Goal: Task Accomplishment & Management: Complete application form

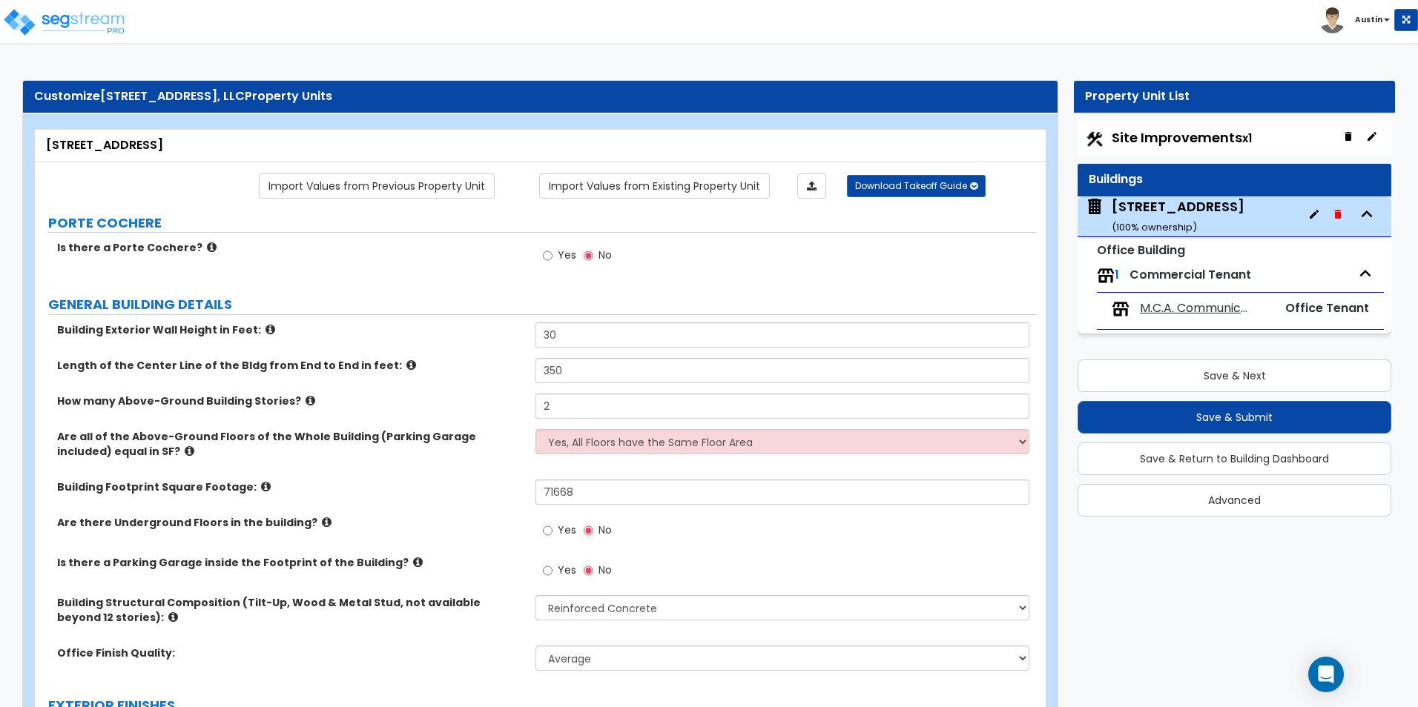
select select "3"
select select "1"
select select "3"
select select "1"
select select "10"
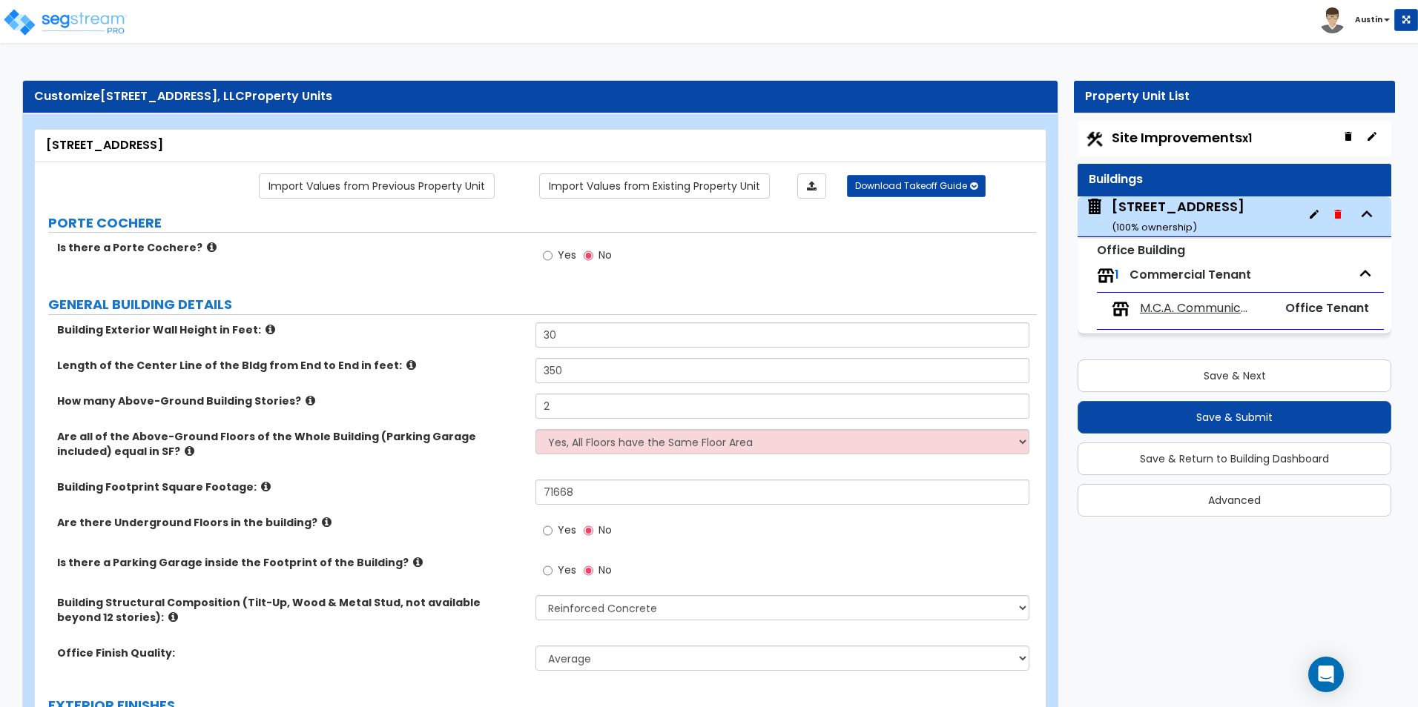
select select "3"
select select "13"
select select "2"
select select "3"
select select "1"
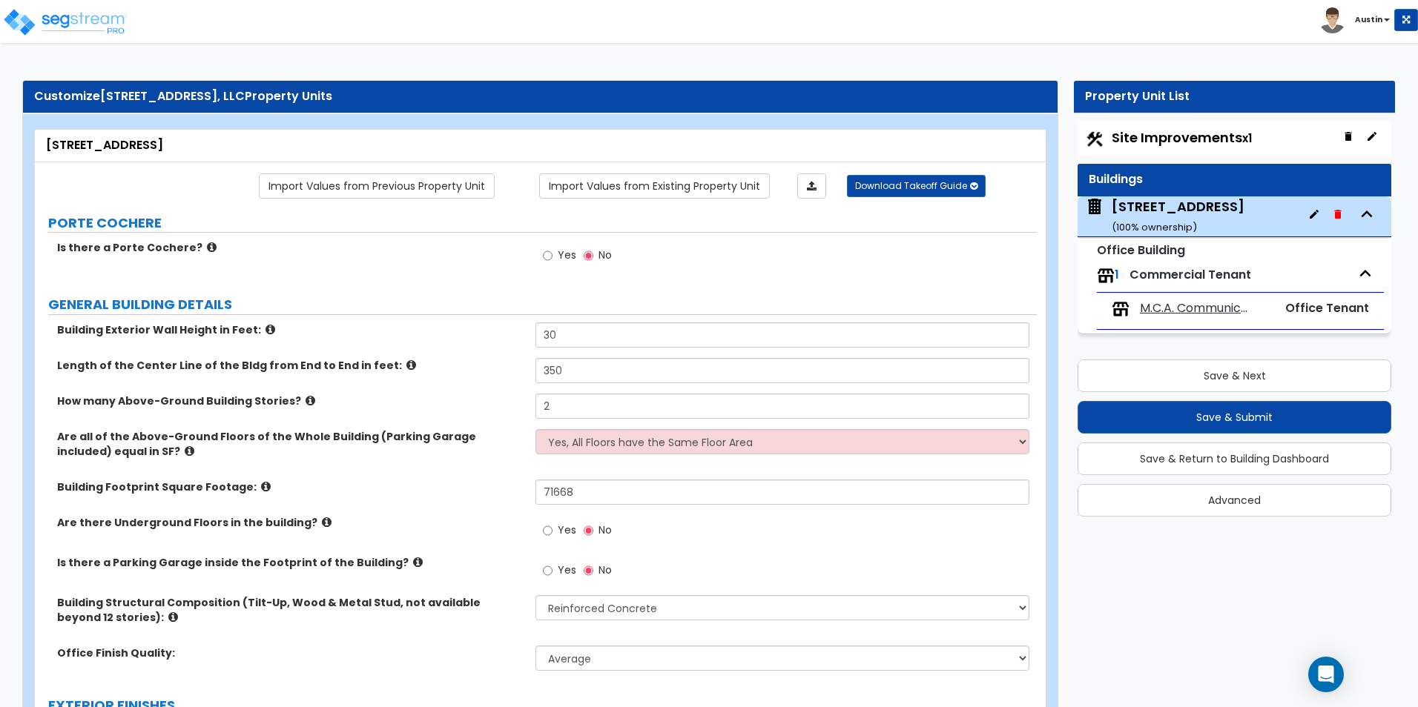
select select "1"
select select "2"
select select "1"
select select "2"
select select "1"
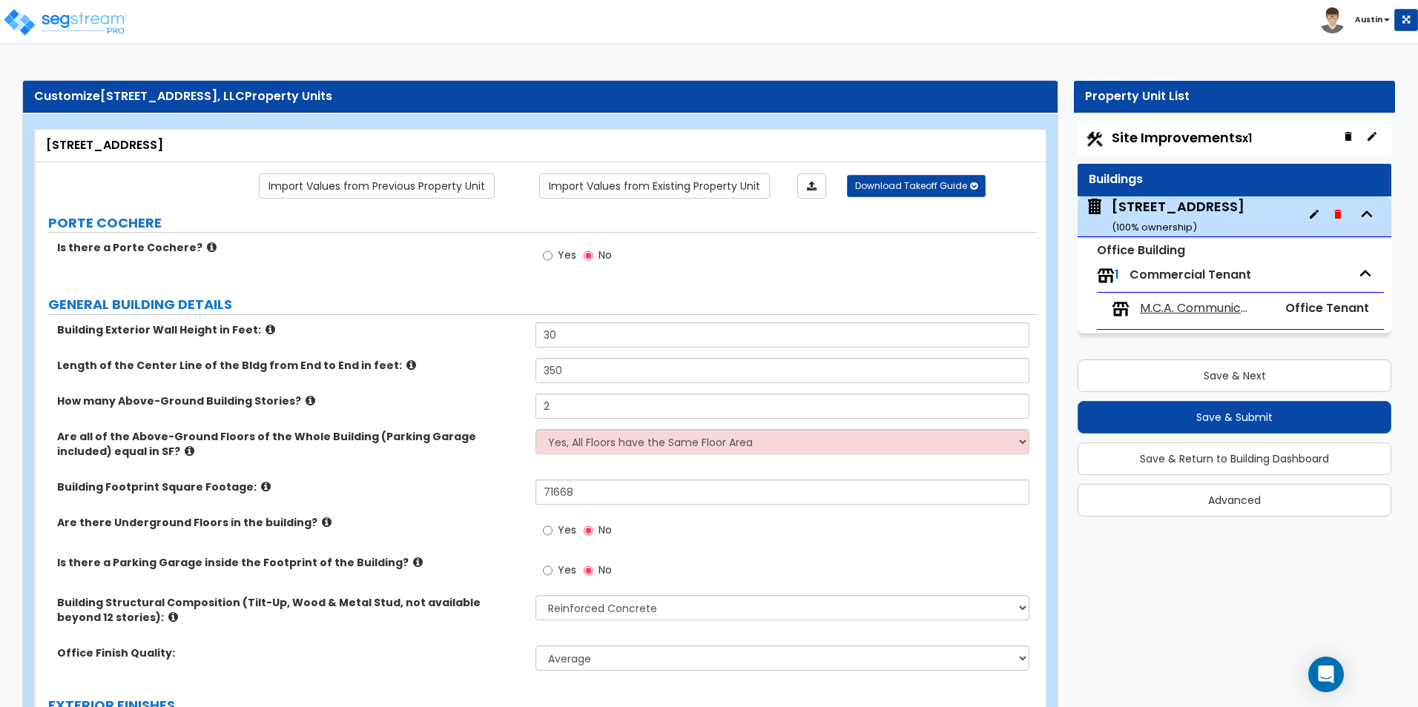
select select "3"
select select "2"
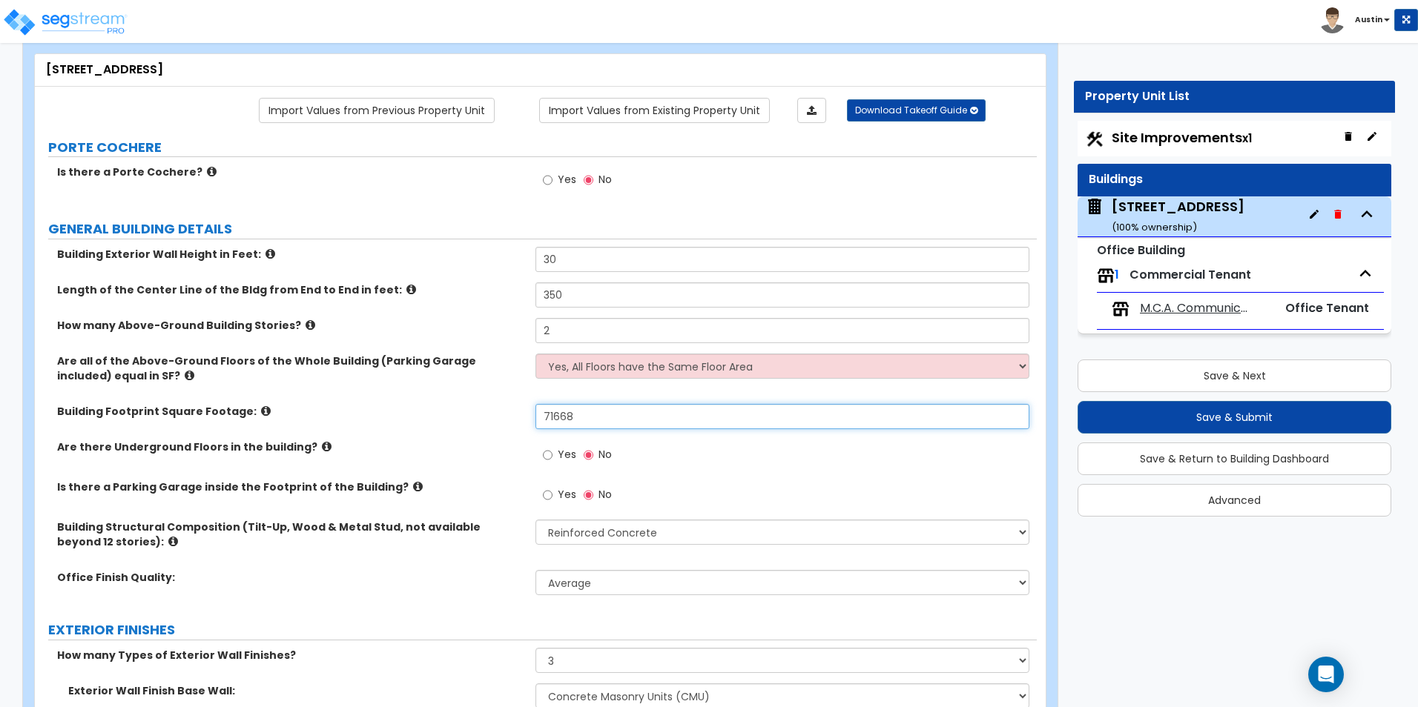
click at [590, 416] on input "71668" at bounding box center [781, 416] width 493 height 25
type input "35,586"
click at [449, 403] on div "Are all of the Above-Ground Floors of the Whole Building (Parking Garage includ…" at bounding box center [536, 379] width 1002 height 50
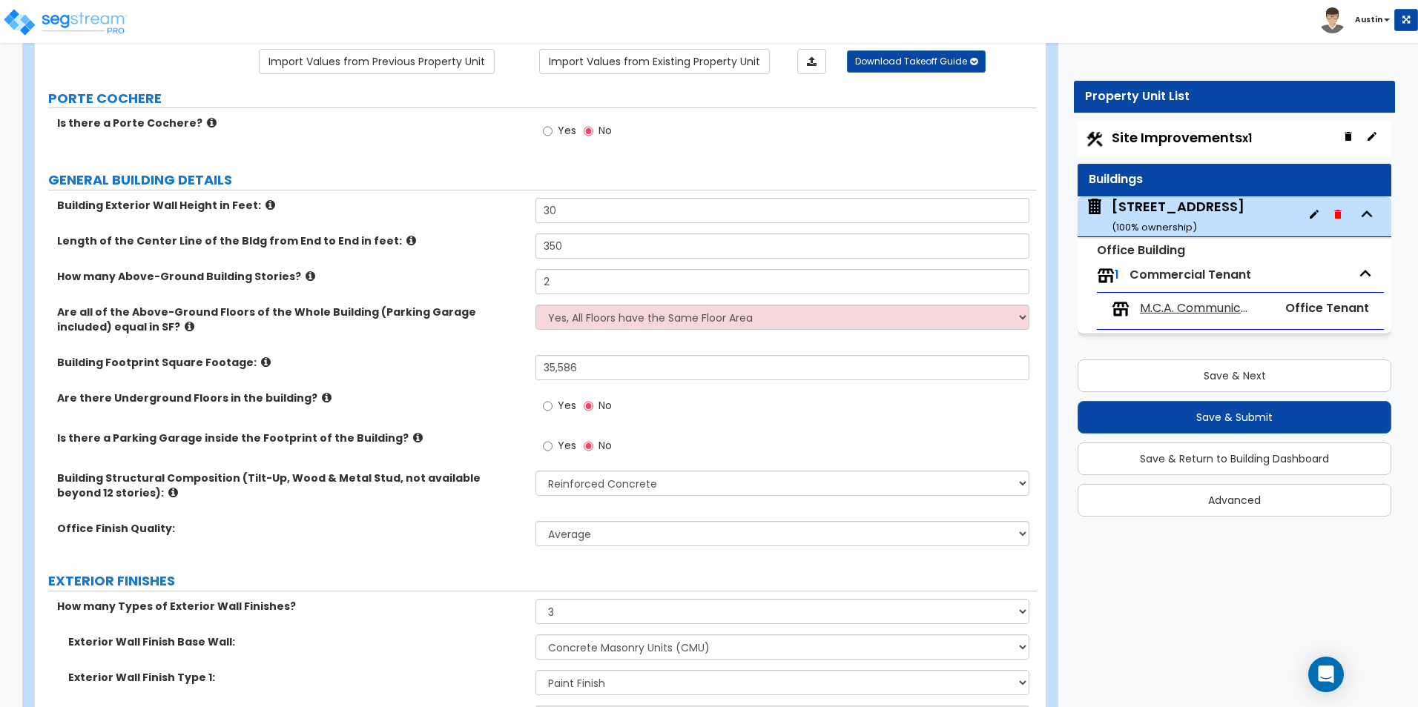
scroll to position [150, 0]
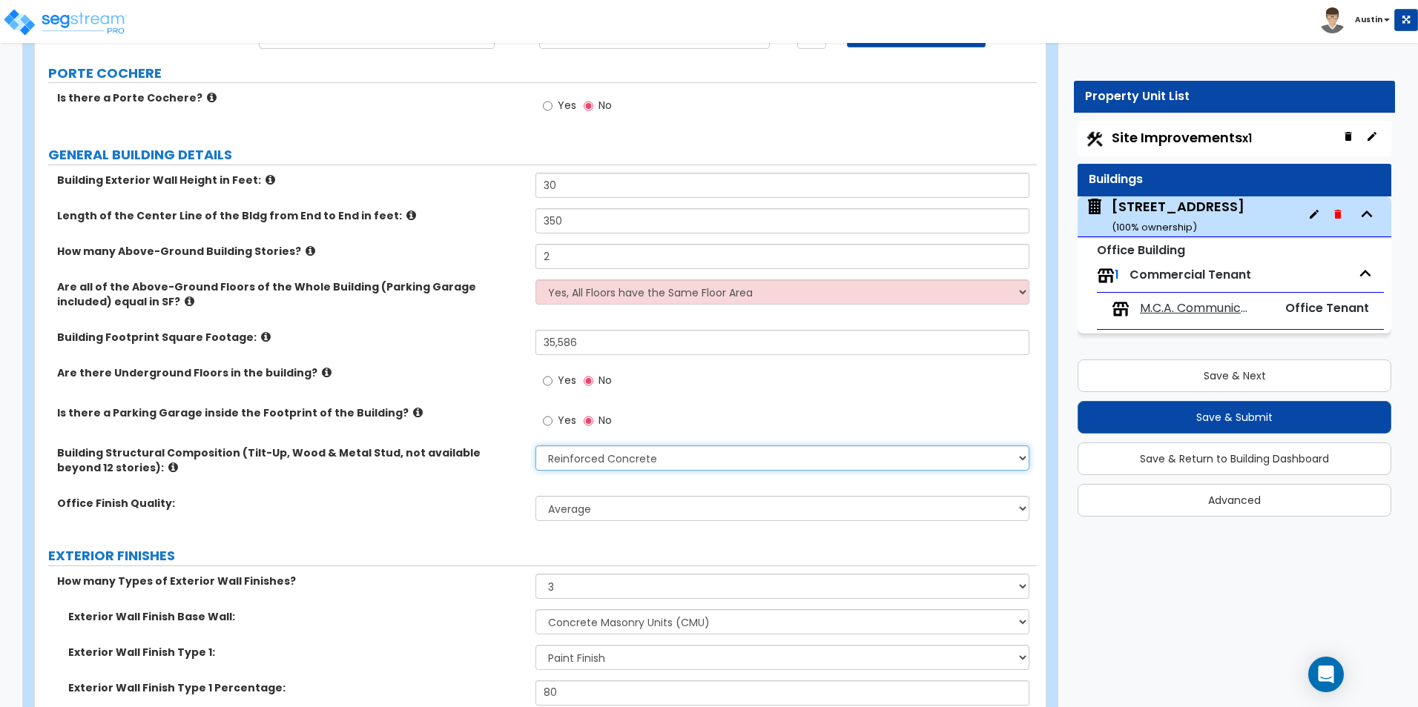
click at [619, 455] on select "Please Choose One Tilt-up Wall Construction Reinforced Concrete Structural Stee…" at bounding box center [781, 458] width 493 height 25
click at [535, 446] on select "Please Choose One Tilt-up Wall Construction Reinforced Concrete Structural Stee…" at bounding box center [781, 458] width 493 height 25
click at [612, 462] on select "Please Choose One Tilt-up Wall Construction Reinforced Concrete Structural Stee…" at bounding box center [781, 458] width 493 height 25
select select "3"
click at [535, 446] on select "Please Choose One Tilt-up Wall Construction Reinforced Concrete Structural Stee…" at bounding box center [781, 458] width 493 height 25
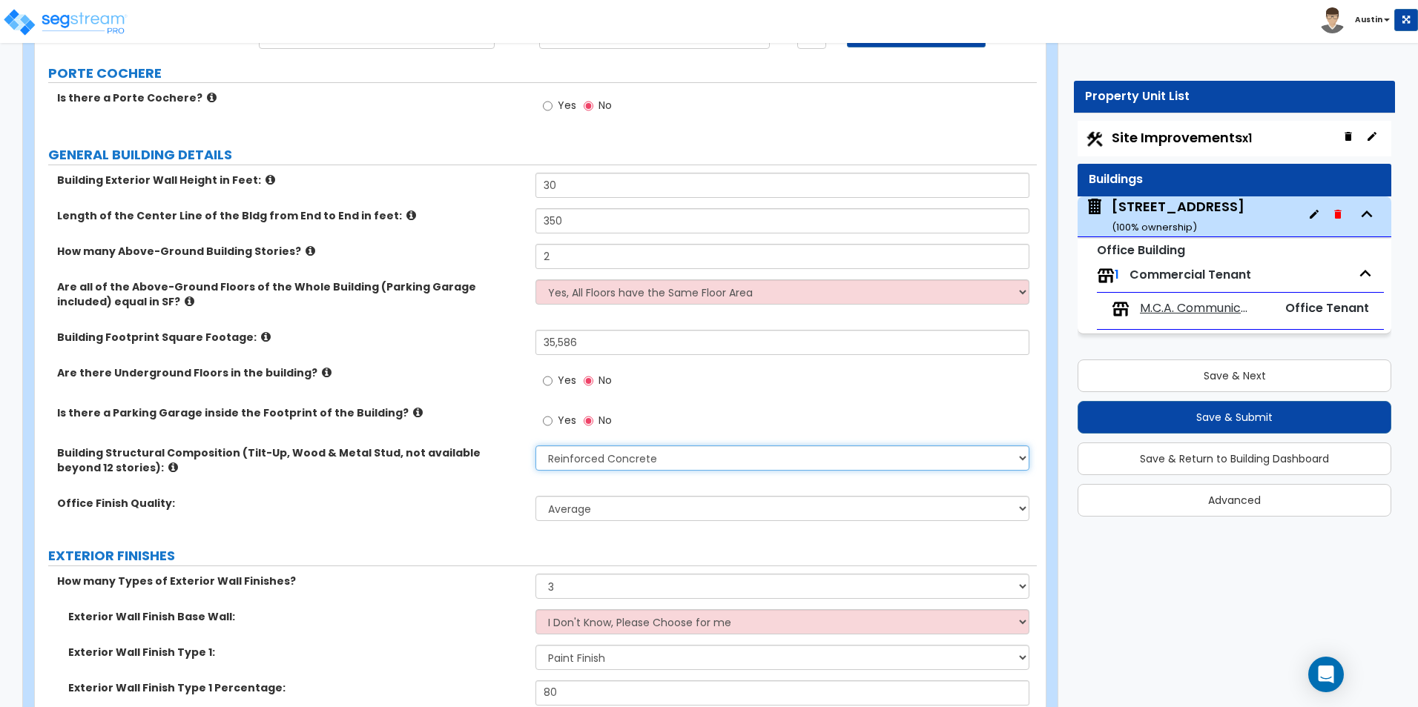
click at [607, 464] on select "Please Choose One Tilt-up Wall Construction Reinforced Concrete Structural Stee…" at bounding box center [781, 458] width 493 height 25
click at [657, 460] on select "Please Choose One Tilt-up Wall Construction Reinforced Concrete Structural Stee…" at bounding box center [781, 458] width 493 height 25
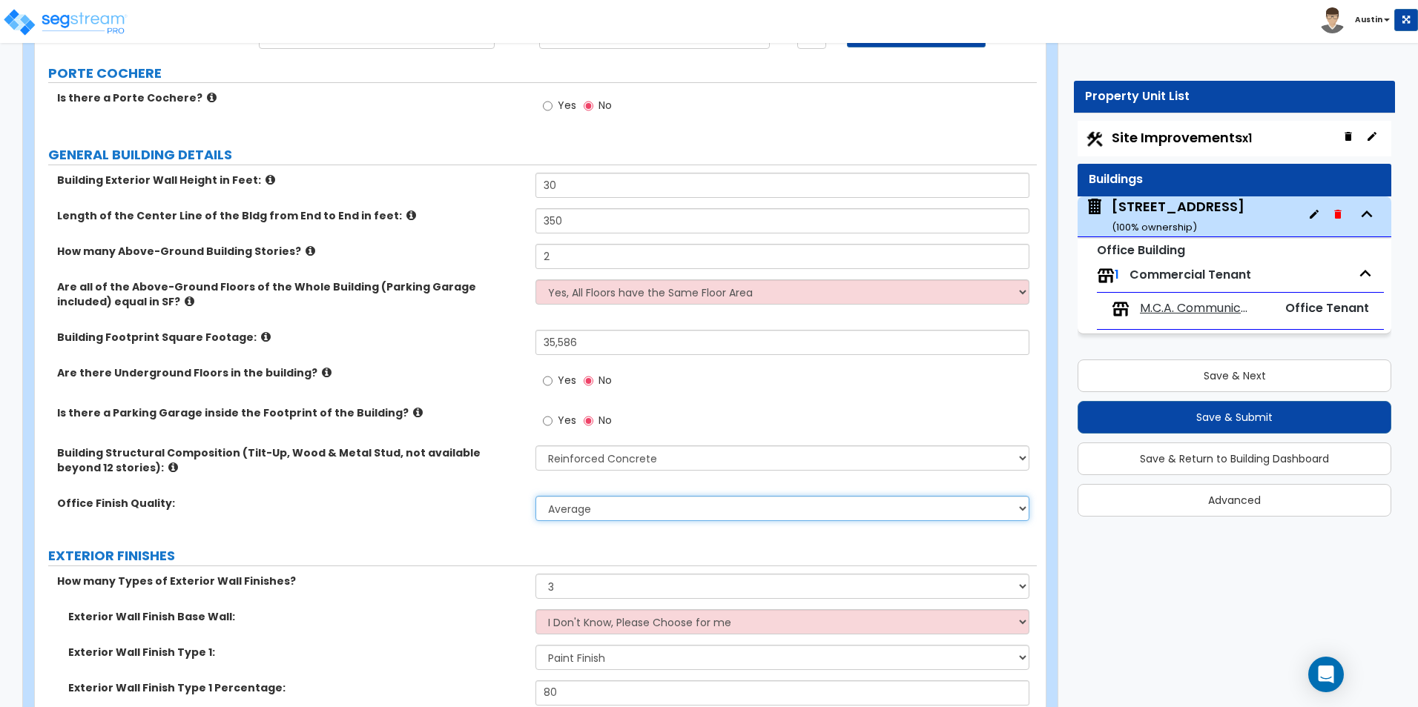
click at [598, 513] on select "Low Average High" at bounding box center [781, 508] width 493 height 25
select select "2"
click at [535, 496] on select "Low Average High" at bounding box center [781, 508] width 493 height 25
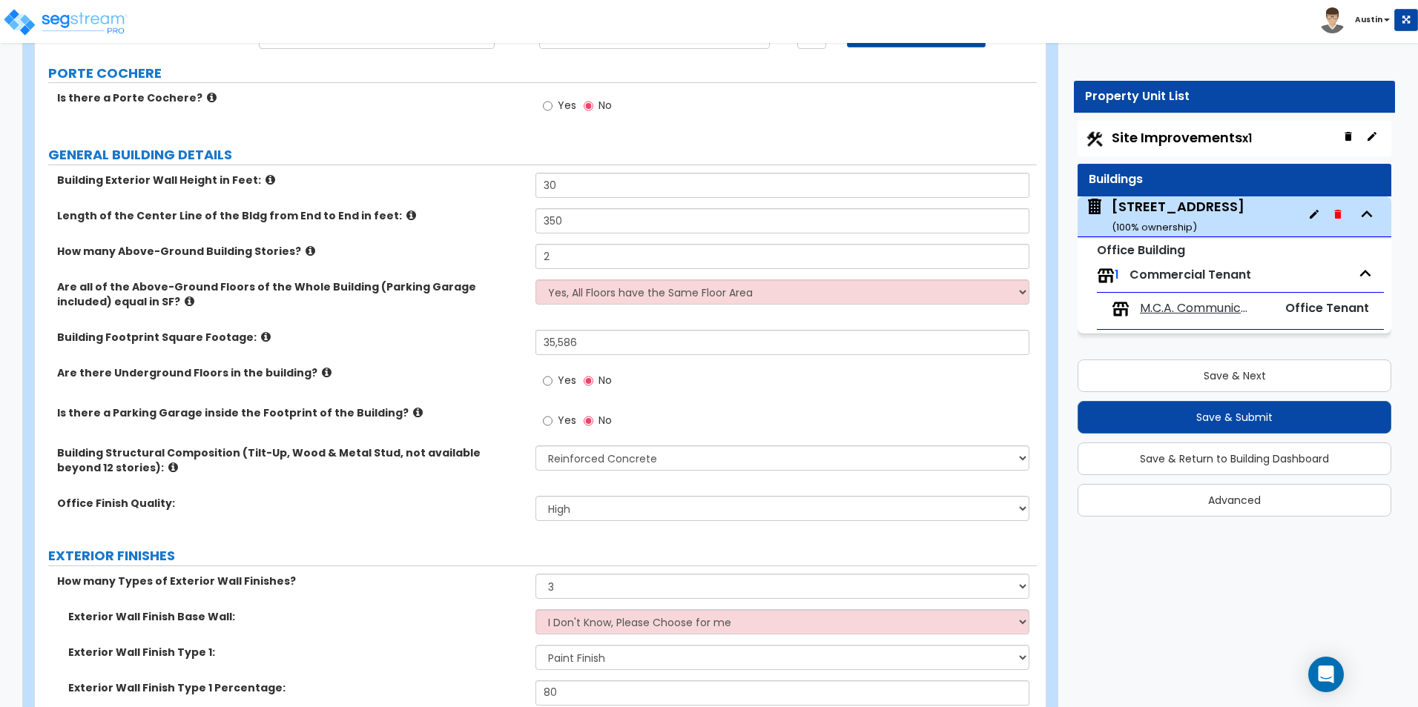
click at [446, 491] on div "Building Structural Composition (Tilt-Up, Wood & Metal Stud, not available beyo…" at bounding box center [536, 471] width 1002 height 50
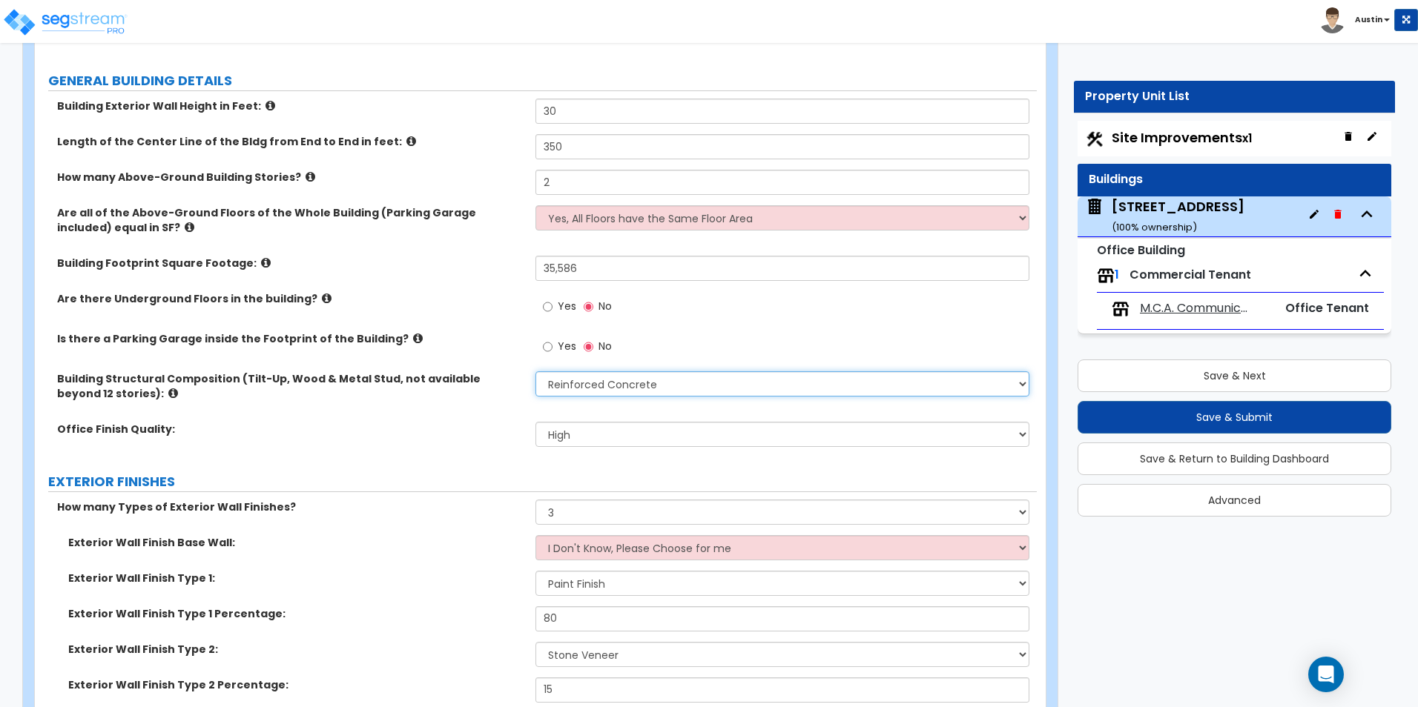
click at [597, 377] on select "Please Choose One Tilt-up Wall Construction Reinforced Concrete Structural Stee…" at bounding box center [781, 384] width 493 height 25
click at [535, 372] on select "Please Choose One Tilt-up Wall Construction Reinforced Concrete Structural Stee…" at bounding box center [781, 384] width 493 height 25
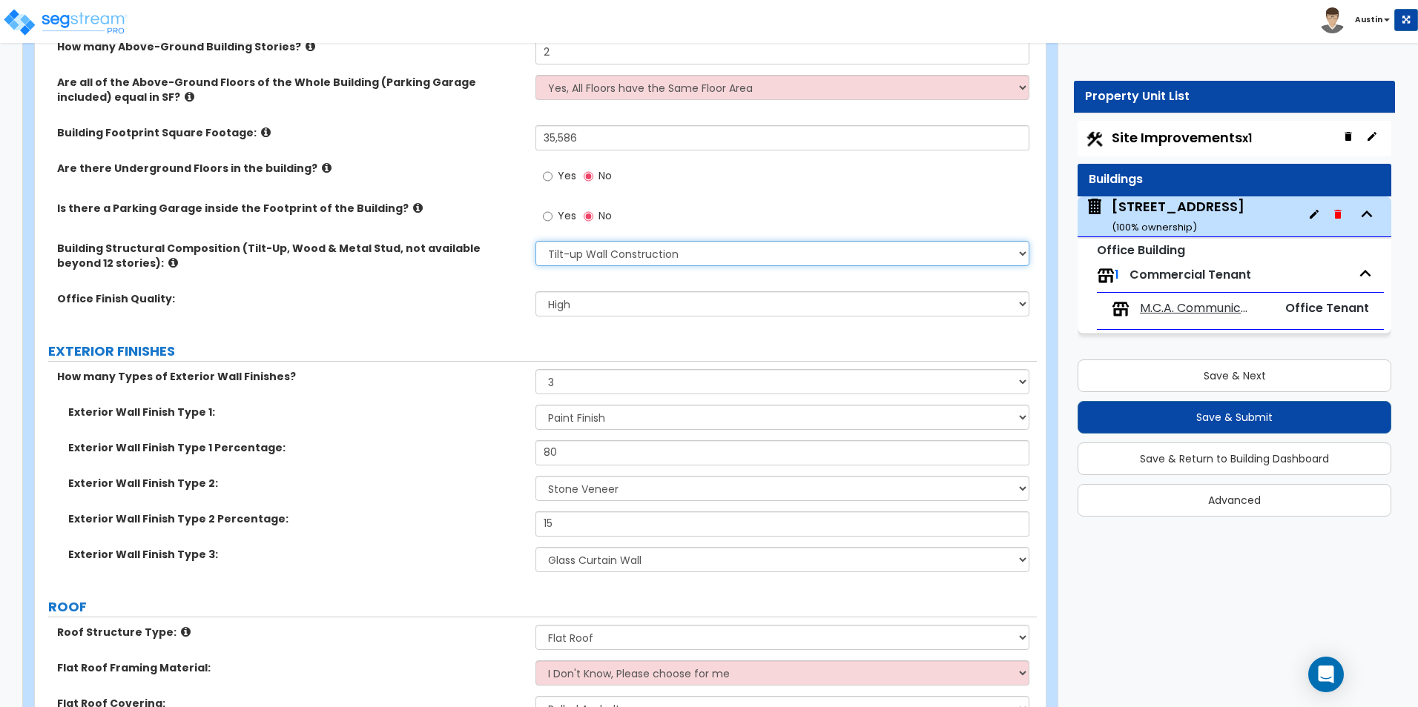
scroll to position [446, 0]
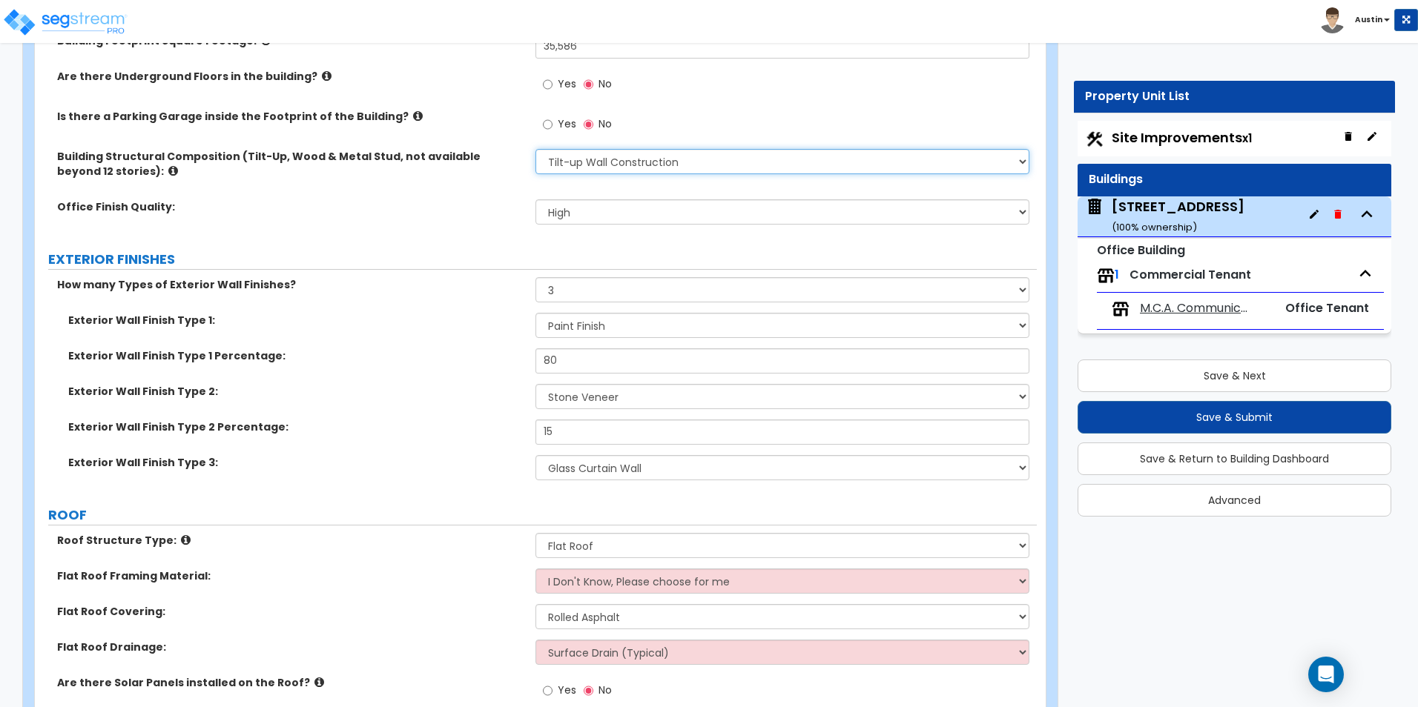
click at [591, 162] on select "Please Choose One Tilt-up Wall Construction Reinforced Concrete Structural Stee…" at bounding box center [781, 161] width 493 height 25
click at [535, 149] on select "Please Choose One Tilt-up Wall Construction Reinforced Concrete Structural Stee…" at bounding box center [781, 161] width 493 height 25
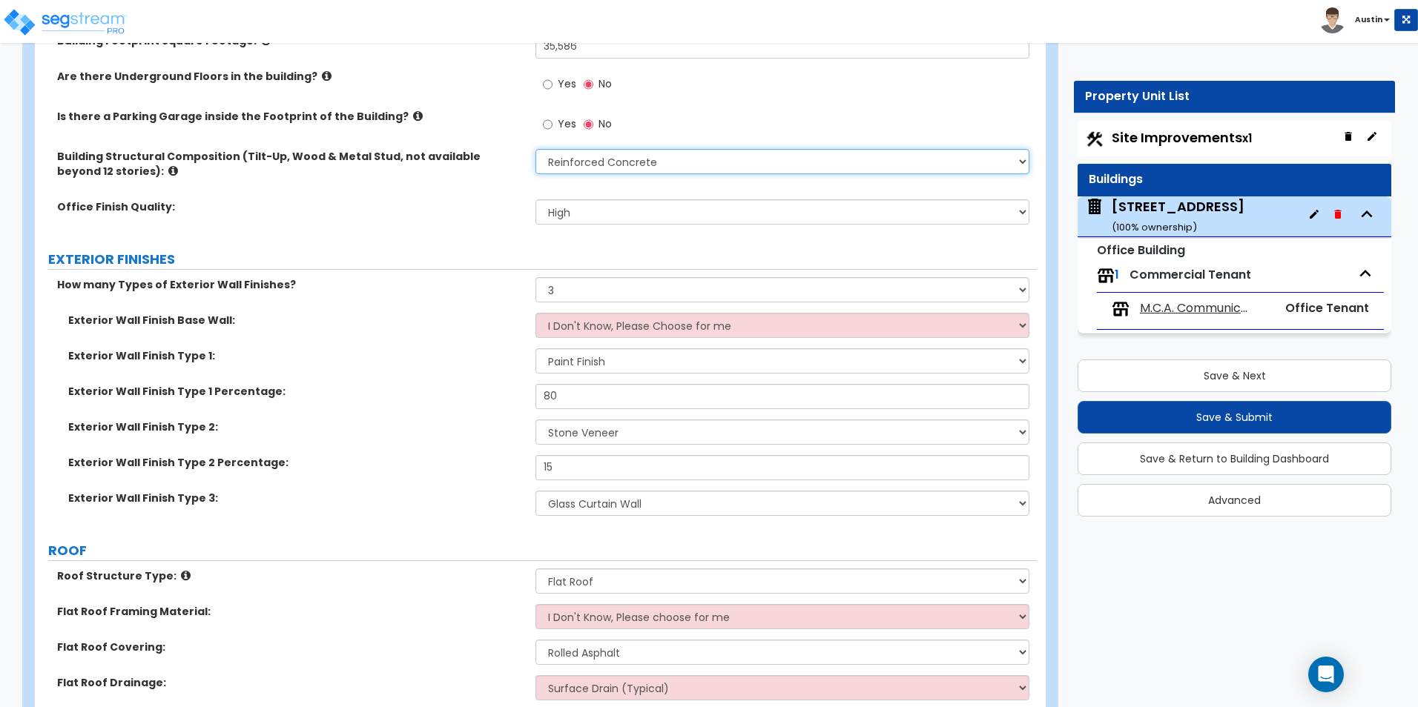
drag, startPoint x: 630, startPoint y: 163, endPoint x: 627, endPoint y: 173, distance: 10.1
click at [630, 163] on select "Please Choose One Tilt-up Wall Construction Reinforced Concrete Structural Stee…" at bounding box center [781, 161] width 493 height 25
select select "2"
click at [535, 149] on select "Please Choose One Tilt-up Wall Construction Reinforced Concrete Structural Stee…" at bounding box center [781, 161] width 493 height 25
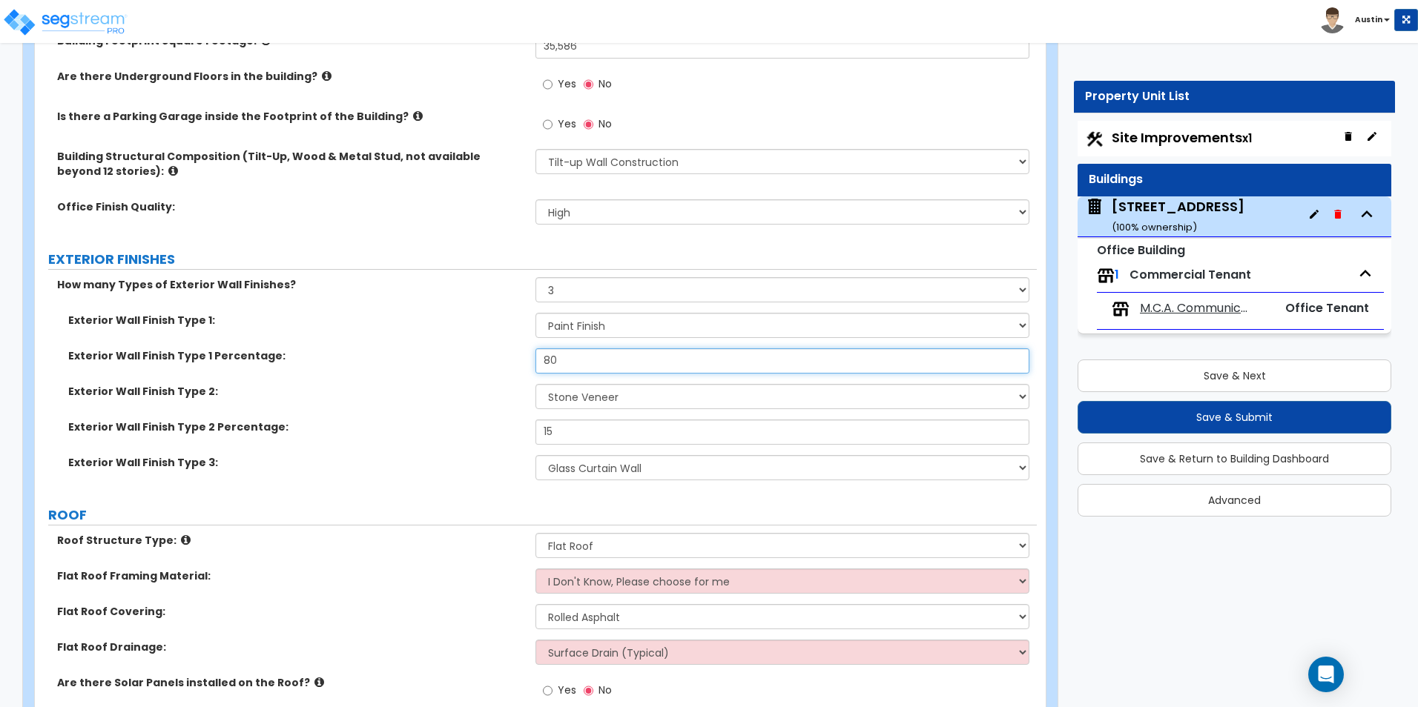
click at [584, 358] on input "80" at bounding box center [781, 361] width 493 height 25
type input "83"
click at [636, 402] on select "Please Choose One No Finish/Shared Wall No Wall Brick Veneer Stone Veneer Wood …" at bounding box center [781, 396] width 493 height 25
select select "13"
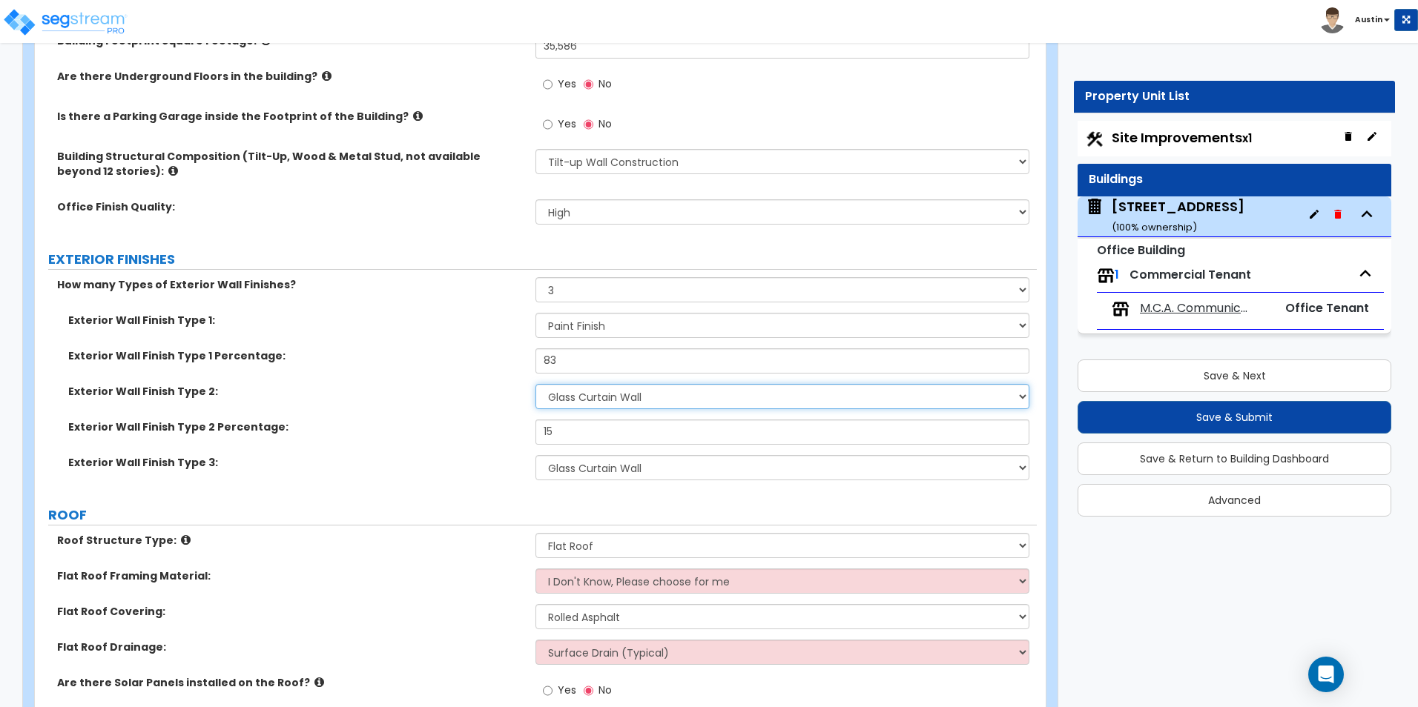
click at [535, 384] on select "Please Choose One No Finish/Shared Wall No Wall Brick Veneer Stone Veneer Wood …" at bounding box center [781, 396] width 493 height 25
click at [591, 435] on input "15" at bounding box center [781, 432] width 493 height 25
type input "12"
click at [607, 475] on select "Please Choose One No Finish/Shared Wall No Wall Brick Veneer Stone Veneer Wood …" at bounding box center [781, 467] width 493 height 25
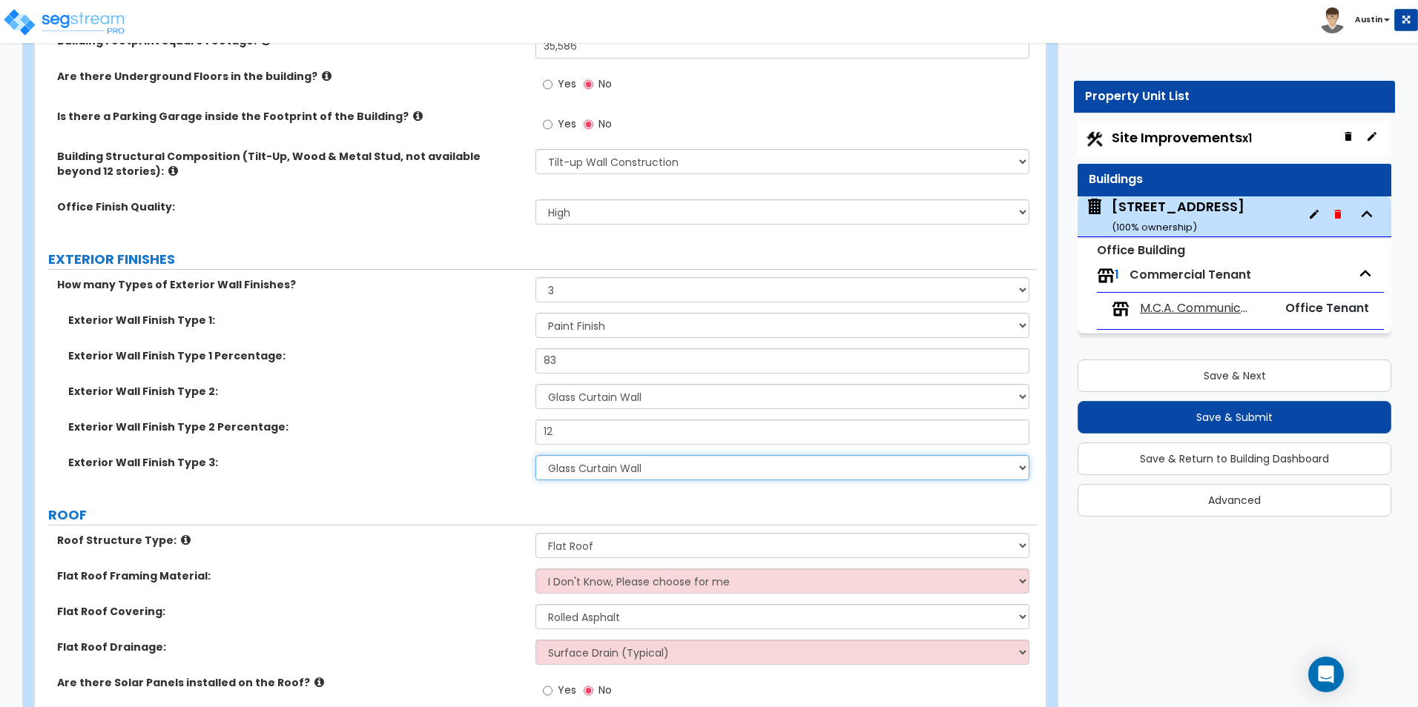
select select "3"
click at [535, 455] on select "Please Choose One No Finish/Shared Wall No Wall Brick Veneer Stone Veneer Wood …" at bounding box center [781, 467] width 493 height 25
click at [445, 364] on div "Exterior Wall Finish Type 1 Percentage: 83" at bounding box center [536, 367] width 1002 height 36
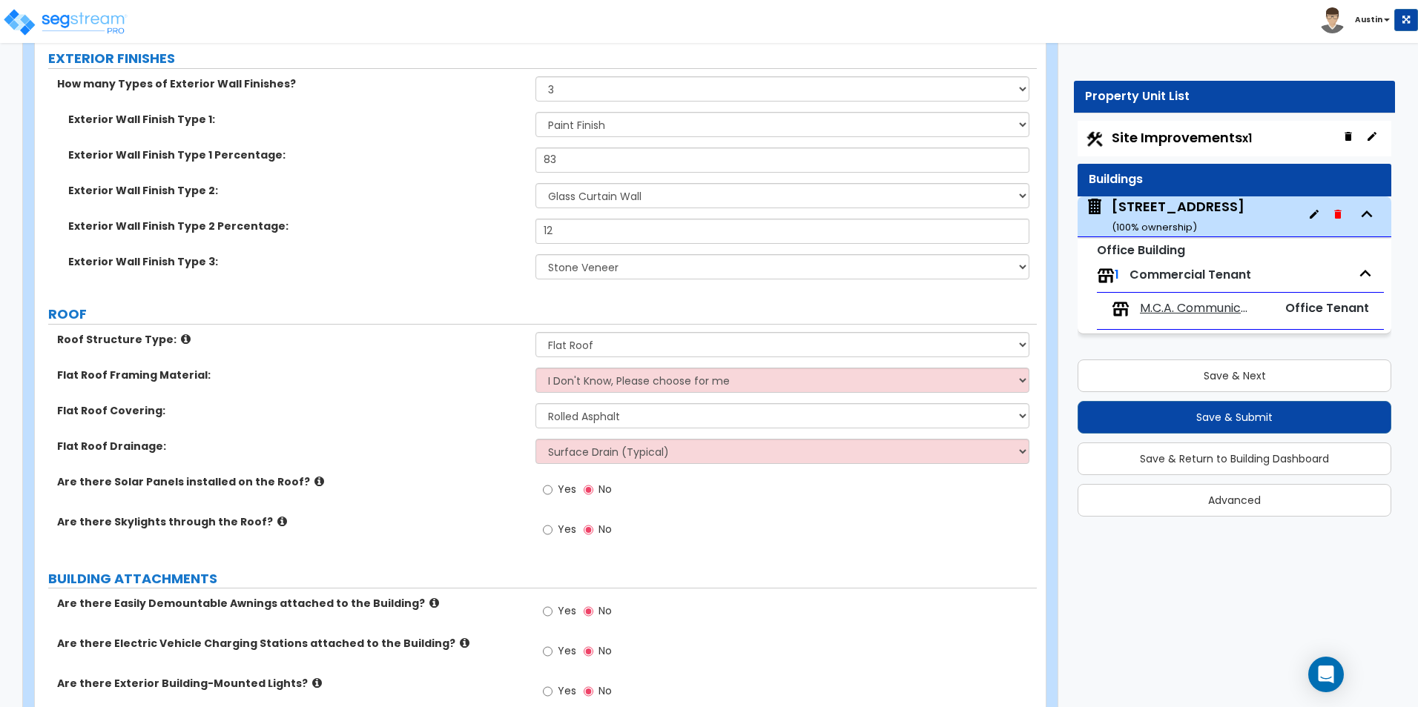
scroll to position [669, 0]
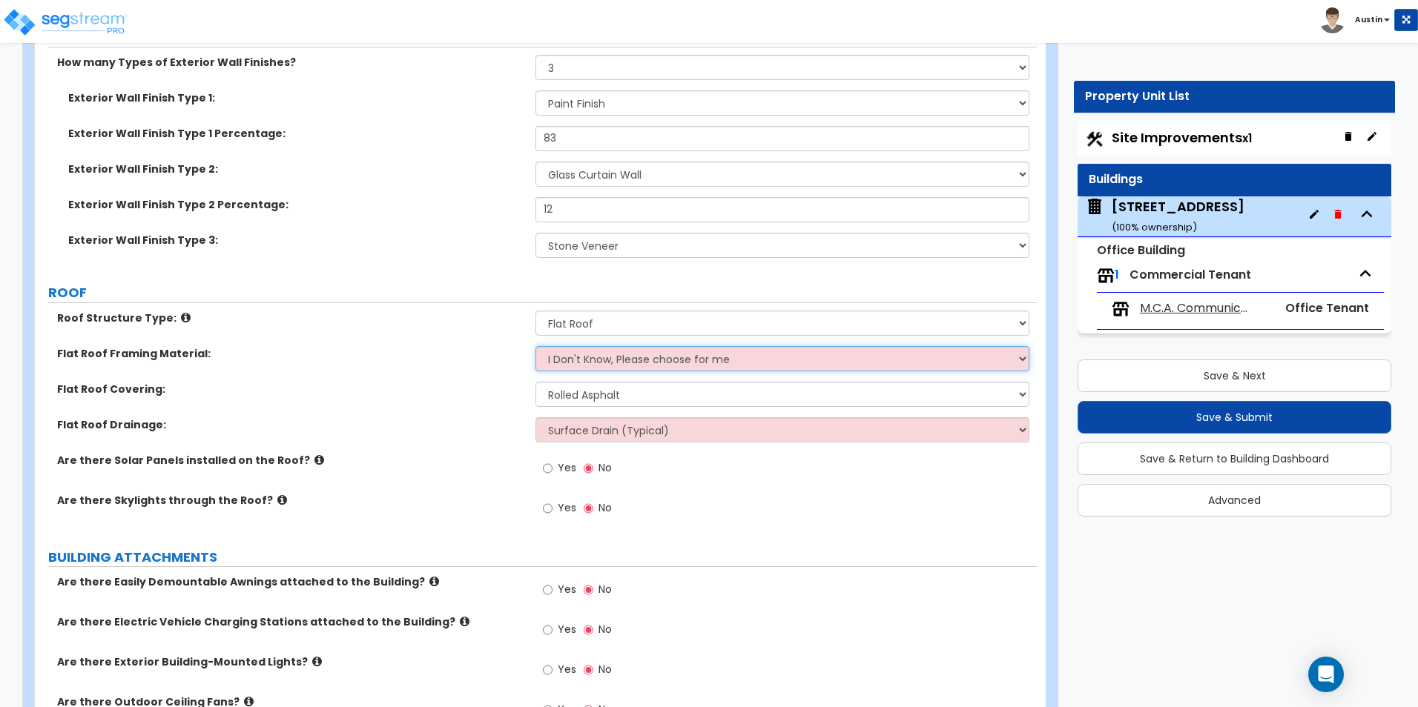
click at [664, 363] on select "I Don't Know, Please choose for me Metal Wood" at bounding box center [781, 358] width 493 height 25
select select "1"
click at [535, 346] on select "I Don't Know, Please choose for me Metal Wood" at bounding box center [781, 358] width 493 height 25
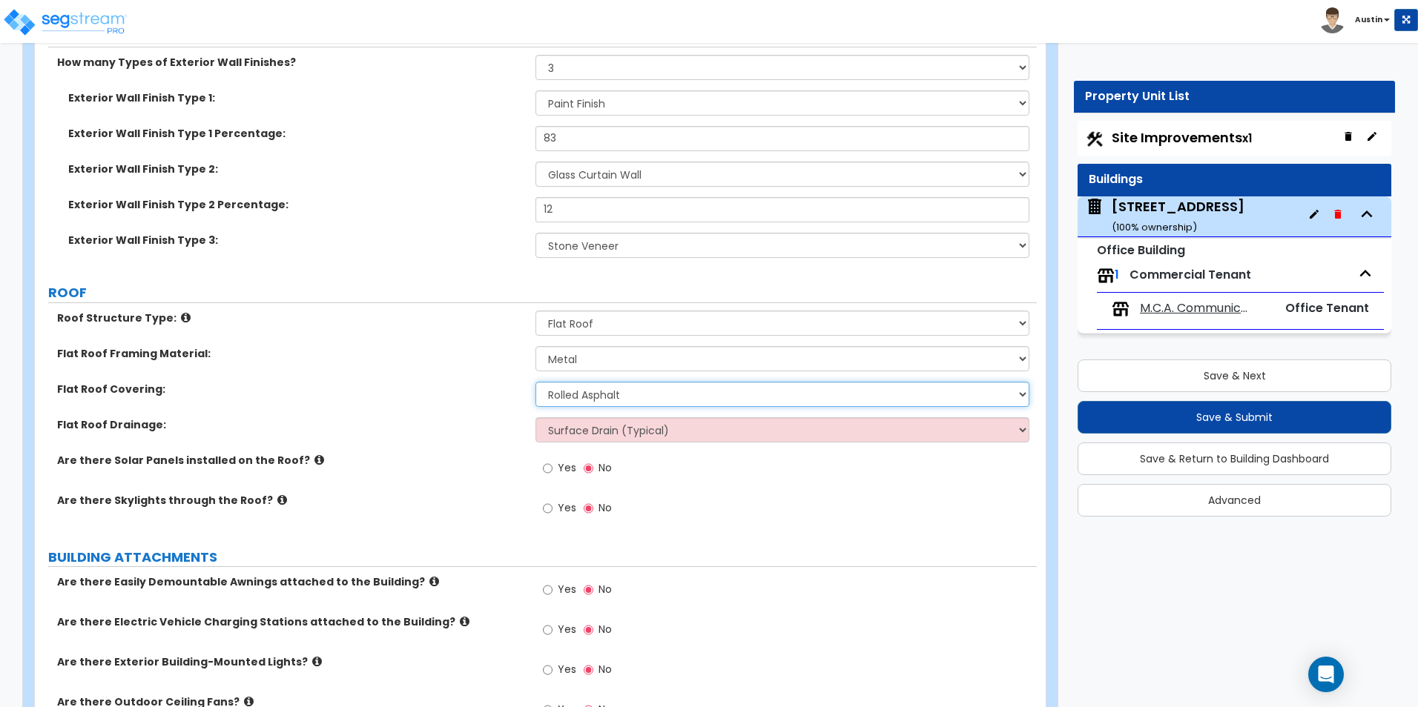
click at [597, 400] on select "Please Choose One Rolled Asphalt PVC Membrane Plastic (EPDM) Membrane Asphalt F…" at bounding box center [781, 394] width 493 height 25
click at [606, 406] on select "Please Choose One Rolled Asphalt PVC Membrane Plastic (EPDM) Membrane Asphalt F…" at bounding box center [781, 394] width 493 height 25
click at [618, 395] on select "Please Choose One Rolled Asphalt PVC Membrane Plastic (EPDM) Membrane Asphalt F…" at bounding box center [781, 394] width 493 height 25
click at [610, 428] on select "Surface Drain (Typical) Gutters Downspout Only" at bounding box center [781, 430] width 493 height 25
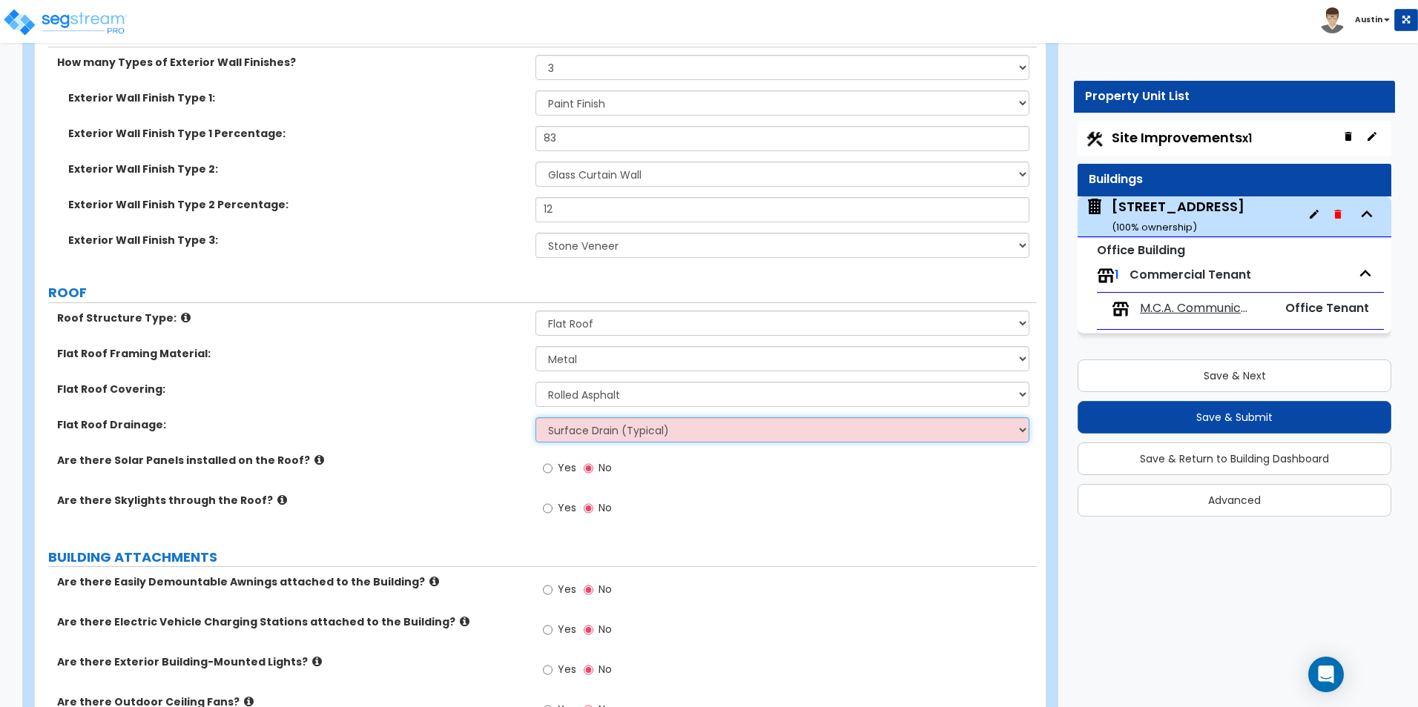
click at [661, 433] on select "Surface Drain (Typical) Gutters Downspout Only" at bounding box center [781, 430] width 493 height 25
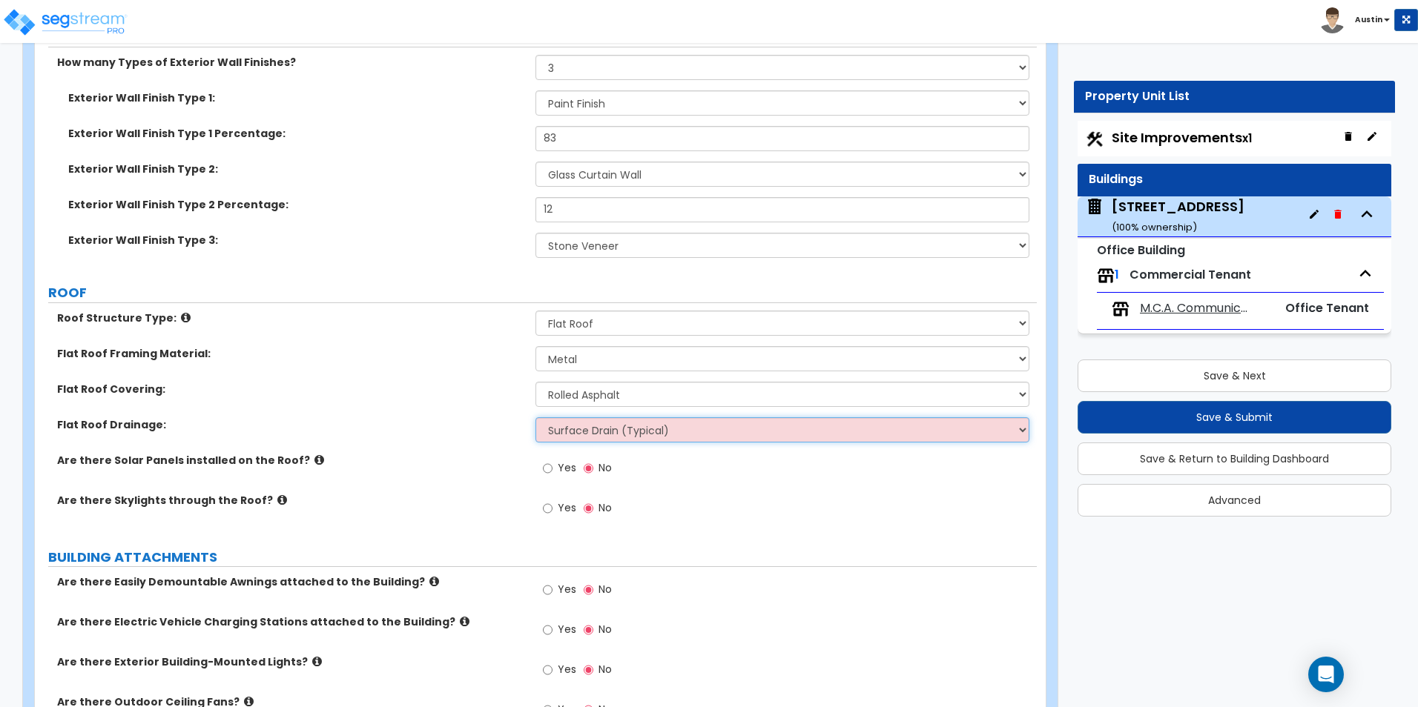
click at [661, 433] on select "Surface Drain (Typical) Gutters Downspout Only" at bounding box center [781, 430] width 493 height 25
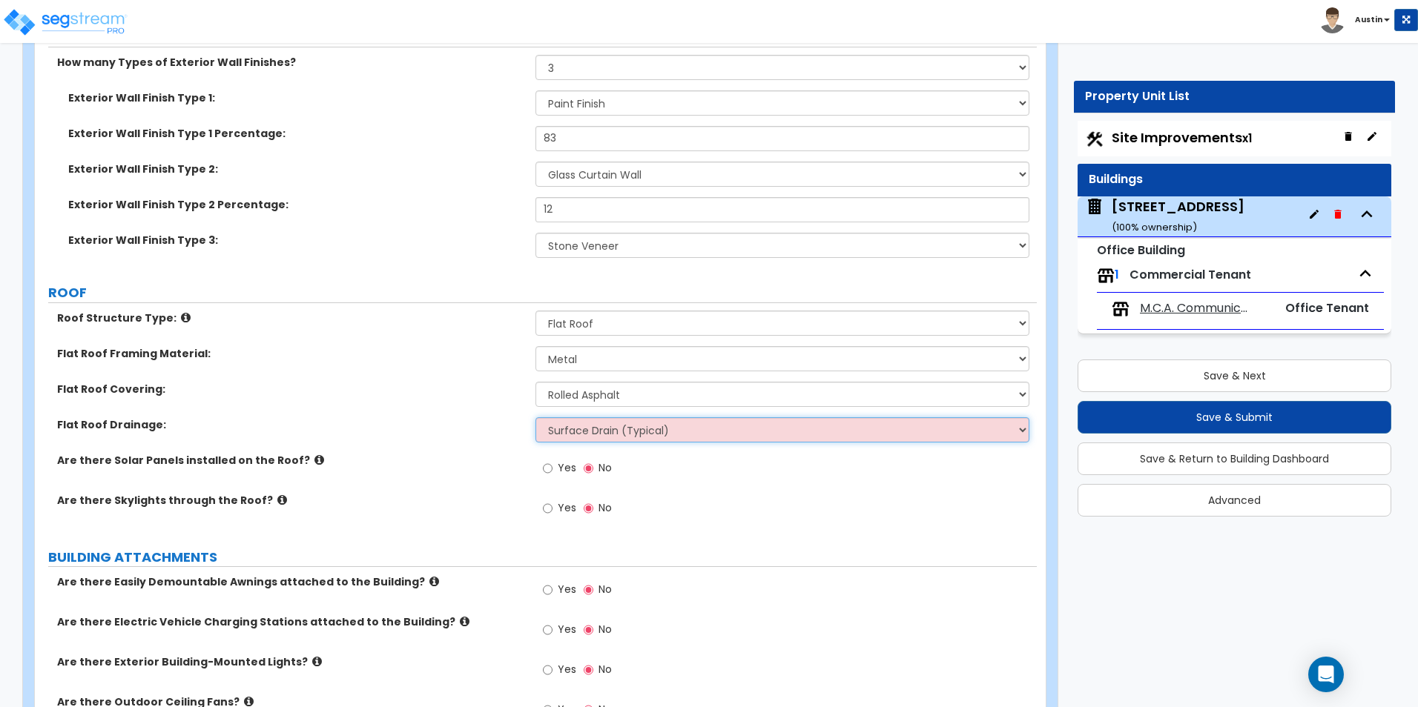
click at [640, 432] on select "Surface Drain (Typical) Gutters Downspout Only" at bounding box center [781, 430] width 493 height 25
click at [563, 512] on span "Yes" at bounding box center [567, 508] width 19 height 15
click at [552, 512] on input "Yes" at bounding box center [548, 509] width 10 height 16
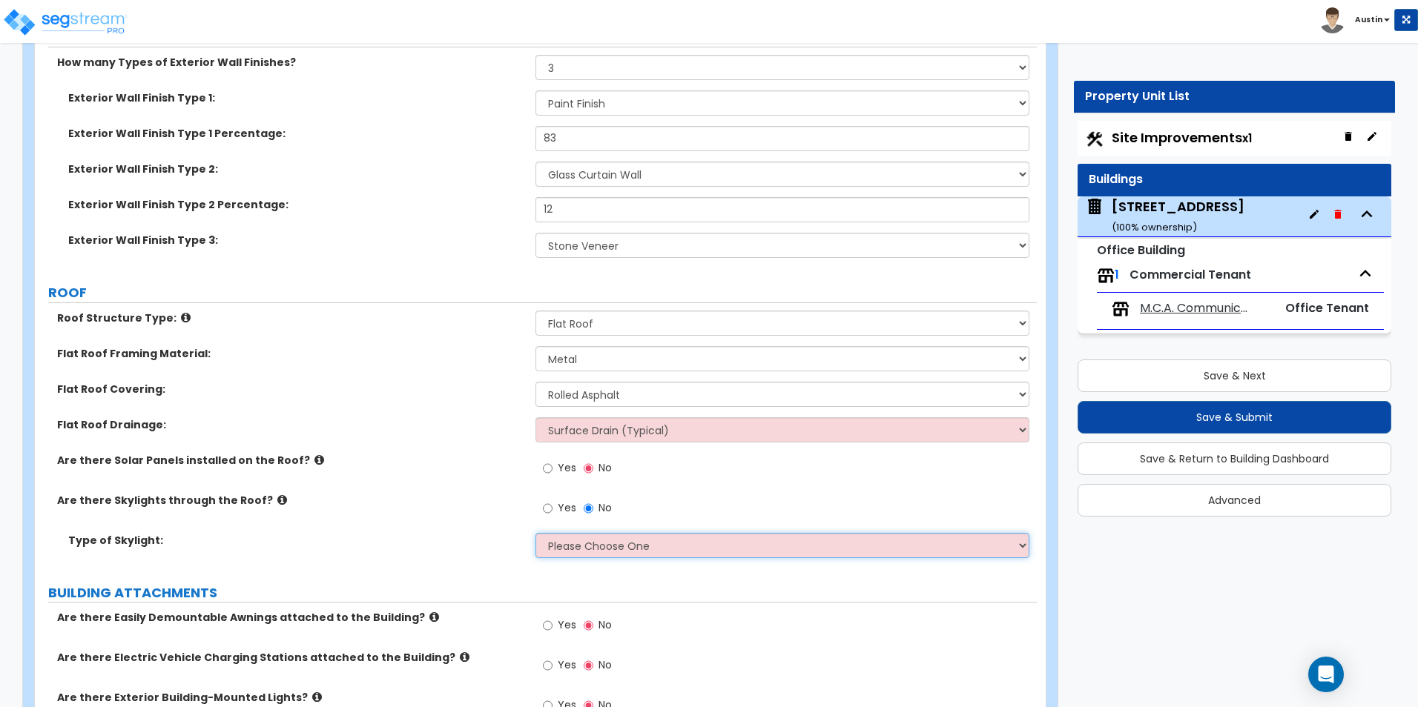
click at [584, 546] on select "Please Choose One Sandwich Panels Fixed Rectangular Glass Barrel Vault Dome Squ…" at bounding box center [781, 545] width 493 height 25
click at [604, 540] on select "Please Choose One Sandwich Panels Fixed Rectangular Glass Barrel Vault Dome Squ…" at bounding box center [781, 545] width 493 height 25
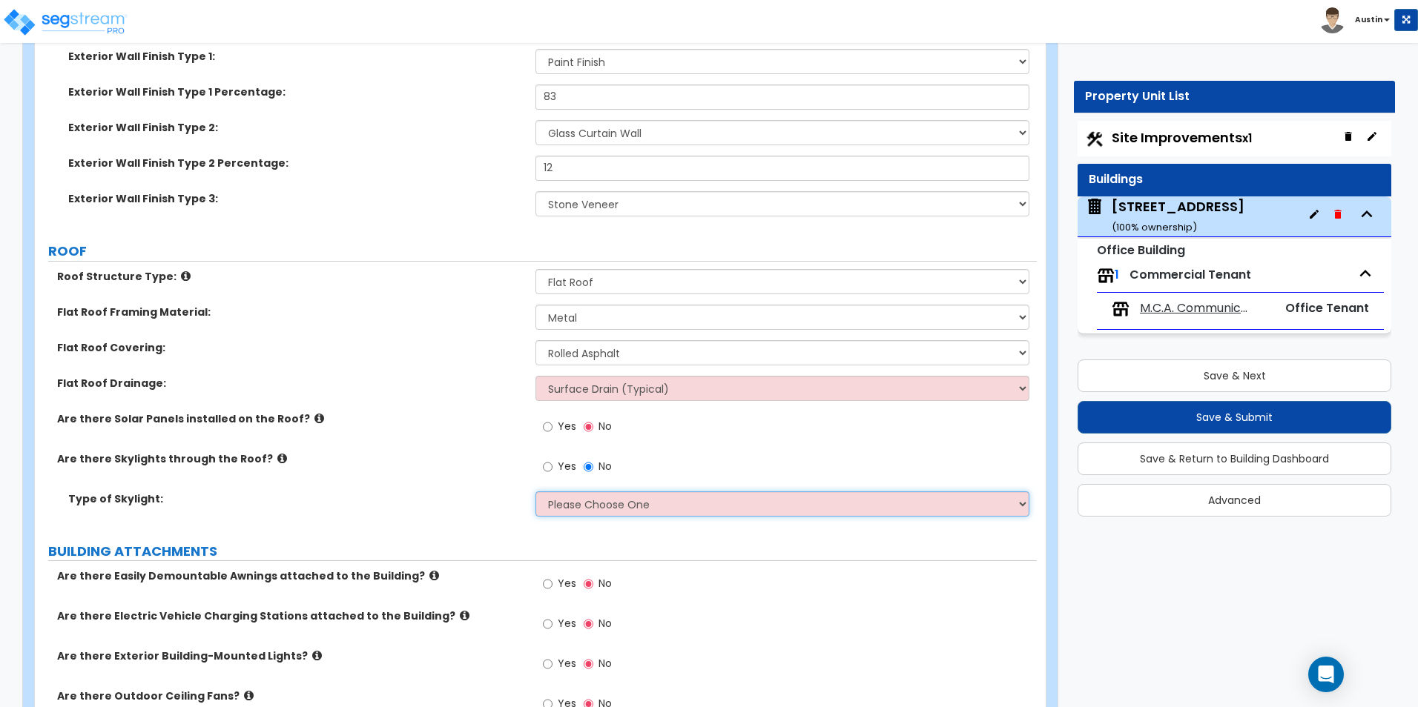
scroll to position [743, 0]
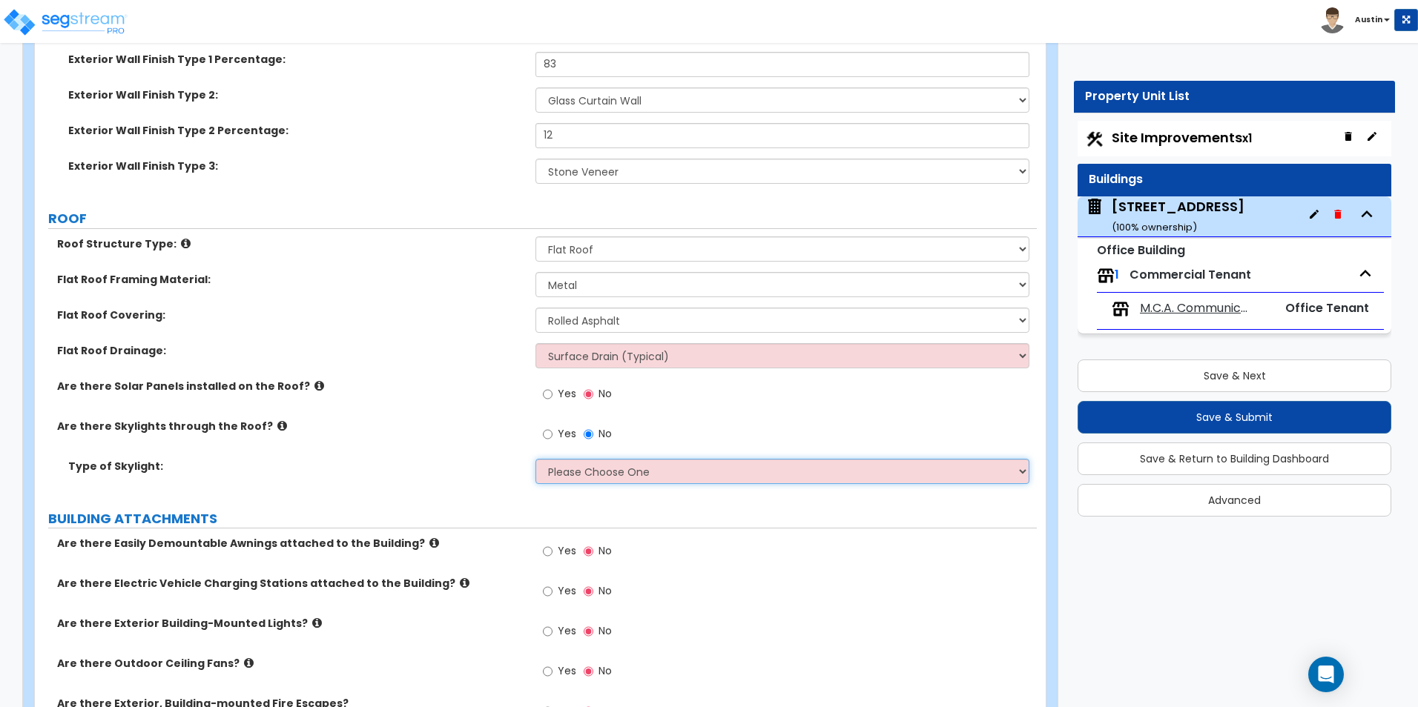
click at [583, 473] on select "Please Choose One Sandwich Panels Fixed Rectangular Glass Barrel Vault Dome Squ…" at bounding box center [781, 471] width 493 height 25
click at [604, 474] on select "Please Choose One Sandwich Panels Fixed Rectangular Glass Barrel Vault Dome Squ…" at bounding box center [781, 471] width 493 height 25
click at [695, 470] on select "Please Choose One Sandwich Panels Fixed Rectangular Glass Barrel Vault Dome Squ…" at bounding box center [781, 471] width 493 height 25
select select "1"
click at [535, 459] on select "Please Choose One Sandwich Panels Fixed Rectangular Glass Barrel Vault Dome Squ…" at bounding box center [781, 471] width 493 height 25
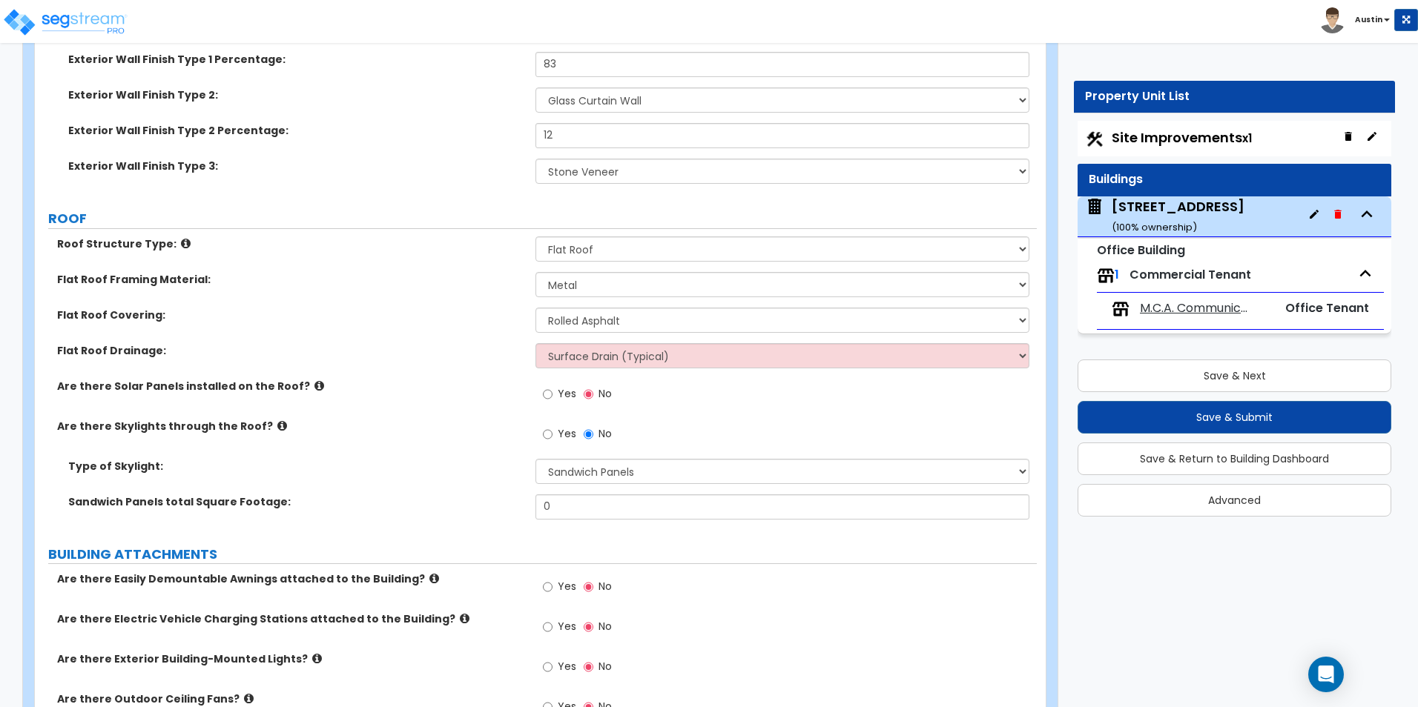
click at [277, 429] on icon at bounding box center [282, 425] width 10 height 11
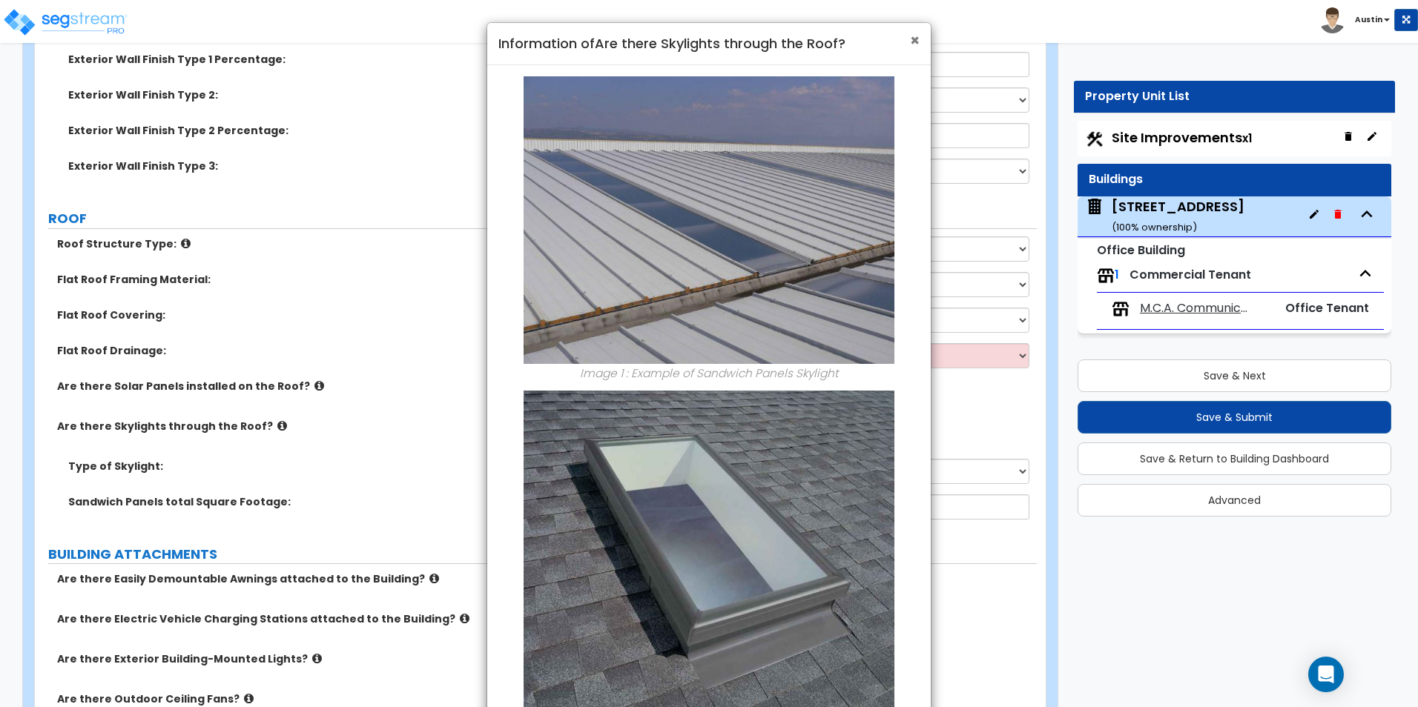
click at [910, 39] on span "×" at bounding box center [915, 41] width 10 height 22
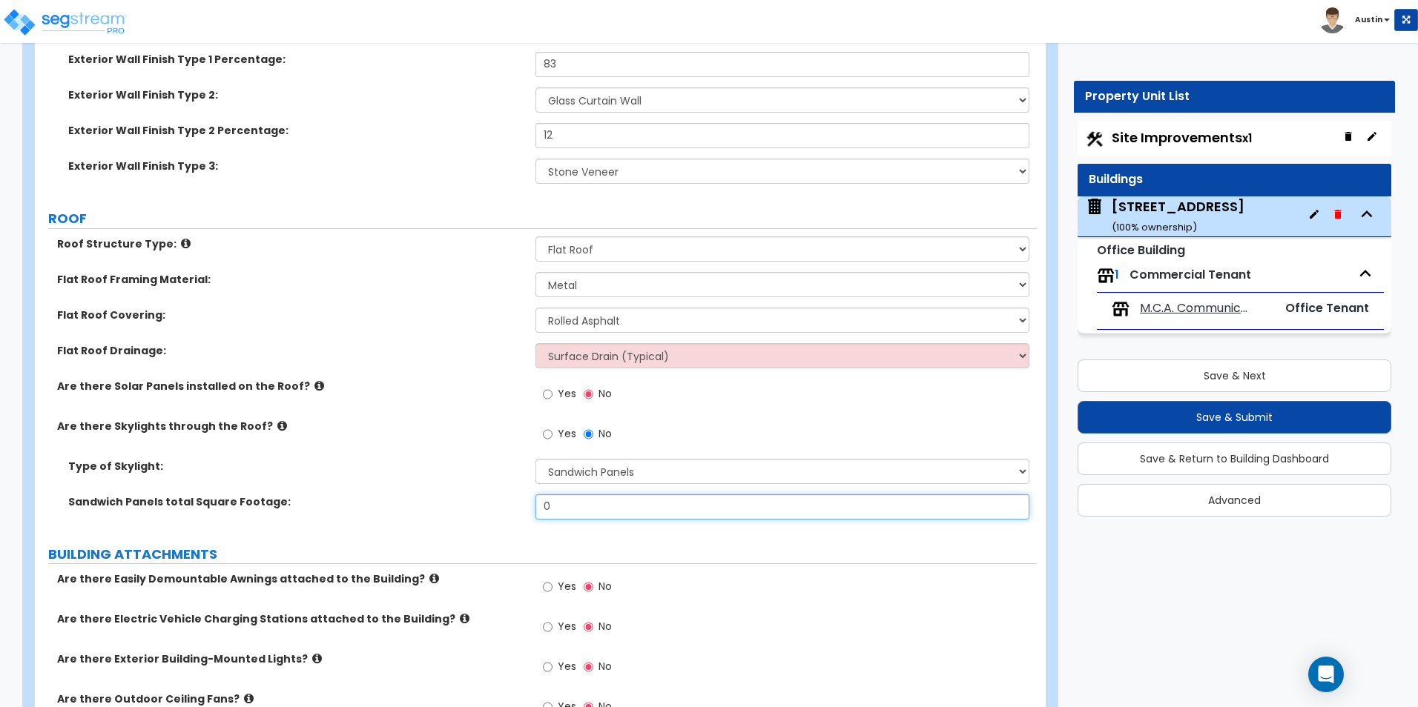
click at [595, 503] on input "0" at bounding box center [781, 507] width 493 height 25
click at [581, 505] on input "0" at bounding box center [781, 507] width 493 height 25
type input "250"
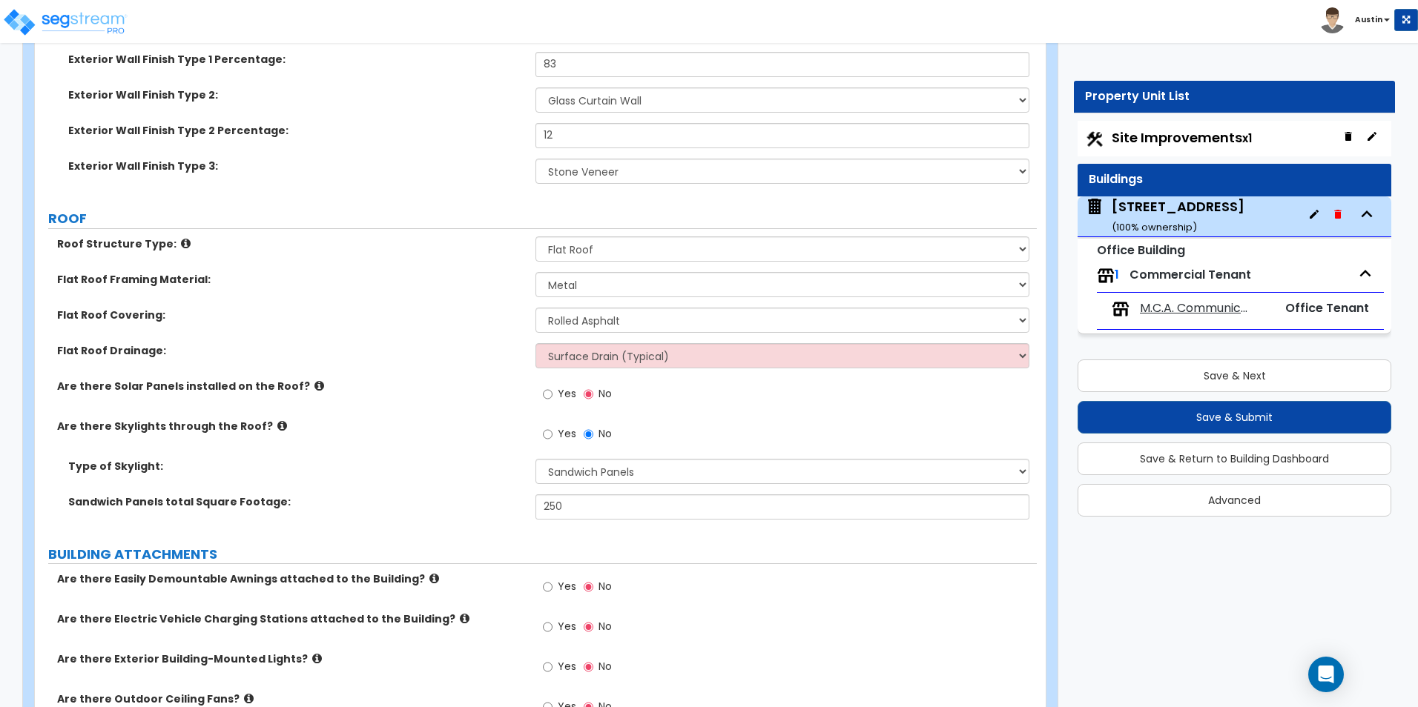
click at [252, 469] on label "Type of Skylight:" at bounding box center [296, 466] width 456 height 15
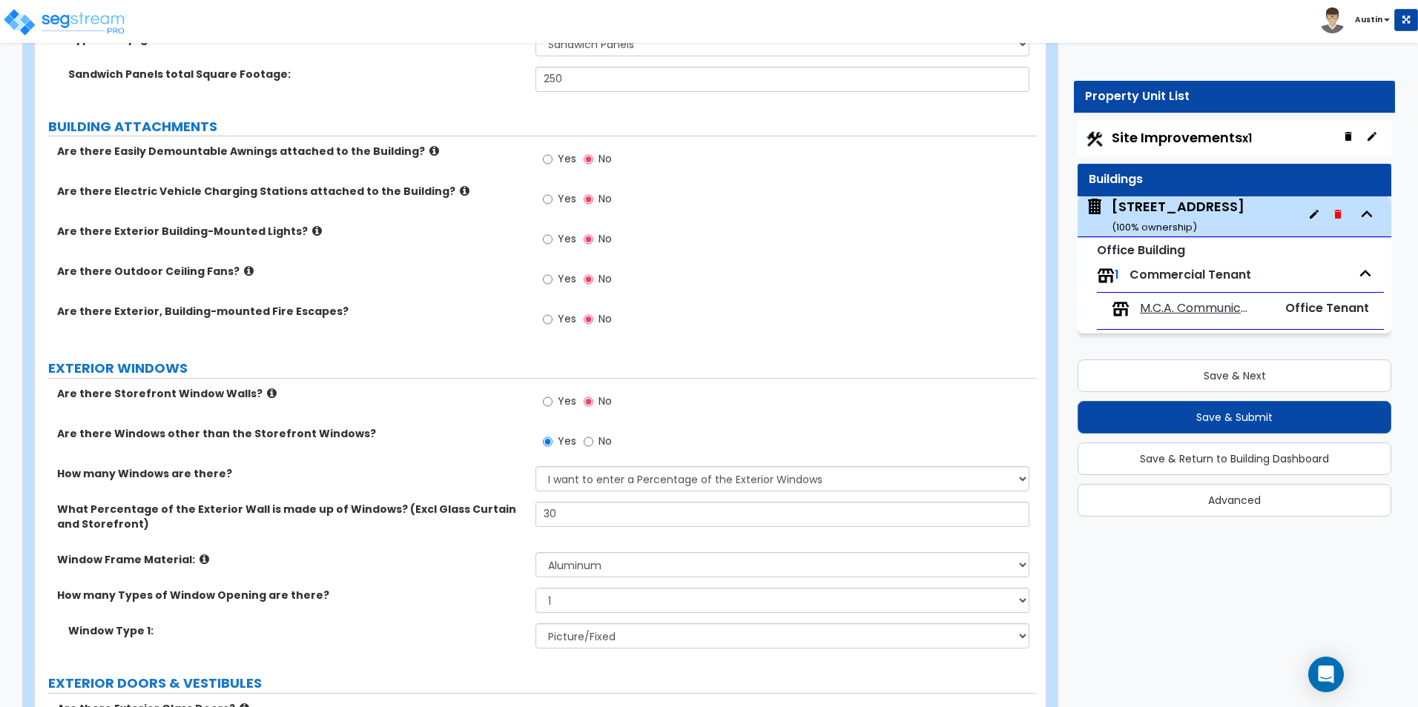
scroll to position [1188, 0]
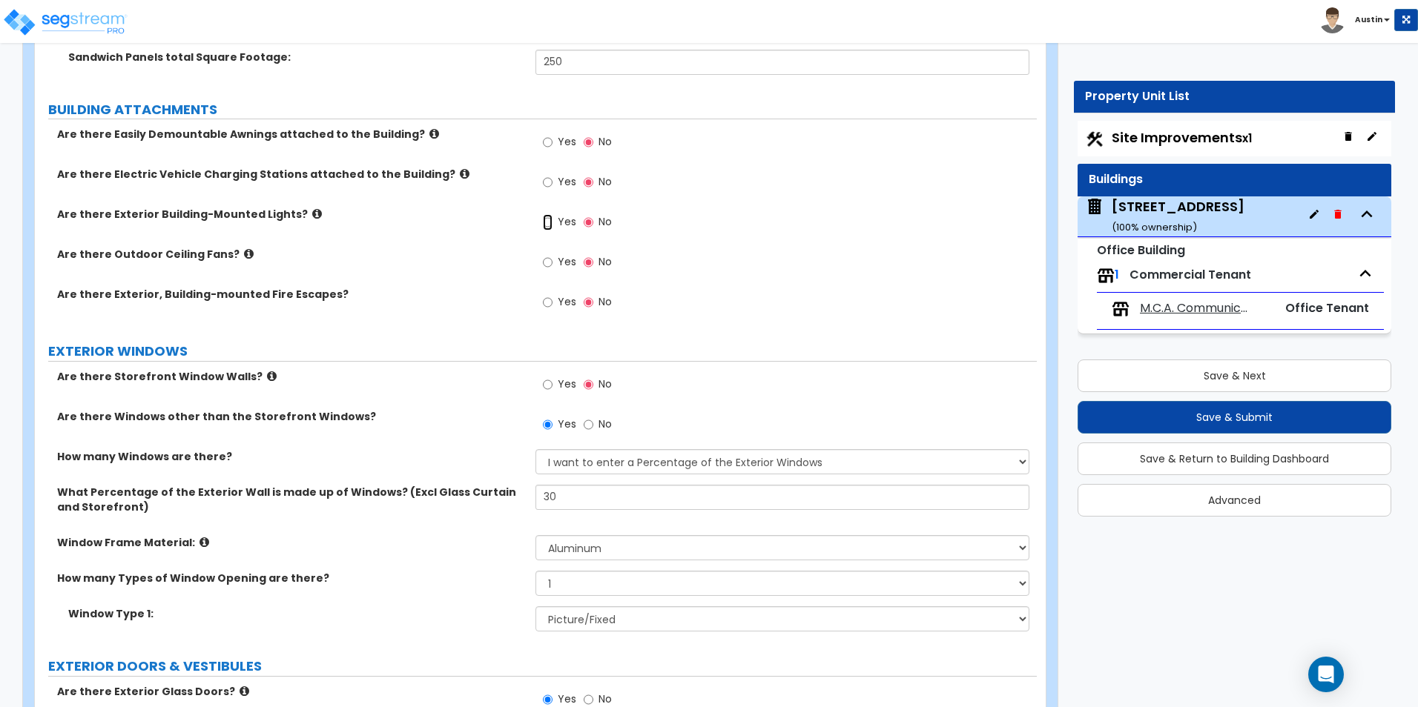
click at [549, 226] on input "Yes" at bounding box center [548, 222] width 10 height 16
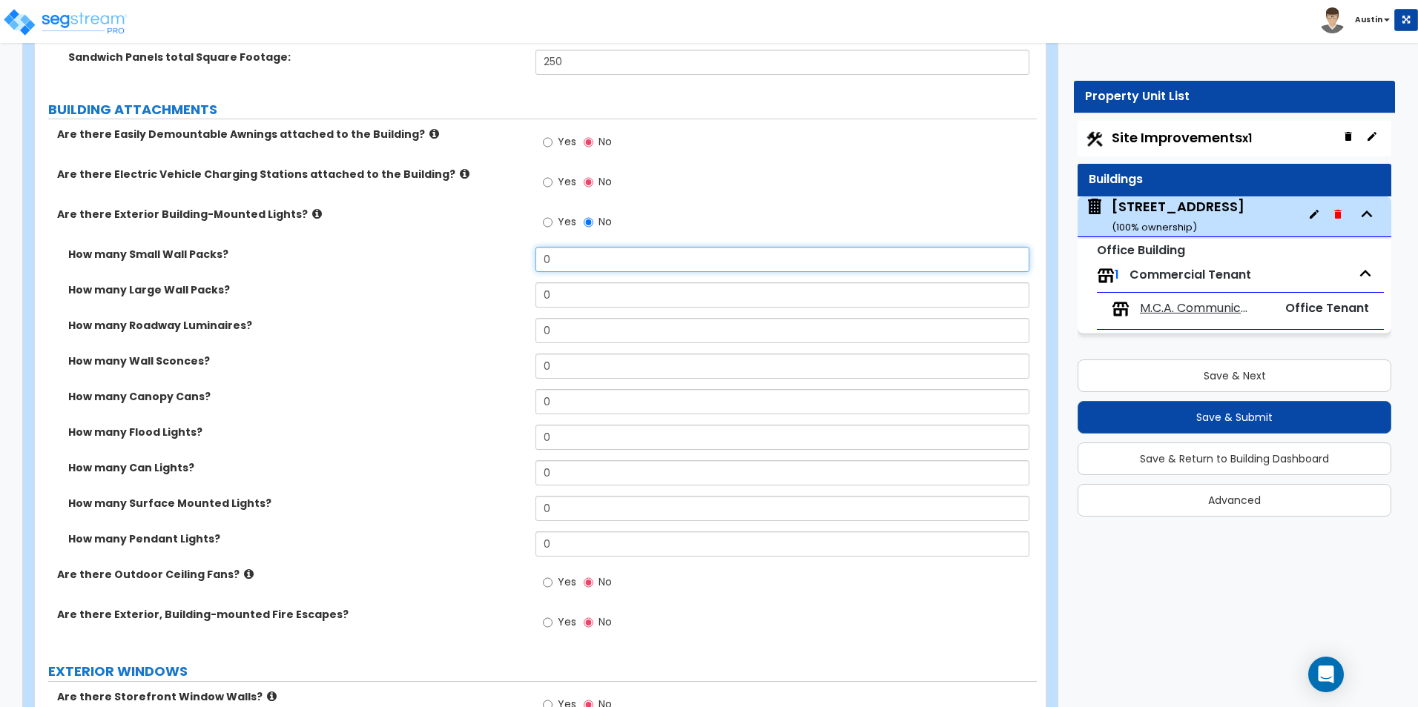
click at [641, 254] on input "0" at bounding box center [781, 259] width 493 height 25
type input "8"
type input "2"
click at [583, 294] on input "2" at bounding box center [781, 295] width 493 height 25
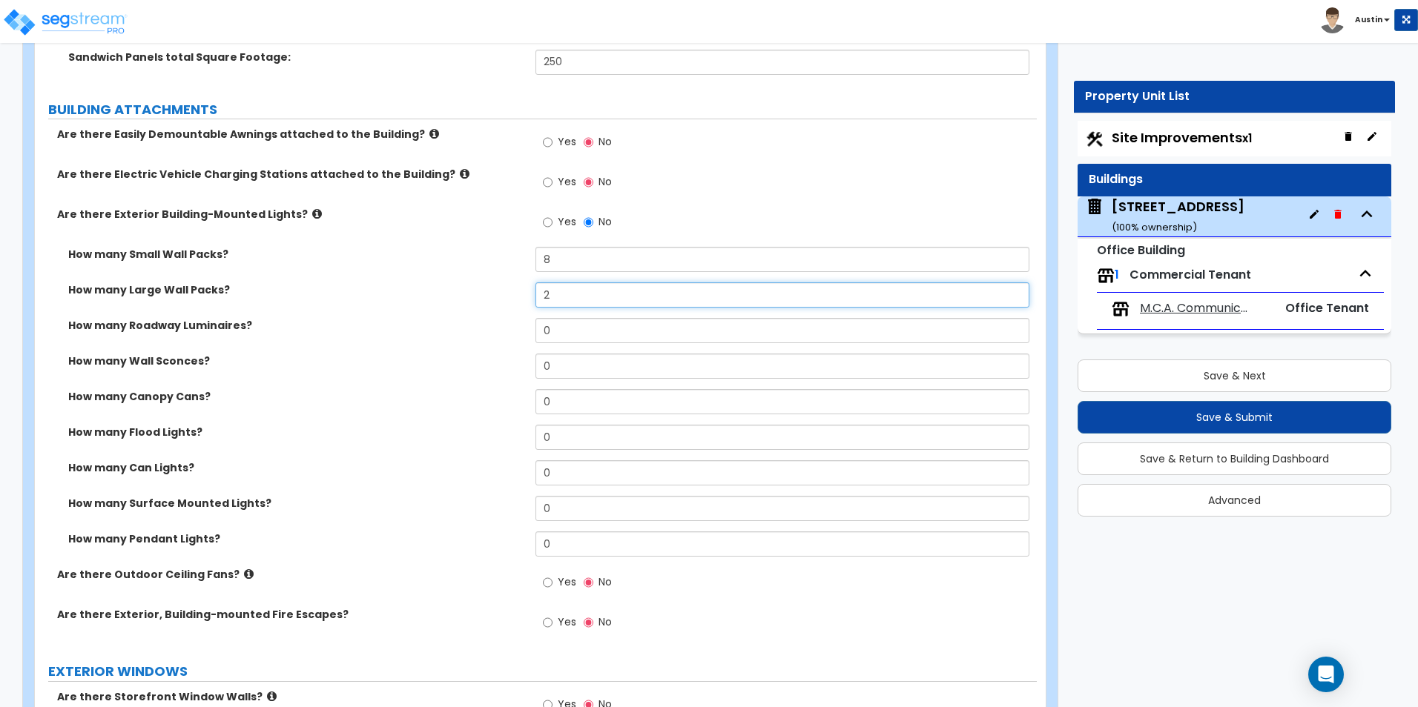
click at [583, 294] on input "2" at bounding box center [781, 295] width 493 height 25
click at [446, 266] on div "How many Small Wall Packs? 8" at bounding box center [536, 265] width 1002 height 36
click at [589, 300] on input "text" at bounding box center [781, 295] width 493 height 25
type input "0"
click at [329, 283] on label "How many Large Wall Packs?" at bounding box center [296, 290] width 456 height 15
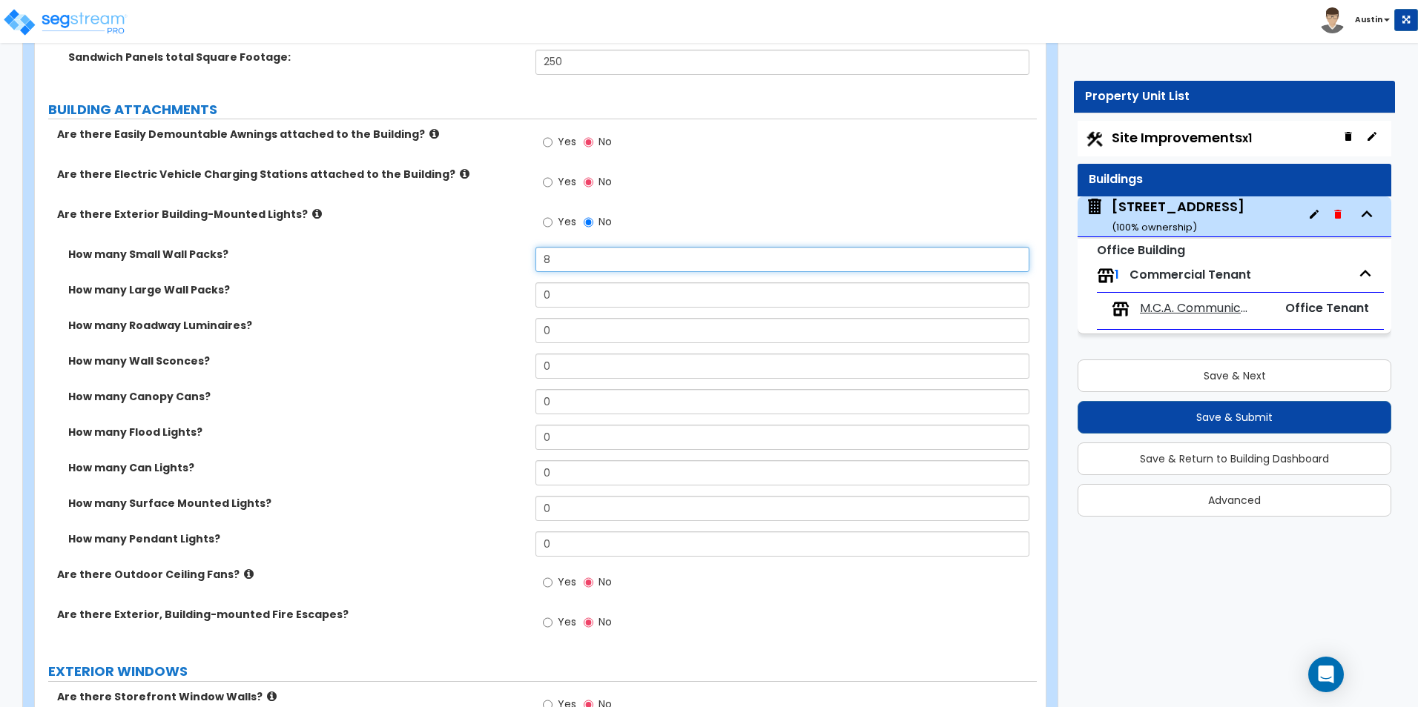
click at [608, 252] on input "8" at bounding box center [781, 259] width 493 height 25
type input "9"
click at [420, 342] on div "How many Roadway Luminaires? 0" at bounding box center [536, 336] width 1002 height 36
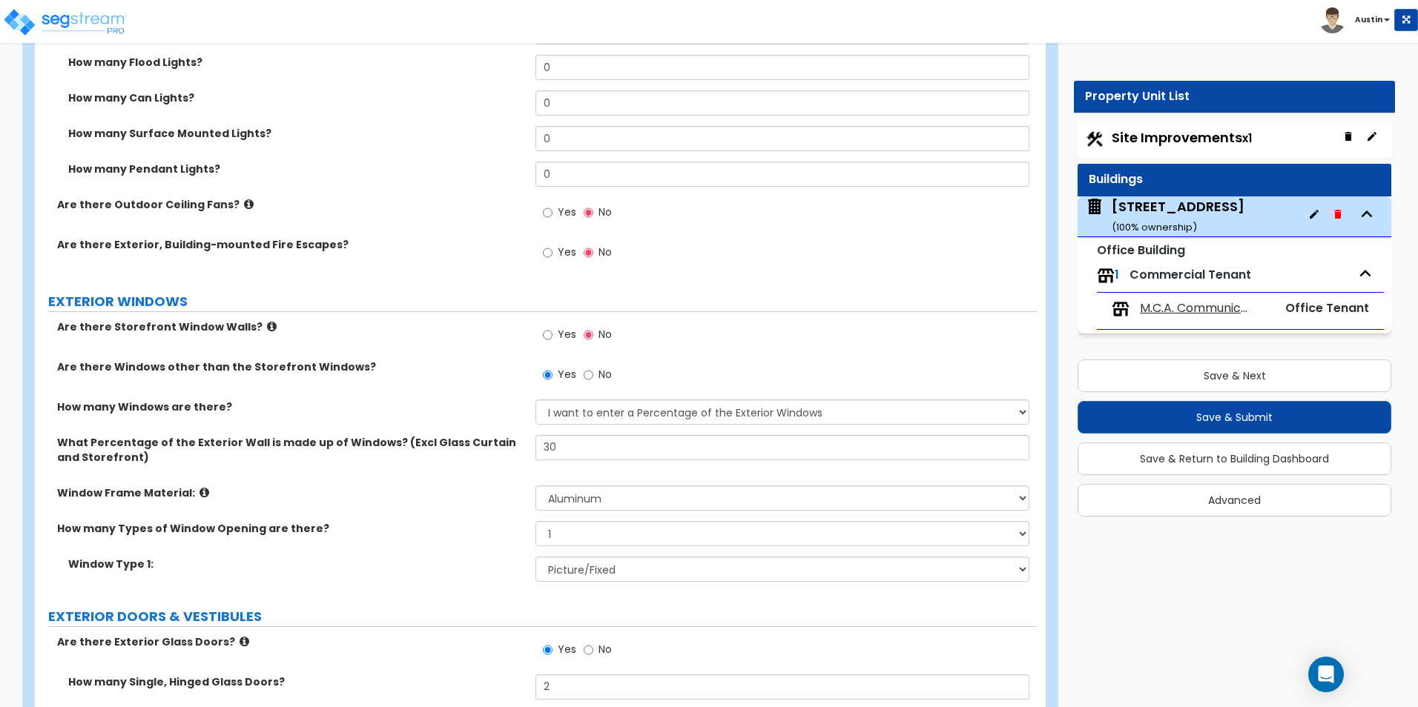
scroll to position [1559, 0]
click at [267, 325] on icon at bounding box center [272, 325] width 10 height 11
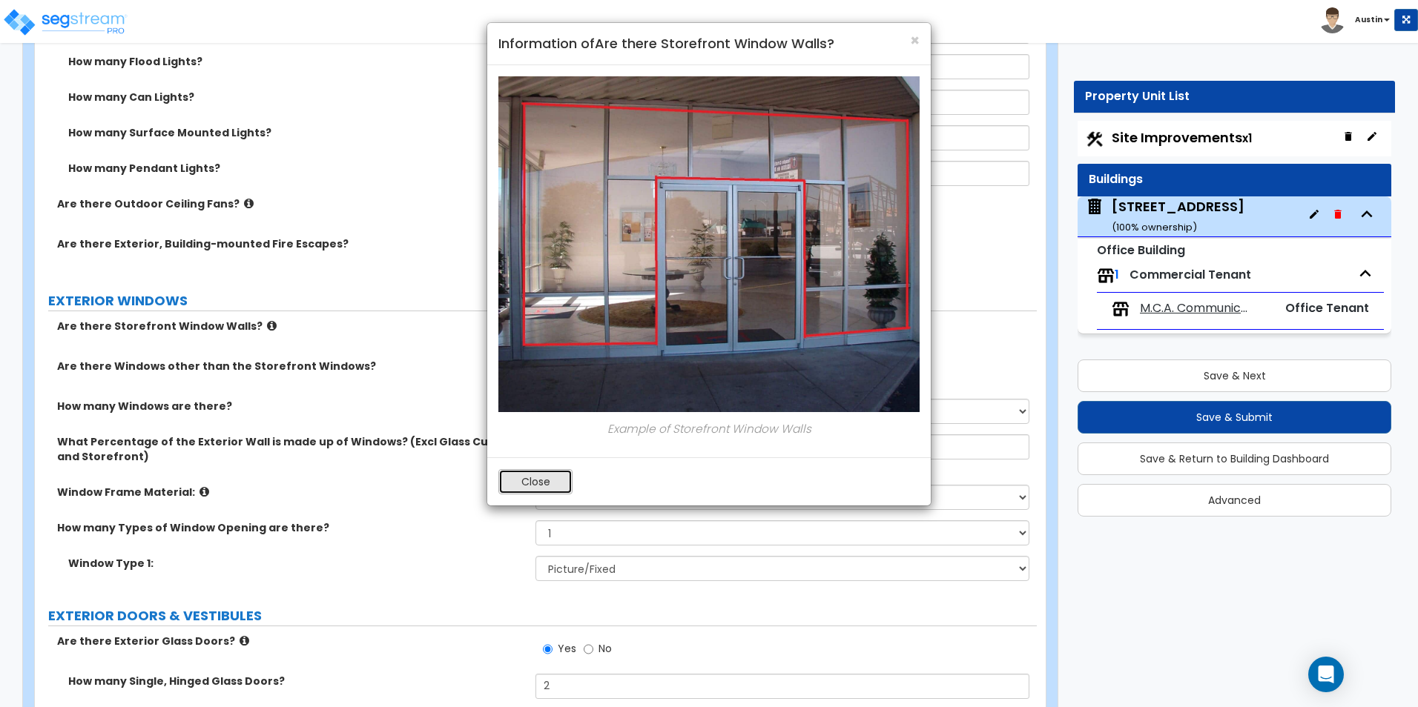
click at [531, 475] on button "Close" at bounding box center [535, 481] width 74 height 25
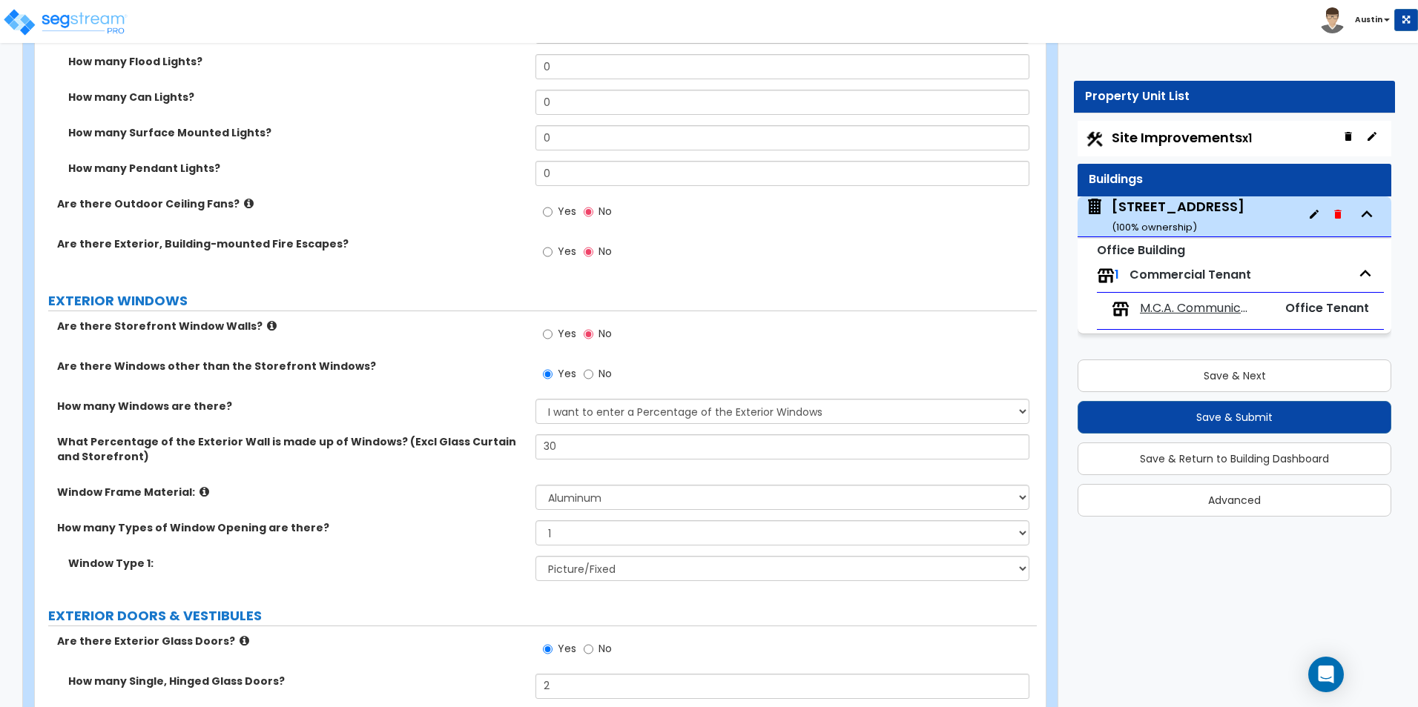
click at [558, 336] on span "Yes" at bounding box center [567, 333] width 19 height 15
click at [552, 336] on input "Yes" at bounding box center [548, 334] width 10 height 16
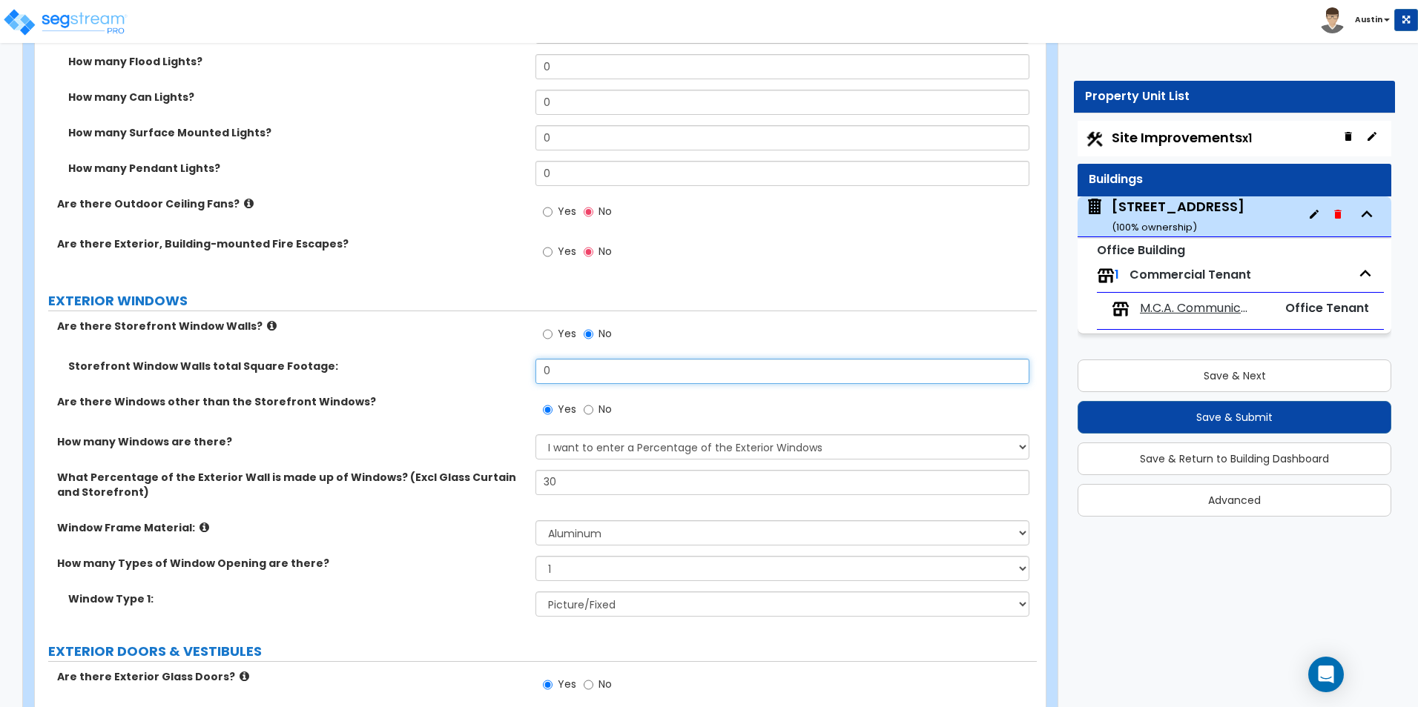
click at [575, 375] on input "0" at bounding box center [781, 371] width 493 height 25
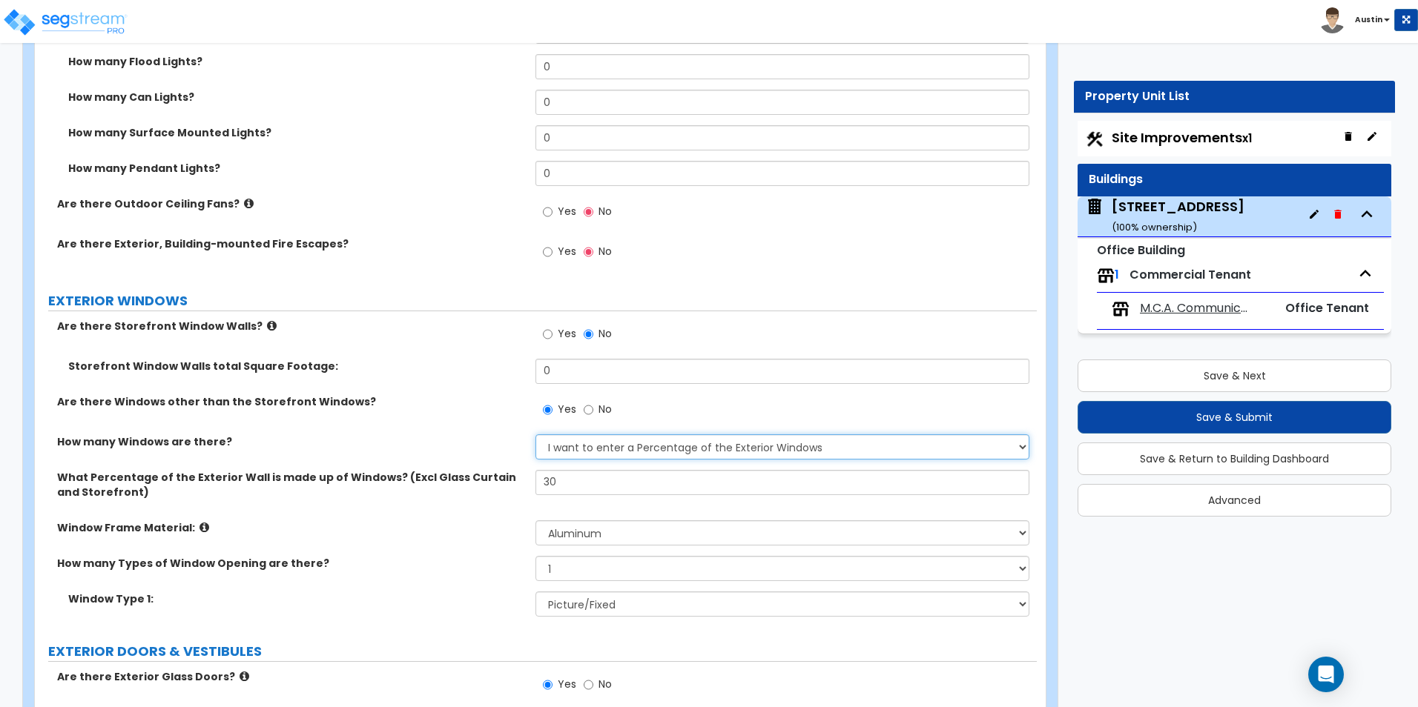
click at [618, 450] on select "None I want to enter a Percentage of the Exterior Windows I want to enter the N…" at bounding box center [781, 447] width 493 height 25
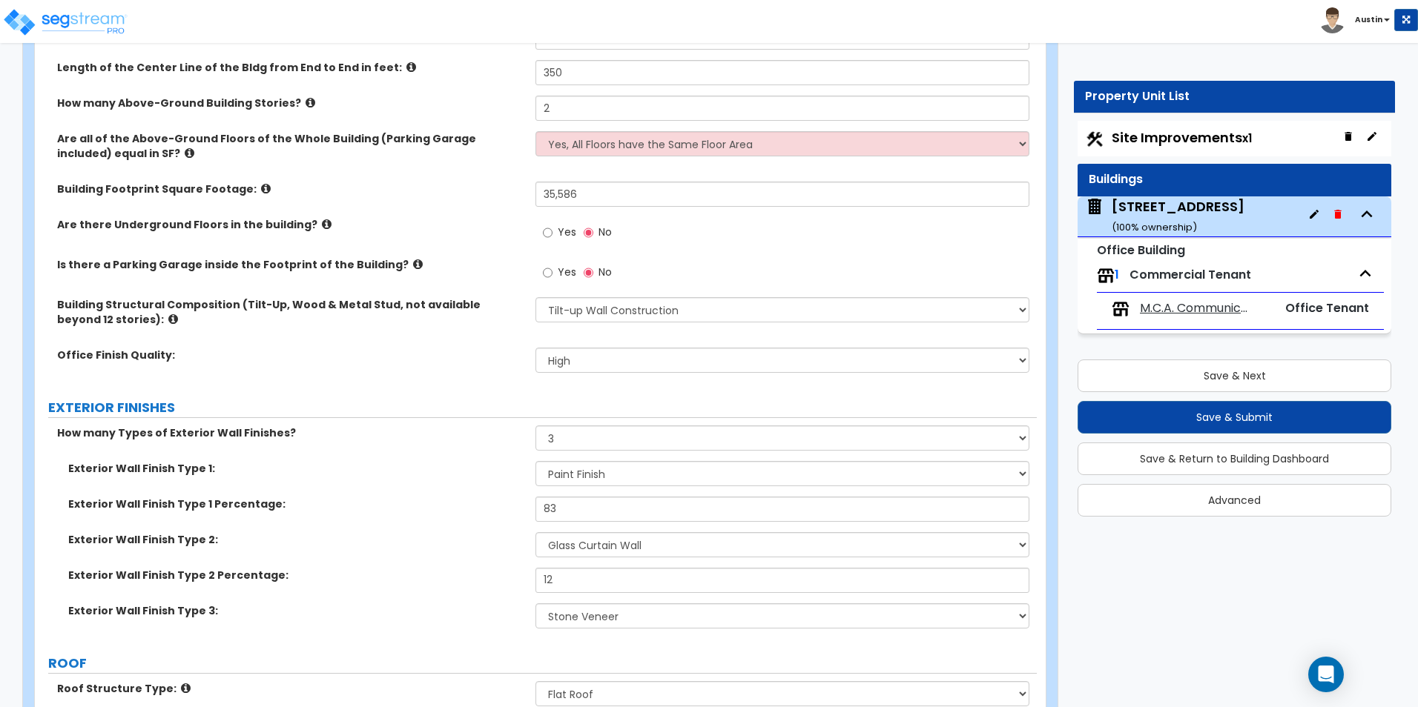
scroll to position [297, 0]
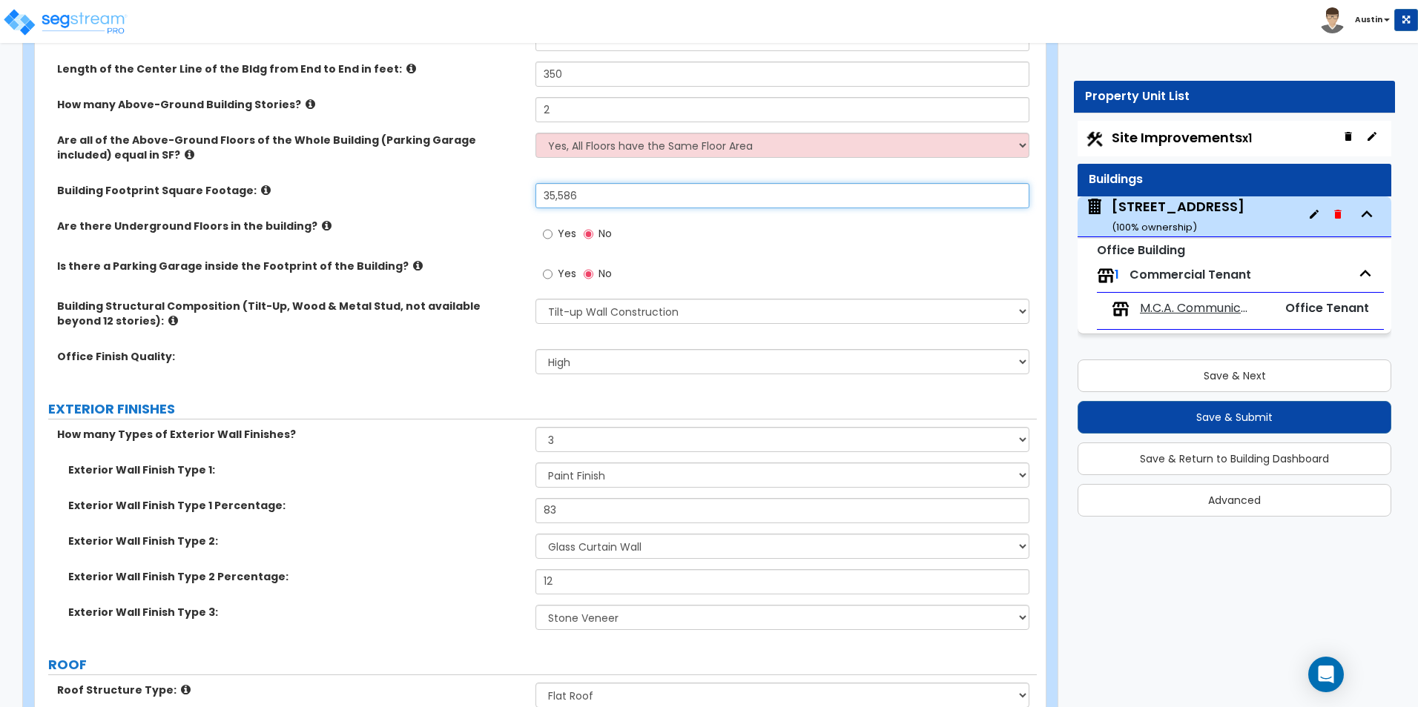
click at [617, 197] on input "35,586" at bounding box center [781, 195] width 493 height 25
type input "35,600"
click at [377, 205] on div "Building Footprint Square Footage: 35,600" at bounding box center [536, 201] width 1002 height 36
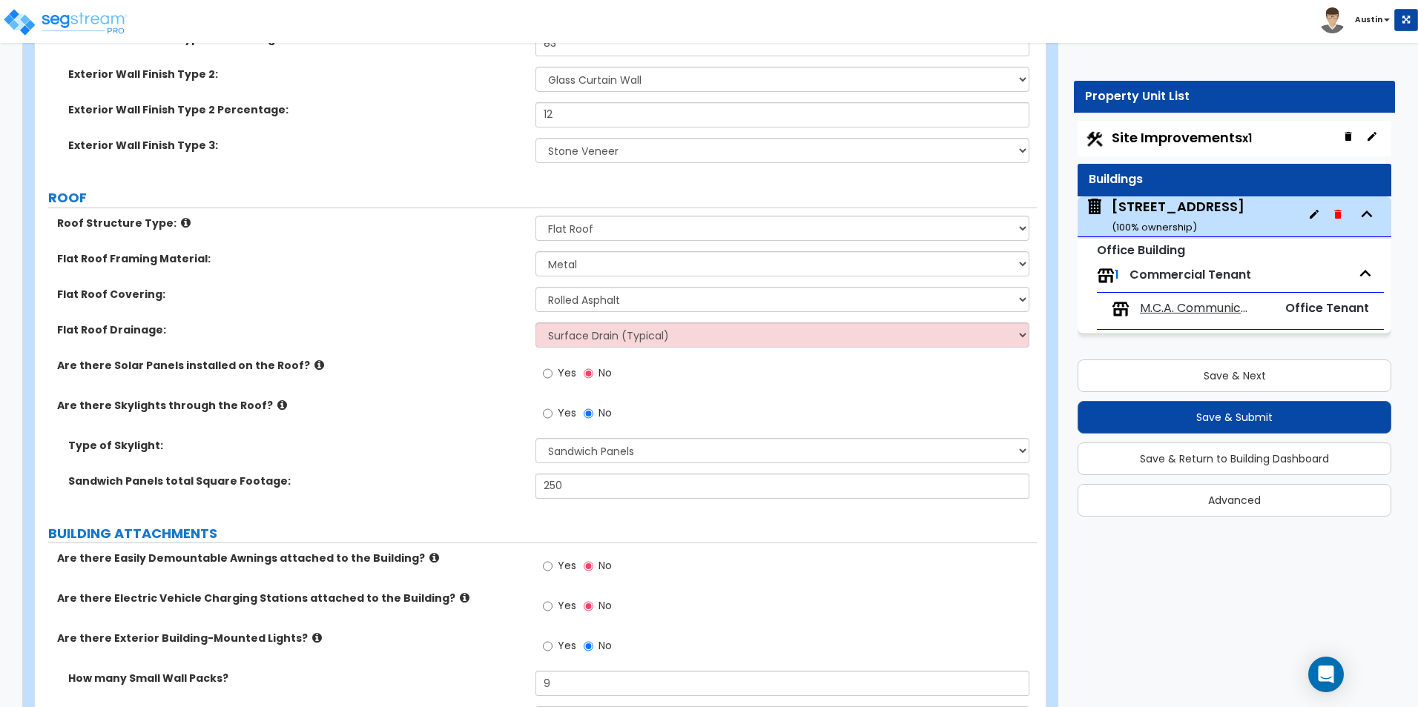
scroll to position [742, 0]
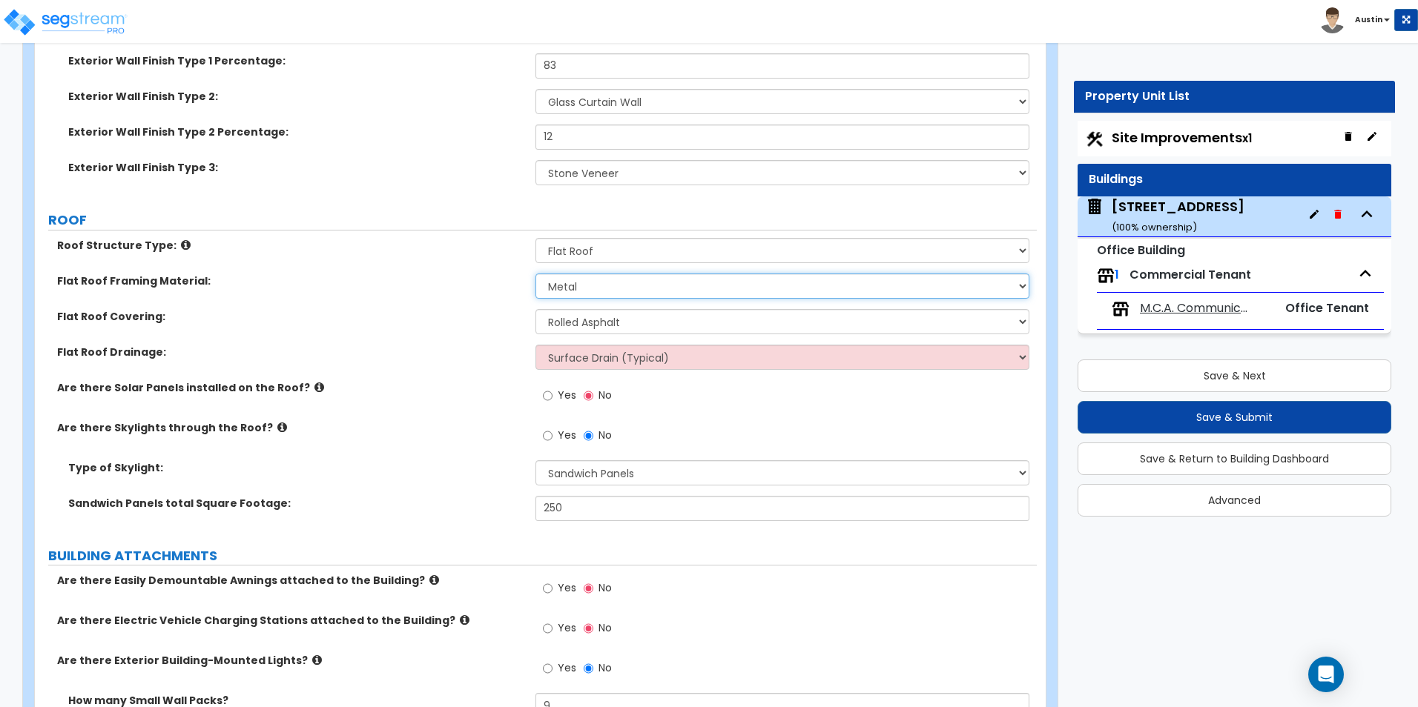
click at [584, 289] on select "I Don't Know, Please choose for me Metal Wood" at bounding box center [781, 286] width 493 height 25
click at [587, 320] on select "Please Choose One Rolled Asphalt PVC Membrane Plastic (EPDM) Membrane Asphalt F…" at bounding box center [781, 321] width 493 height 25
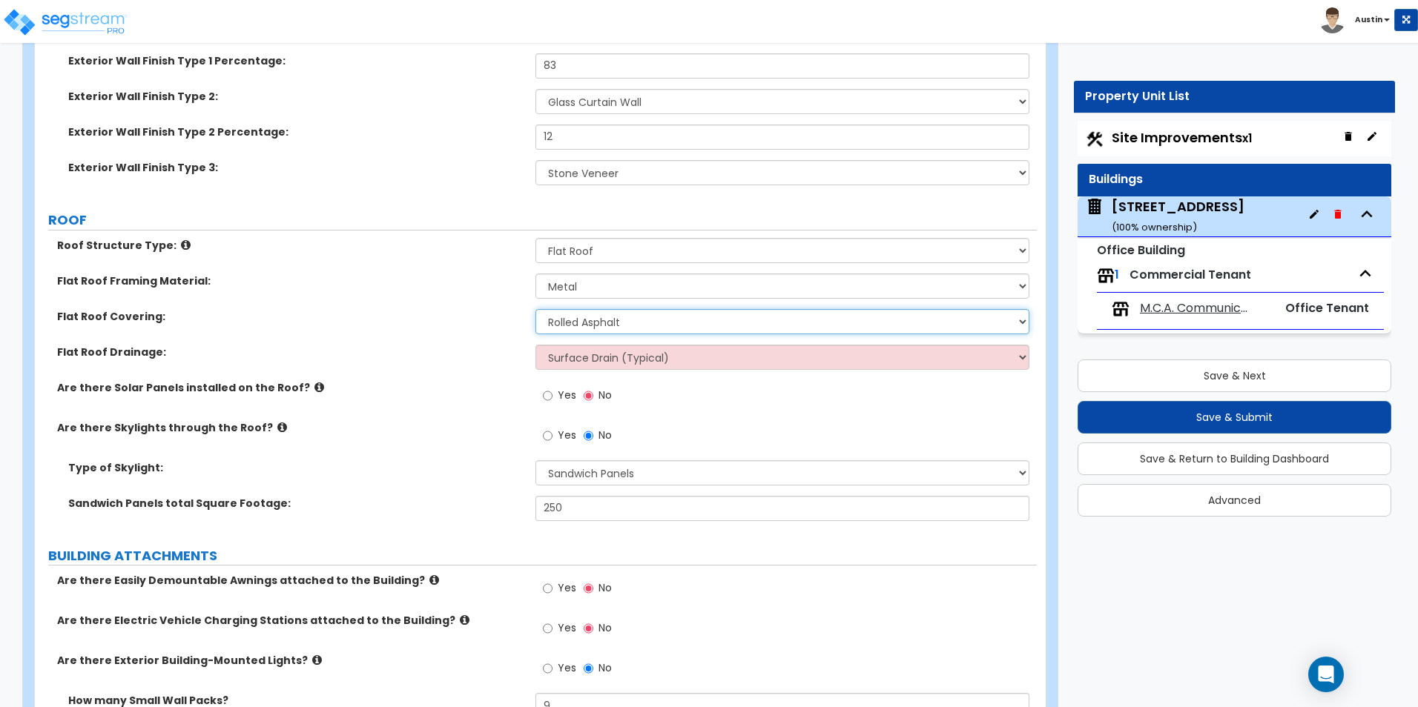
select select "2"
click at [535, 309] on select "Please Choose One Rolled Asphalt PVC Membrane Plastic (EPDM) Membrane Asphalt F…" at bounding box center [781, 321] width 493 height 25
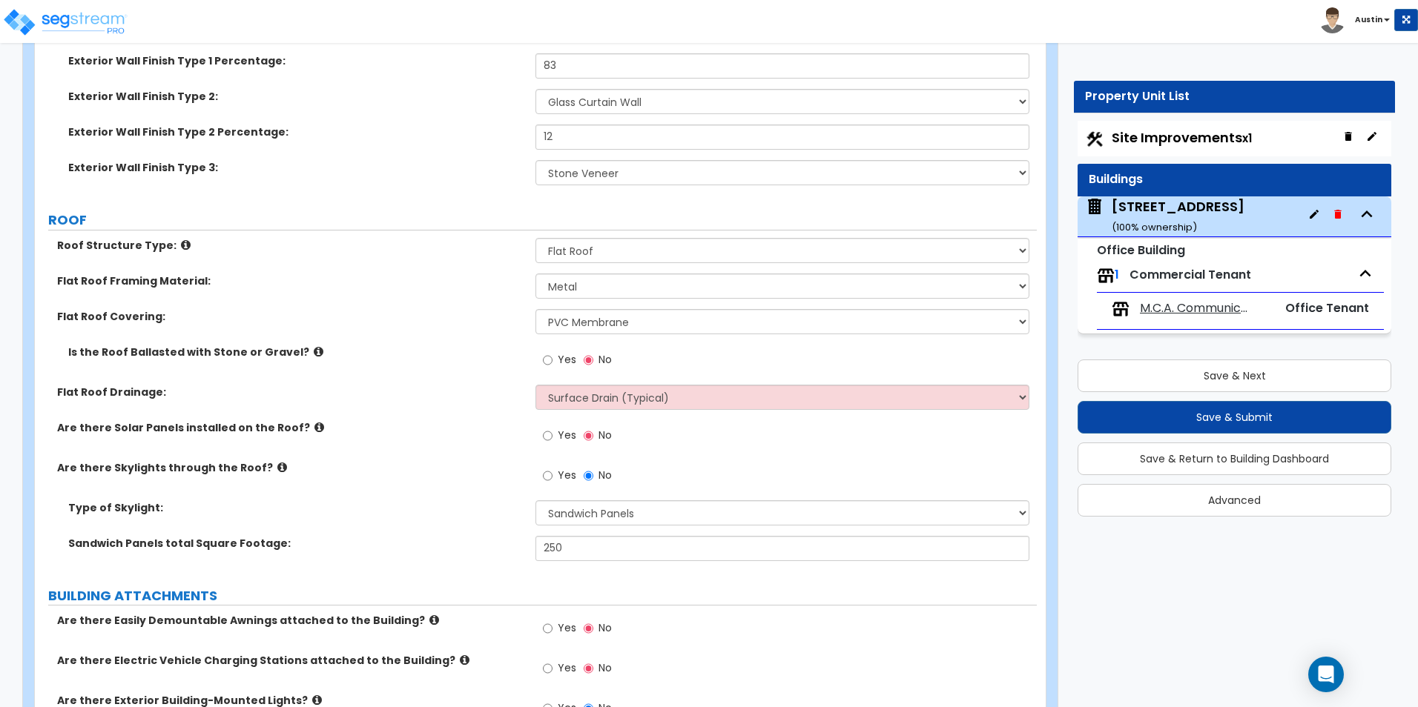
click at [314, 351] on icon at bounding box center [319, 351] width 10 height 11
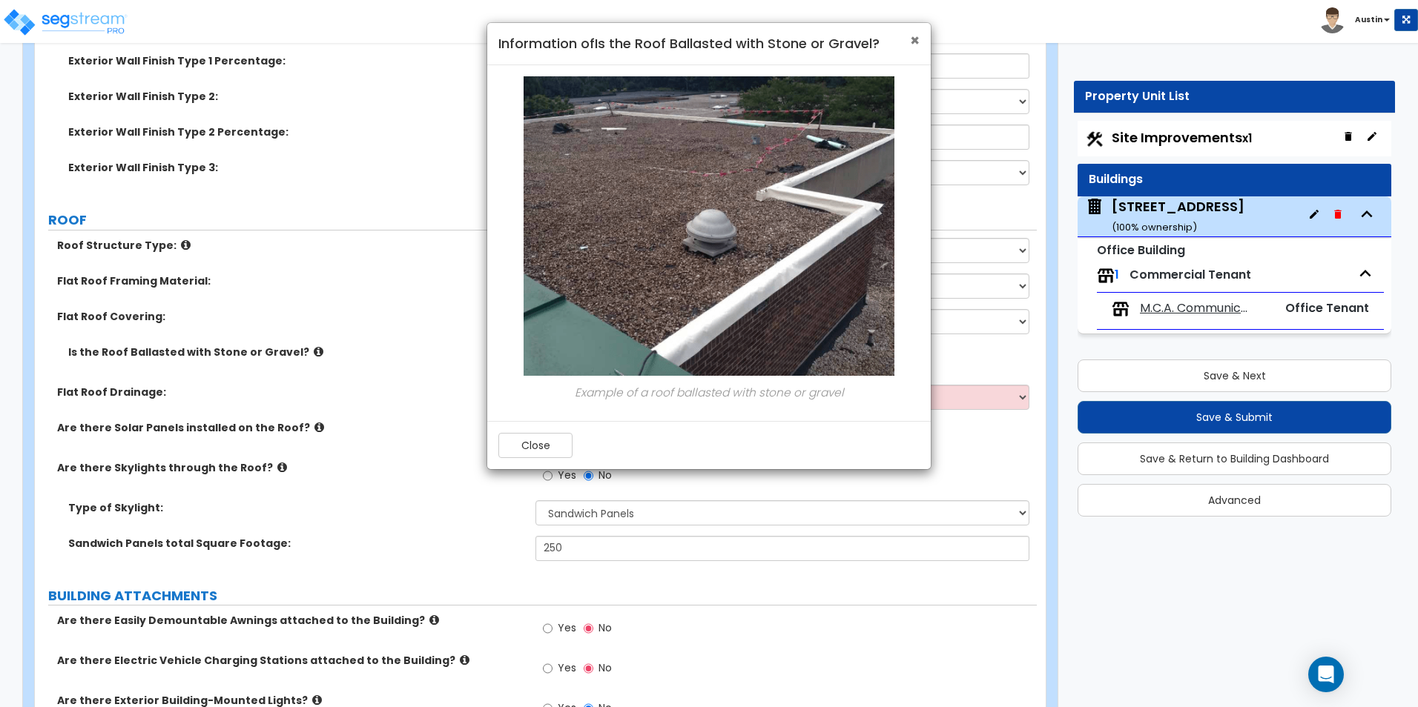
click at [910, 40] on span "×" at bounding box center [915, 41] width 10 height 22
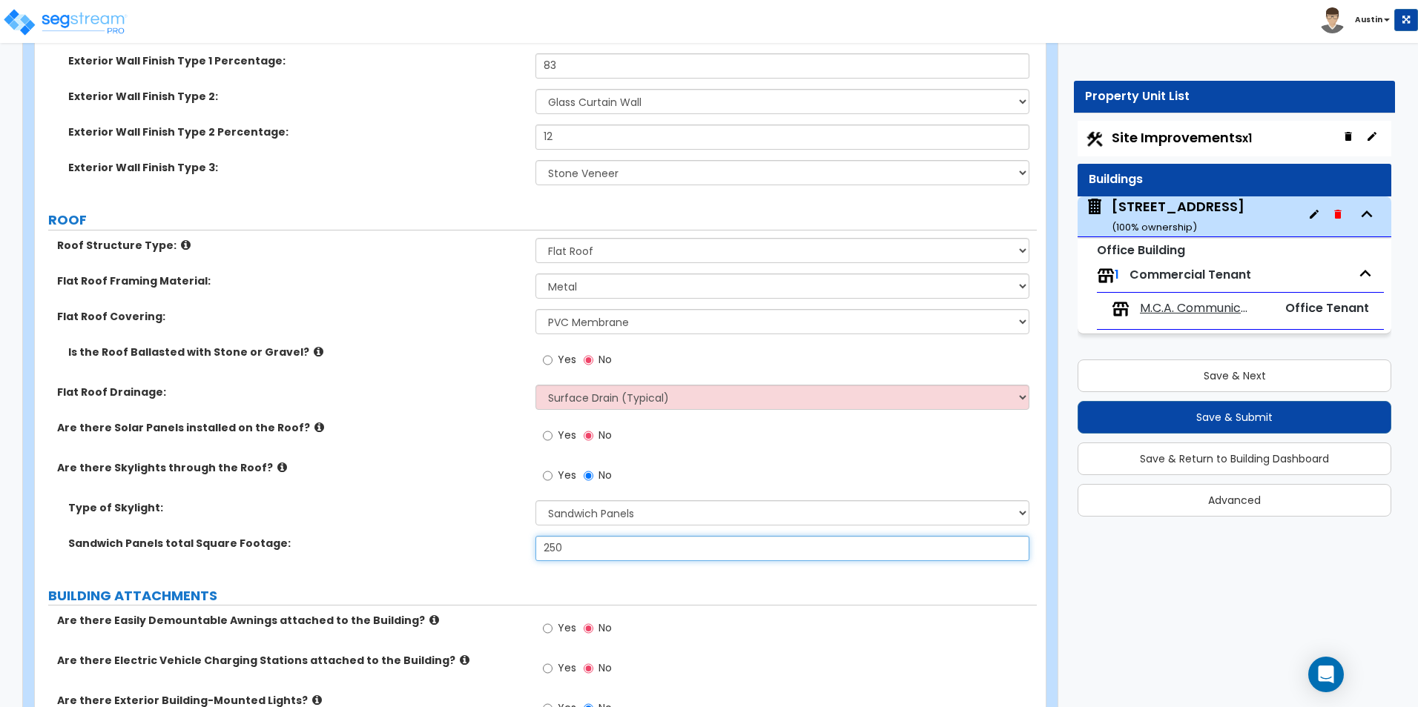
click at [587, 549] on input "250" at bounding box center [781, 548] width 493 height 25
type input "256"
click at [182, 435] on div "Are there Solar Panels installed on the Roof? Yes No" at bounding box center [536, 440] width 1002 height 40
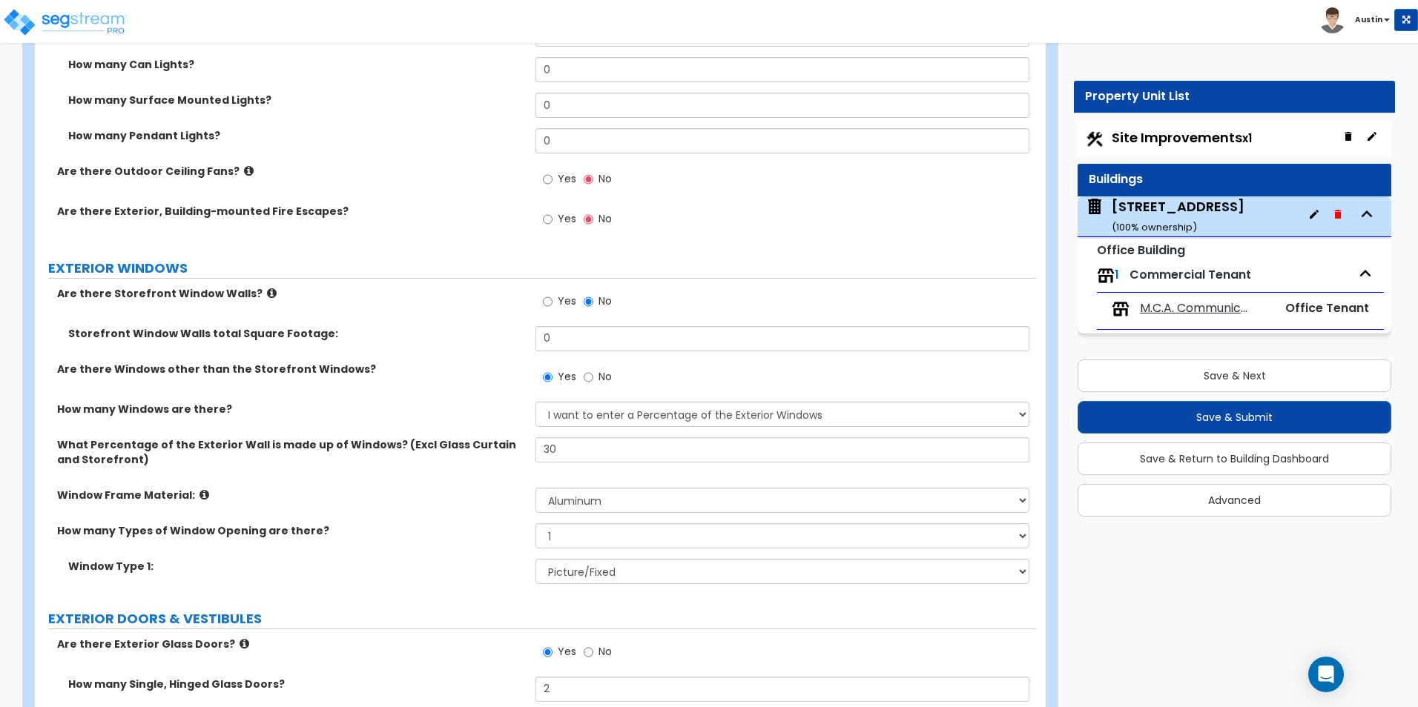
scroll to position [1706, 0]
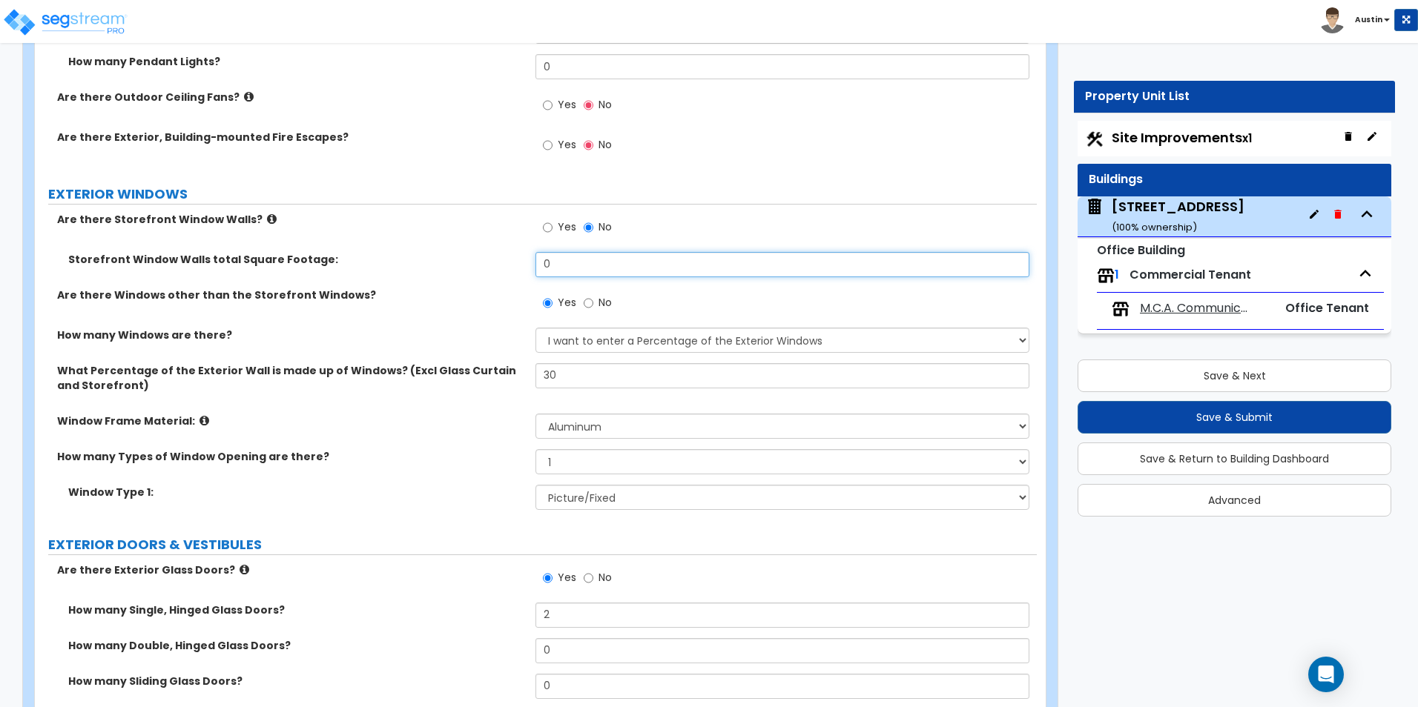
click at [612, 271] on input "0" at bounding box center [781, 264] width 493 height 25
type input "2,800"
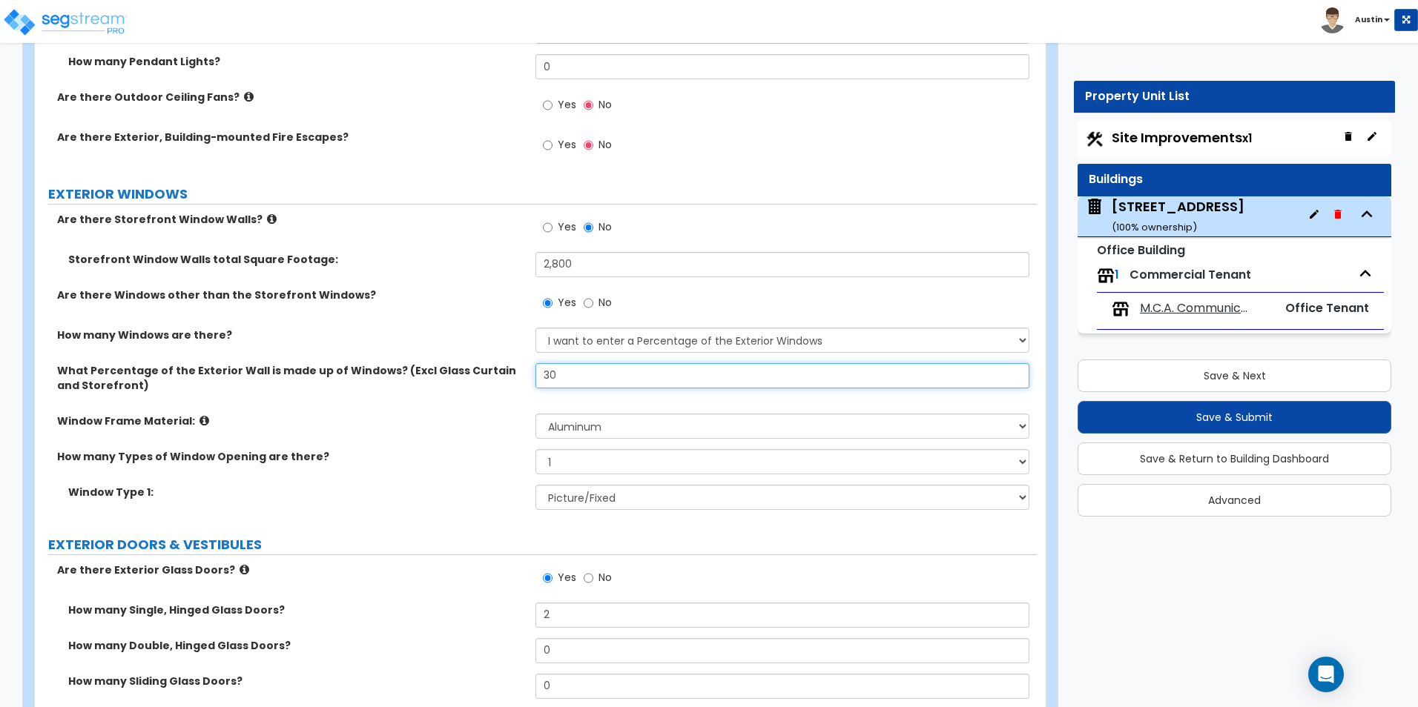
click at [592, 373] on input "30" at bounding box center [781, 375] width 493 height 25
type input "5"
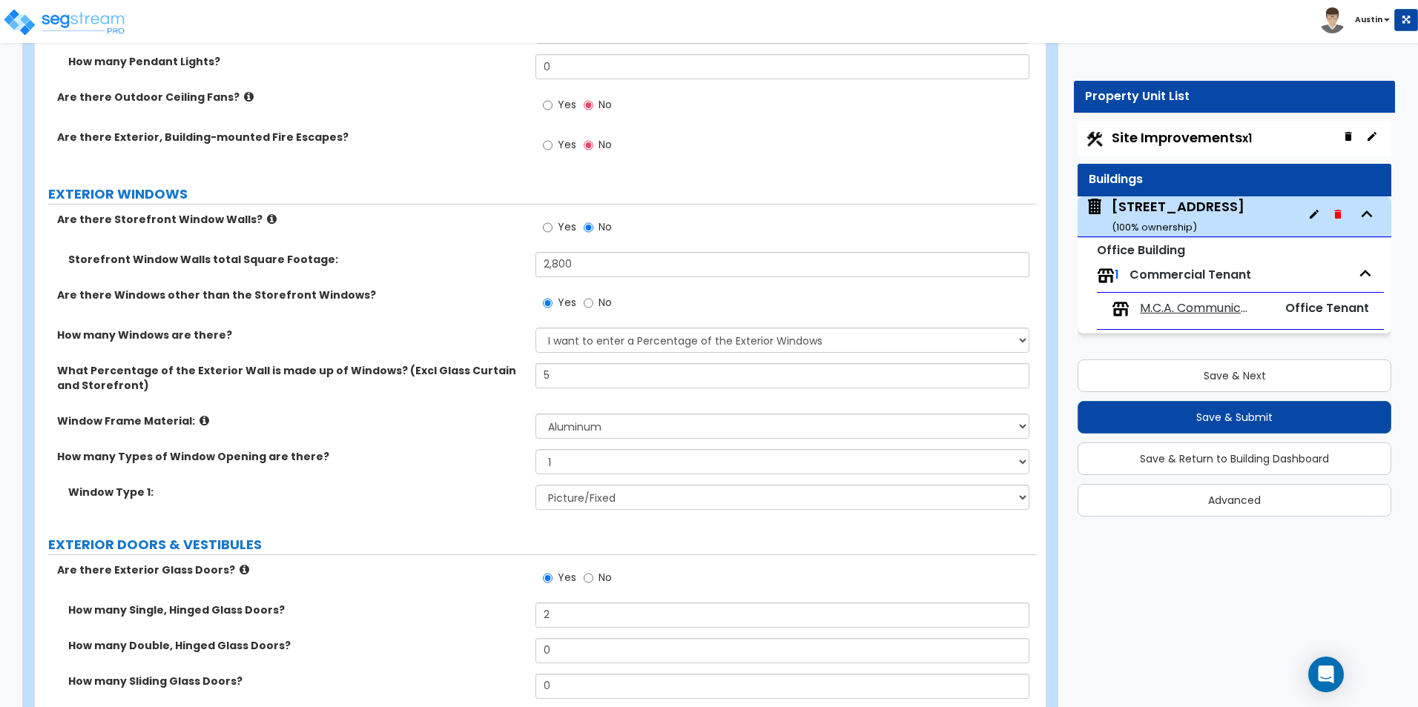
click at [434, 359] on div "How many Windows are there? None I want to enter a Percentage of the Exterior W…" at bounding box center [536, 346] width 1002 height 36
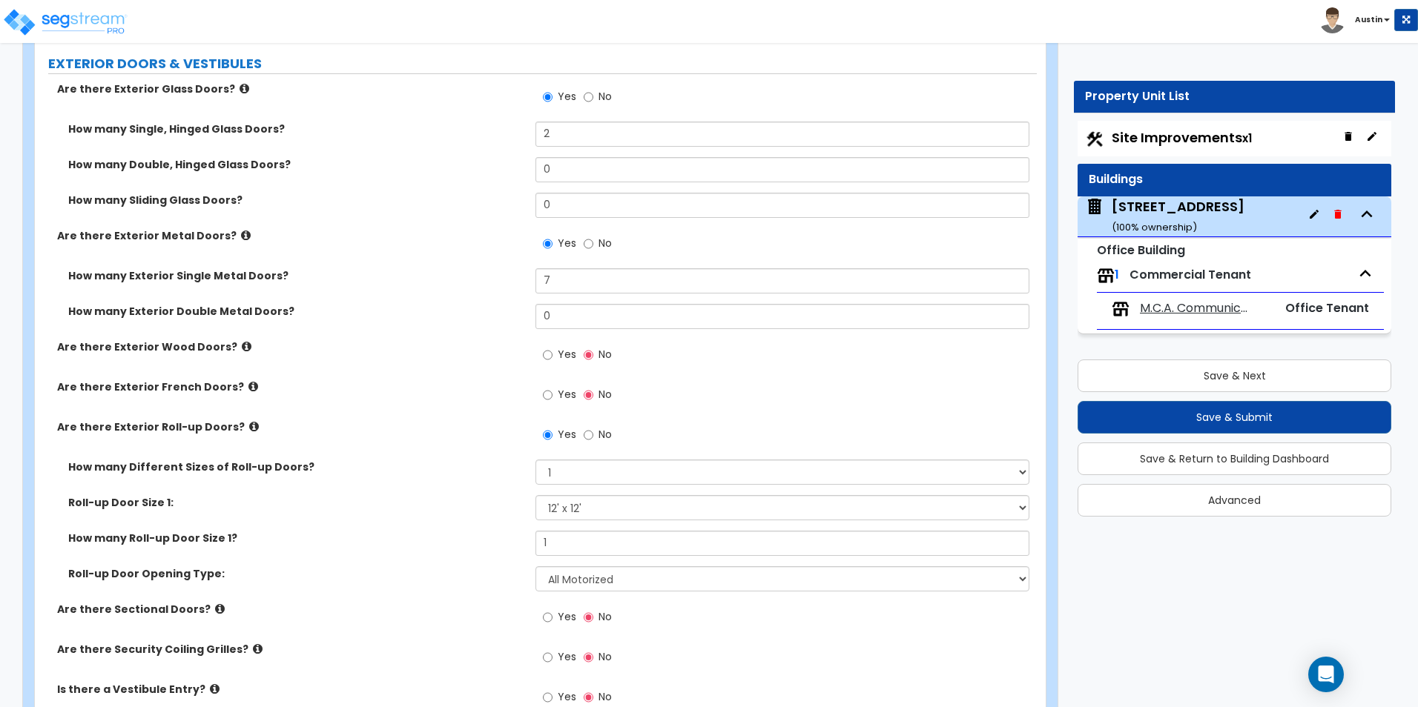
scroll to position [2213, 0]
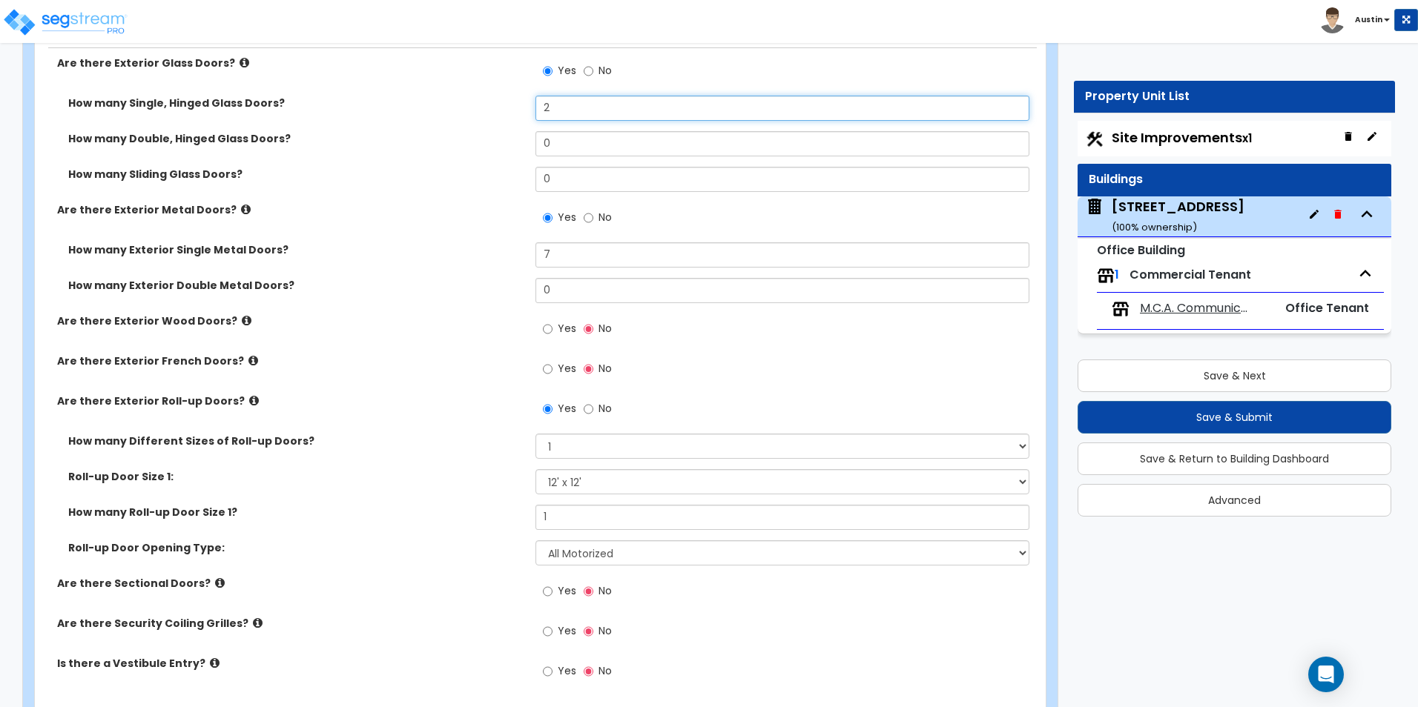
click at [580, 105] on input "2" at bounding box center [781, 108] width 493 height 25
click at [561, 105] on input "2" at bounding box center [781, 108] width 493 height 25
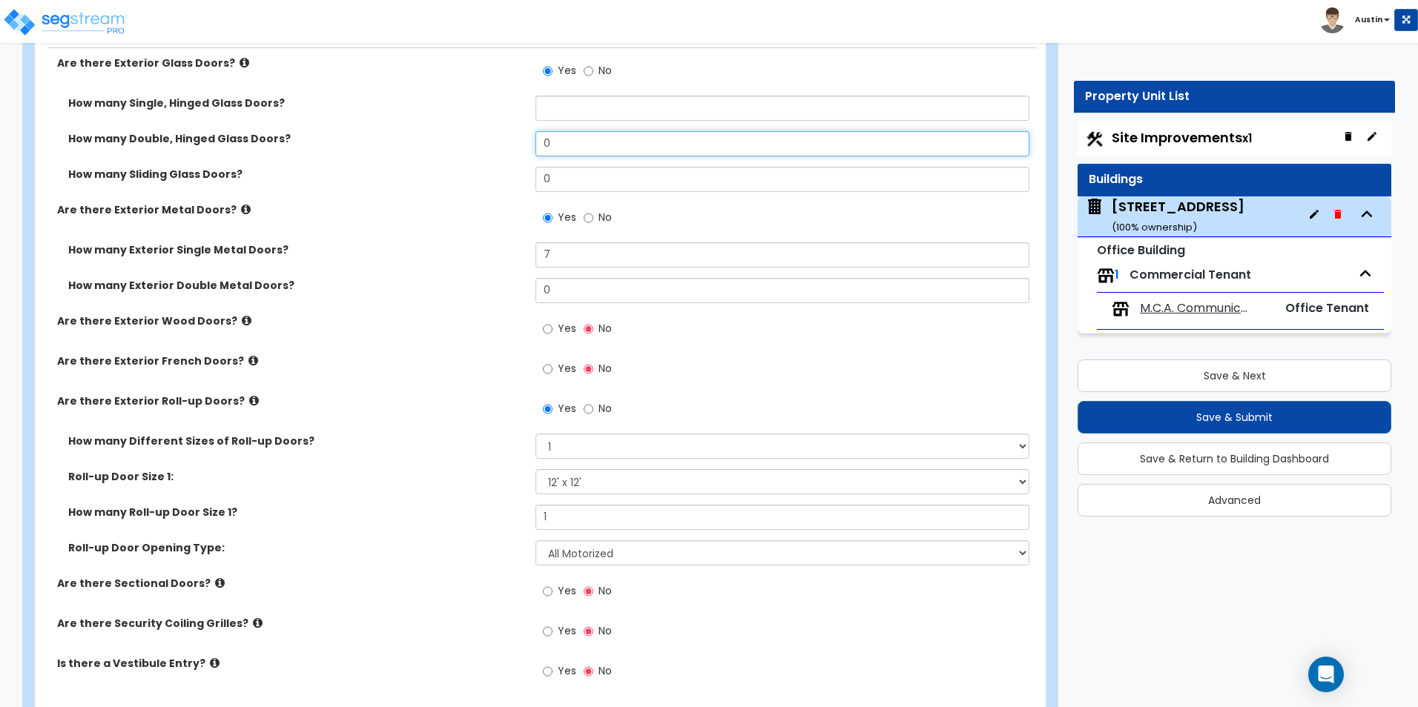
click at [572, 153] on input "0" at bounding box center [781, 143] width 493 height 25
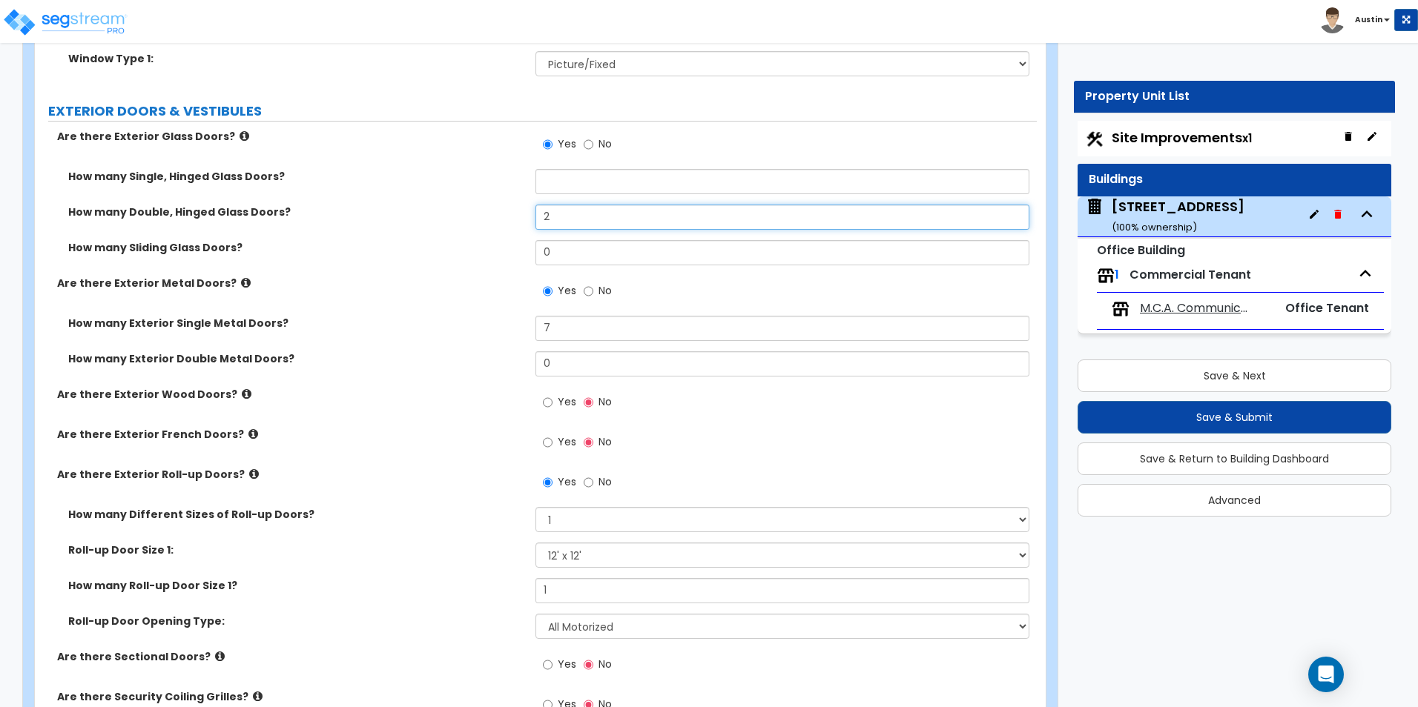
scroll to position [2139, 0]
click at [608, 219] on input "2" at bounding box center [781, 217] width 493 height 25
type input "1"
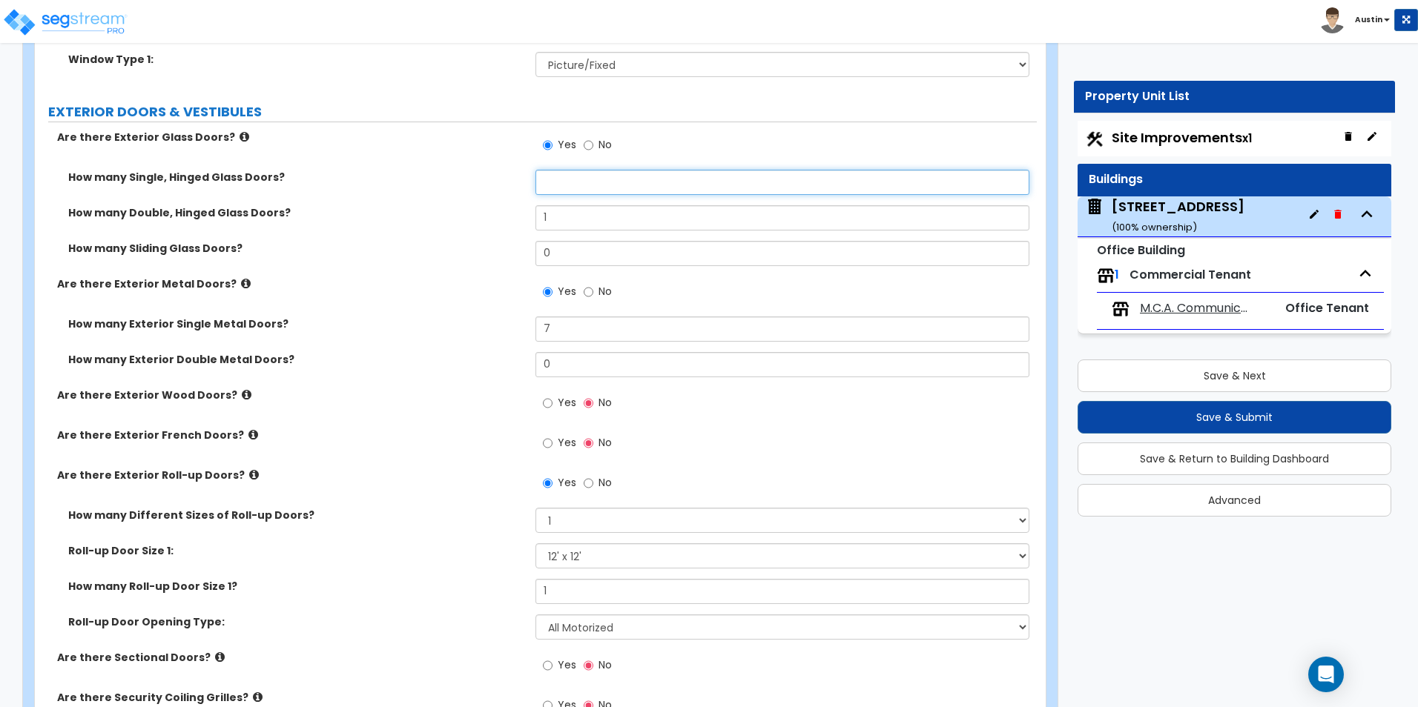
click at [572, 185] on input "text" at bounding box center [781, 182] width 493 height 25
type input "2"
click at [492, 195] on div "How many Single, Hinged Glass Doors? 2" at bounding box center [536, 188] width 1002 height 36
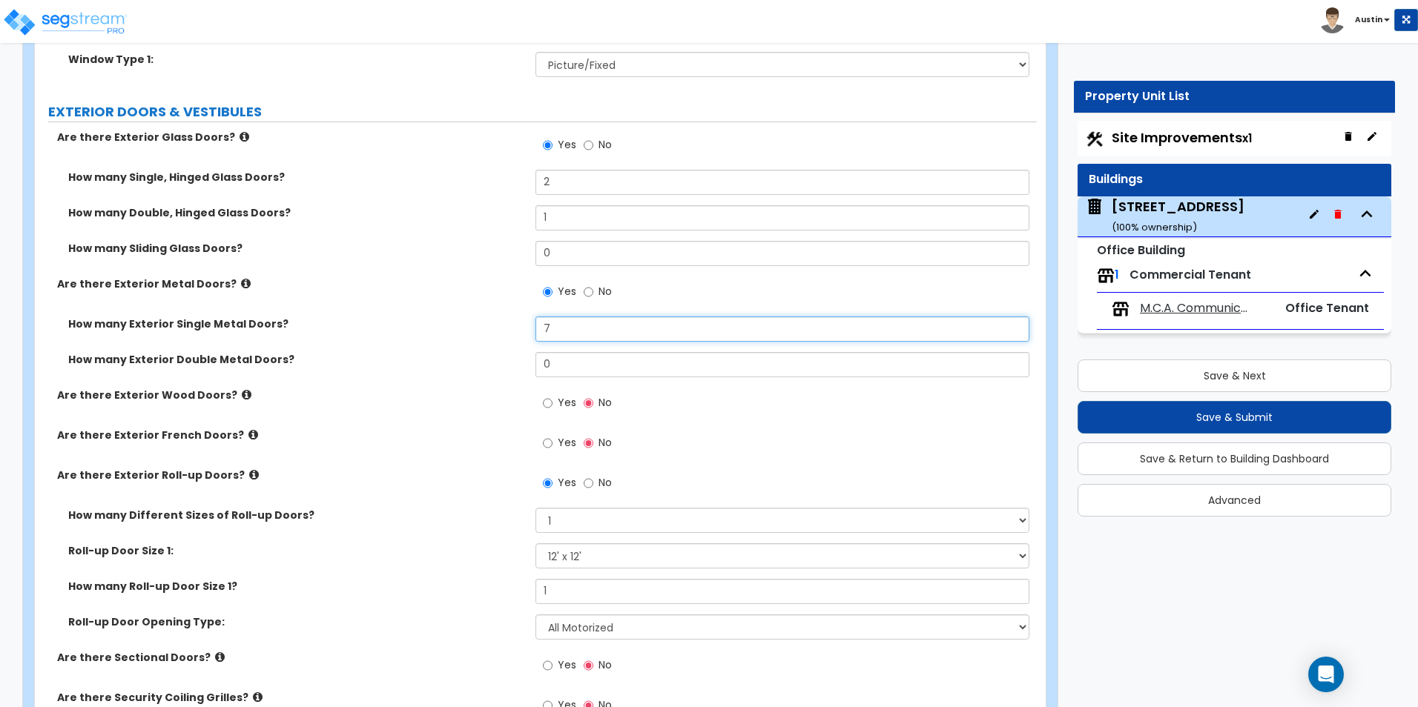
click at [612, 331] on input "7" at bounding box center [781, 329] width 493 height 25
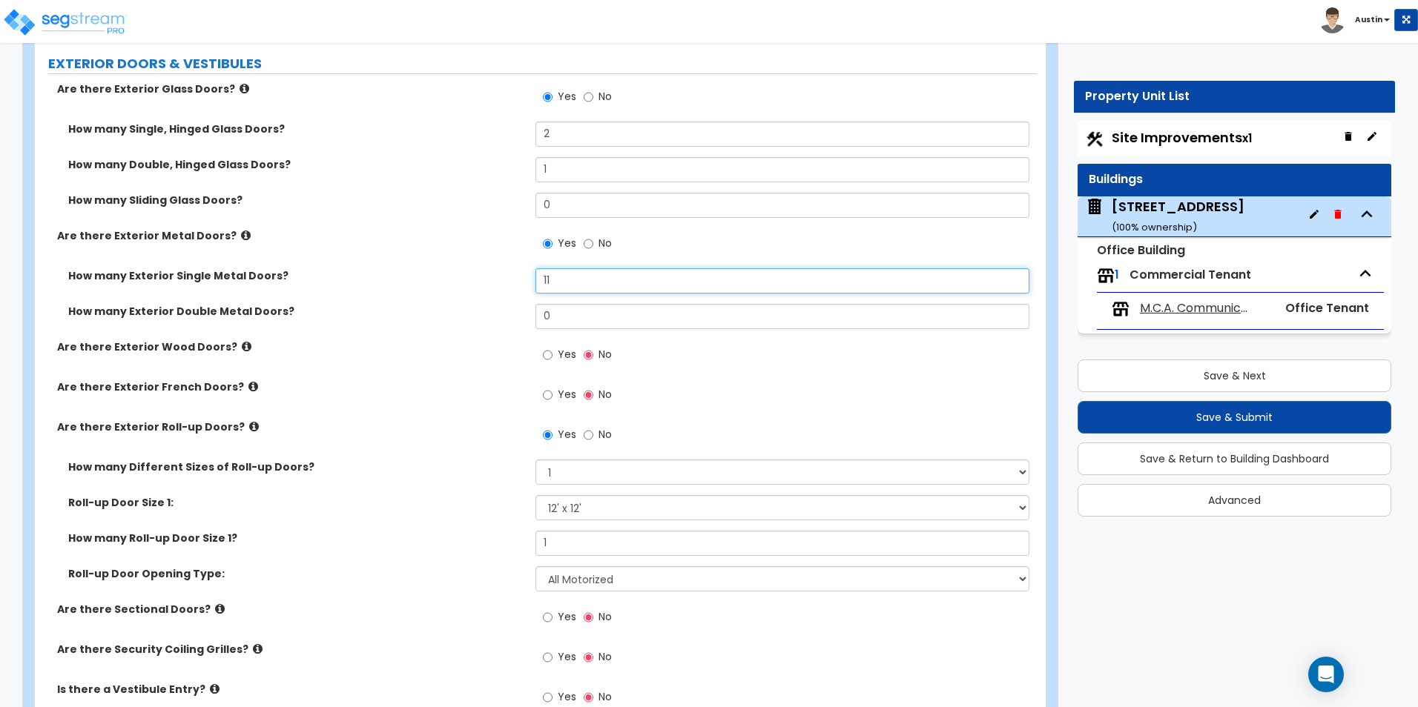
scroll to position [2213, 0]
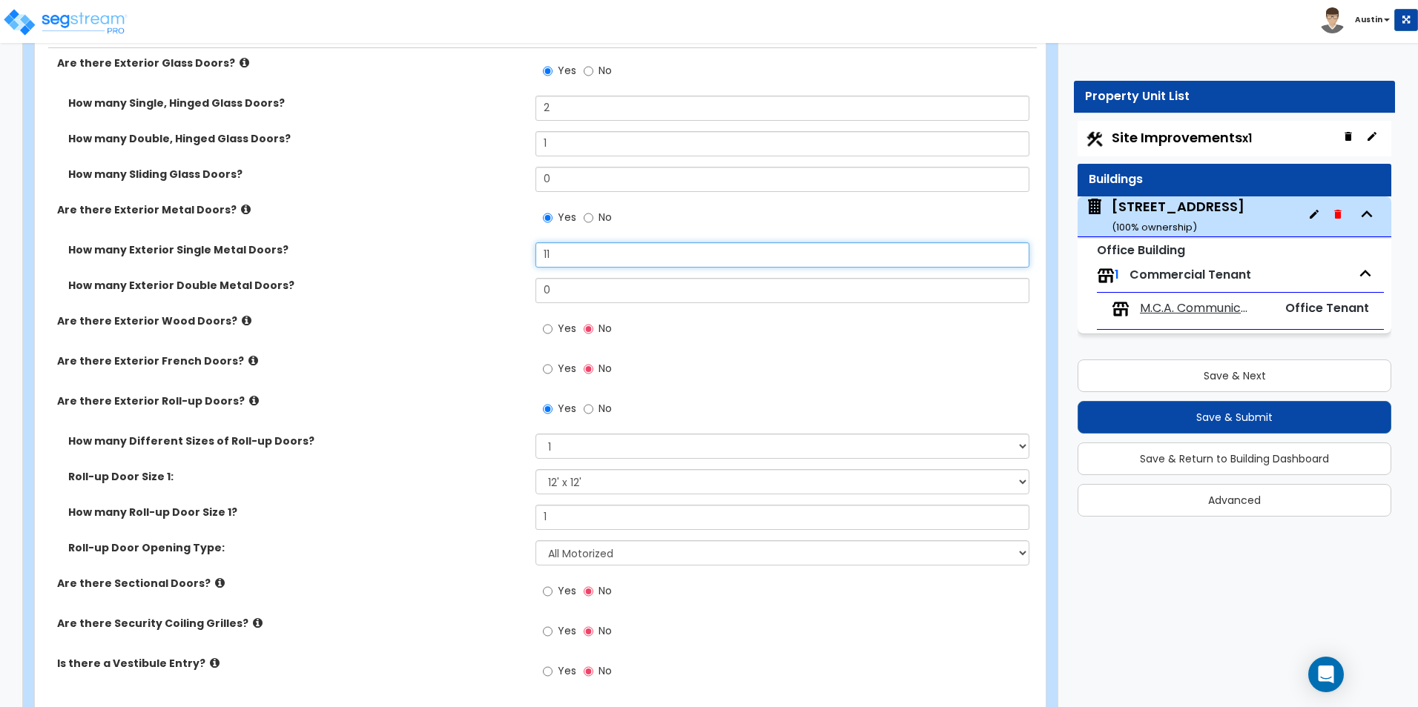
type input "11"
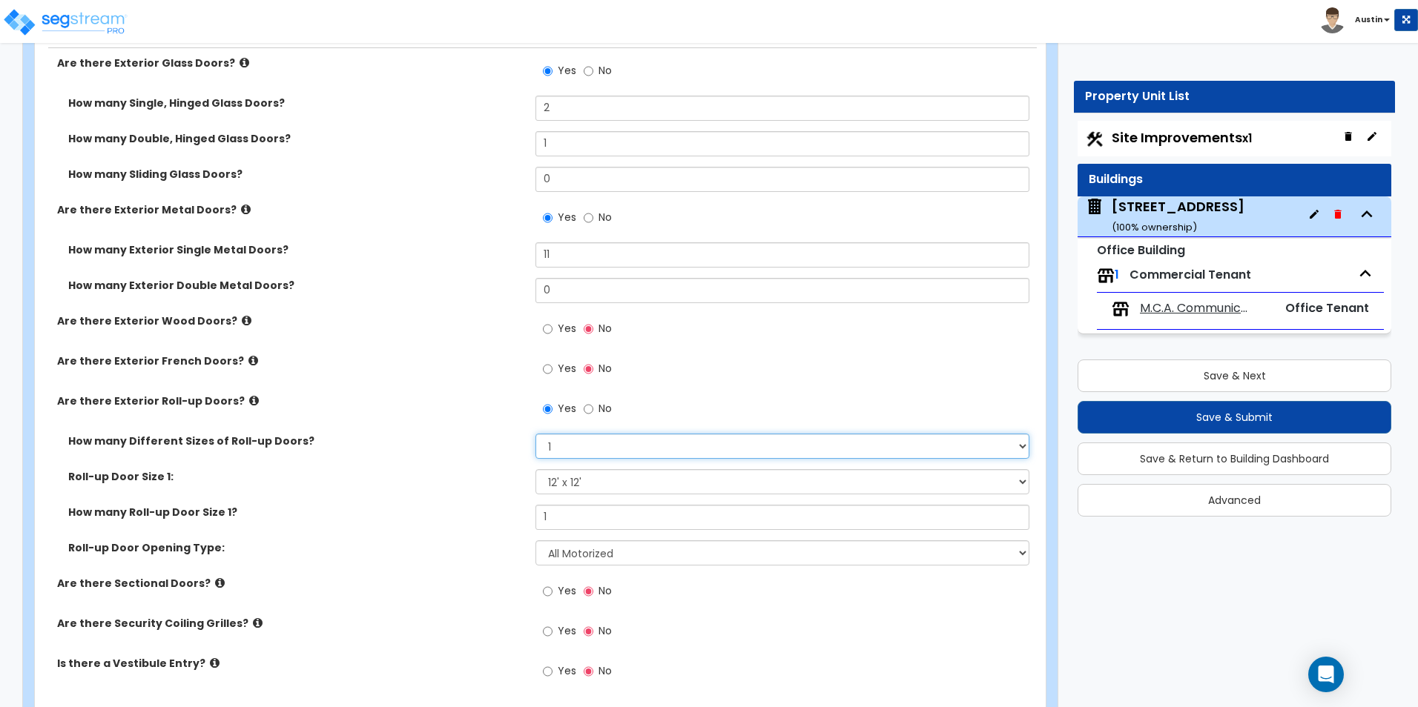
click at [601, 443] on select "Please Choose One 1 2 3" at bounding box center [781, 446] width 493 height 25
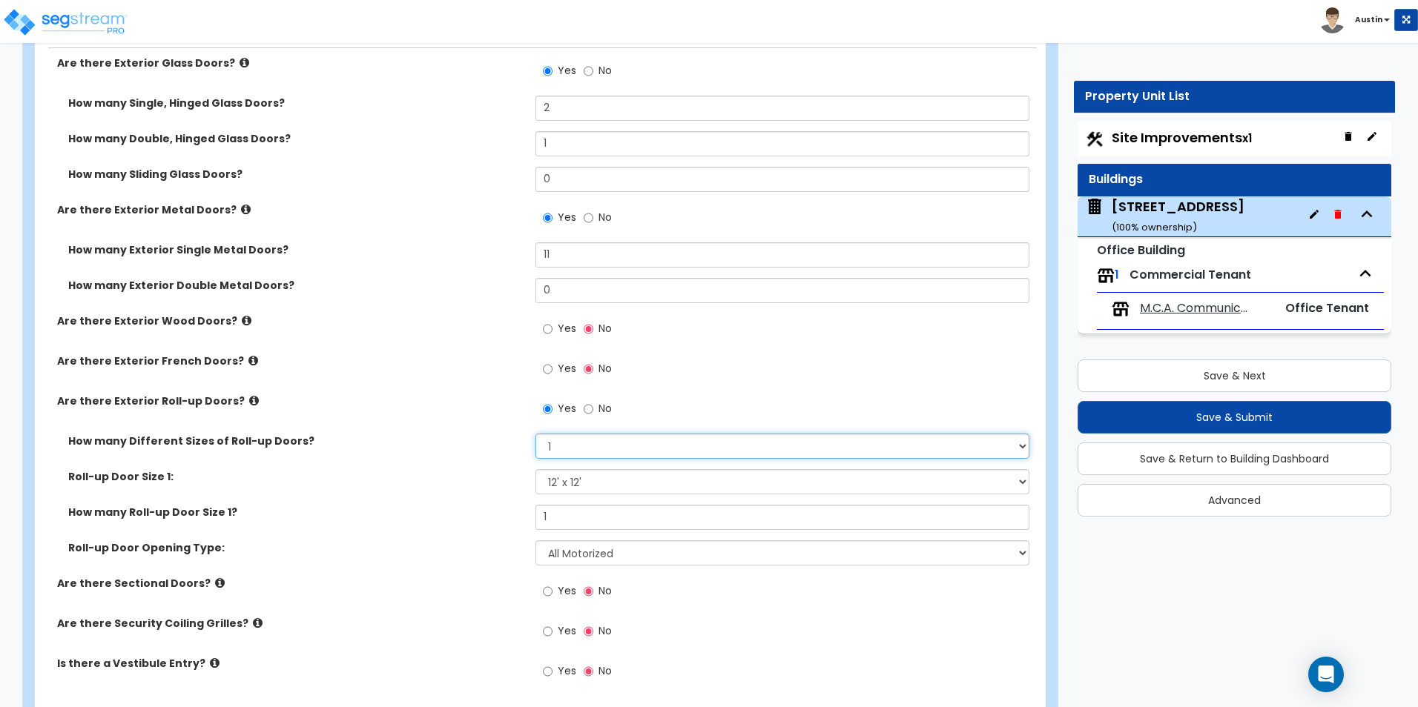
select select "2"
click at [535, 434] on select "Please Choose One 1 2 3" at bounding box center [781, 446] width 493 height 25
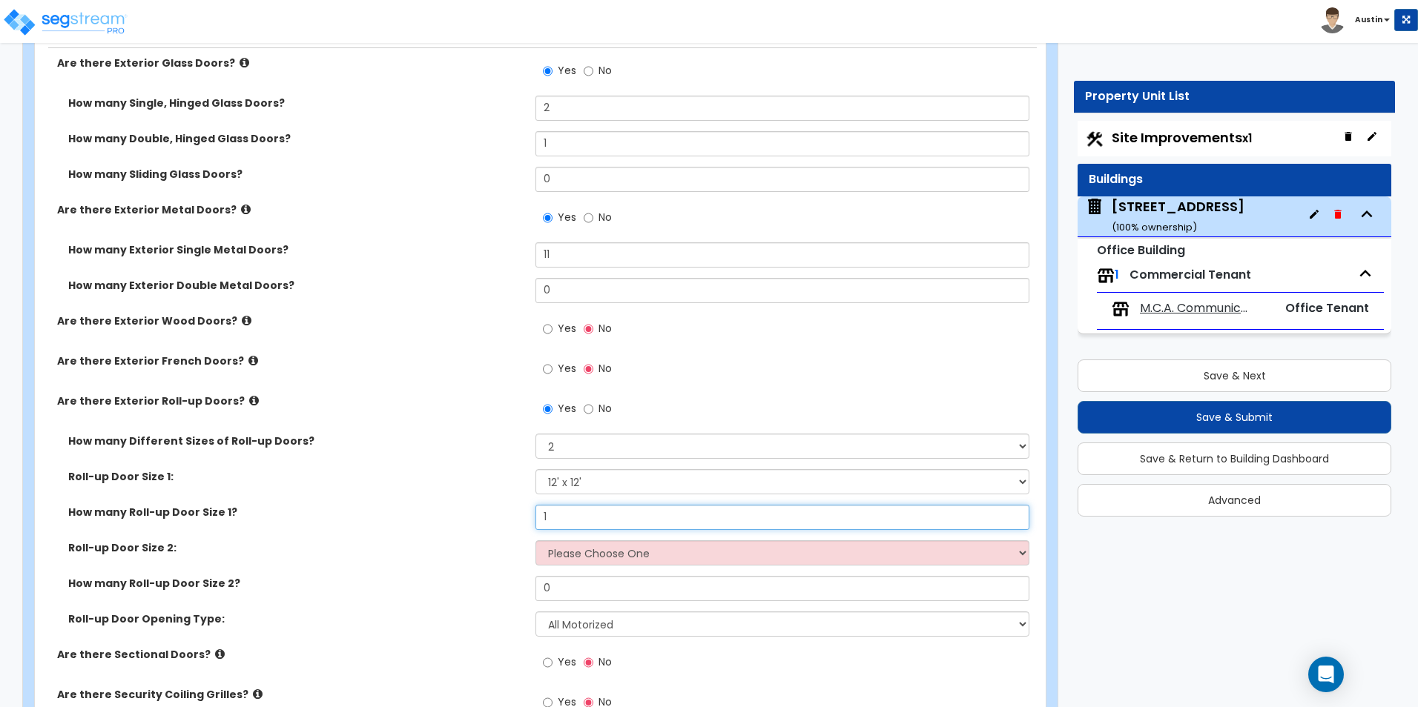
click at [590, 519] on input "1" at bounding box center [781, 517] width 493 height 25
click at [611, 527] on input "1" at bounding box center [781, 517] width 493 height 25
type input "2"
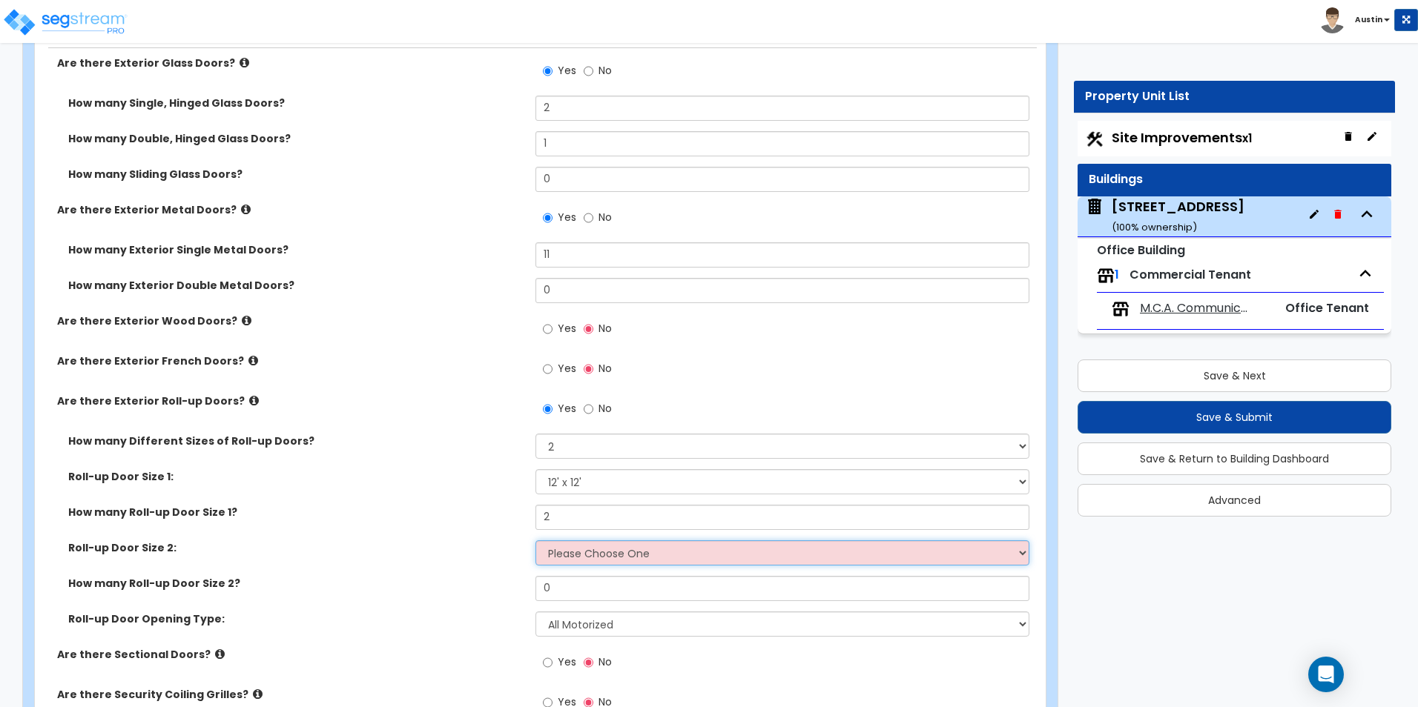
click at [615, 548] on select "Please Choose One 8' x 8' 10' x 10' 12' x 12' 14' x 14' 20' x 12' 20' x 16'" at bounding box center [781, 553] width 493 height 25
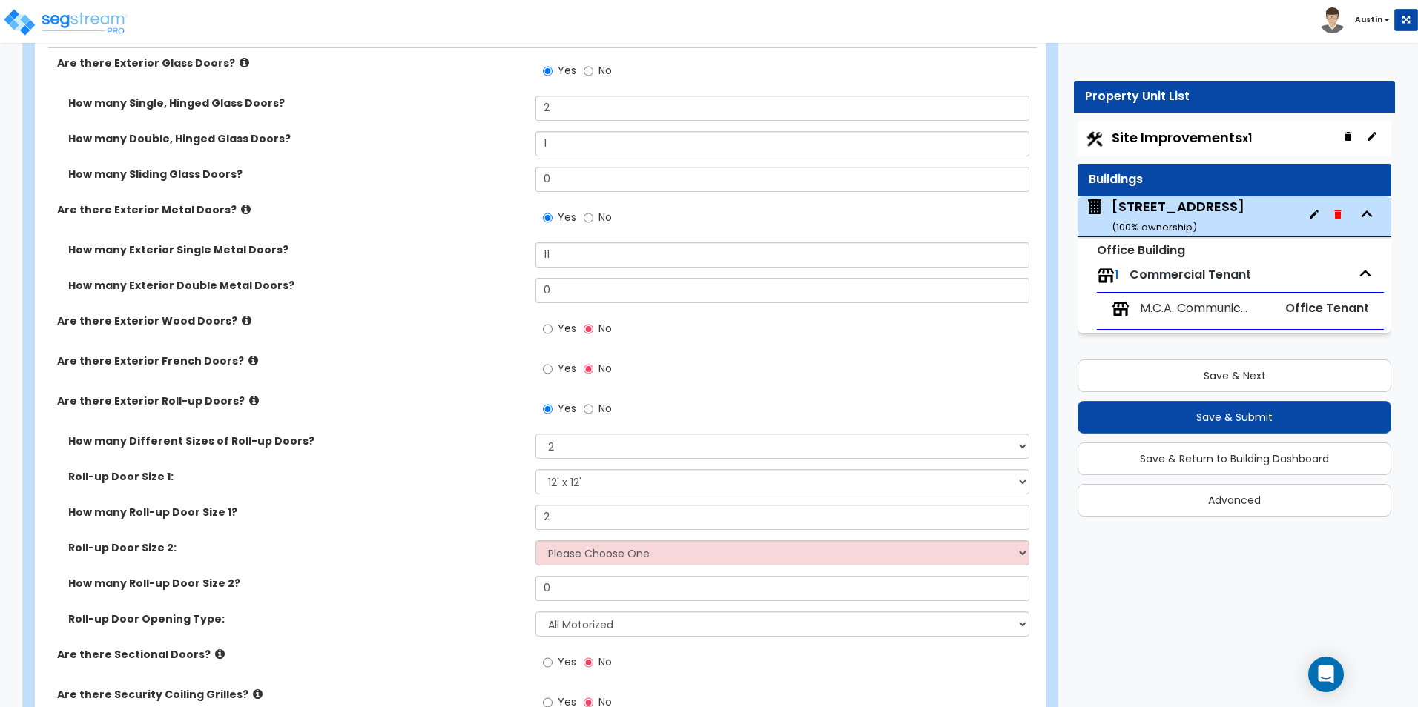
click at [429, 451] on div "How many Different Sizes of Roll-up Doors? Please Choose One 1 2 3" at bounding box center [536, 452] width 1002 height 36
click at [606, 447] on select "Please Choose One 1 2 3" at bounding box center [781, 446] width 493 height 25
select select "1"
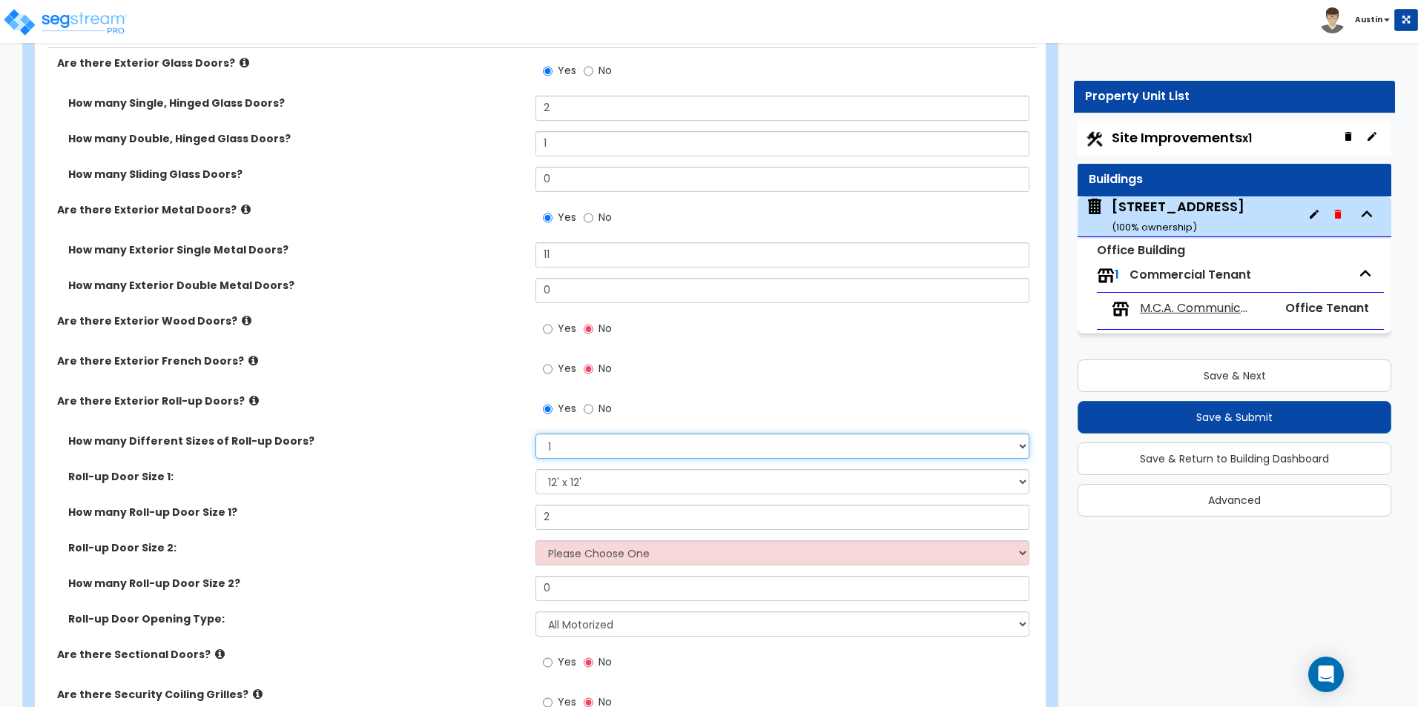
click at [535, 434] on select "Please Choose One 1 2 3" at bounding box center [781, 446] width 493 height 25
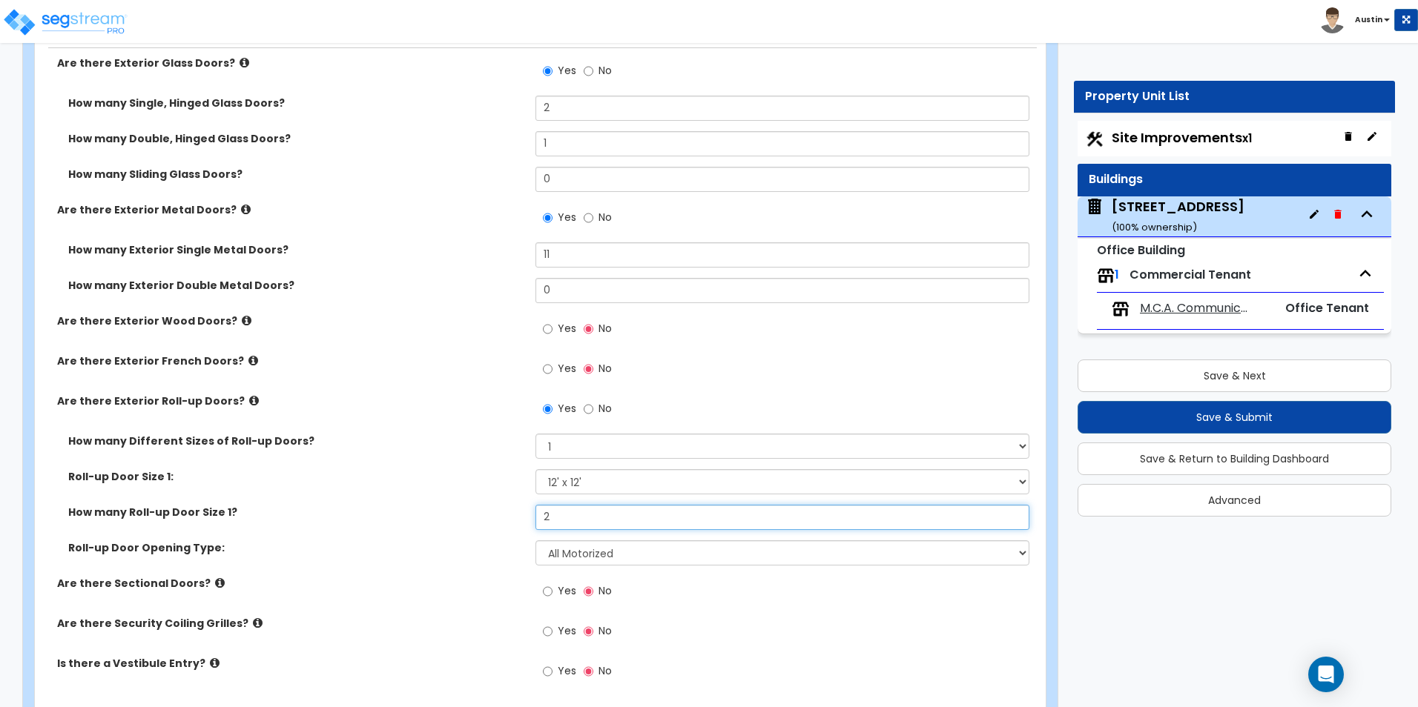
click at [571, 521] on input "2" at bounding box center [781, 517] width 493 height 25
type input "3"
click at [380, 415] on div "Are there Exterior Roll-up Doors? Yes No" at bounding box center [536, 414] width 1002 height 40
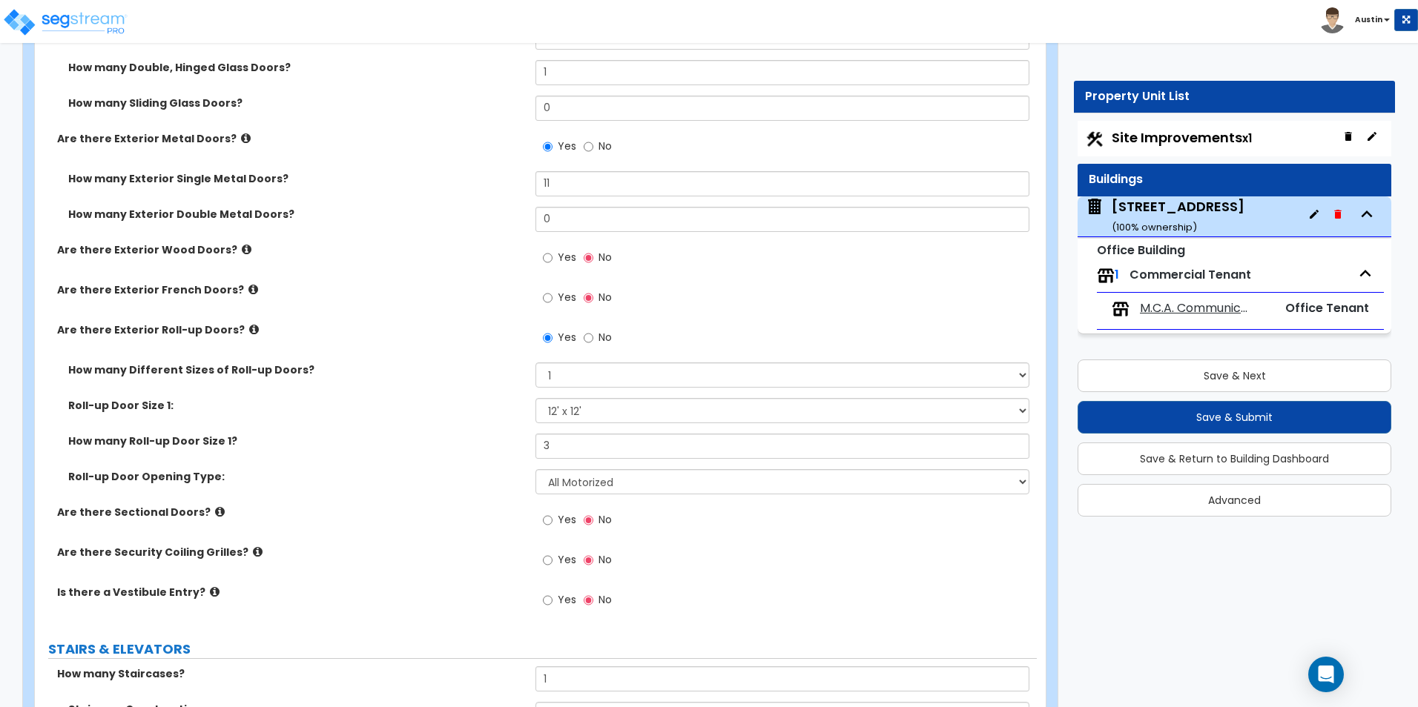
scroll to position [2287, 0]
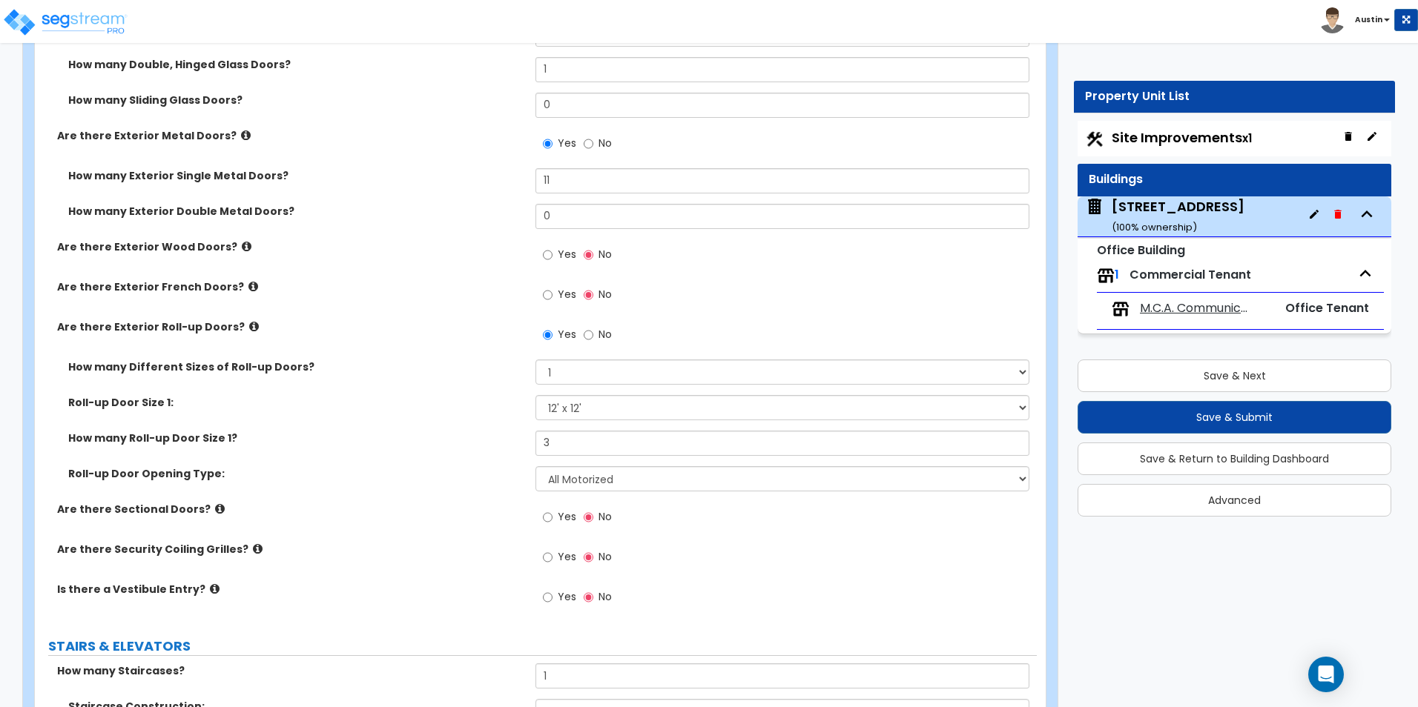
click at [253, 547] on icon at bounding box center [258, 549] width 10 height 11
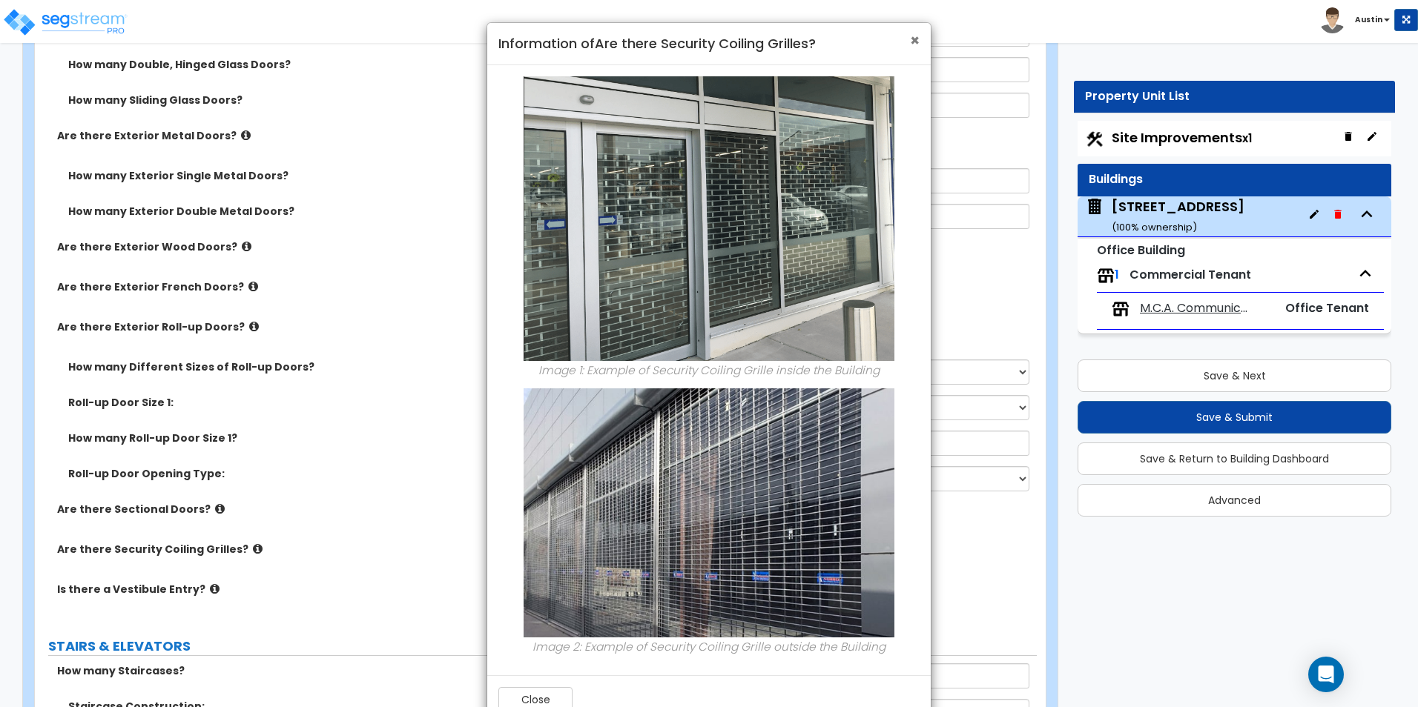
click at [916, 40] on span "×" at bounding box center [915, 41] width 10 height 22
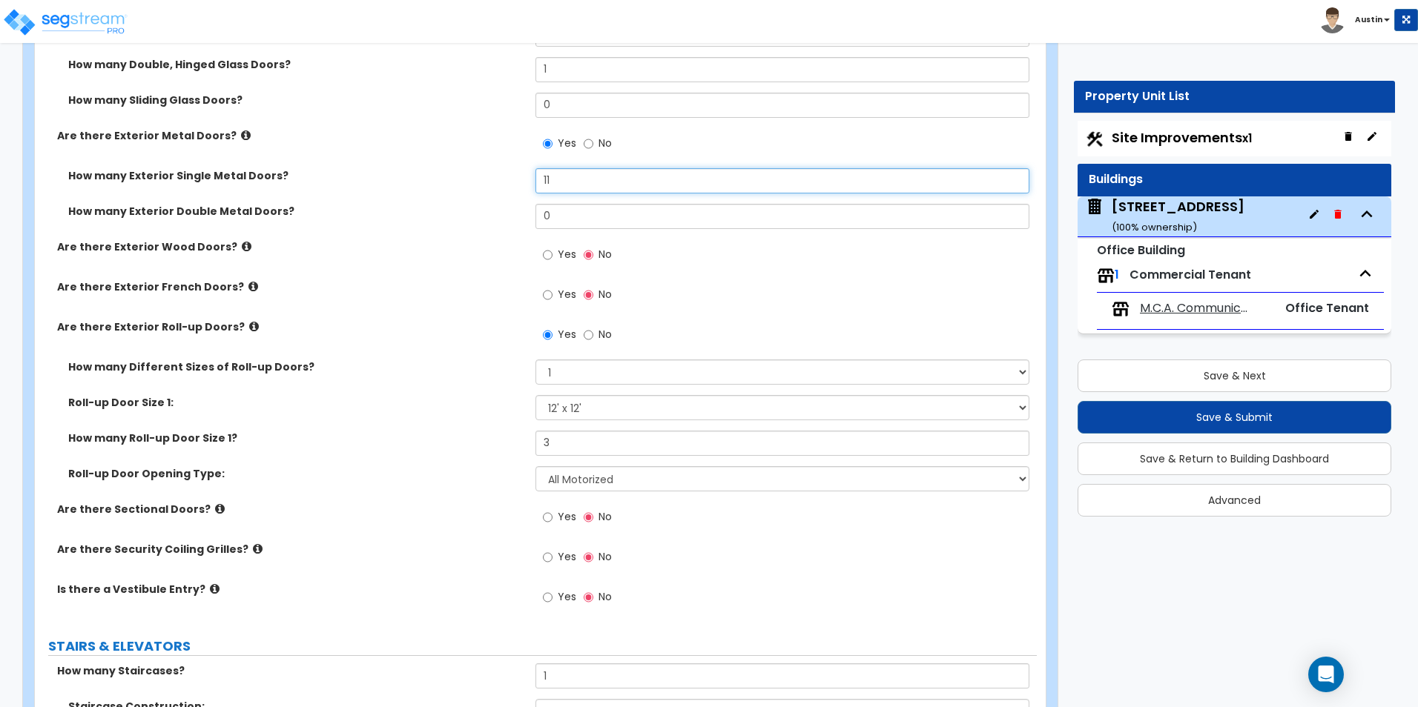
click at [570, 179] on input "11" at bounding box center [781, 180] width 493 height 25
type input "7"
click at [397, 201] on div "How many Exterior Single Metal Doors? 7" at bounding box center [536, 186] width 1002 height 36
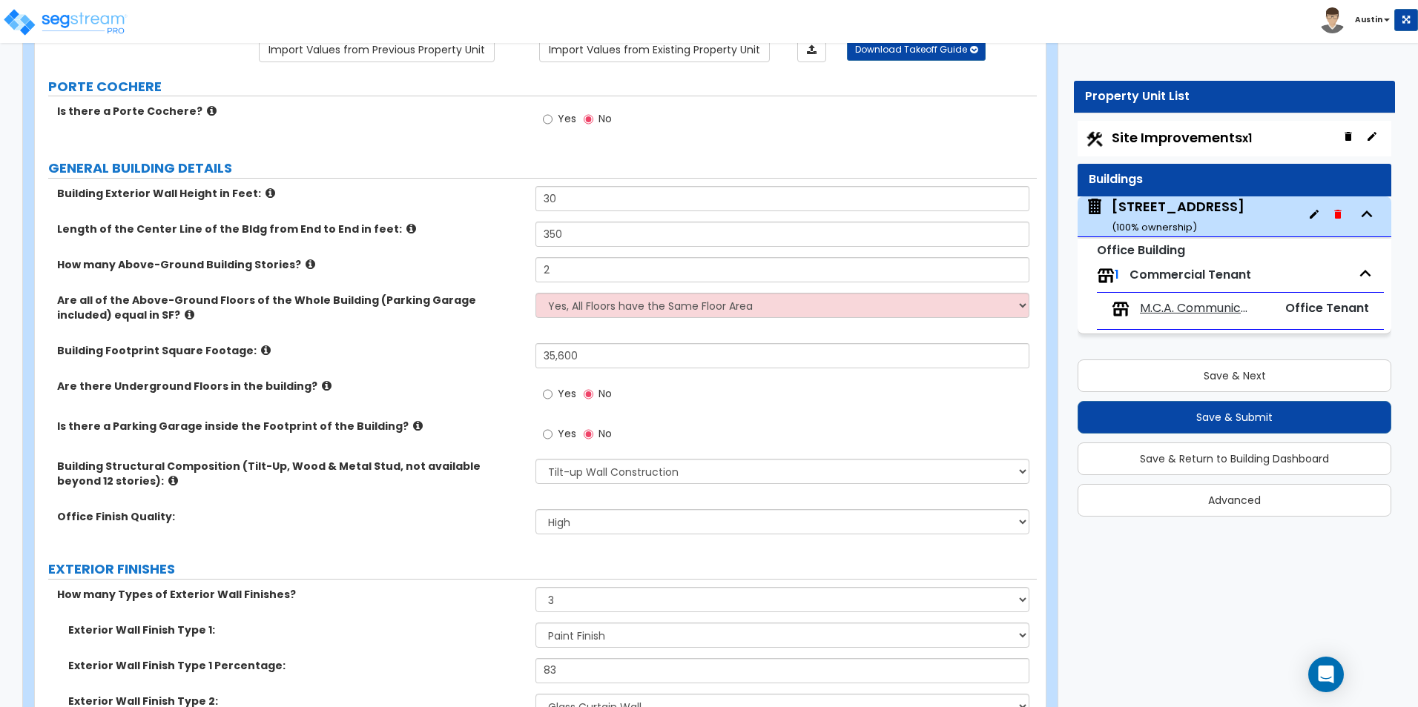
scroll to position [0, 0]
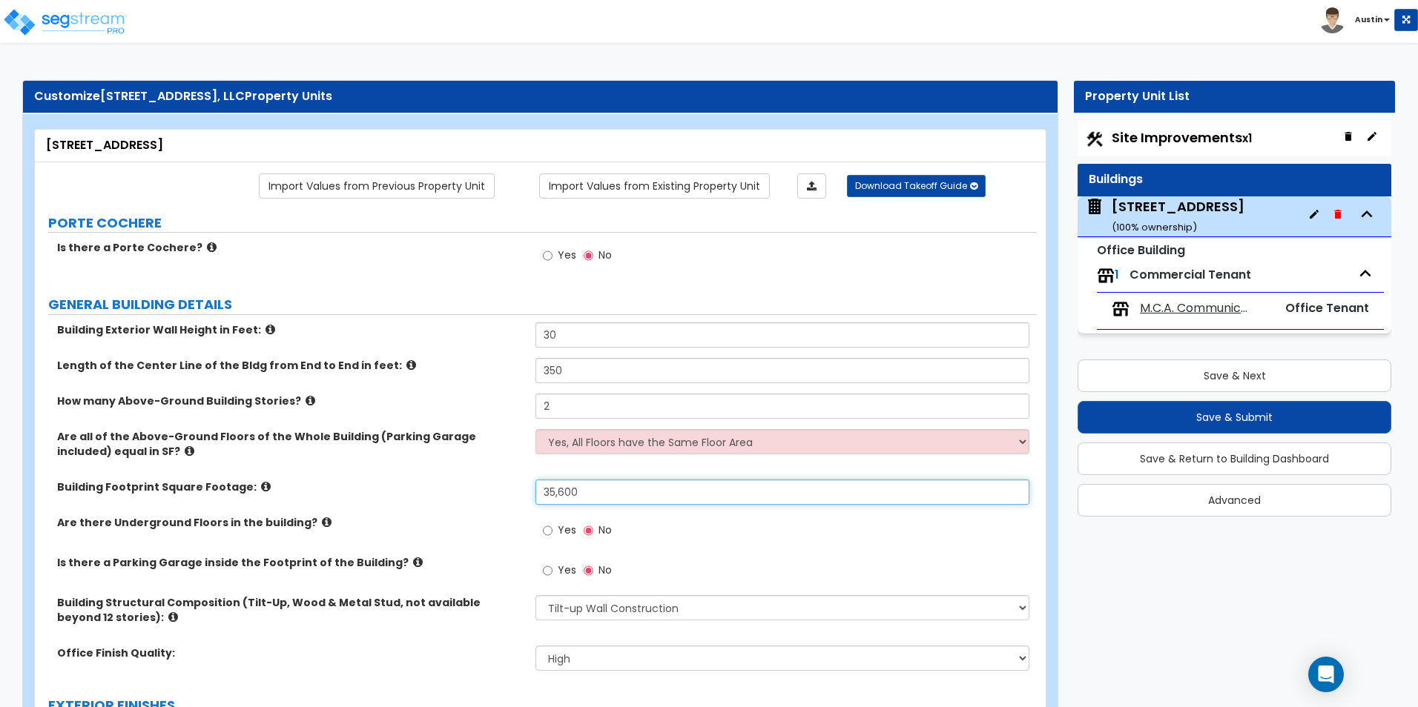
click at [627, 501] on input "35,600" at bounding box center [781, 492] width 493 height 25
type input "71,668"
click at [287, 475] on div "Are all of the Above-Ground Floors of the Whole Building (Parking Garage includ…" at bounding box center [536, 454] width 1002 height 50
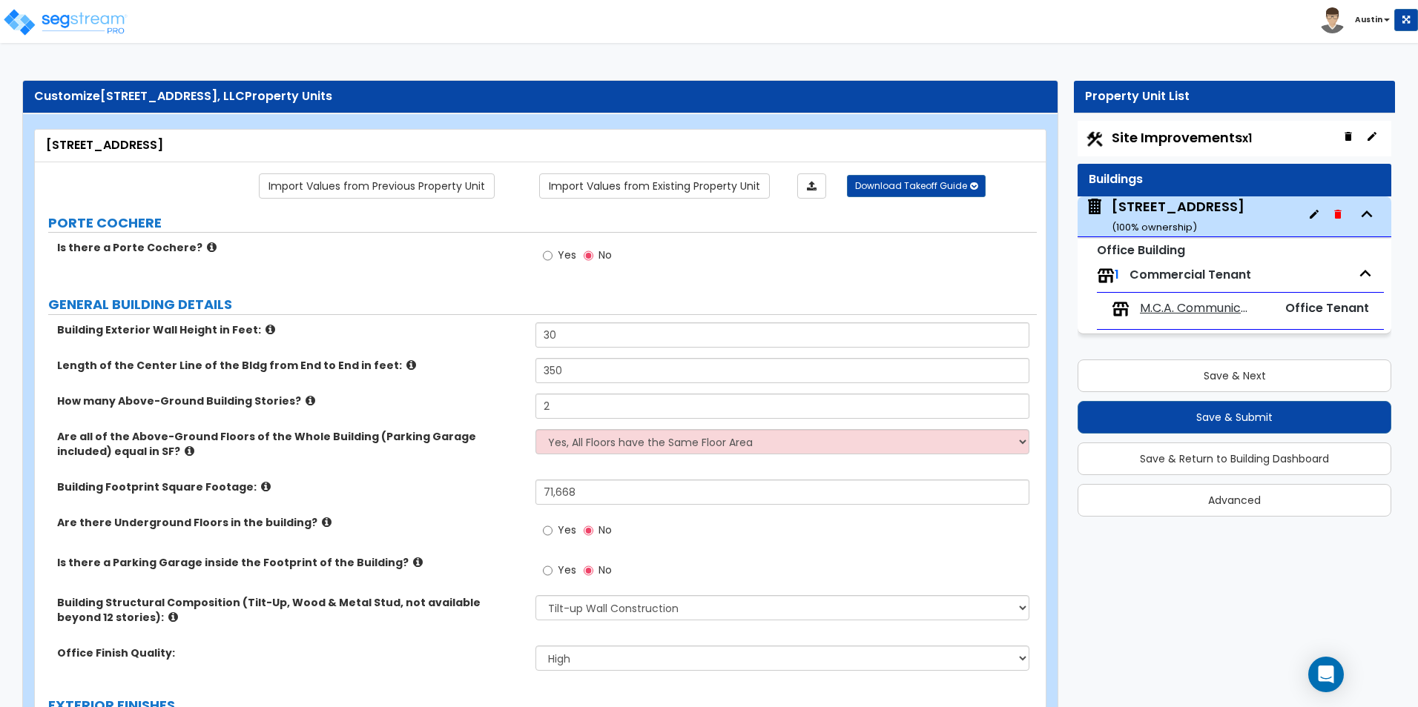
click at [1181, 140] on span "Site Improvements x1" at bounding box center [1182, 137] width 140 height 19
select select "2"
select select "1"
select select "2"
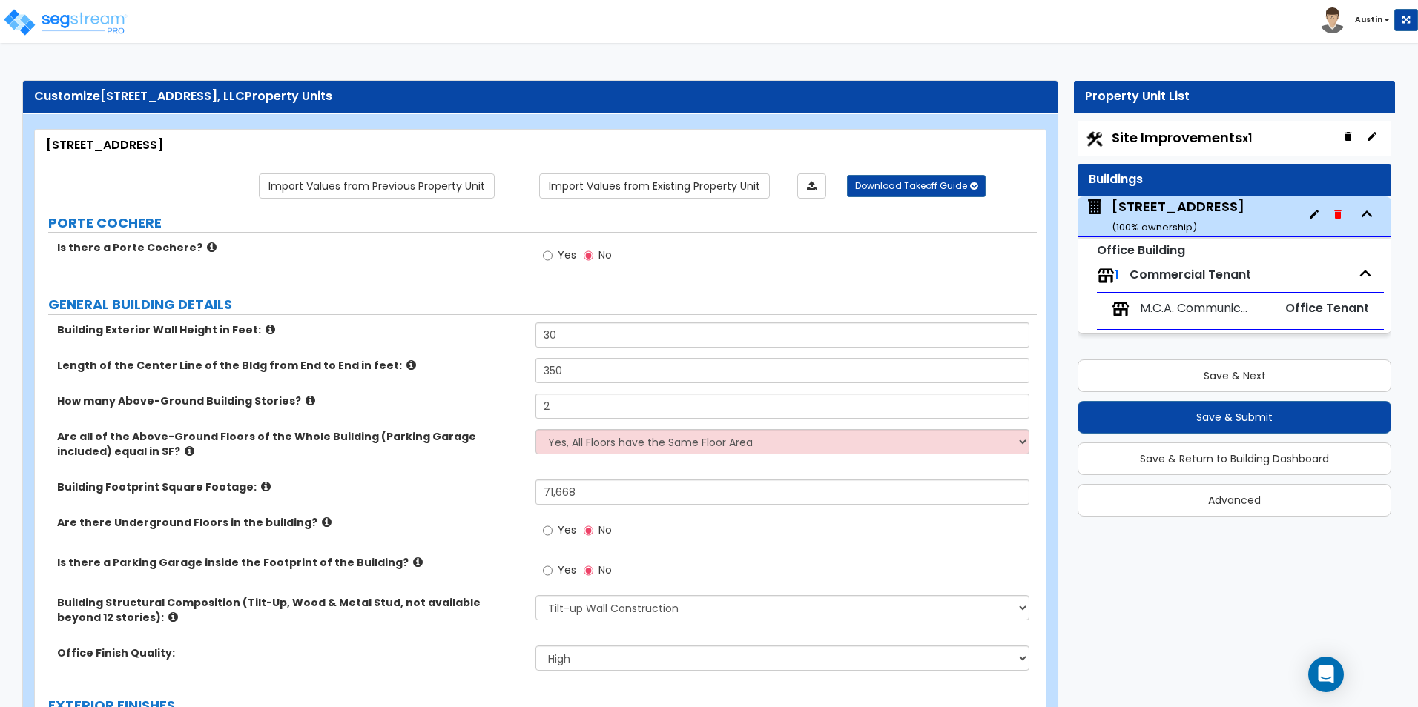
select select "1"
select select "2"
select select "1"
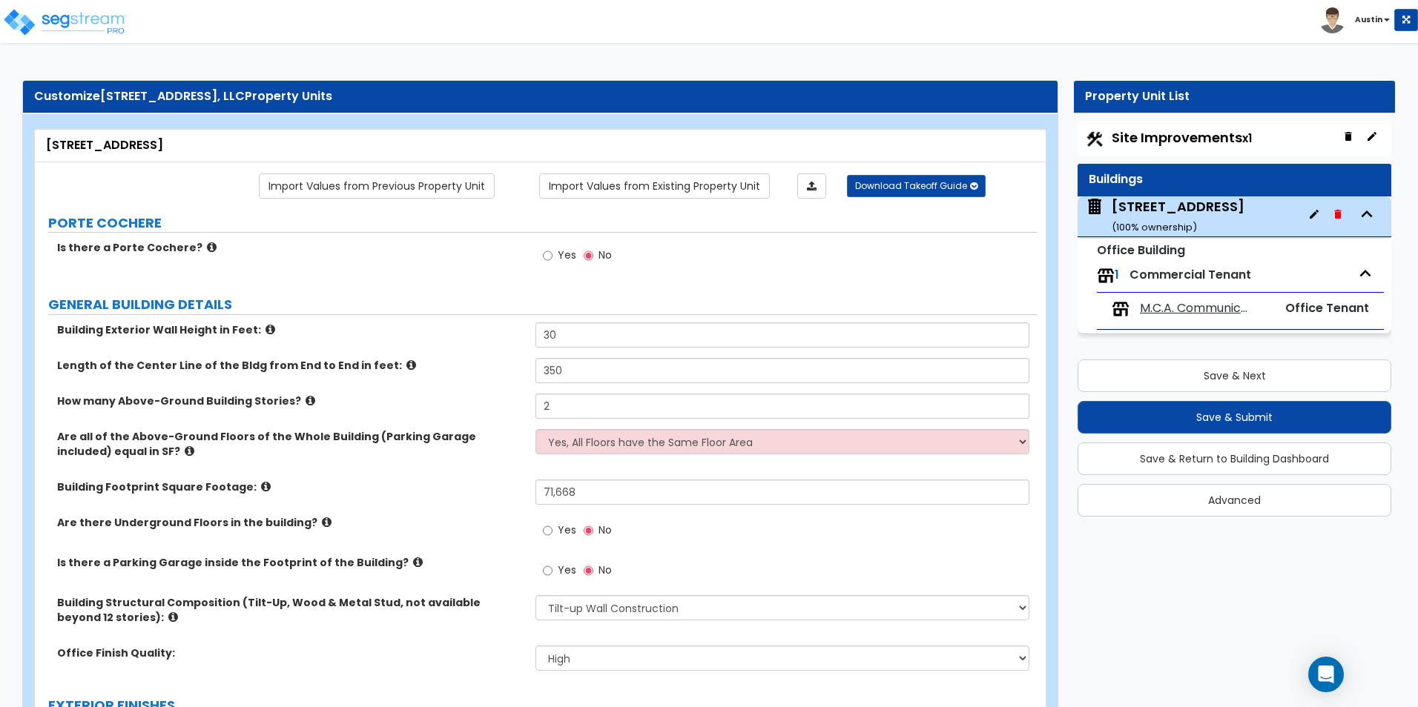
select select "1"
select select "2"
select select "5"
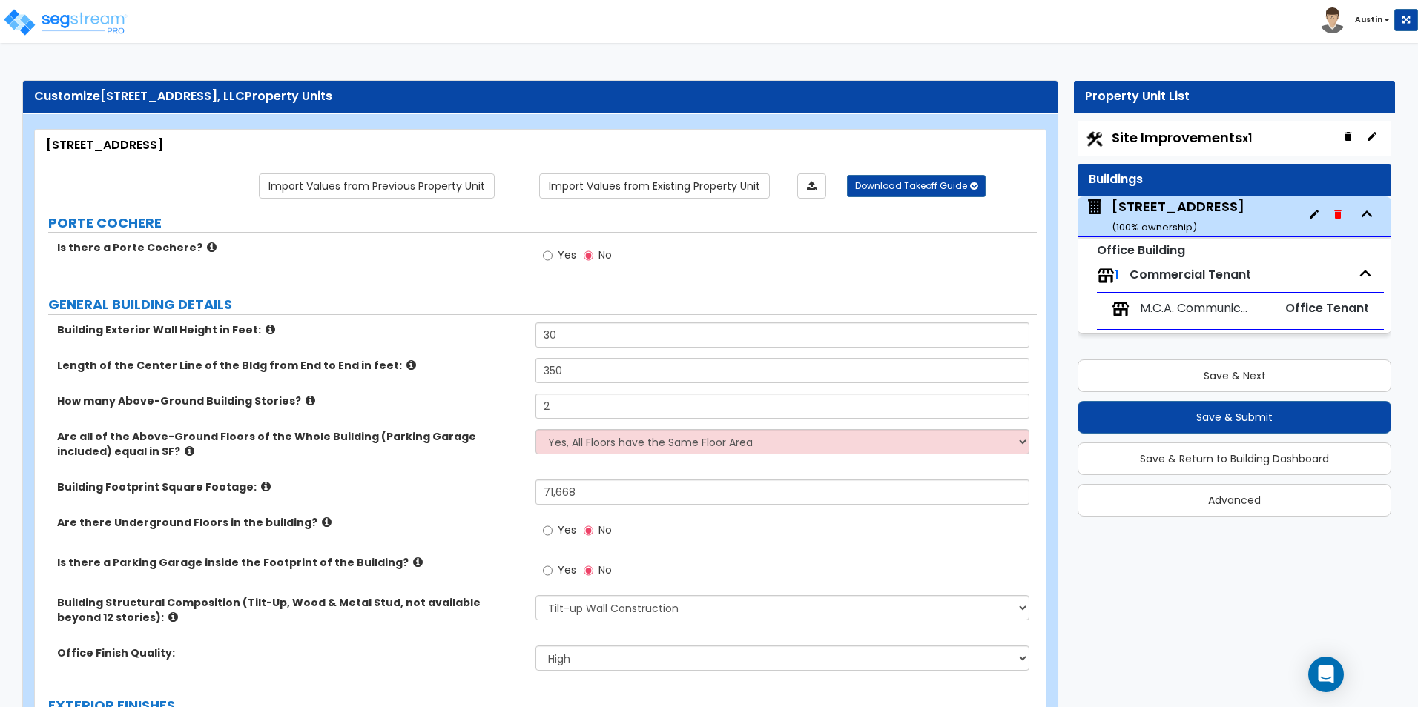
select select "2"
select select "3"
select select "1"
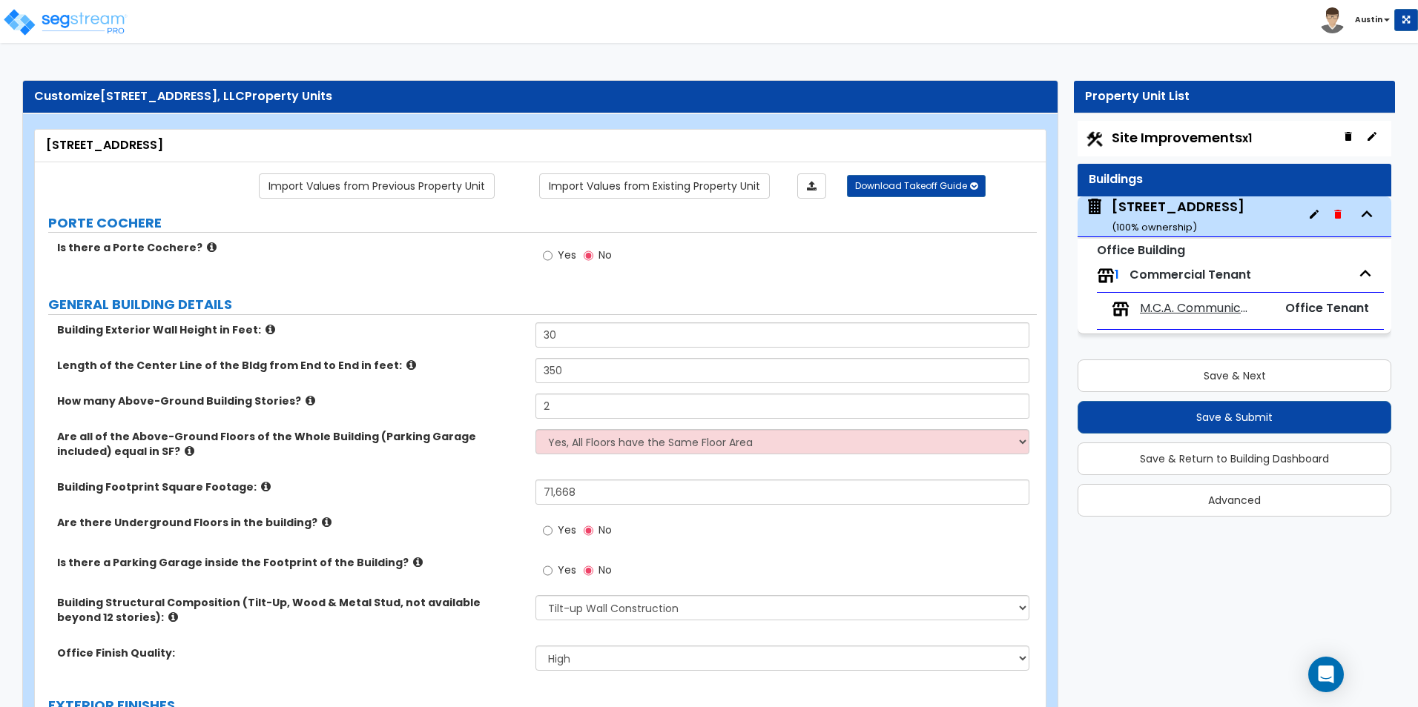
select select "2"
select select "9"
select select "2"
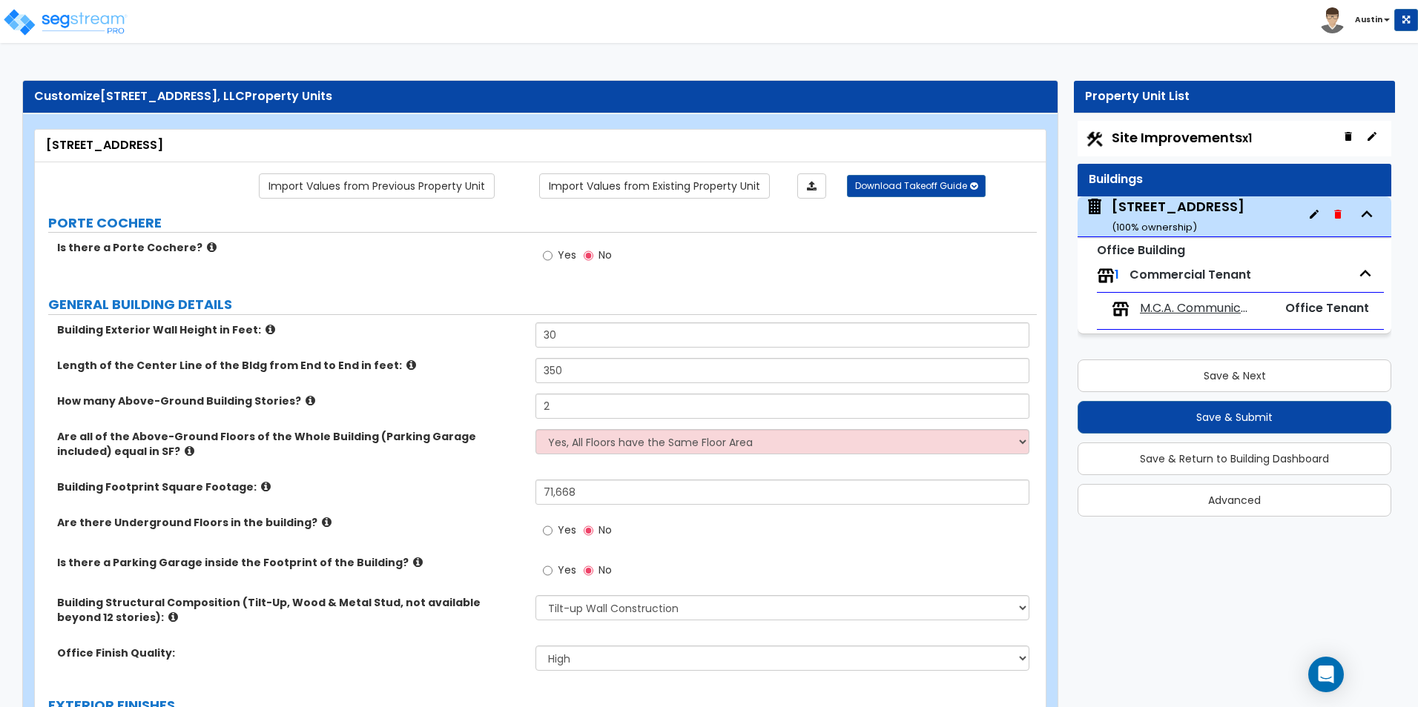
select select "4"
select select "6"
select select "1"
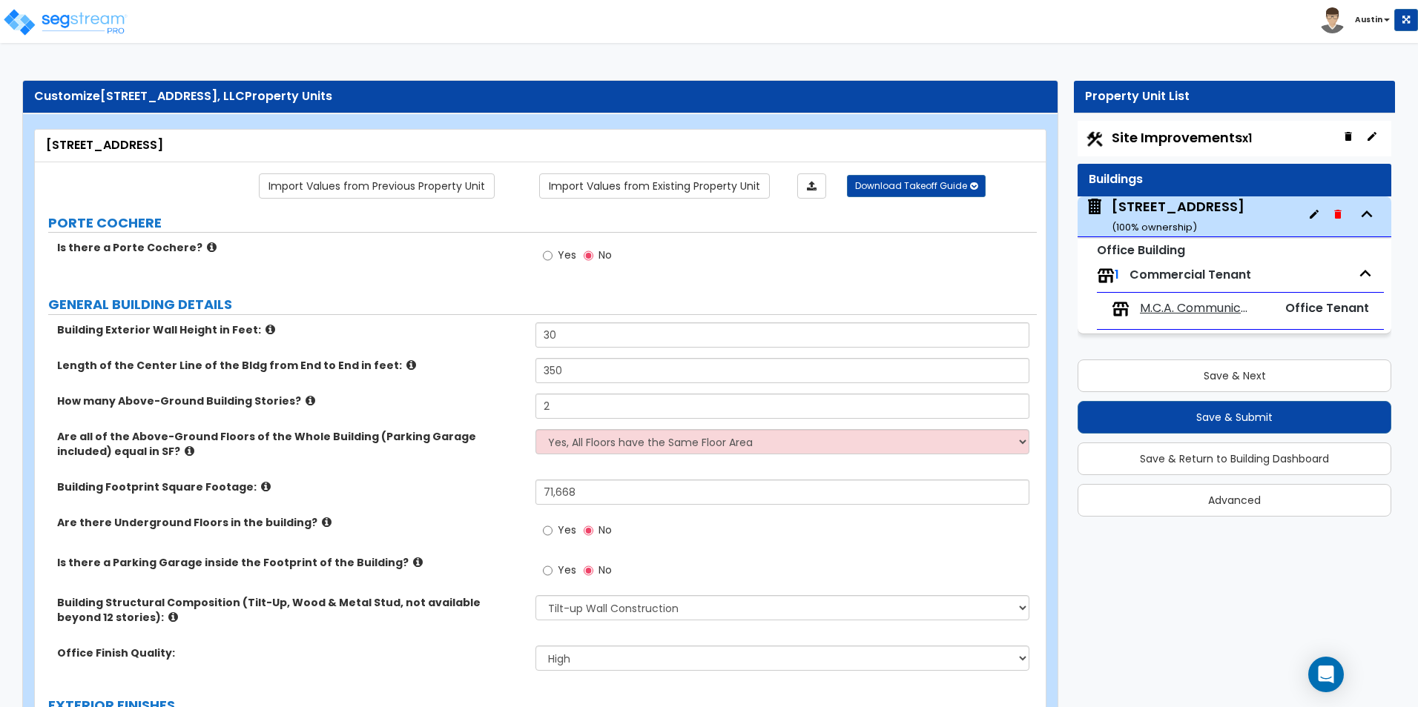
select select "2"
select select "1"
select select "3"
select select "4"
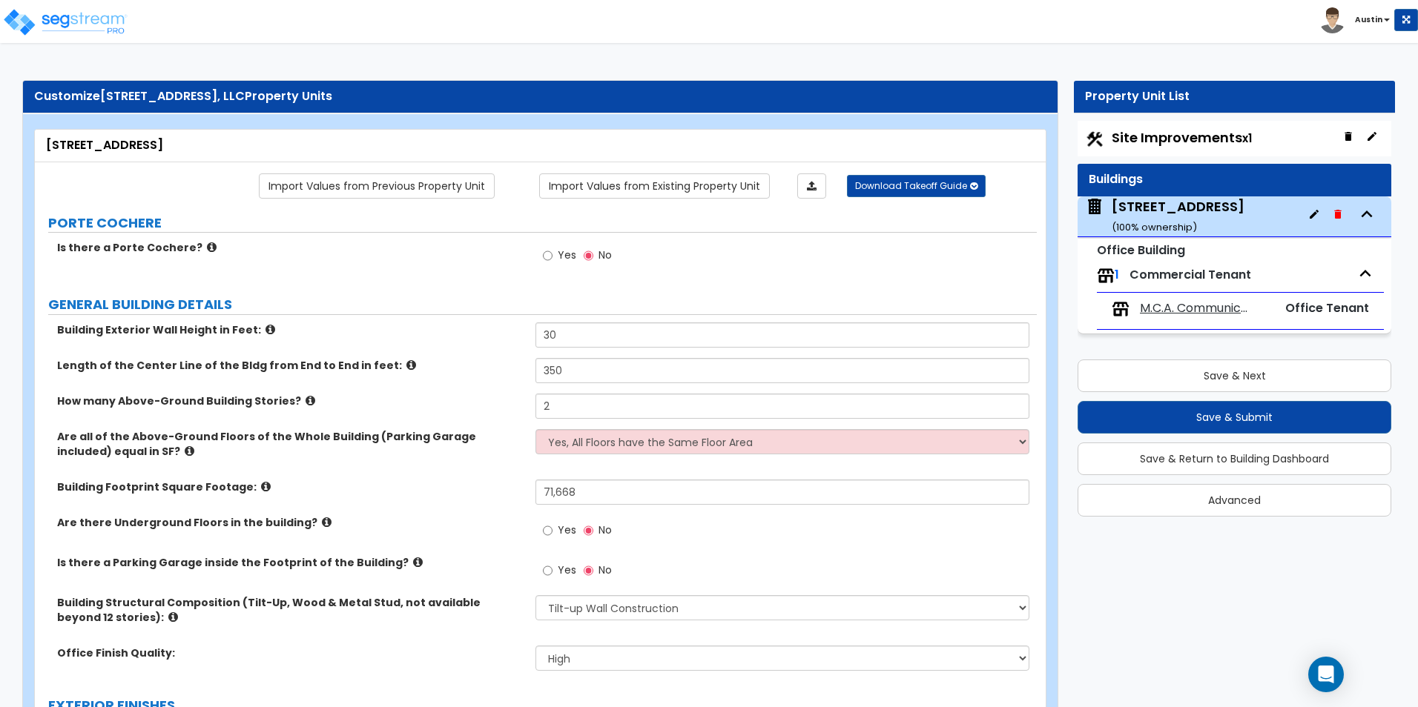
select select "2"
select select "1"
select select "4"
select select "2"
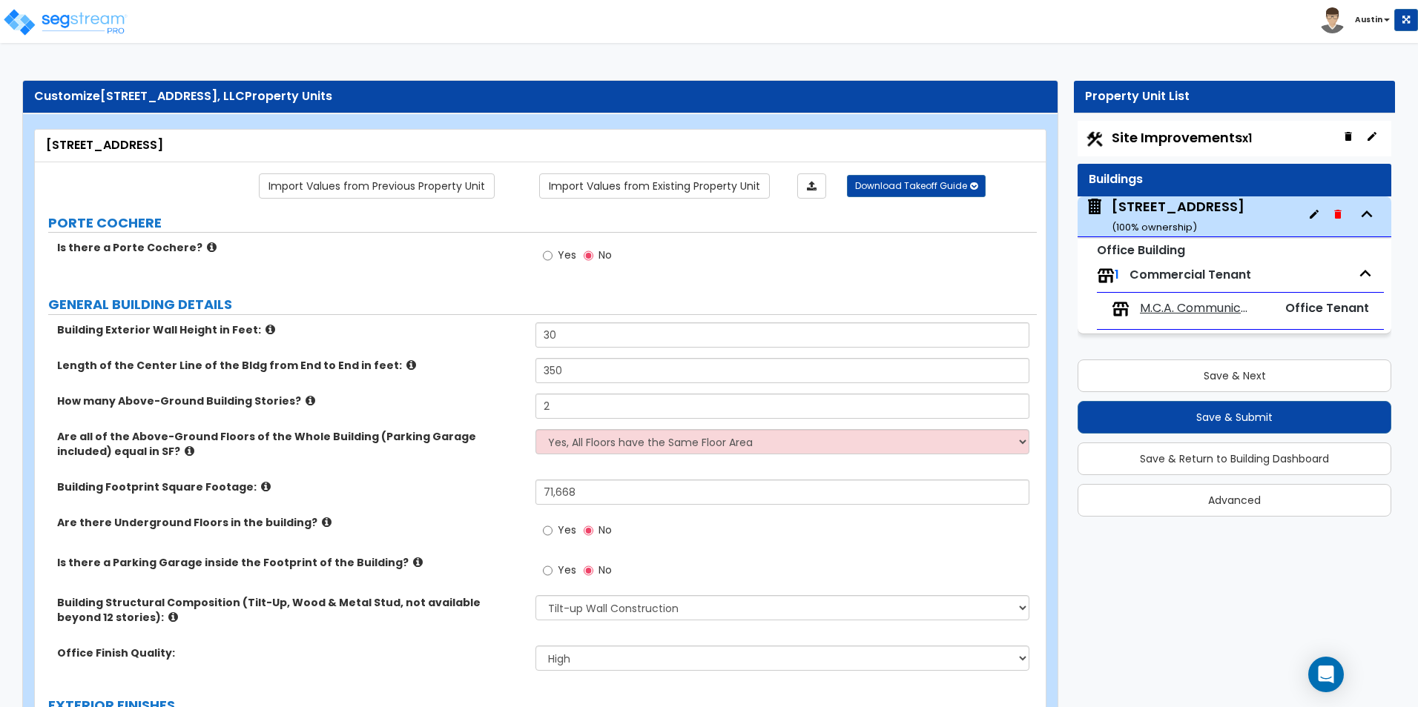
select select "2"
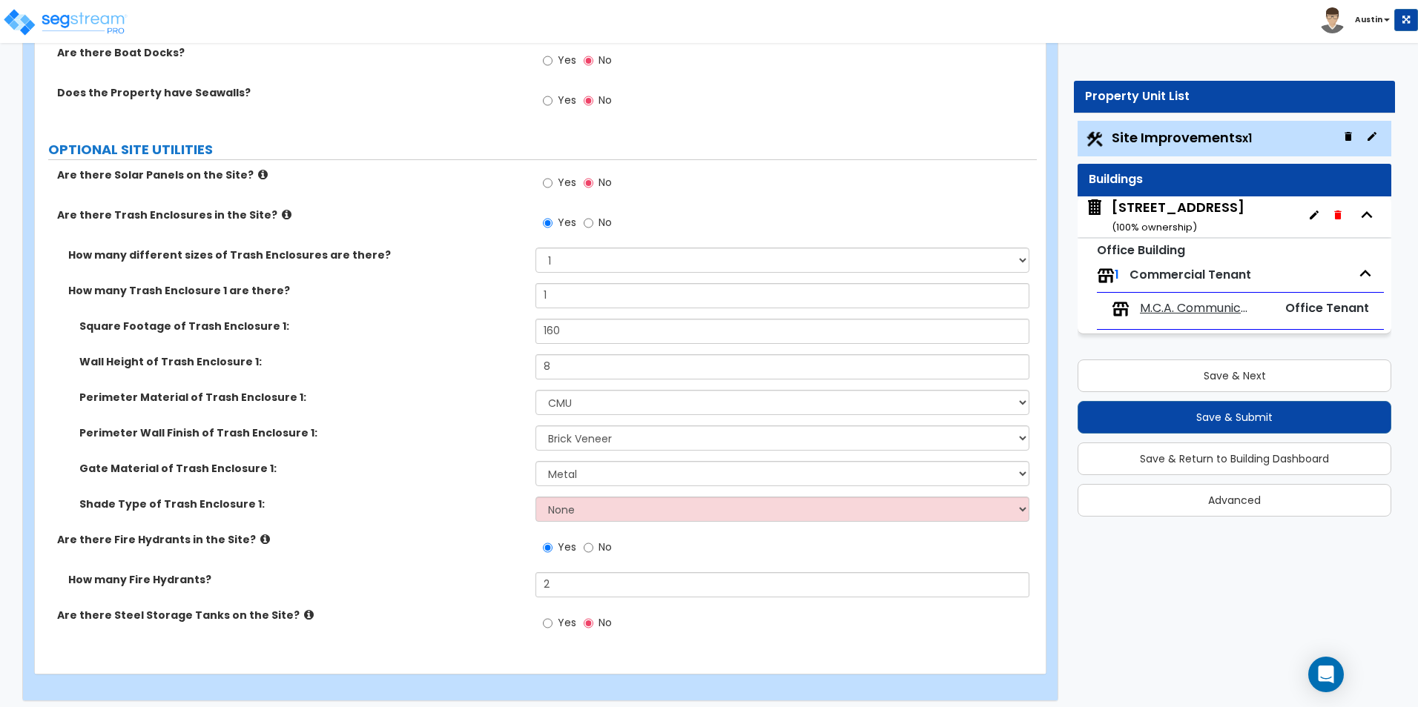
scroll to position [6099, 0]
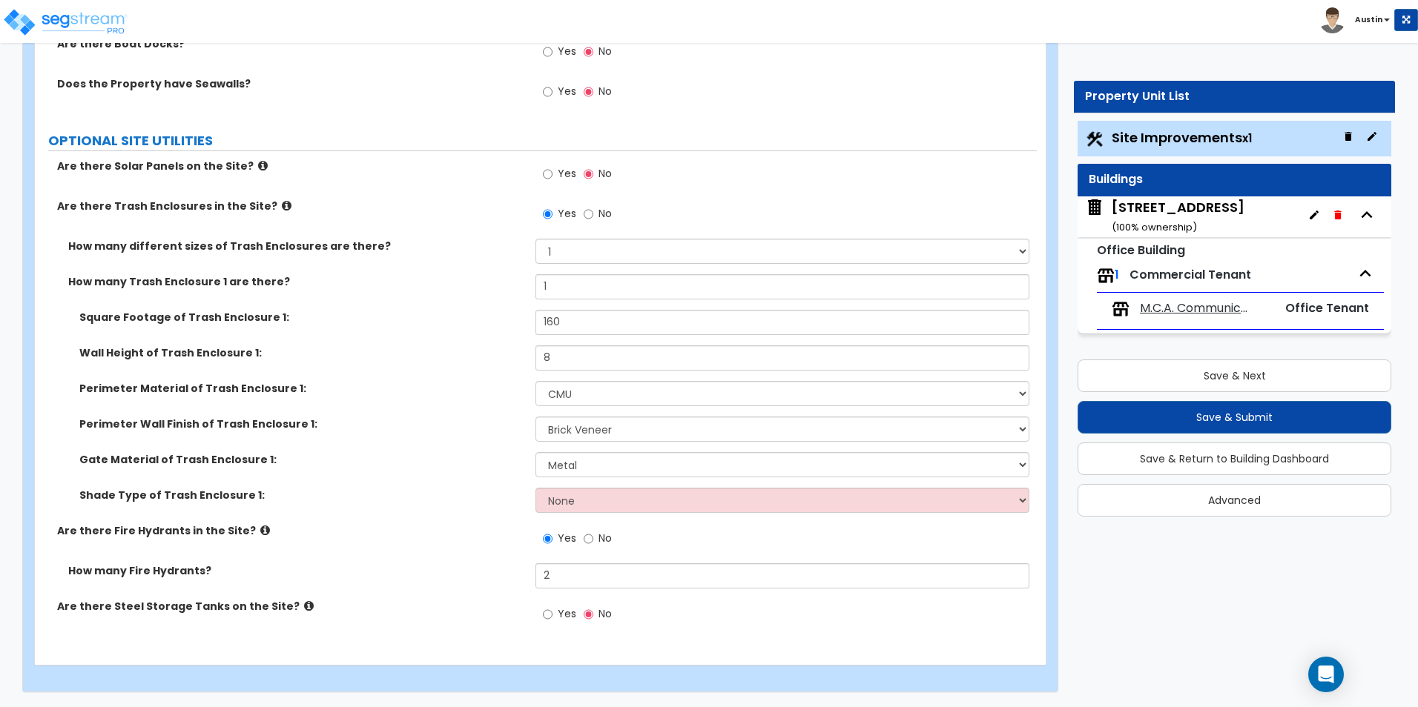
click at [1237, 222] on div "11100 Brittmoore Park Dr ( 100 % ownership)" at bounding box center [1178, 217] width 133 height 38
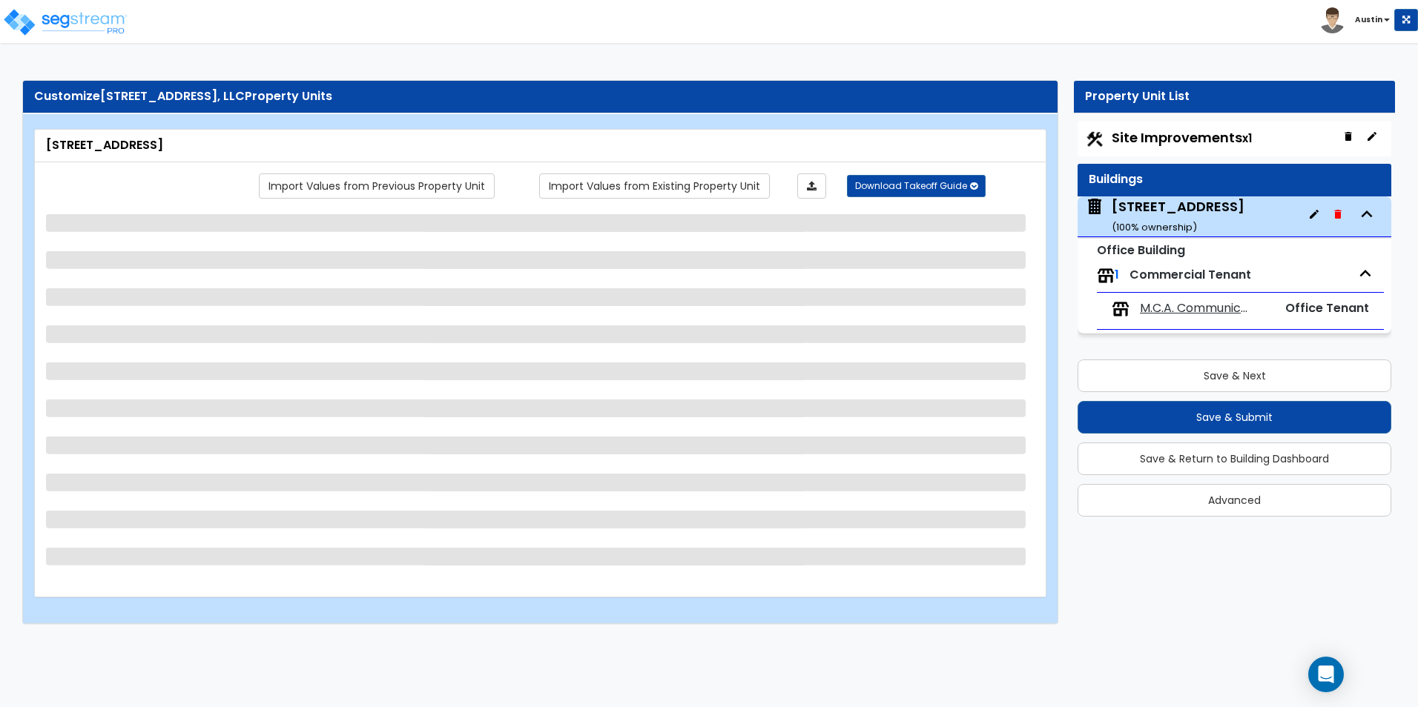
scroll to position [0, 0]
select select "2"
select select "3"
select select "10"
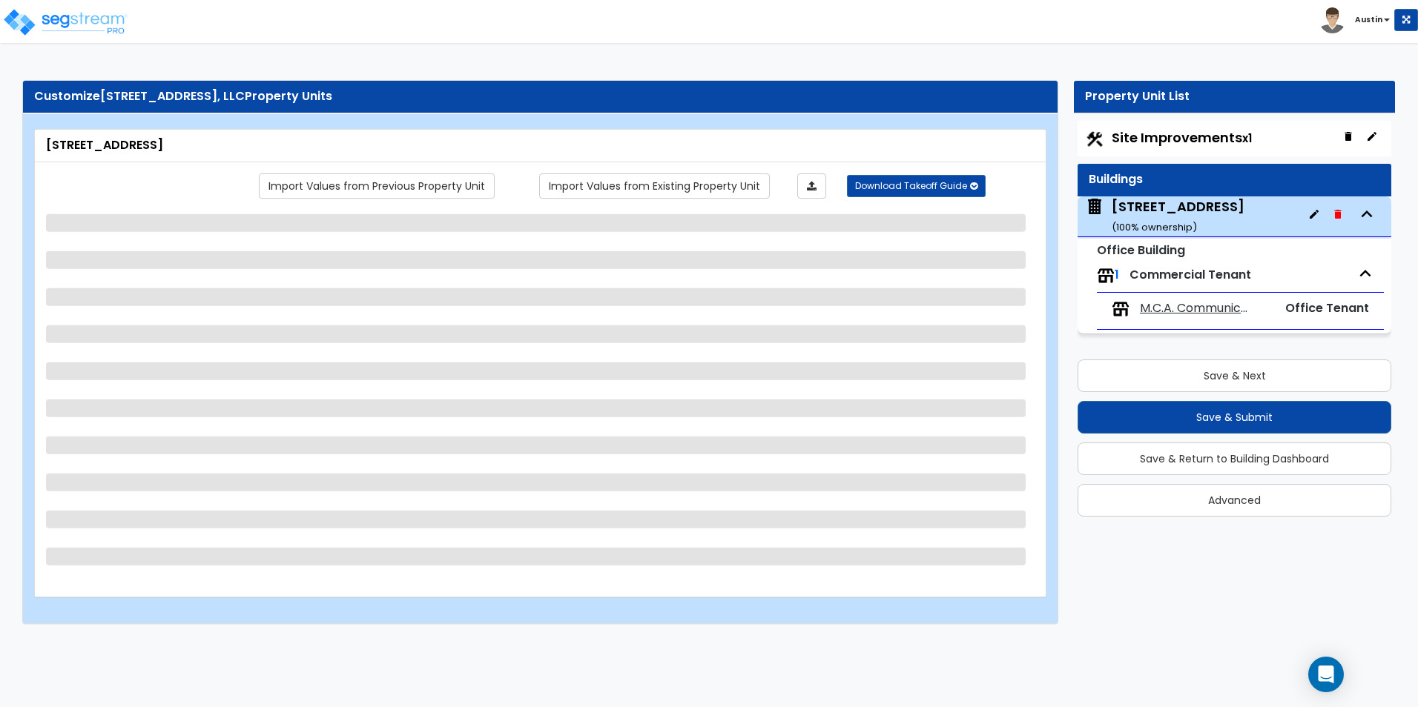
select select "13"
select select "3"
select select "2"
select select "1"
select select "2"
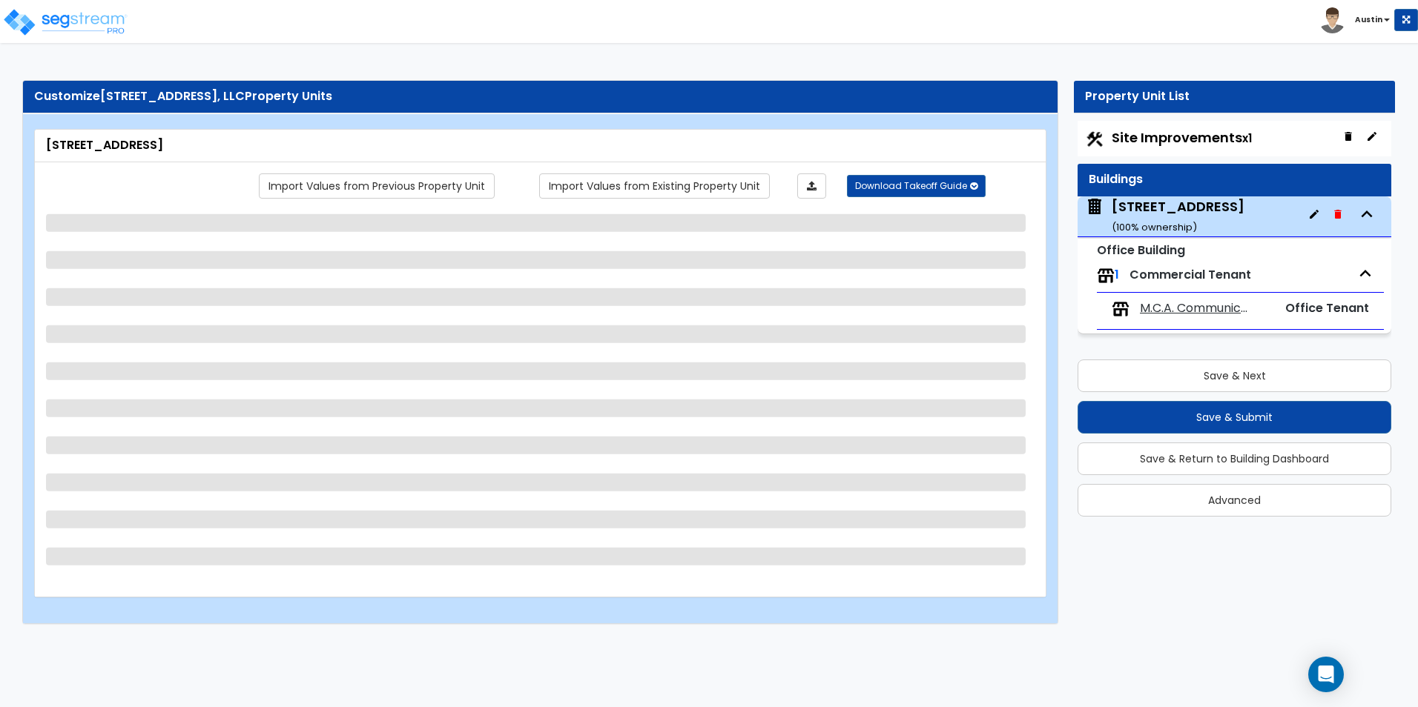
select select "1"
select select "2"
select select "1"
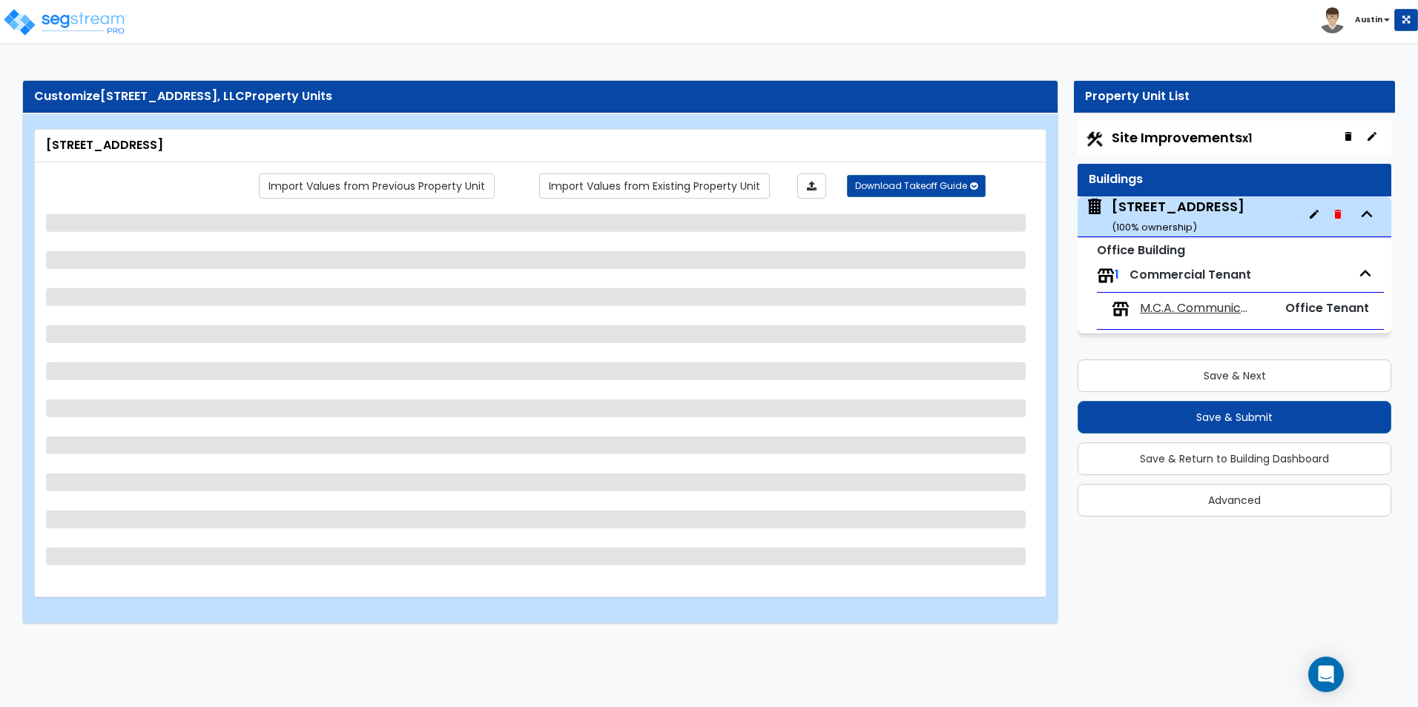
select select "3"
select select "2"
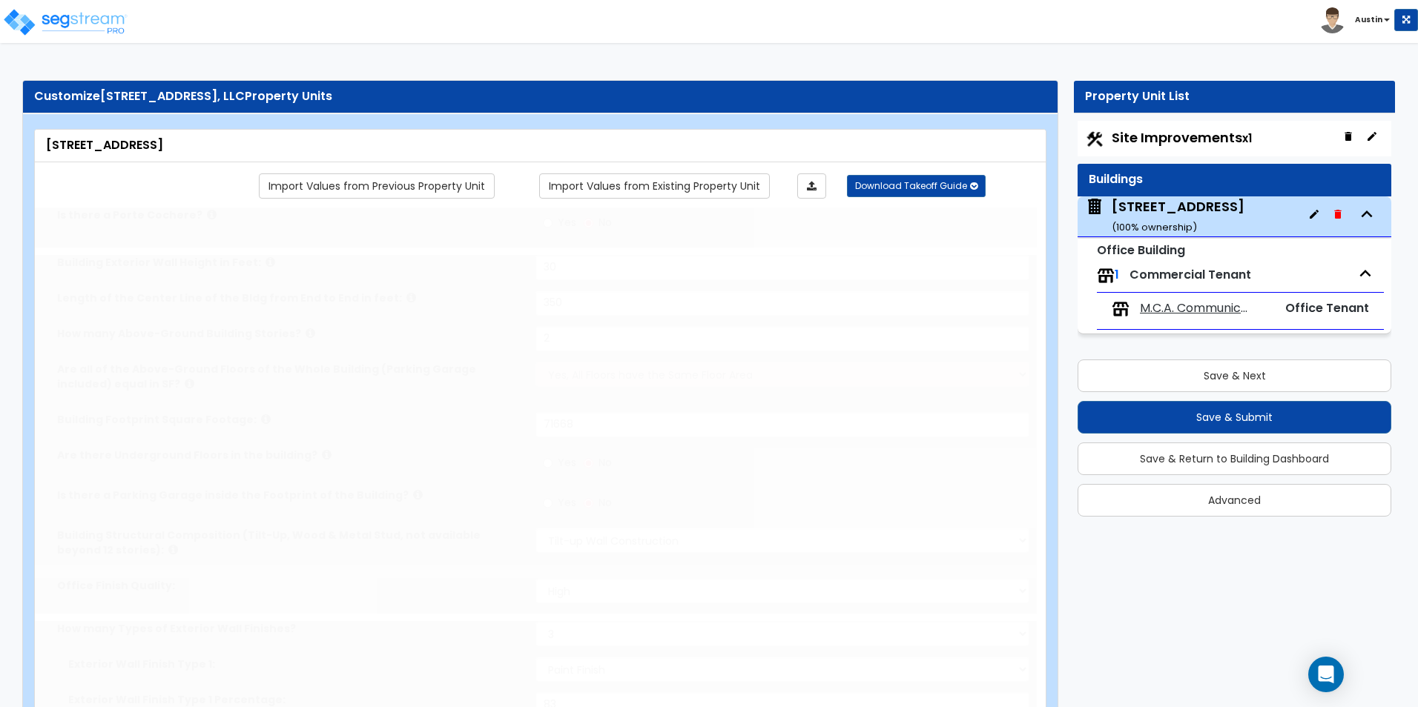
radio input "true"
select select "2"
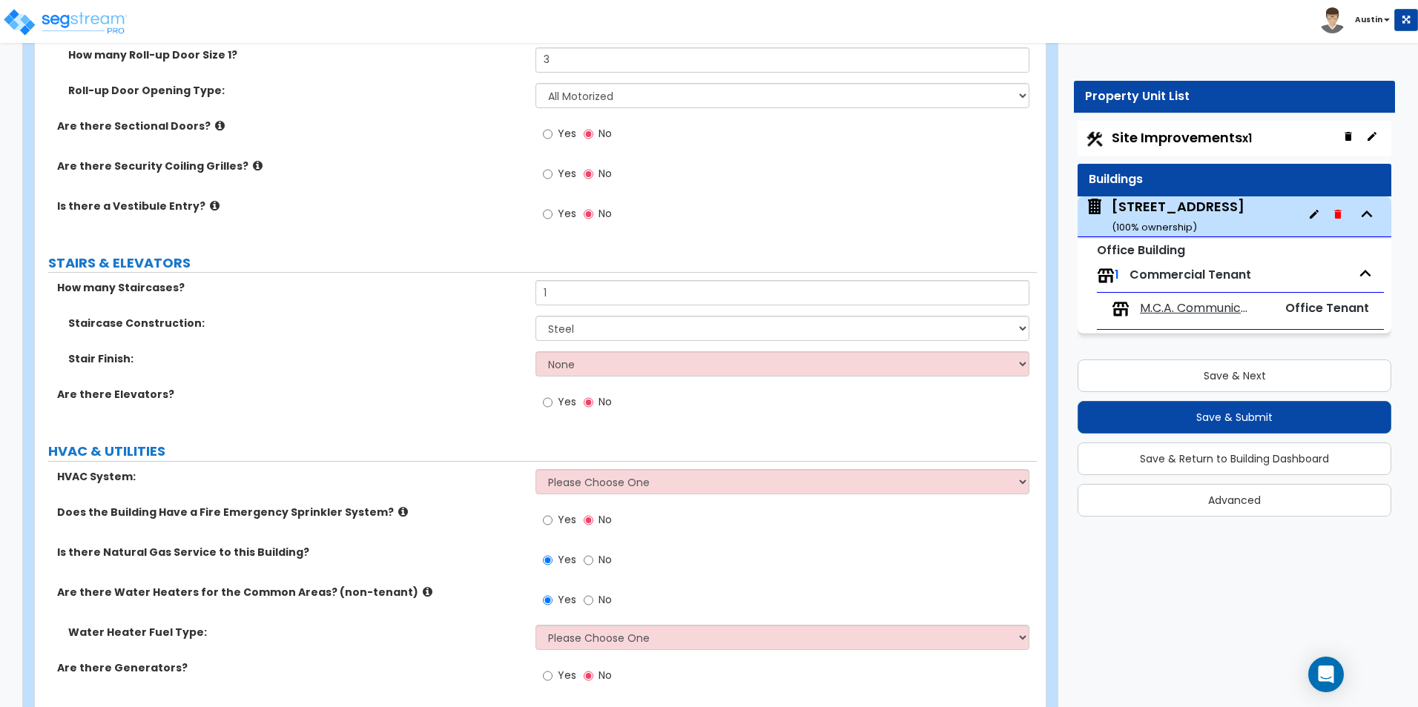
scroll to position [2732, 0]
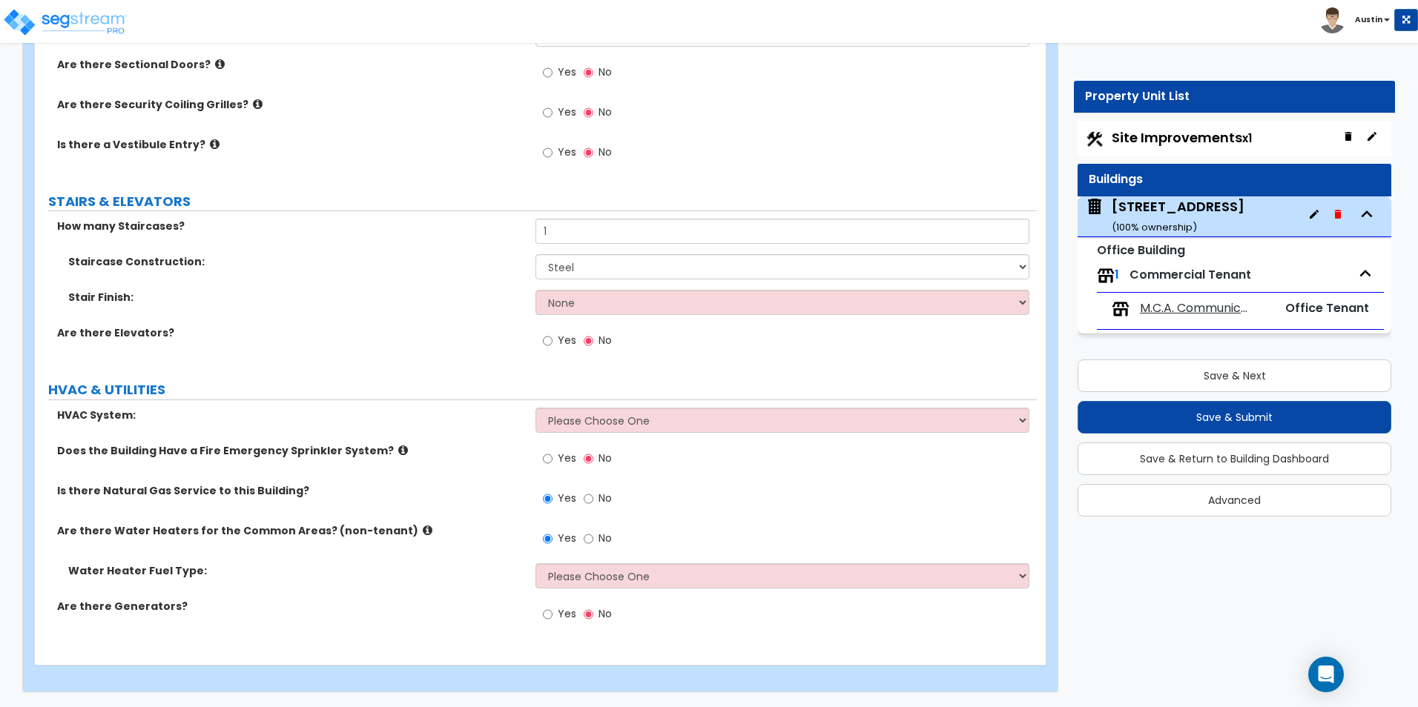
click at [1235, 274] on span "Commercial Tenant" at bounding box center [1190, 274] width 122 height 17
click at [1189, 313] on span "M.C.A. Communications, Inc" at bounding box center [1196, 308] width 113 height 17
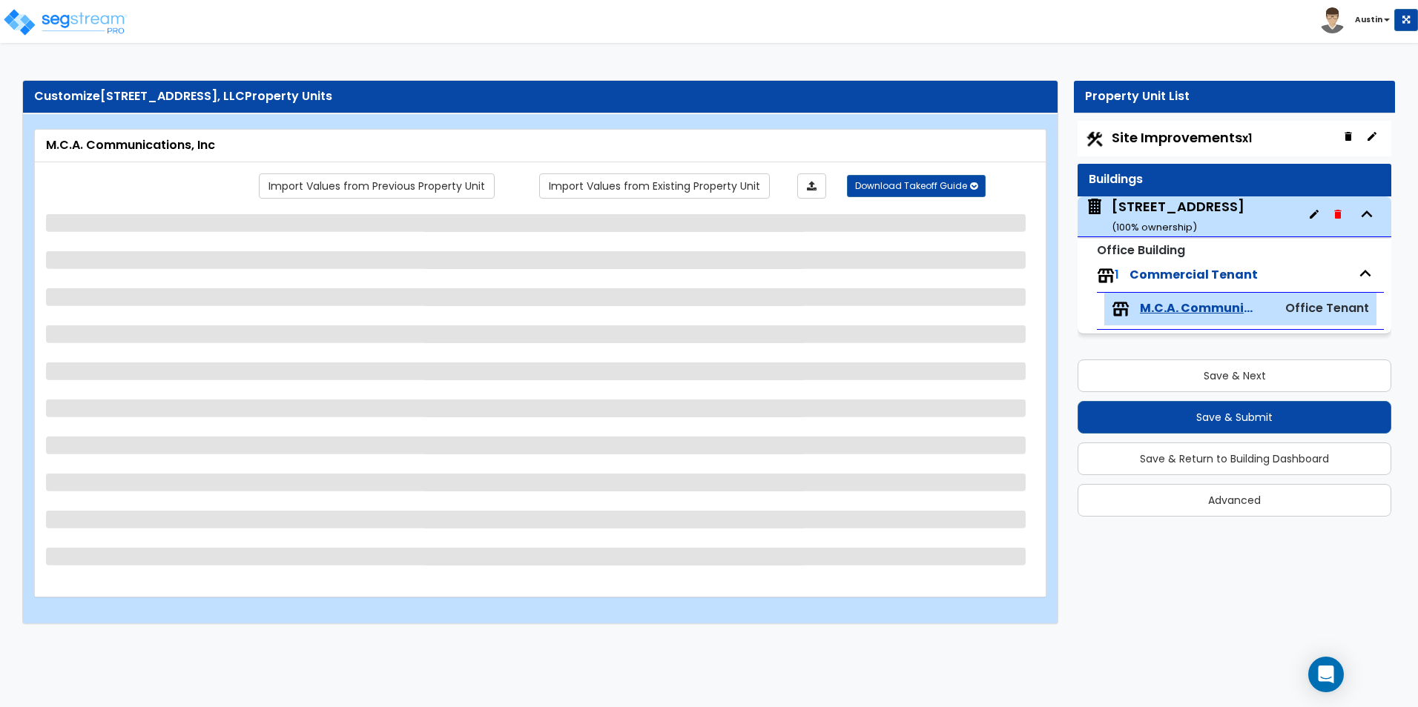
scroll to position [0, 0]
select select "2"
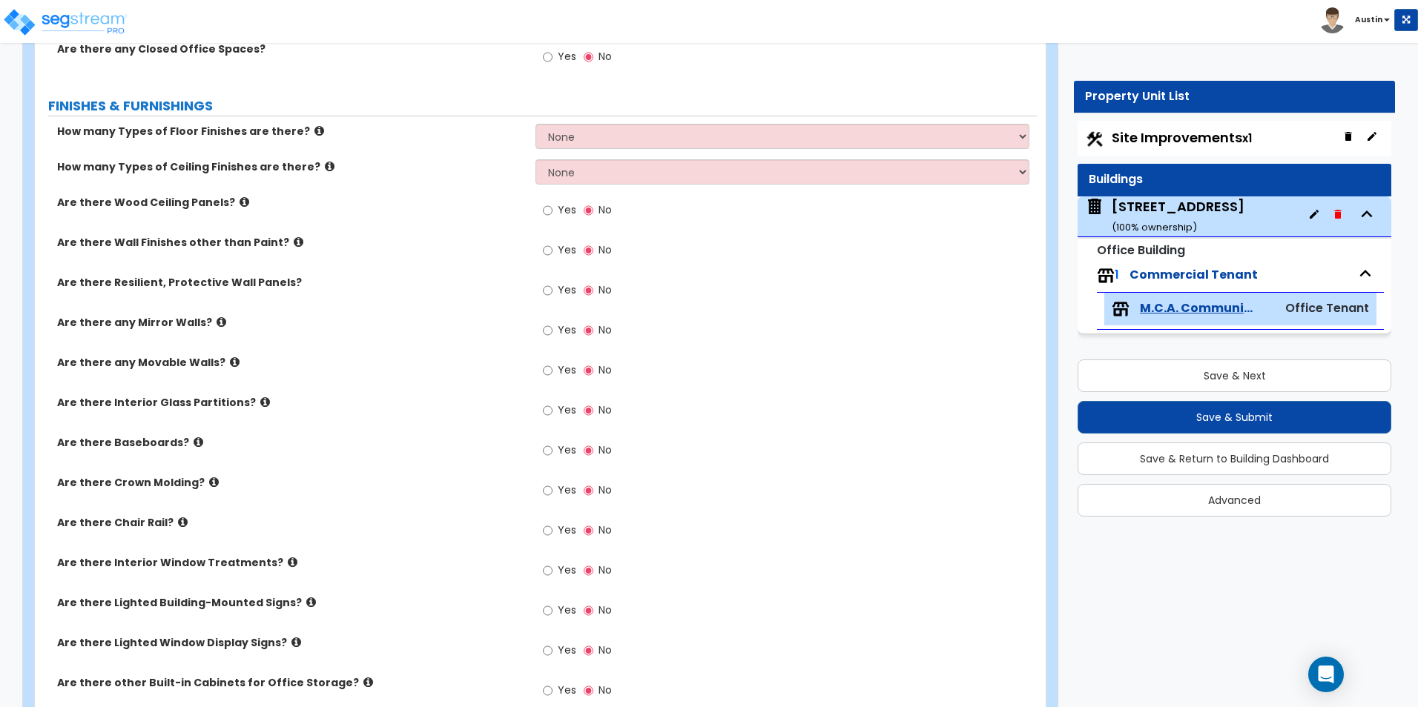
scroll to position [598, 0]
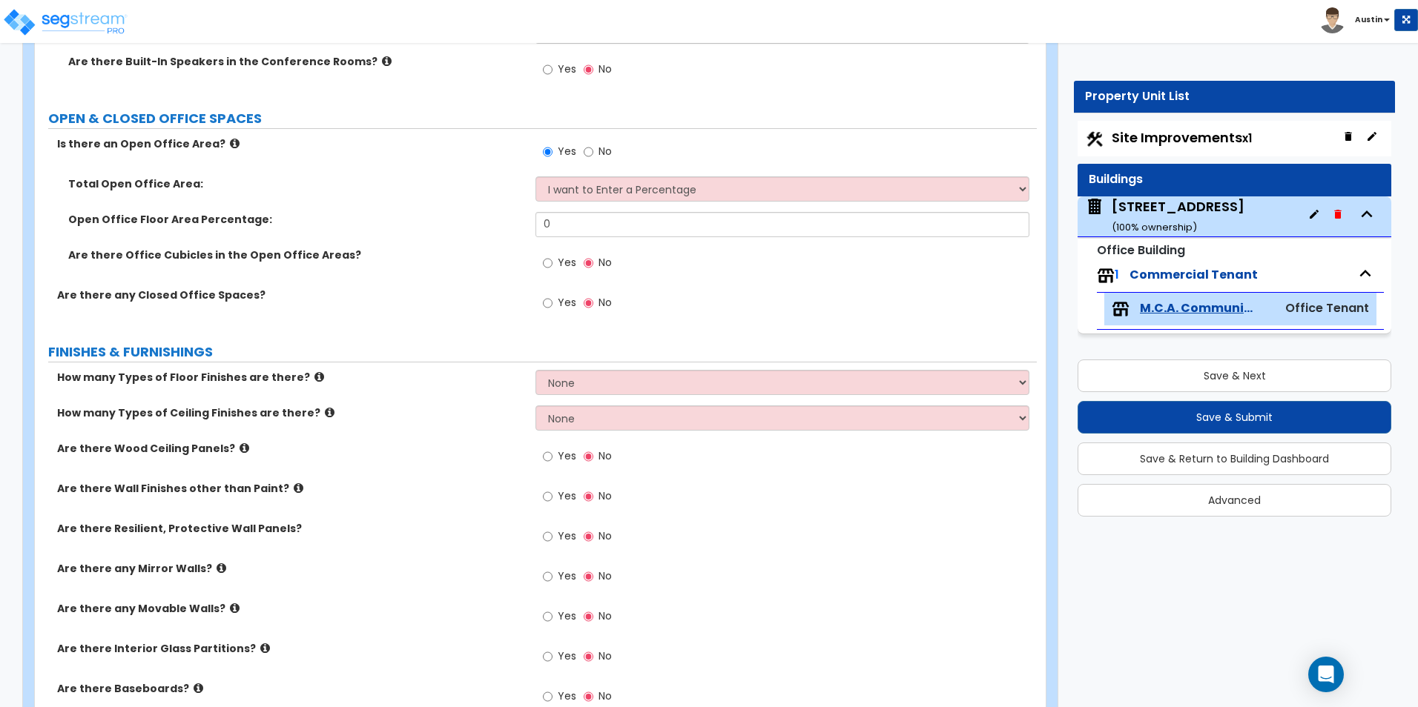
click at [1212, 140] on span "Site Improvements x1" at bounding box center [1182, 137] width 140 height 19
select select "2"
select select "1"
select select "2"
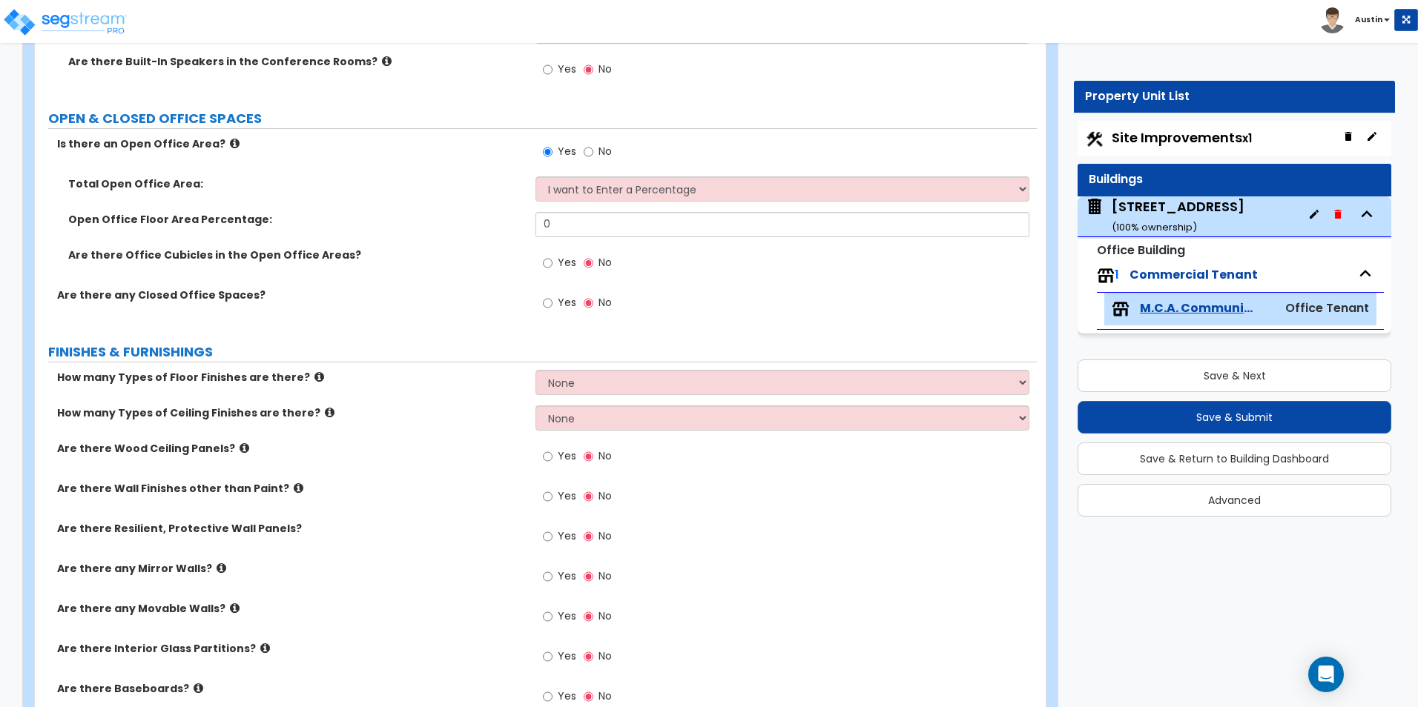
select select "1"
select select "2"
select select "1"
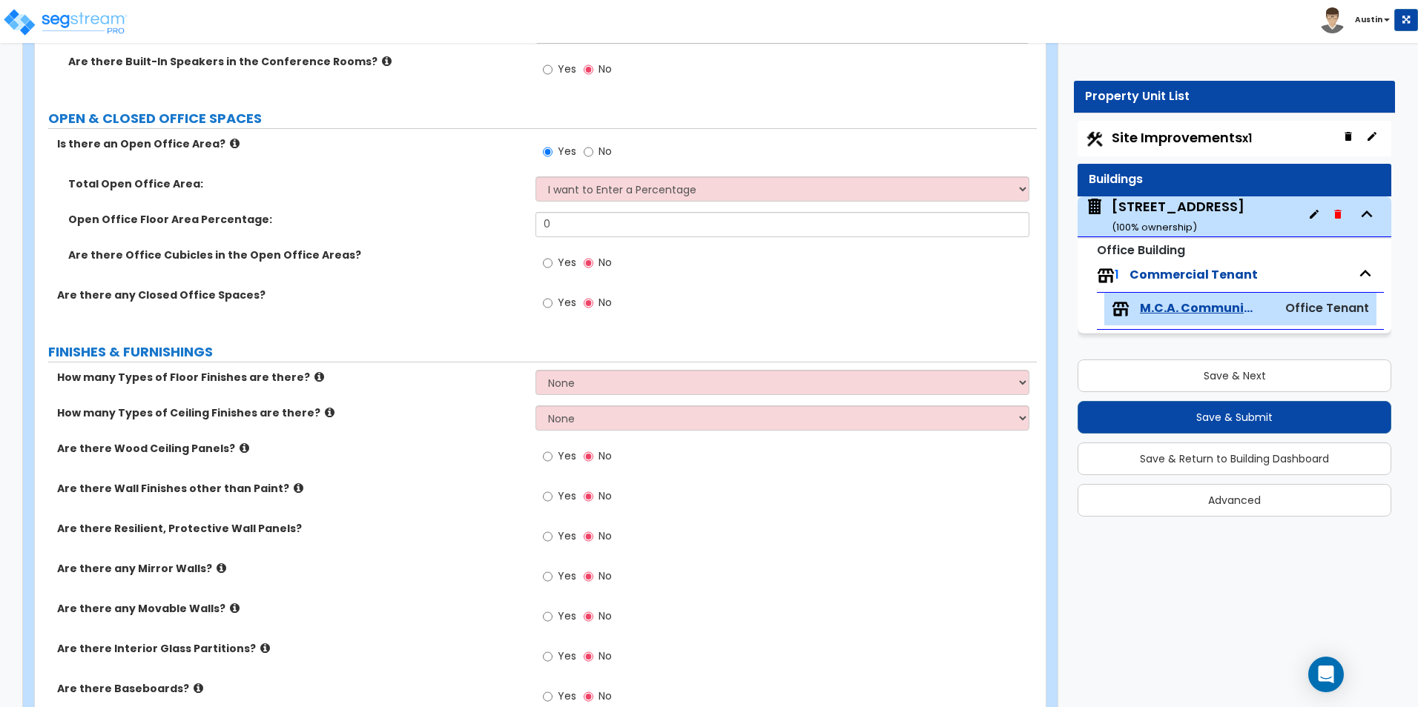
select select "1"
select select "2"
select select "5"
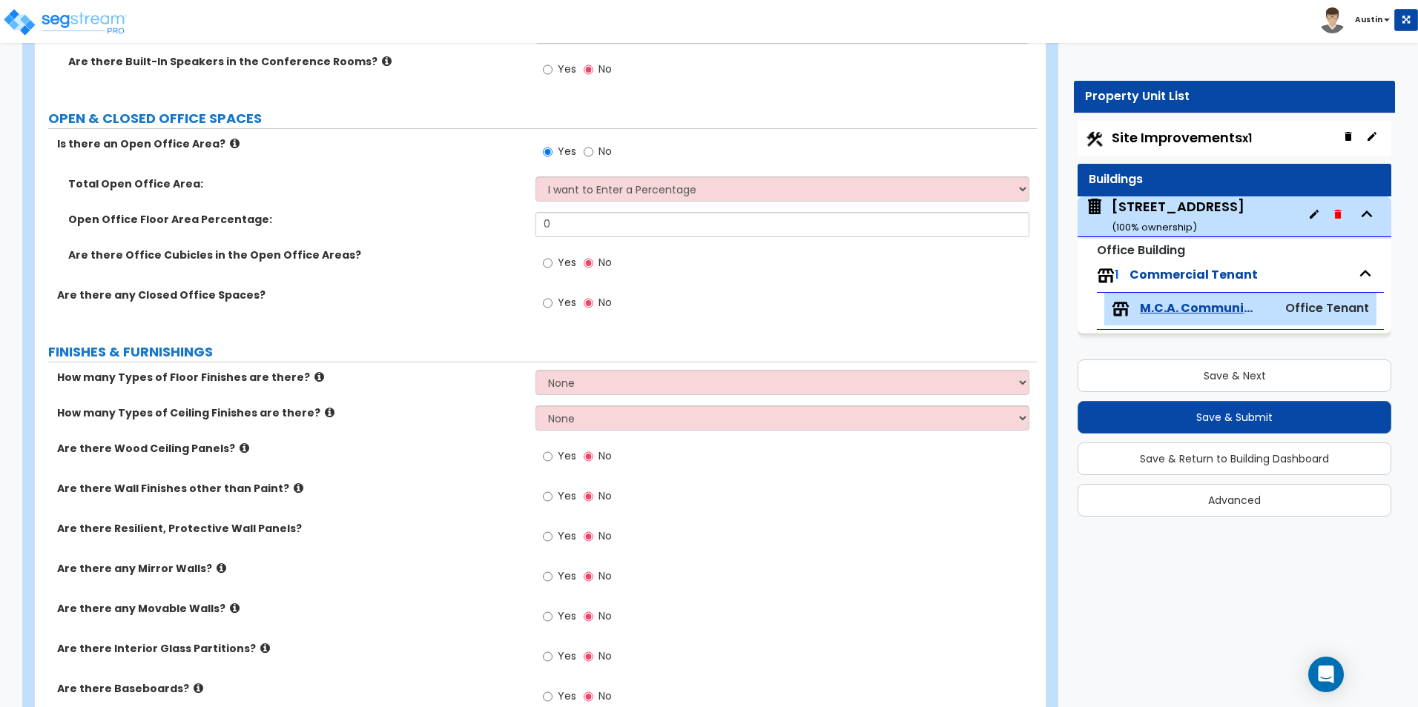
select select "2"
select select "3"
select select "1"
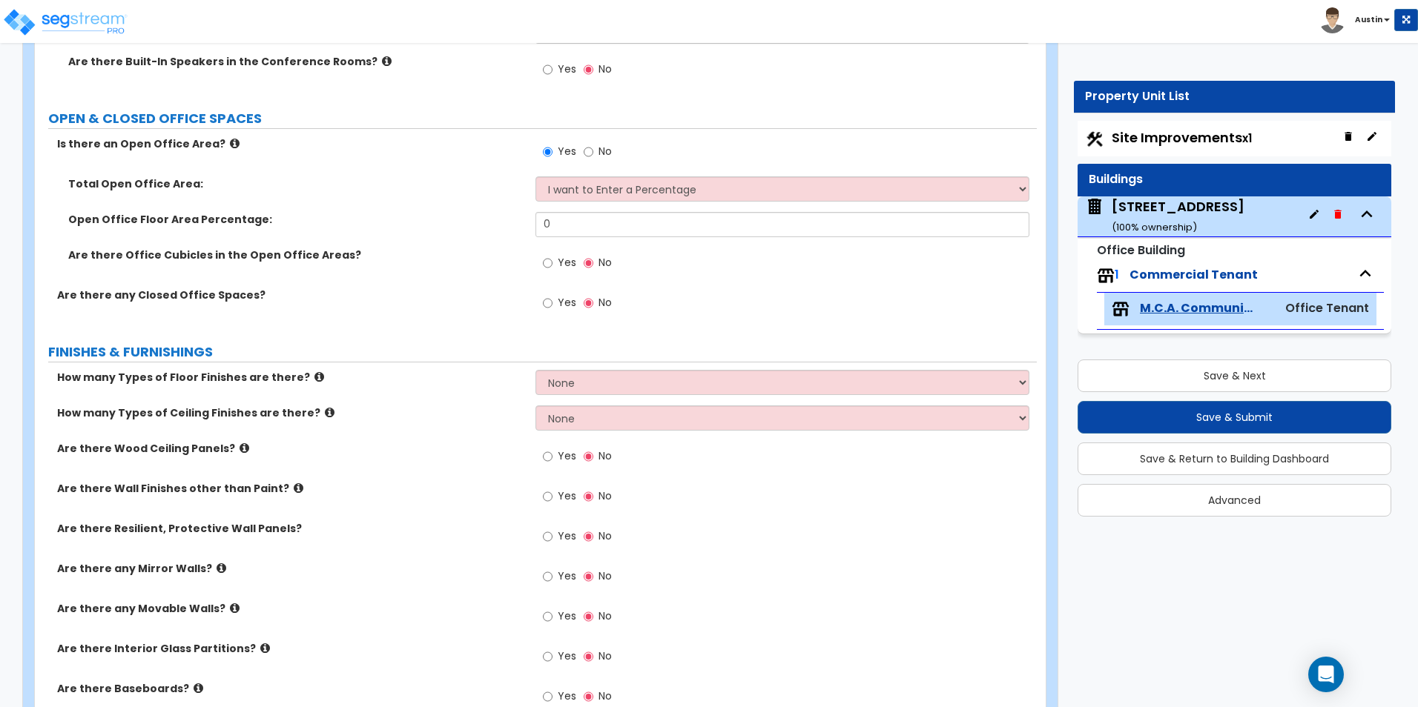
select select "2"
select select "9"
select select "2"
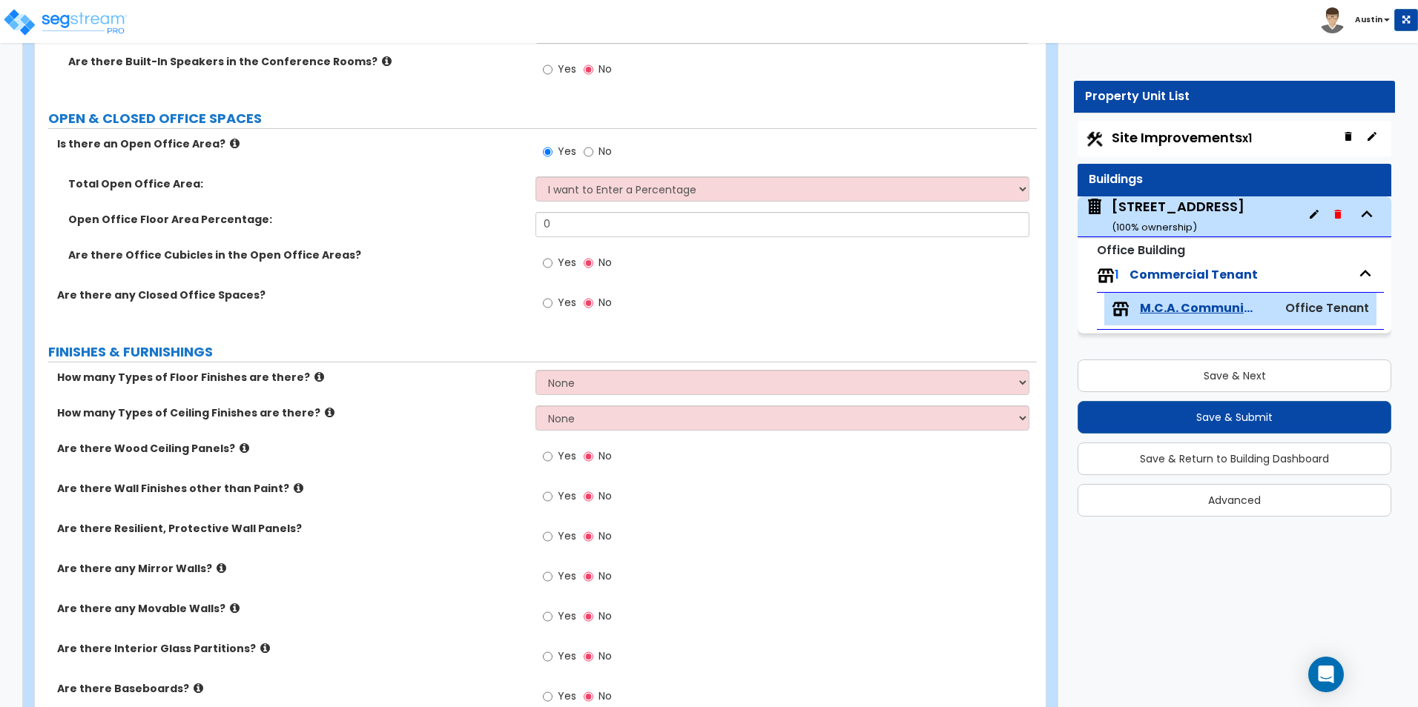
select select "4"
select select "6"
select select "1"
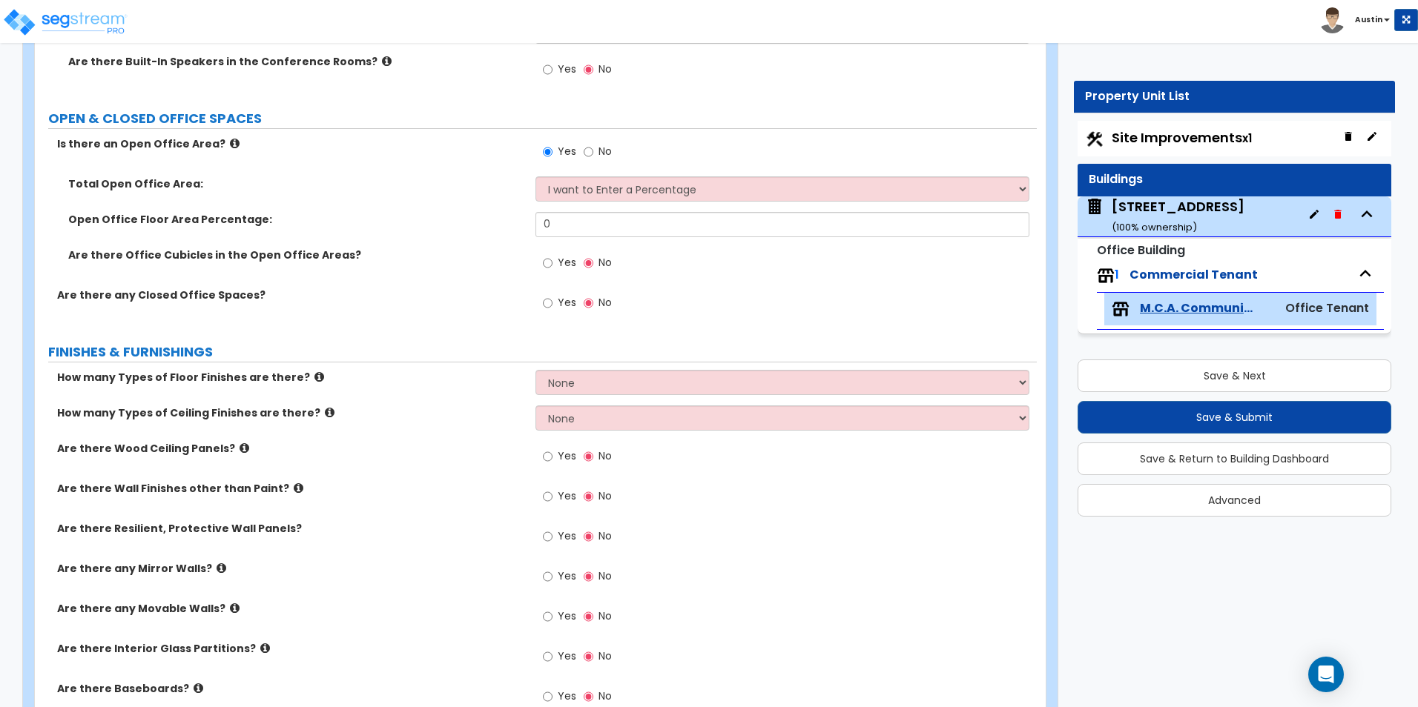
select select "2"
select select "1"
select select "3"
select select "4"
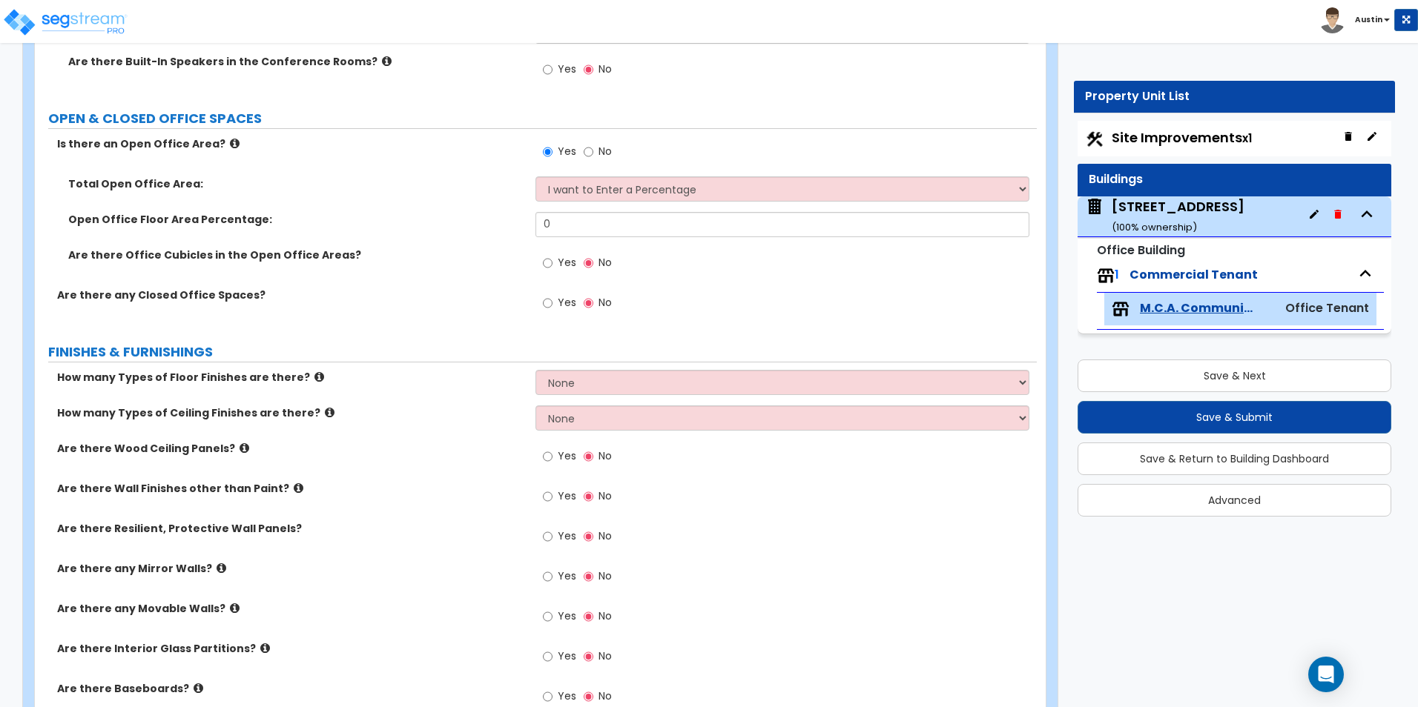
select select "2"
select select "1"
select select "4"
select select "2"
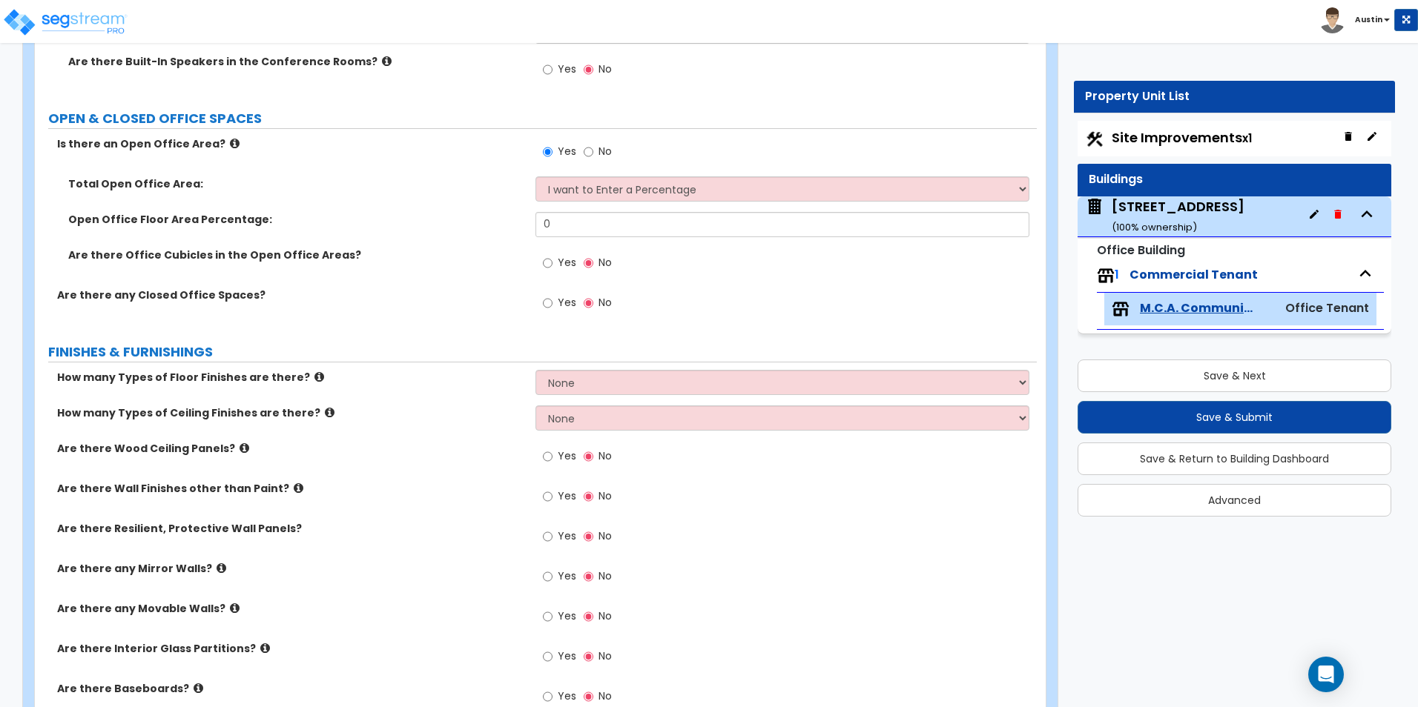
select select "2"
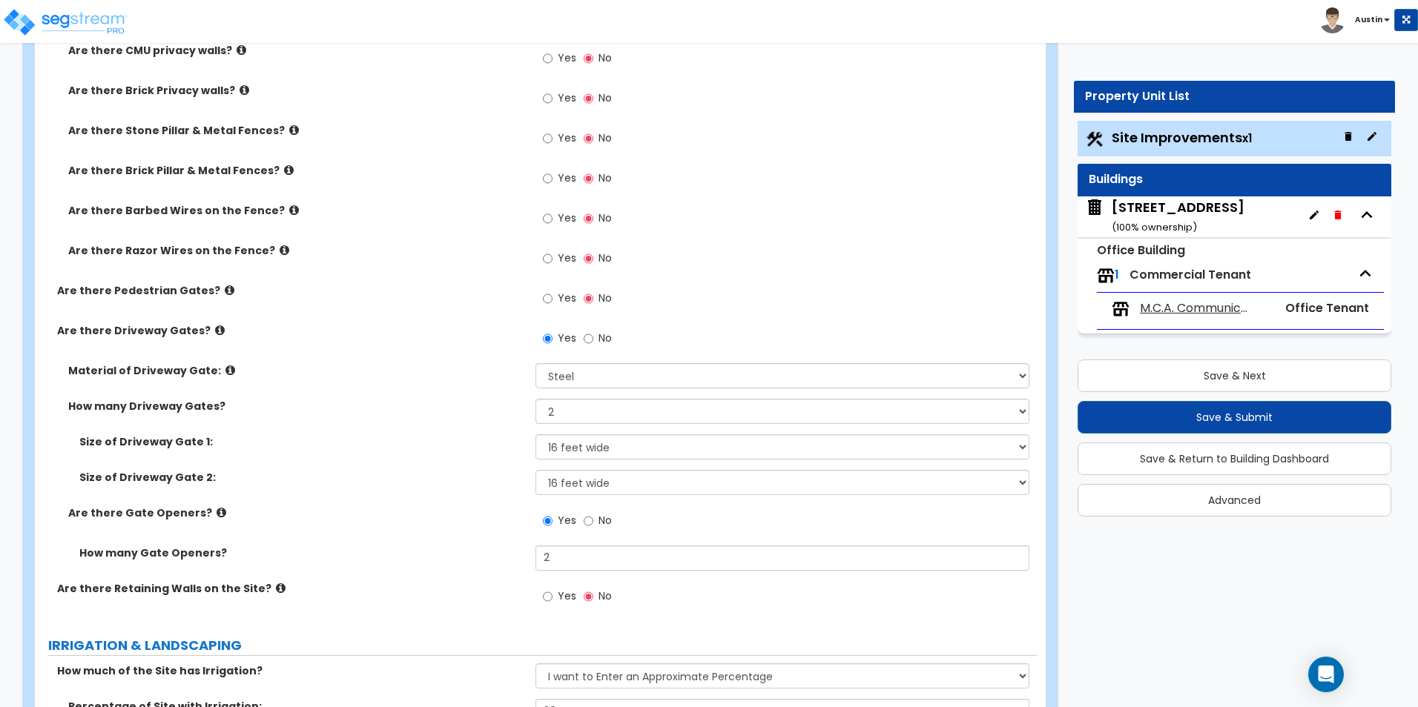
scroll to position [2966, 0]
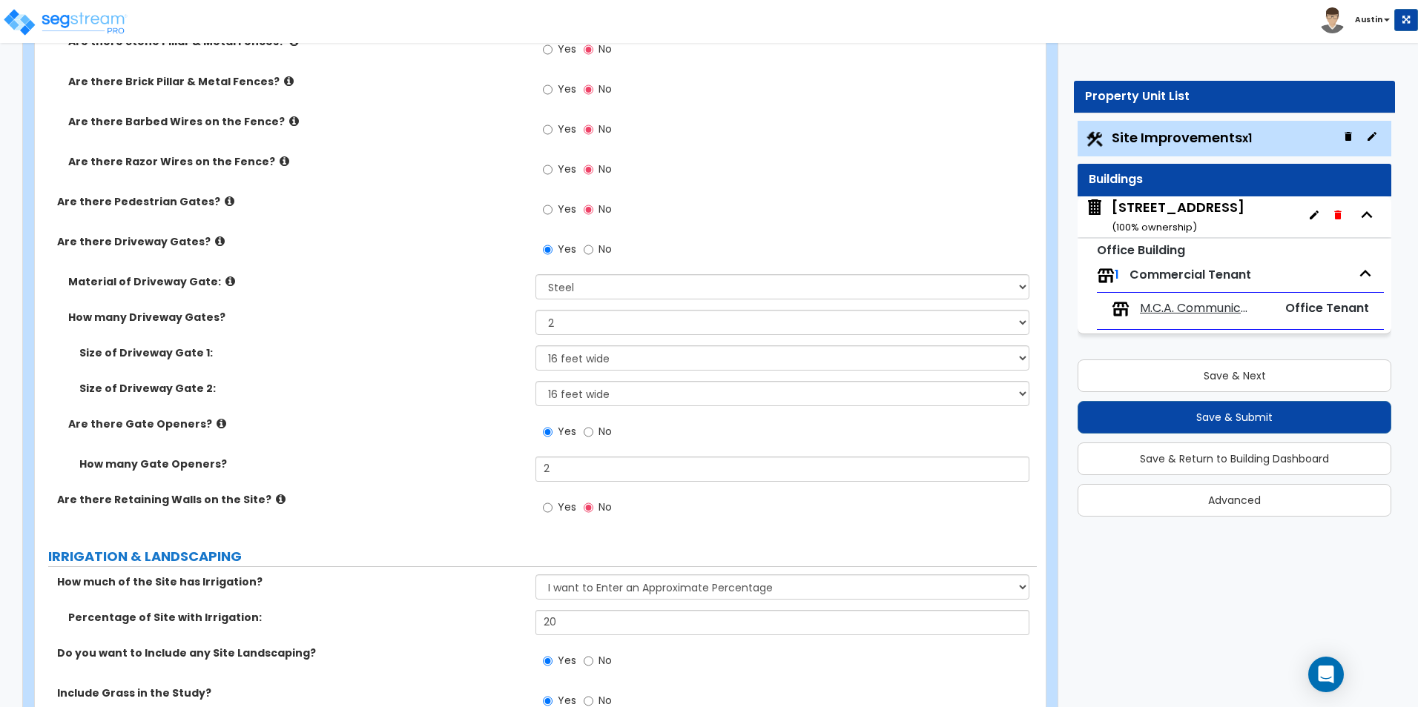
click at [1198, 217] on div "11100 Brittmoore Park Dr ( 100 % ownership)" at bounding box center [1178, 217] width 133 height 38
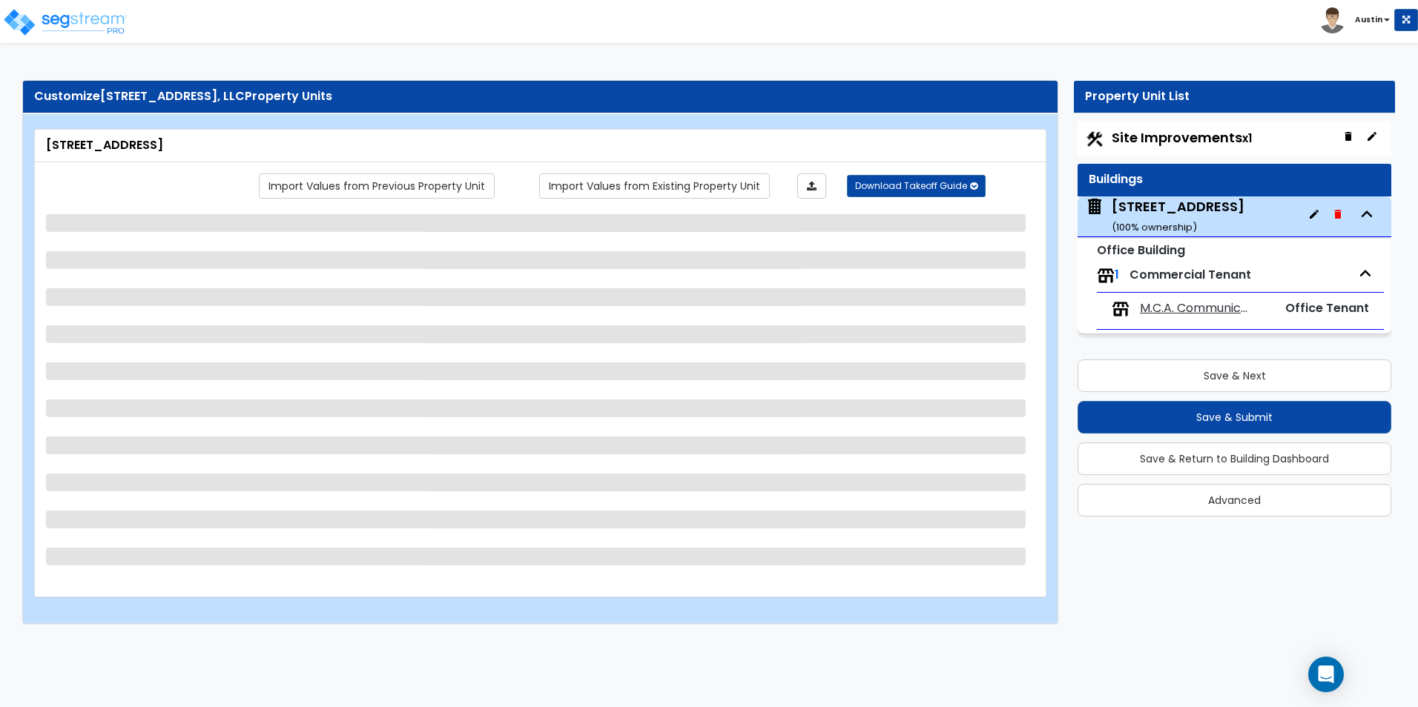
select select "2"
select select "3"
select select "10"
select select "13"
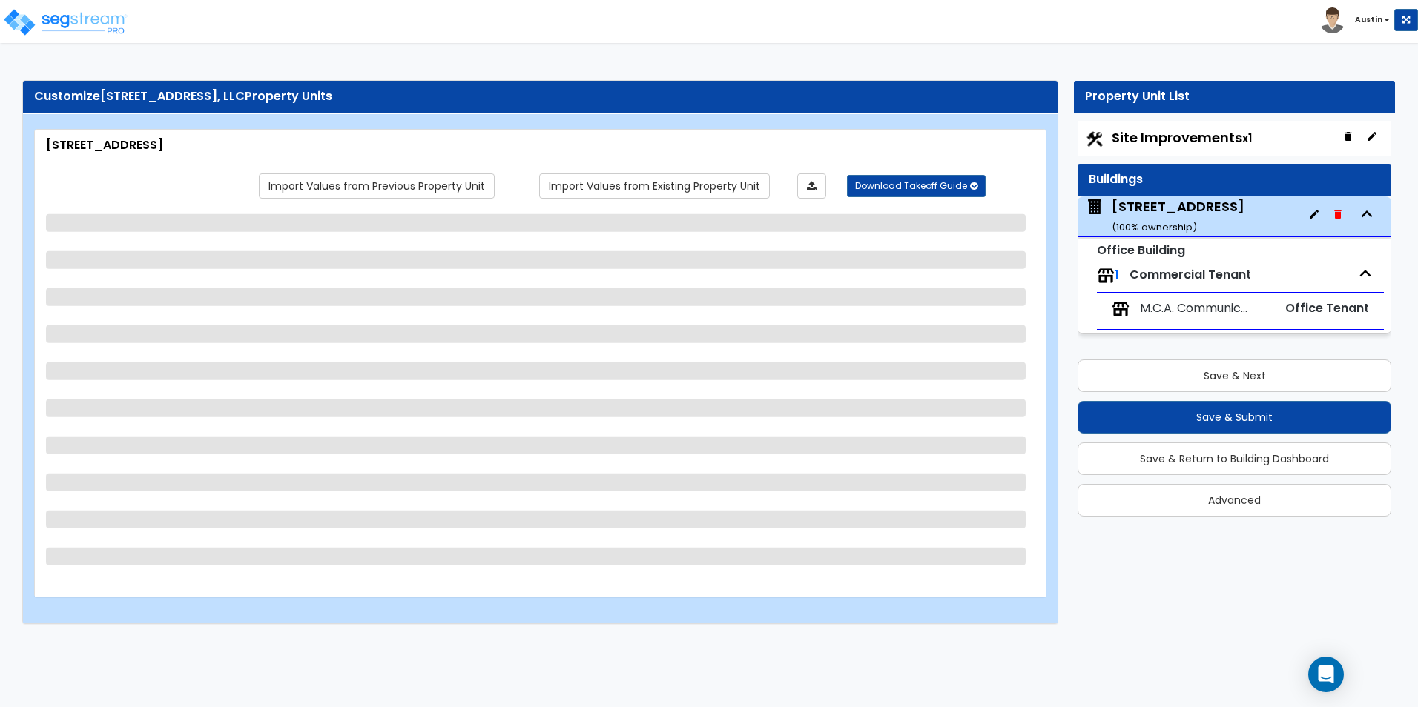
select select "3"
select select "2"
select select "1"
select select "2"
select select "1"
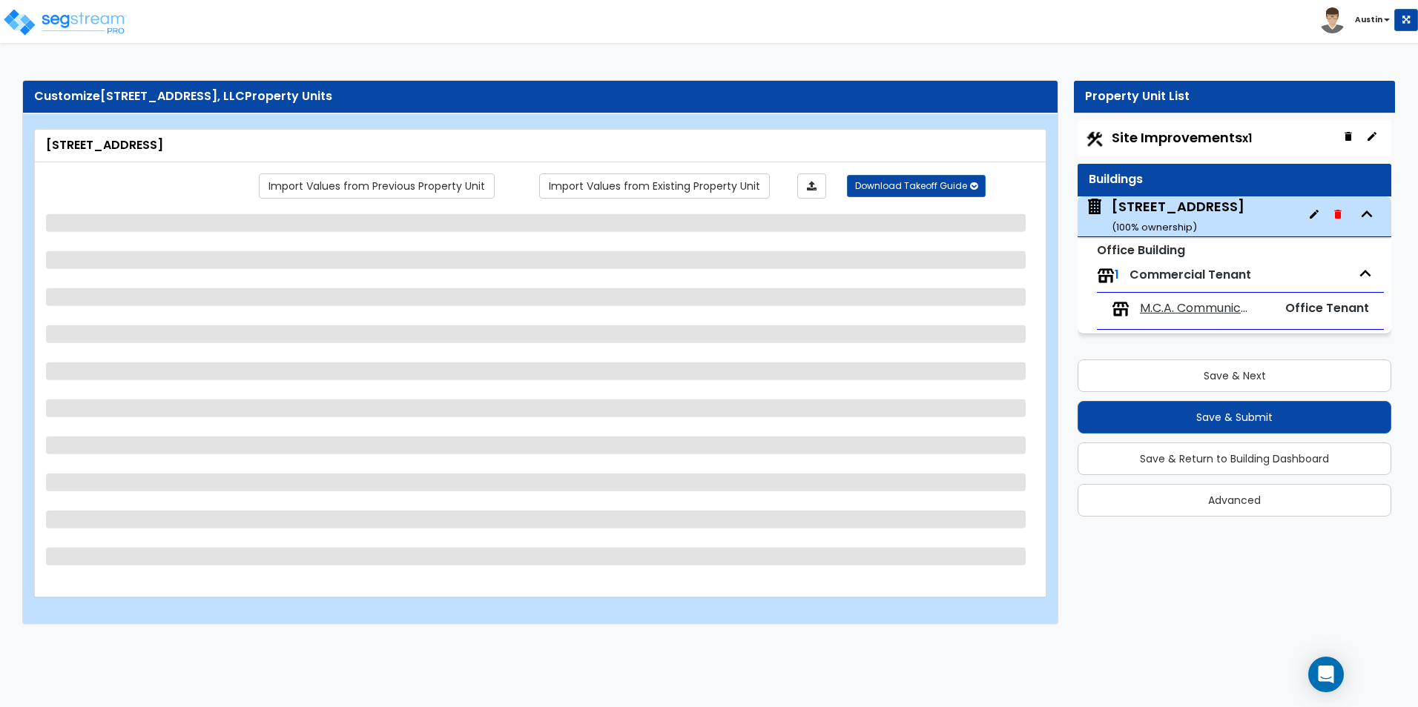
select select "1"
select select "2"
select select "1"
select select "3"
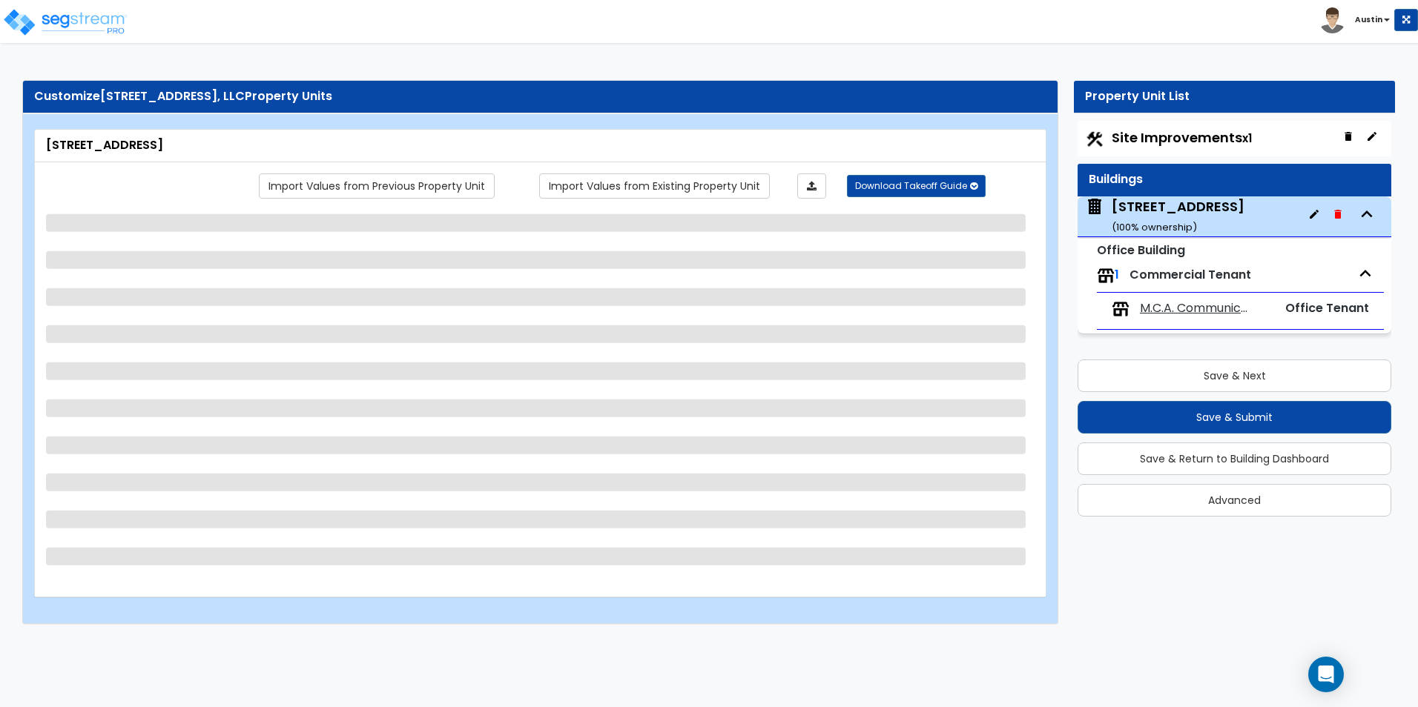
select select "2"
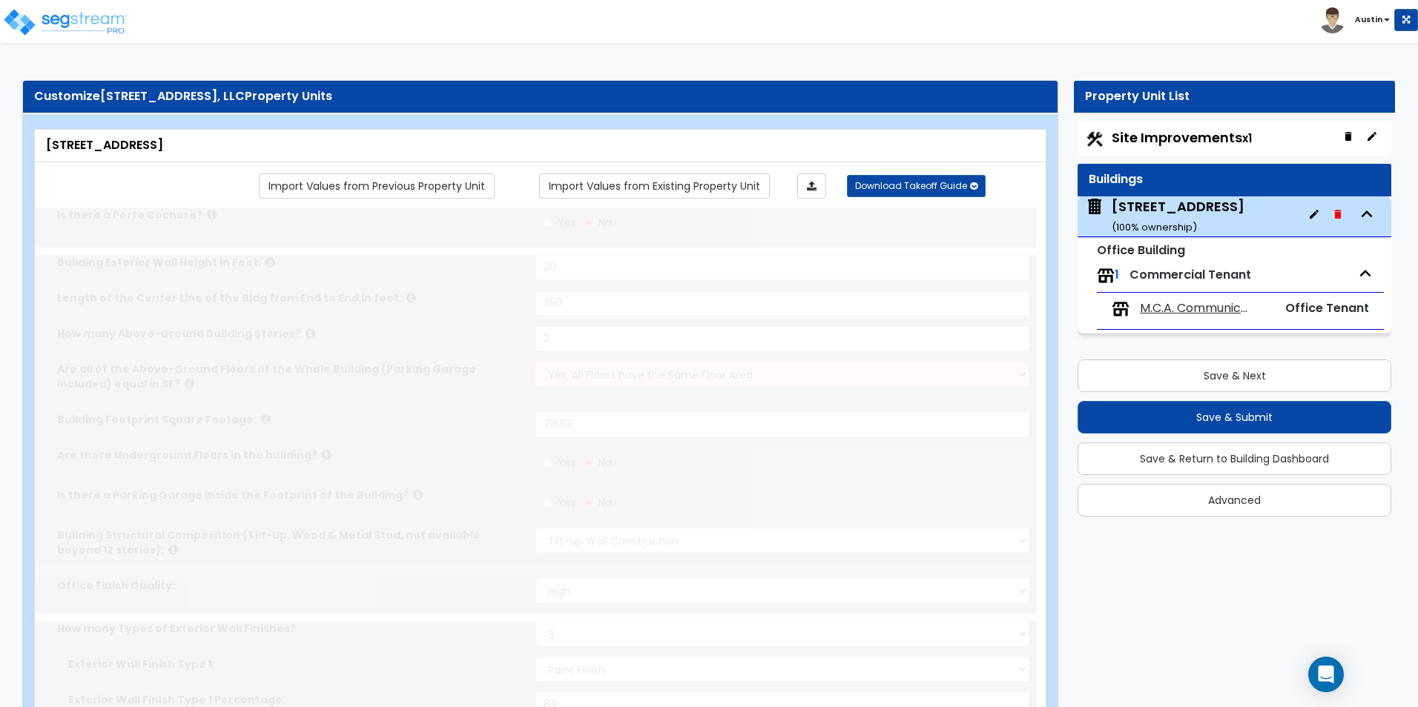
radio input "true"
select select "2"
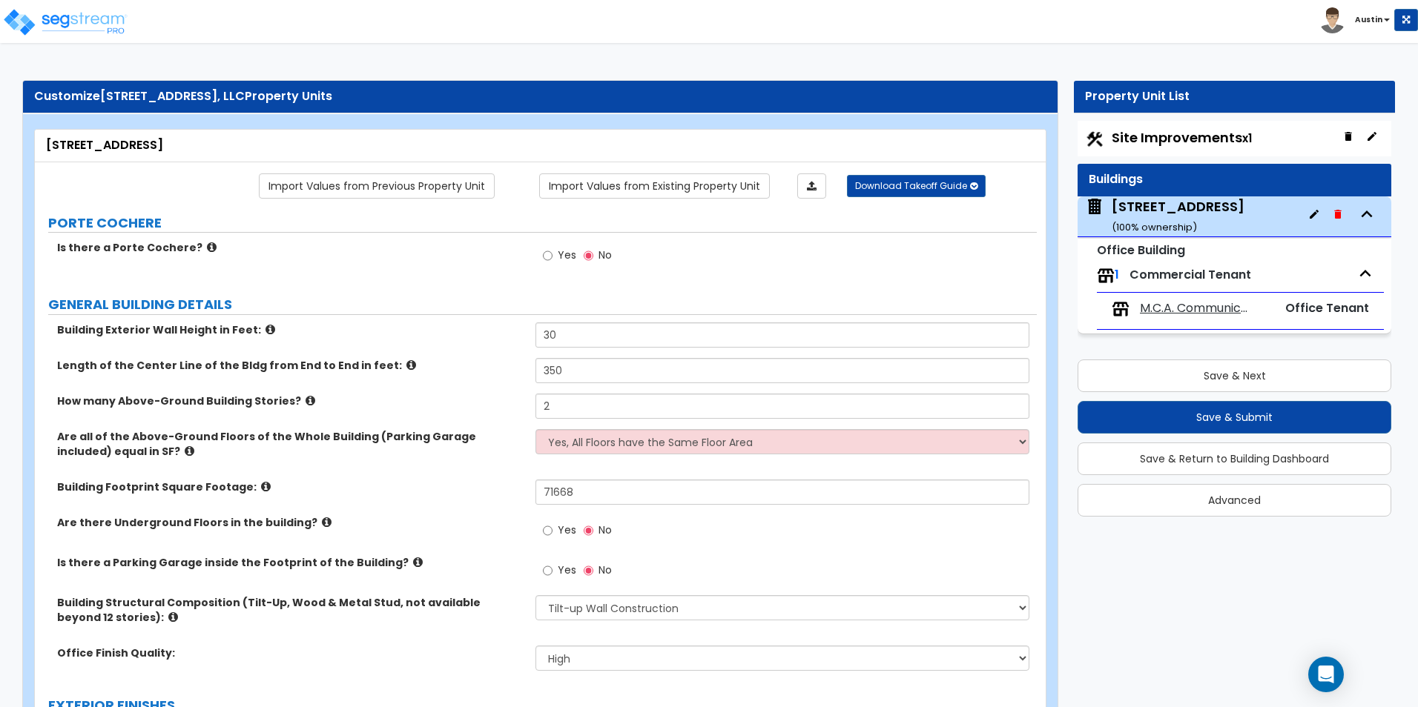
click at [1012, 22] on div "Toggle navigation Austin" at bounding box center [709, 21] width 1418 height 43
drag, startPoint x: 67, startPoint y: 488, endPoint x: 171, endPoint y: 486, distance: 104.6
click at [171, 486] on label "Building Footprint Square Footage:" at bounding box center [290, 487] width 467 height 15
drag, startPoint x: 171, startPoint y: 486, endPoint x: 337, endPoint y: 489, distance: 166.1
click at [337, 489] on label "Building Footprint Square Footage:" at bounding box center [290, 487] width 467 height 15
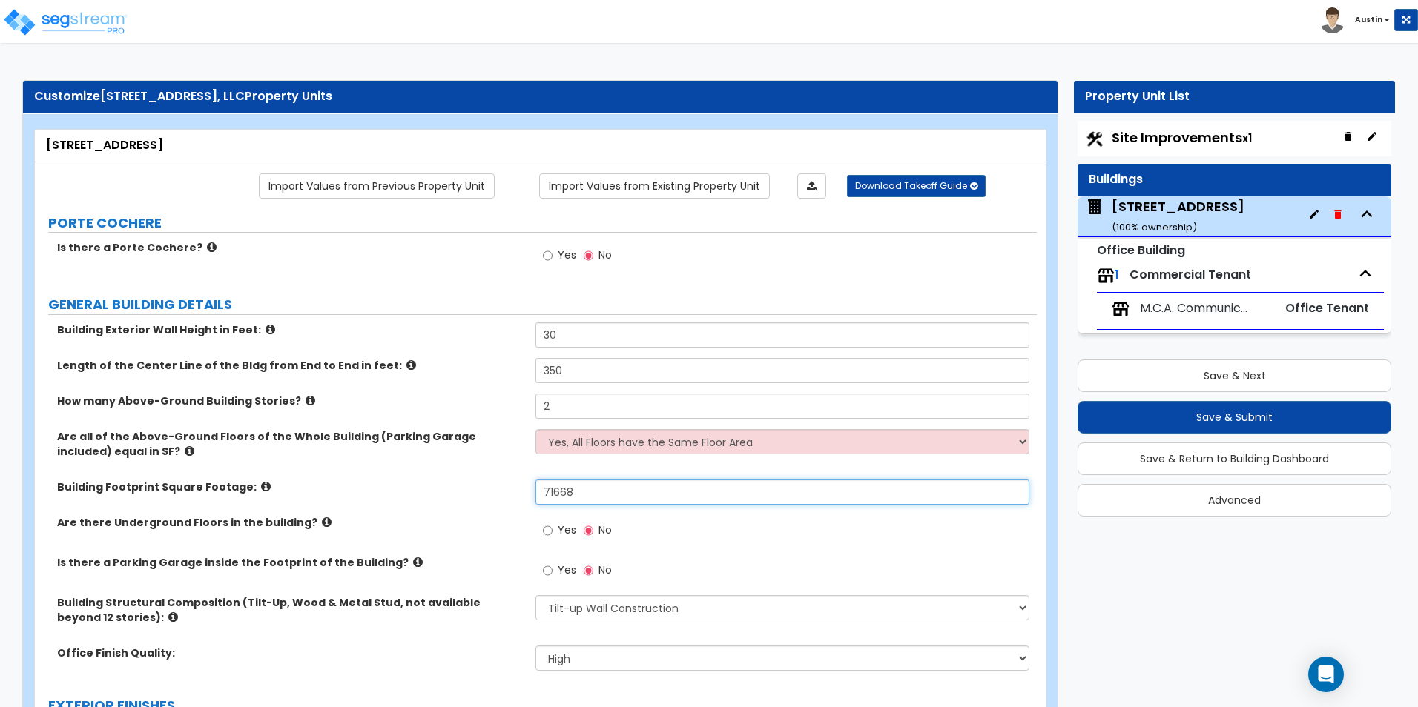
drag, startPoint x: 595, startPoint y: 495, endPoint x: 600, endPoint y: 487, distance: 9.3
click at [600, 487] on input "71668" at bounding box center [781, 492] width 493 height 25
click at [611, 487] on input "71668" at bounding box center [781, 492] width 493 height 25
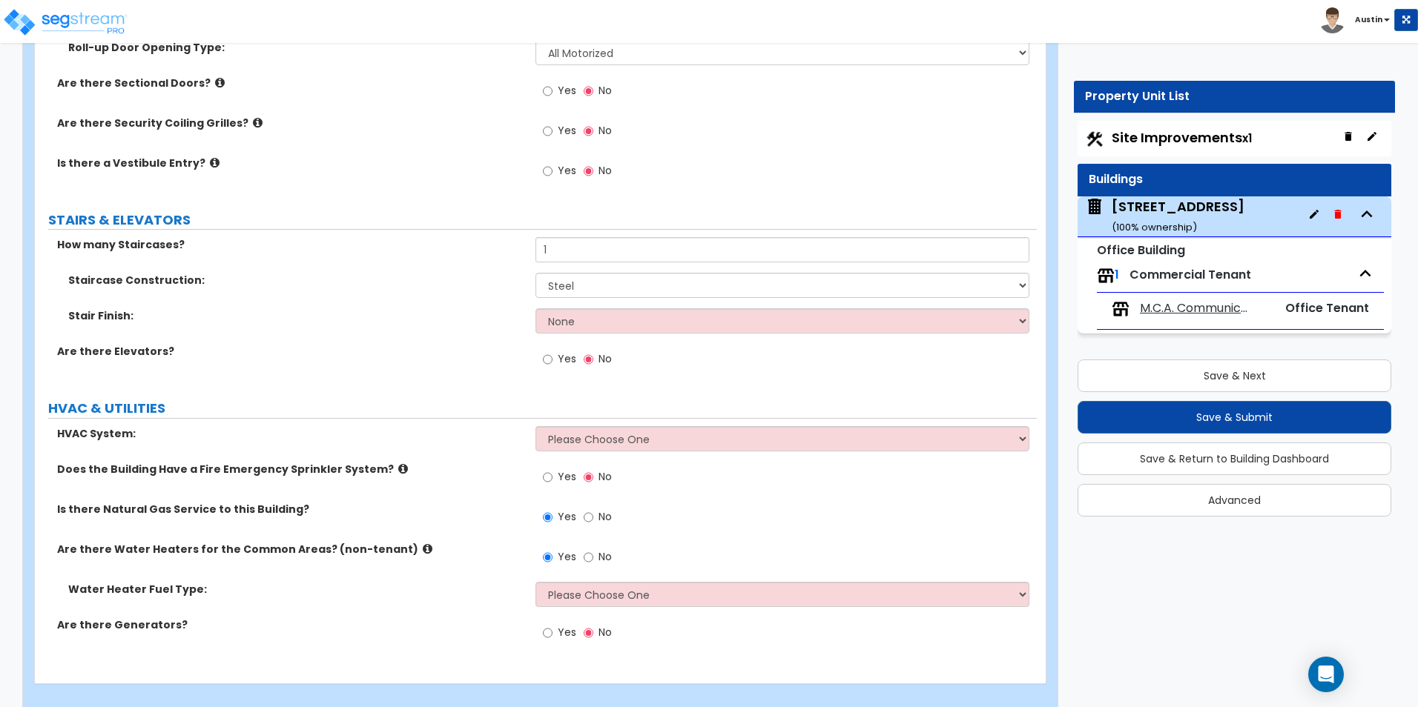
scroll to position [2732, 0]
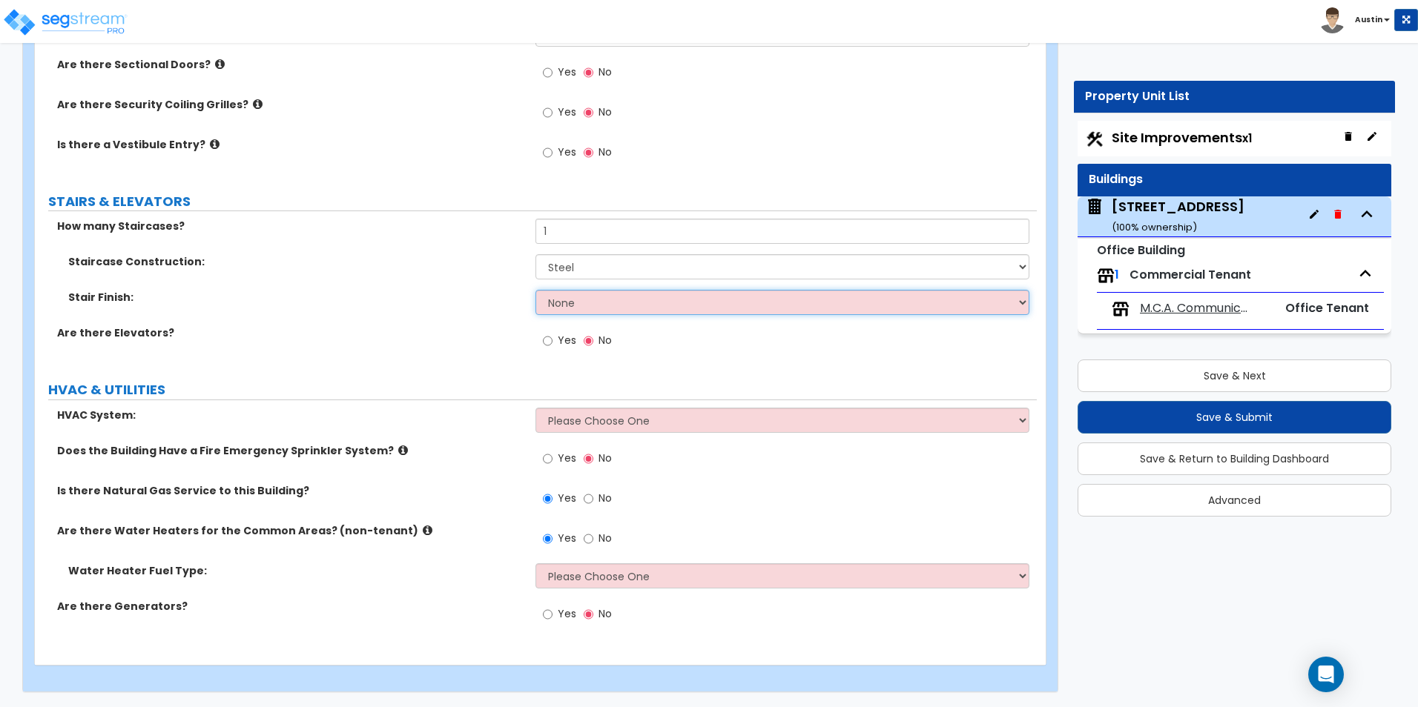
click at [630, 306] on select "None Tile Wood Laminate VCT Sheet Carpet Sheet Vinyl Carpet Tile" at bounding box center [781, 302] width 493 height 25
select select "5"
click at [535, 290] on select "None Tile Wood Laminate VCT Sheet Carpet Sheet Vinyl Carpet Tile" at bounding box center [781, 302] width 493 height 25
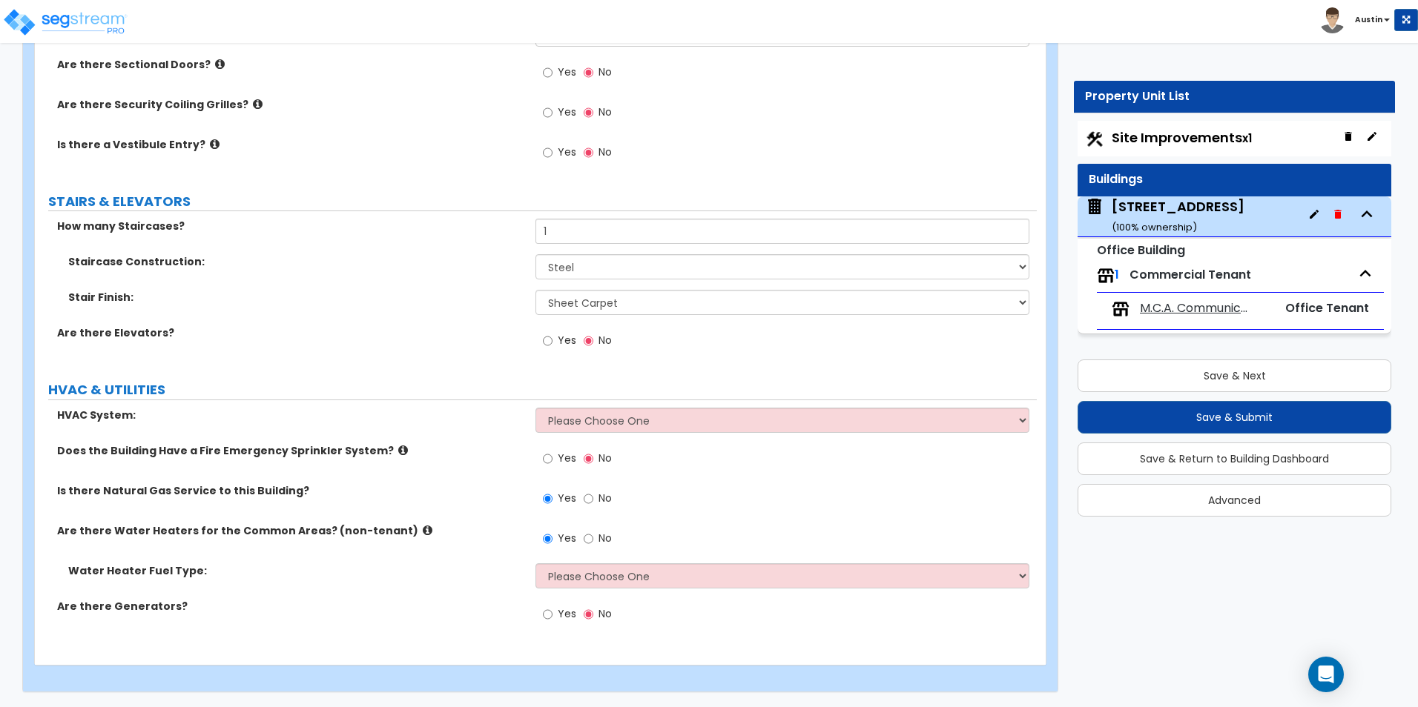
click at [638, 236] on input "1" at bounding box center [781, 231] width 493 height 25
type input "2"
click at [440, 275] on div "Staircase Construction: Please Choose One Concrete Steel Wood Please Choose For…" at bounding box center [536, 272] width 1002 height 36
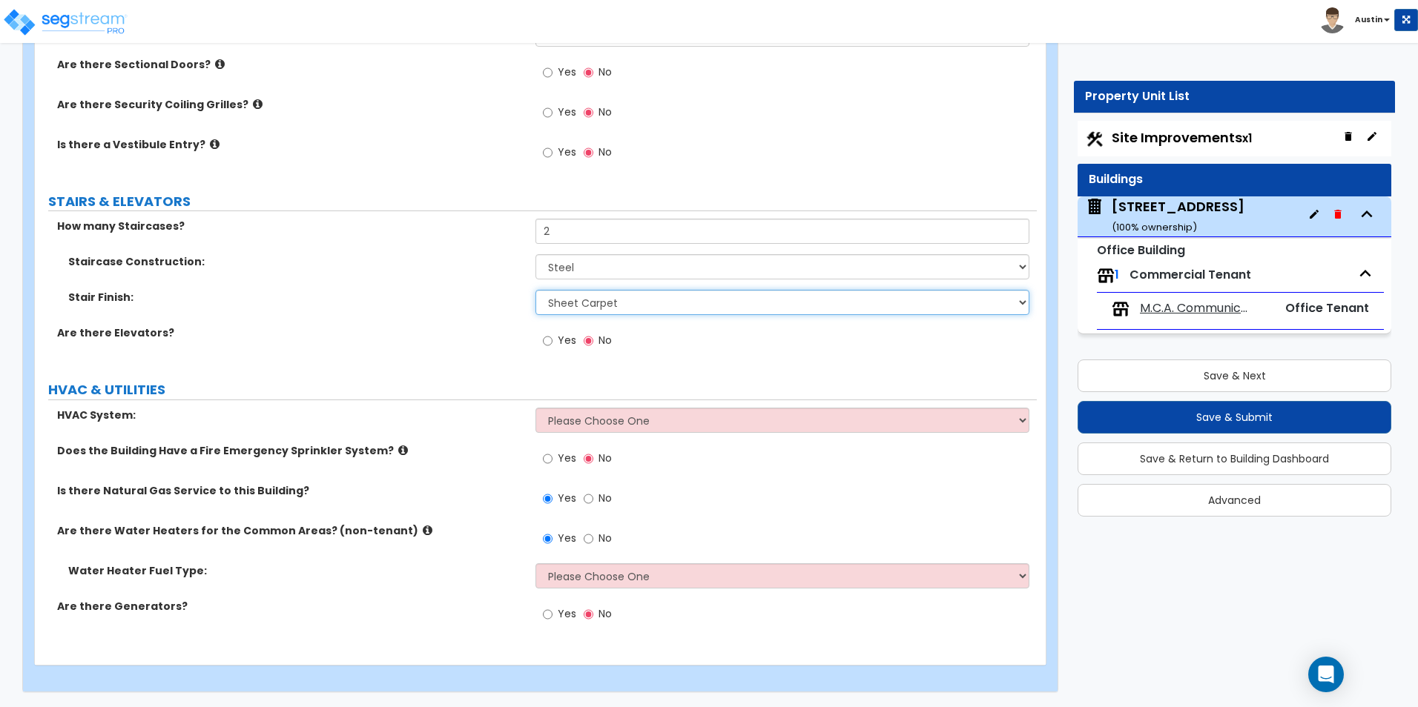
click at [570, 298] on select "None Tile Wood Laminate VCT Sheet Carpet Sheet Vinyl Carpet Tile" at bounding box center [781, 302] width 493 height 25
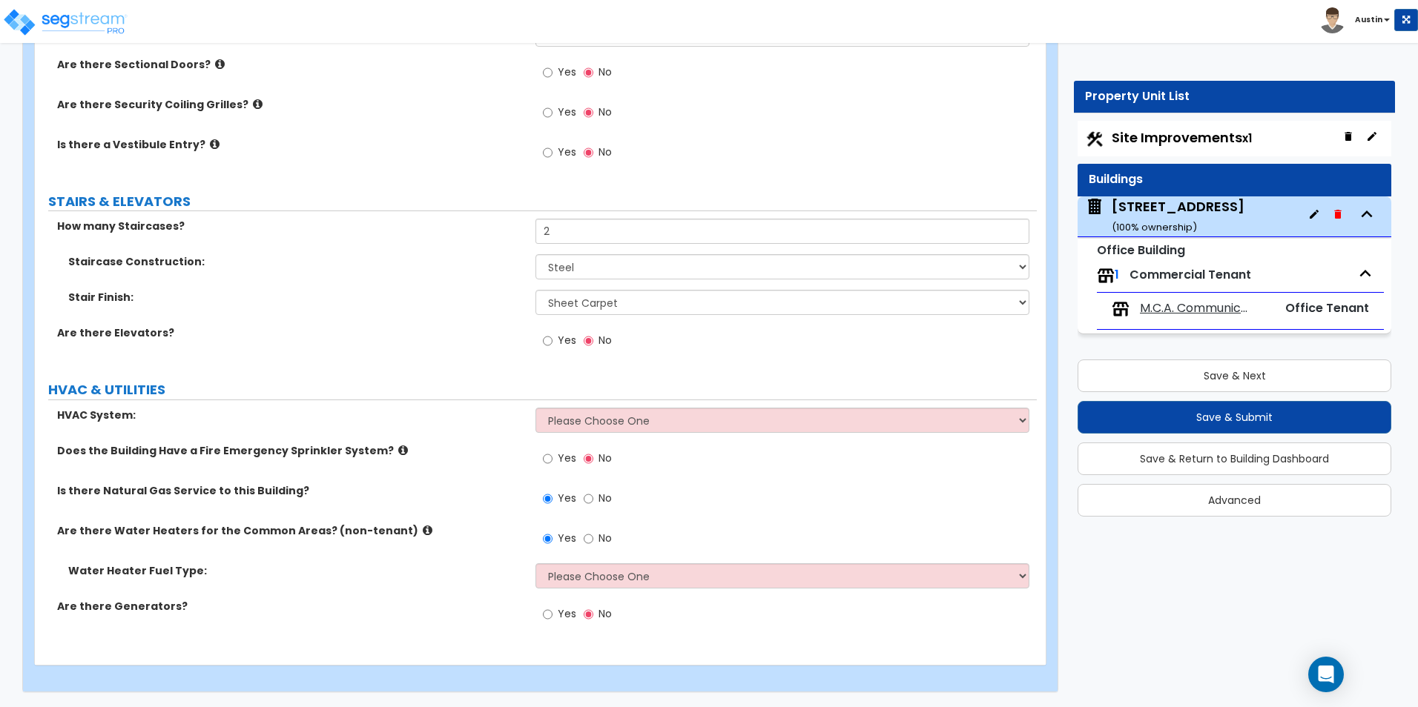
click at [408, 296] on label "Stair Finish:" at bounding box center [296, 297] width 456 height 15
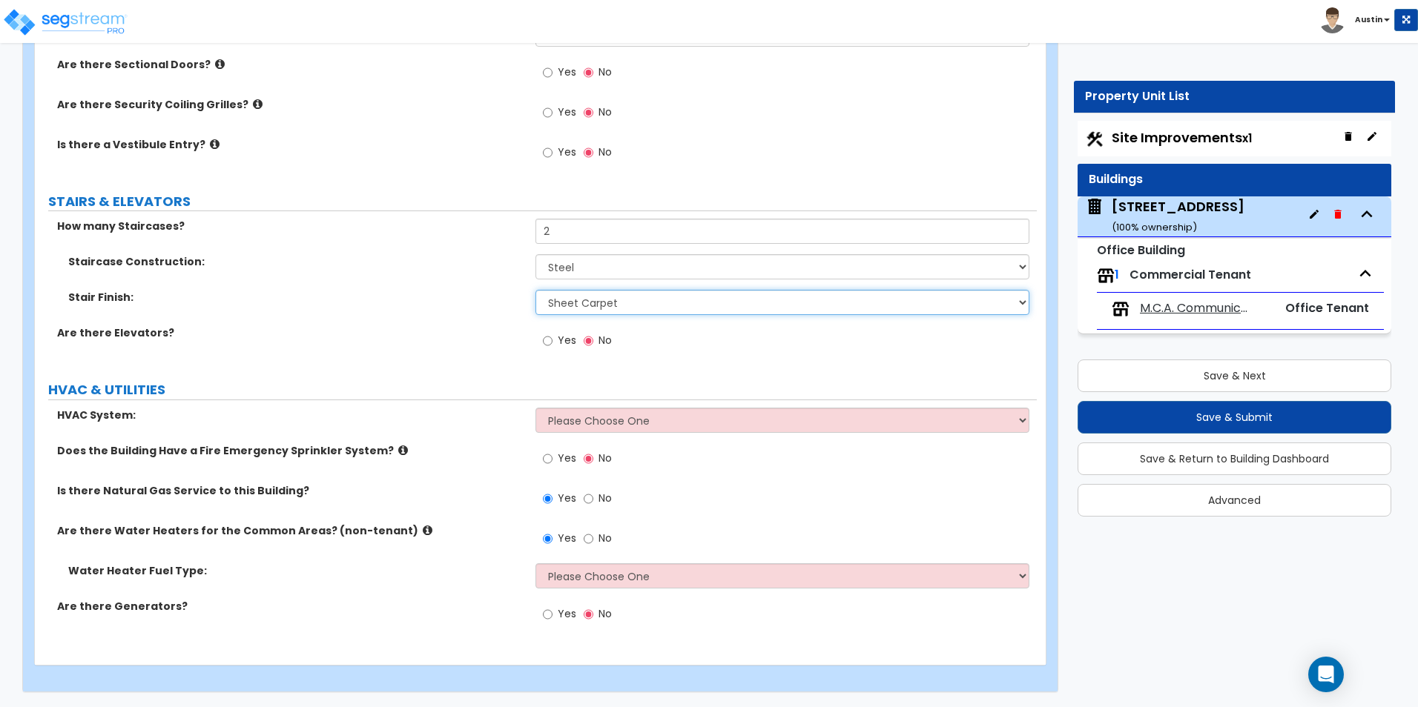
click at [578, 306] on select "None Tile Wood Laminate VCT Sheet Carpet Sheet Vinyl Carpet Tile" at bounding box center [781, 302] width 493 height 25
select select "7"
click at [535, 290] on select "None Tile Wood Laminate VCT Sheet Carpet Sheet Vinyl Carpet Tile" at bounding box center [781, 302] width 493 height 25
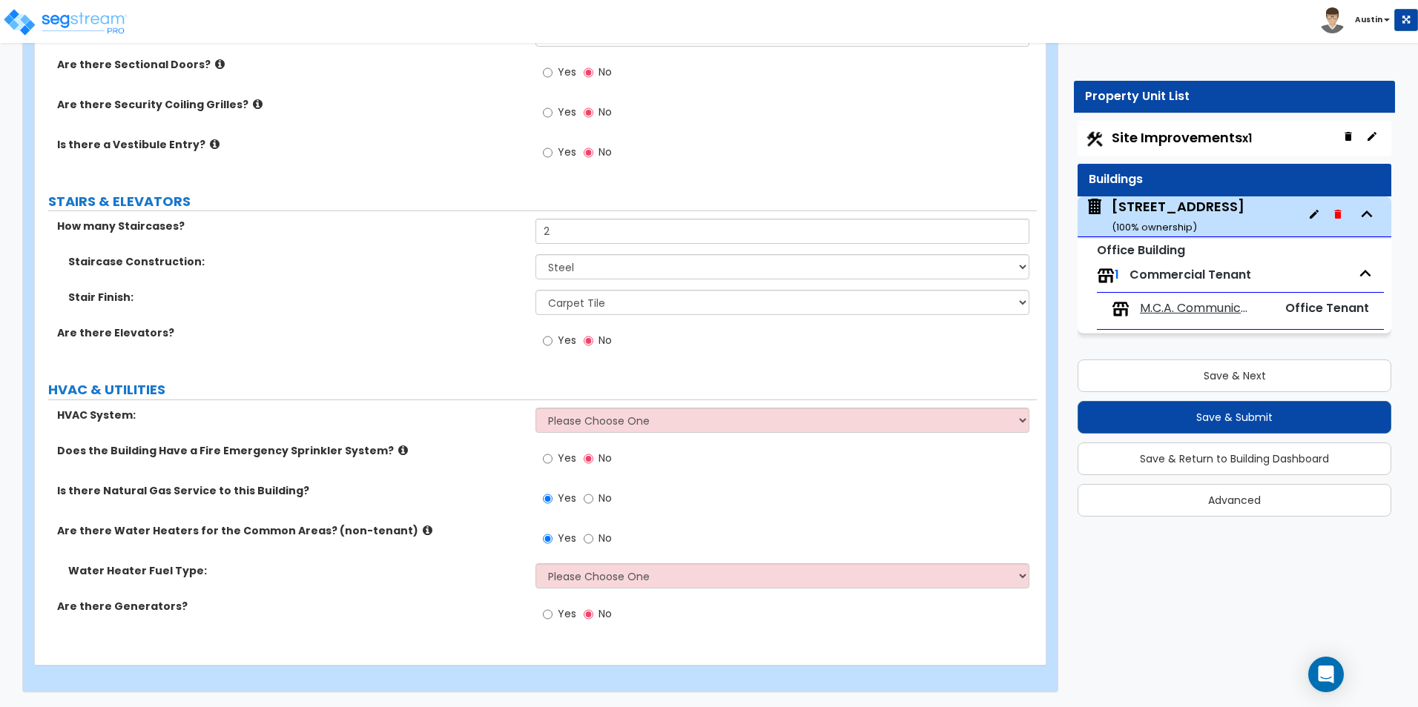
click at [440, 384] on label "HVAC & UTILITIES" at bounding box center [542, 389] width 989 height 19
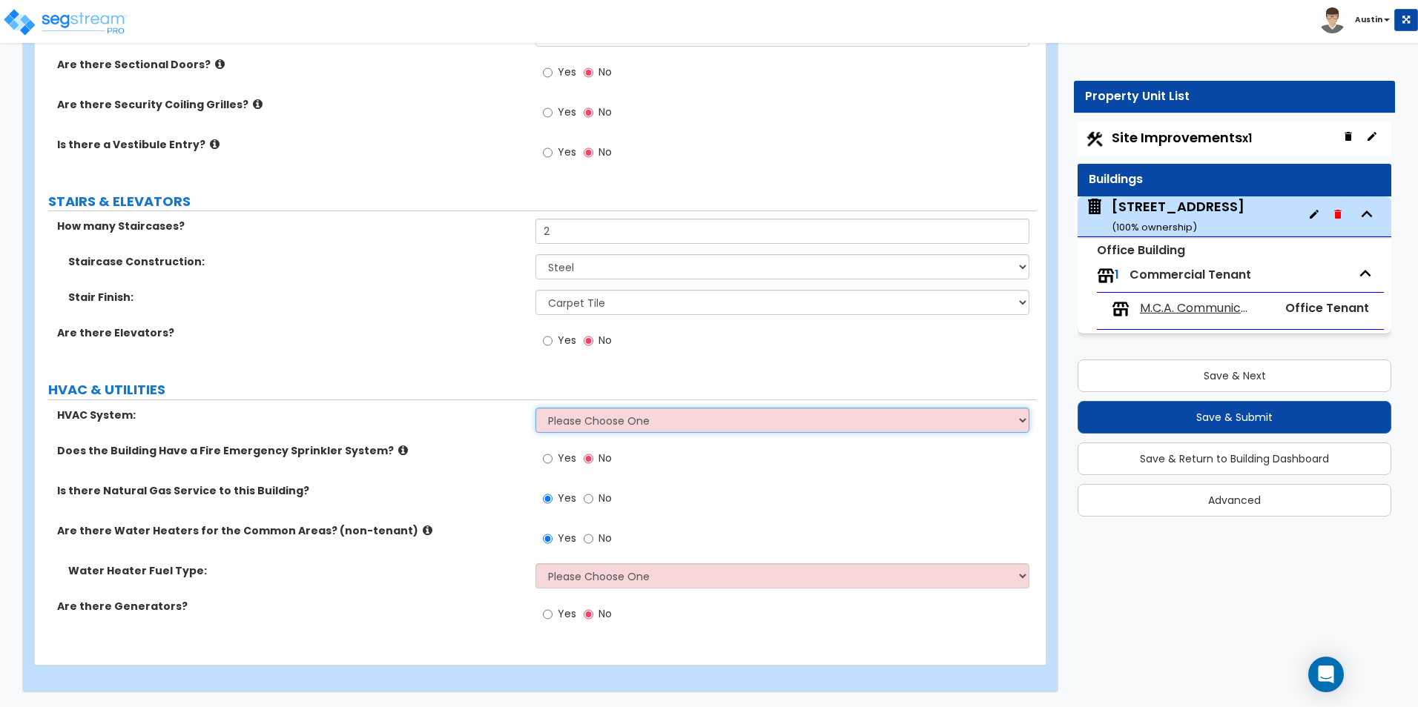
click at [621, 422] on select "Please Choose One Rooftop Unit Furnace-Condenser Forced Air Split Heating/Cooli…" at bounding box center [781, 420] width 493 height 25
click at [615, 428] on select "Please Choose One Rooftop Unit Furnace-Condenser Forced Air Split Heating/Cooli…" at bounding box center [781, 420] width 493 height 25
click at [622, 423] on select "Please Choose One Rooftop Unit Furnace-Condenser Forced Air Split Heating/Cooli…" at bounding box center [781, 420] width 493 height 25
select select "4"
click at [535, 408] on select "Please Choose One Rooftop Unit Furnace-Condenser Forced Air Split Heating/Cooli…" at bounding box center [781, 420] width 493 height 25
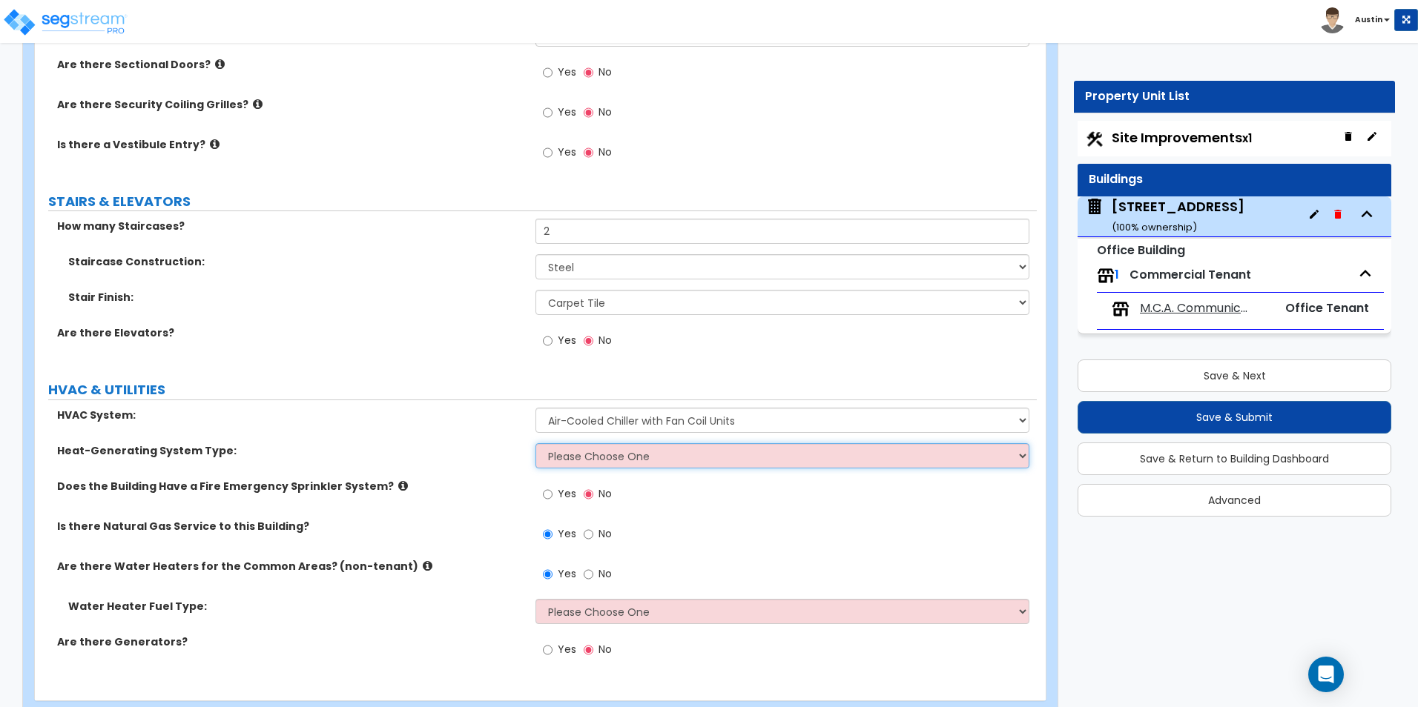
click at [621, 455] on select "Please Choose One Electric Boiler Heating System Gas Terminal Unit Heating Syst…" at bounding box center [781, 455] width 493 height 25
click at [407, 450] on label "Heat-Generating System Type:" at bounding box center [290, 450] width 467 height 15
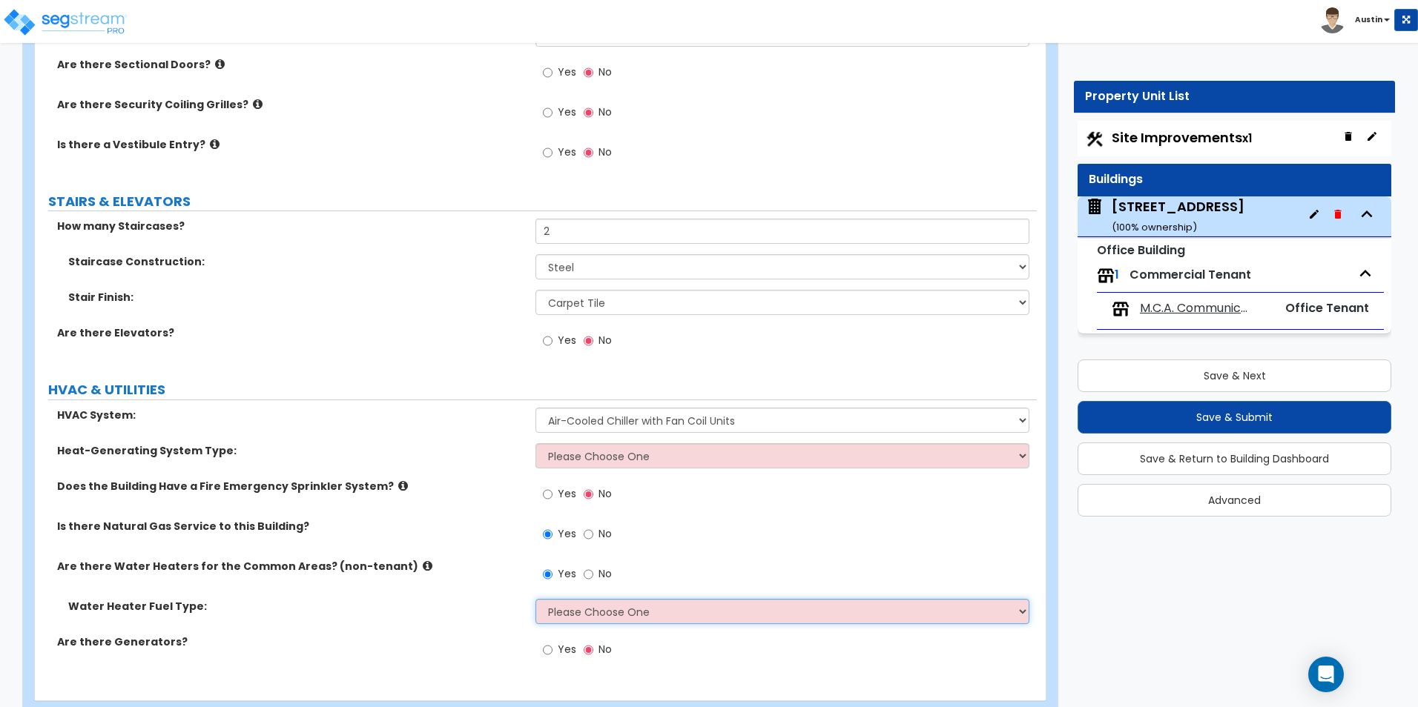
click at [621, 607] on select "Please Choose One Gas Electric" at bounding box center [781, 611] width 493 height 25
select select "1"
click at [535, 599] on select "Please Choose One Gas Electric" at bounding box center [781, 611] width 493 height 25
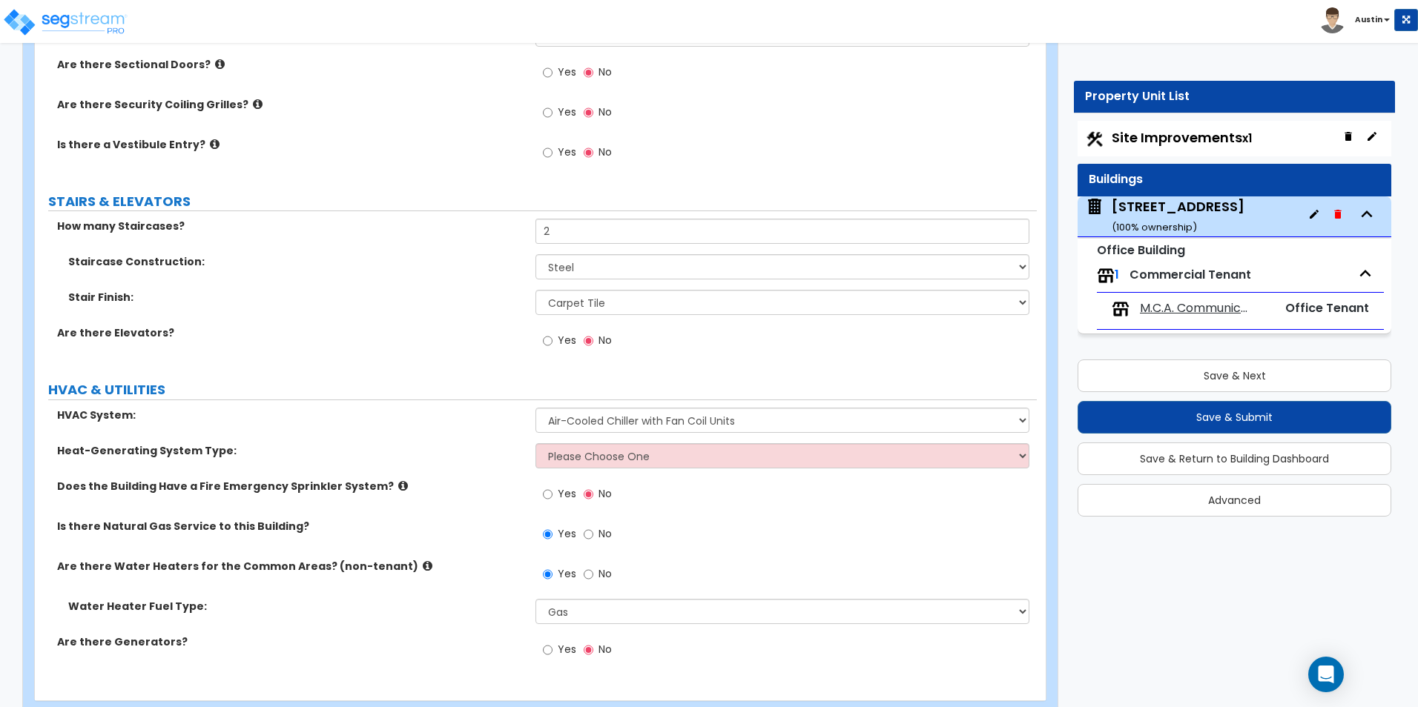
click at [569, 653] on span "Yes" at bounding box center [567, 649] width 19 height 15
click at [552, 653] on input "Yes" at bounding box center [548, 650] width 10 height 16
radio input "true"
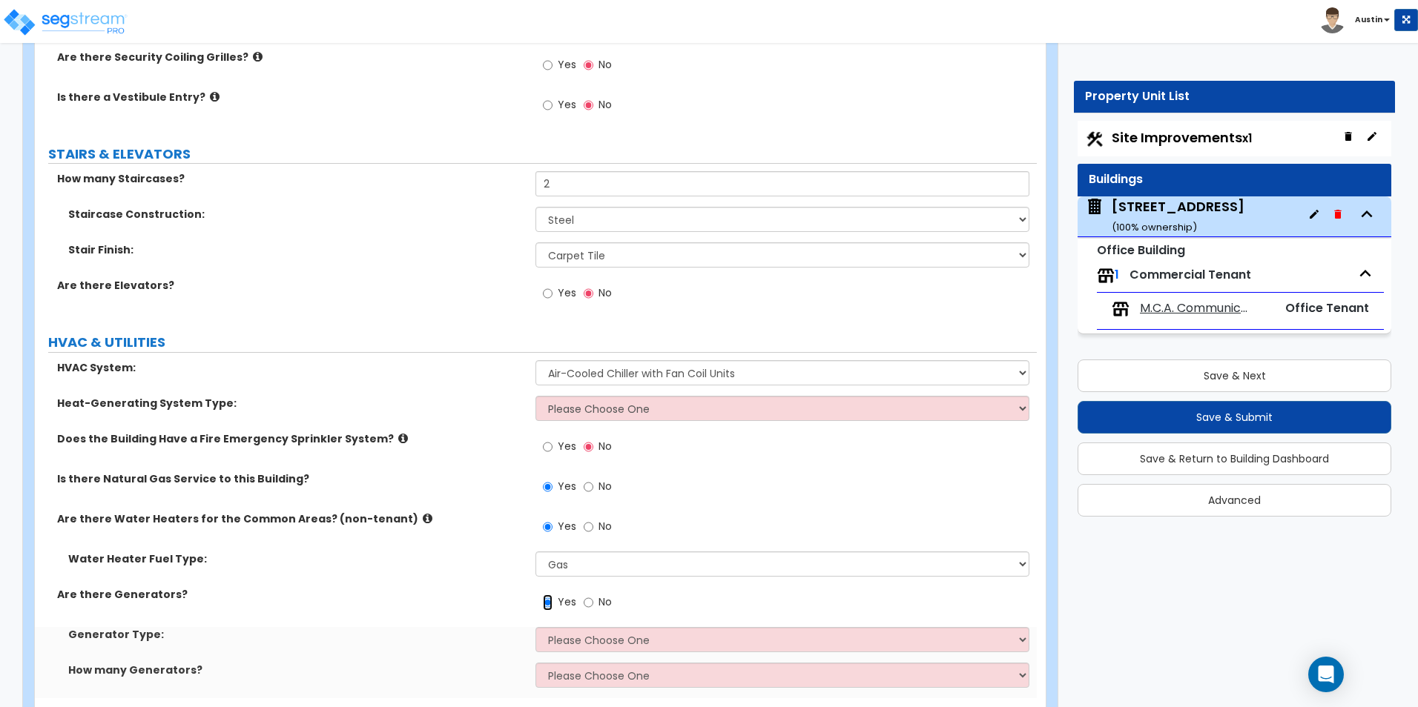
scroll to position [2806, 0]
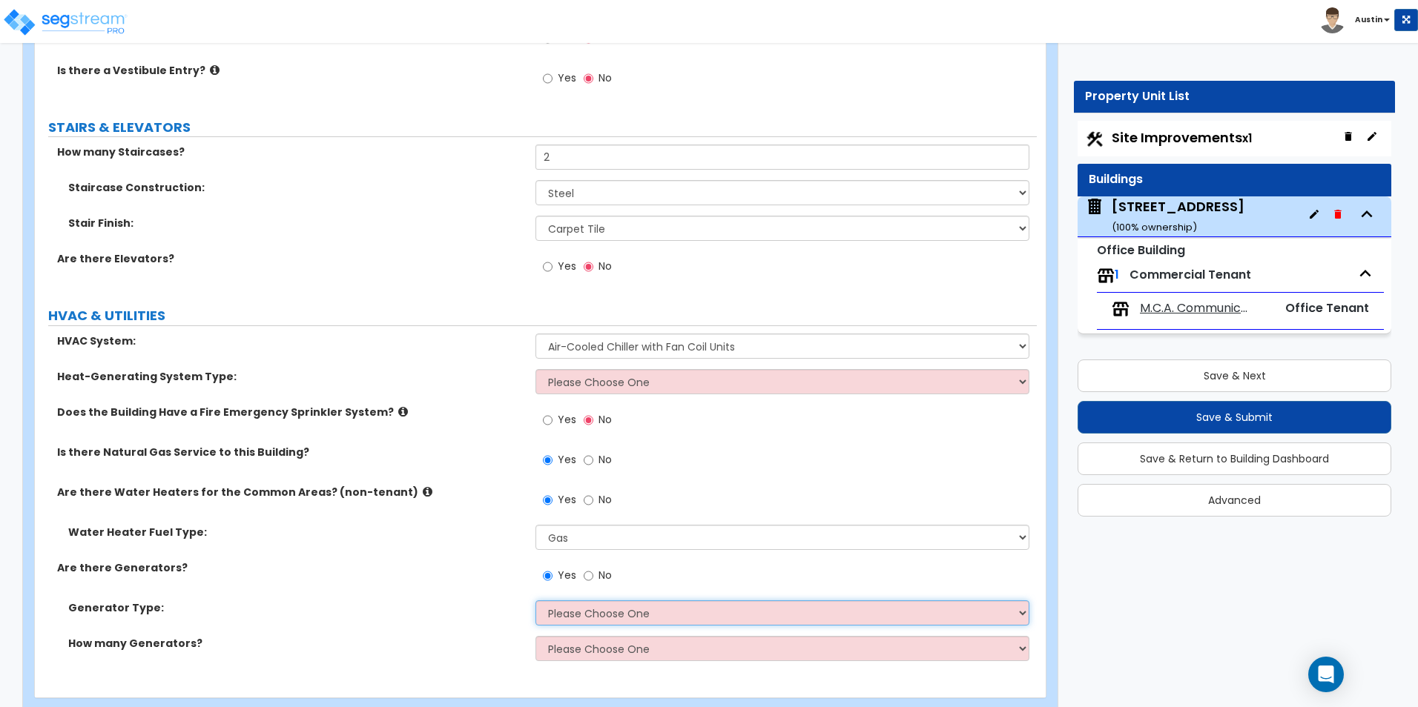
click at [573, 608] on select "Please Choose One Gas Diesel" at bounding box center [781, 613] width 493 height 25
click at [422, 590] on div "Are there Generators? Yes No" at bounding box center [536, 581] width 1002 height 40
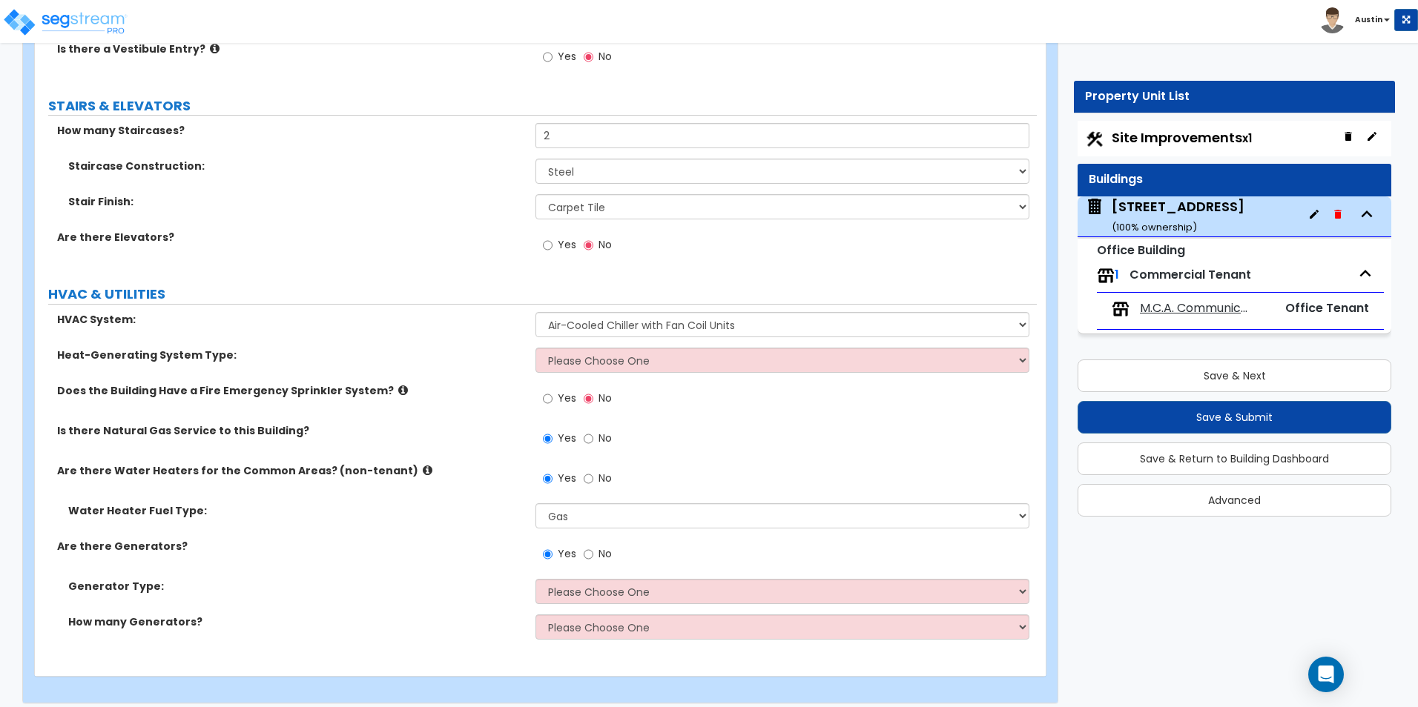
scroll to position [2839, 0]
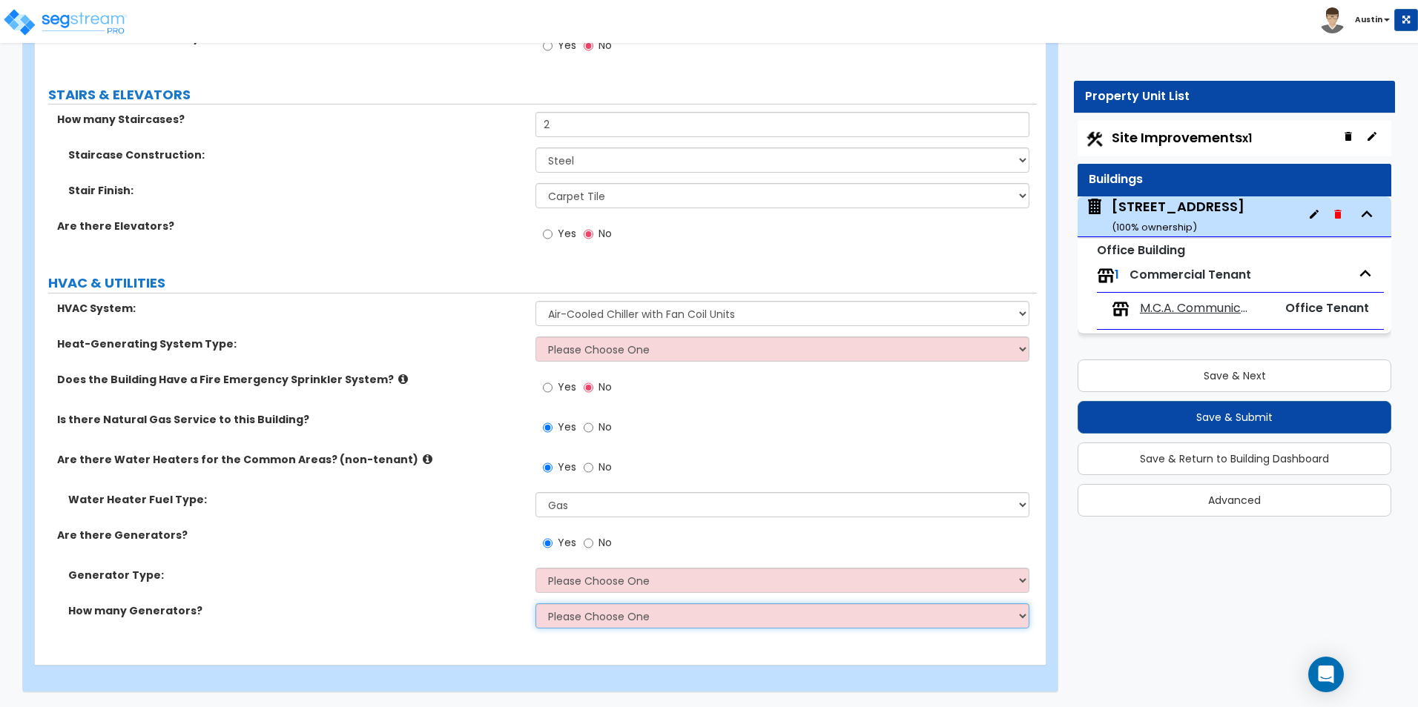
click at [593, 624] on select "Please Choose One 1 2 3" at bounding box center [781, 616] width 493 height 25
select select "1"
click at [535, 604] on select "Please Choose One 1 2 3" at bounding box center [781, 616] width 493 height 25
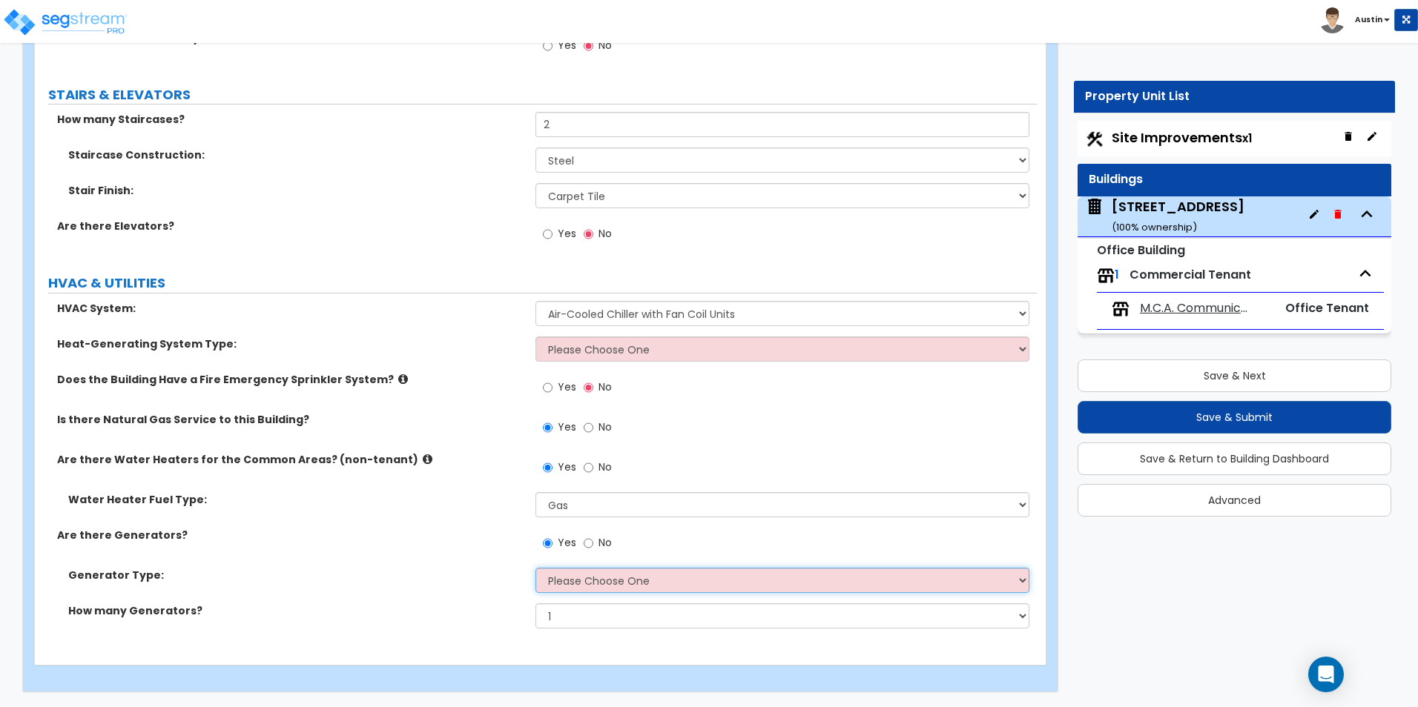
click at [604, 581] on select "Please Choose One Gas Diesel" at bounding box center [781, 580] width 493 height 25
click at [535, 568] on select "Please Choose One Gas Diesel" at bounding box center [781, 580] width 493 height 25
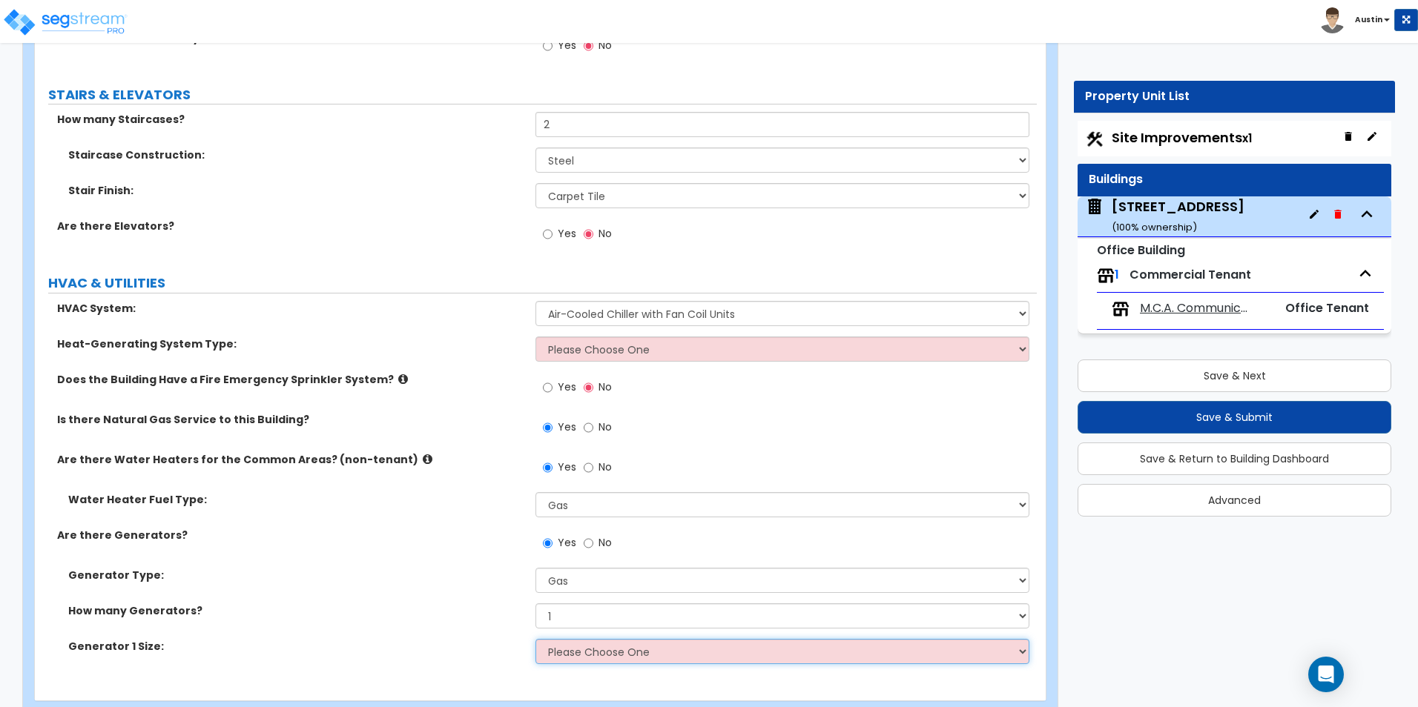
click at [563, 655] on select "Please Choose One 20kW 35kW 80kW 100kW 125kW 185kW" at bounding box center [781, 651] width 493 height 25
drag, startPoint x: 385, startPoint y: 567, endPoint x: 418, endPoint y: 575, distance: 33.8
click at [385, 567] on div "Are there Generators? Yes No" at bounding box center [536, 548] width 1002 height 40
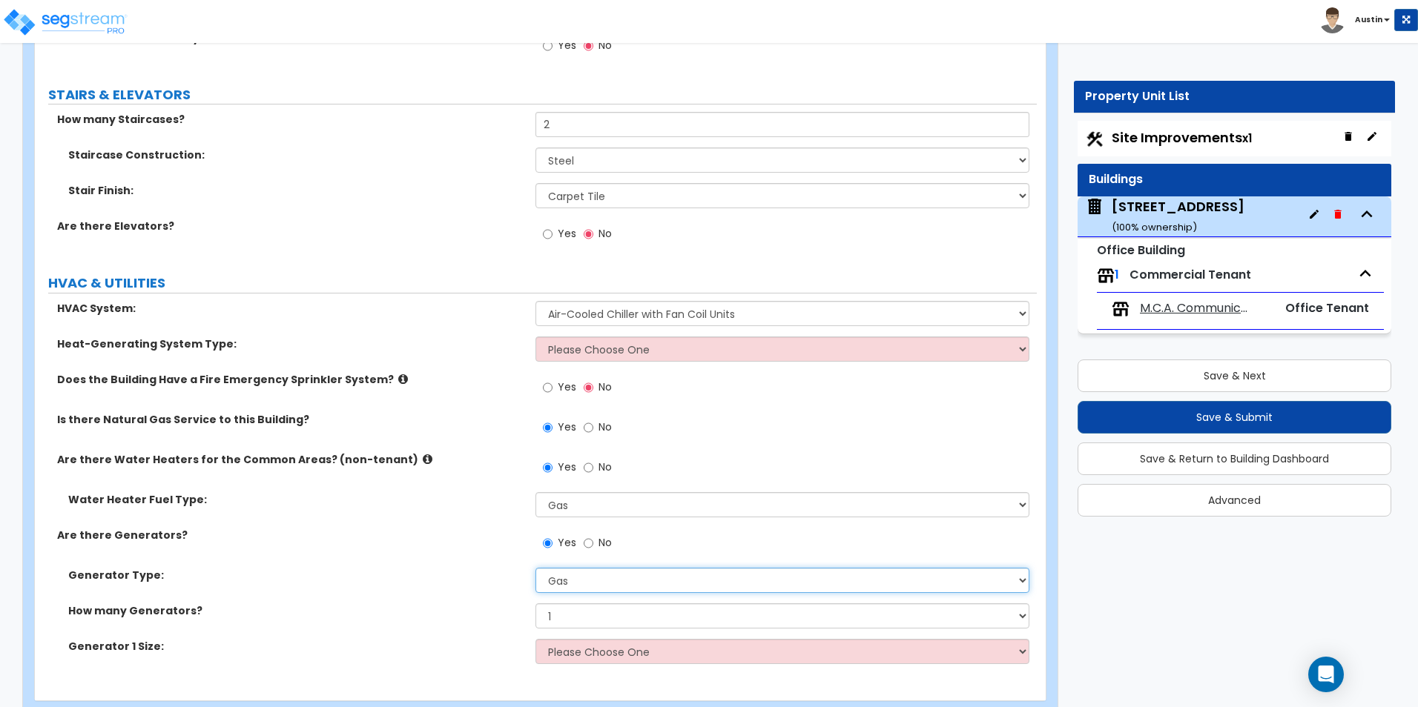
click at [585, 581] on select "Please Choose One Gas Diesel" at bounding box center [781, 580] width 493 height 25
click at [535, 568] on select "Please Choose One Gas Diesel" at bounding box center [781, 580] width 493 height 25
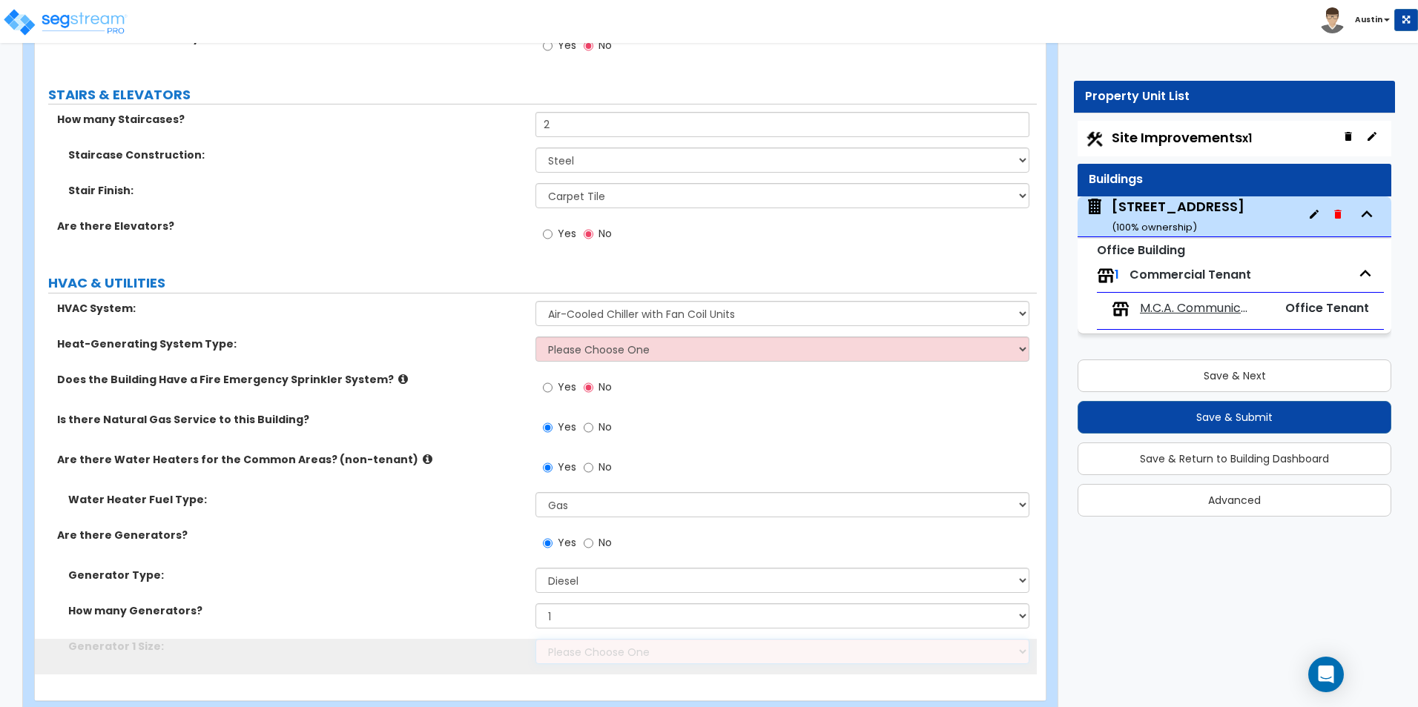
click at [560, 653] on select "Please Choose One 30kW 50kW 75kW 100kW 125kW 150kW 175kW 200kW 250kW 300kW 350k…" at bounding box center [781, 651] width 493 height 25
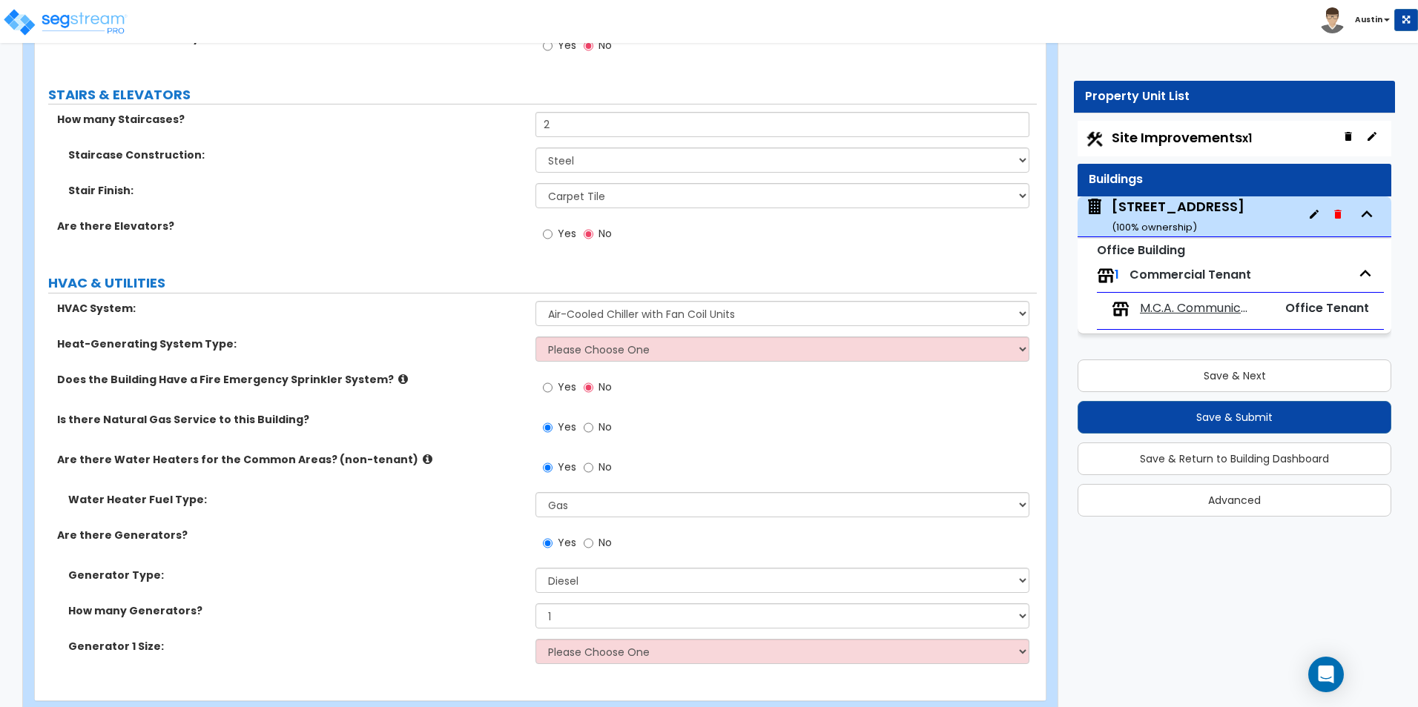
click at [441, 626] on div "How many Generators? Please Choose One 1 2 3" at bounding box center [536, 622] width 1002 height 36
click at [567, 581] on select "Please Choose One Gas Diesel" at bounding box center [781, 580] width 493 height 25
select select "1"
click at [535, 568] on select "Please Choose One Gas Diesel" at bounding box center [781, 580] width 493 height 25
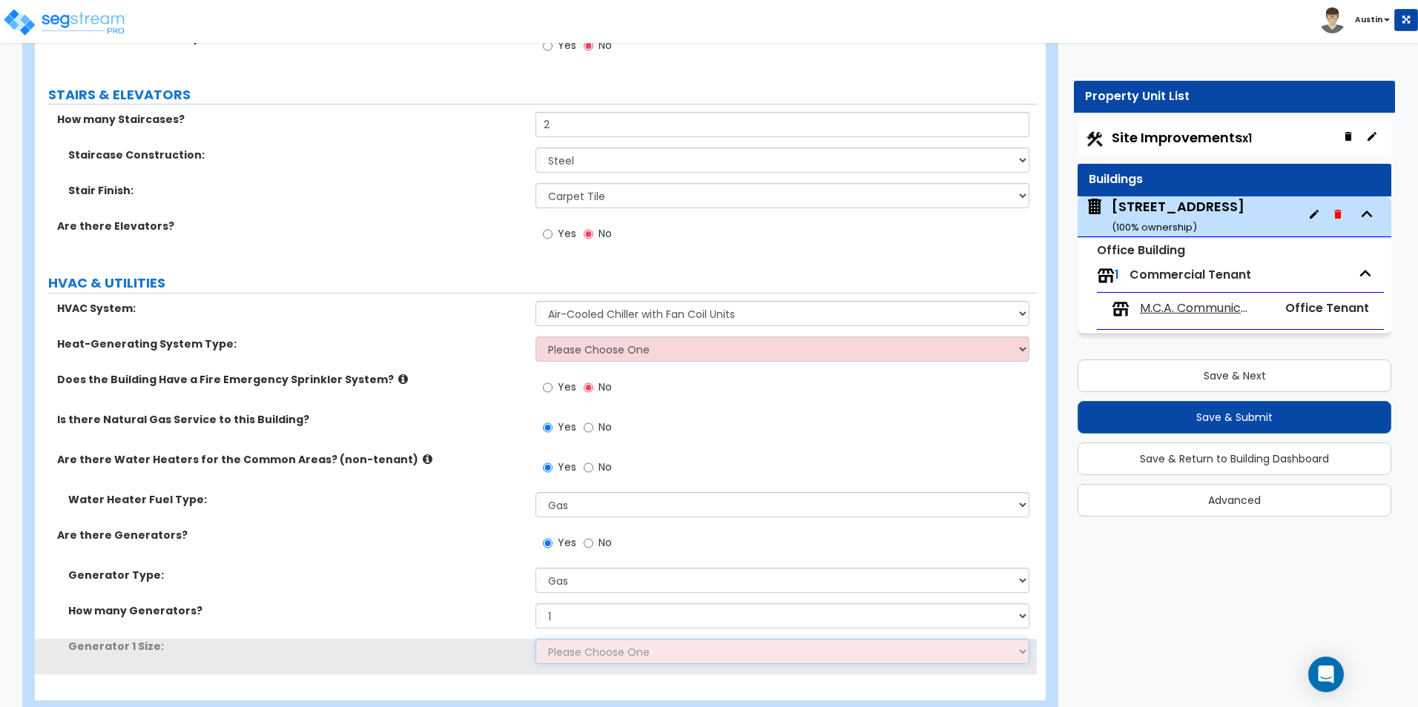
click at [565, 647] on select "Please Choose One 20kW 35kW 80kW 100kW 125kW 185kW" at bounding box center [781, 651] width 493 height 25
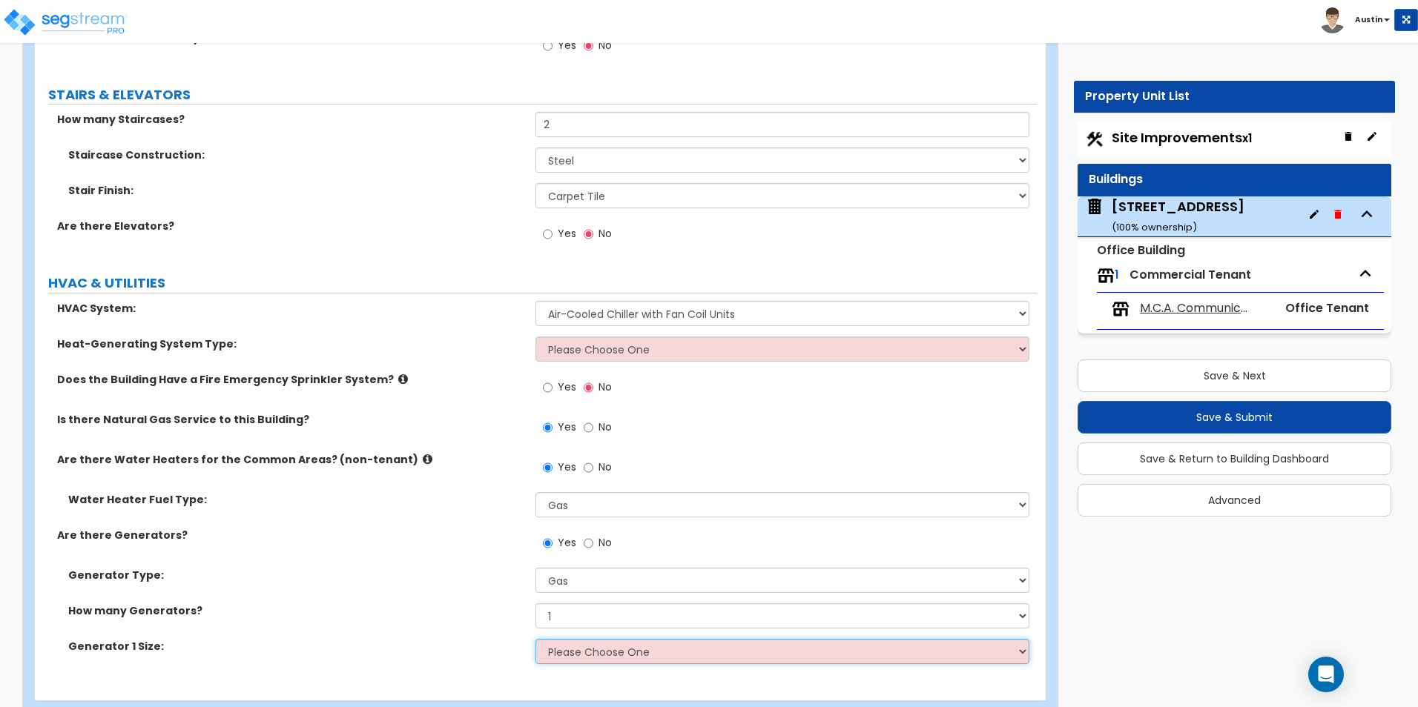
select select "1"
click at [535, 639] on select "Please Choose One 20kW 35kW 80kW 100kW 125kW 185kW" at bounding box center [781, 651] width 493 height 25
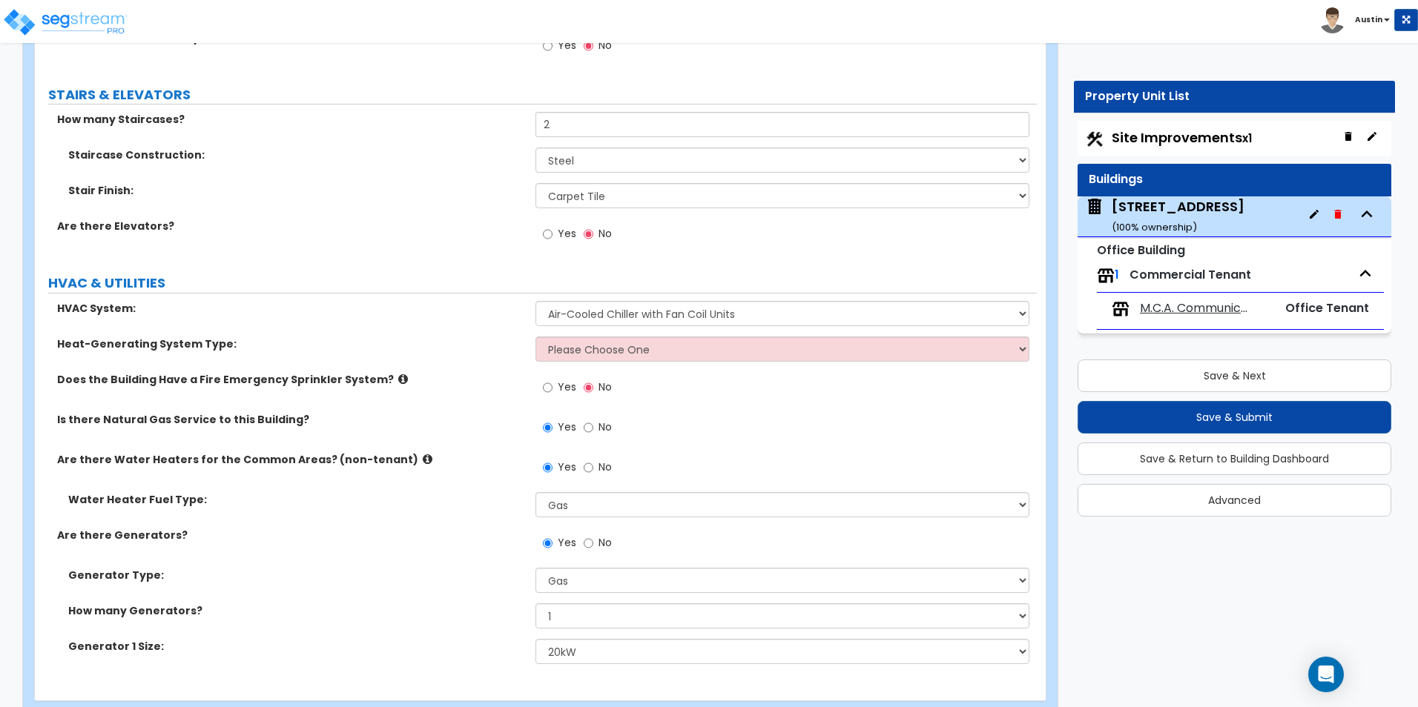
click at [251, 576] on label "Generator Type:" at bounding box center [296, 575] width 456 height 15
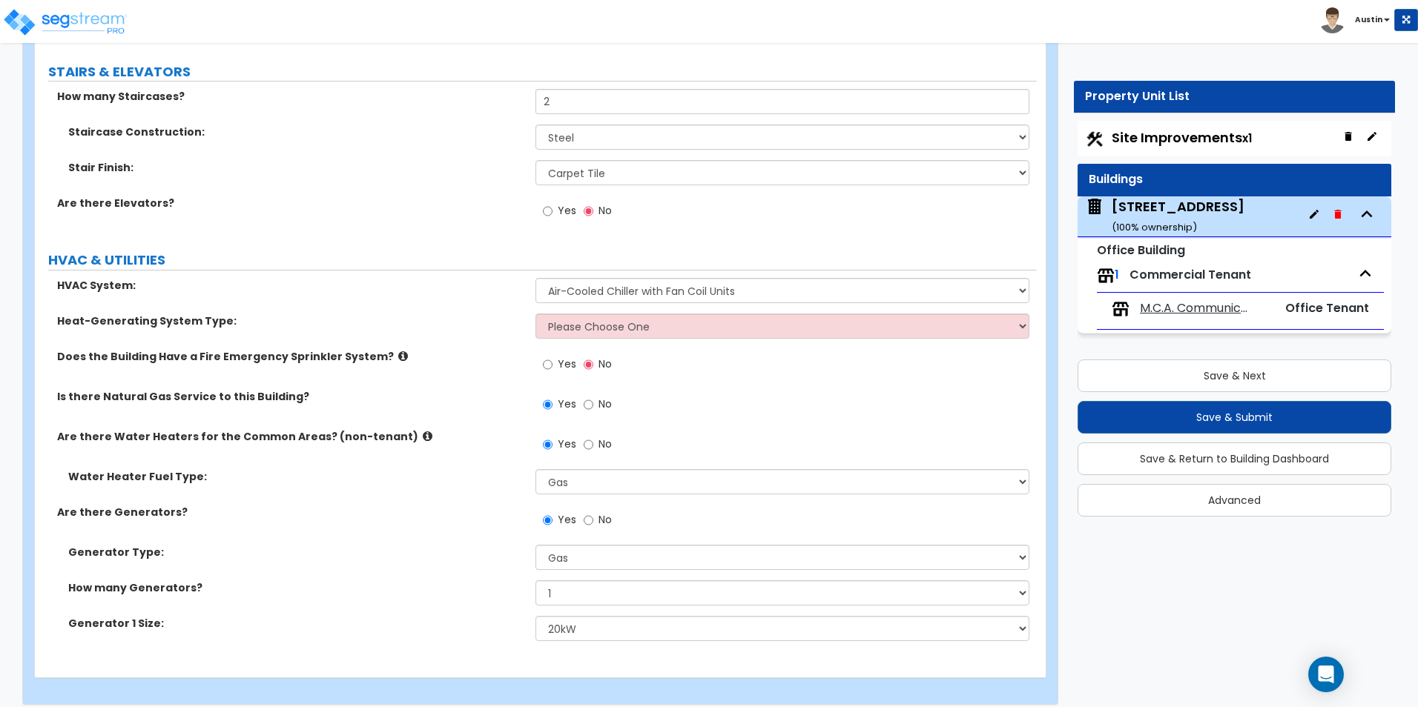
scroll to position [2874, 0]
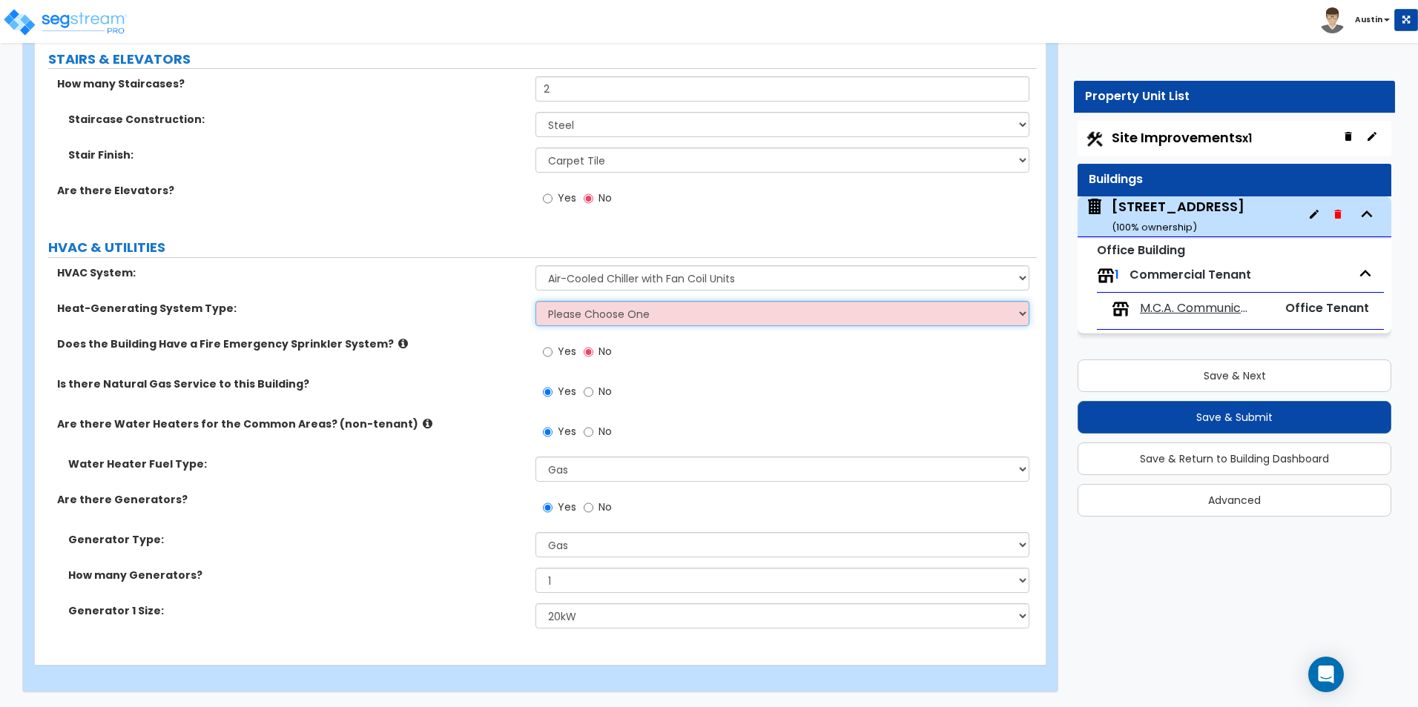
click at [577, 313] on select "Please Choose One Electric Boiler Heating System Gas Terminal Unit Heating Syst…" at bounding box center [781, 313] width 493 height 25
click at [586, 320] on select "Please Choose One Electric Boiler Heating System Gas Terminal Unit Heating Syst…" at bounding box center [781, 313] width 493 height 25
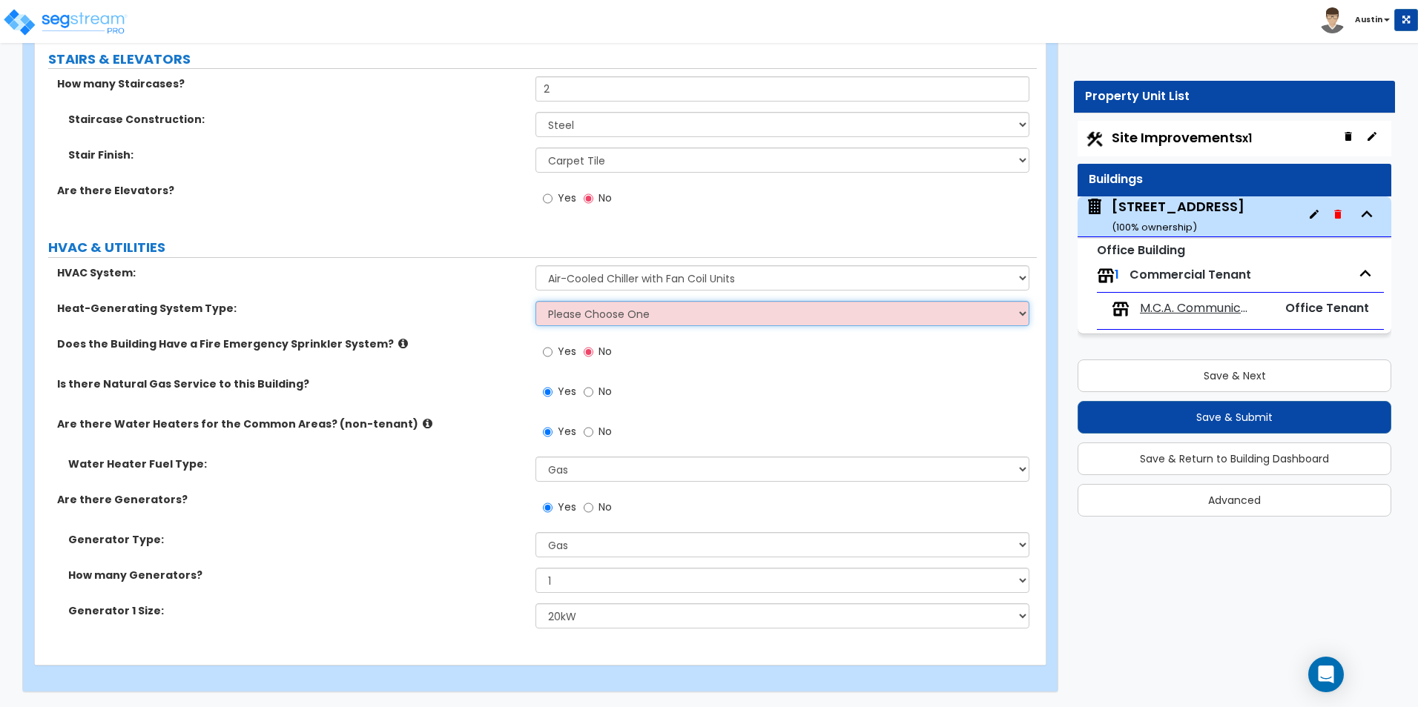
click at [633, 311] on select "Please Choose One Electric Boiler Heating System Gas Terminal Unit Heating Syst…" at bounding box center [781, 313] width 493 height 25
select select "1"
click at [535, 301] on select "Please Choose One Electric Boiler Heating System Gas Terminal Unit Heating Syst…" at bounding box center [781, 313] width 493 height 25
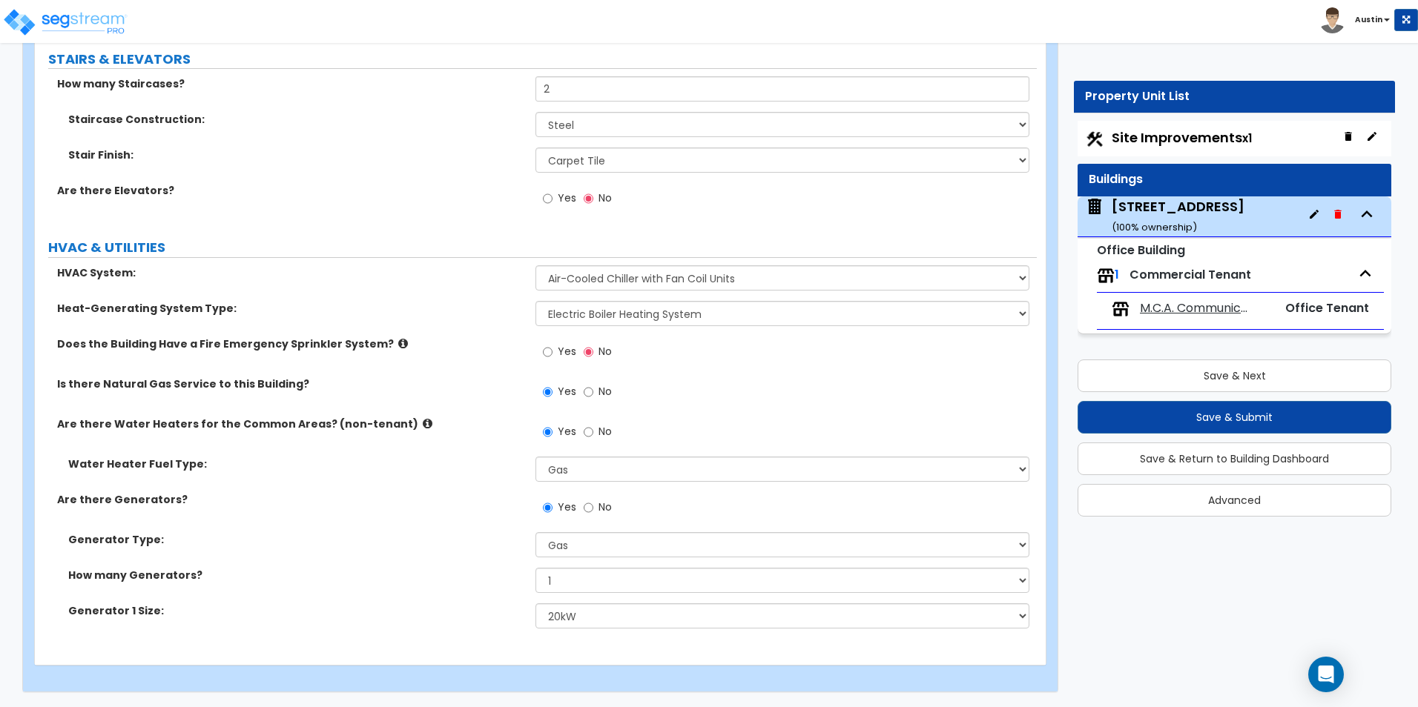
click at [389, 294] on div "HVAC System: Please Choose One Rooftop Unit Furnace-Condenser Forced Air Split …" at bounding box center [536, 283] width 1002 height 36
click at [629, 547] on select "Please Choose One Gas Diesel" at bounding box center [781, 544] width 493 height 25
click at [690, 281] on select "Please Choose One Rooftop Unit Furnace-Condenser Forced Air Split Heating/Cooli…" at bounding box center [781, 277] width 493 height 25
click at [692, 282] on select "Please Choose One Rooftop Unit Furnace-Condenser Forced Air Split Heating/Cooli…" at bounding box center [781, 277] width 493 height 25
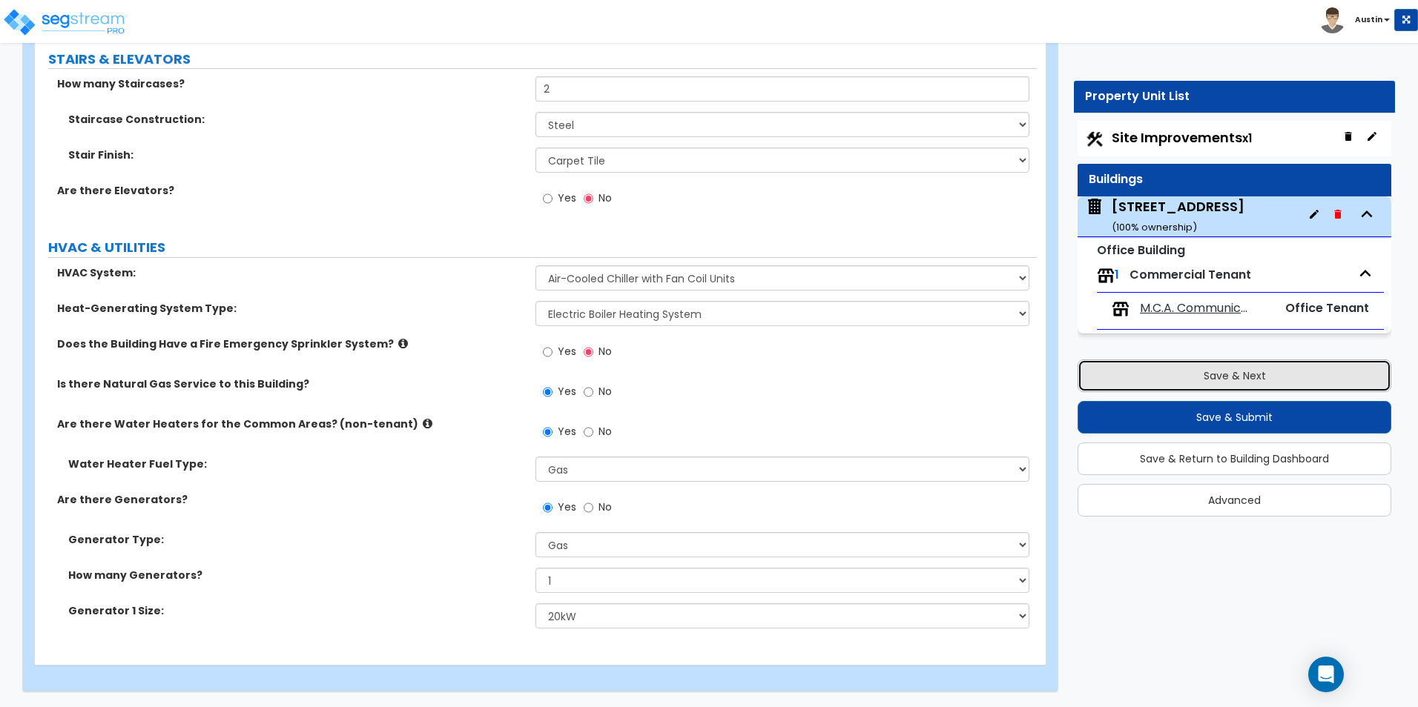
click at [1234, 377] on button "Save & Next" at bounding box center [1234, 376] width 314 height 33
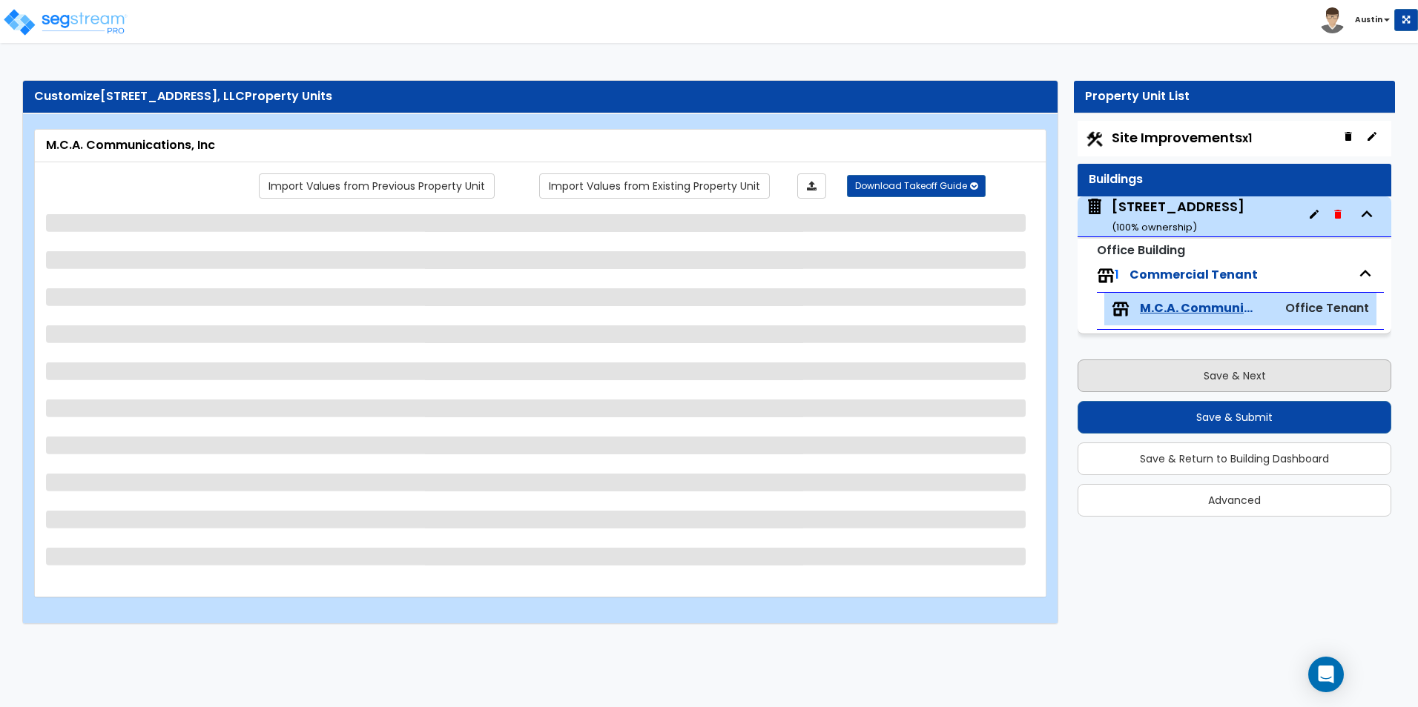
scroll to position [0, 0]
select select "2"
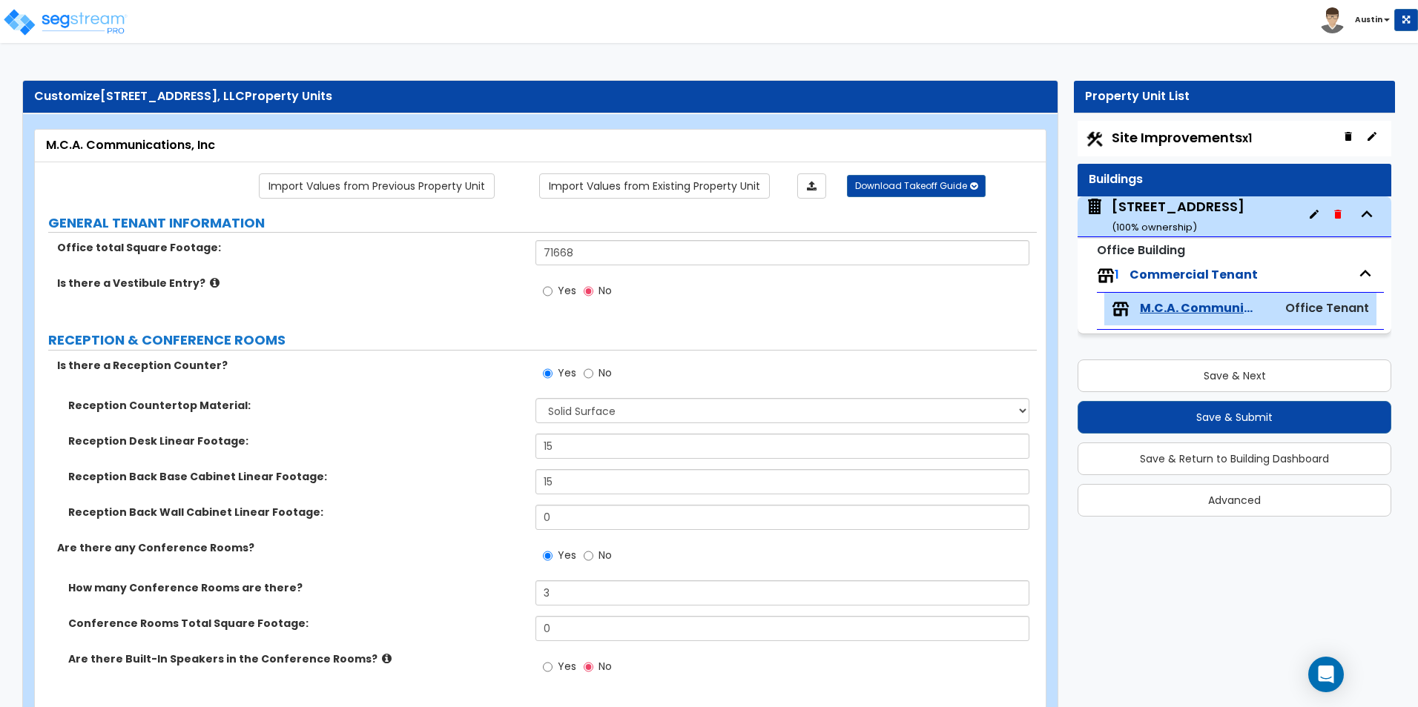
click at [210, 282] on icon at bounding box center [215, 282] width 10 height 11
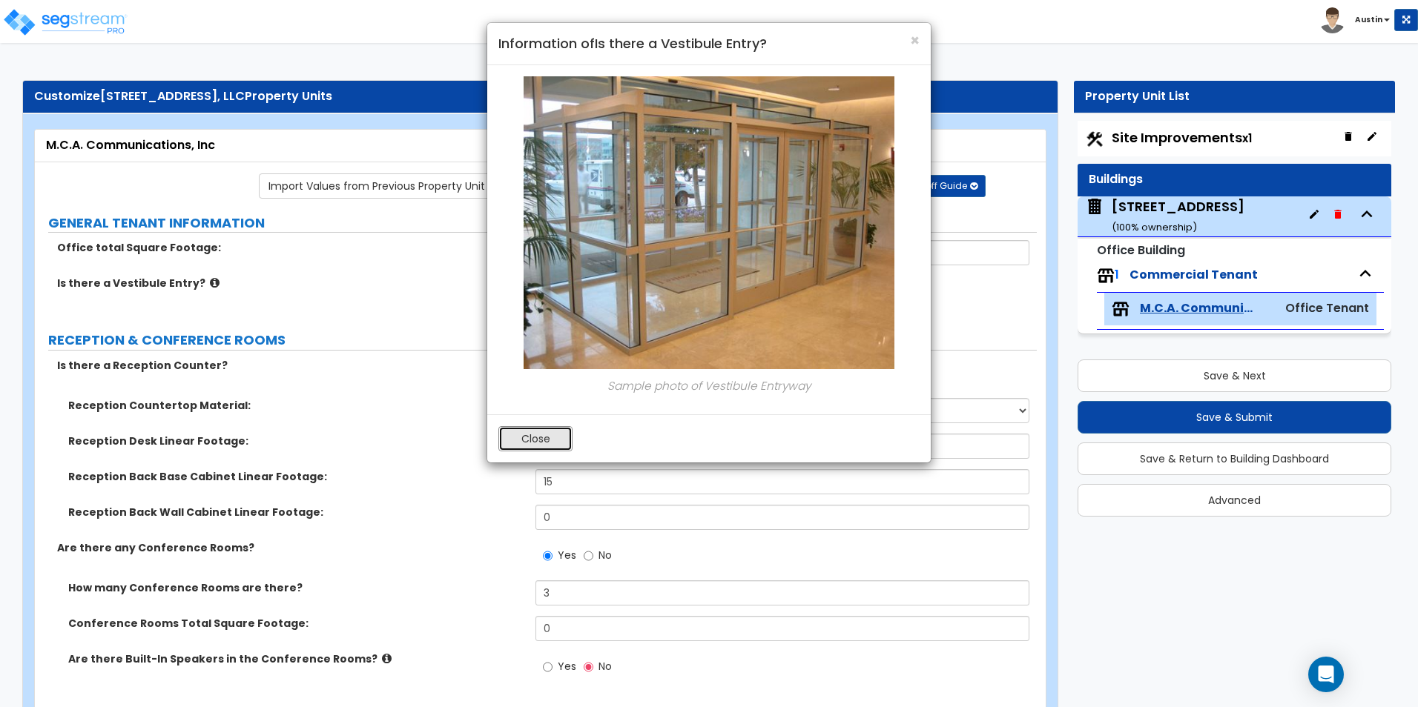
click at [528, 443] on button "Close" at bounding box center [535, 438] width 74 height 25
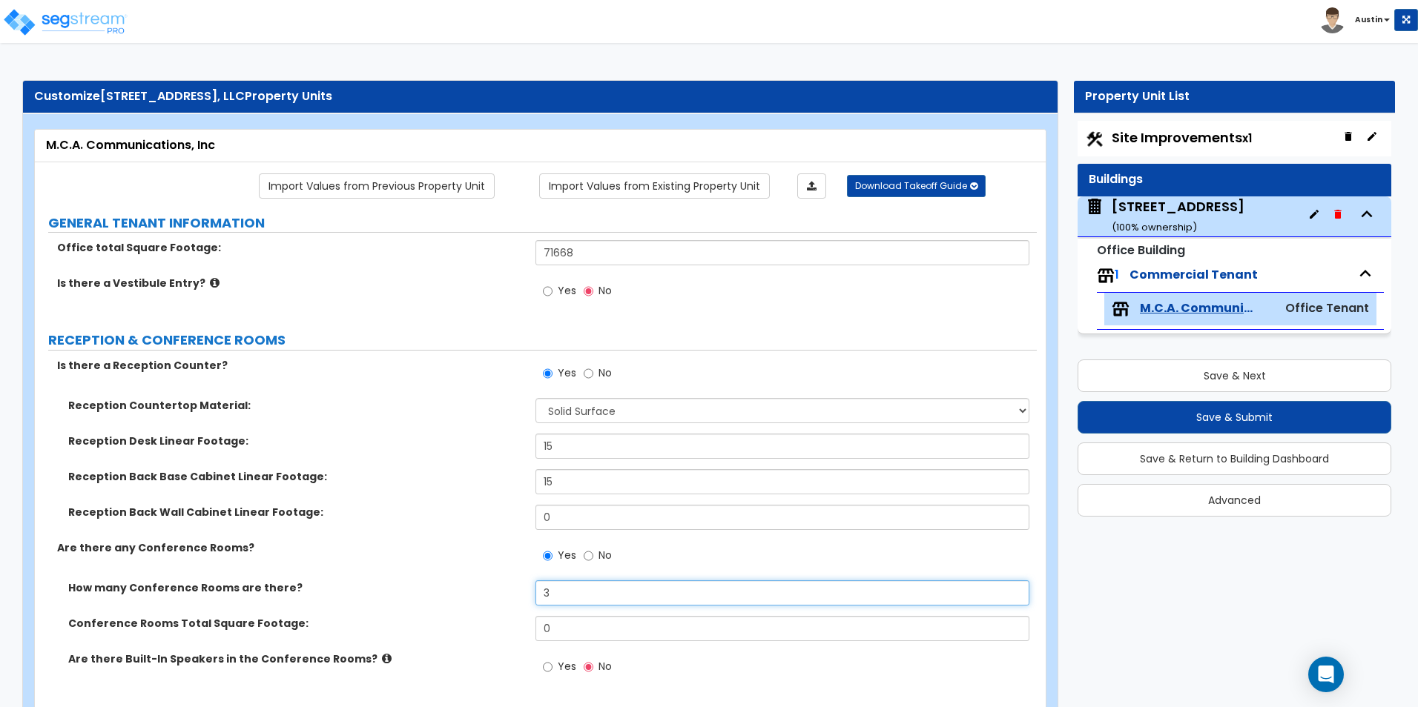
click at [610, 592] on input "3" at bounding box center [781, 593] width 493 height 25
type input "7"
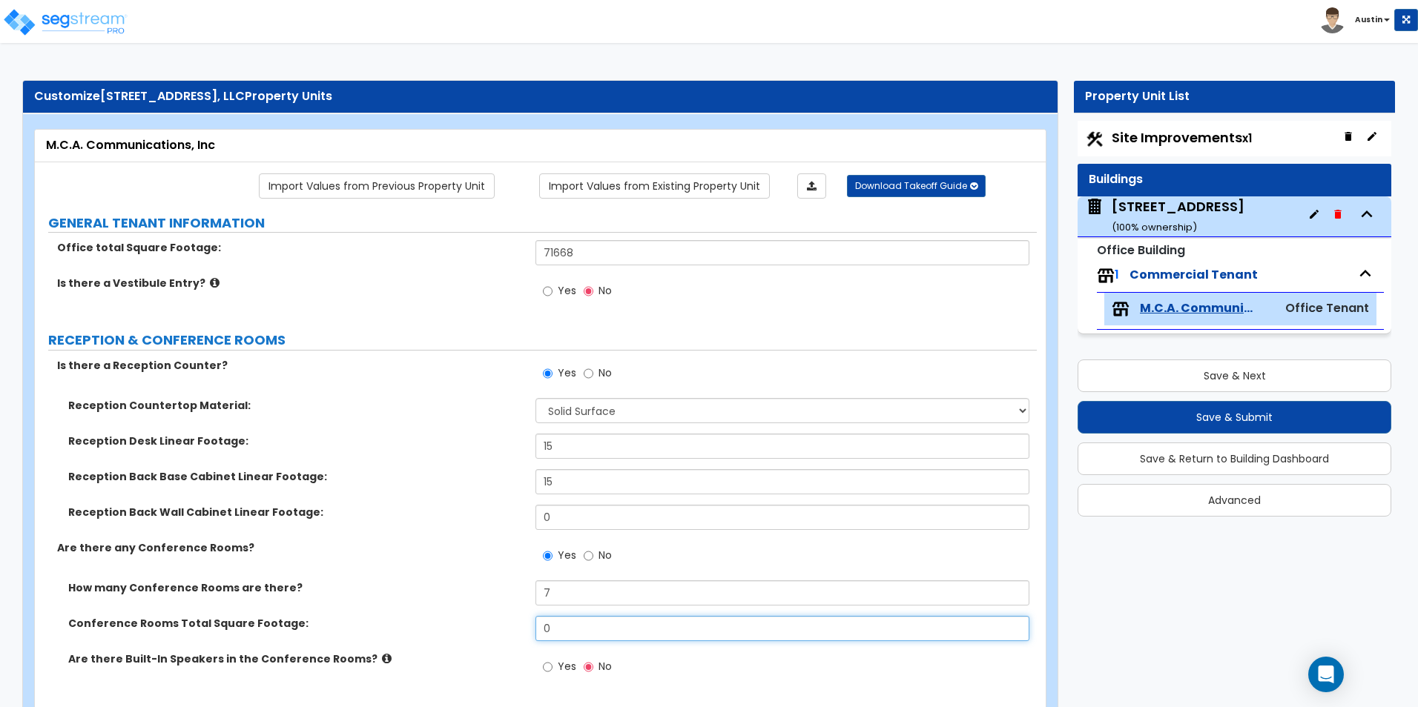
click at [572, 621] on input "0" at bounding box center [781, 628] width 493 height 25
type input "2,800"
click at [567, 671] on span "Yes" at bounding box center [567, 666] width 19 height 15
click at [552, 671] on input "Yes" at bounding box center [548, 667] width 10 height 16
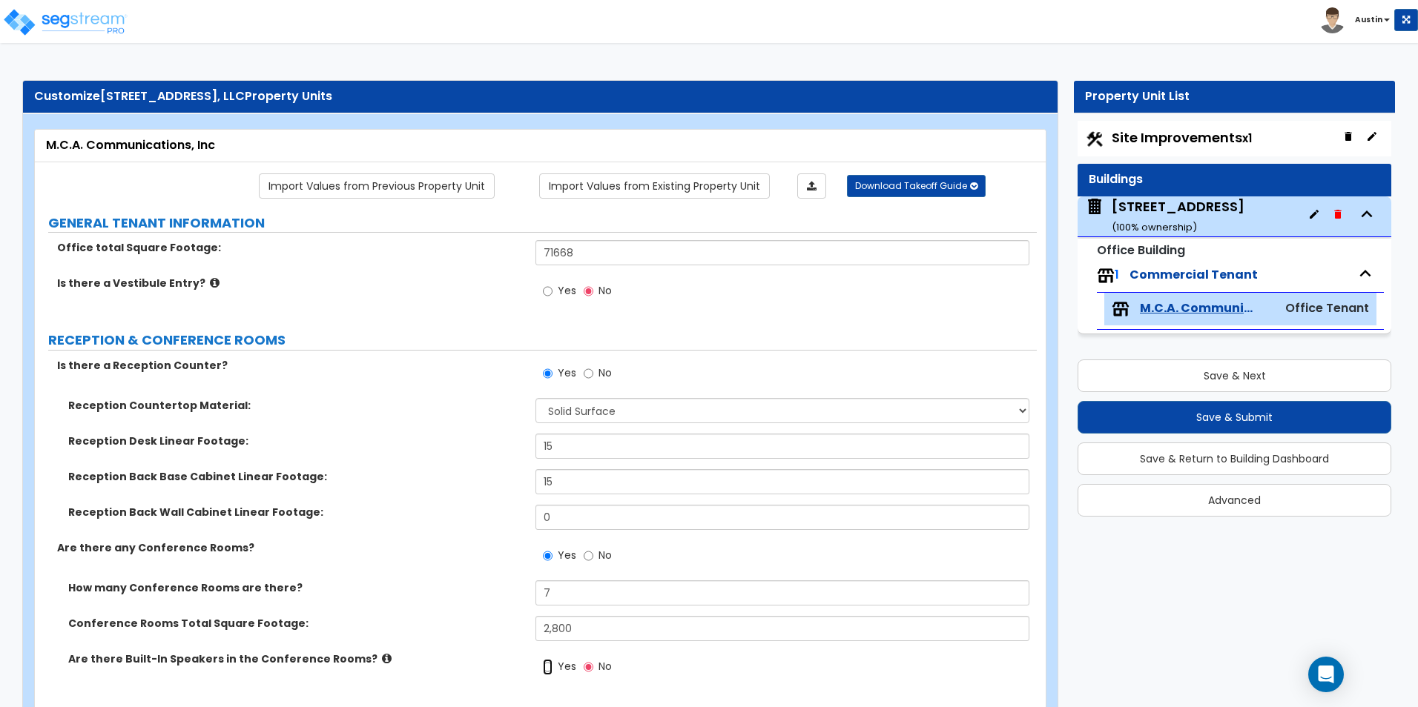
radio input "true"
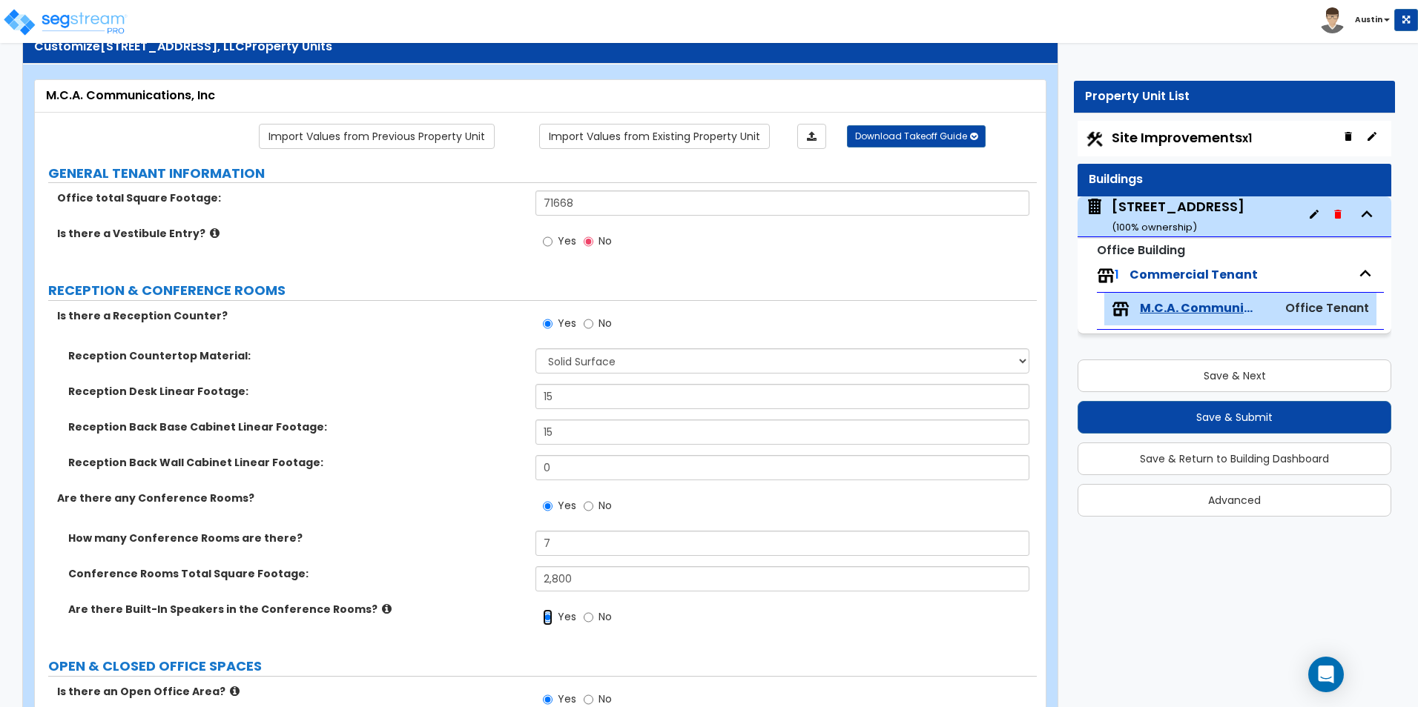
scroll to position [74, 0]
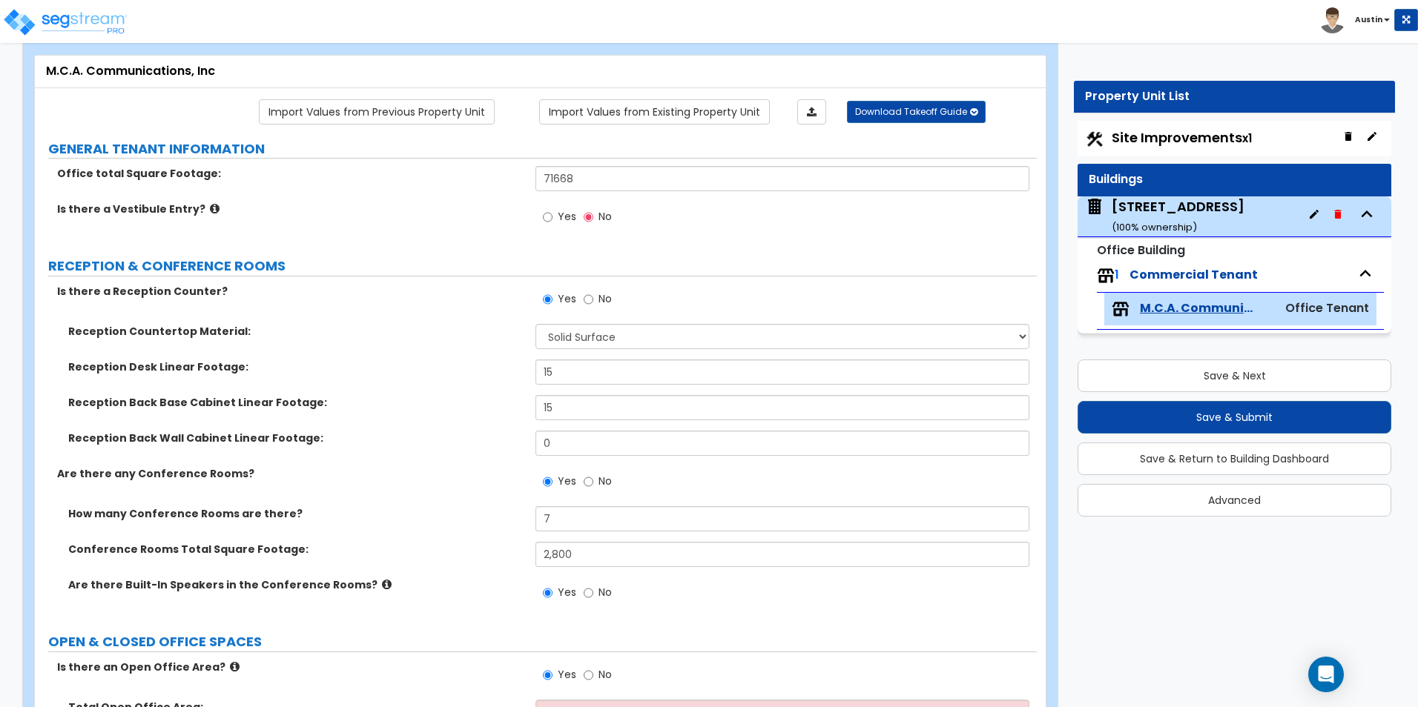
click at [382, 584] on icon at bounding box center [387, 584] width 10 height 11
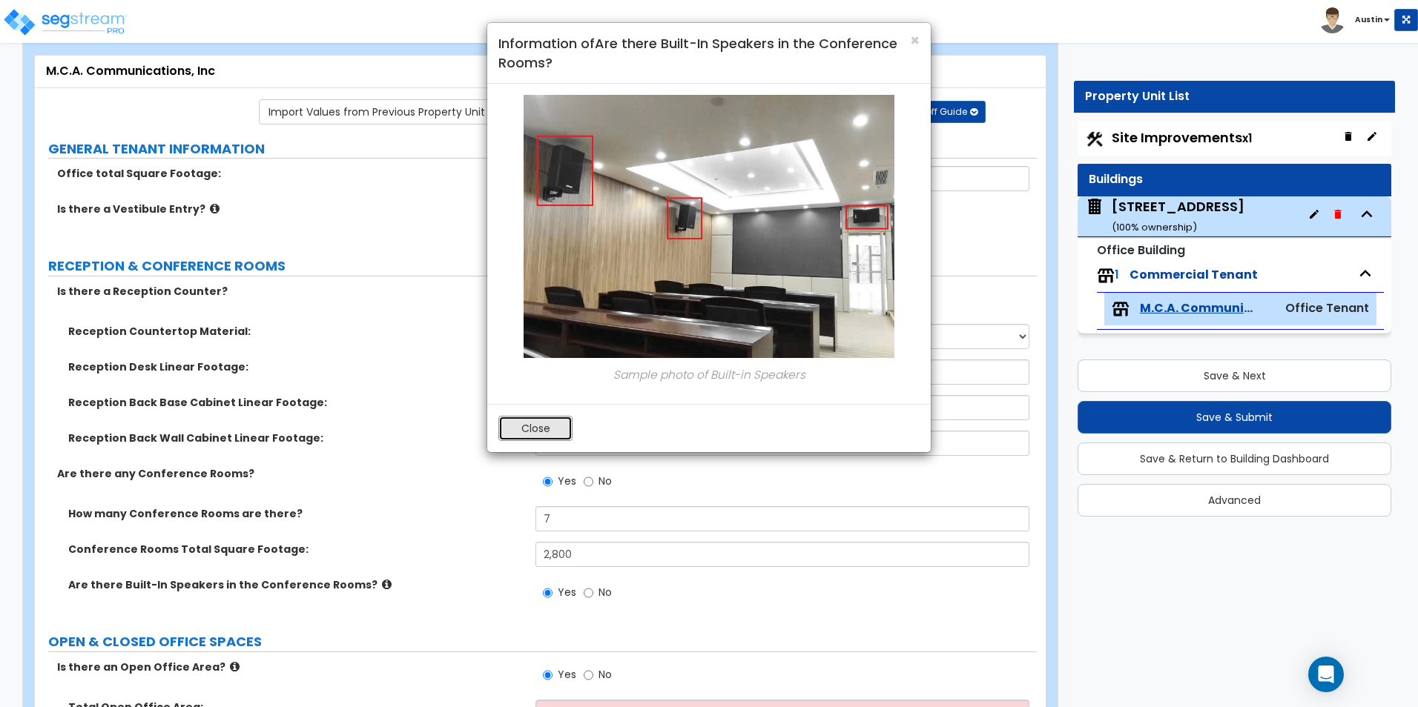
click at [555, 429] on button "Close" at bounding box center [535, 428] width 74 height 25
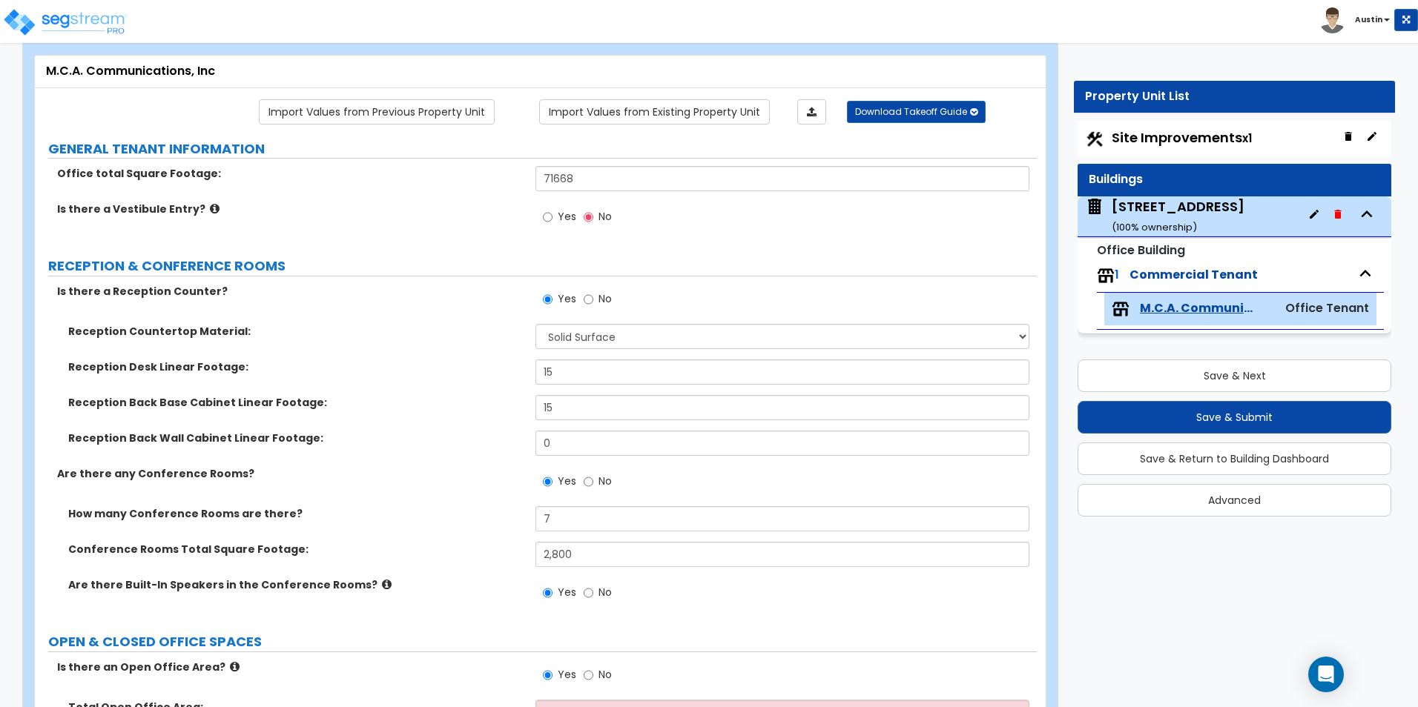
click at [1183, 217] on div "11100 Brittmoore Park Dr ( 100 % ownership)" at bounding box center [1178, 216] width 133 height 38
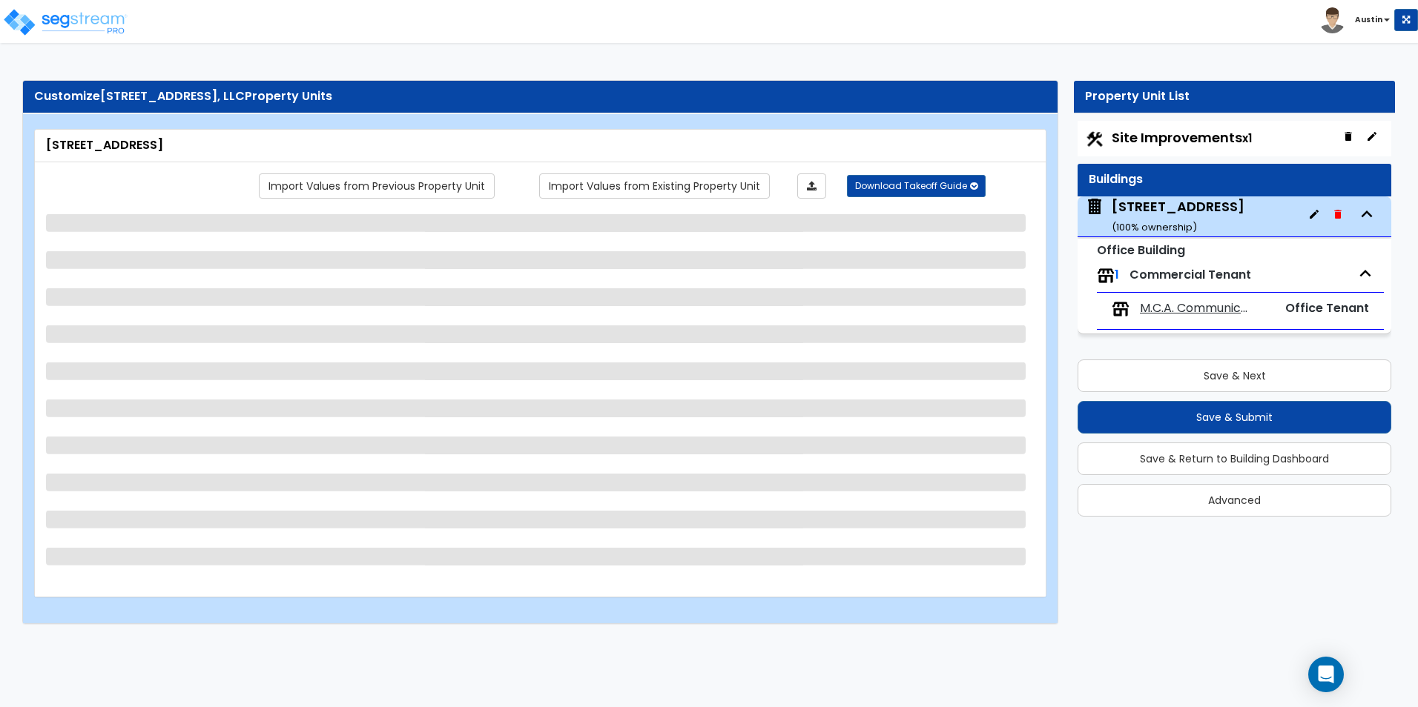
scroll to position [0, 0]
select select "2"
select select "3"
select select "10"
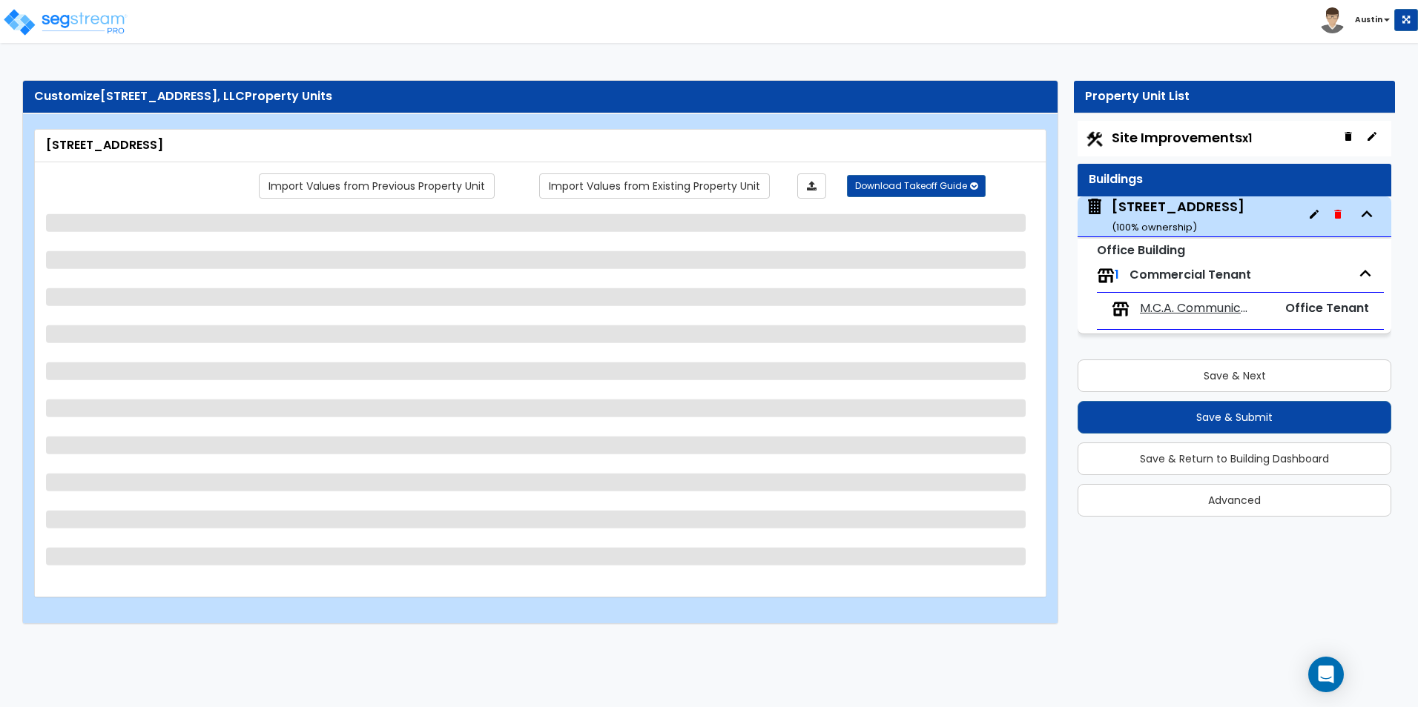
select select "13"
select select "3"
select select "2"
select select "1"
select select "2"
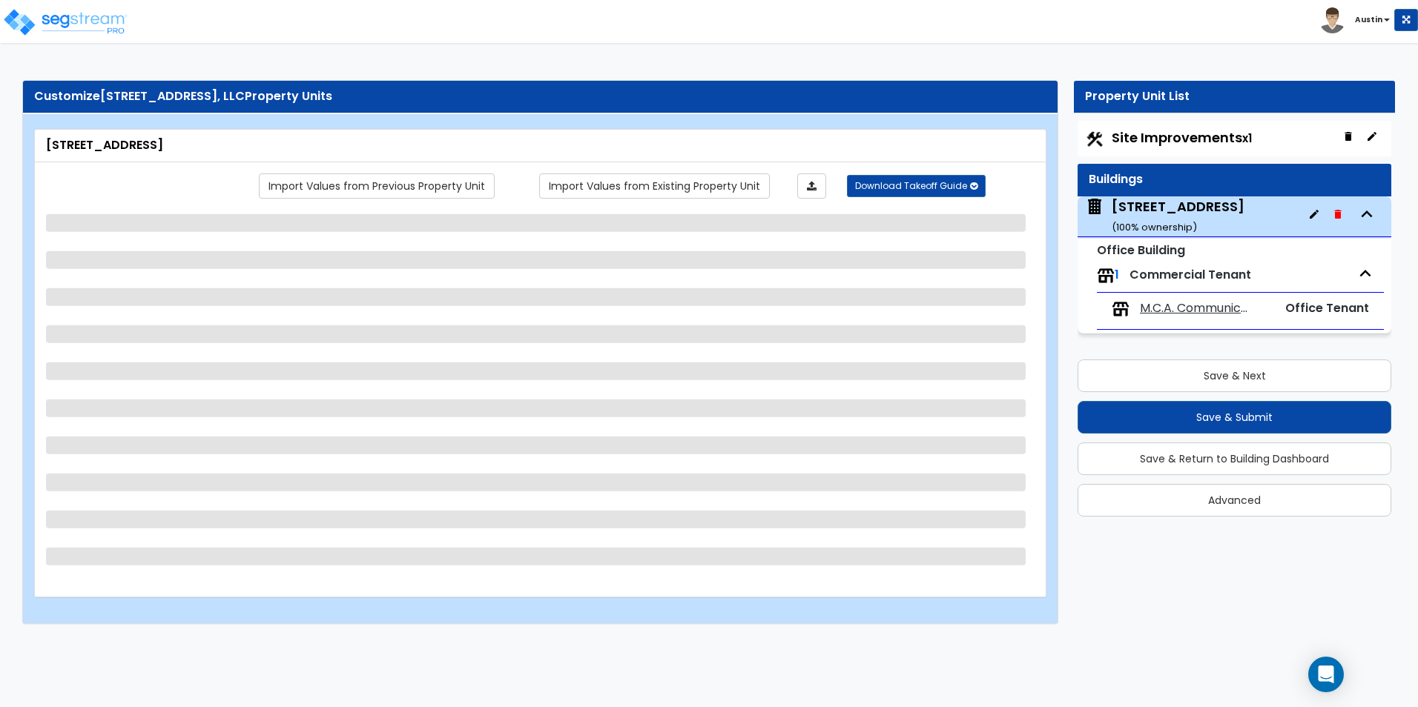
select select "1"
select select "2"
select select "1"
select select "2"
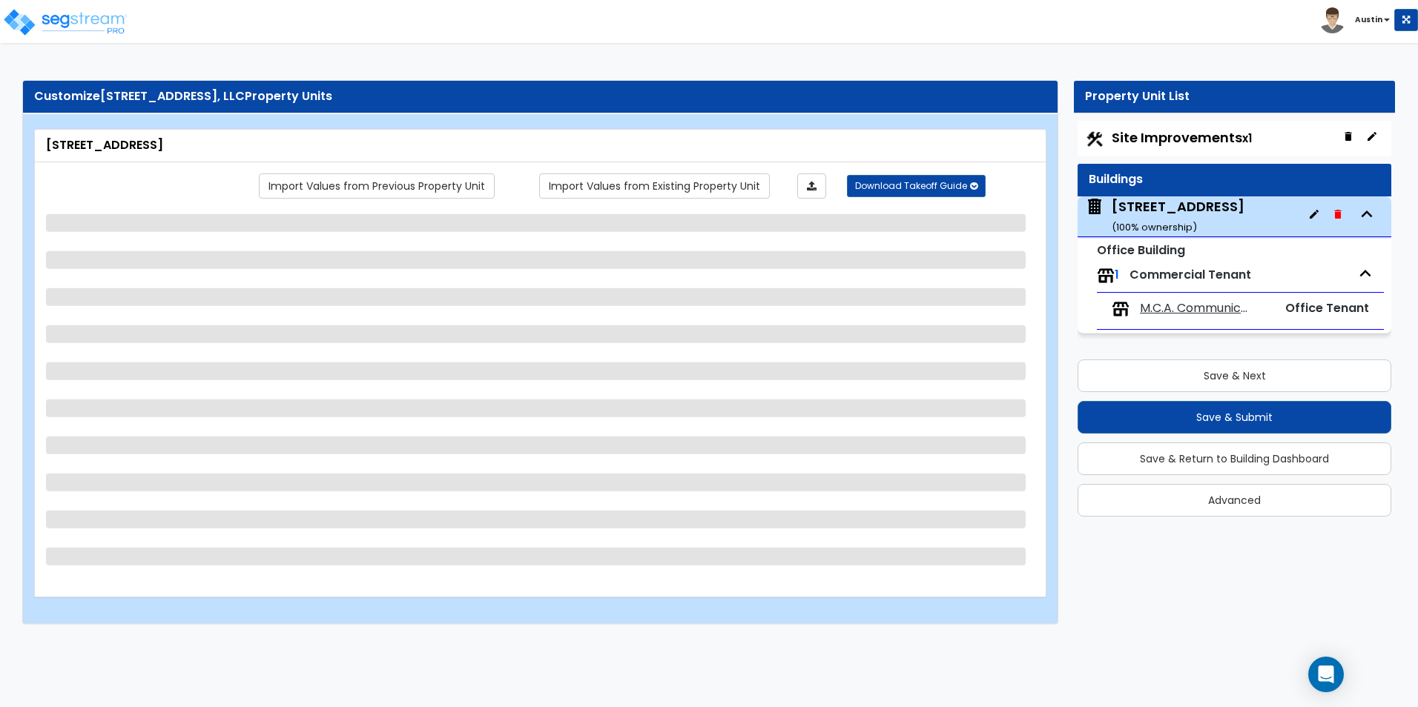
select select "1"
select select "3"
select select "2"
select select "7"
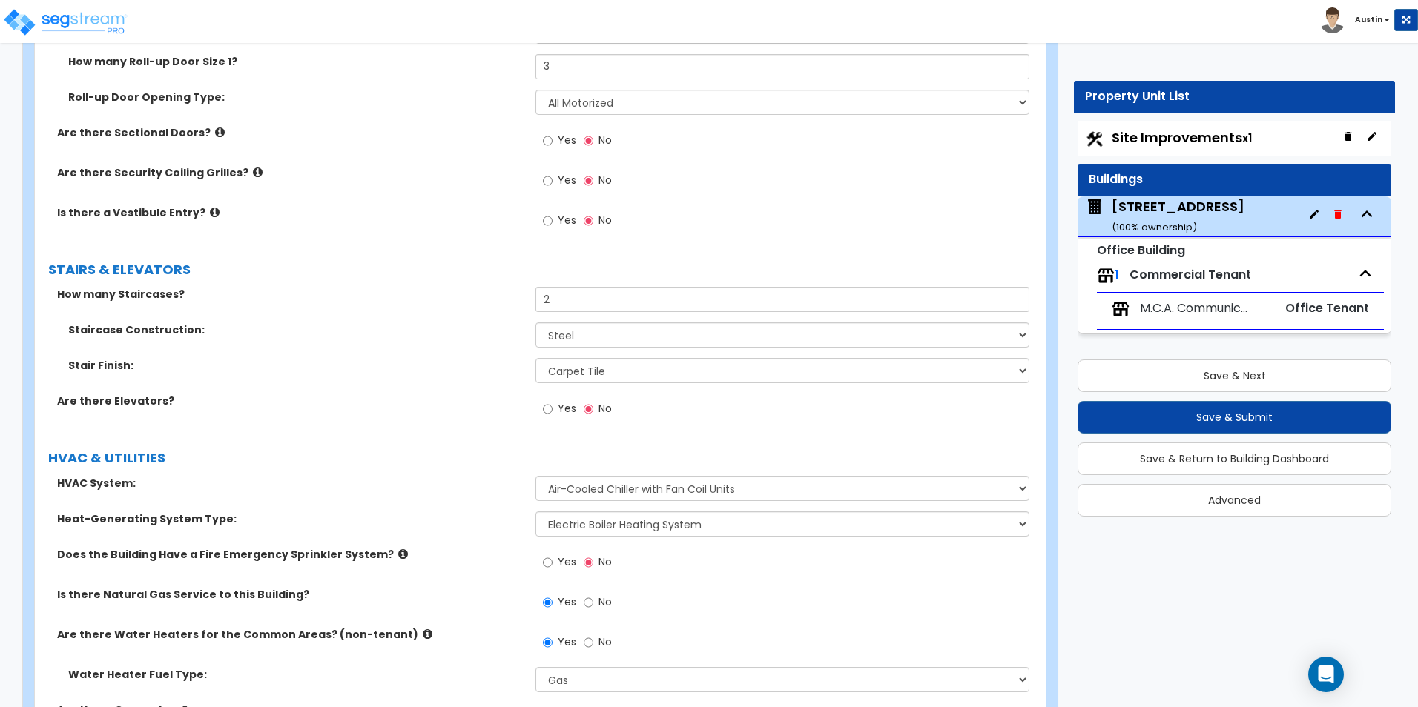
scroll to position [2874, 0]
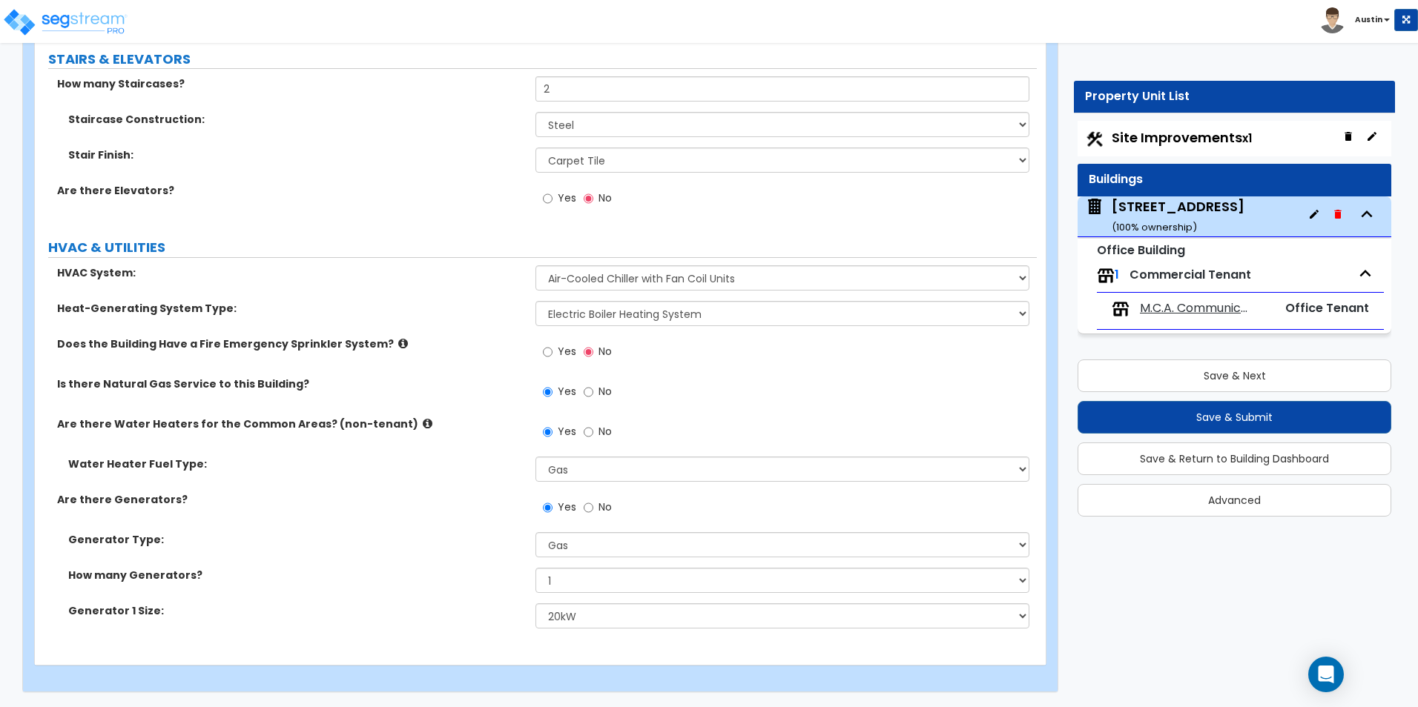
click at [570, 351] on span "Yes" at bounding box center [567, 351] width 19 height 15
click at [552, 351] on input "Yes" at bounding box center [548, 352] width 10 height 16
click at [398, 343] on icon at bounding box center [403, 343] width 10 height 11
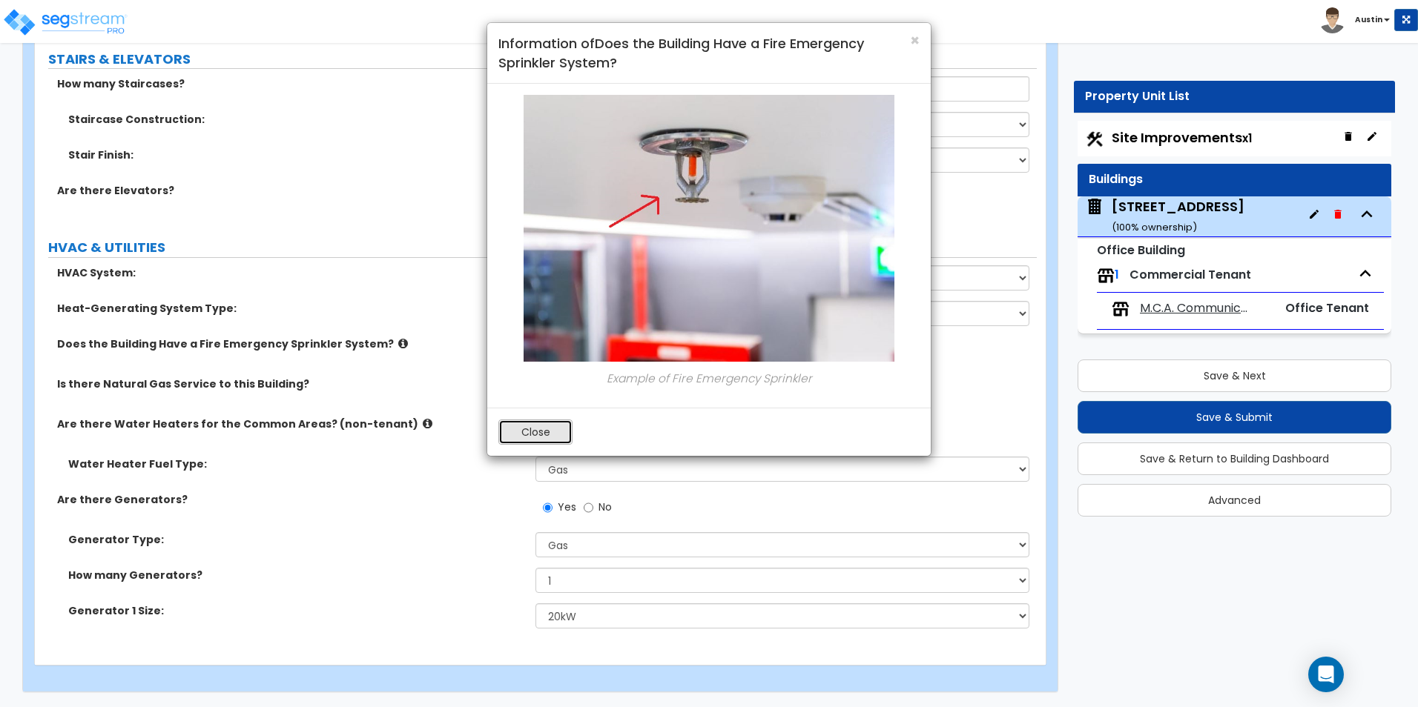
click at [523, 426] on button "Close" at bounding box center [535, 432] width 74 height 25
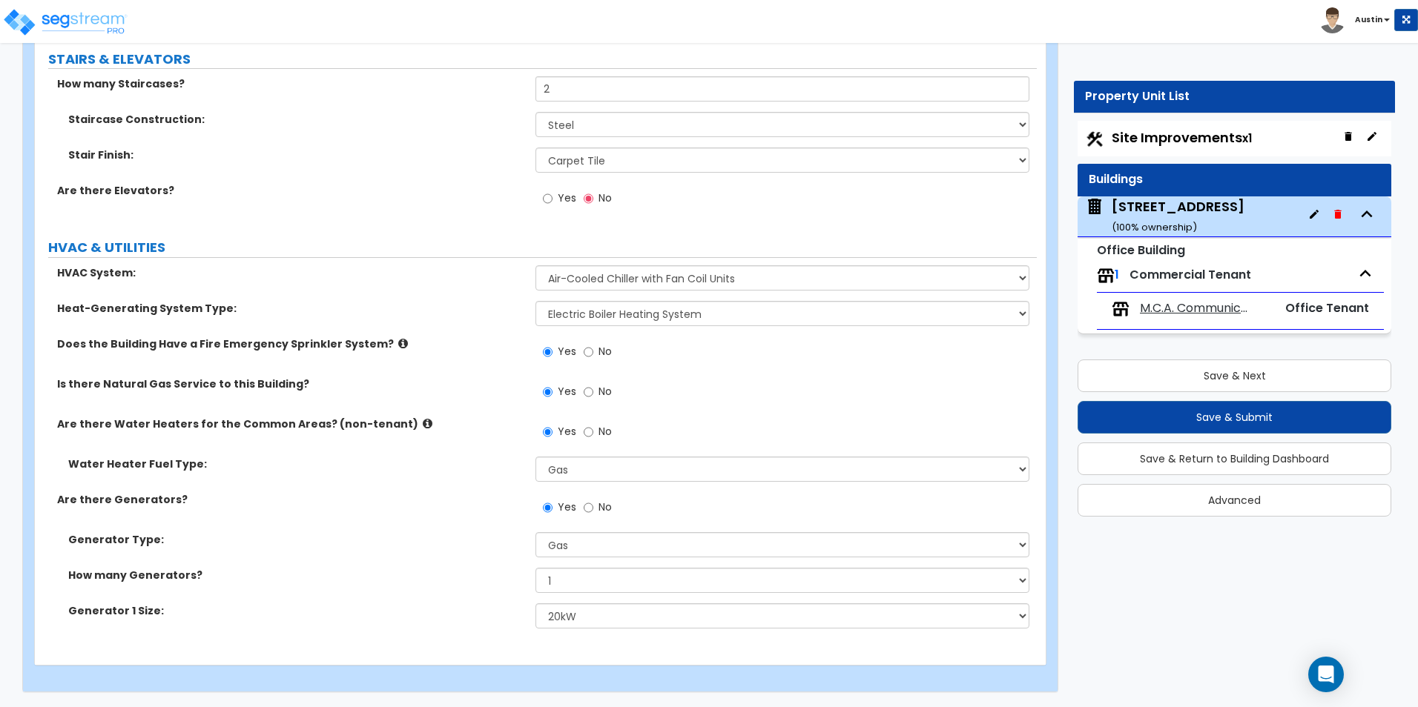
click at [1168, 306] on span "M.C.A. Communications, Inc" at bounding box center [1196, 308] width 113 height 17
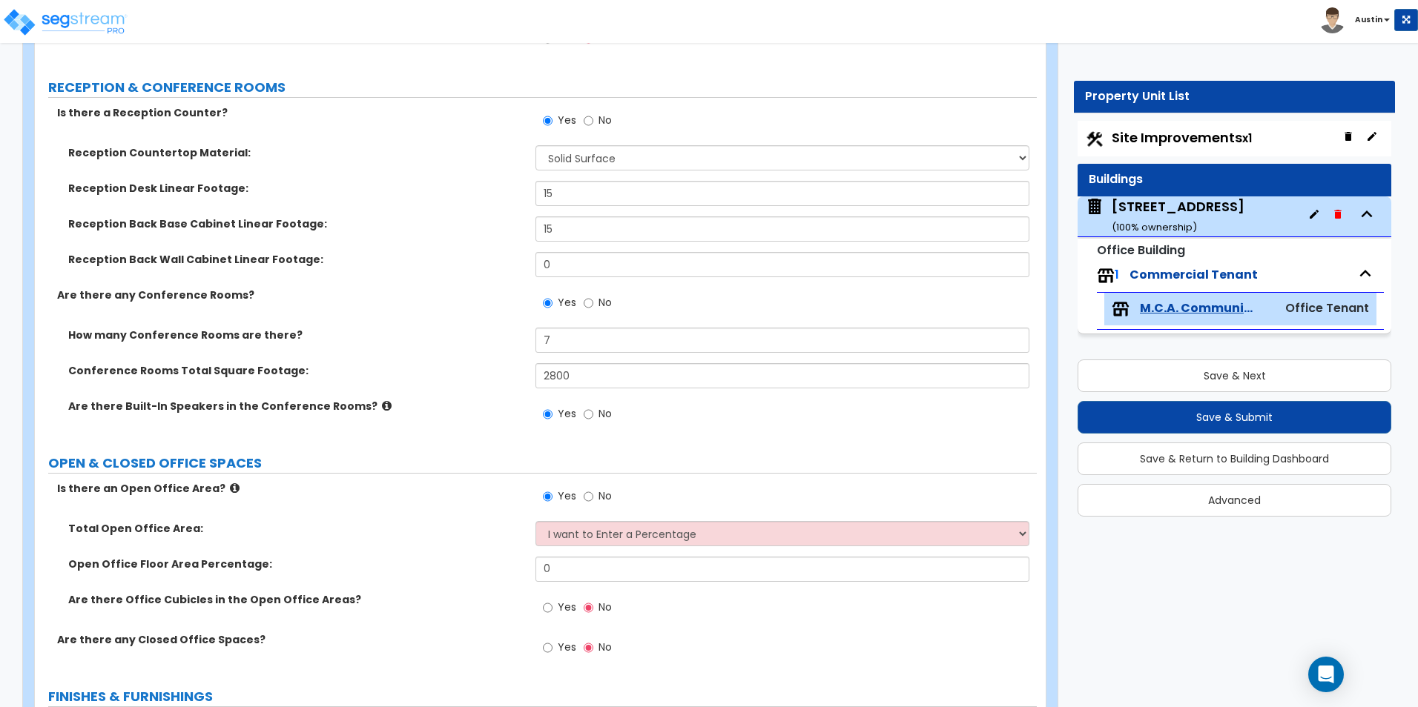
scroll to position [222, 0]
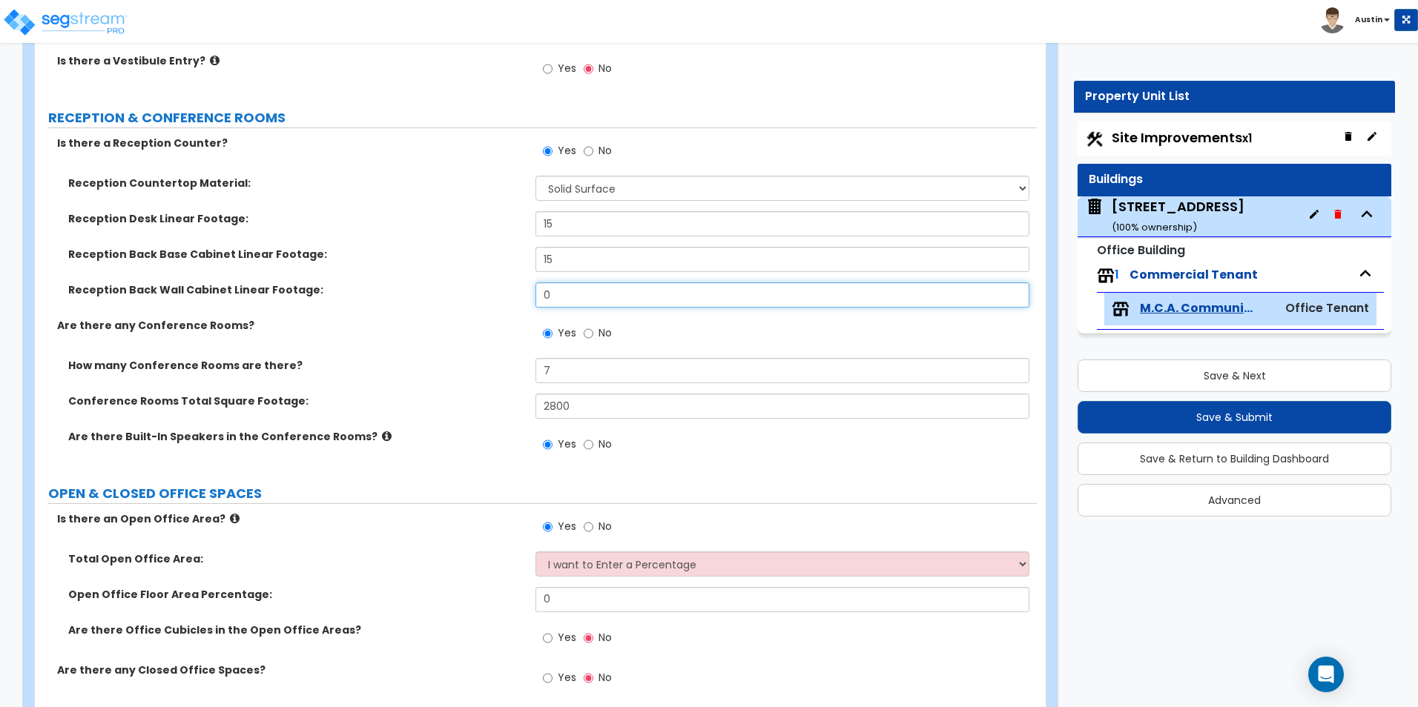
click at [561, 297] on input "0" at bounding box center [781, 295] width 493 height 25
click at [572, 263] on input "15" at bounding box center [781, 259] width 493 height 25
click at [575, 231] on input "15" at bounding box center [781, 223] width 493 height 25
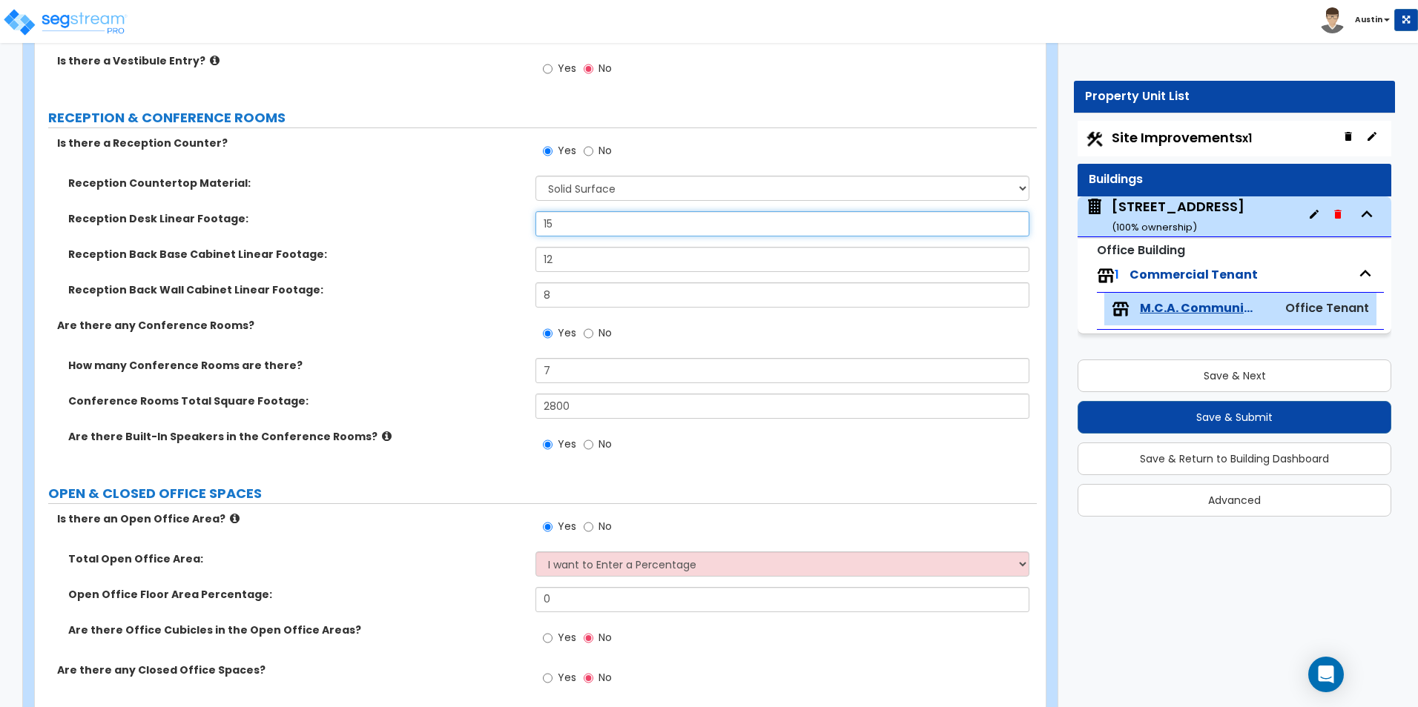
click at [575, 231] on input "15" at bounding box center [781, 223] width 493 height 25
click at [428, 268] on div "Reception Back Base Cabinet Linear Footage: 12" at bounding box center [536, 265] width 1002 height 36
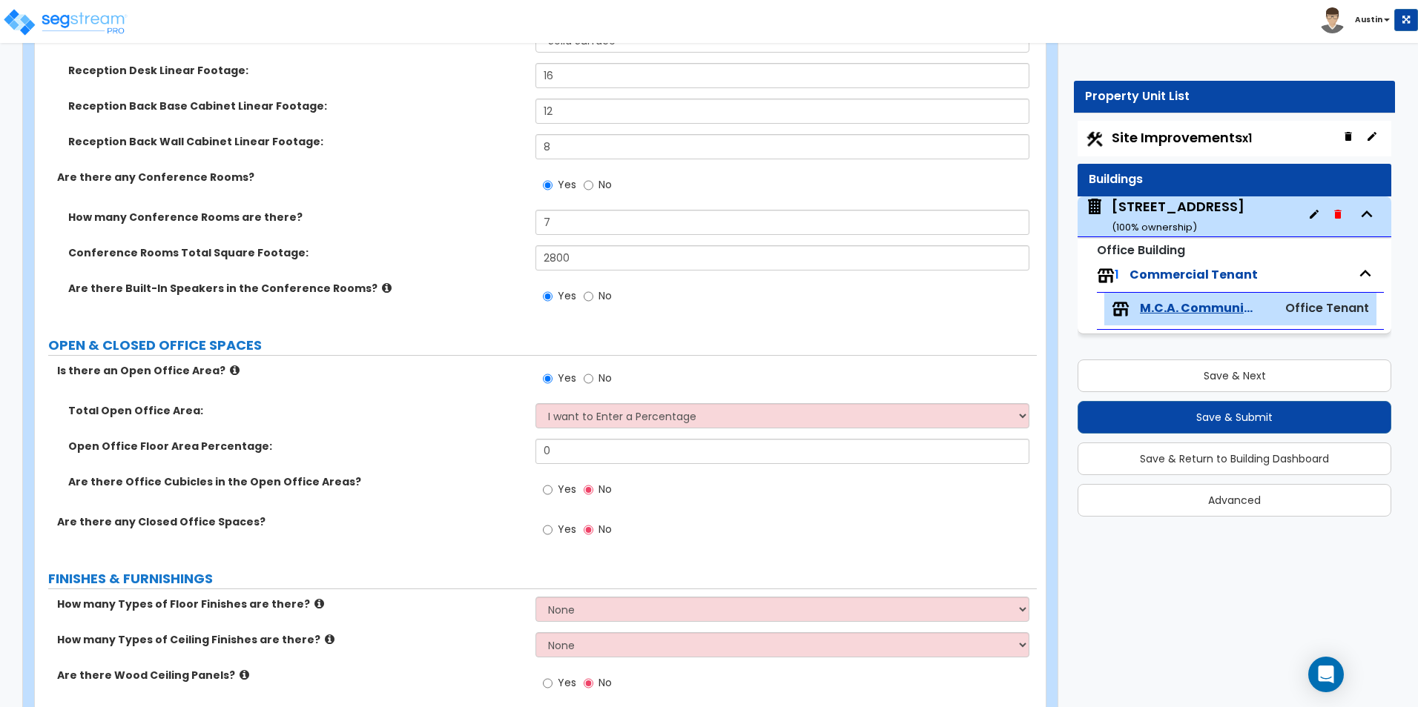
scroll to position [445, 0]
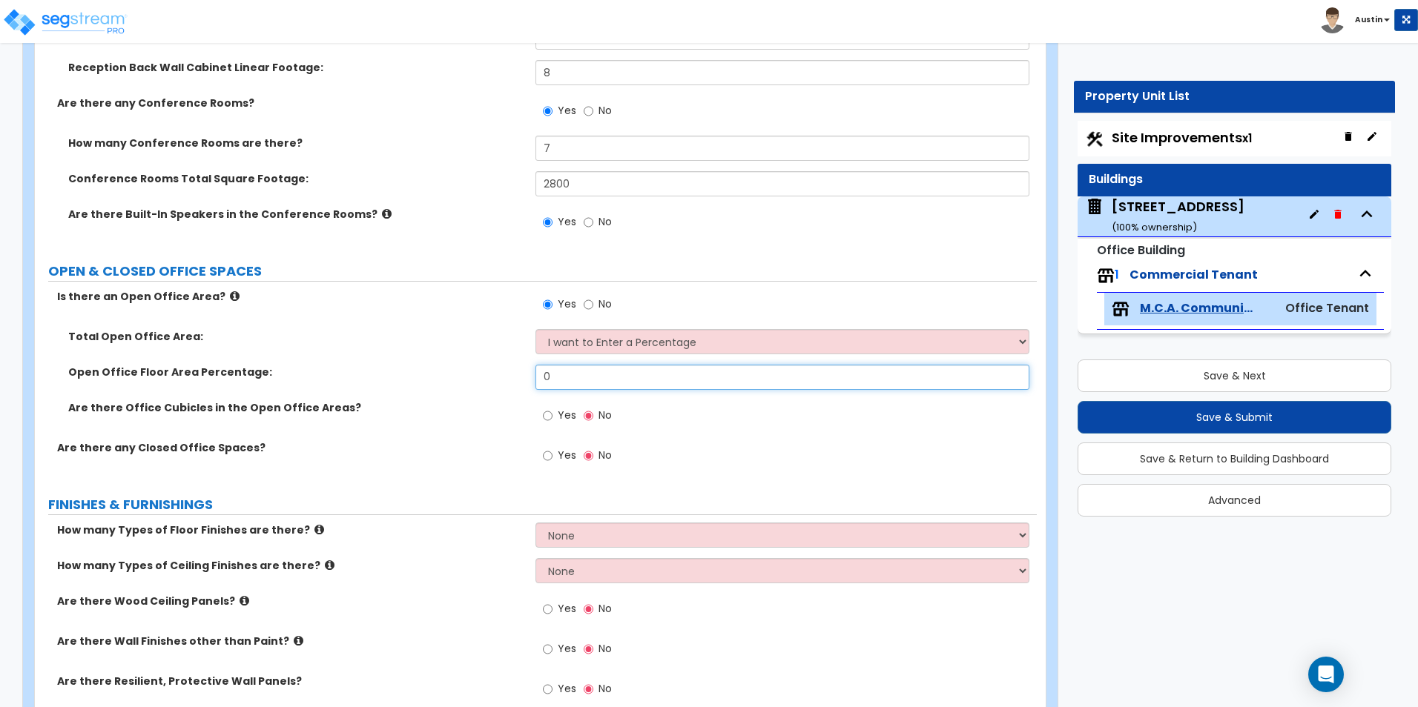
click at [676, 384] on input "0" at bounding box center [781, 377] width 493 height 25
click at [560, 422] on span "Yes" at bounding box center [567, 415] width 19 height 15
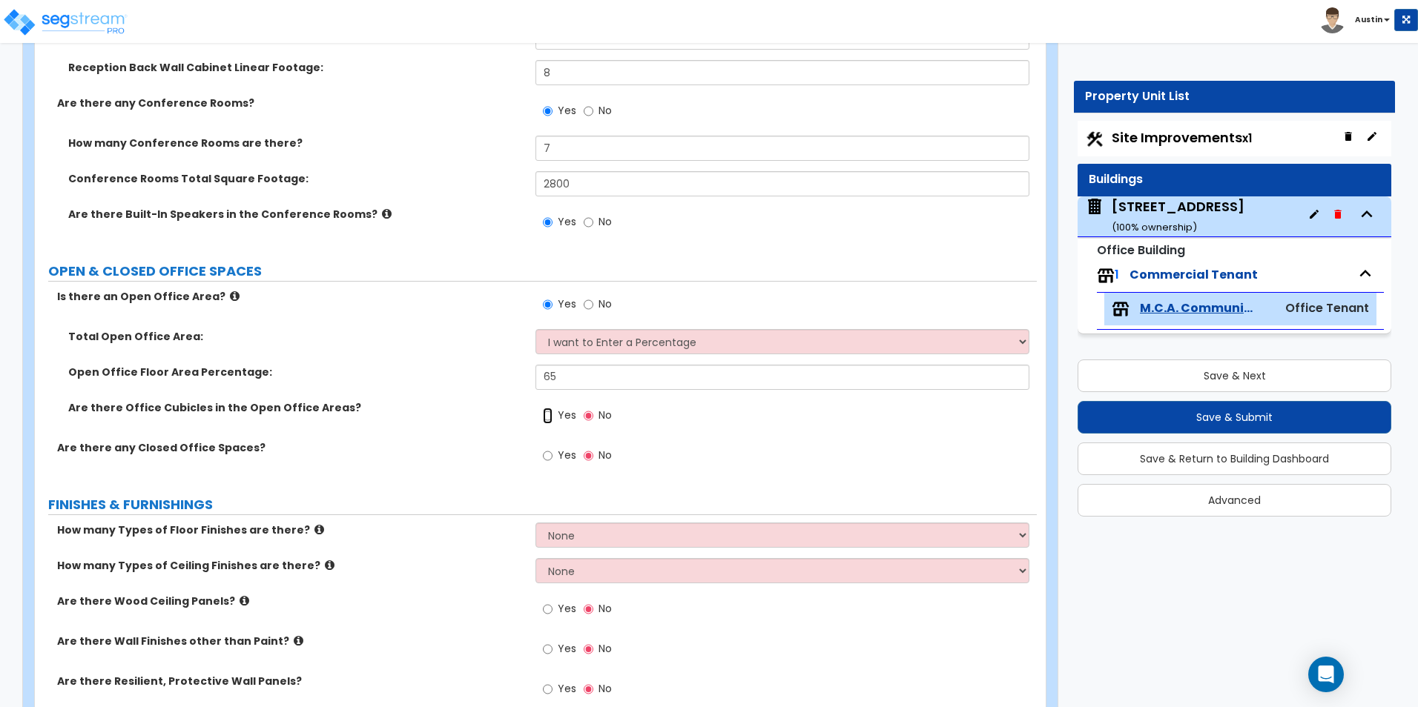
click at [552, 422] on input "Yes" at bounding box center [548, 416] width 10 height 16
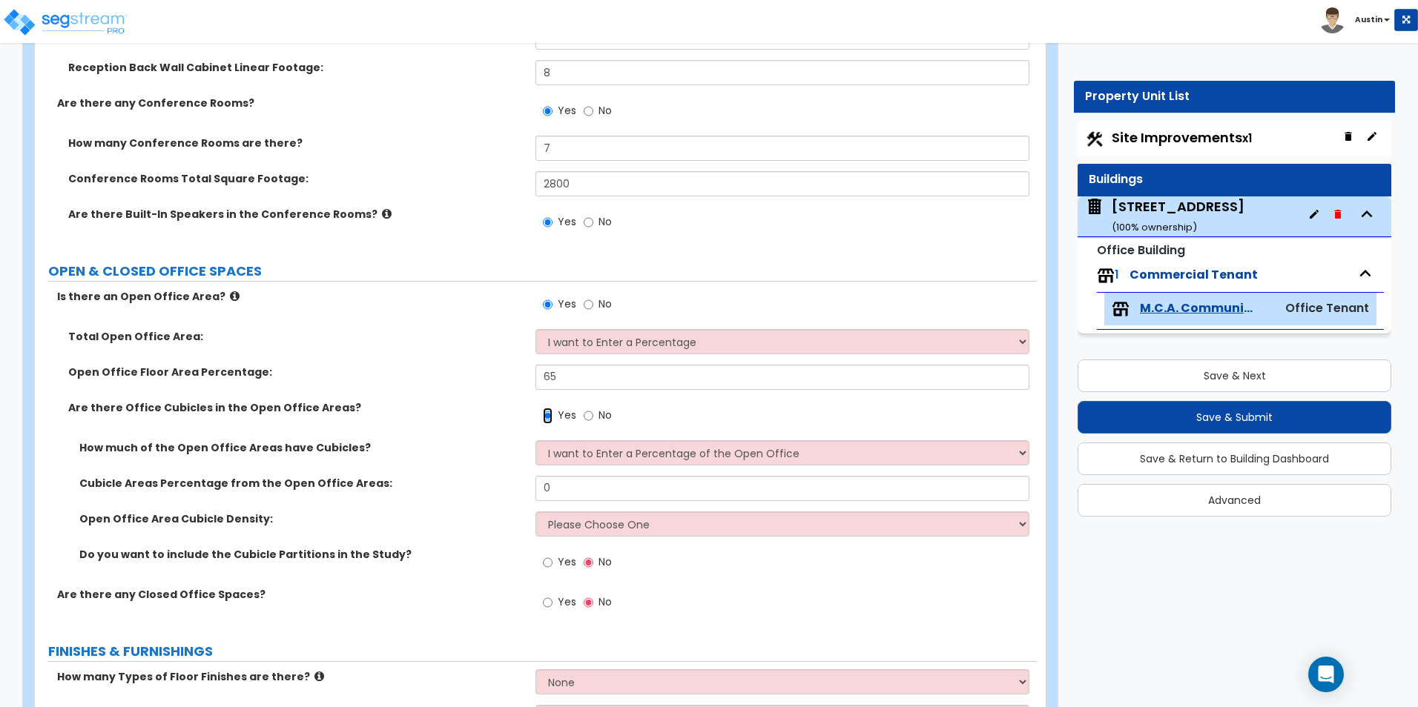
scroll to position [519, 0]
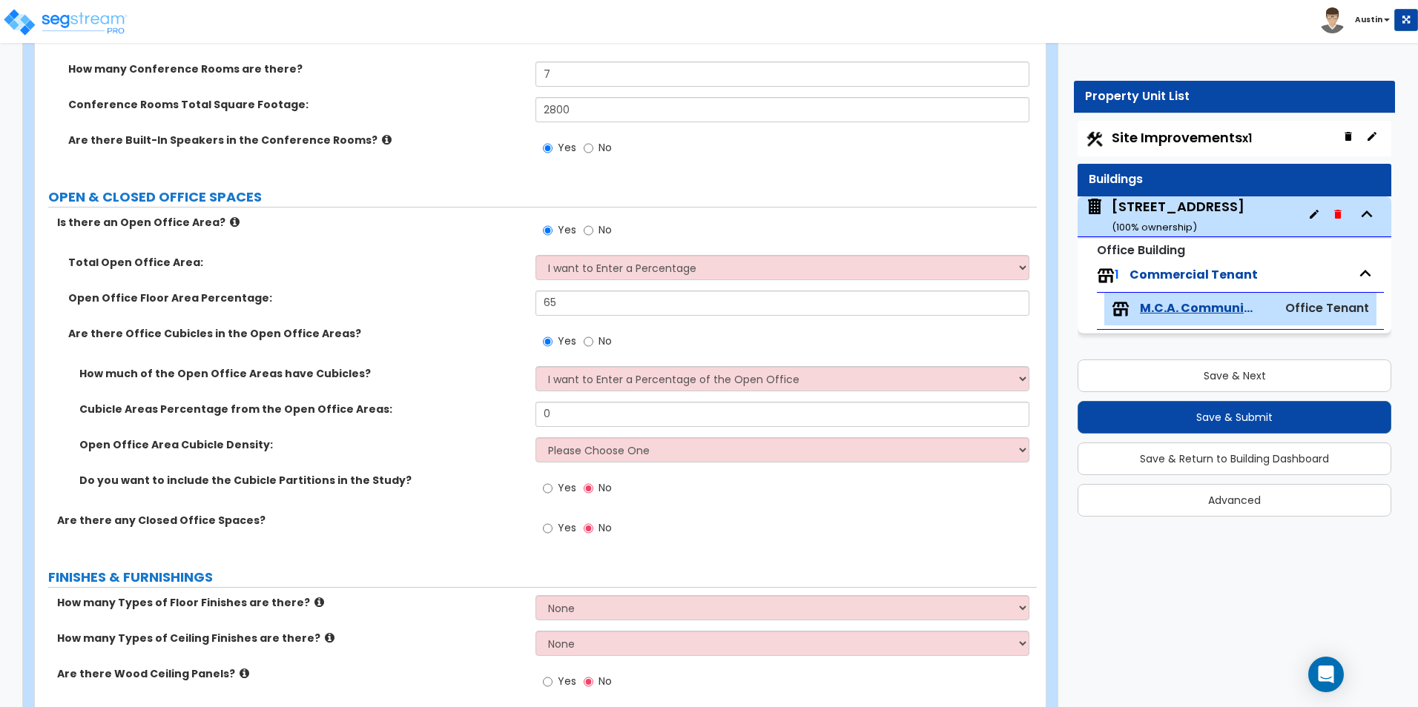
click at [561, 527] on span "Yes" at bounding box center [567, 528] width 19 height 15
click at [552, 527] on input "Yes" at bounding box center [548, 529] width 10 height 16
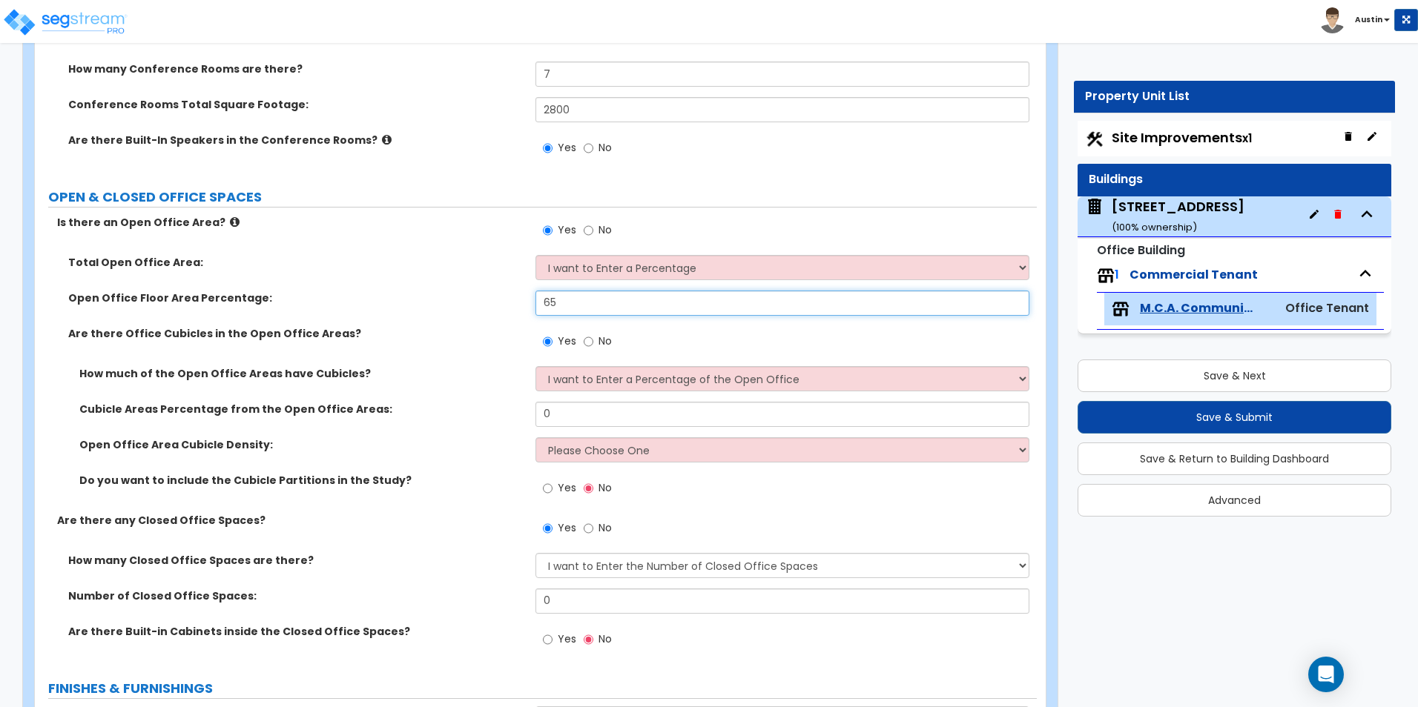
click at [632, 302] on input "65" at bounding box center [781, 303] width 493 height 25
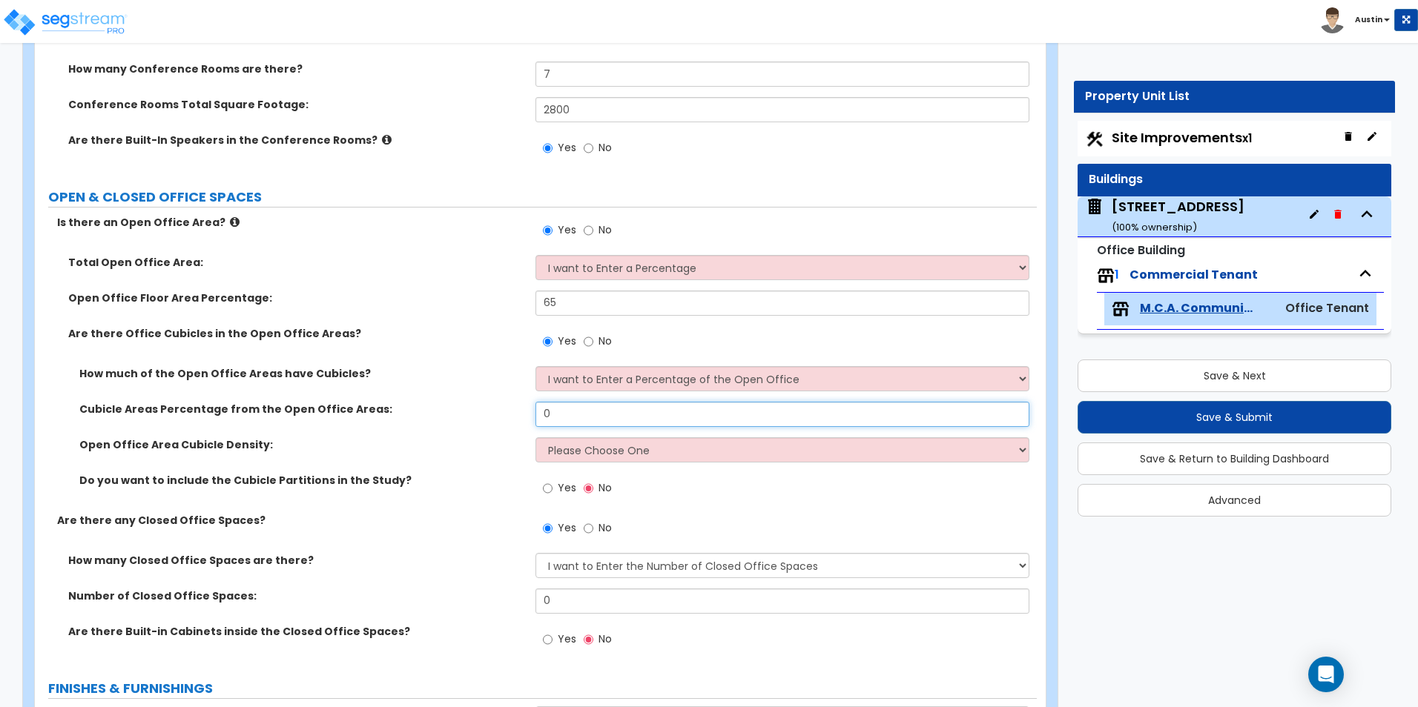
click at [606, 417] on input "0" at bounding box center [781, 414] width 493 height 25
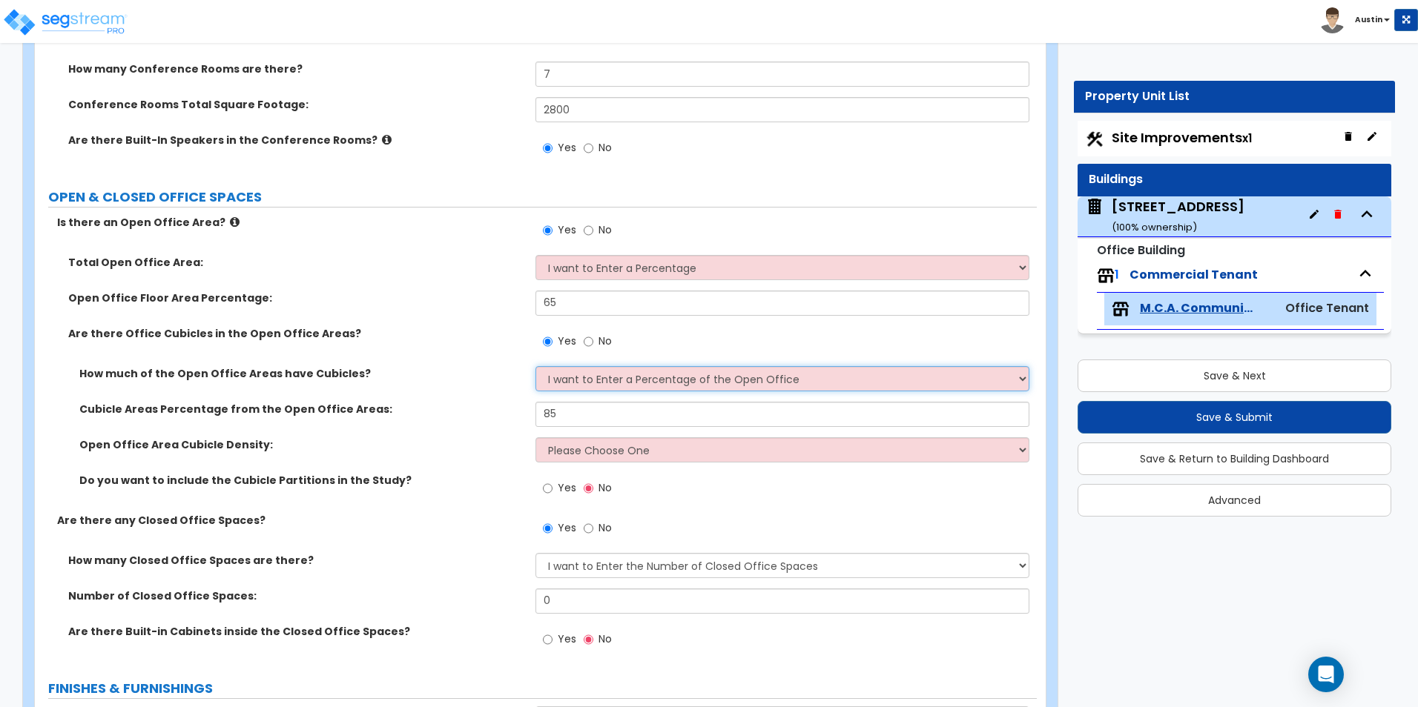
click at [638, 380] on select "I want to Enter a Percentage of the Open Office I want to enter the Square Foot…" at bounding box center [781, 378] width 493 height 25
click at [445, 417] on div "Cubicle Areas Percentage from the Open Office Areas: 85" at bounding box center [536, 420] width 1002 height 36
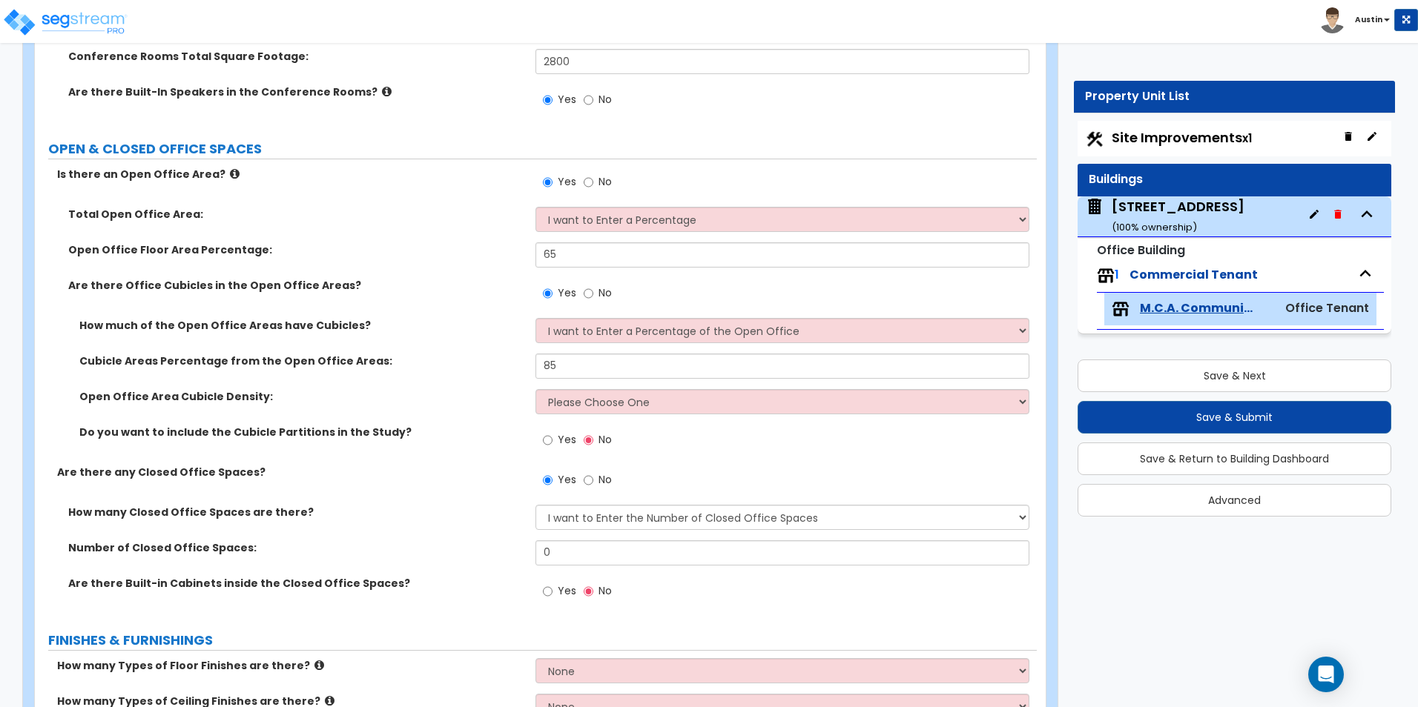
scroll to position [593, 0]
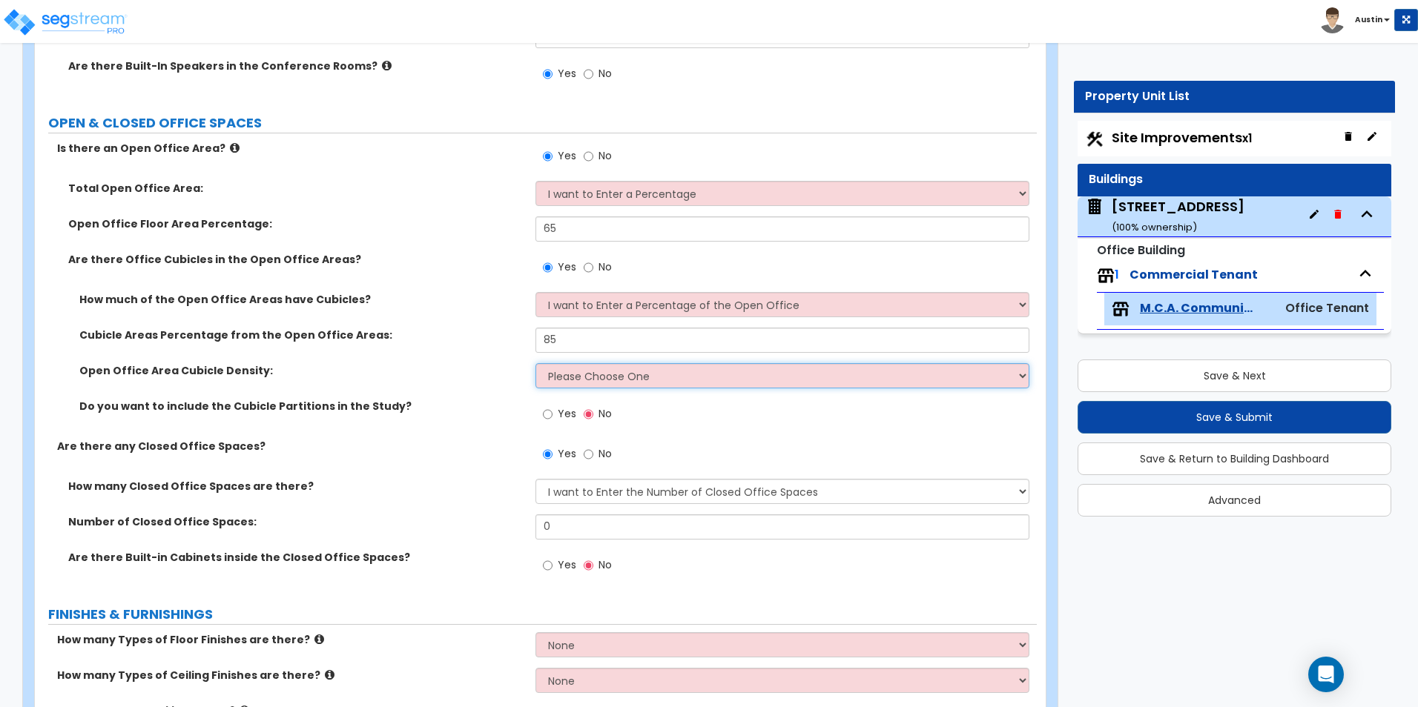
click at [607, 376] on select "Please Choose One Low High I want to Enter the number of Cubicles" at bounding box center [781, 375] width 493 height 25
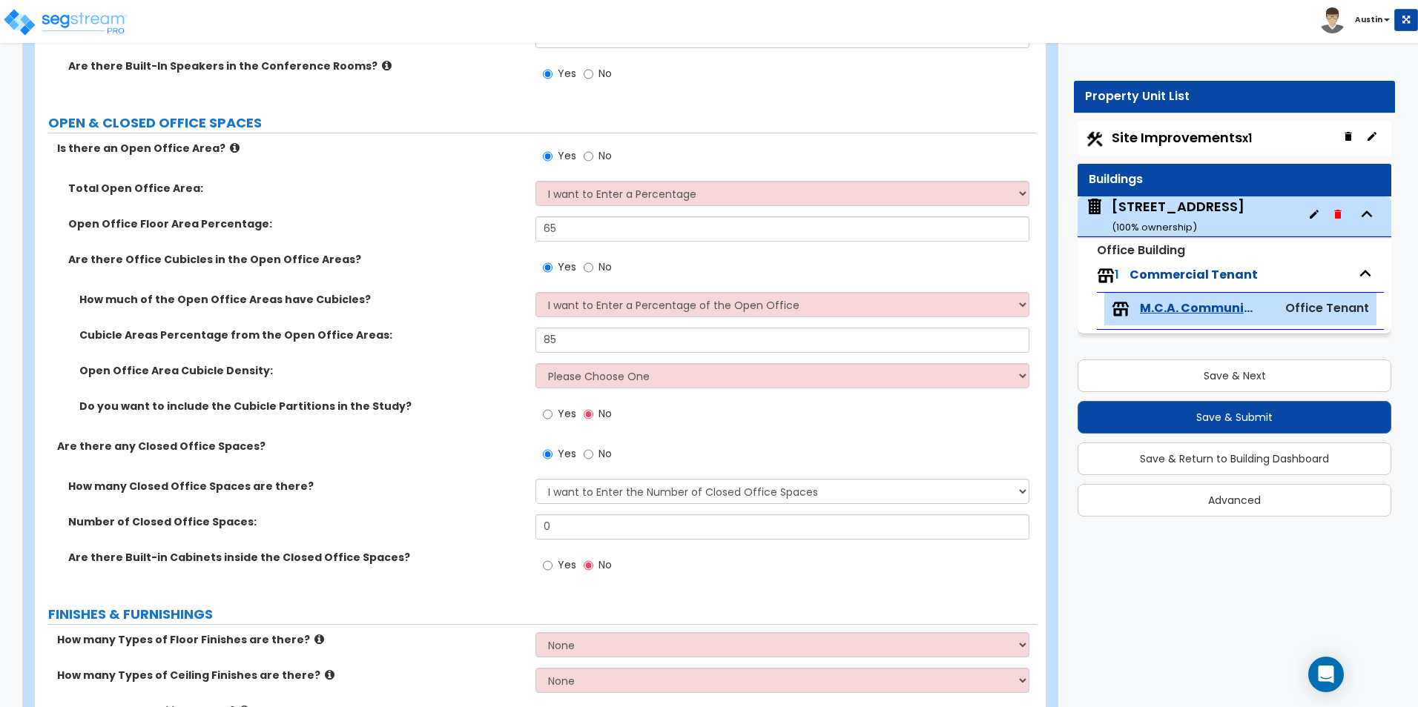
click at [484, 406] on label "Do you want to include the Cubicle Partitions in the Study?" at bounding box center [301, 406] width 445 height 15
click at [611, 495] on select "I Don’t Know - Please Estimate for me I want to Enter the Number of Closed Offi…" at bounding box center [781, 491] width 493 height 25
click at [473, 481] on label "How many Closed Office Spaces are there?" at bounding box center [296, 486] width 456 height 15
click at [588, 524] on input "0" at bounding box center [781, 527] width 493 height 25
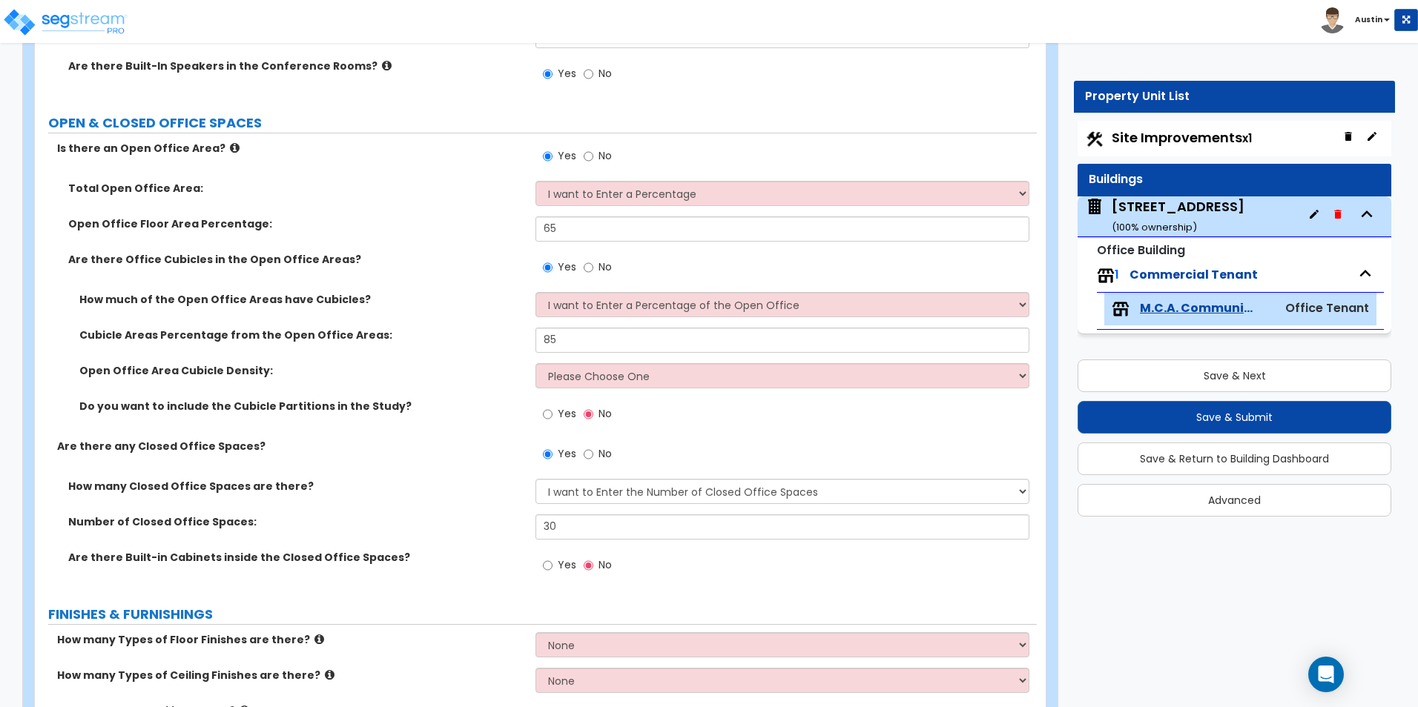
click at [423, 473] on div "Are there any Closed Office Spaces? Yes No" at bounding box center [536, 459] width 1002 height 40
click at [607, 535] on input "30" at bounding box center [781, 527] width 493 height 25
click at [370, 457] on div "Are there any Closed Office Spaces? Yes No" at bounding box center [536, 459] width 1002 height 40
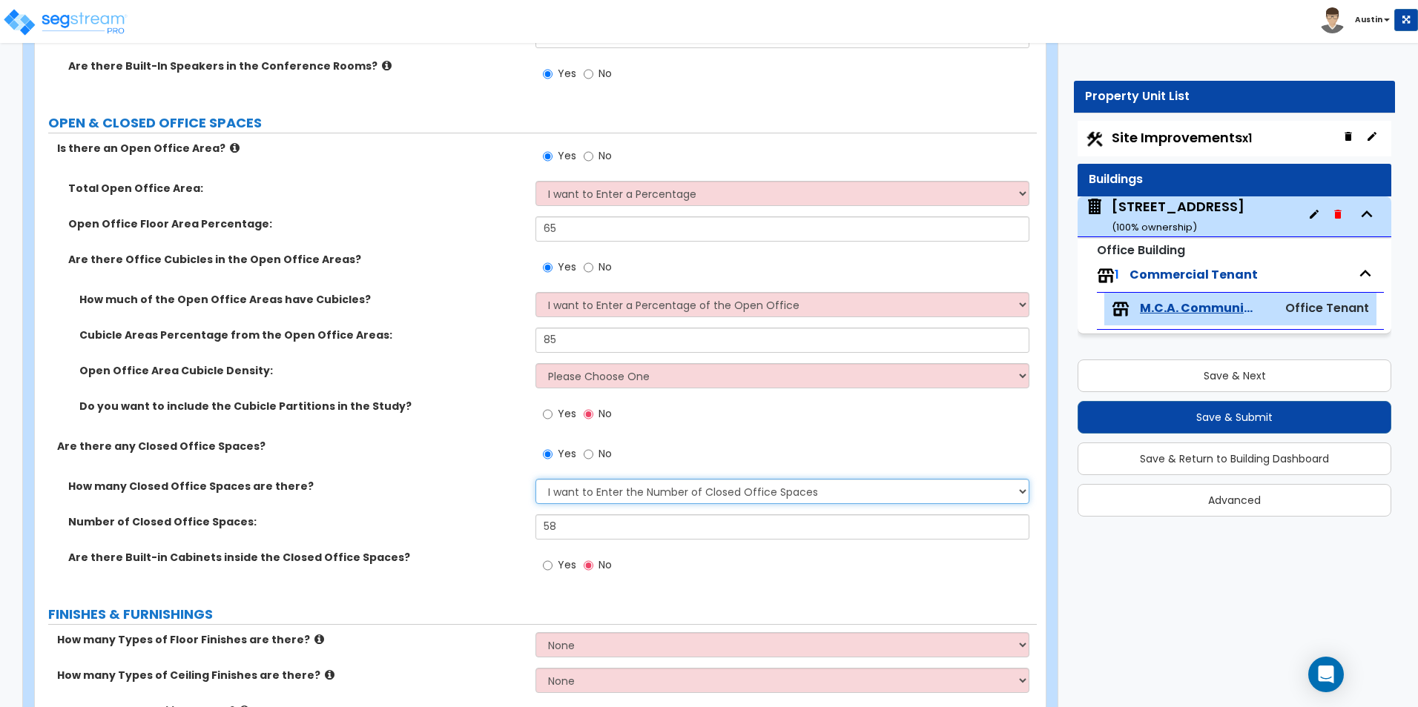
click at [569, 495] on select "I Don’t Know - Please Estimate for me I want to Enter the Number of Closed Offi…" at bounding box center [781, 491] width 493 height 25
click at [568, 495] on select "I Don’t Know - Please Estimate for me I want to Enter the Number of Closed Offi…" at bounding box center [781, 491] width 493 height 25
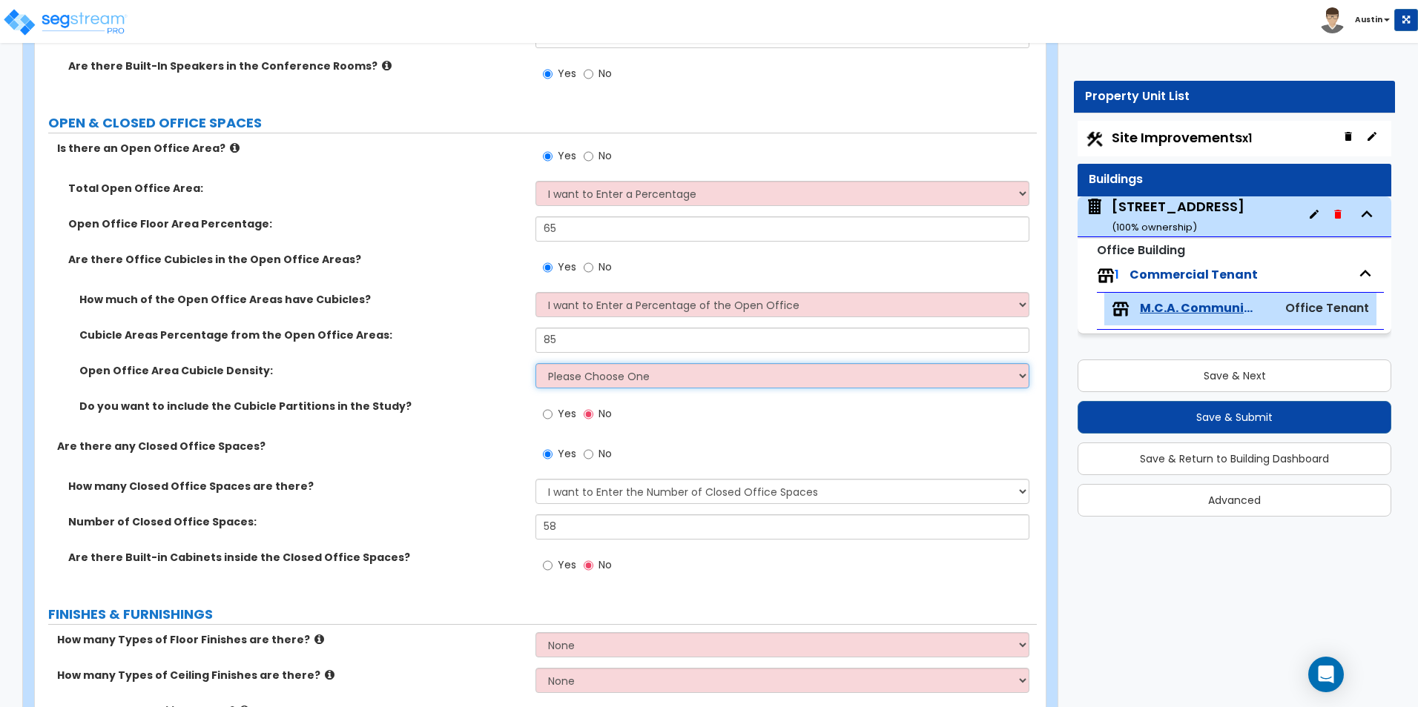
click at [577, 369] on select "Please Choose One Low High I want to Enter the number of Cubicles" at bounding box center [781, 375] width 493 height 25
click at [535, 363] on select "Please Choose One Low High I want to Enter the number of Cubicles" at bounding box center [781, 375] width 493 height 25
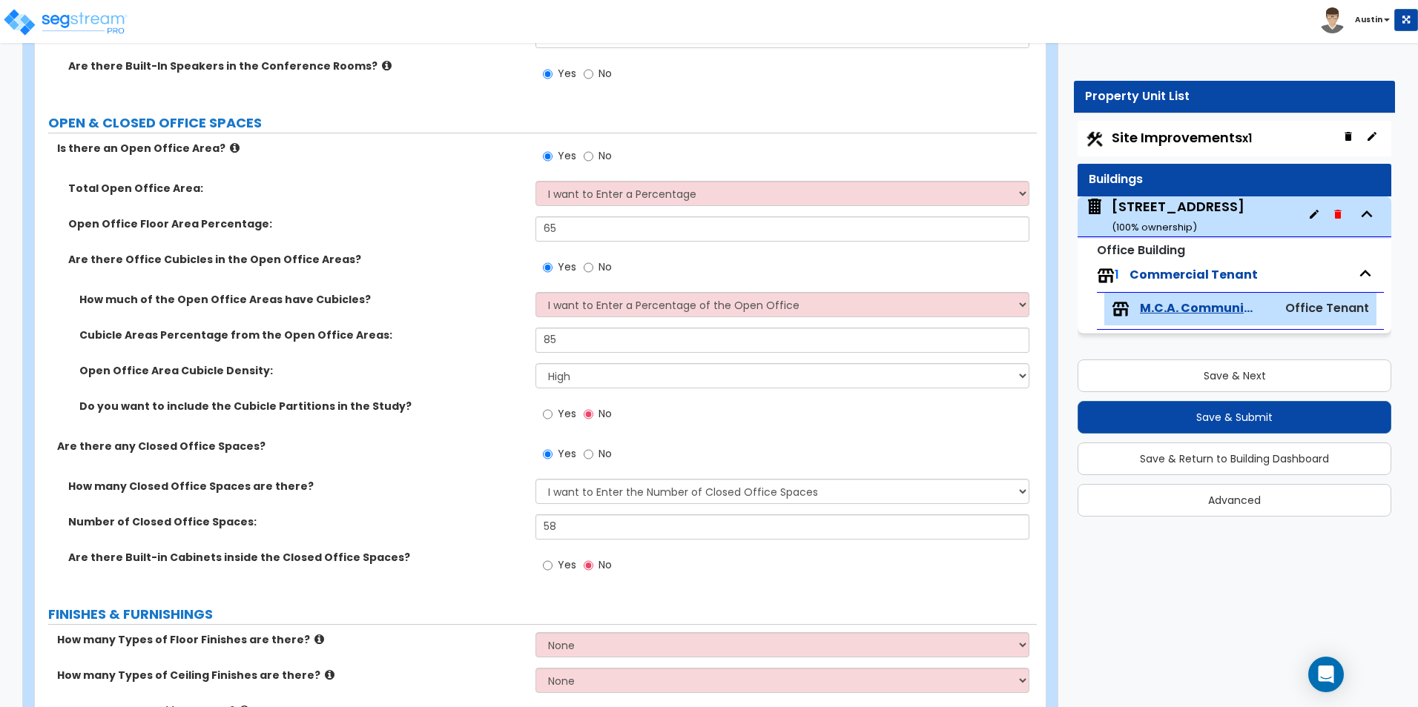
click at [488, 414] on div "Do you want to include the Cubicle Partitions in the Study? Yes No" at bounding box center [536, 419] width 1002 height 40
click at [546, 413] on input "Yes" at bounding box center [548, 414] width 10 height 16
click at [417, 410] on label "Do you want to include the Cubicle Partitions in the Study?" at bounding box center [301, 406] width 445 height 15
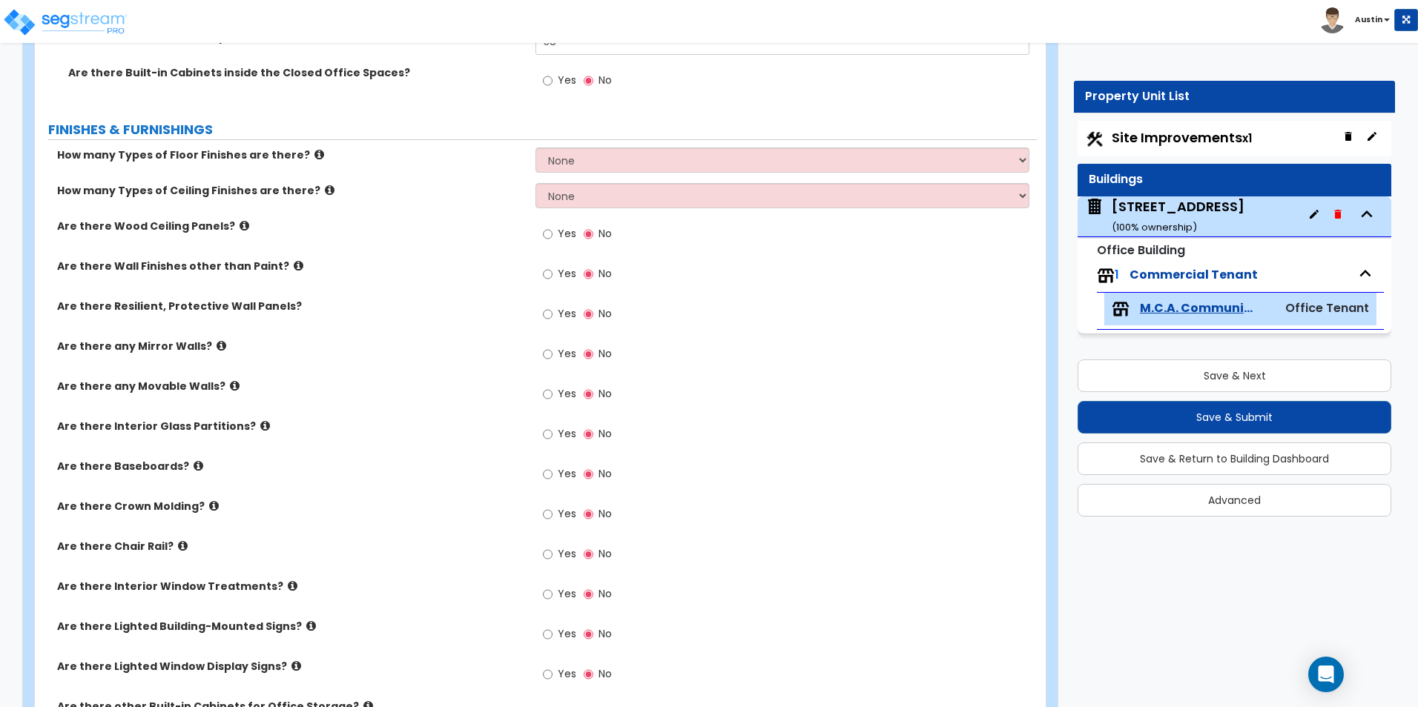
scroll to position [1152, 0]
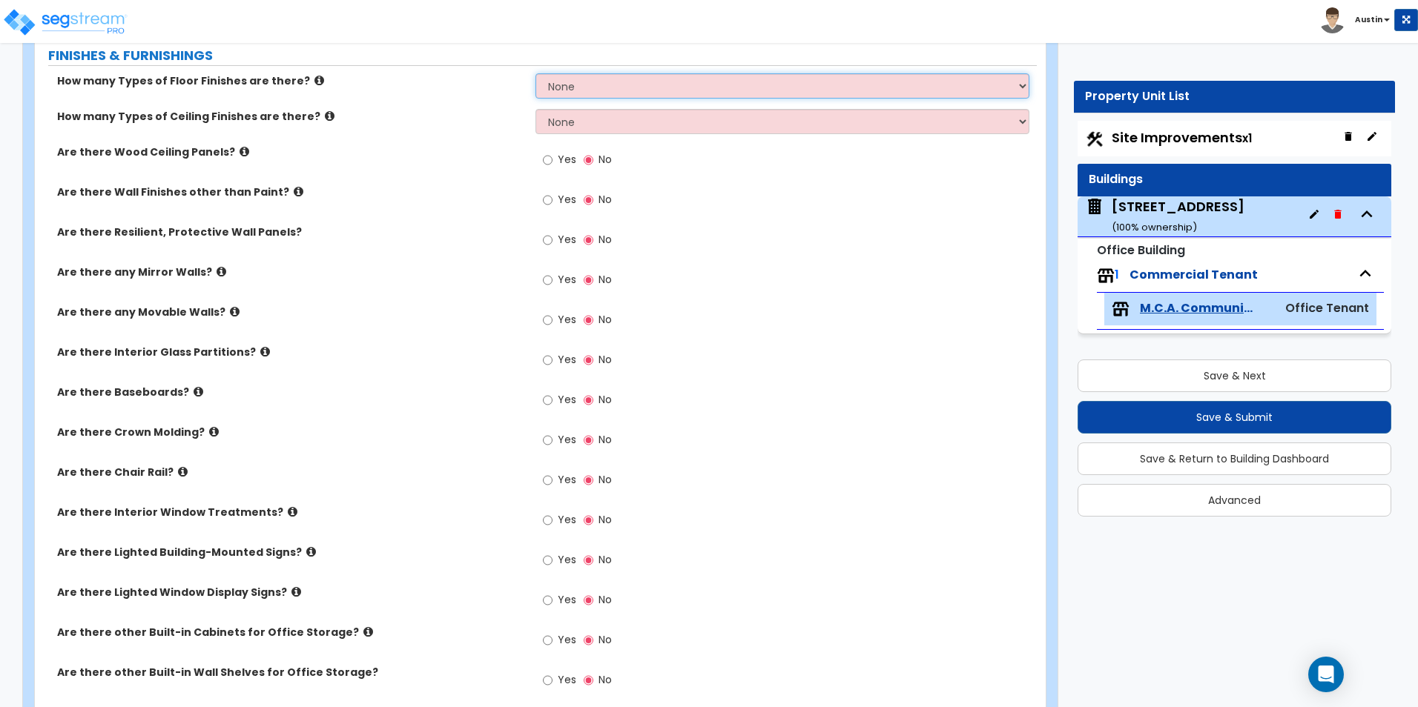
click at [661, 74] on select "None 1 2 3 4" at bounding box center [781, 85] width 493 height 25
click at [535, 73] on select "None 1 2 3 4" at bounding box center [781, 85] width 493 height 25
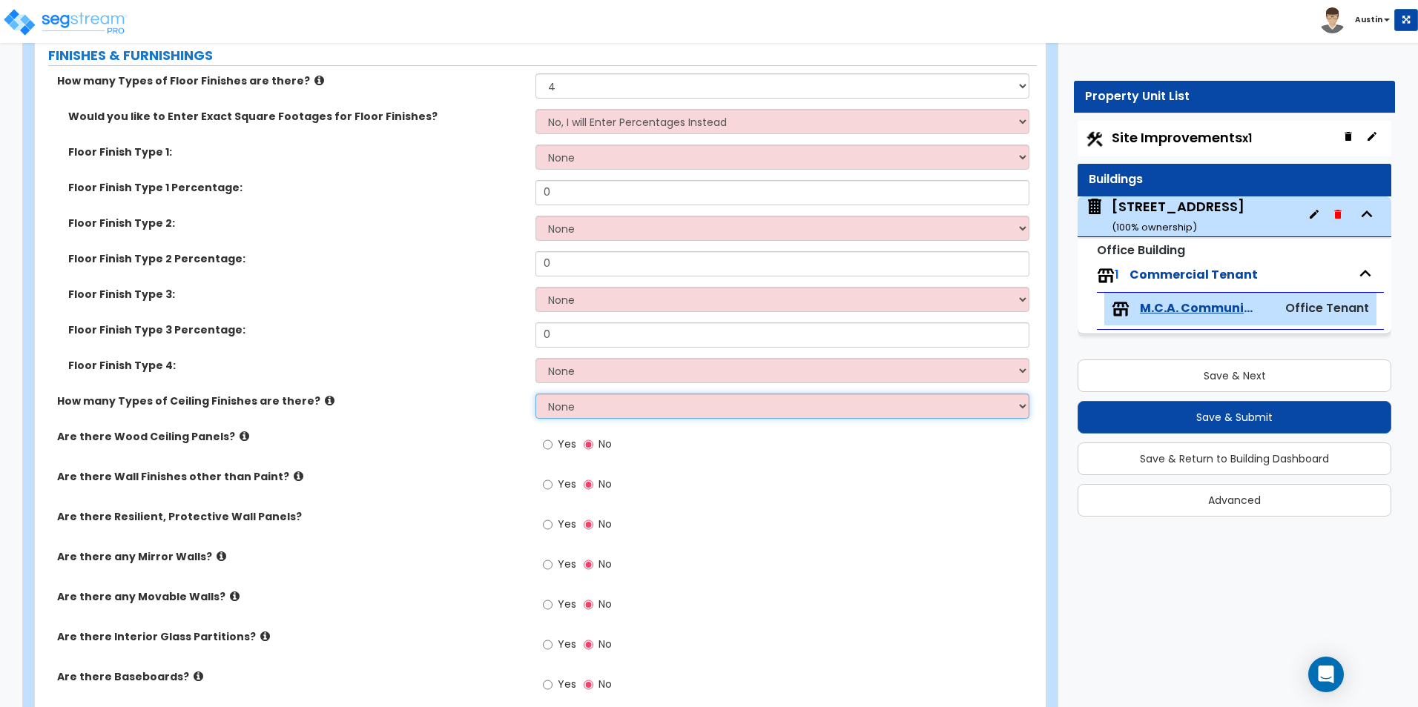
click at [598, 409] on select "None 1 2 3" at bounding box center [781, 406] width 493 height 25
click at [535, 394] on select "None 1 2 3" at bounding box center [781, 406] width 493 height 25
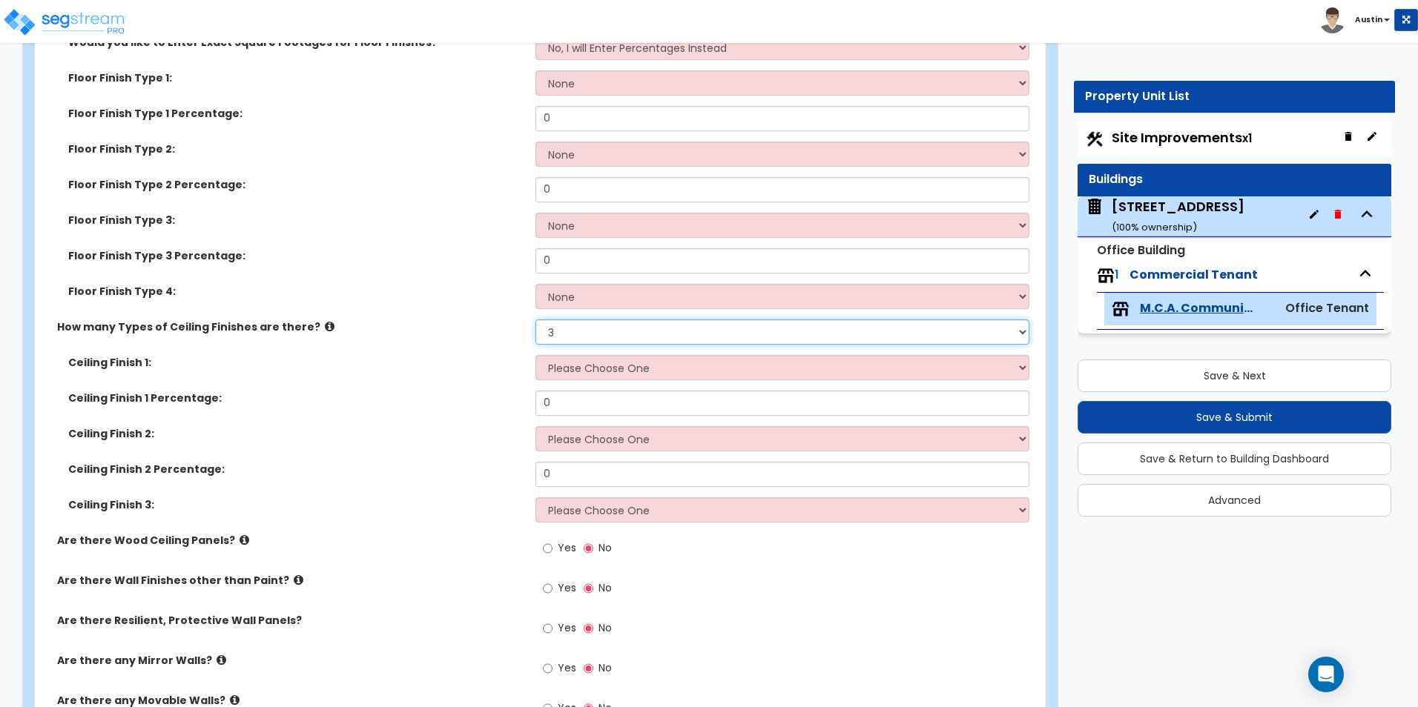
scroll to position [1301, 0]
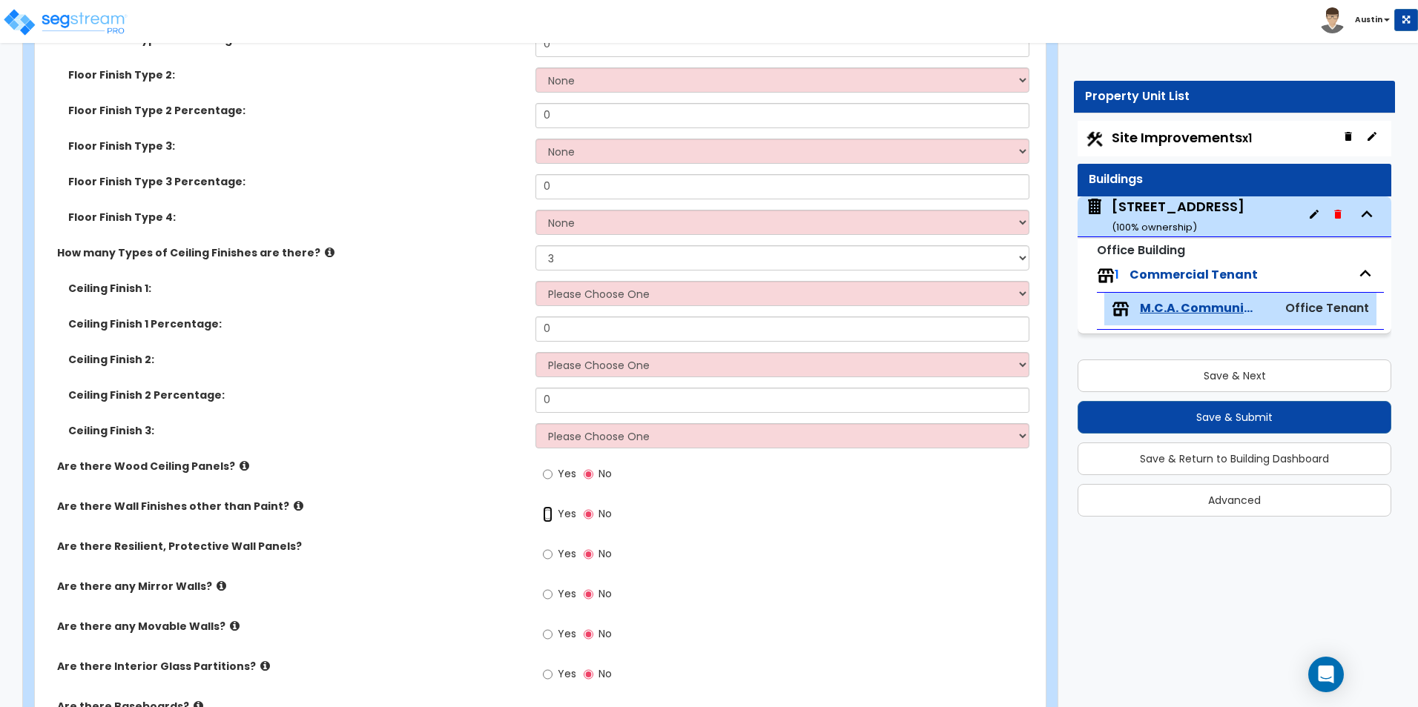
click at [551, 513] on input "Yes" at bounding box center [548, 514] width 10 height 16
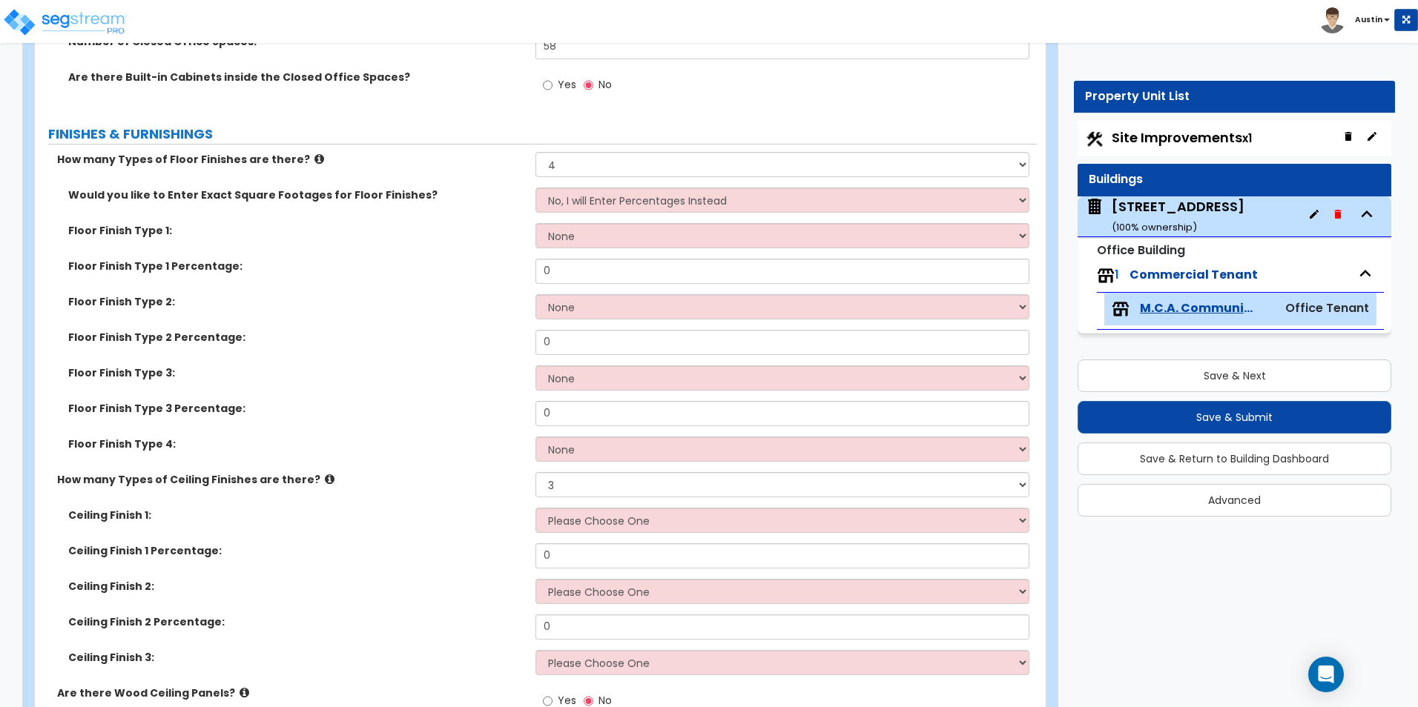
scroll to position [1004, 0]
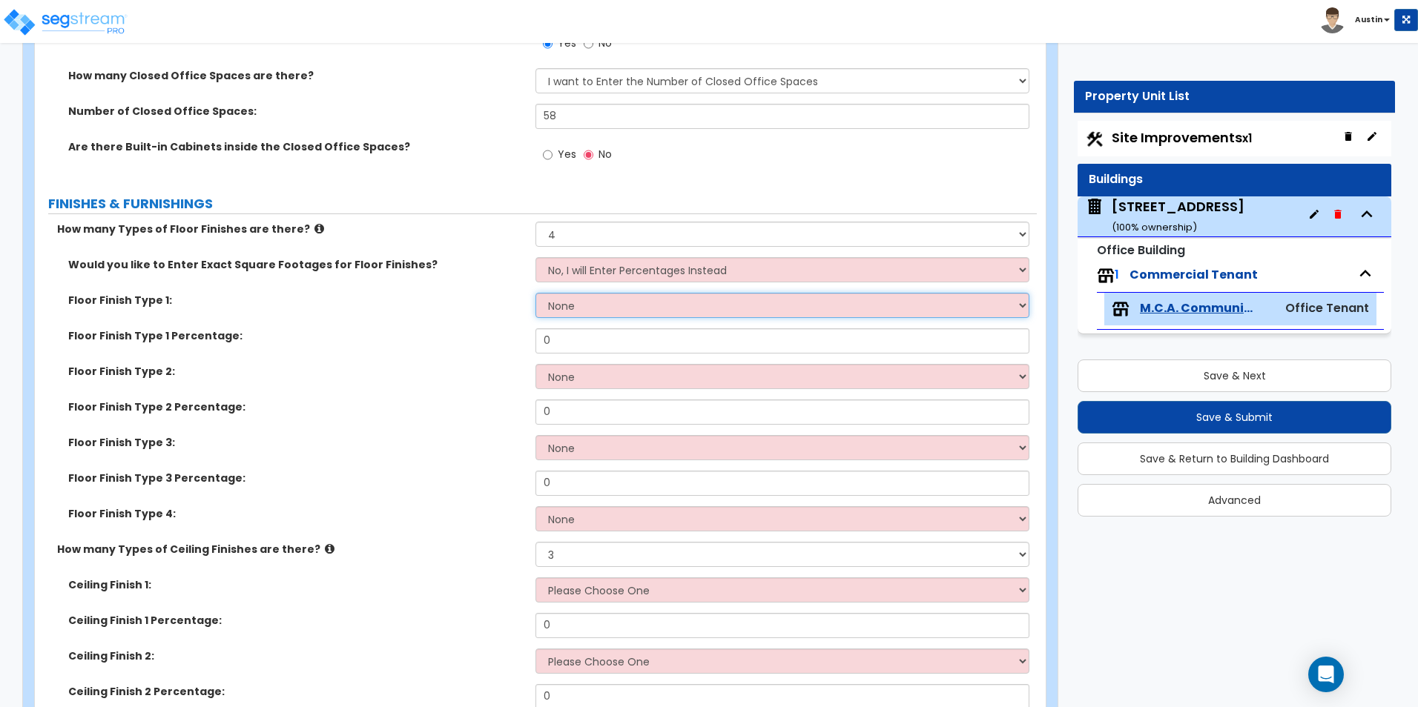
click at [612, 308] on select "None Tile Flooring Hardwood Flooring Resilient Laminate Flooring VCT Flooring S…" at bounding box center [781, 305] width 493 height 25
click at [535, 293] on select "None Tile Flooring Hardwood Flooring Resilient Laminate Flooring VCT Flooring S…" at bounding box center [781, 305] width 493 height 25
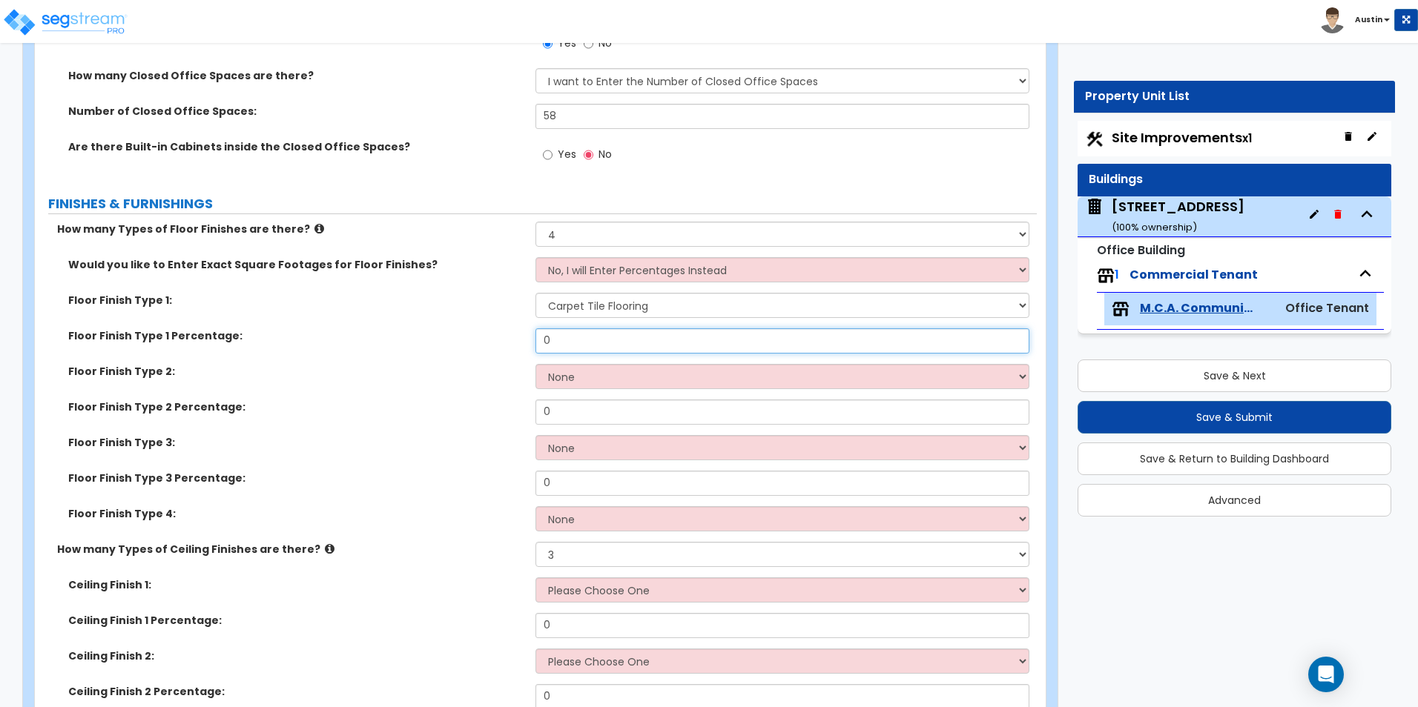
click at [600, 344] on input "0" at bounding box center [781, 341] width 493 height 25
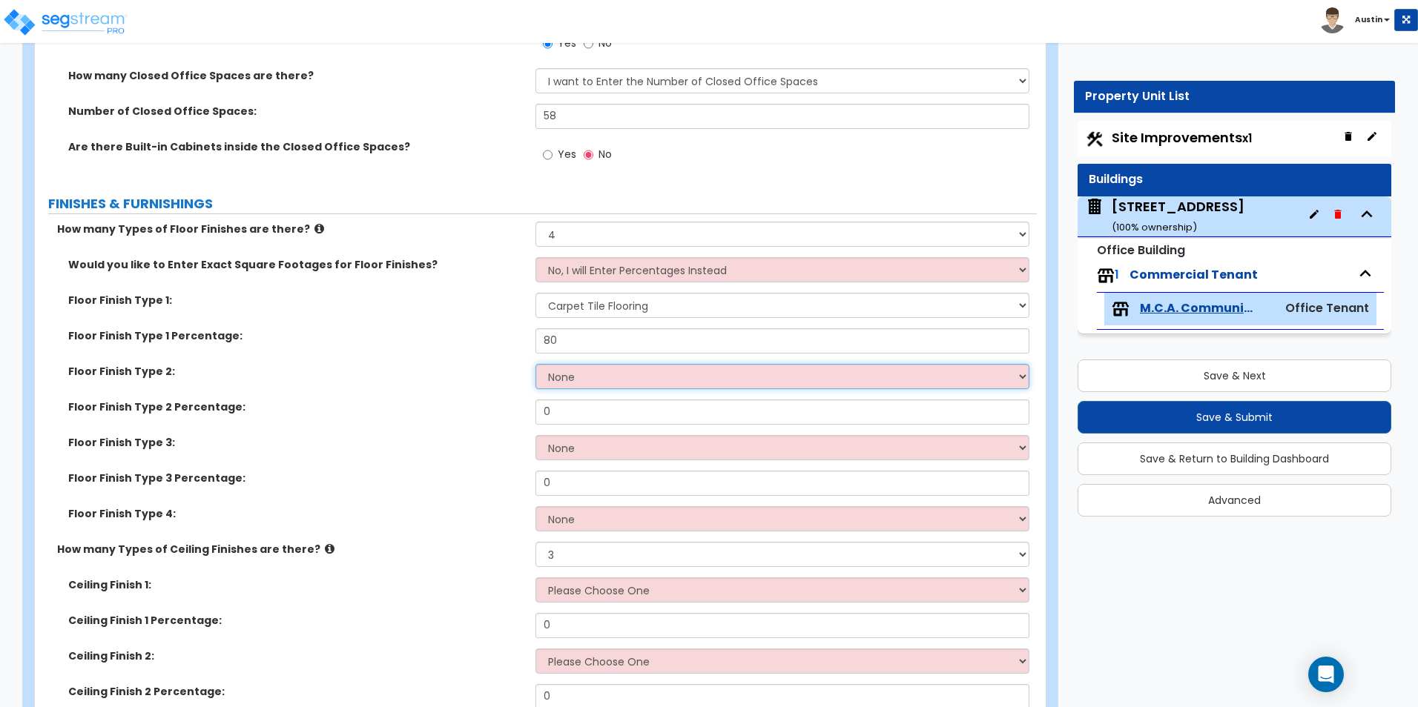
click at [576, 374] on select "None Tile Flooring Hardwood Flooring Resilient Laminate Flooring VCT Flooring S…" at bounding box center [781, 376] width 493 height 25
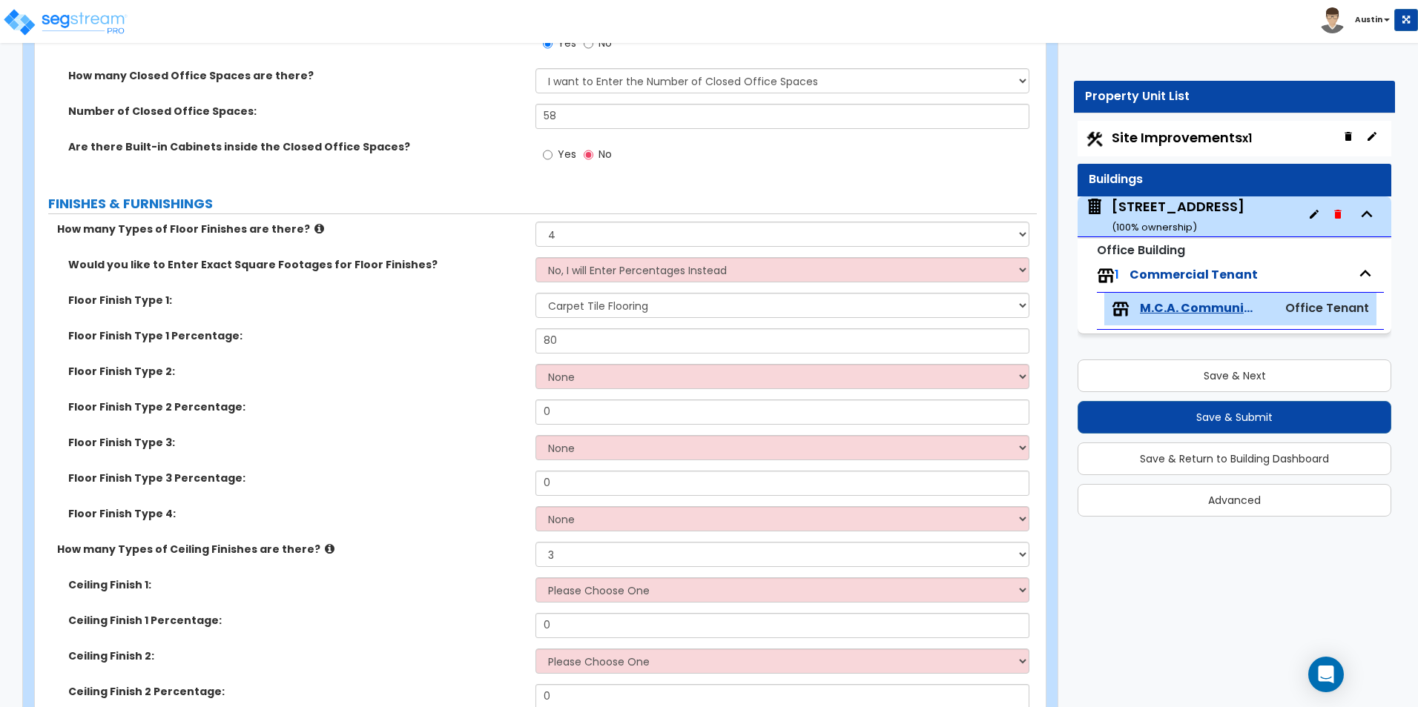
click at [450, 408] on label "Floor Finish Type 2 Percentage:" at bounding box center [296, 407] width 456 height 15
click at [586, 449] on select "None Tile Flooring Hardwood Flooring Resilient Laminate Flooring VCT Flooring S…" at bounding box center [781, 447] width 493 height 25
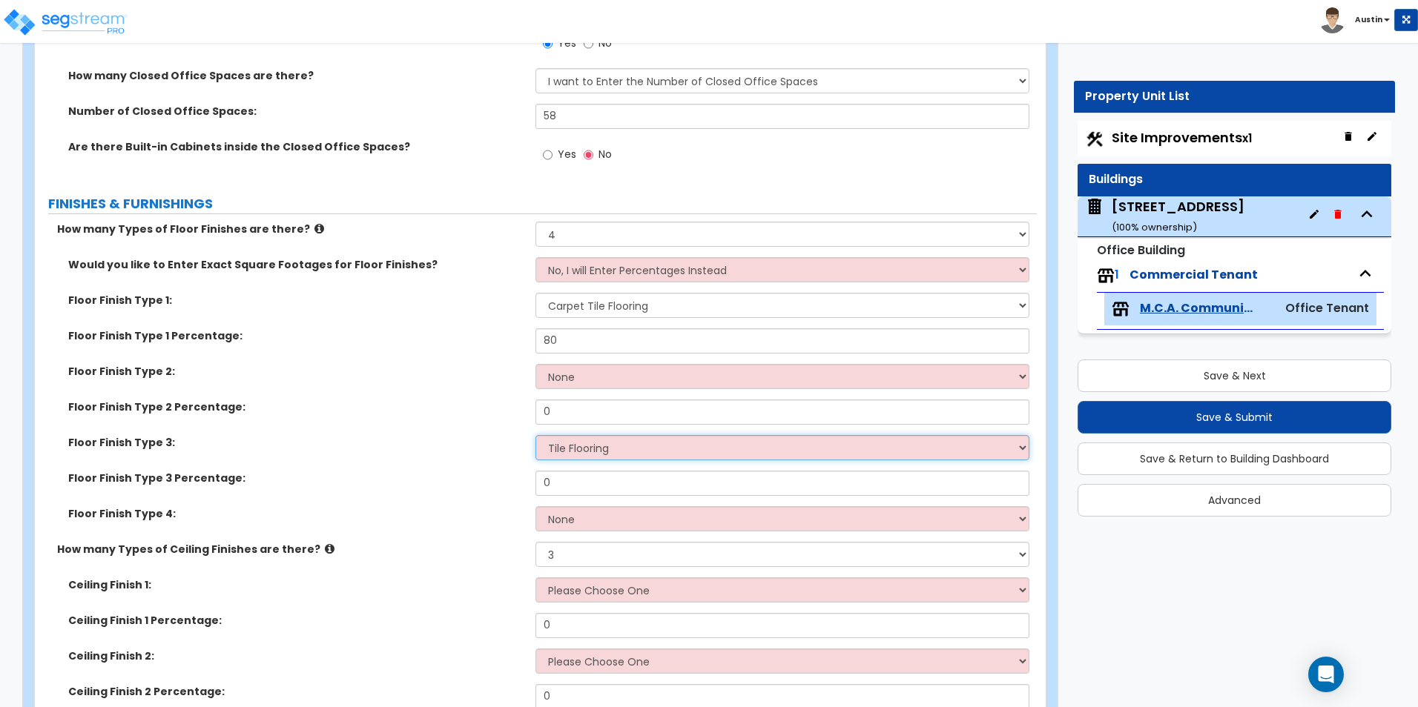
click at [535, 435] on select "None Tile Flooring Hardwood Flooring Resilient Laminate Flooring VCT Flooring S…" at bounding box center [781, 447] width 493 height 25
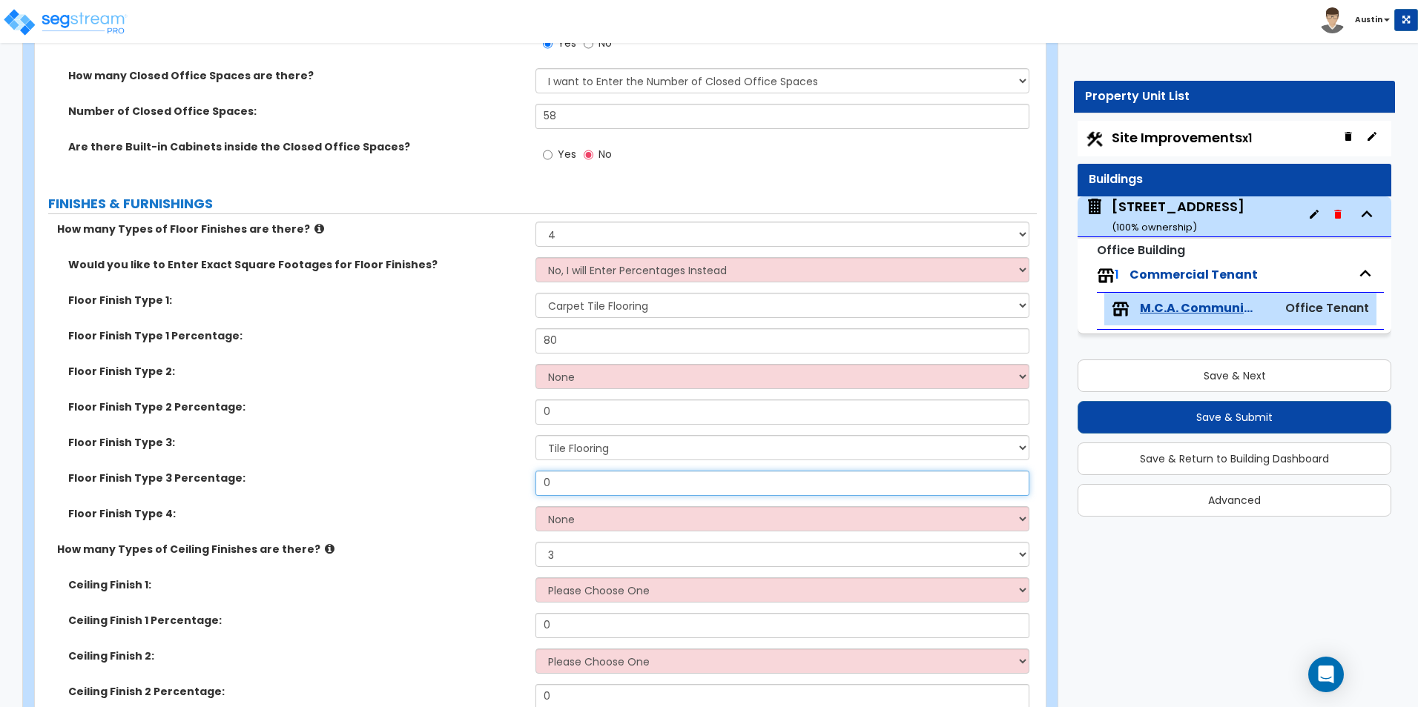
click at [578, 482] on input "0" at bounding box center [781, 483] width 493 height 25
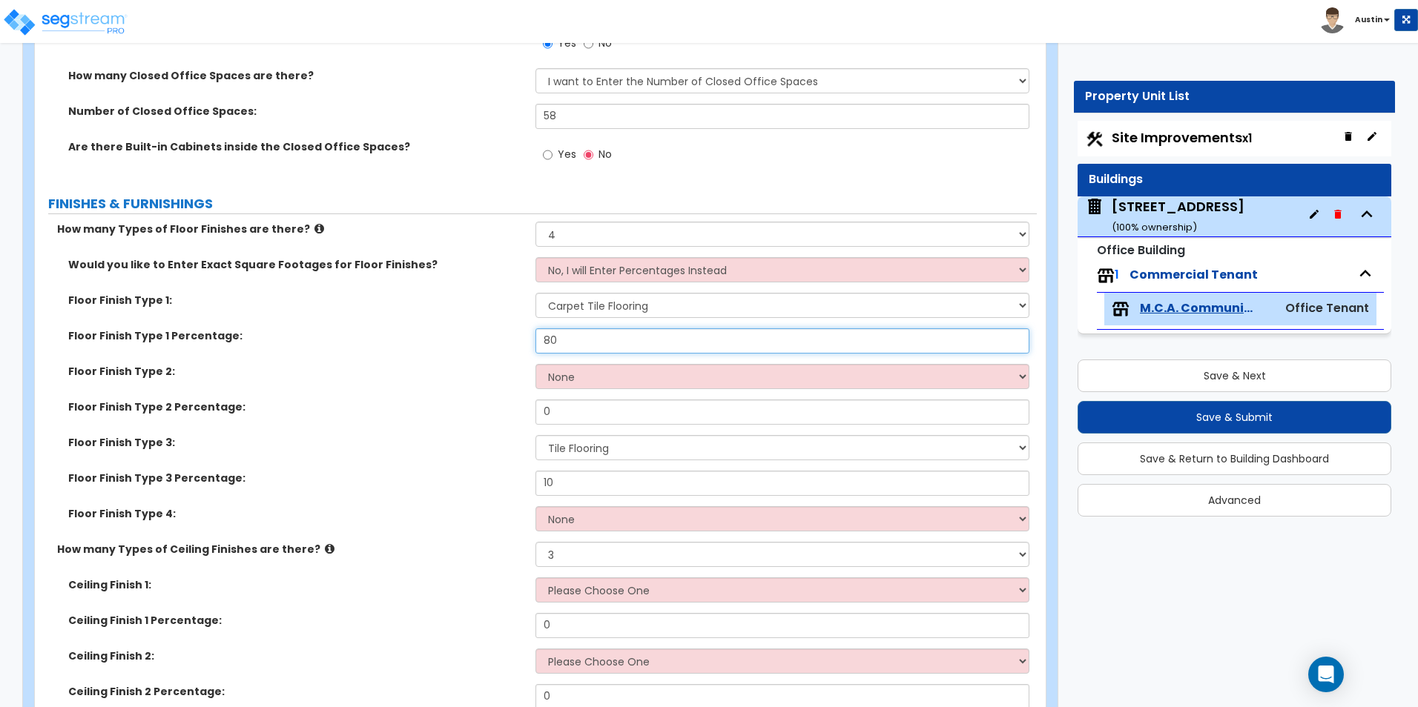
click at [587, 340] on input "80" at bounding box center [781, 341] width 493 height 25
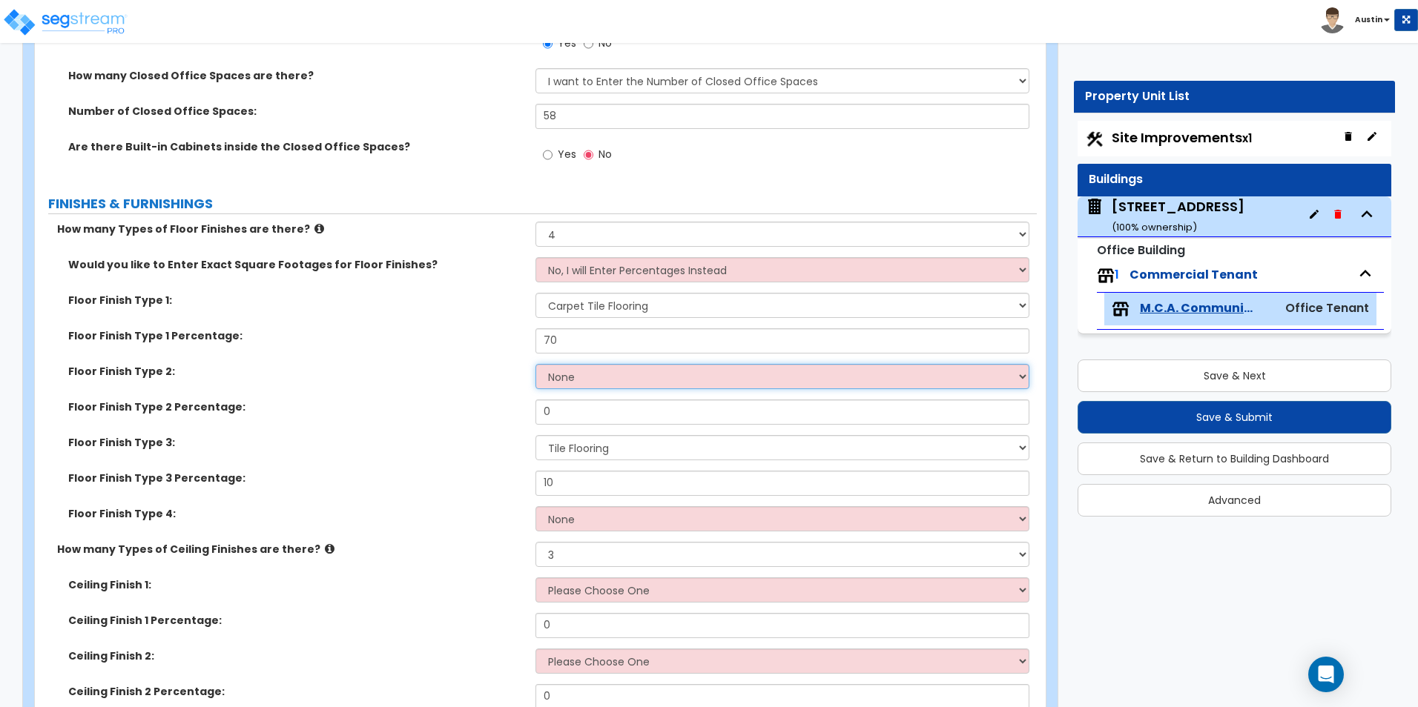
click at [575, 382] on select "None Tile Flooring Hardwood Flooring Resilient Laminate Flooring VCT Flooring S…" at bounding box center [781, 376] width 493 height 25
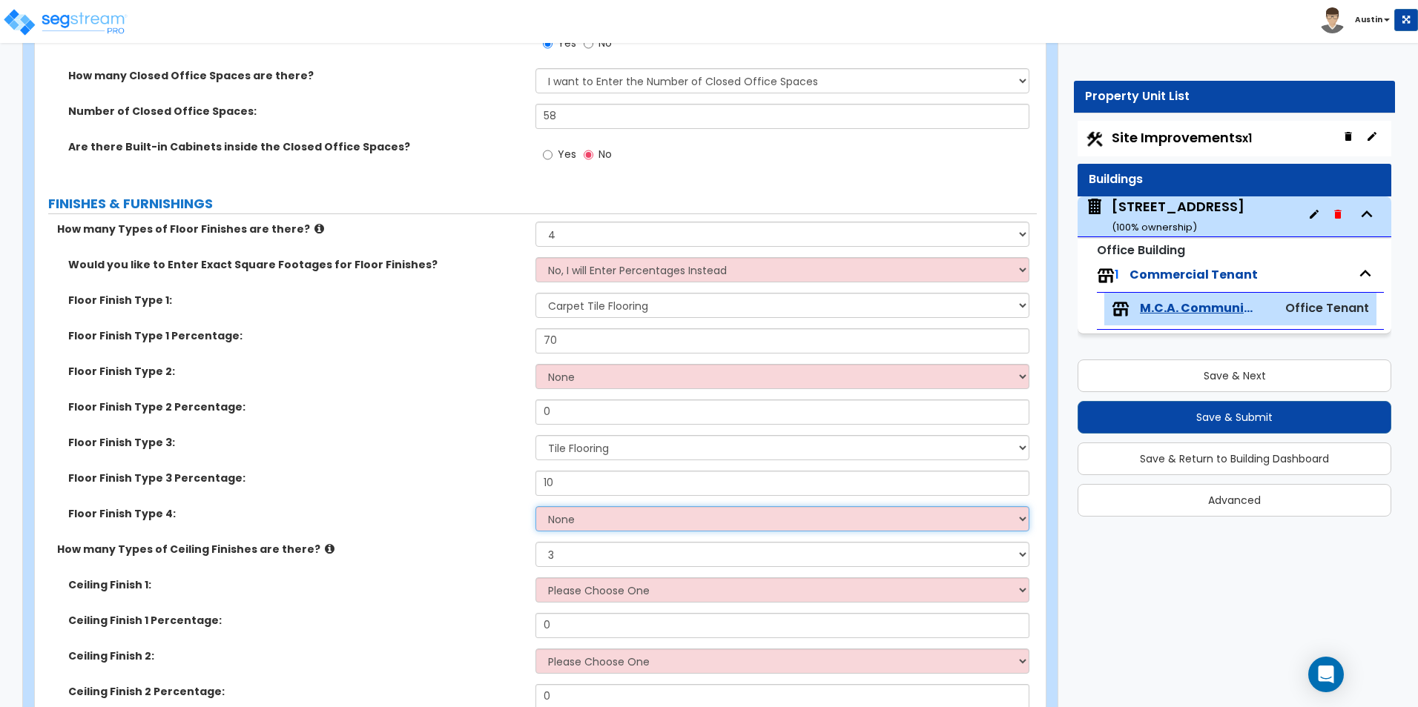
click at [587, 518] on select "None Tile Flooring Hardwood Flooring Resilient Laminate Flooring VCT Flooring S…" at bounding box center [781, 518] width 493 height 25
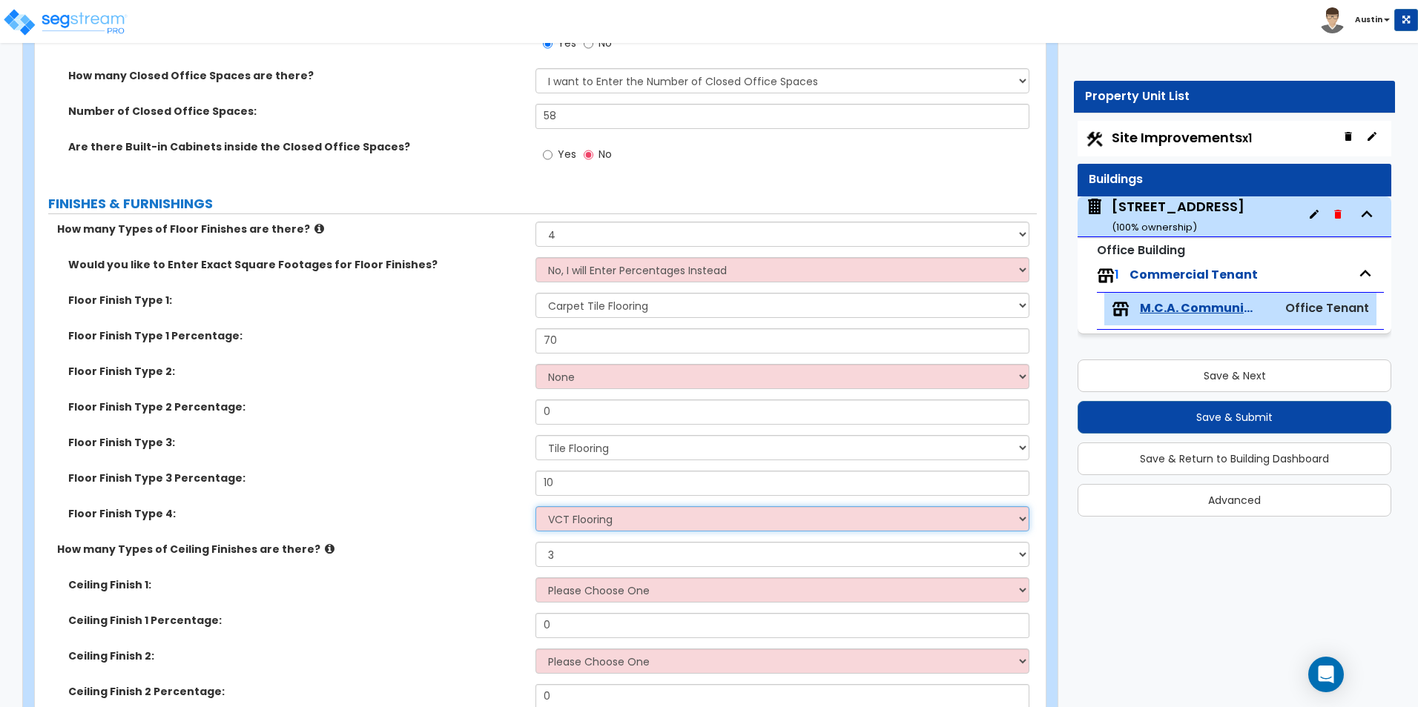
click at [535, 506] on select "None Tile Flooring Hardwood Flooring Resilient Laminate Flooring VCT Flooring S…" at bounding box center [781, 518] width 493 height 25
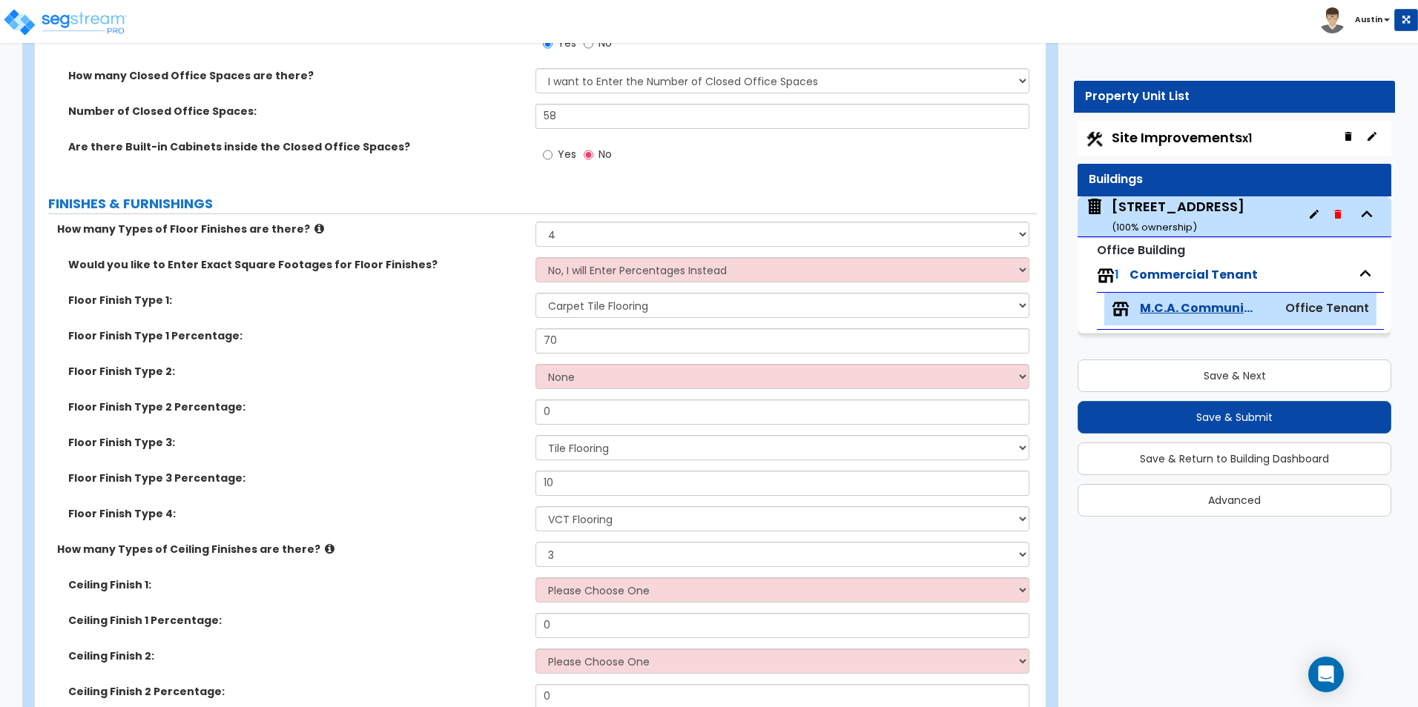
click at [396, 387] on div "Floor Finish Type 2: None Tile Flooring Hardwood Flooring Resilient Laminate Fl…" at bounding box center [536, 382] width 1002 height 36
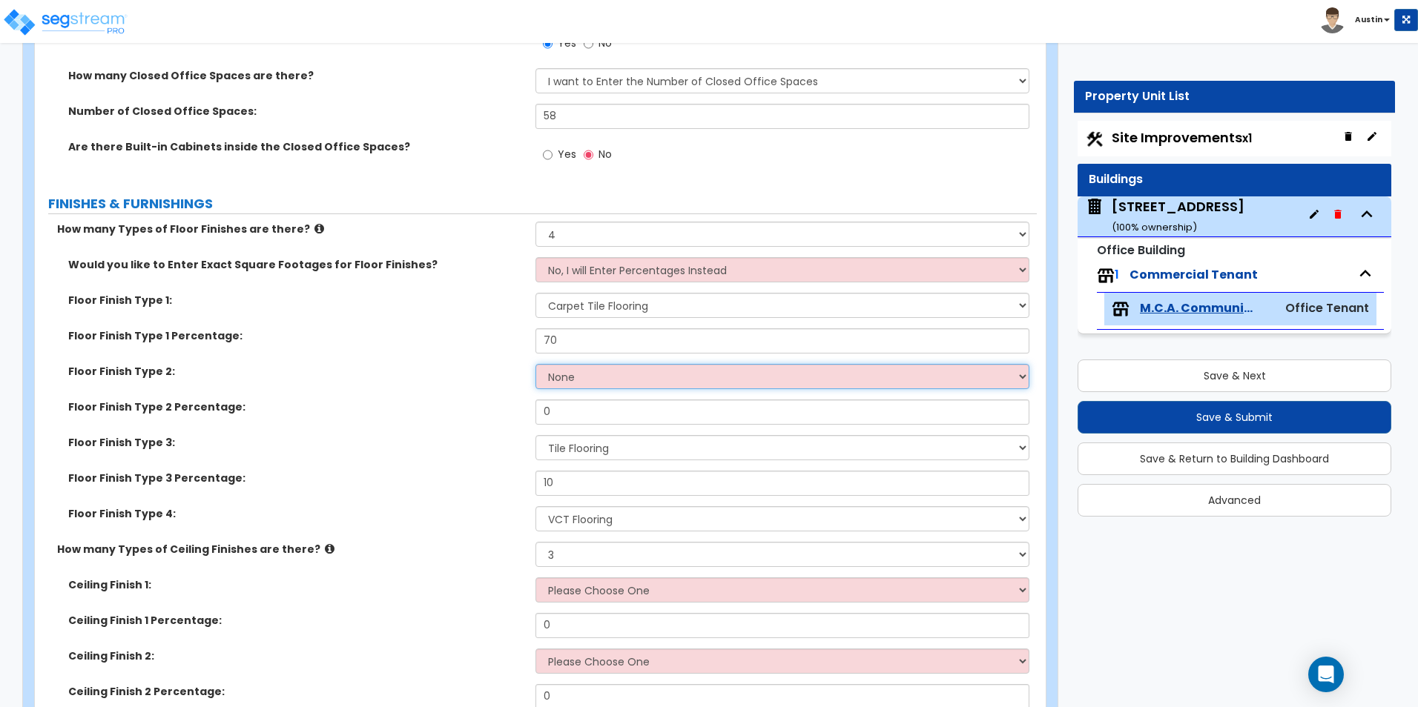
click at [571, 374] on select "None Tile Flooring Hardwood Flooring Resilient Laminate Flooring VCT Flooring S…" at bounding box center [781, 376] width 493 height 25
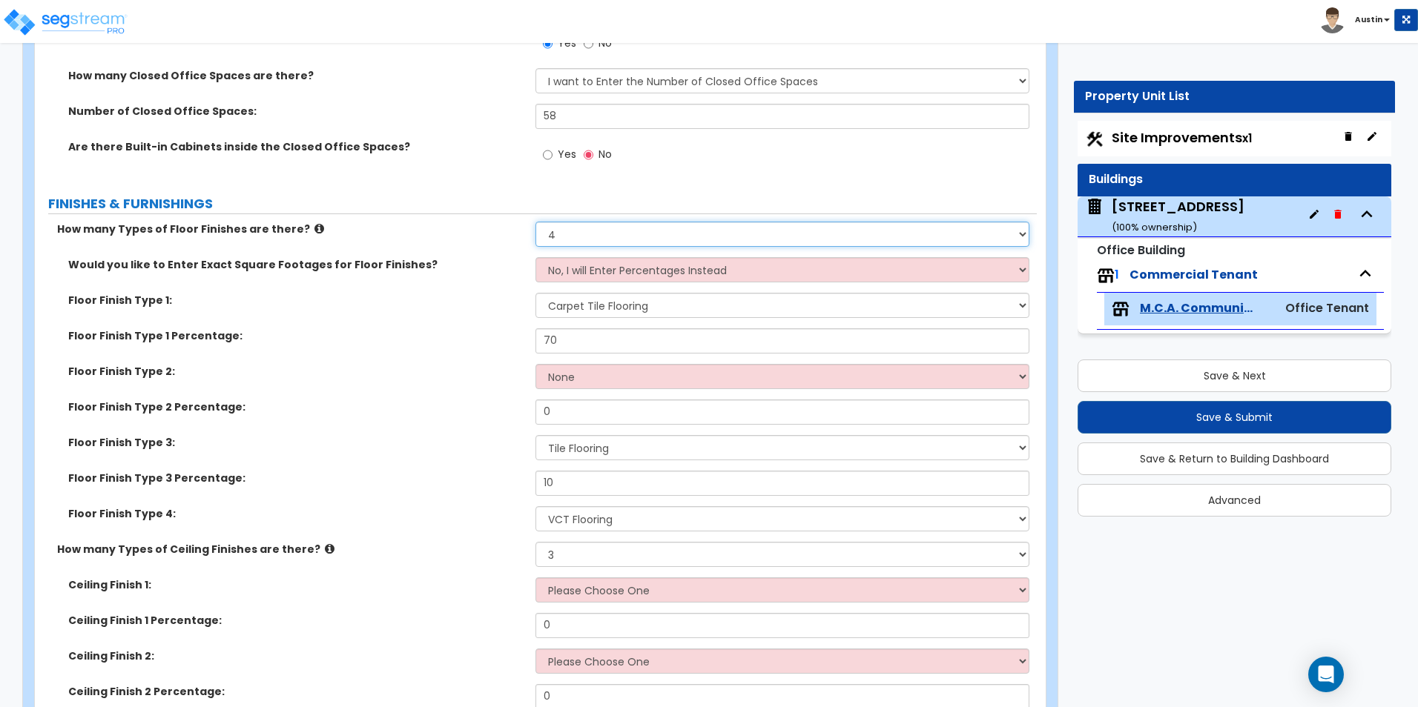
click at [602, 237] on select "None 1 2 3 4" at bounding box center [781, 234] width 493 height 25
click at [535, 222] on select "None 1 2 3 4" at bounding box center [781, 234] width 493 height 25
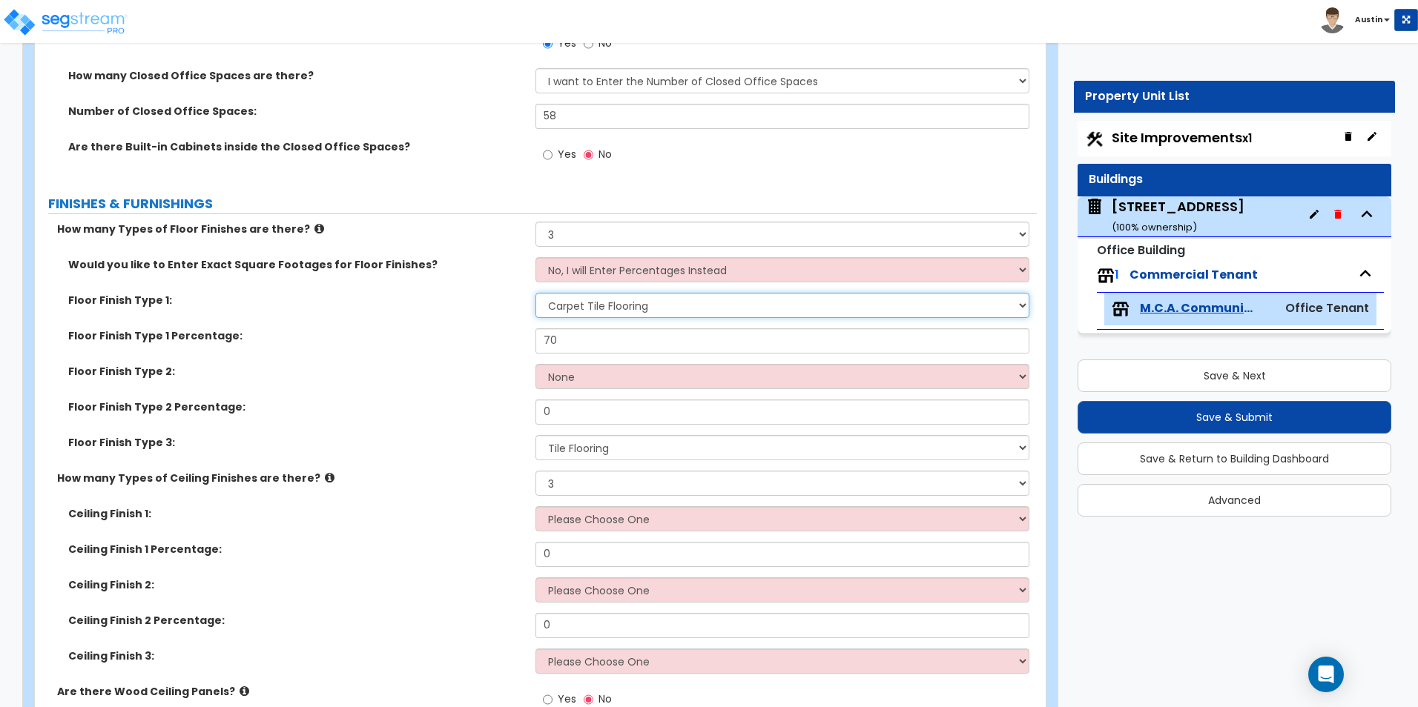
click at [624, 310] on select "None Tile Flooring Hardwood Flooring Resilient Laminate Flooring VCT Flooring S…" at bounding box center [781, 305] width 493 height 25
click at [349, 358] on div "Floor Finish Type 1 Percentage: 70" at bounding box center [536, 347] width 1002 height 36
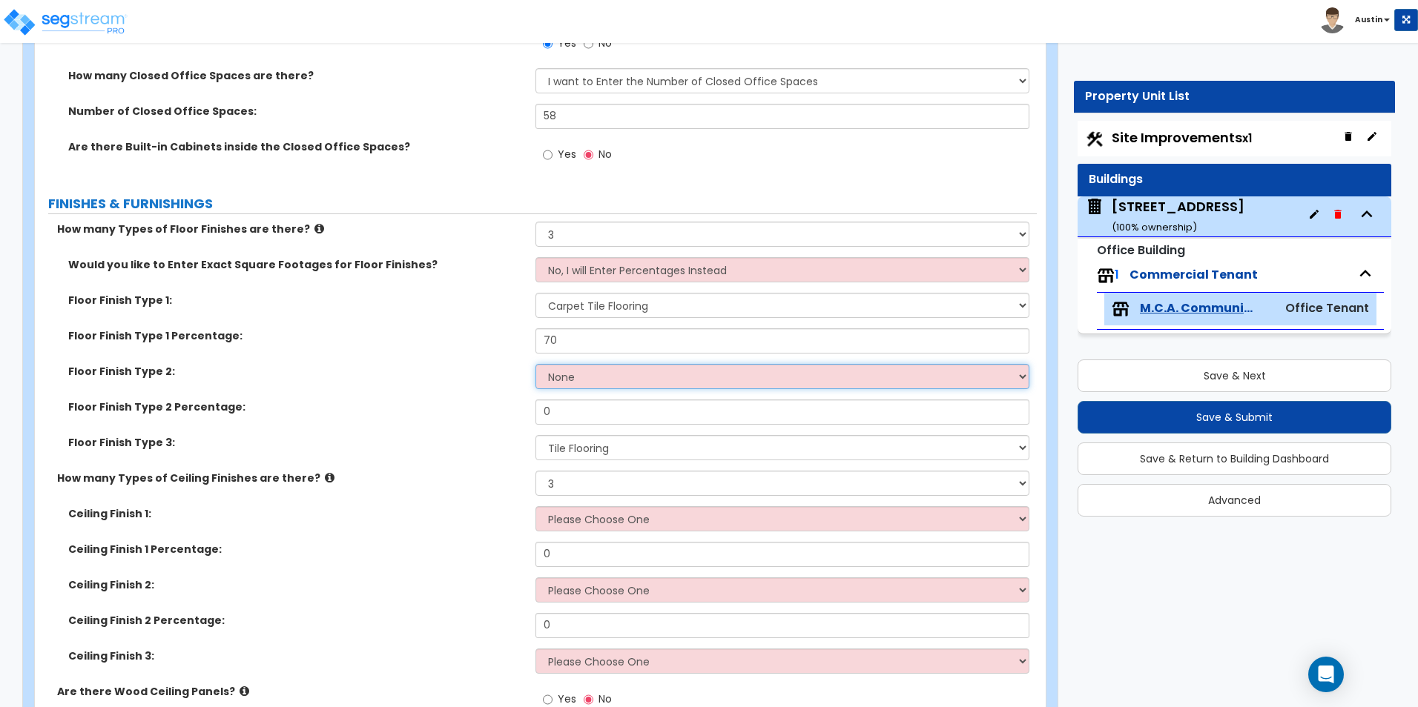
click at [590, 374] on select "None Tile Flooring Hardwood Flooring Resilient Laminate Flooring VCT Flooring S…" at bounding box center [781, 376] width 493 height 25
click at [535, 364] on select "None Tile Flooring Hardwood Flooring Resilient Laminate Flooring VCT Flooring S…" at bounding box center [781, 376] width 493 height 25
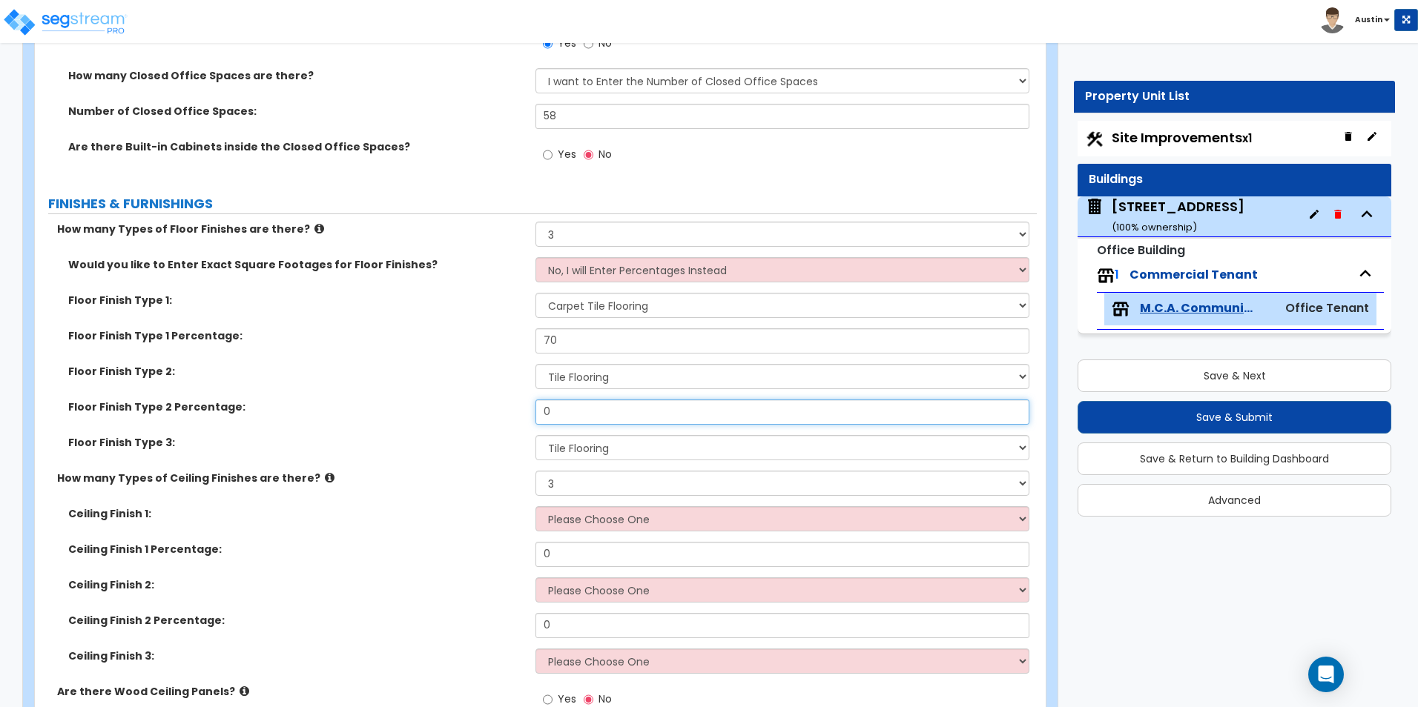
click at [578, 418] on input "0" at bounding box center [781, 412] width 493 height 25
click at [568, 443] on select "None Tile Flooring Hardwood Flooring Resilient Laminate Flooring VCT Flooring S…" at bounding box center [781, 447] width 493 height 25
click at [535, 435] on select "None Tile Flooring Hardwood Flooring Resilient Laminate Flooring VCT Flooring S…" at bounding box center [781, 447] width 493 height 25
click at [454, 461] on div "Floor Finish Type 3: None Tile Flooring Hardwood Flooring Resilient Laminate Fl…" at bounding box center [536, 453] width 1002 height 36
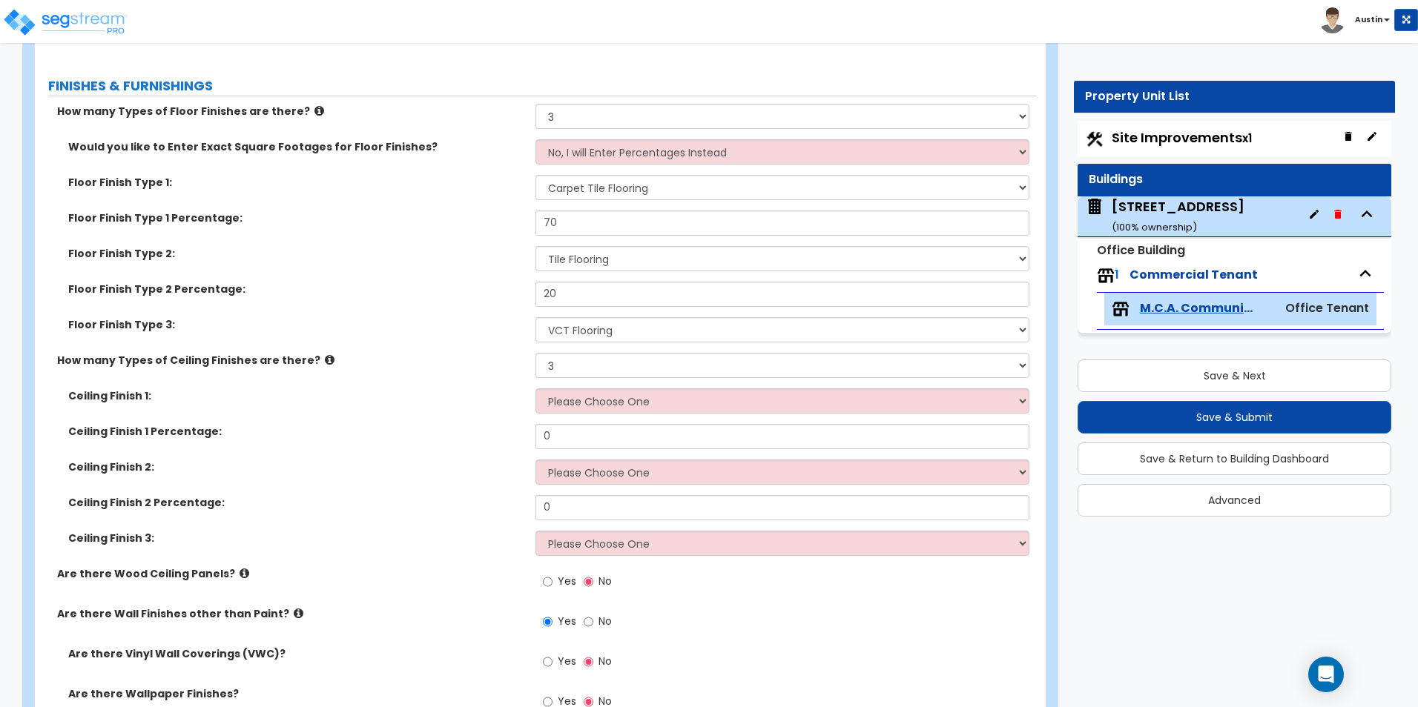
scroll to position [1152, 0]
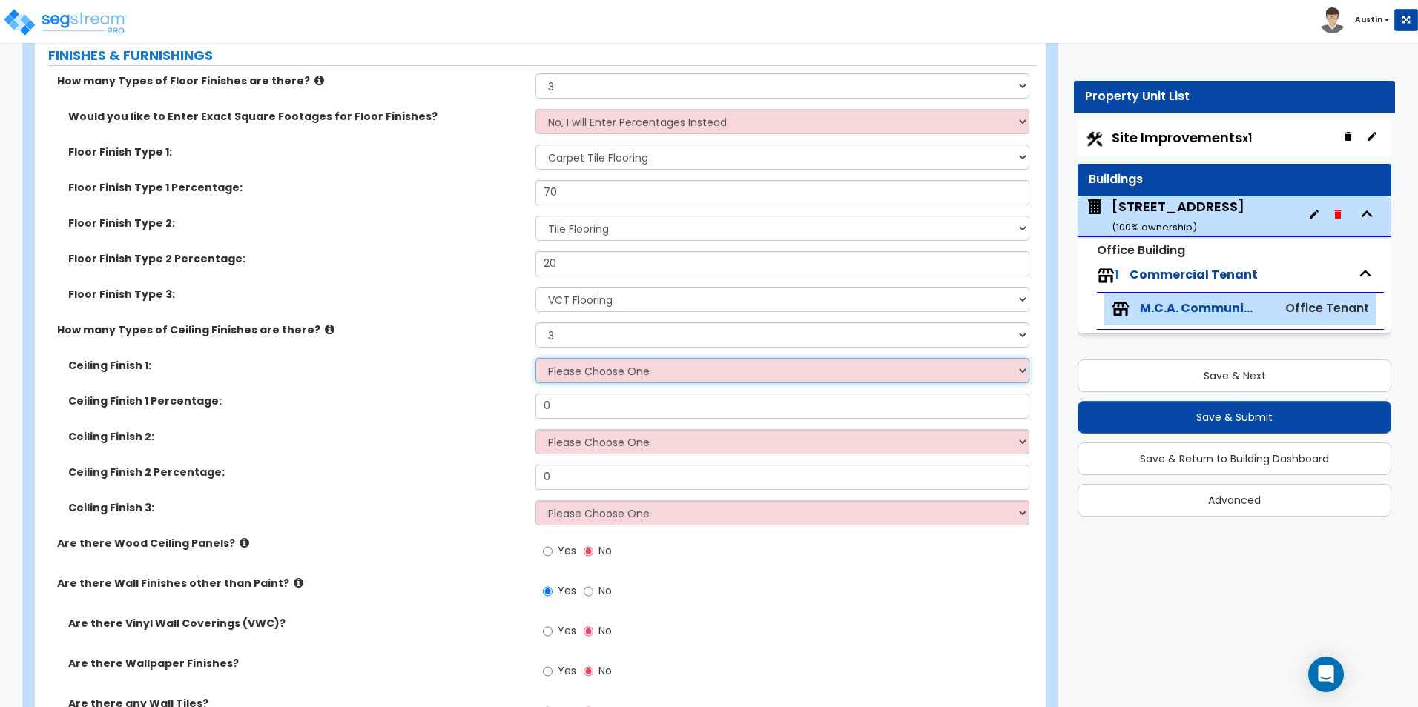
click at [630, 374] on select "Please Choose One Drop Ceiling Open Ceiling Drywall Ceiling" at bounding box center [781, 370] width 493 height 25
click at [607, 445] on select "Please Choose One Drop Ceiling Open Ceiling Drywall Ceiling" at bounding box center [781, 441] width 493 height 25
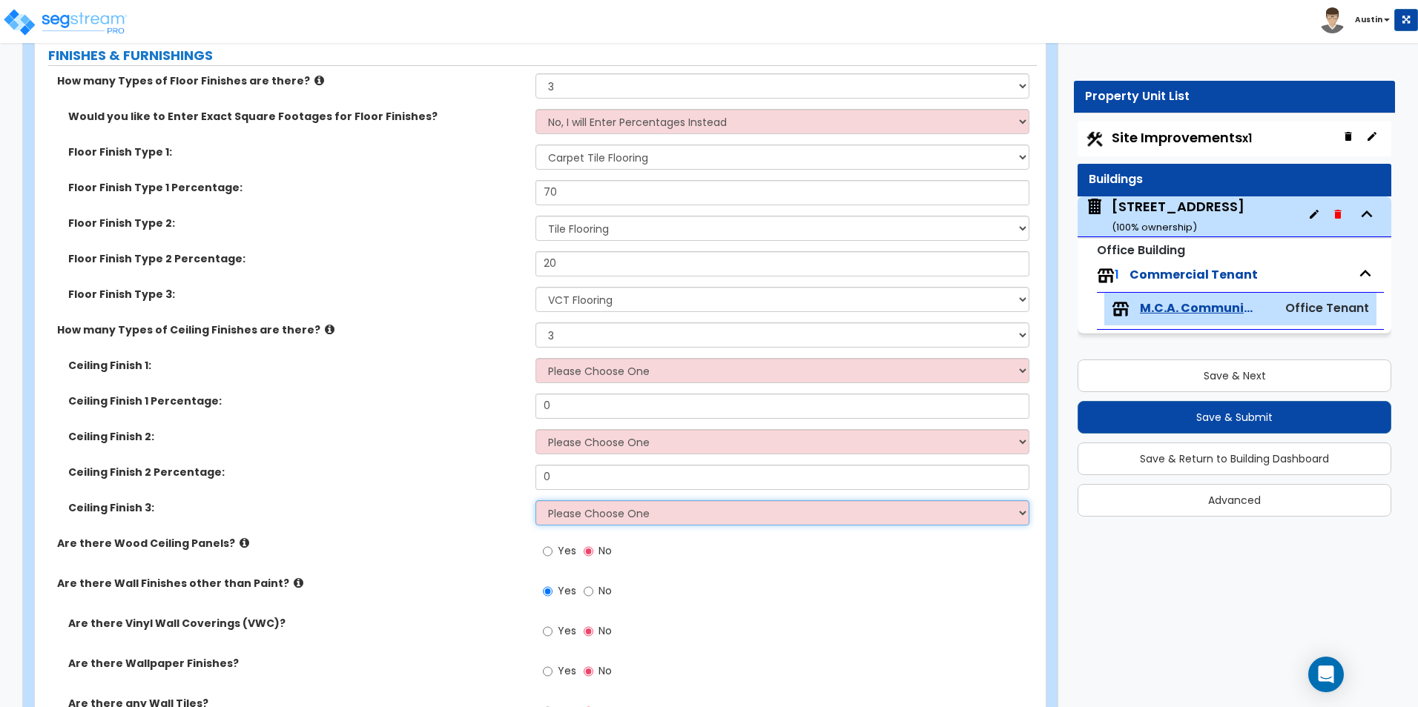
click at [617, 501] on select "Please Choose One Drop Ceiling Open Ceiling Drywall Ceiling" at bounding box center [781, 513] width 493 height 25
click at [615, 504] on select "Please Choose One Drop Ceiling Open Ceiling Drywall Ceiling" at bounding box center [781, 513] width 493 height 25
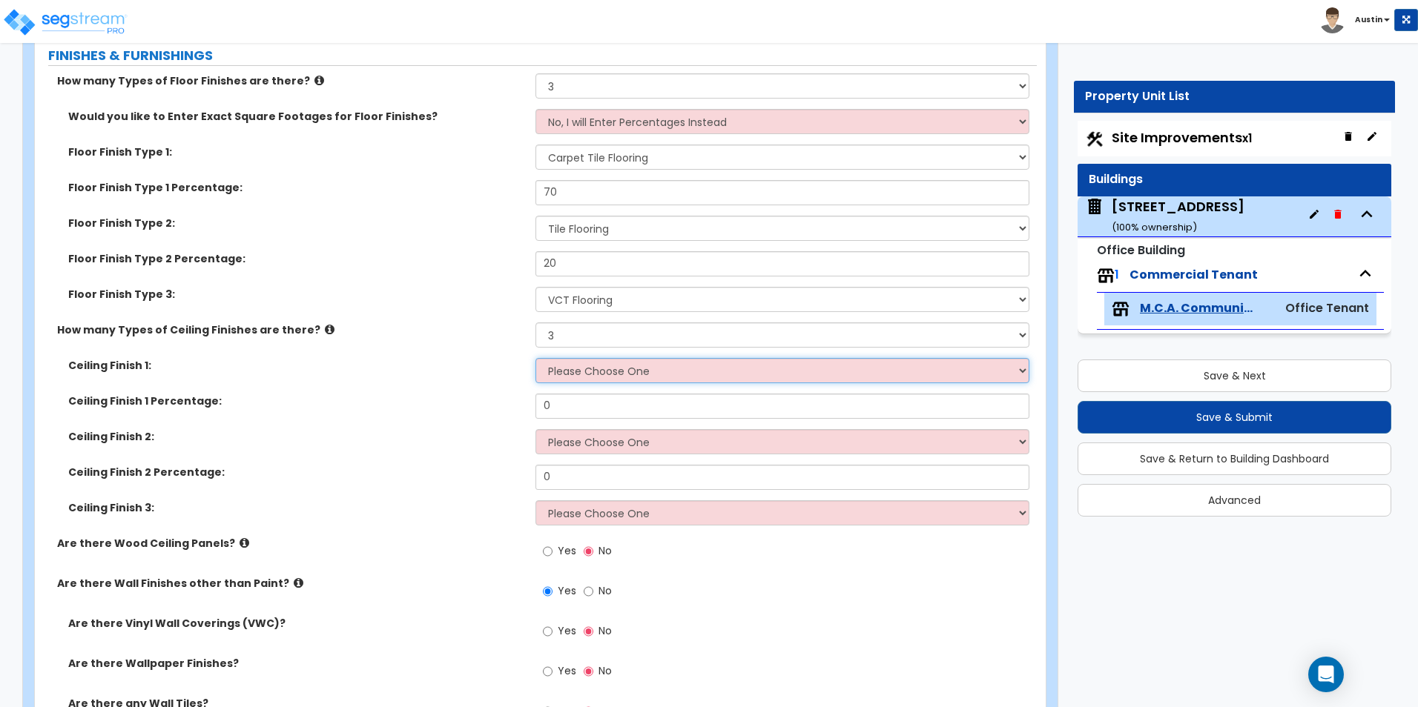
click at [630, 377] on select "Please Choose One Drop Ceiling Open Ceiling Drywall Ceiling" at bounding box center [781, 370] width 493 height 25
drag, startPoint x: 643, startPoint y: 377, endPoint x: 650, endPoint y: 380, distance: 8.0
click at [643, 377] on select "Please Choose One Drop Ceiling Open Ceiling Drywall Ceiling" at bounding box center [781, 370] width 493 height 25
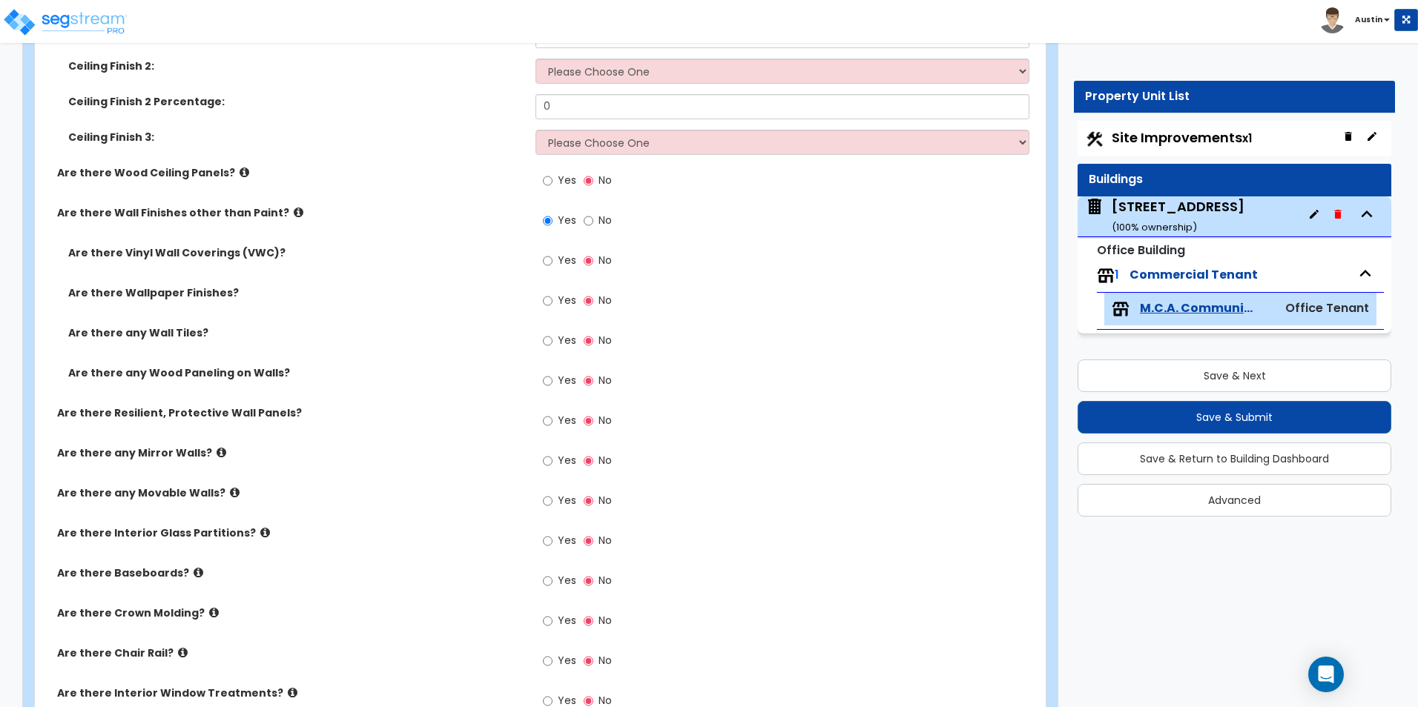
scroll to position [1597, 0]
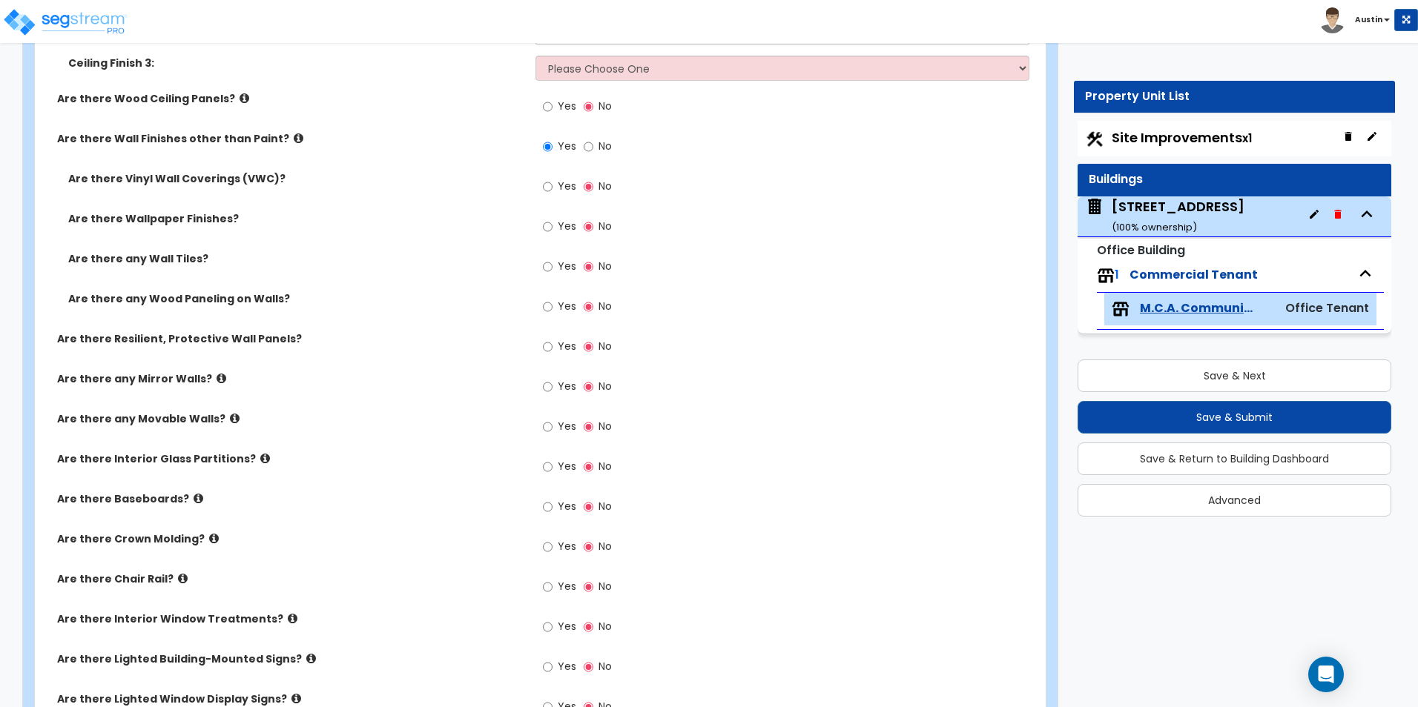
click at [564, 511] on span "Yes" at bounding box center [567, 506] width 19 height 15
click at [552, 511] on input "Yes" at bounding box center [548, 507] width 10 height 16
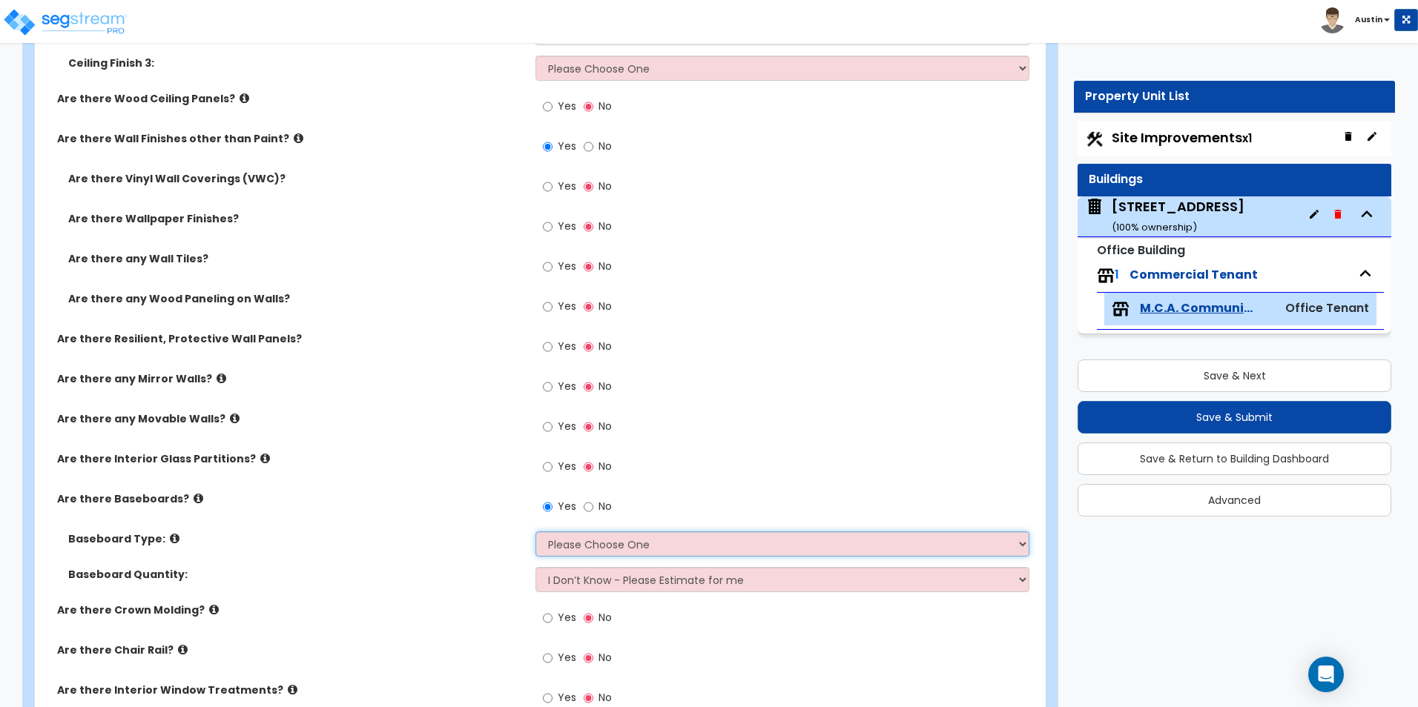
click at [621, 540] on select "Please Choose One Wood Vinyl Carpet Tile" at bounding box center [781, 544] width 493 height 25
click at [535, 532] on select "Please Choose One Wood Vinyl Carpet Tile" at bounding box center [781, 544] width 493 height 25
click at [419, 556] on div "Baseboard Type: Please Choose One Wood Vinyl Carpet Tile" at bounding box center [536, 550] width 1002 height 36
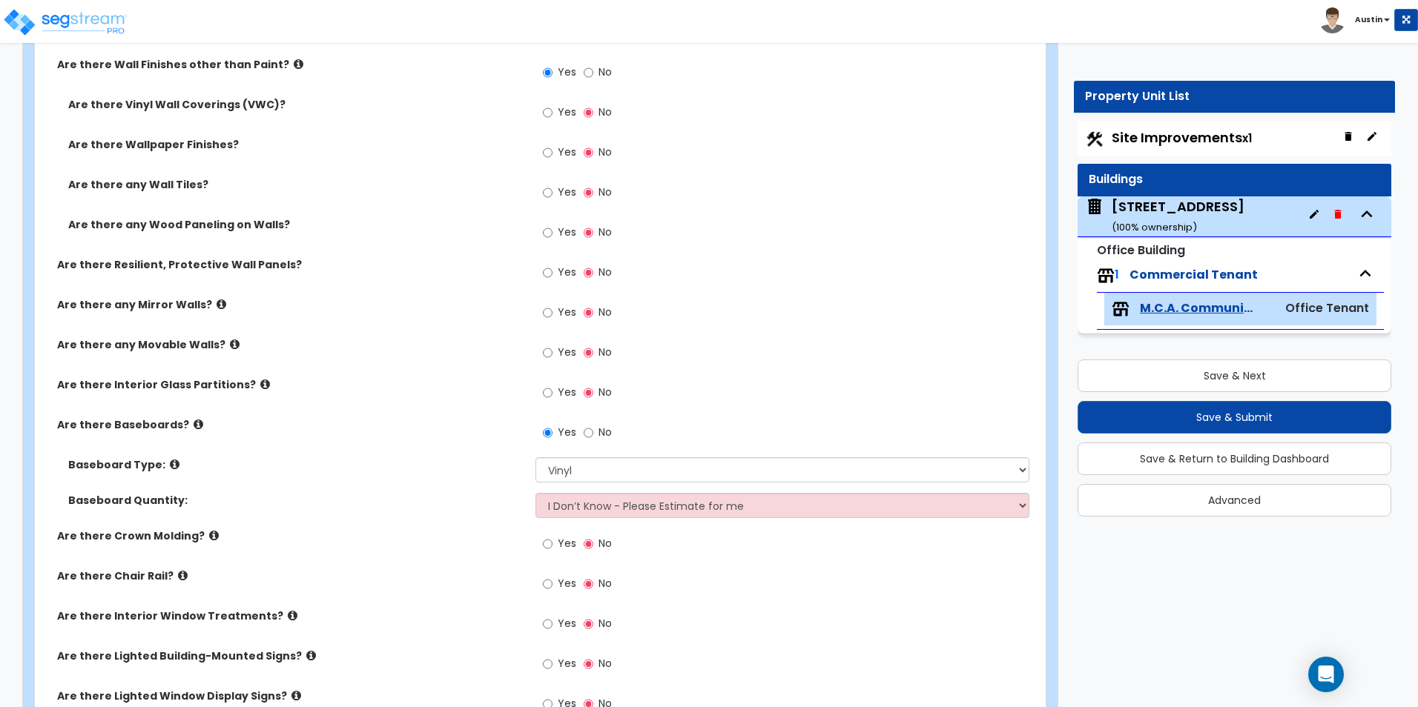
scroll to position [1746, 0]
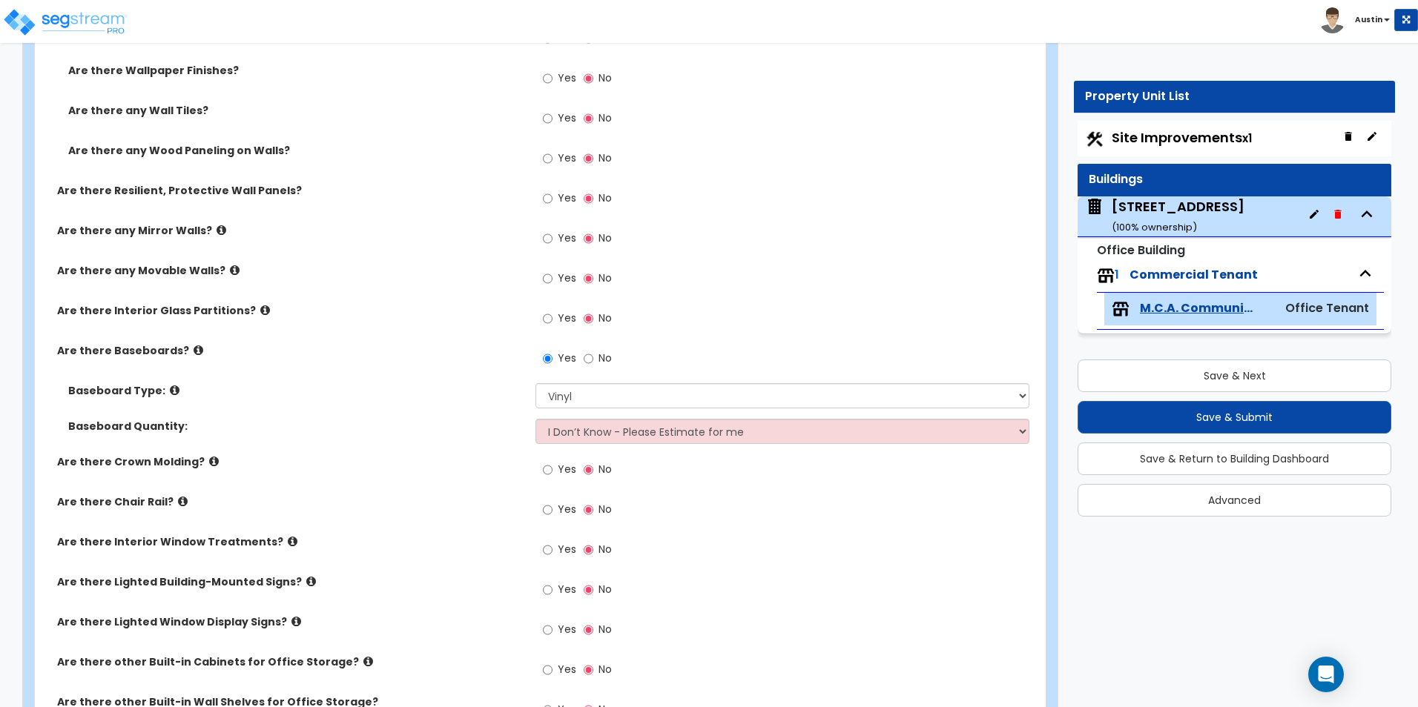
click at [554, 548] on label "Yes" at bounding box center [559, 551] width 33 height 25
click at [552, 548] on input "Yes" at bounding box center [548, 550] width 10 height 16
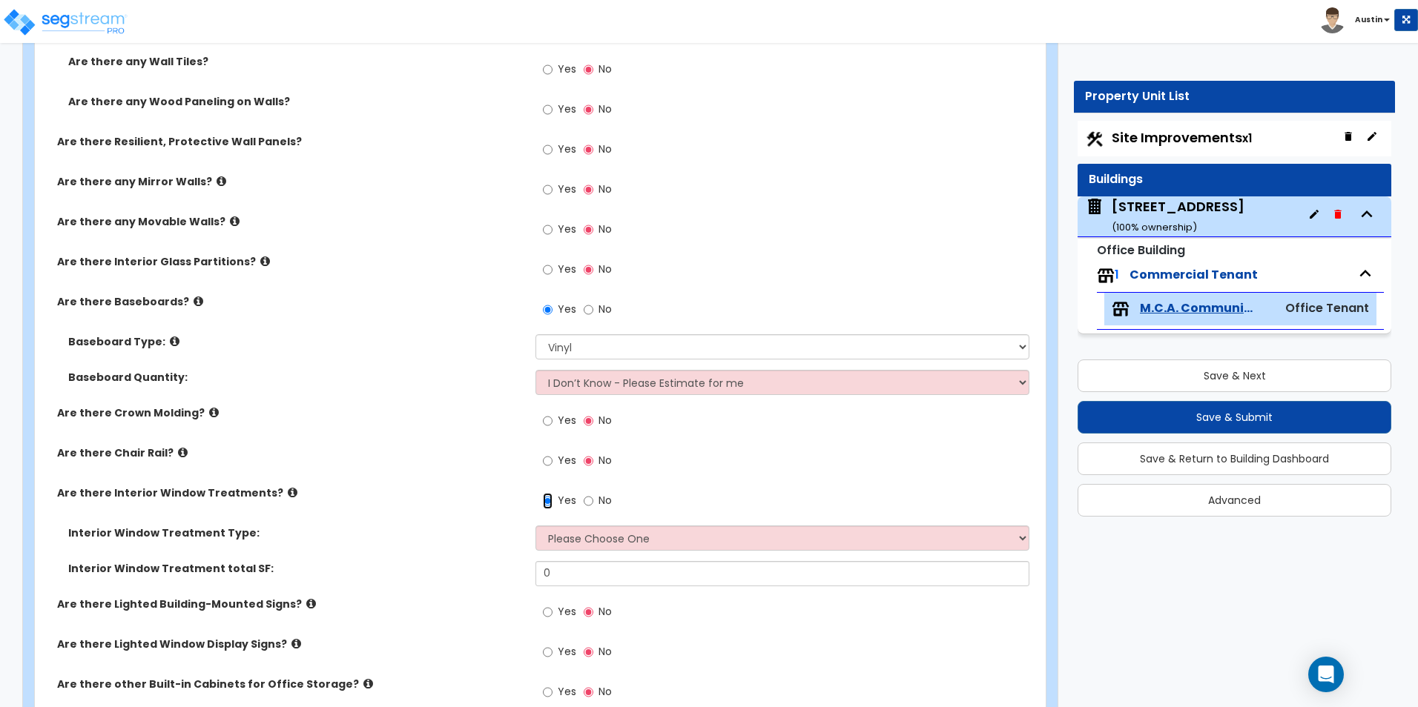
scroll to position [1820, 0]
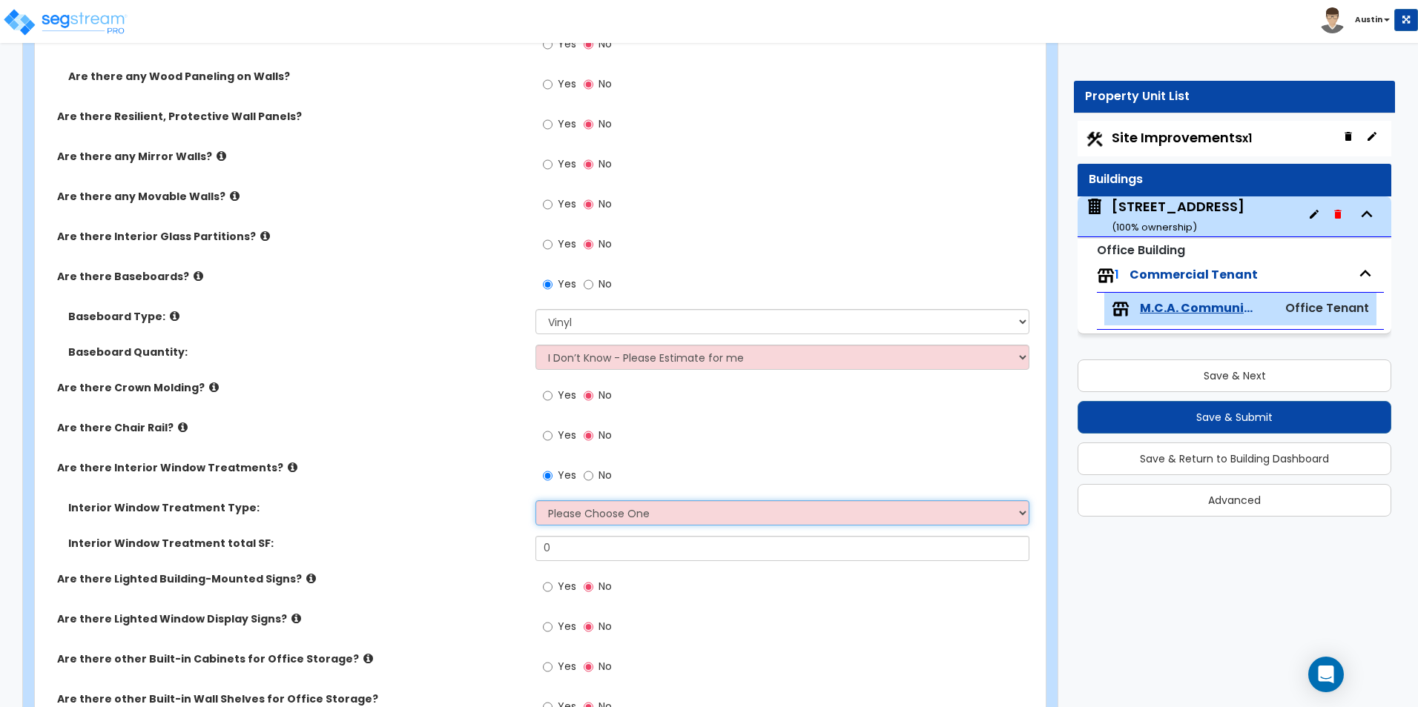
click at [583, 524] on select "Please Choose One Vertical Blinds Window Shades Venetian Blinds Wood Shutters" at bounding box center [781, 513] width 493 height 25
click at [535, 501] on select "Please Choose One Vertical Blinds Window Shades Venetian Blinds Wood Shutters" at bounding box center [781, 513] width 493 height 25
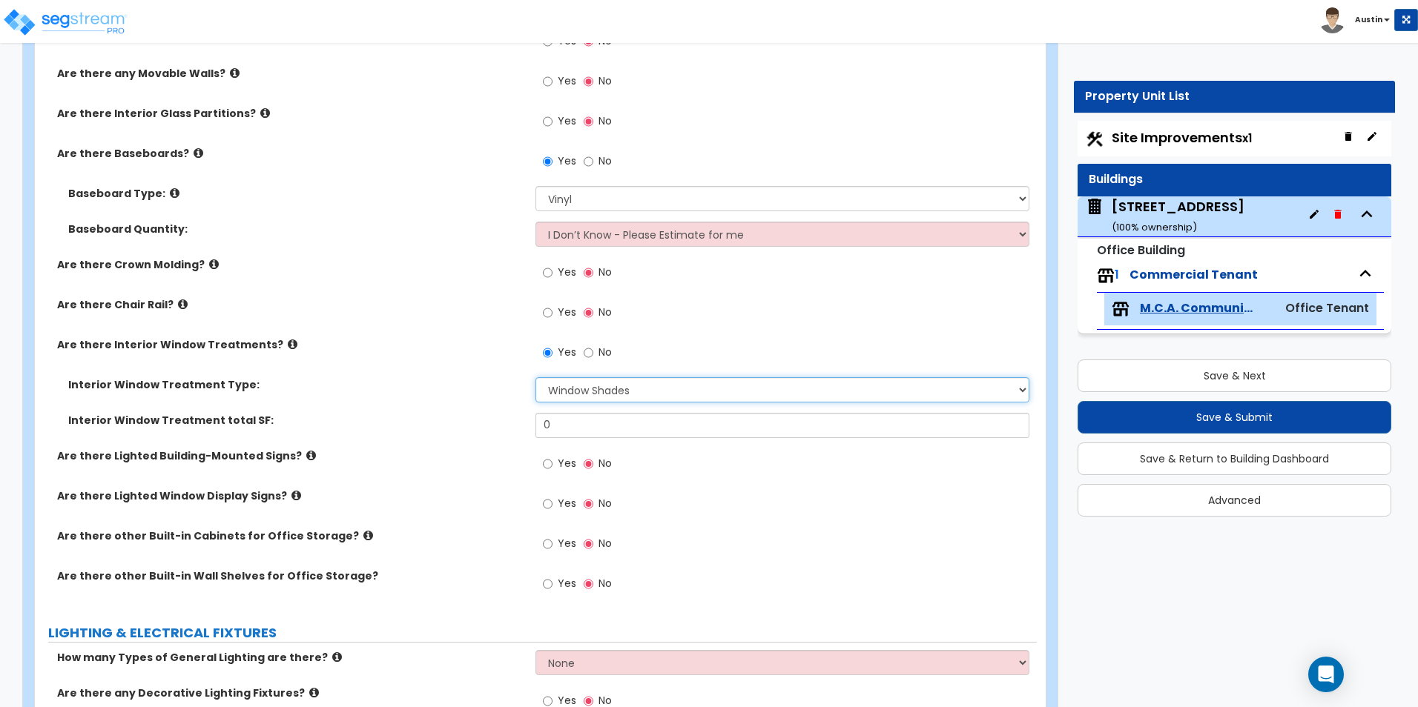
scroll to position [1968, 0]
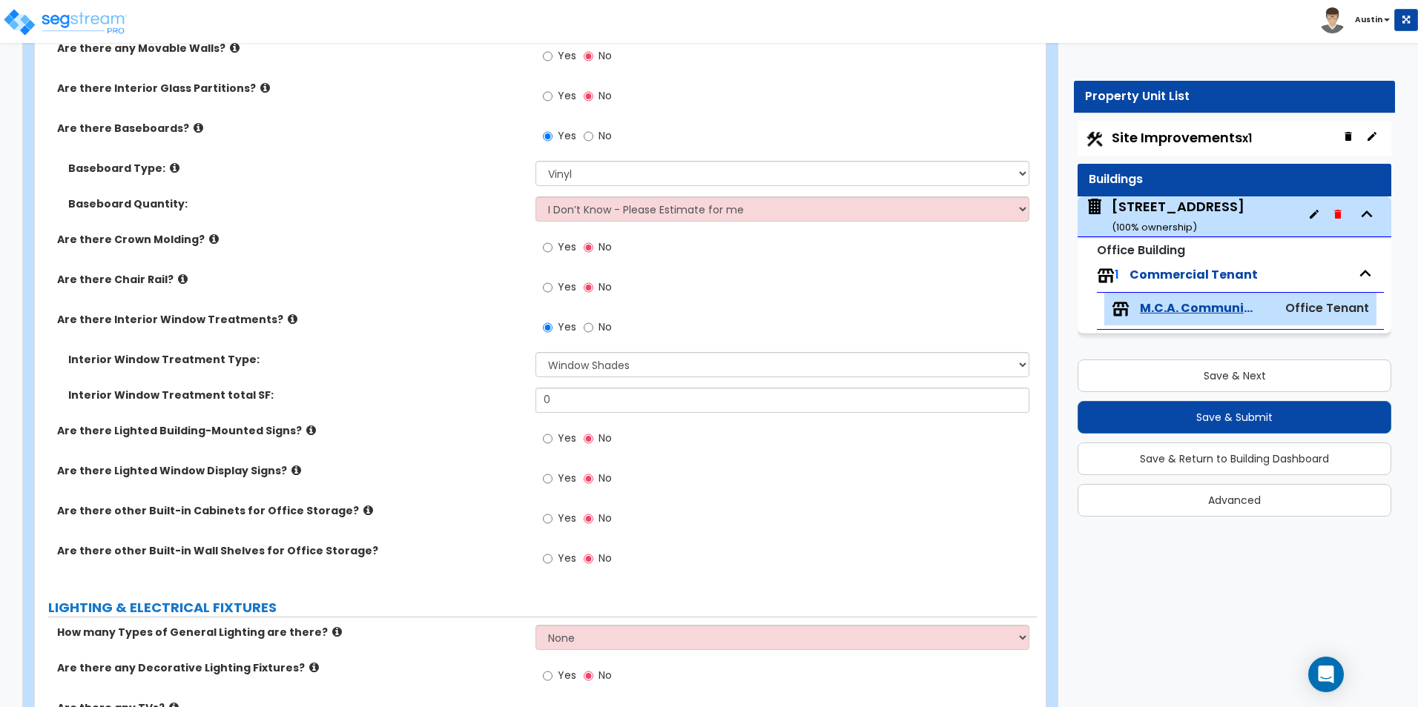
click at [572, 514] on span "Yes" at bounding box center [567, 518] width 19 height 15
click at [552, 514] on input "Yes" at bounding box center [548, 519] width 10 height 16
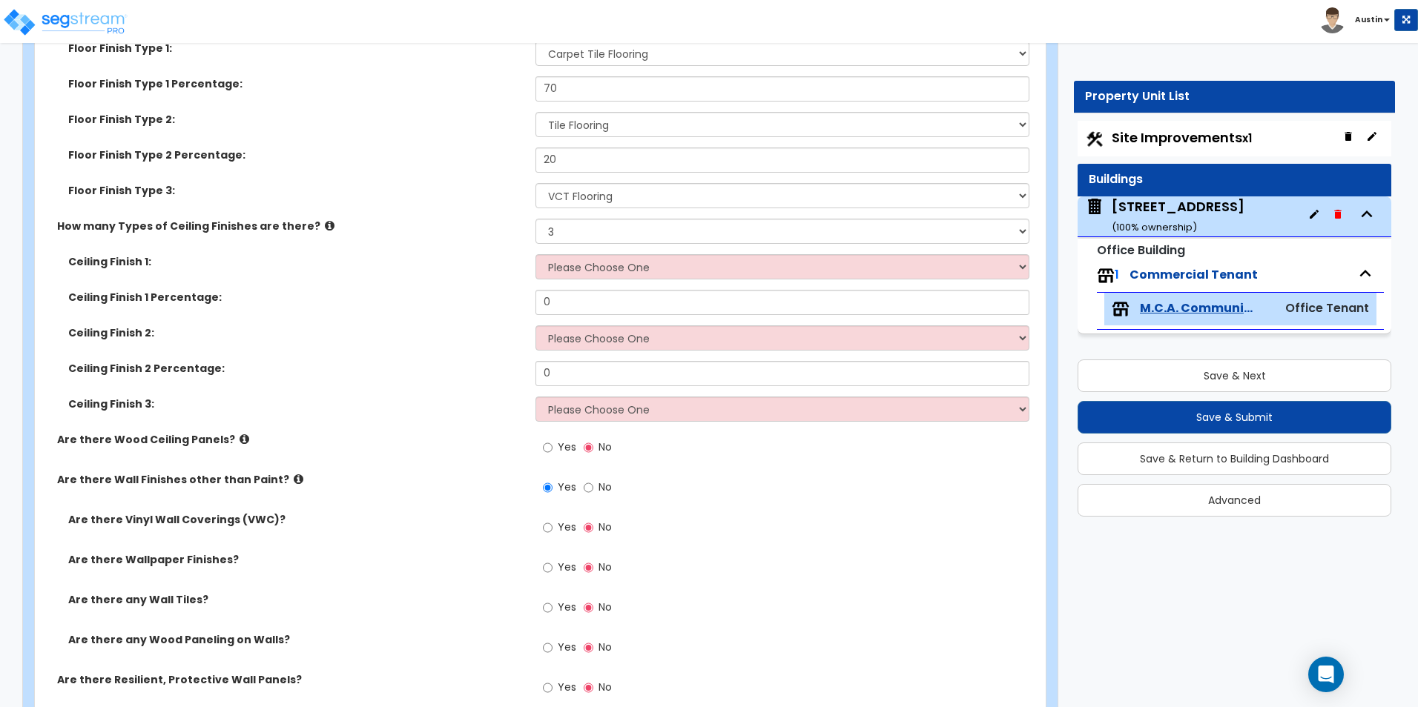
scroll to position [1227, 0]
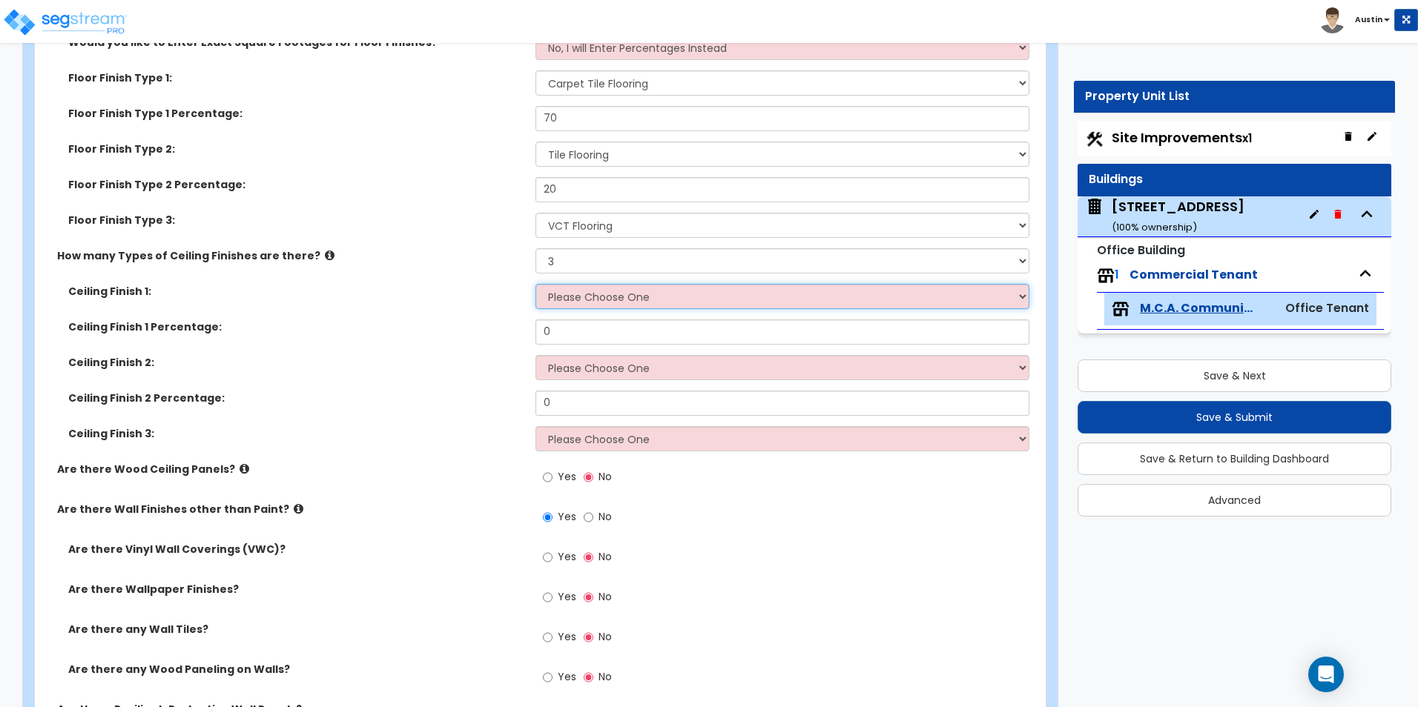
click at [604, 300] on select "Please Choose One Drop Ceiling Open Ceiling Drywall Ceiling" at bounding box center [781, 296] width 493 height 25
click at [535, 284] on select "Please Choose One Drop Ceiling Open Ceiling Drywall Ceiling" at bounding box center [781, 296] width 493 height 25
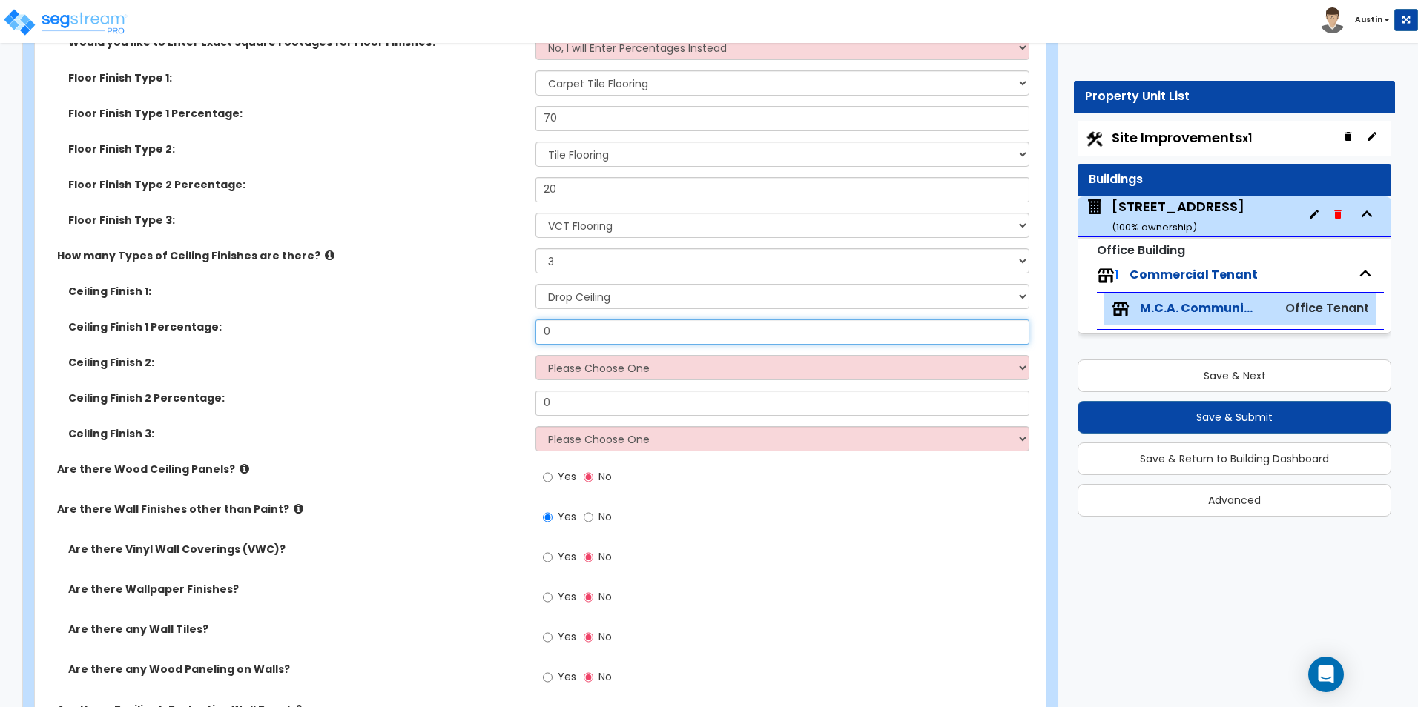
click at [597, 329] on input "0" at bounding box center [781, 332] width 493 height 25
click at [603, 363] on select "Please Choose One Drop Ceiling Open Ceiling Drywall Ceiling" at bounding box center [781, 367] width 493 height 25
click at [535, 355] on select "Please Choose One Drop Ceiling Open Ceiling Drywall Ceiling" at bounding box center [781, 367] width 493 height 25
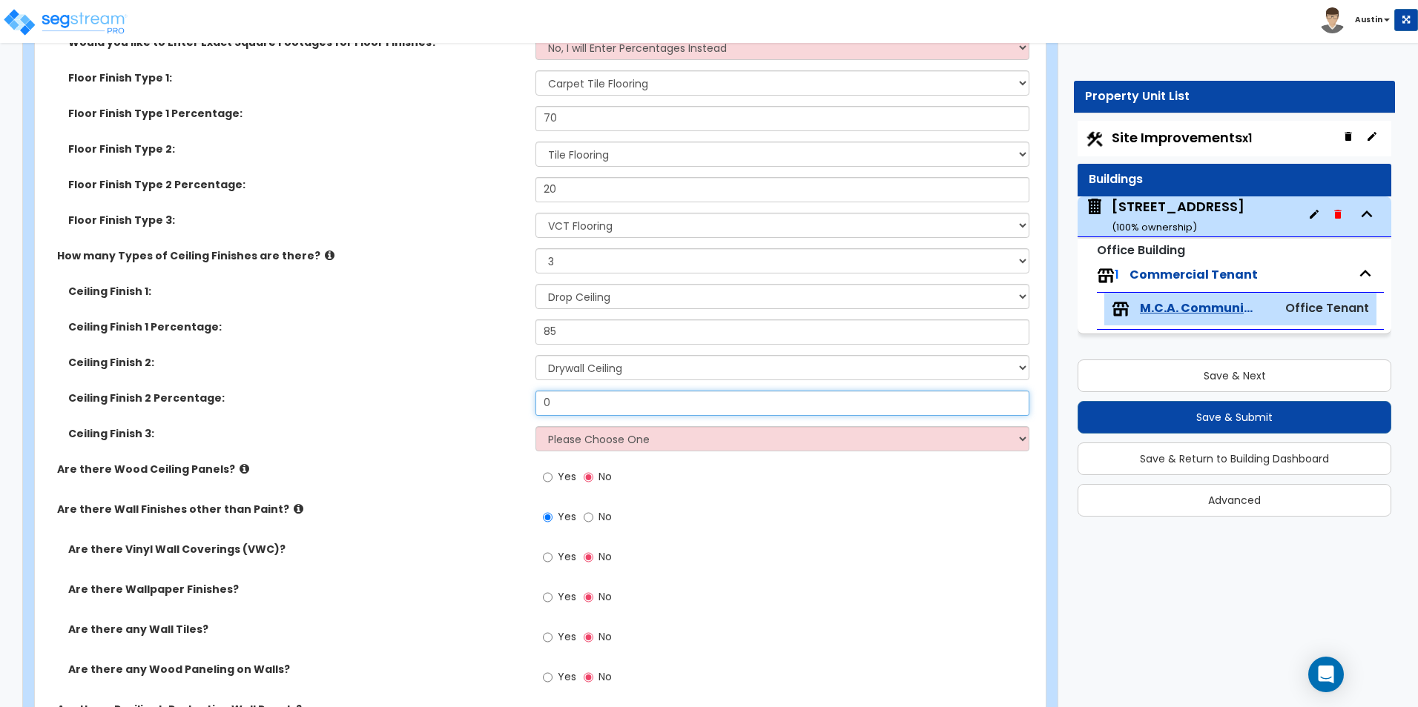
click at [604, 407] on input "0" at bounding box center [781, 403] width 493 height 25
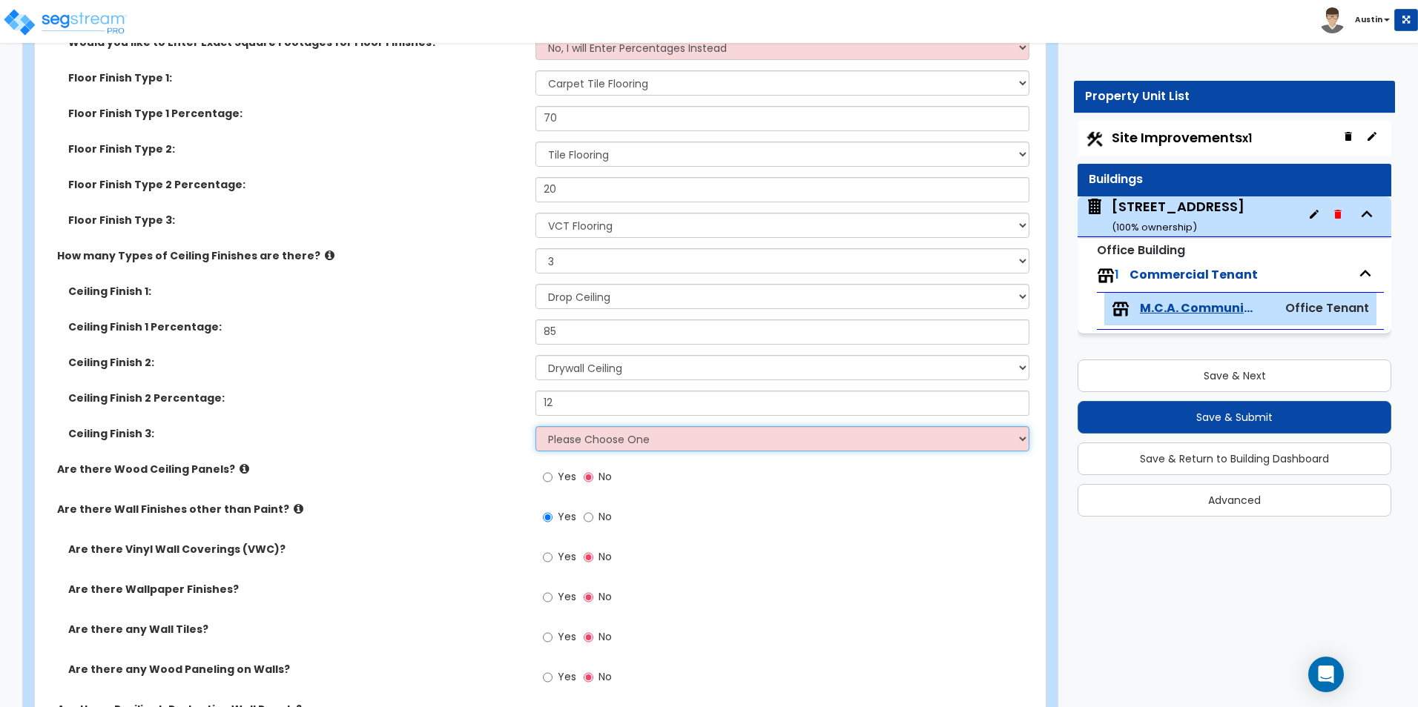
click at [605, 441] on select "Please Choose One Drop Ceiling Open Ceiling Drywall Ceiling" at bounding box center [781, 438] width 493 height 25
click at [535, 426] on select "Please Choose One Drop Ceiling Open Ceiling Drywall Ceiling" at bounding box center [781, 438] width 493 height 25
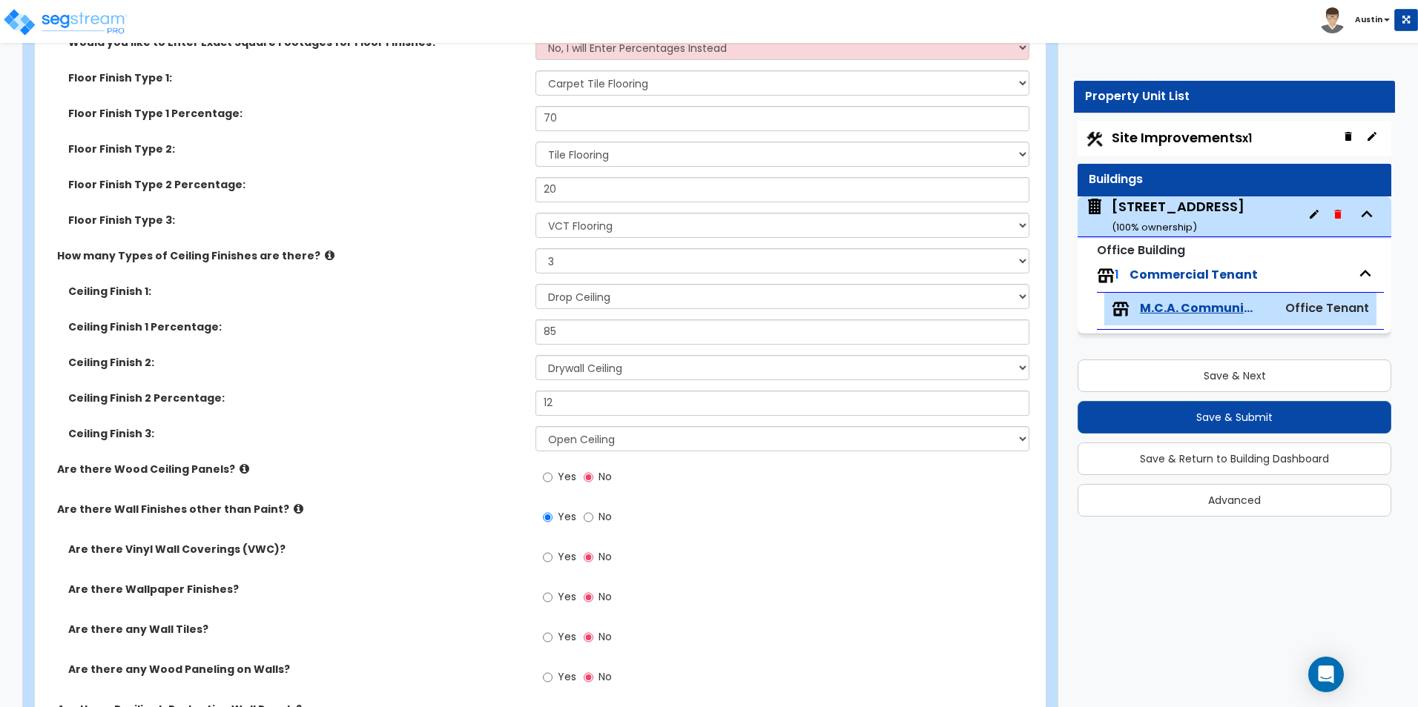
click at [334, 365] on label "Ceiling Finish 2:" at bounding box center [296, 362] width 456 height 15
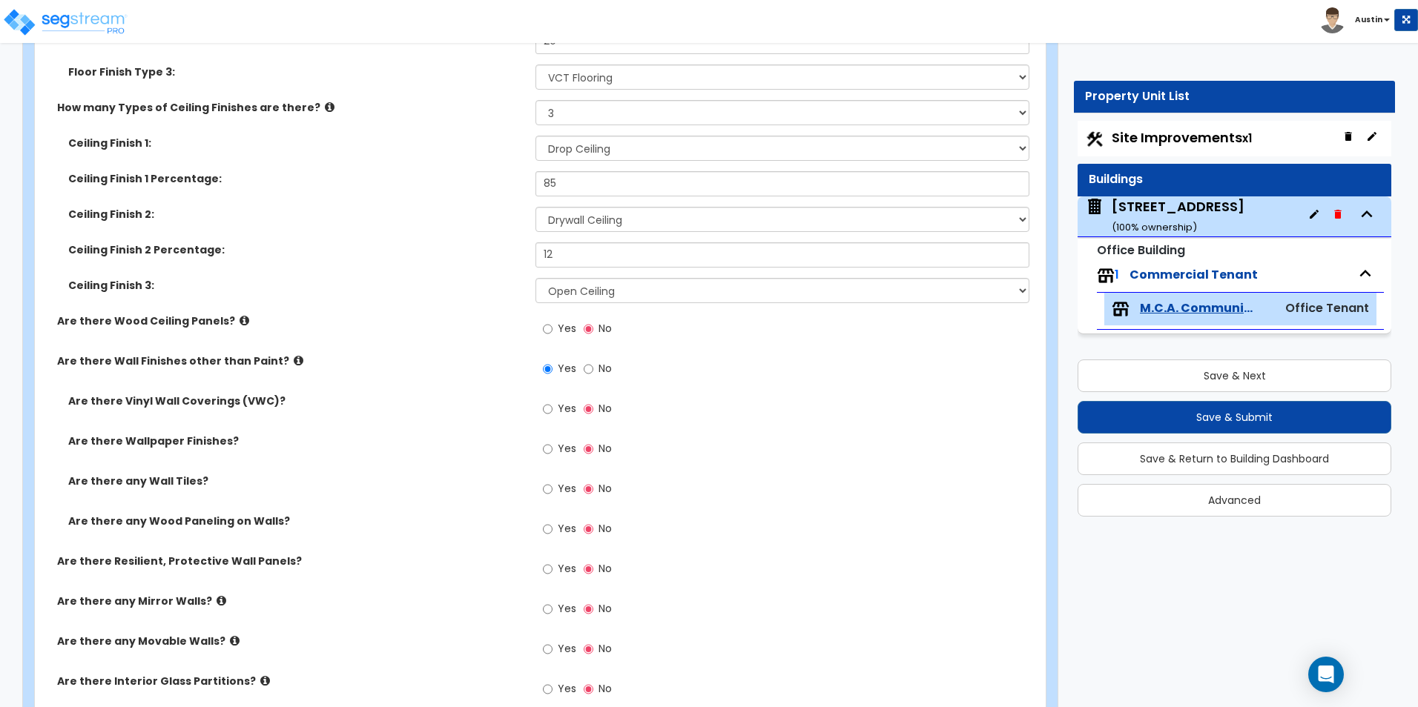
scroll to position [1449, 0]
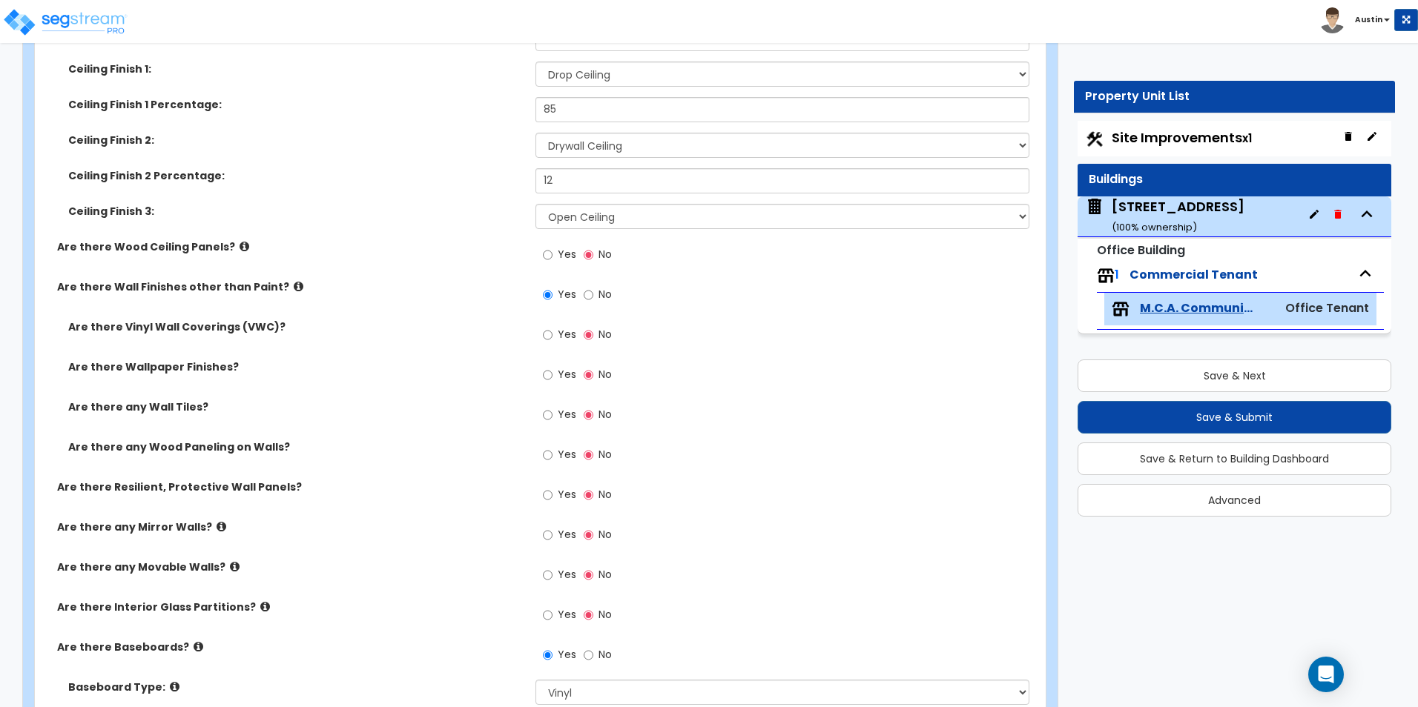
click at [559, 410] on span "Yes" at bounding box center [567, 414] width 19 height 15
click at [552, 410] on input "Yes" at bounding box center [548, 415] width 10 height 16
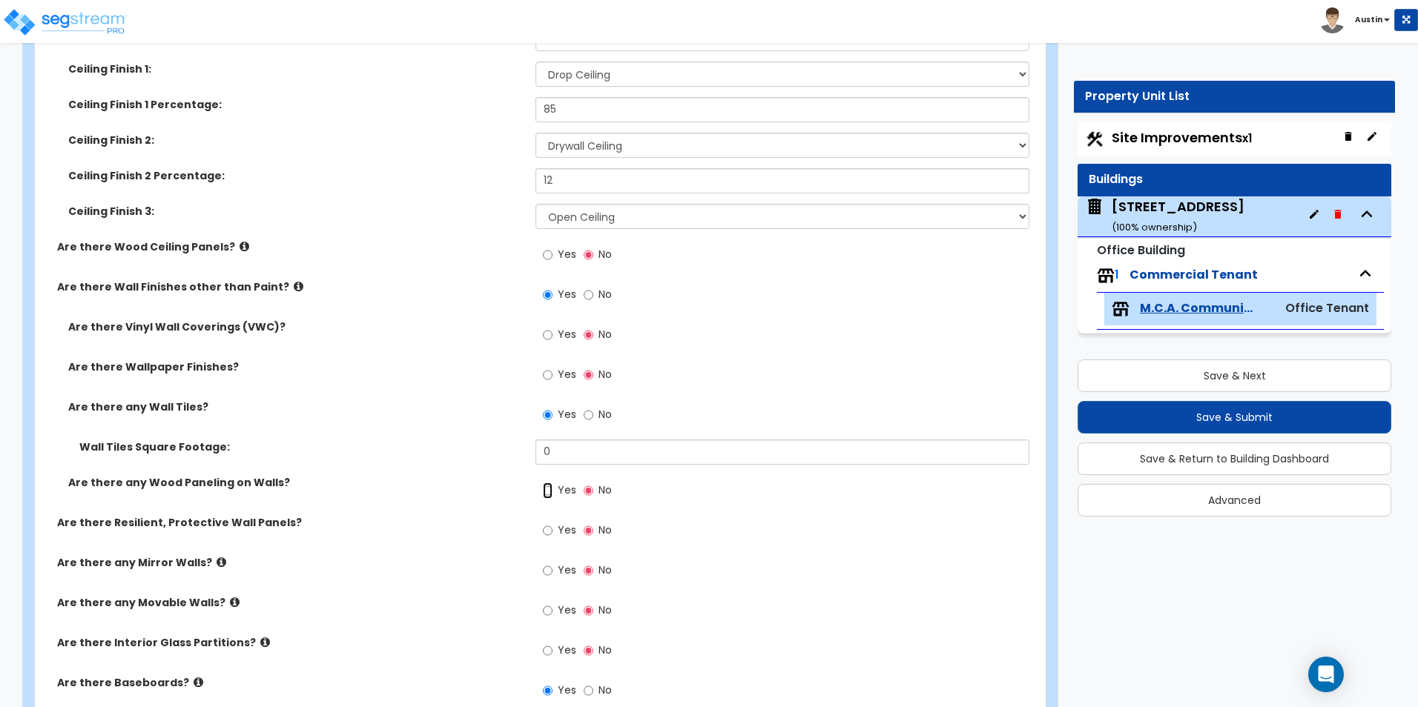
click at [548, 492] on input "Yes" at bounding box center [548, 491] width 10 height 16
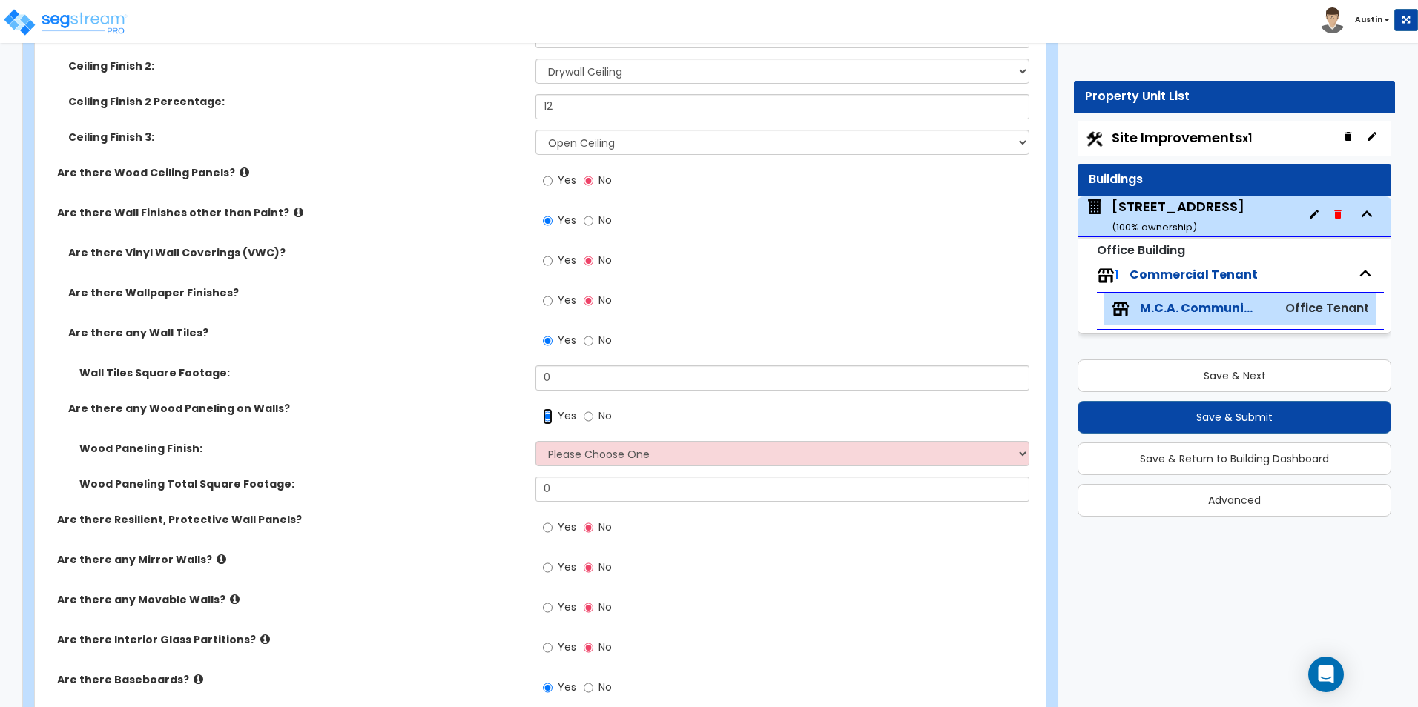
scroll to position [1597, 0]
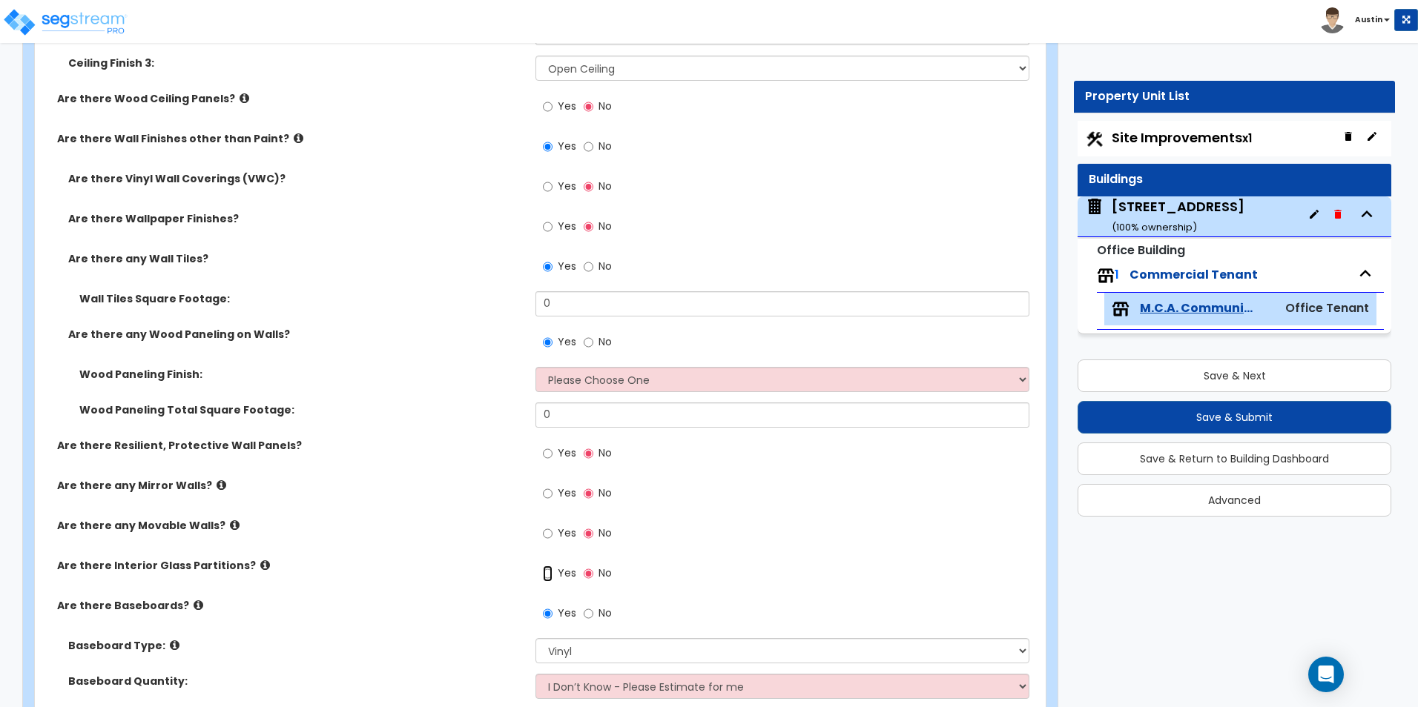
click at [552, 578] on input "Yes" at bounding box center [548, 574] width 10 height 16
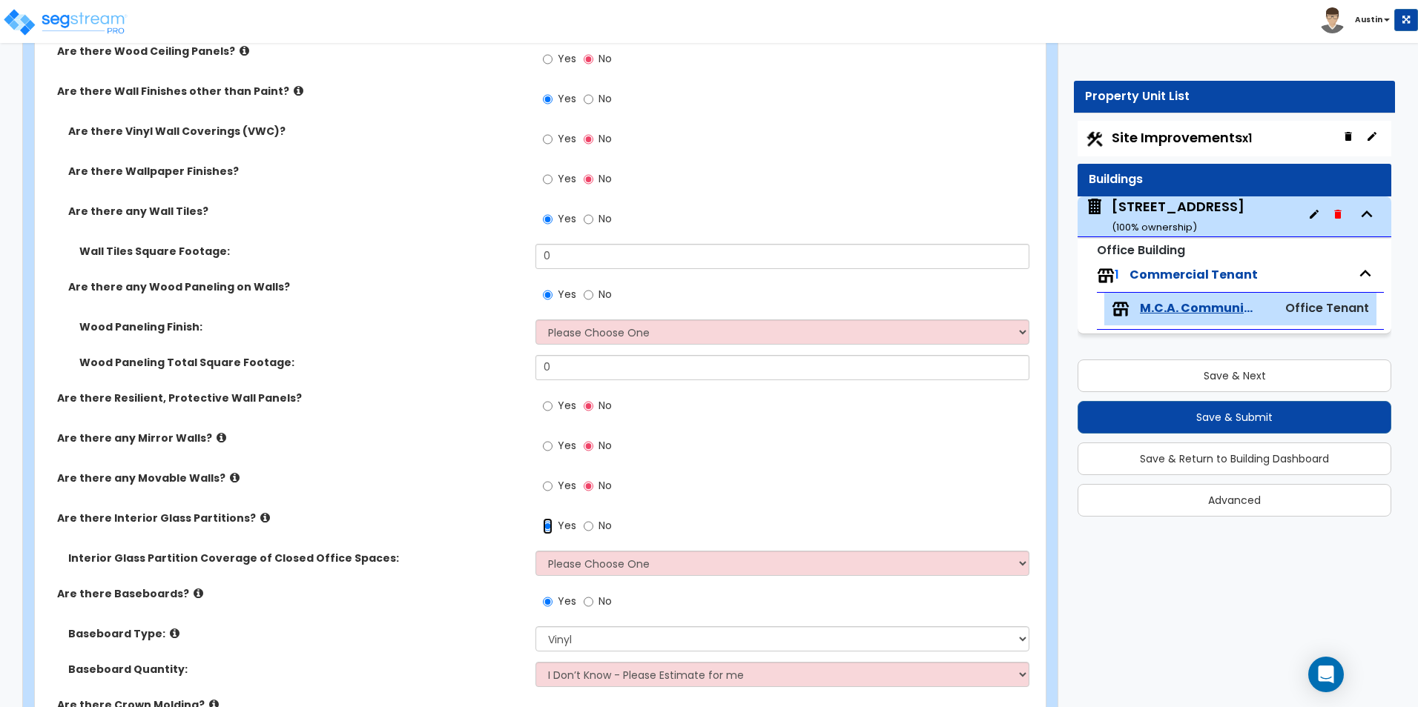
scroll to position [1671, 0]
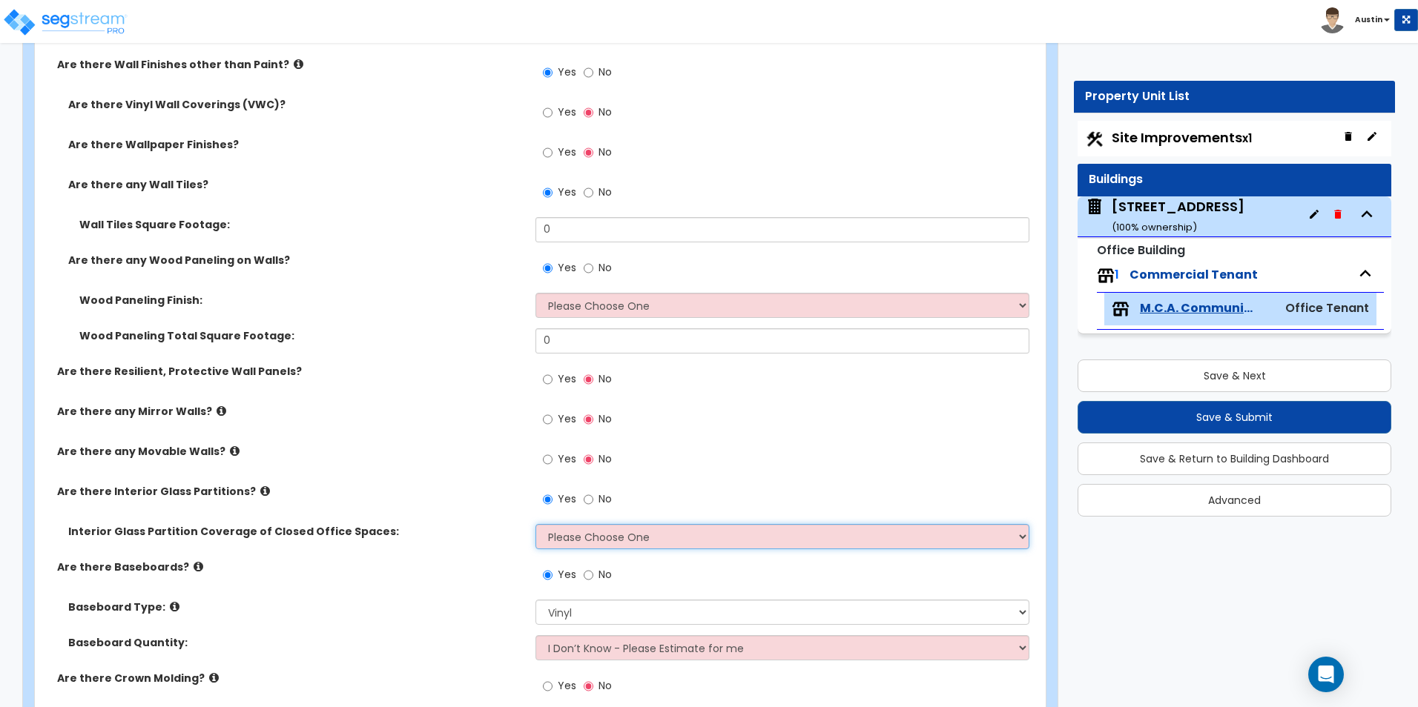
click at [593, 540] on select "Please Choose One Some of the Closed Office Space Walls are Interior Glass Part…" at bounding box center [781, 536] width 493 height 25
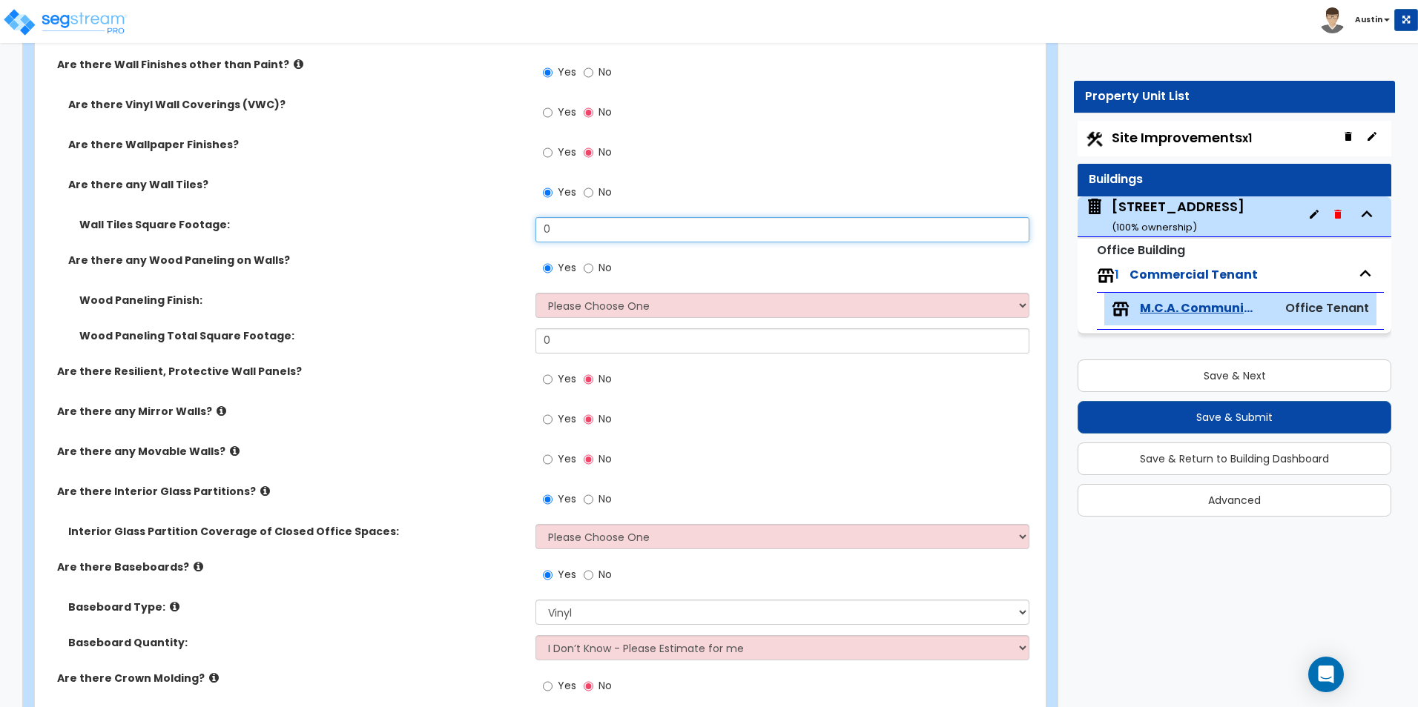
click at [570, 231] on input "0" at bounding box center [781, 229] width 493 height 25
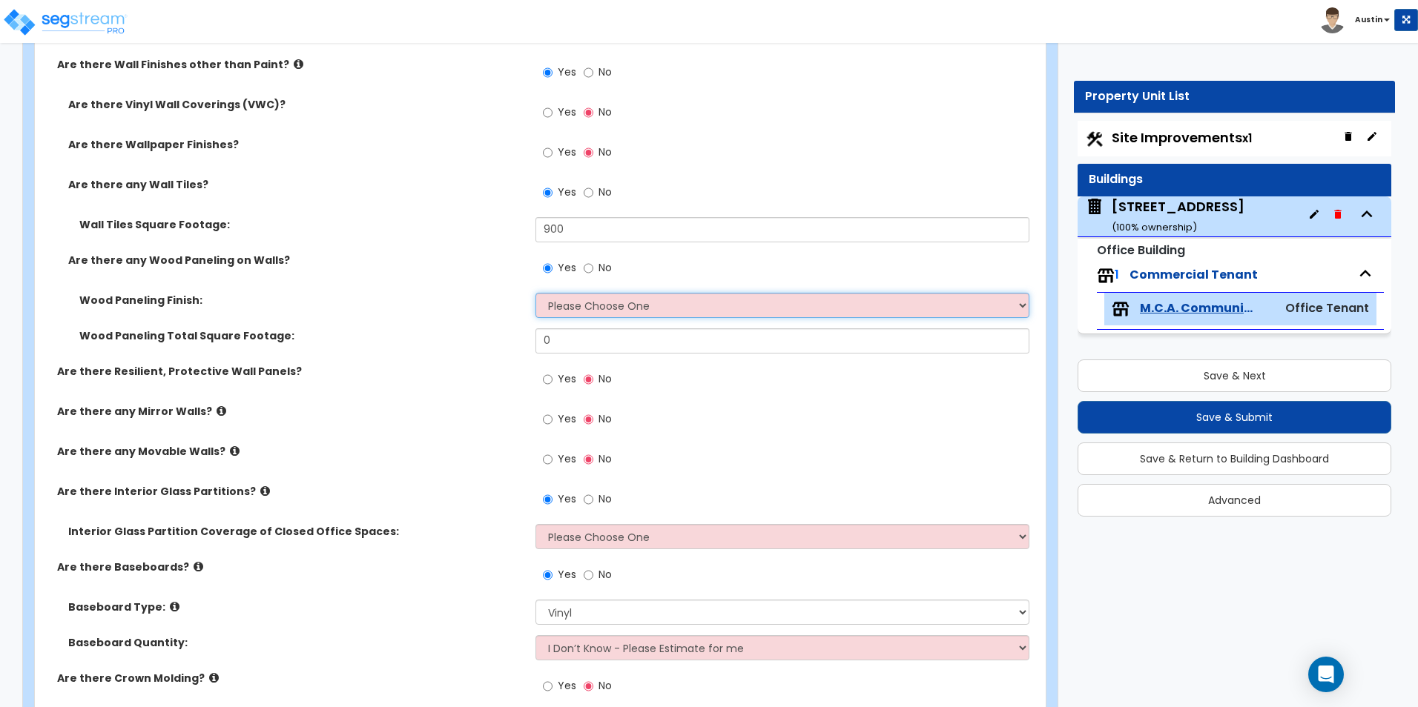
click at [572, 303] on select "Please Choose One Birch Mahogany Oak or Cherry Rosewood Teak I Don't Know, Plea…" at bounding box center [781, 305] width 493 height 25
click at [598, 306] on select "Please Choose One Birch Mahogany Oak or Cherry Rosewood Teak I Don't Know, Plea…" at bounding box center [781, 305] width 493 height 25
click at [584, 340] on input "0" at bounding box center [781, 341] width 493 height 25
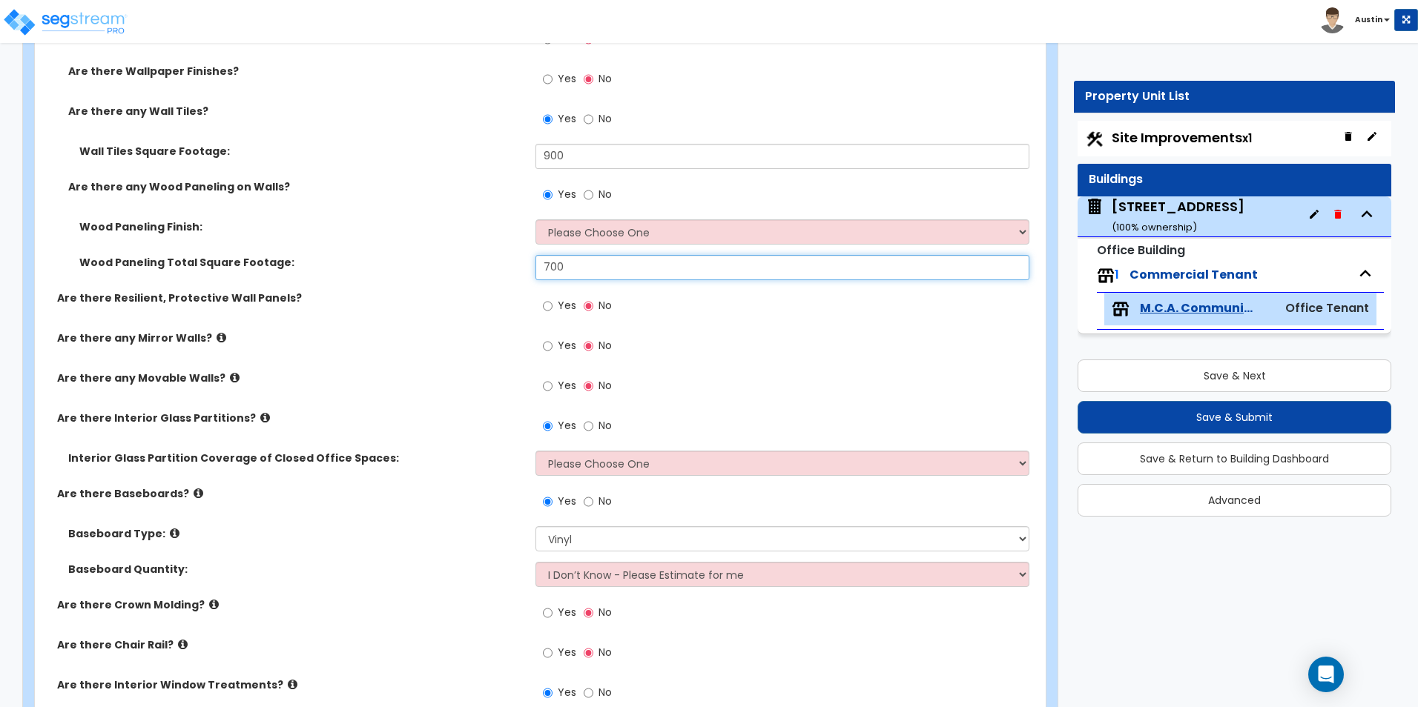
scroll to position [1746, 0]
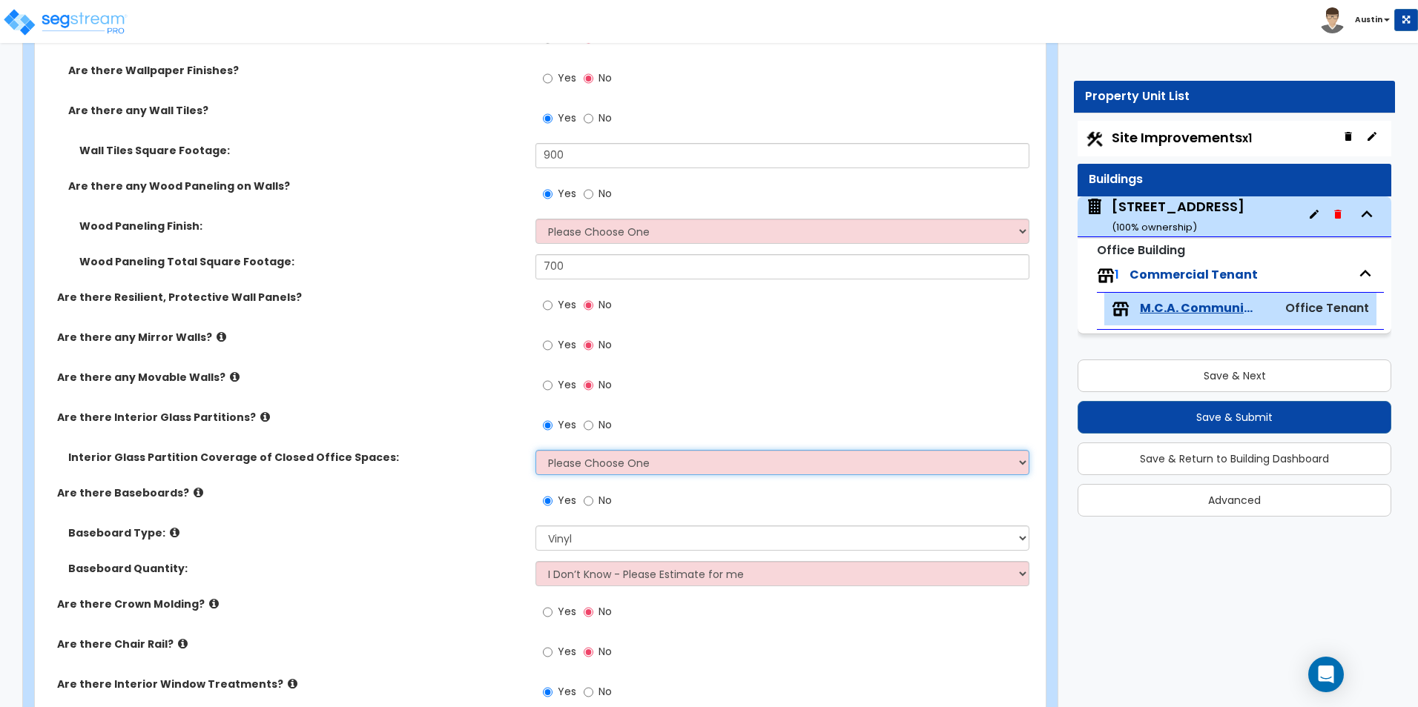
click at [585, 464] on select "Please Choose One Some of the Closed Office Space Walls are Interior Glass Part…" at bounding box center [781, 462] width 493 height 25
click at [581, 461] on select "Please Choose One Some of the Closed Office Space Walls are Interior Glass Part…" at bounding box center [781, 462] width 493 height 25
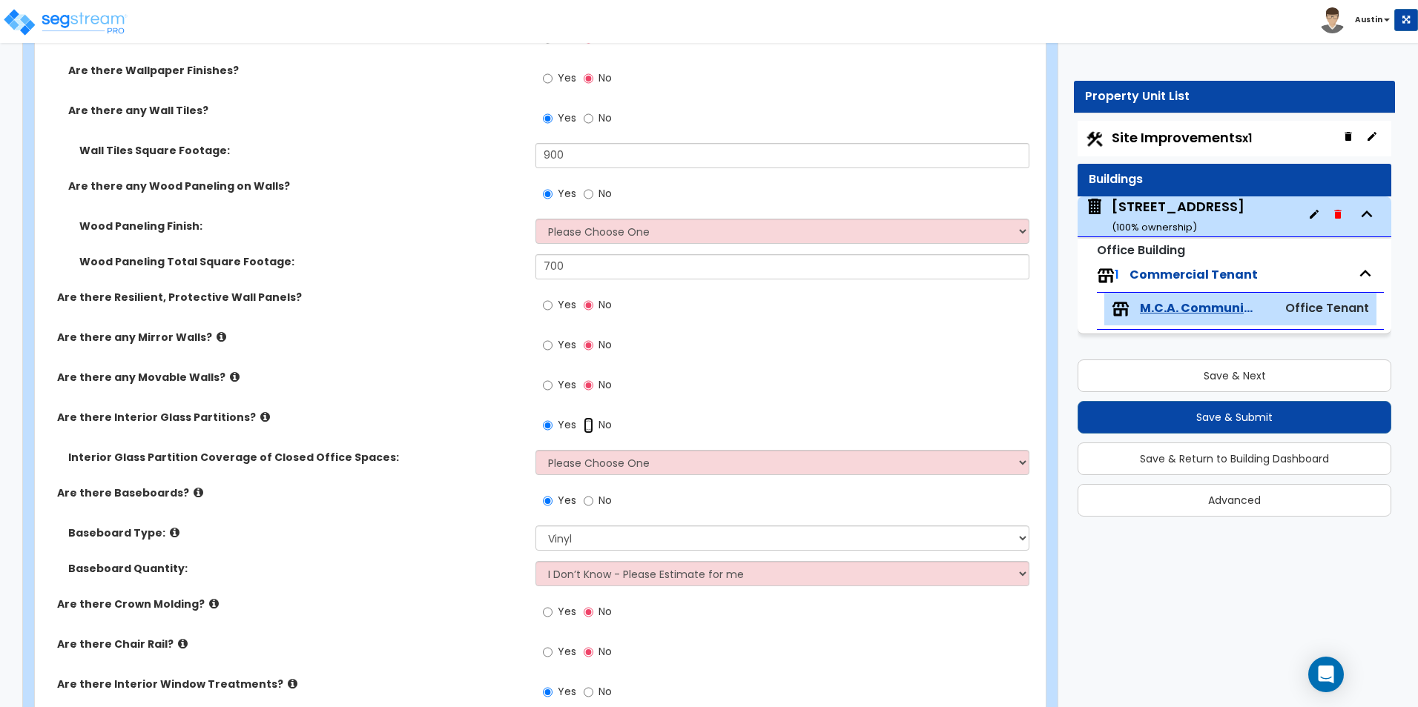
click at [586, 432] on input "No" at bounding box center [589, 426] width 10 height 16
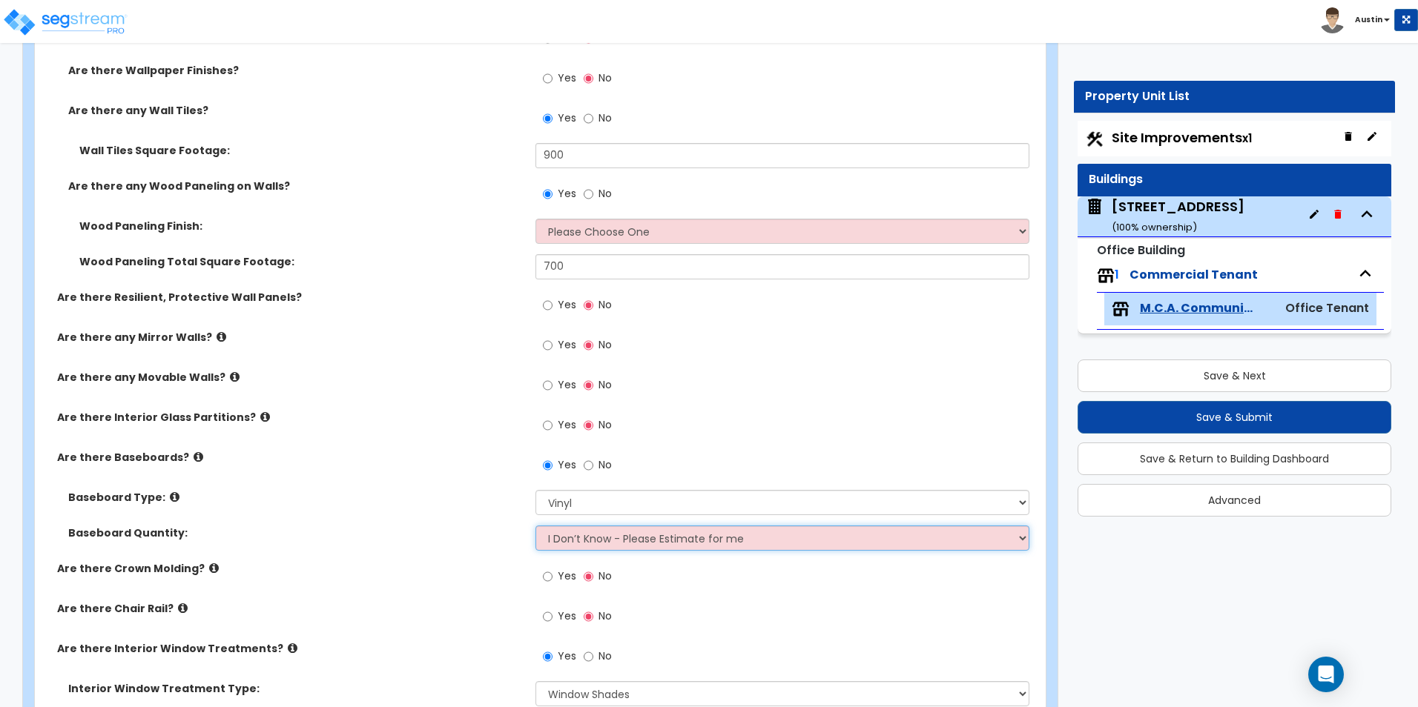
click at [598, 532] on select "I Don’t Know - Please Estimate for me I want to Enter the Linear Footage" at bounding box center [781, 538] width 493 height 25
click at [535, 526] on select "I Don’t Know - Please Estimate for me I want to Enter the Linear Footage" at bounding box center [781, 538] width 493 height 25
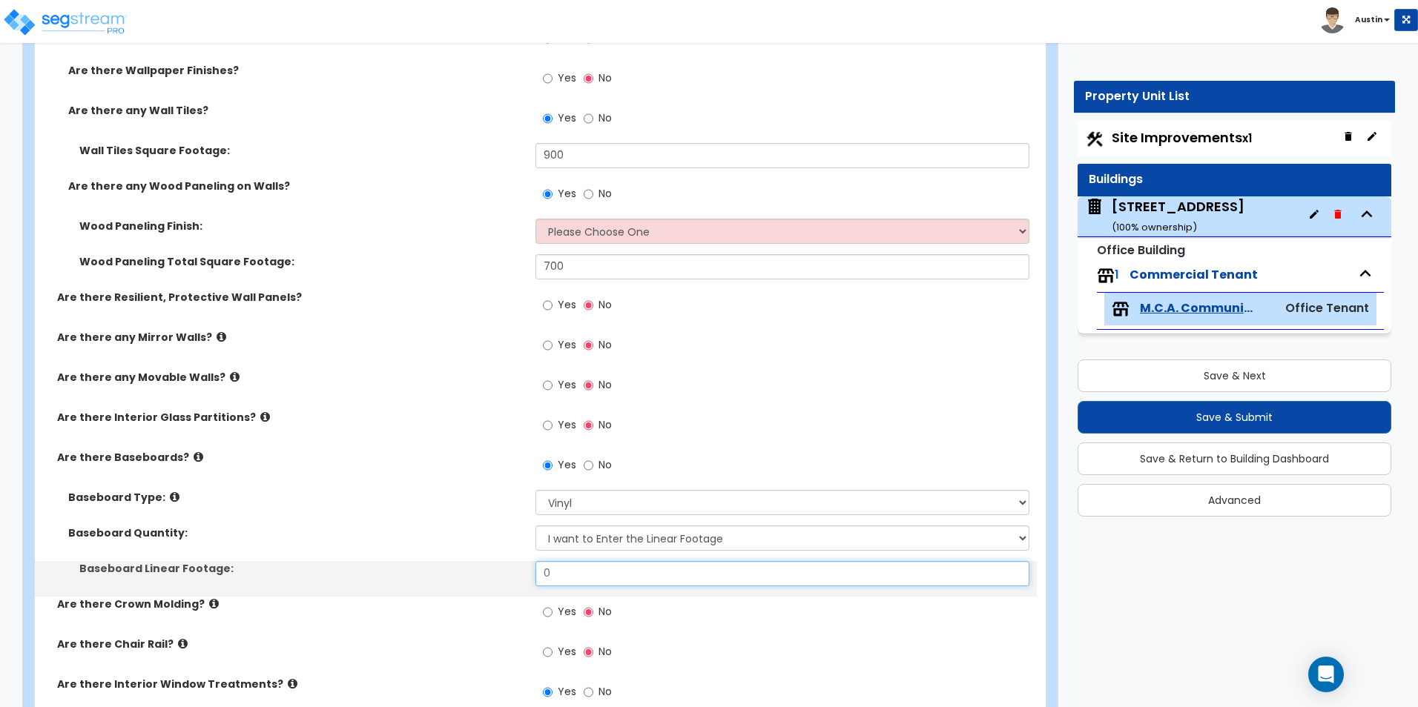
click at [598, 577] on input "0" at bounding box center [781, 573] width 493 height 25
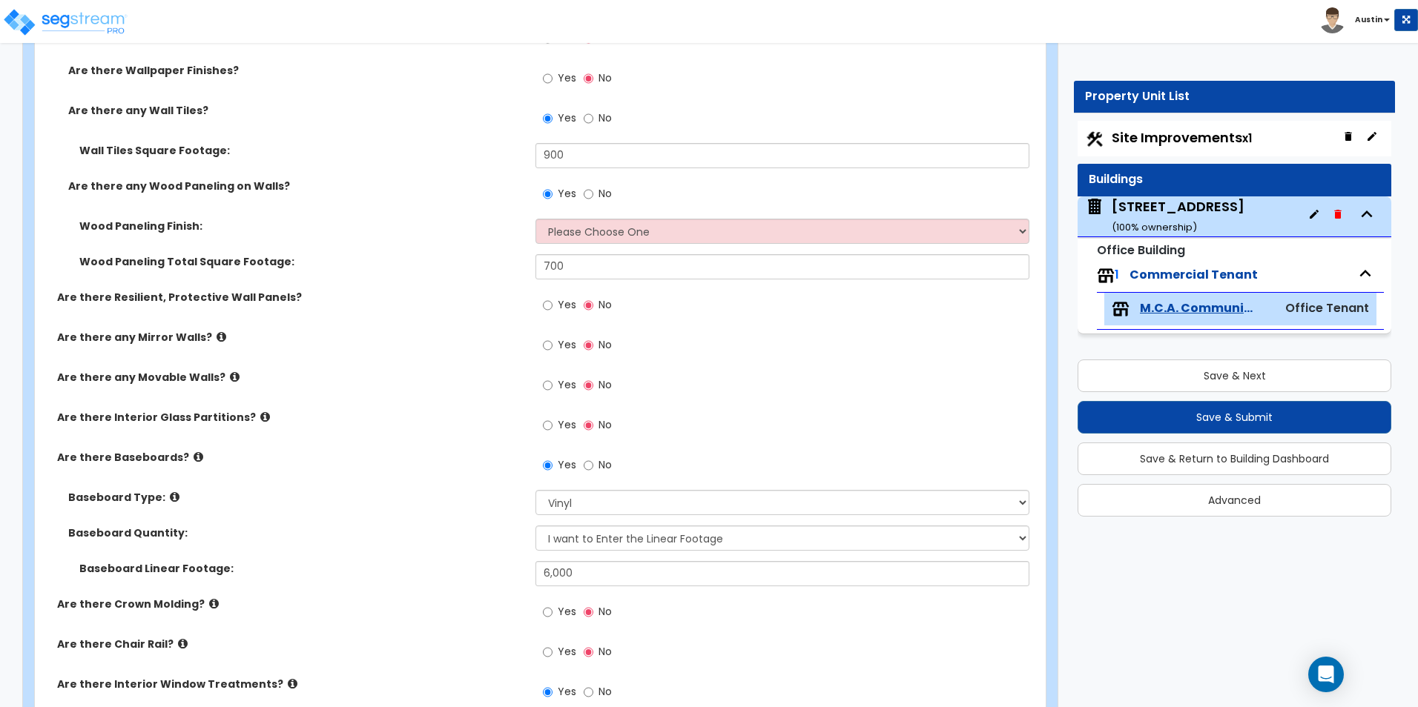
click at [397, 358] on div "Are there any Mirror Walls? Yes No" at bounding box center [536, 350] width 1002 height 40
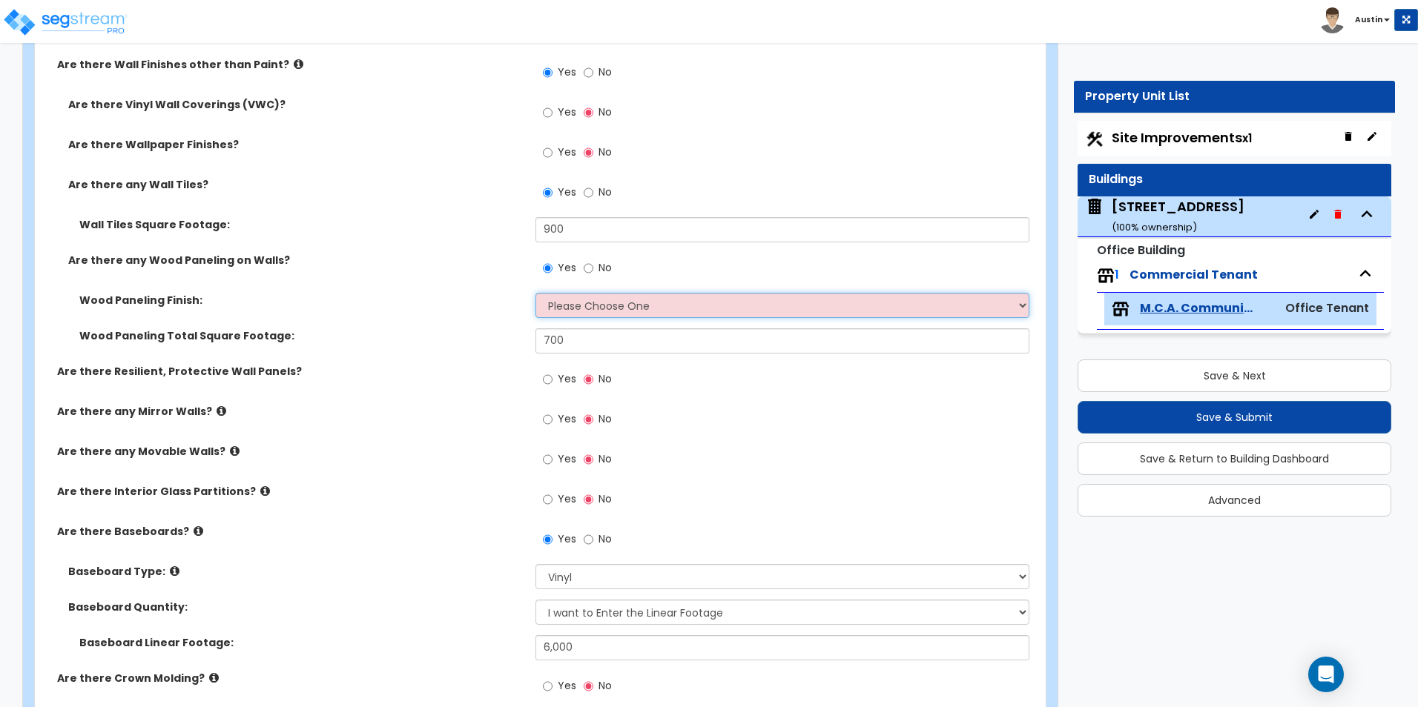
click at [545, 308] on select "Please Choose One Birch Mahogany Oak or Cherry Rosewood Teak I Don't Know, Plea…" at bounding box center [781, 305] width 493 height 25
click at [535, 293] on select "Please Choose One Birch Mahogany Oak or Cherry Rosewood Teak I Don't Know, Plea…" at bounding box center [781, 305] width 493 height 25
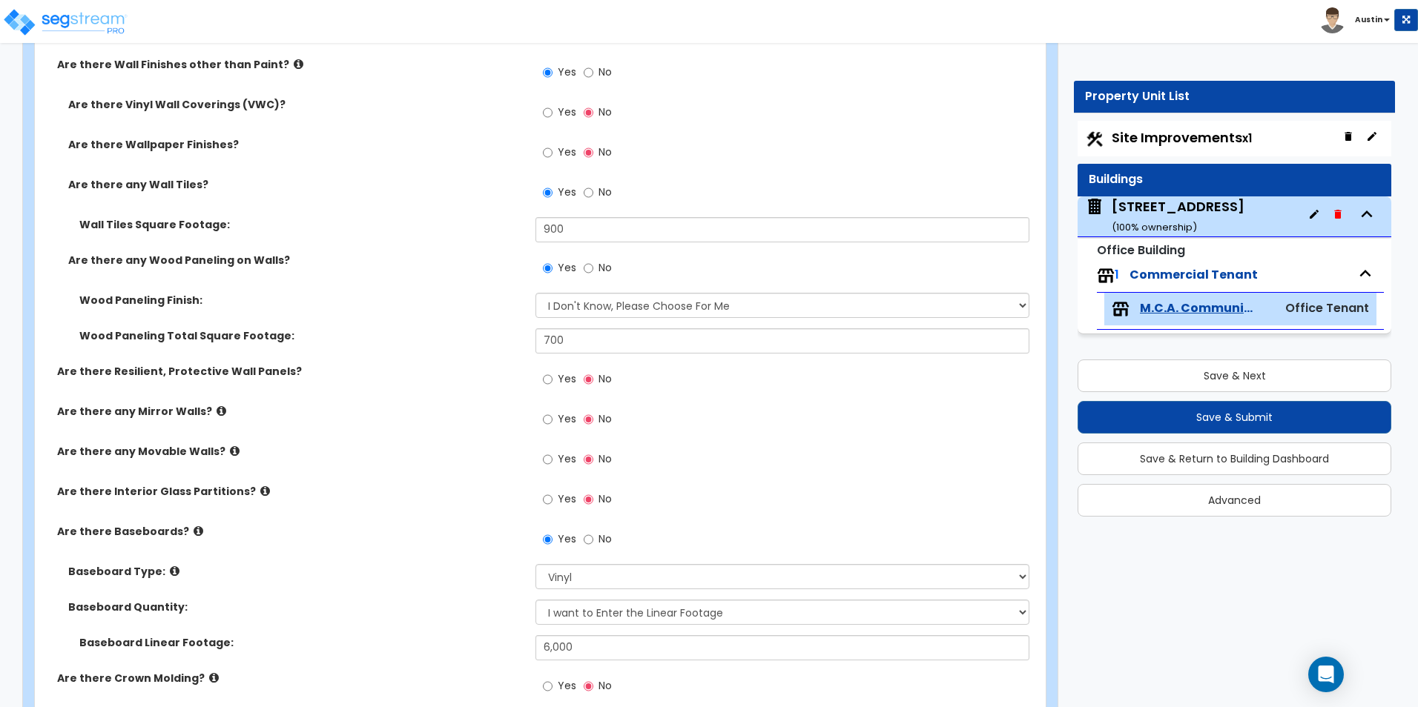
click at [435, 381] on div "Are there Resilient, Protective Wall Panels? Yes No" at bounding box center [536, 384] width 1002 height 40
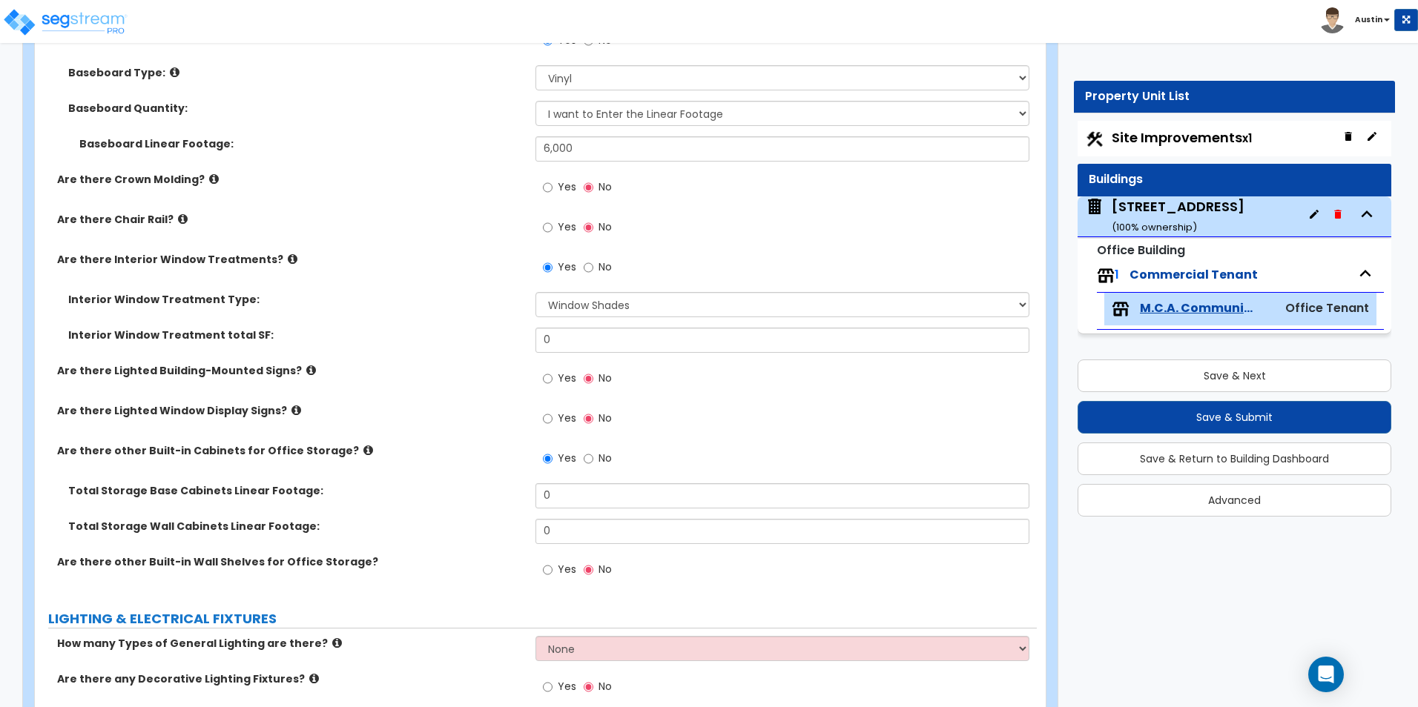
scroll to position [2191, 0]
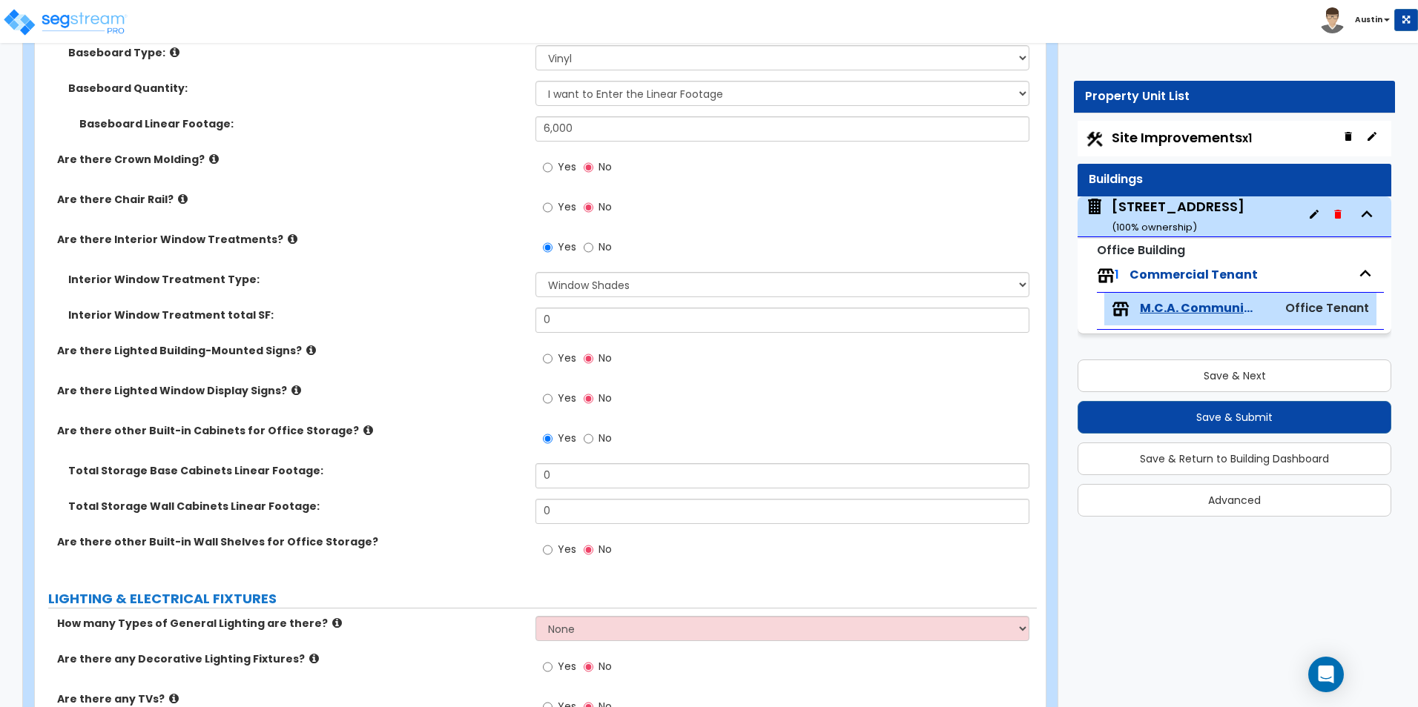
click at [306, 351] on icon at bounding box center [311, 350] width 10 height 11
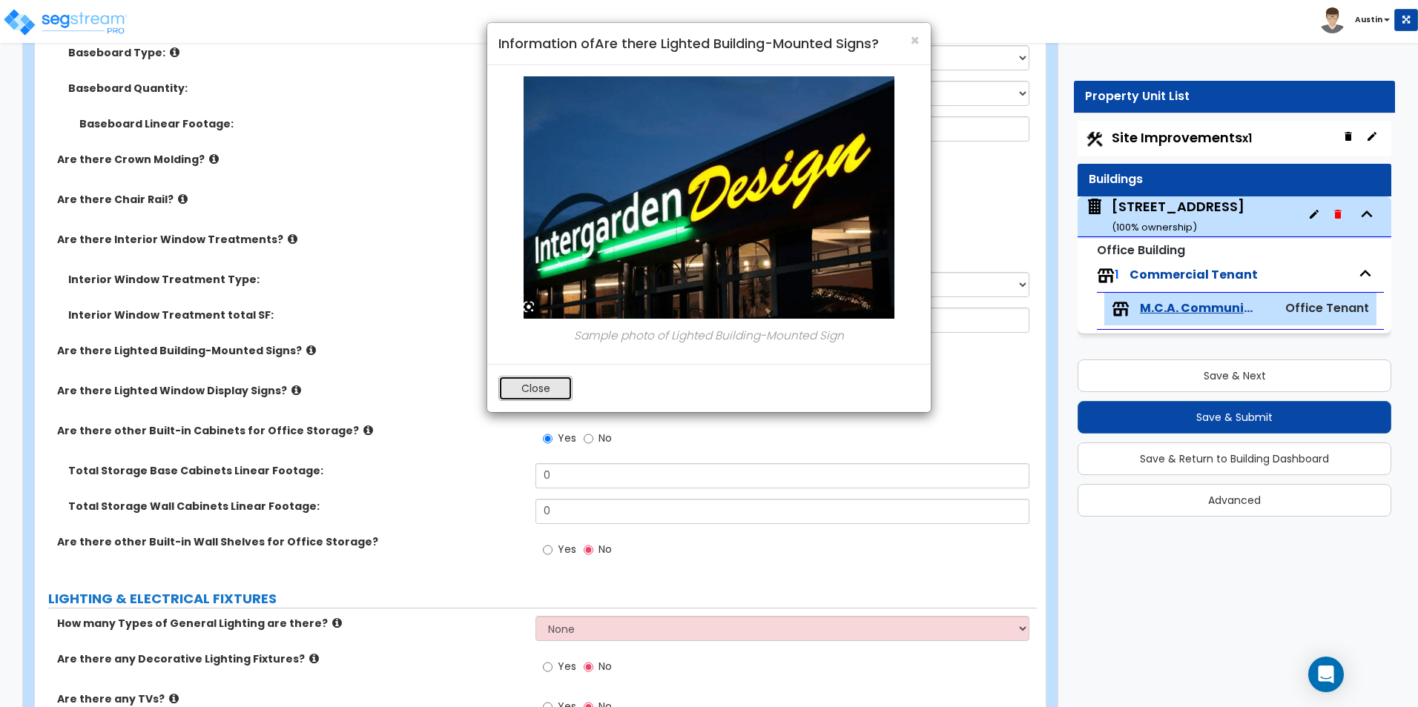
click at [544, 385] on button "Close" at bounding box center [535, 388] width 74 height 25
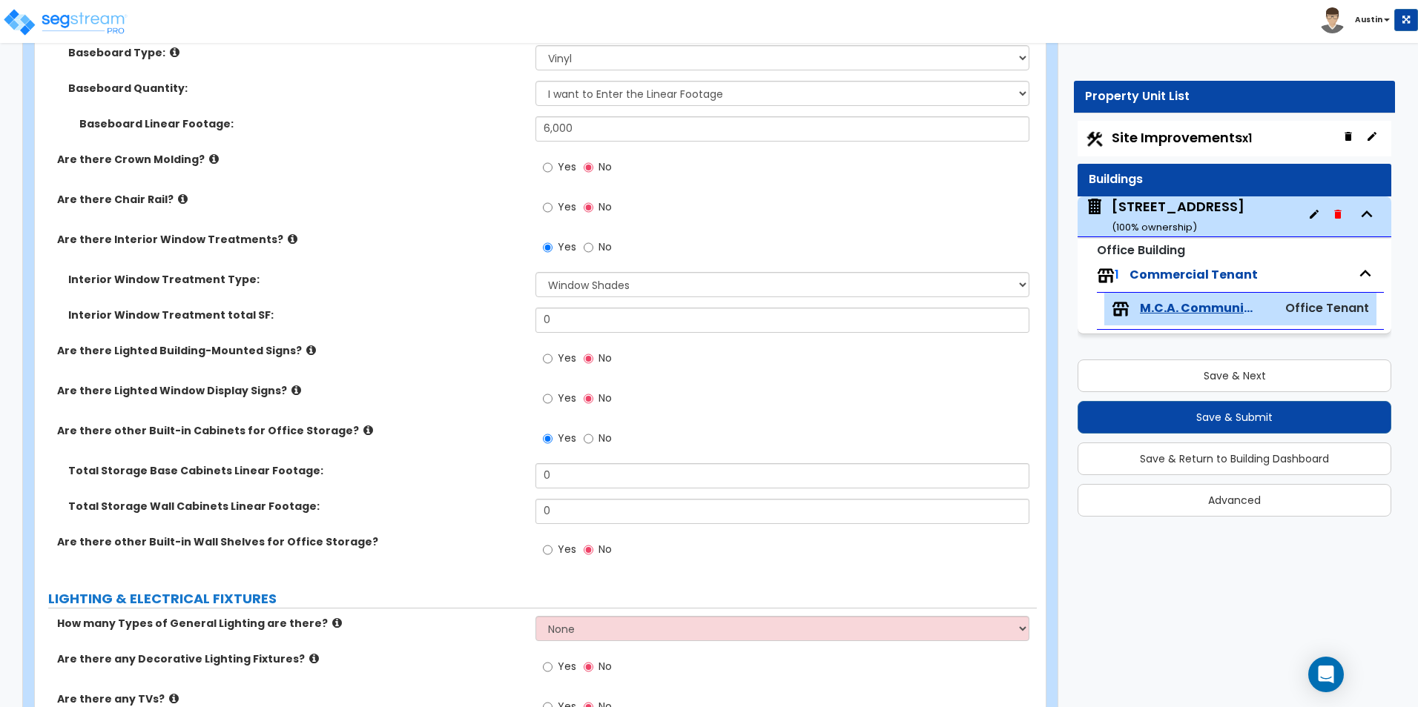
click at [291, 392] on icon at bounding box center [296, 390] width 10 height 11
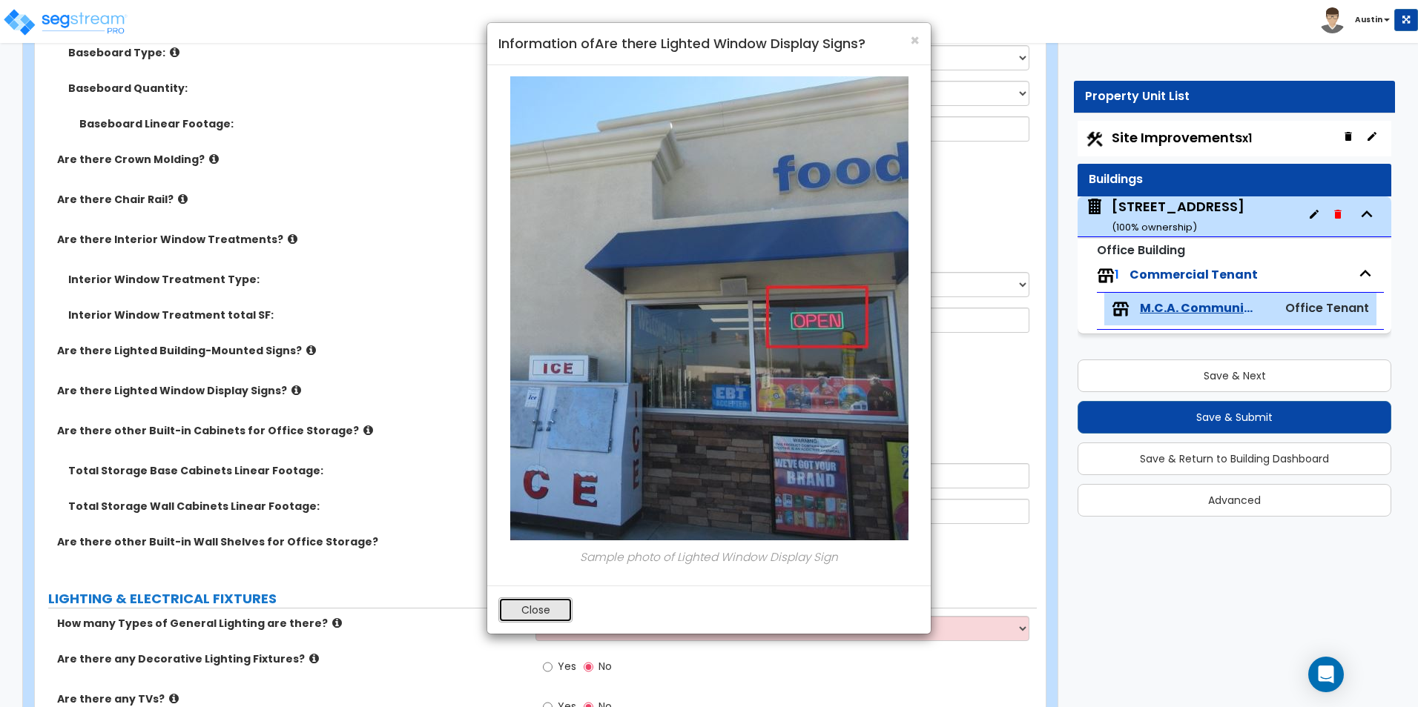
click at [526, 615] on button "Close" at bounding box center [535, 610] width 74 height 25
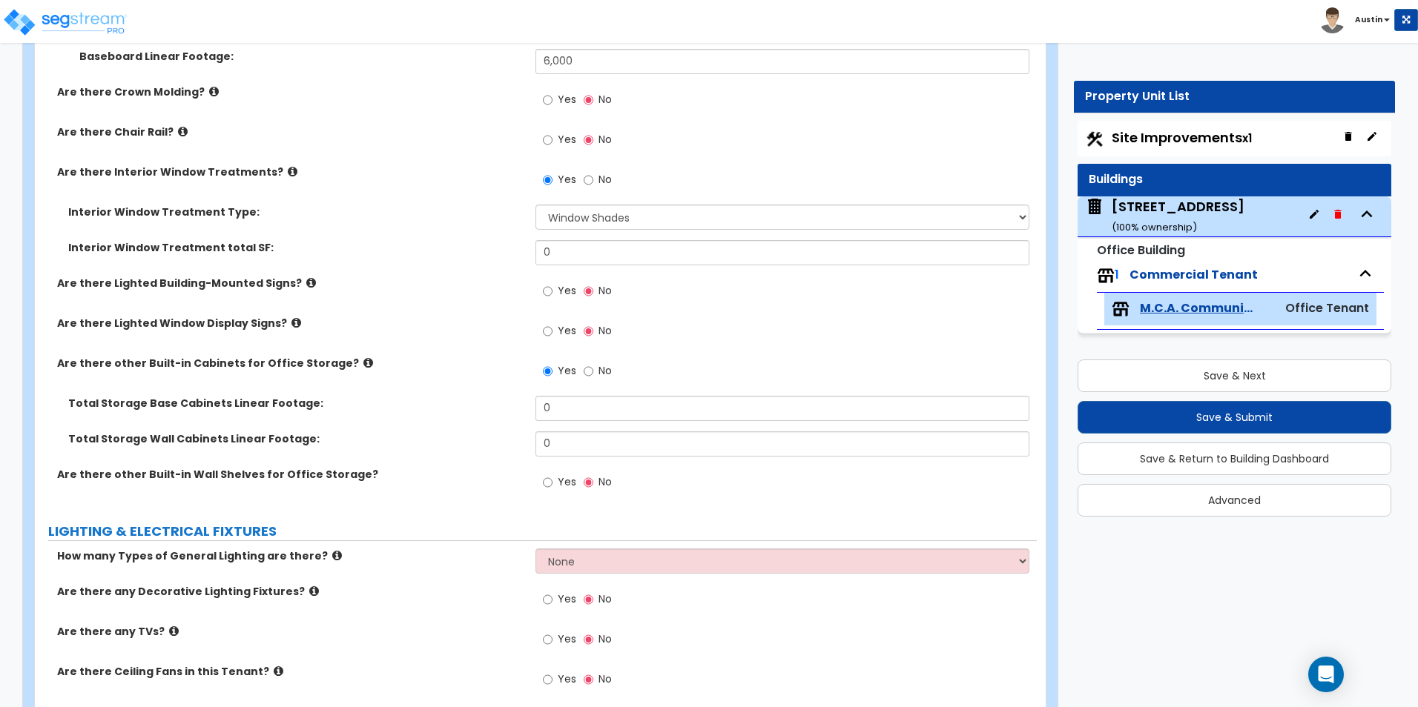
scroll to position [2283, 0]
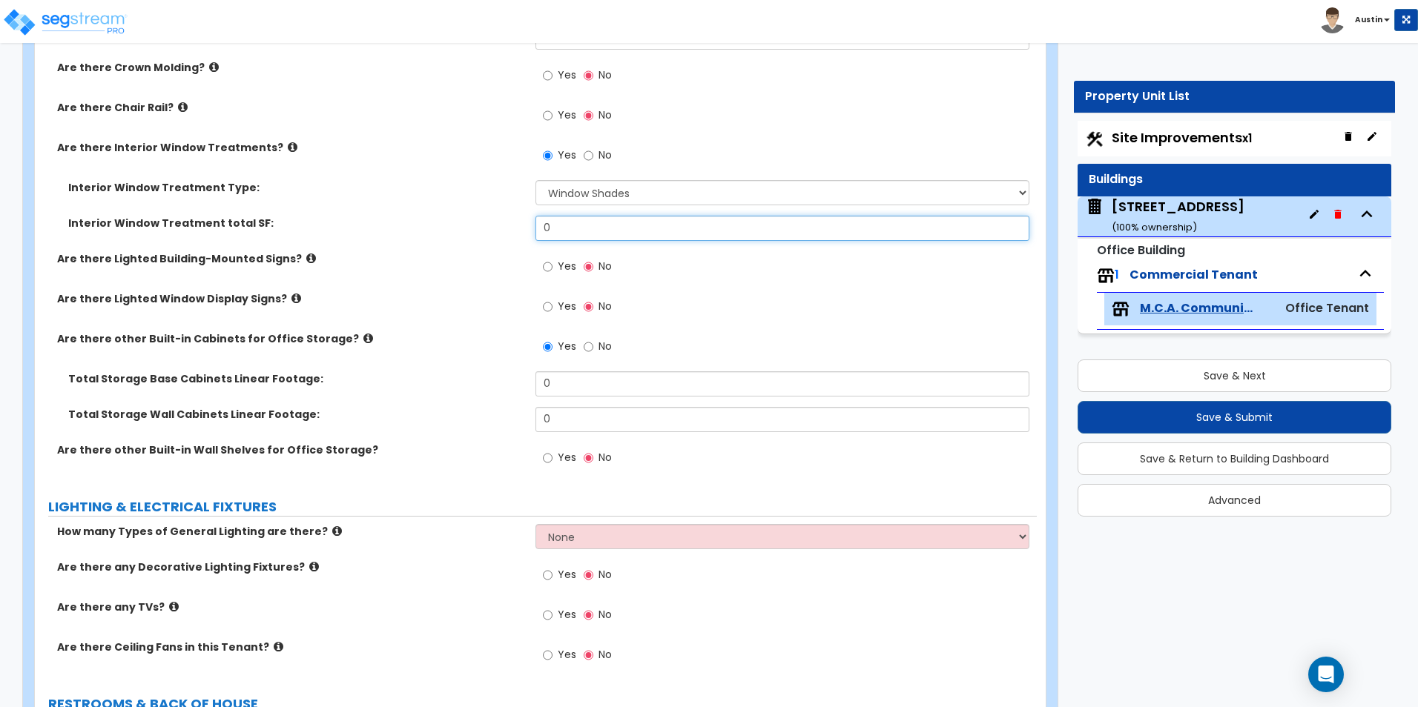
click at [566, 224] on input "0" at bounding box center [781, 228] width 493 height 25
click at [567, 224] on input "0" at bounding box center [781, 228] width 493 height 25
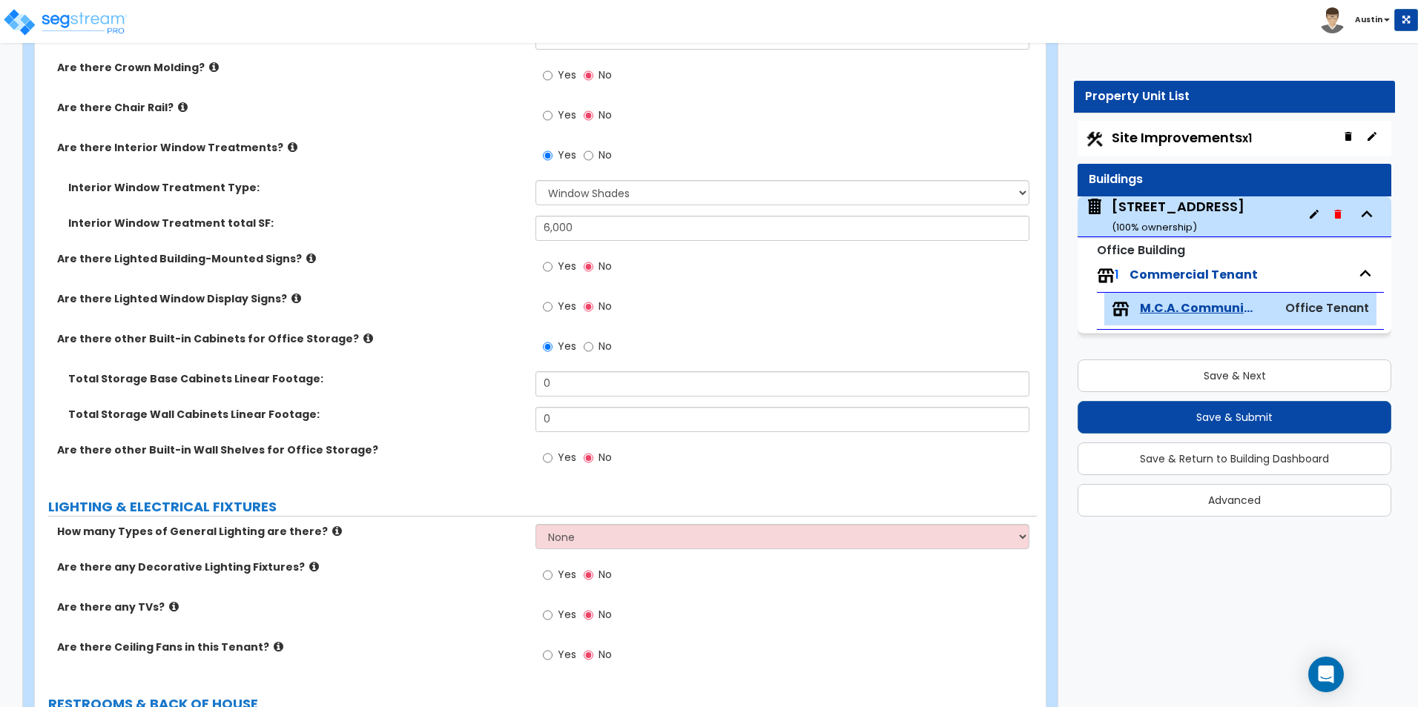
click at [443, 261] on label "Are there Lighted Building-Mounted Signs?" at bounding box center [290, 258] width 467 height 15
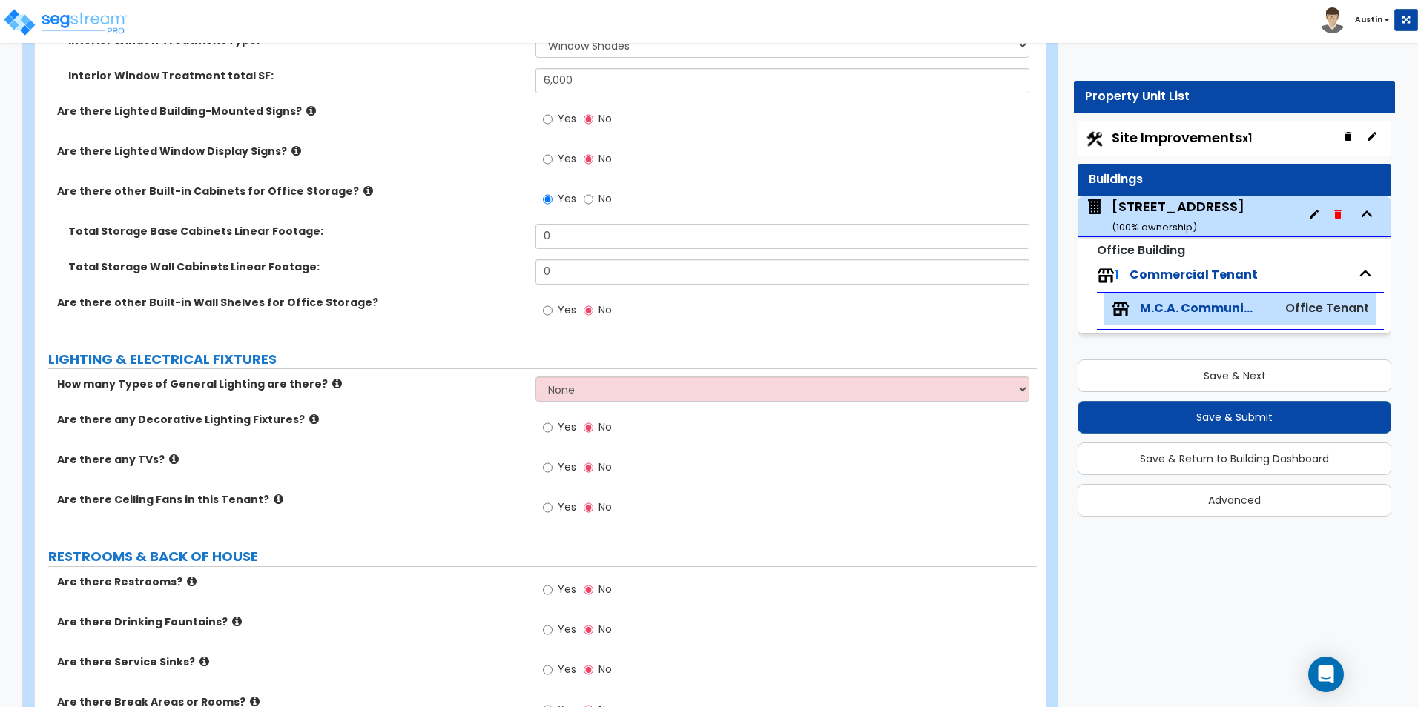
scroll to position [2431, 0]
click at [412, 292] on div "Total Storage Wall Cabinets Linear Footage: 0" at bounding box center [536, 277] width 1002 height 36
click at [593, 240] on input "0" at bounding box center [781, 235] width 493 height 25
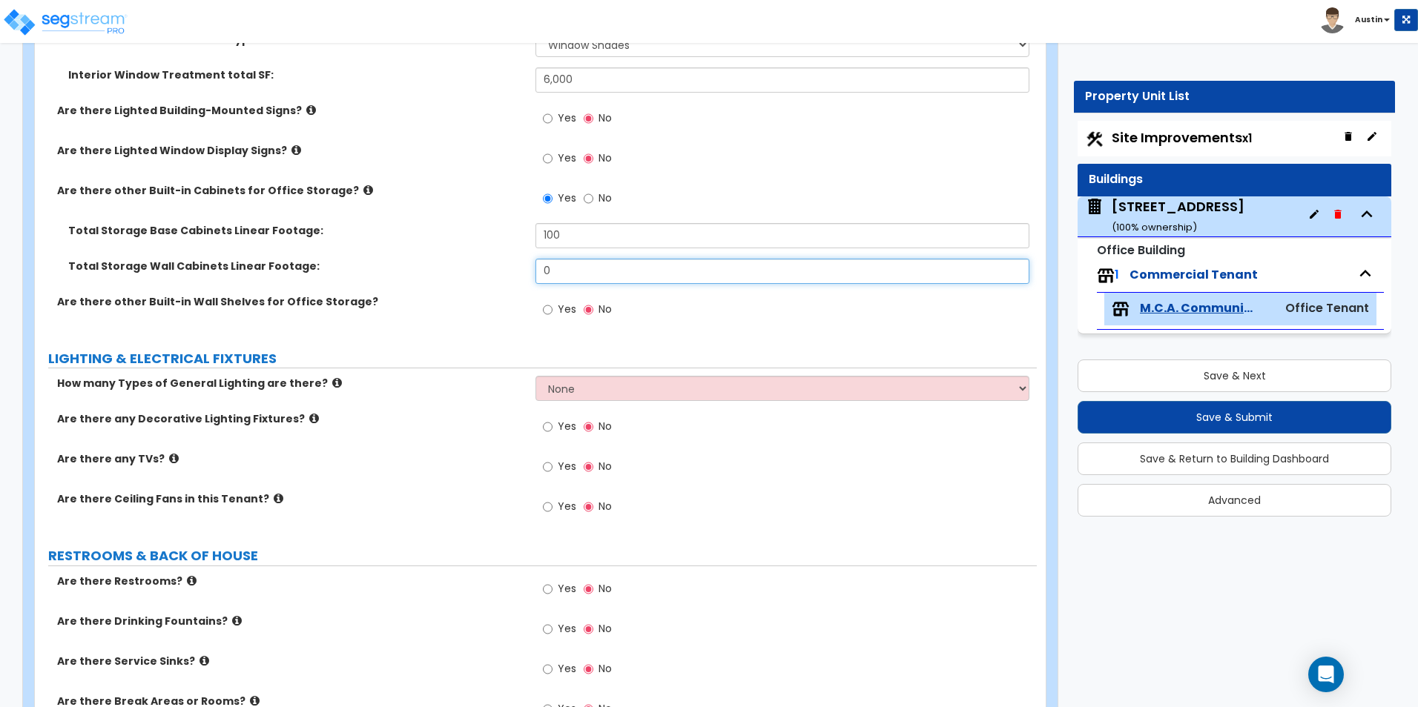
click at [595, 261] on input "0" at bounding box center [781, 271] width 493 height 25
click at [443, 248] on div "Total Storage Base Cabinets Linear Footage: 100" at bounding box center [536, 241] width 1002 height 36
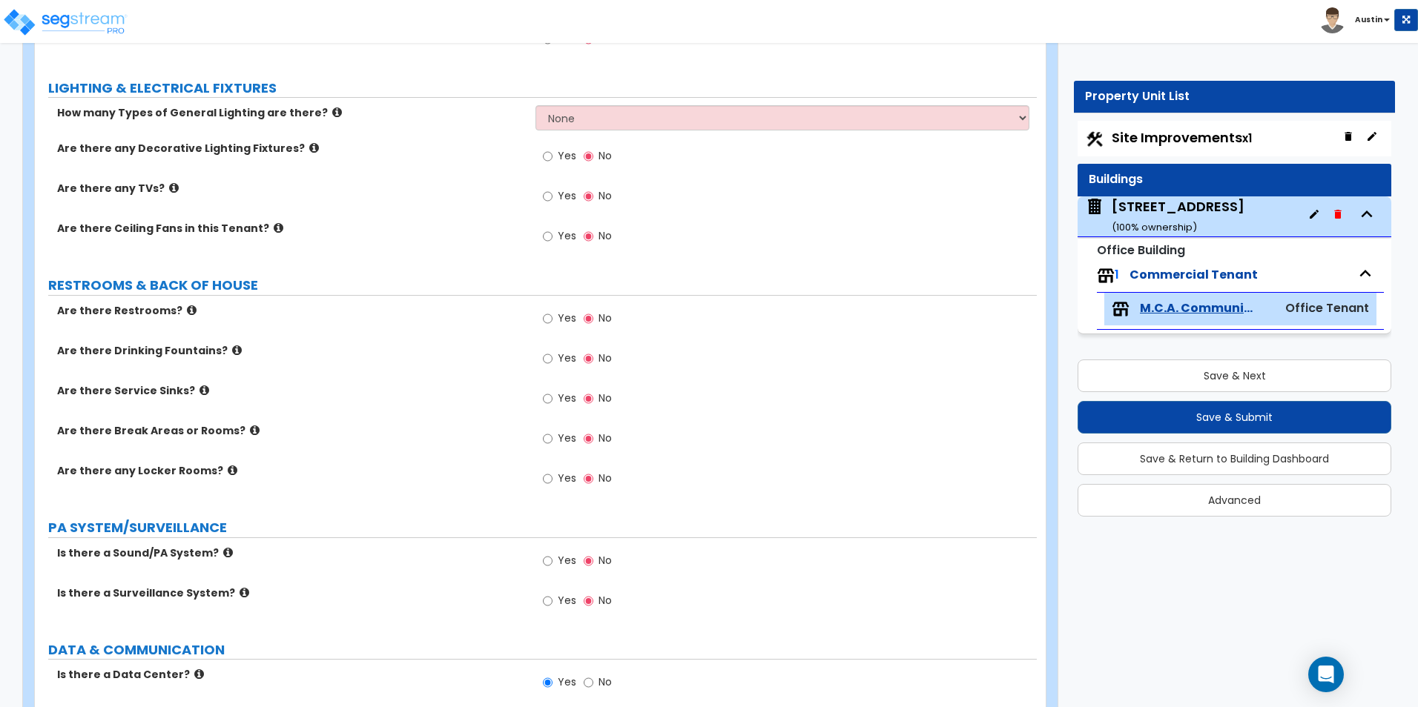
scroll to position [2727, 0]
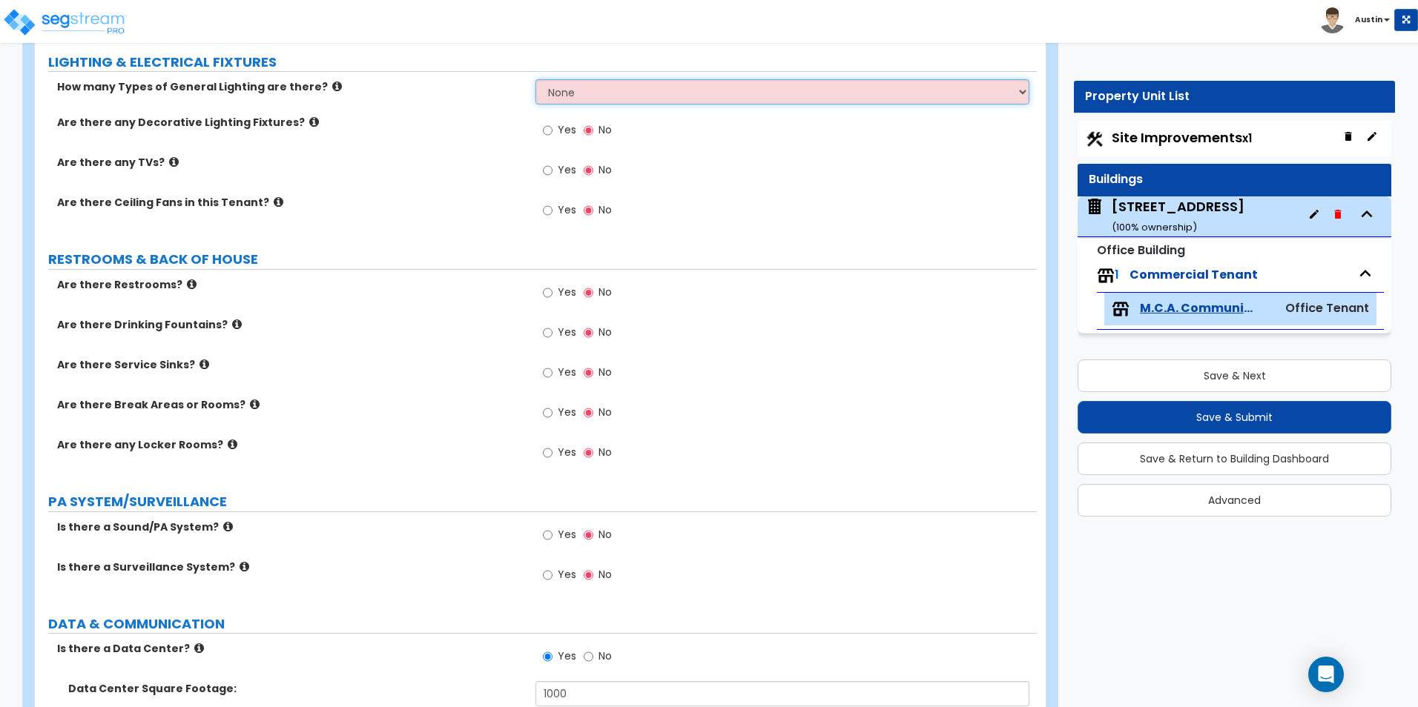
click at [618, 94] on select "None 1 2 3" at bounding box center [781, 91] width 493 height 25
click at [535, 79] on select "None 1 2 3" at bounding box center [781, 91] width 493 height 25
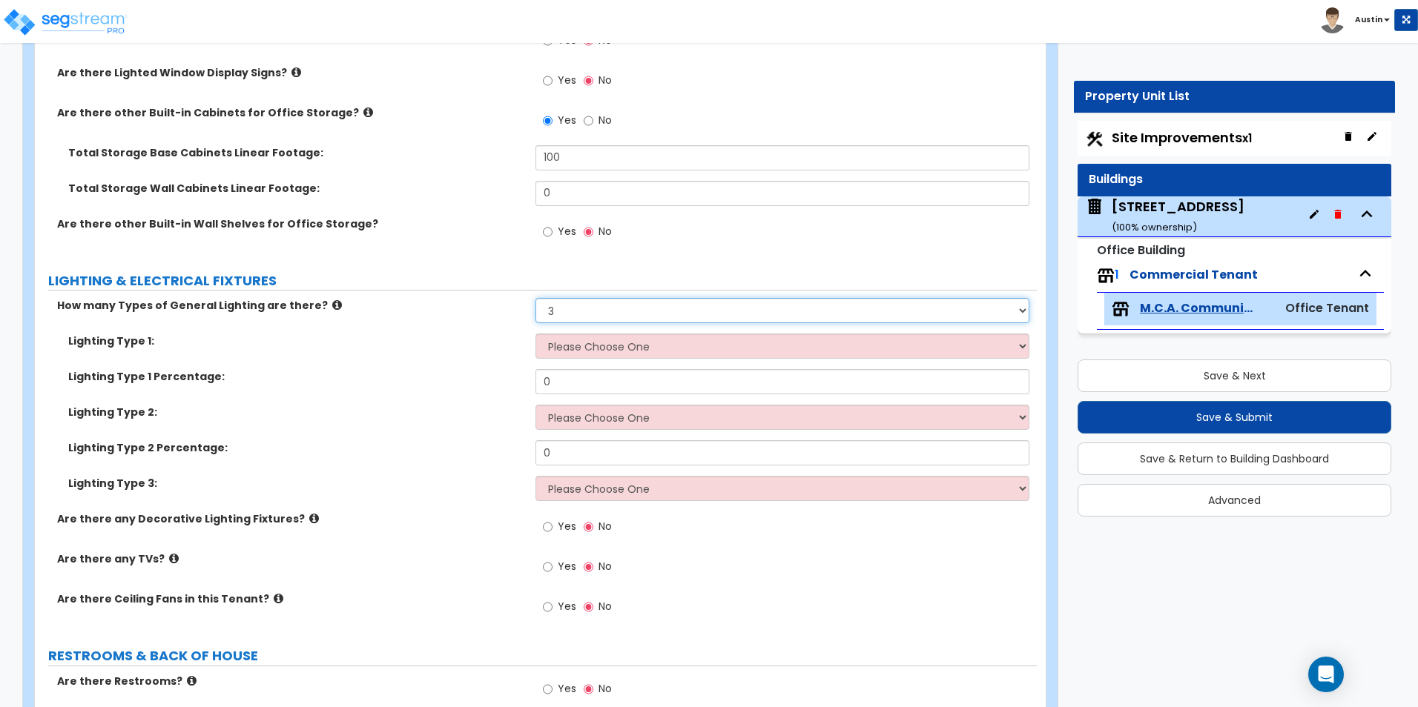
scroll to position [2670, 0]
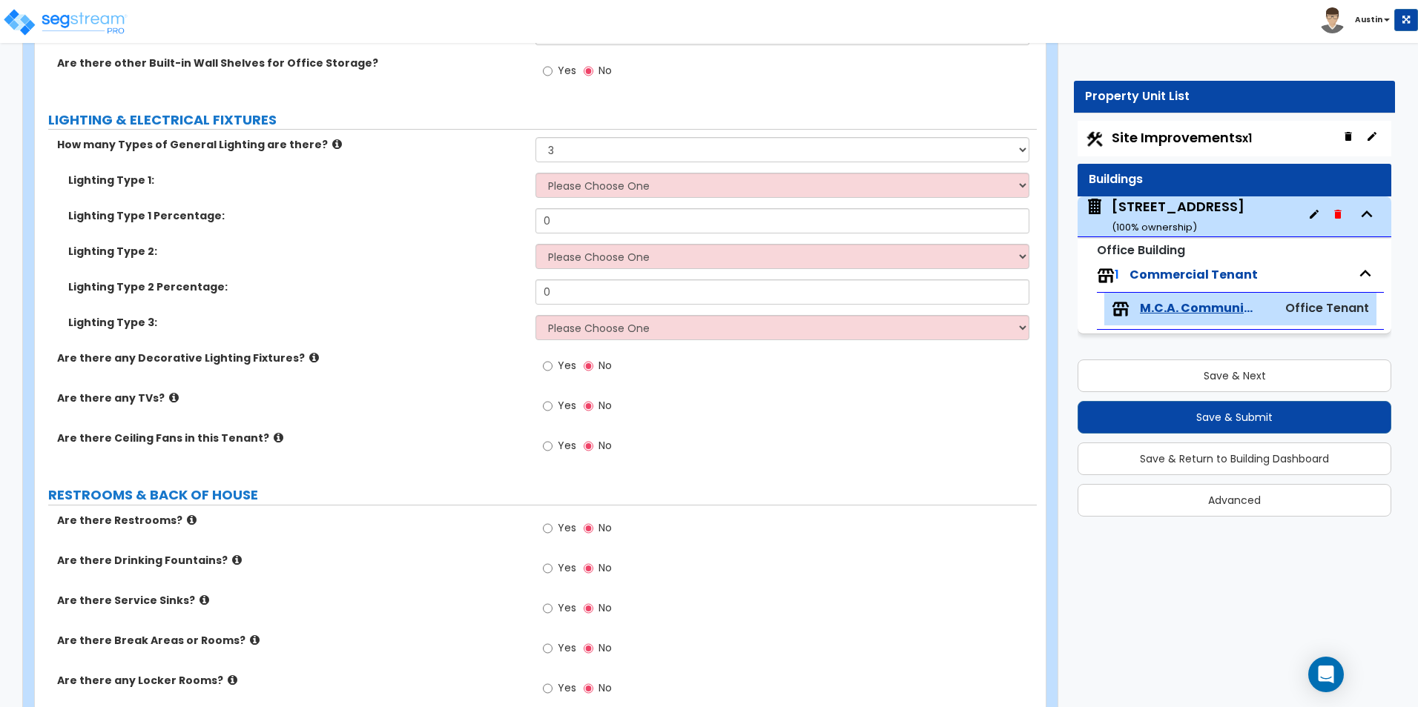
click at [1209, 211] on div "11100 Brittmoore Park Dr ( 100 % ownership)" at bounding box center [1178, 216] width 133 height 38
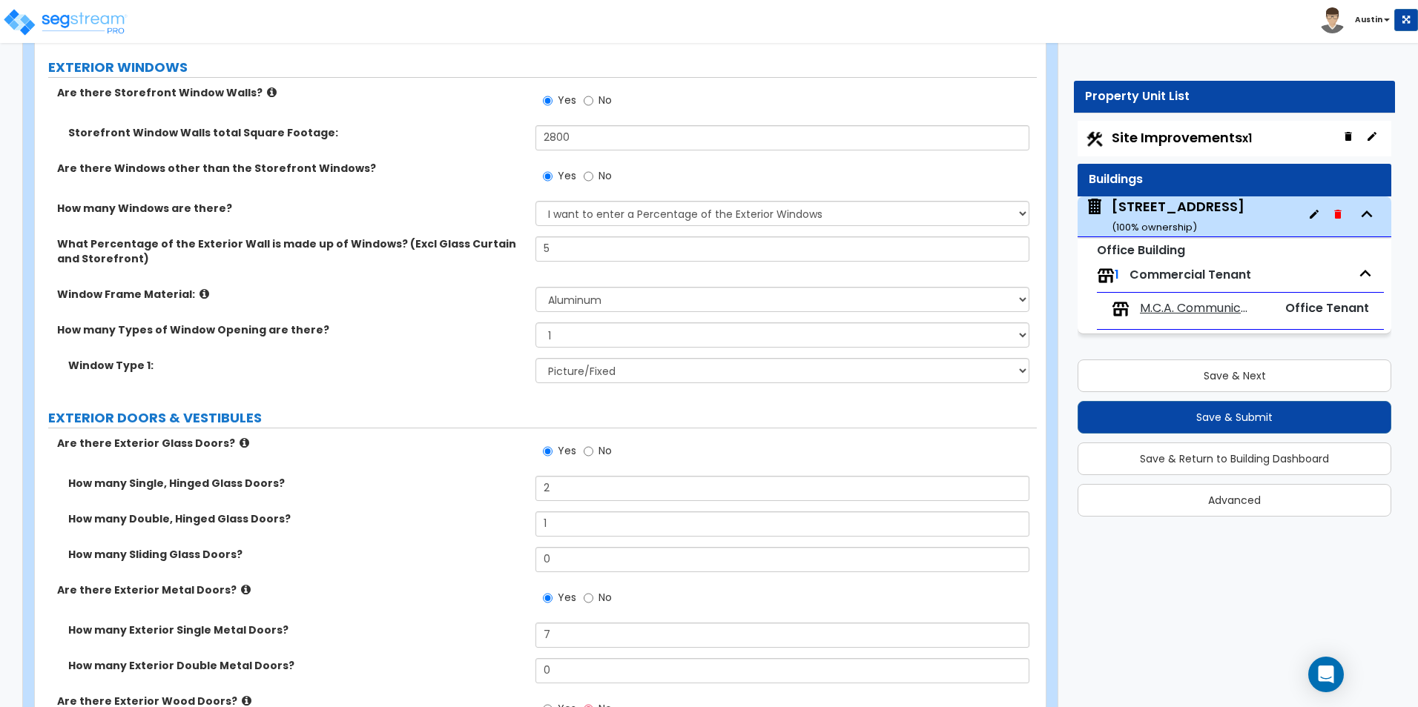
scroll to position [1614, 0]
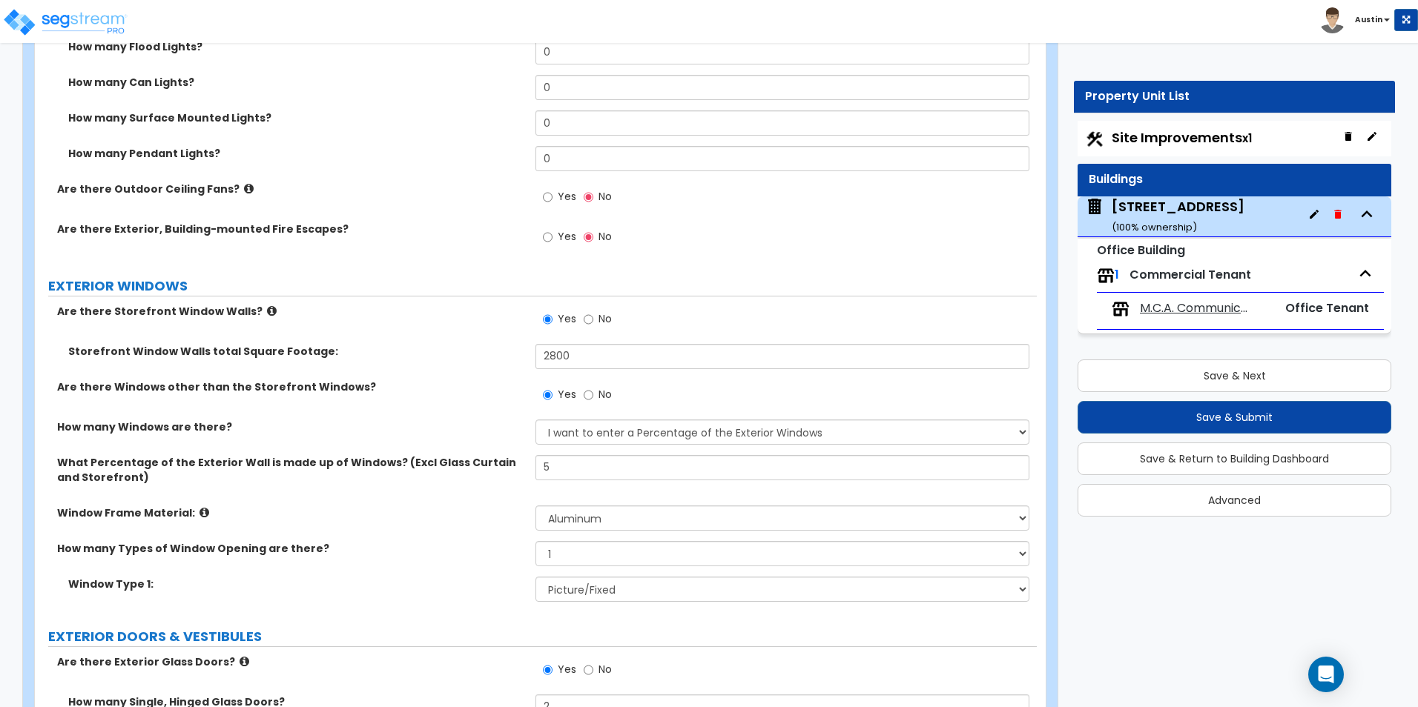
click at [1189, 136] on span "Site Improvements x1" at bounding box center [1182, 137] width 140 height 19
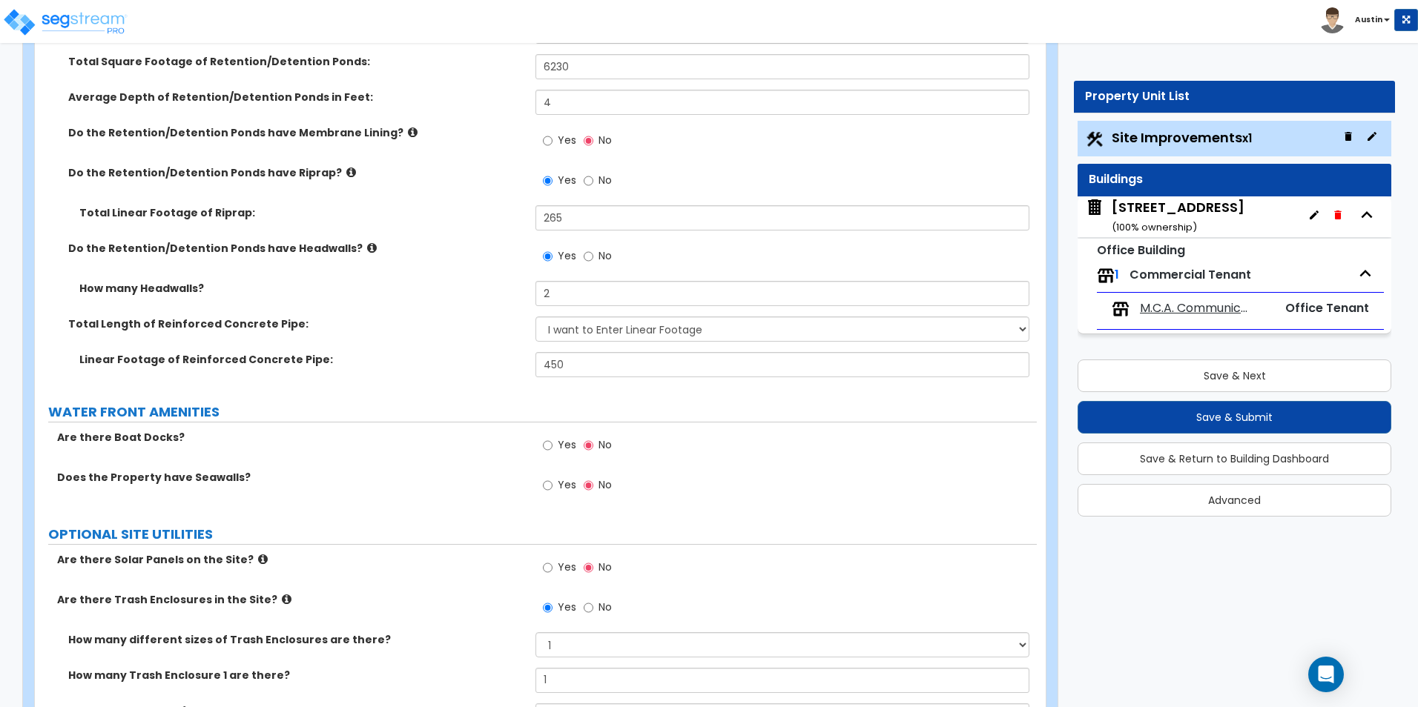
scroll to position [5710, 0]
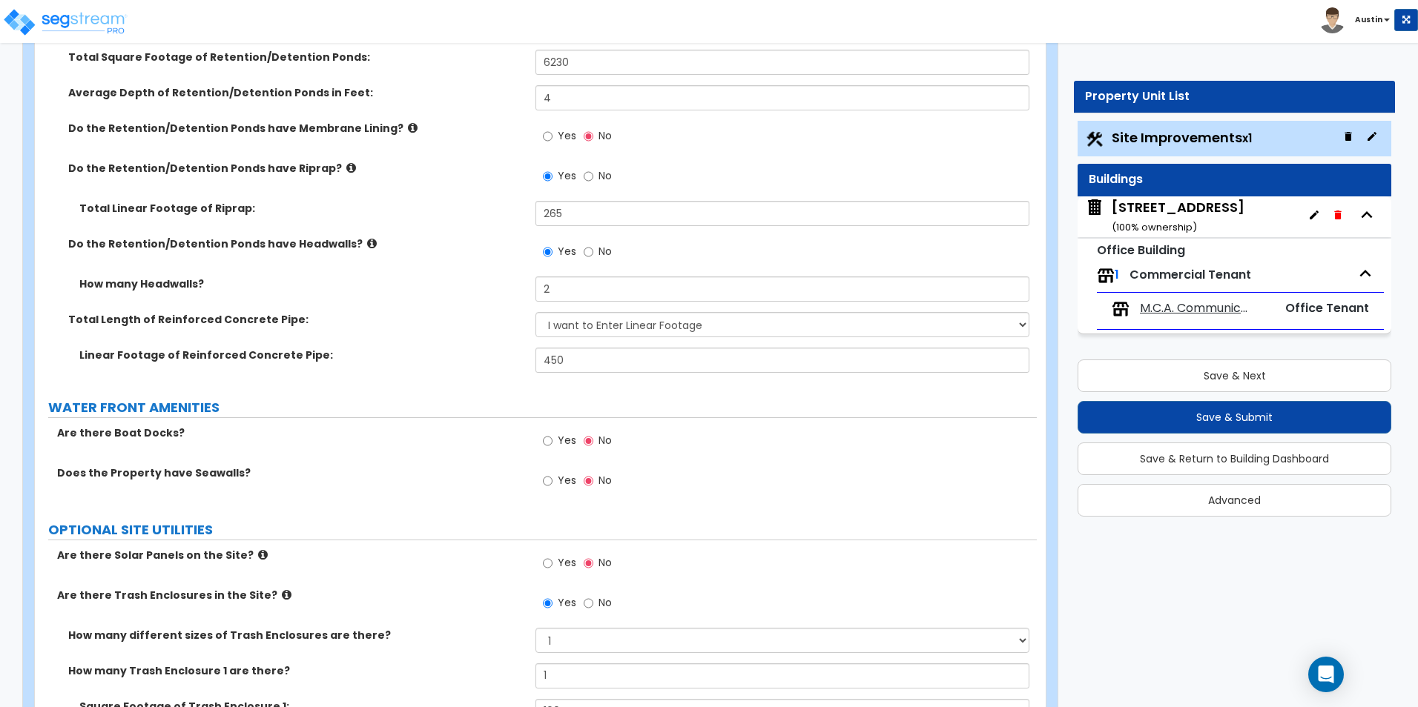
click at [1184, 308] on span "M.C.A. Communications, Inc" at bounding box center [1196, 308] width 113 height 17
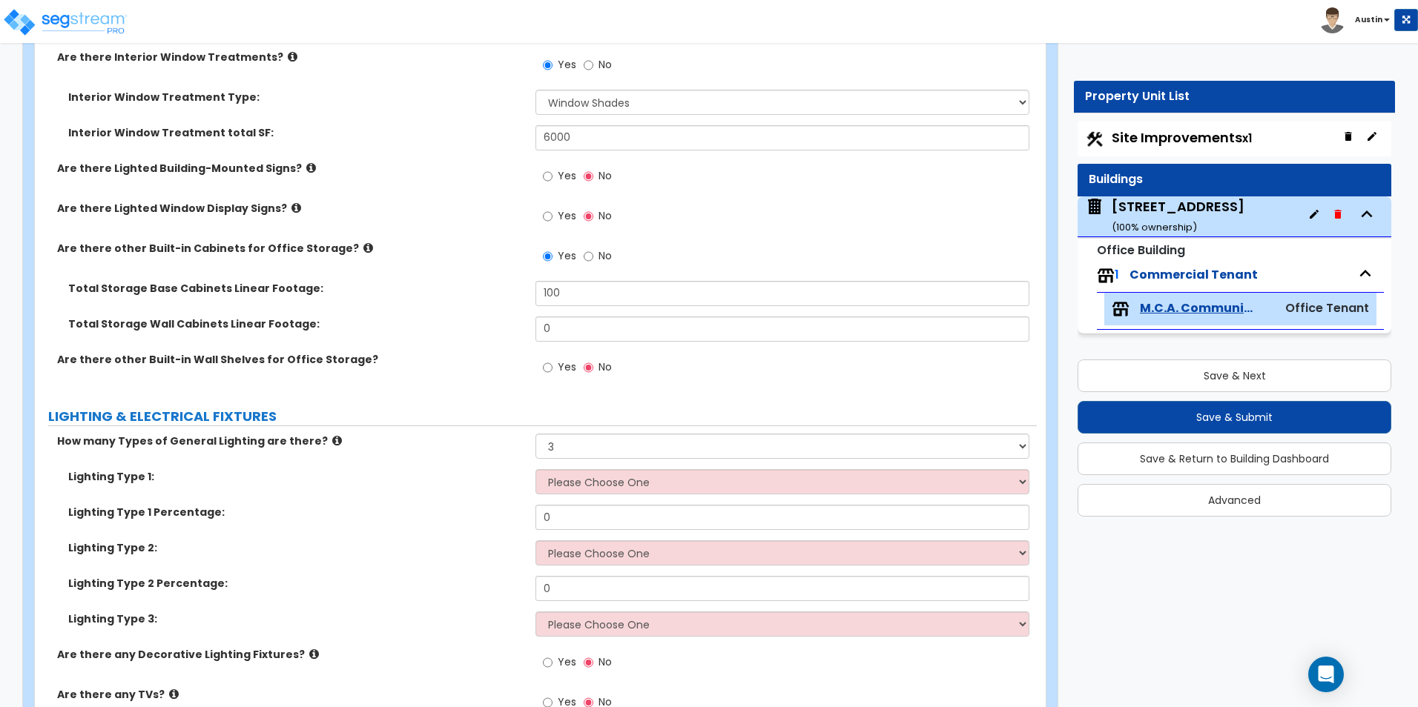
scroll to position [2447, 0]
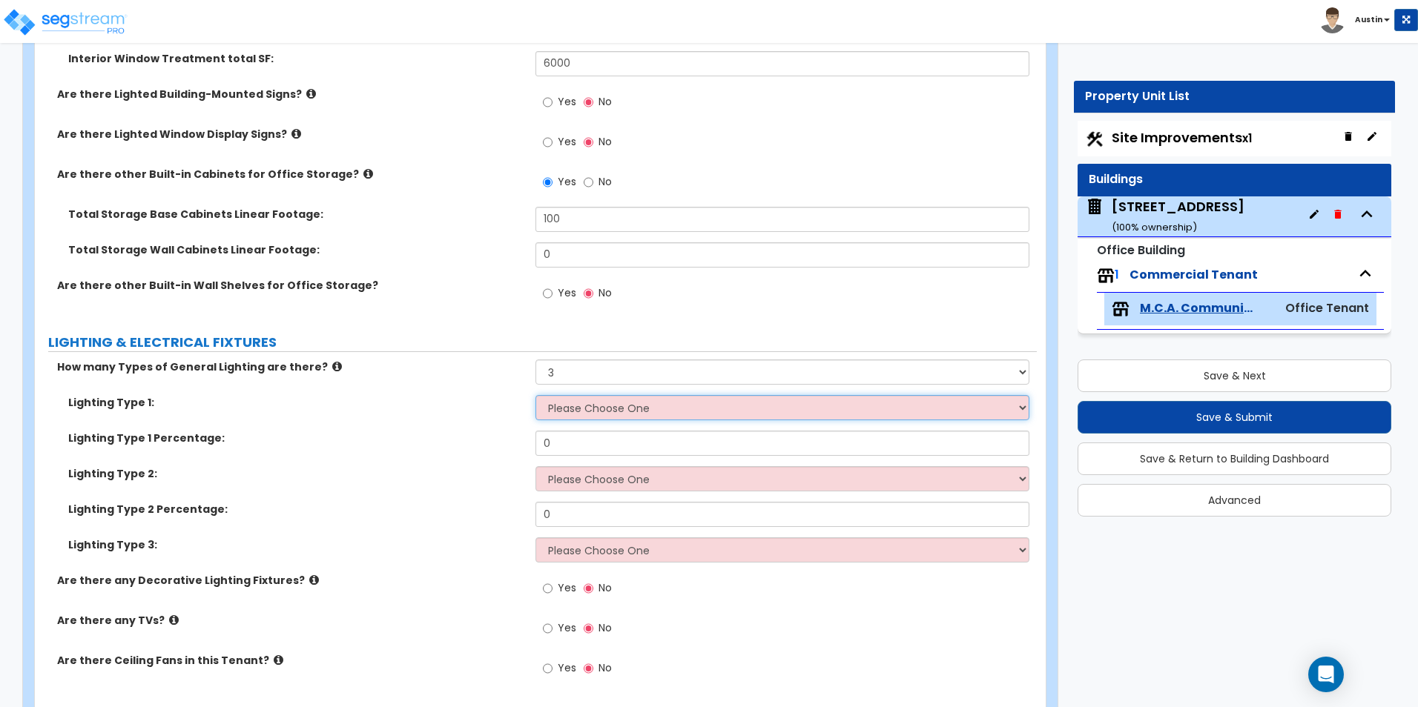
click at [631, 415] on select "Please Choose One LED Surface-Mounted LED Recessed Fluorescent Surface-Mounted …" at bounding box center [781, 407] width 493 height 25
click at [572, 405] on select "Please Choose One LED Surface-Mounted LED Recessed Fluorescent Surface-Mounted …" at bounding box center [781, 407] width 493 height 25
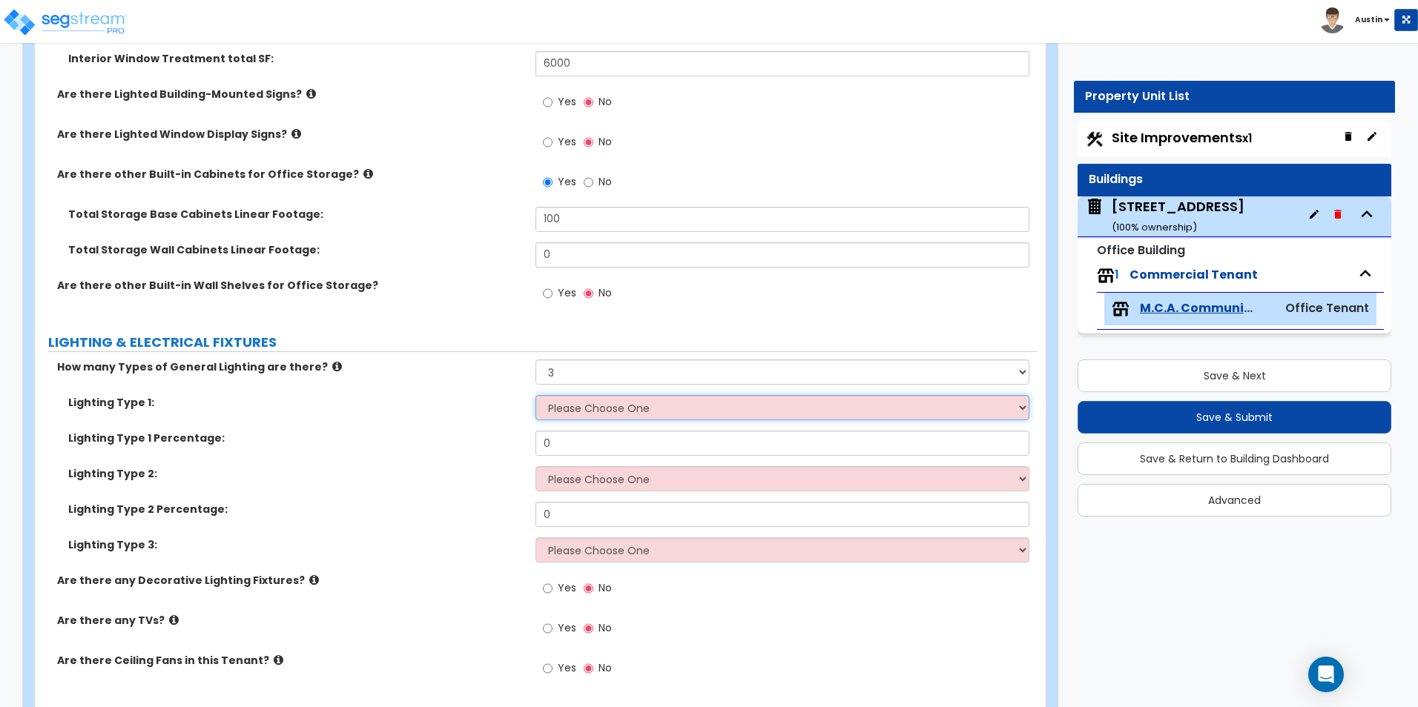
click at [579, 406] on select "Please Choose One LED Surface-Mounted LED Recessed Fluorescent Surface-Mounted …" at bounding box center [781, 407] width 493 height 25
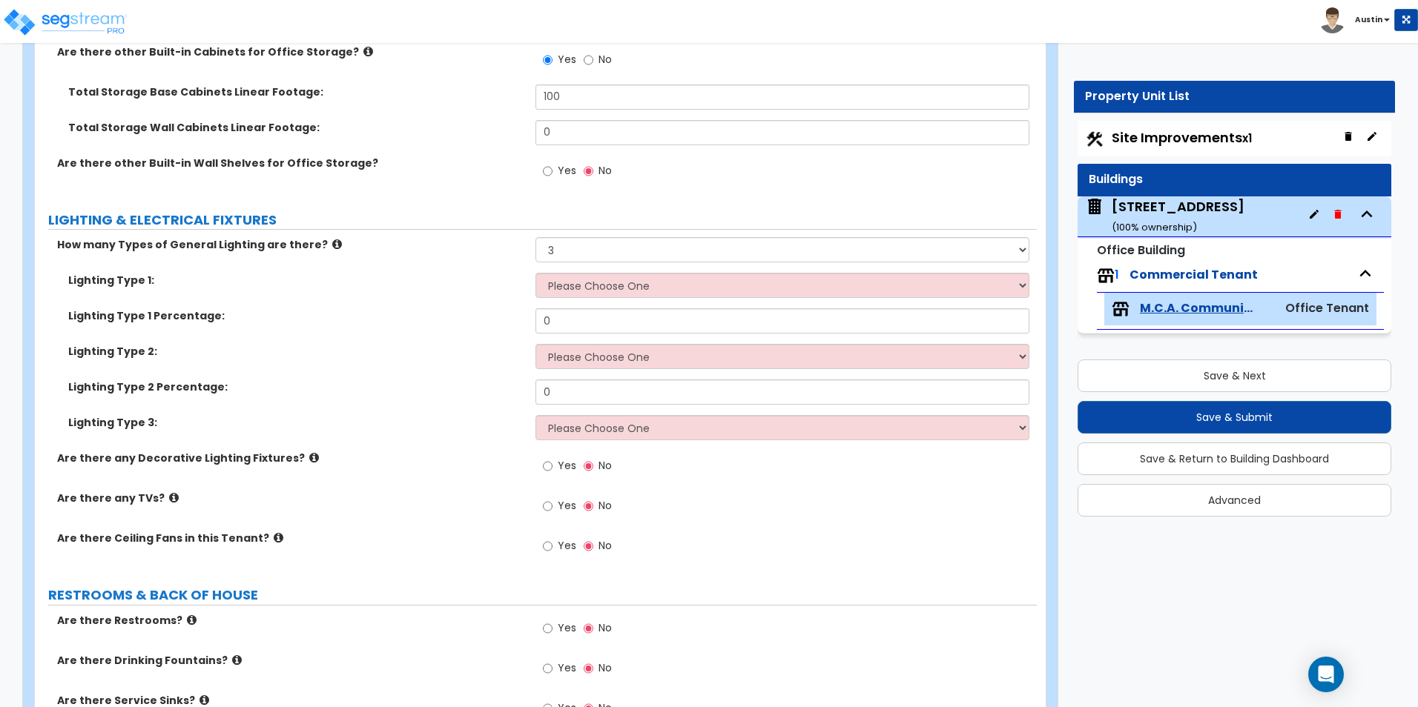
scroll to position [2595, 0]
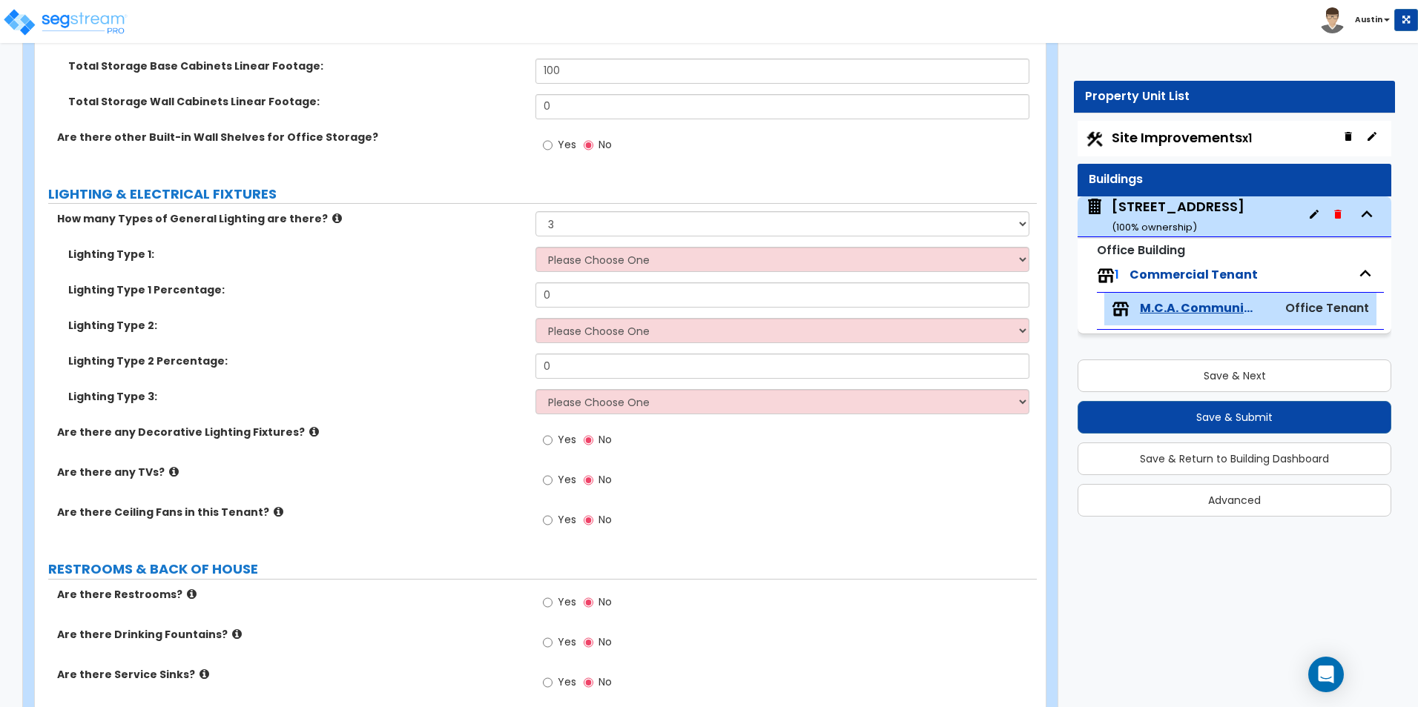
click at [574, 481] on span "Yes" at bounding box center [567, 479] width 19 height 15
click at [552, 481] on input "Yes" at bounding box center [548, 480] width 10 height 16
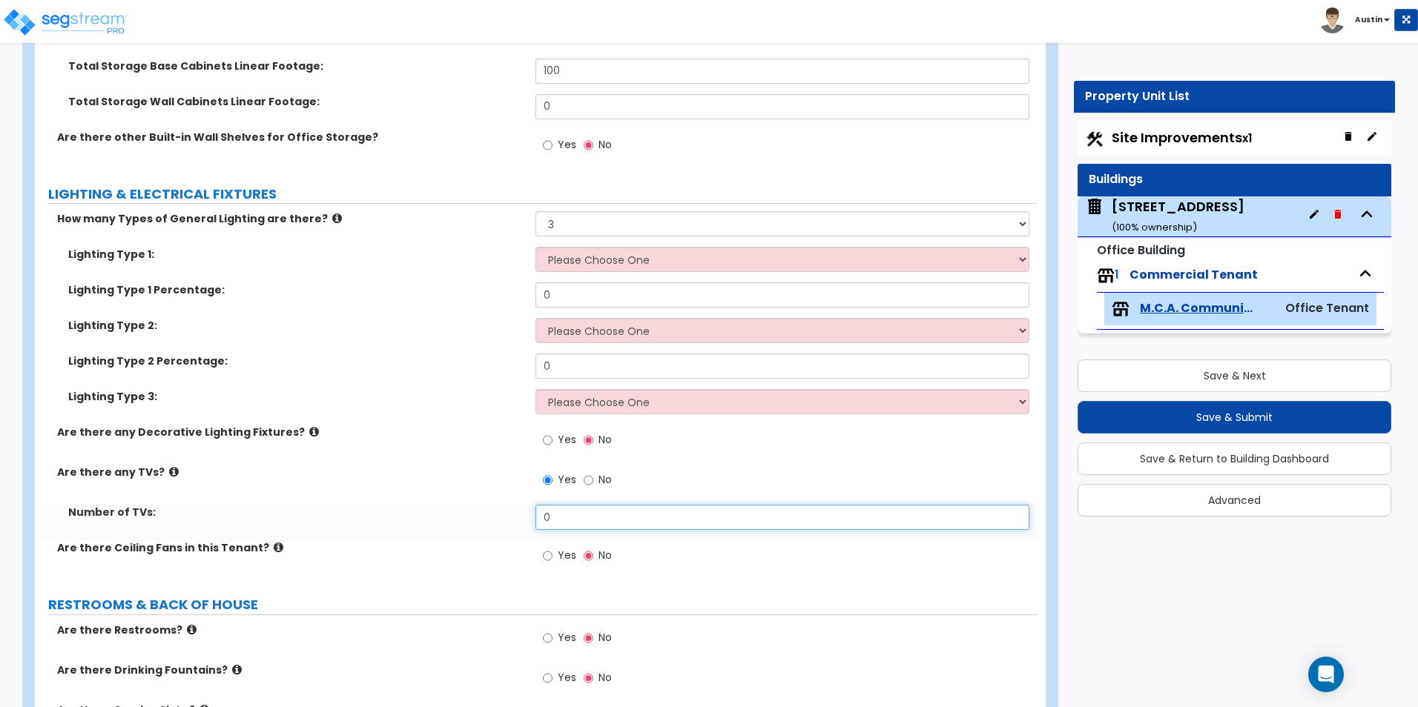
click at [579, 516] on input "0" at bounding box center [781, 517] width 493 height 25
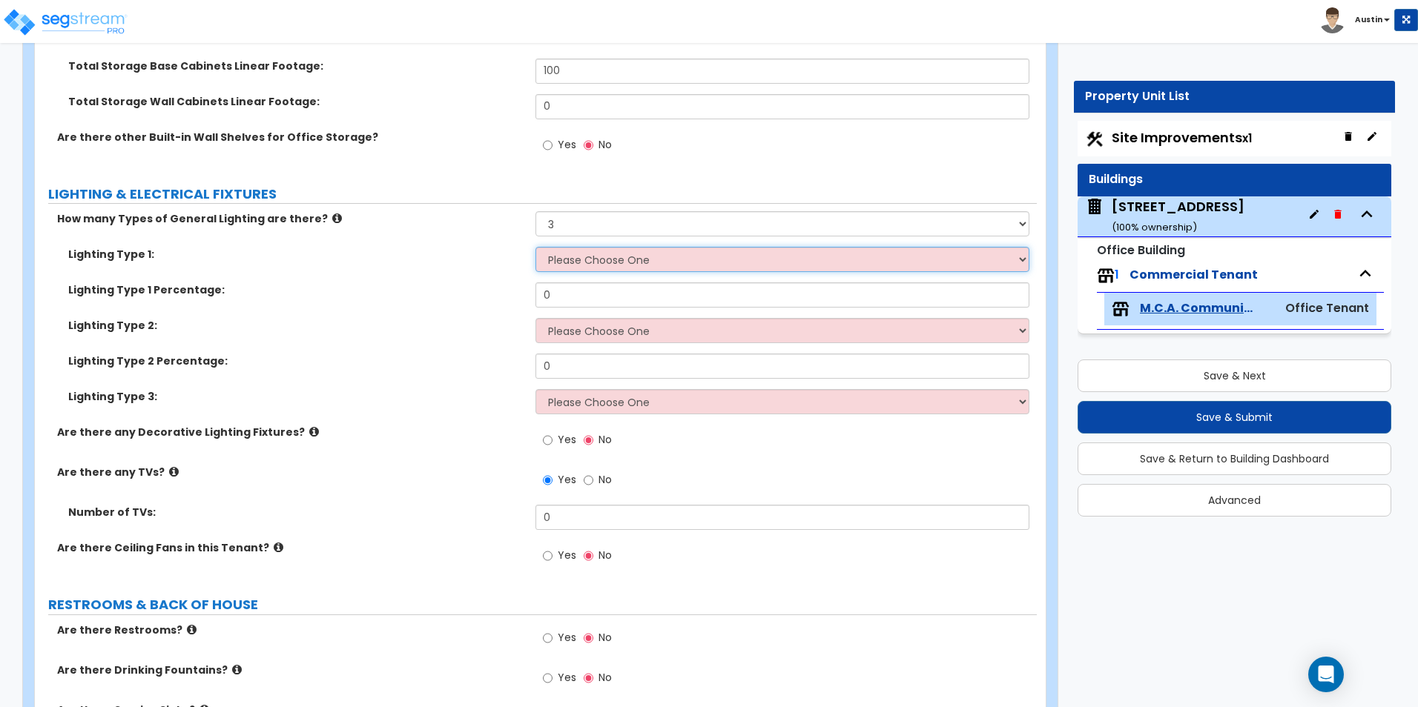
click at [659, 265] on select "Please Choose One LED Surface-Mounted LED Recessed Fluorescent Surface-Mounted …" at bounding box center [781, 259] width 493 height 25
click at [601, 267] on select "Please Choose One LED Surface-Mounted LED Recessed Fluorescent Surface-Mounted …" at bounding box center [781, 259] width 493 height 25
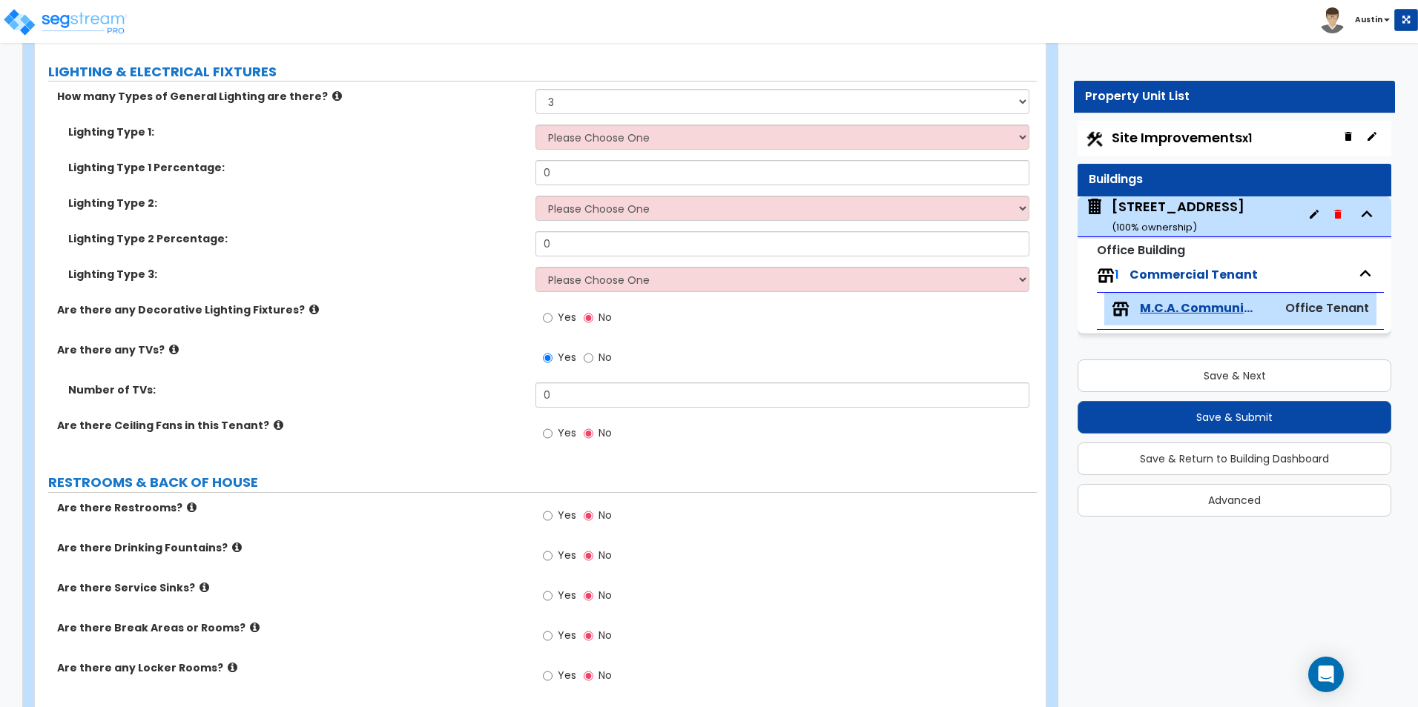
scroll to position [2744, 0]
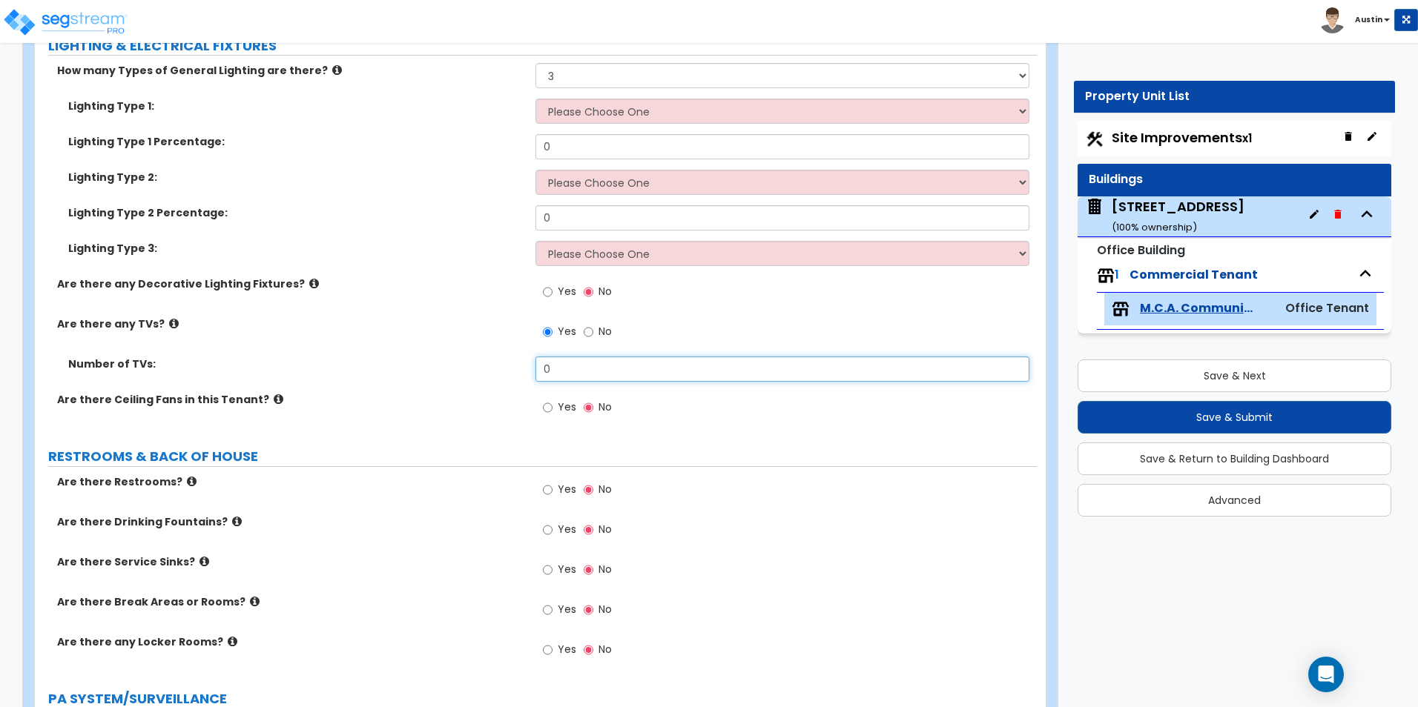
click at [637, 368] on input "0" at bounding box center [781, 369] width 493 height 25
click at [469, 363] on label "Number of TVs:" at bounding box center [296, 364] width 456 height 15
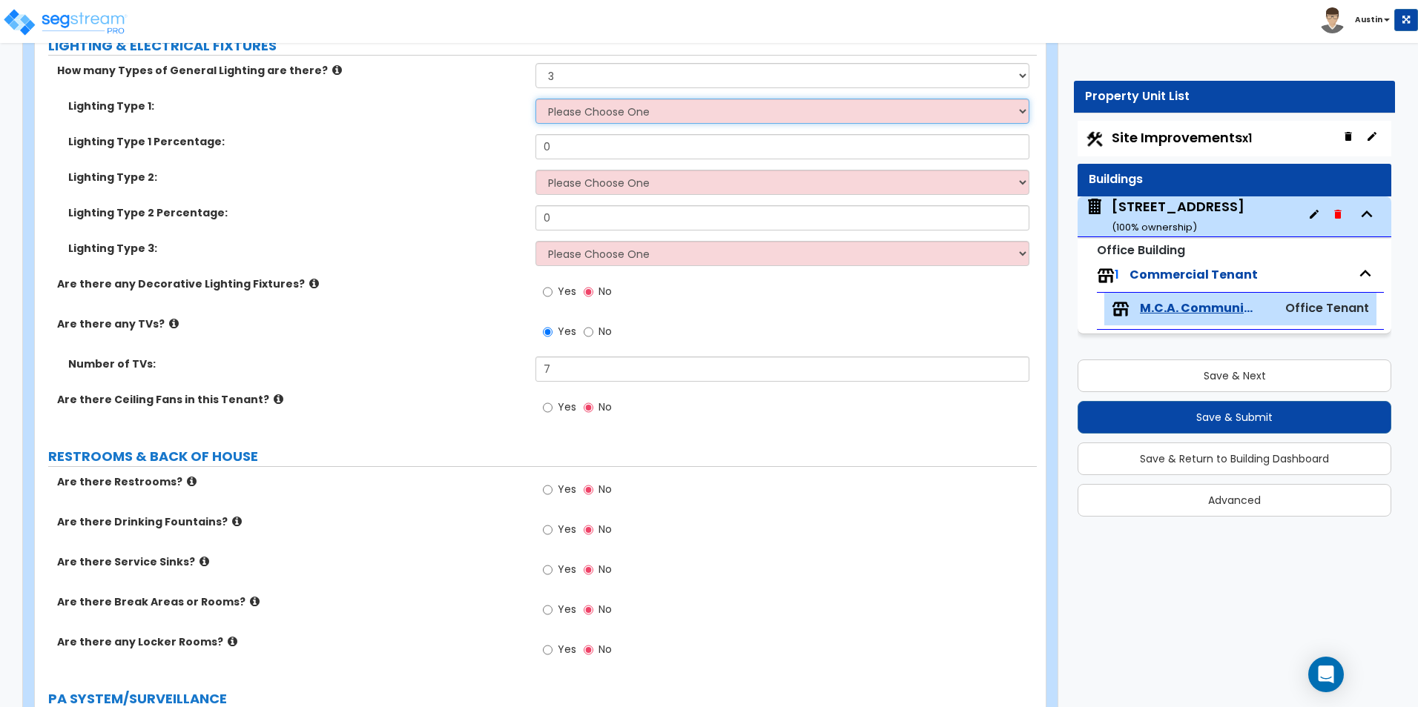
click at [620, 113] on select "Please Choose One LED Surface-Mounted LED Recessed Fluorescent Surface-Mounted …" at bounding box center [781, 111] width 493 height 25
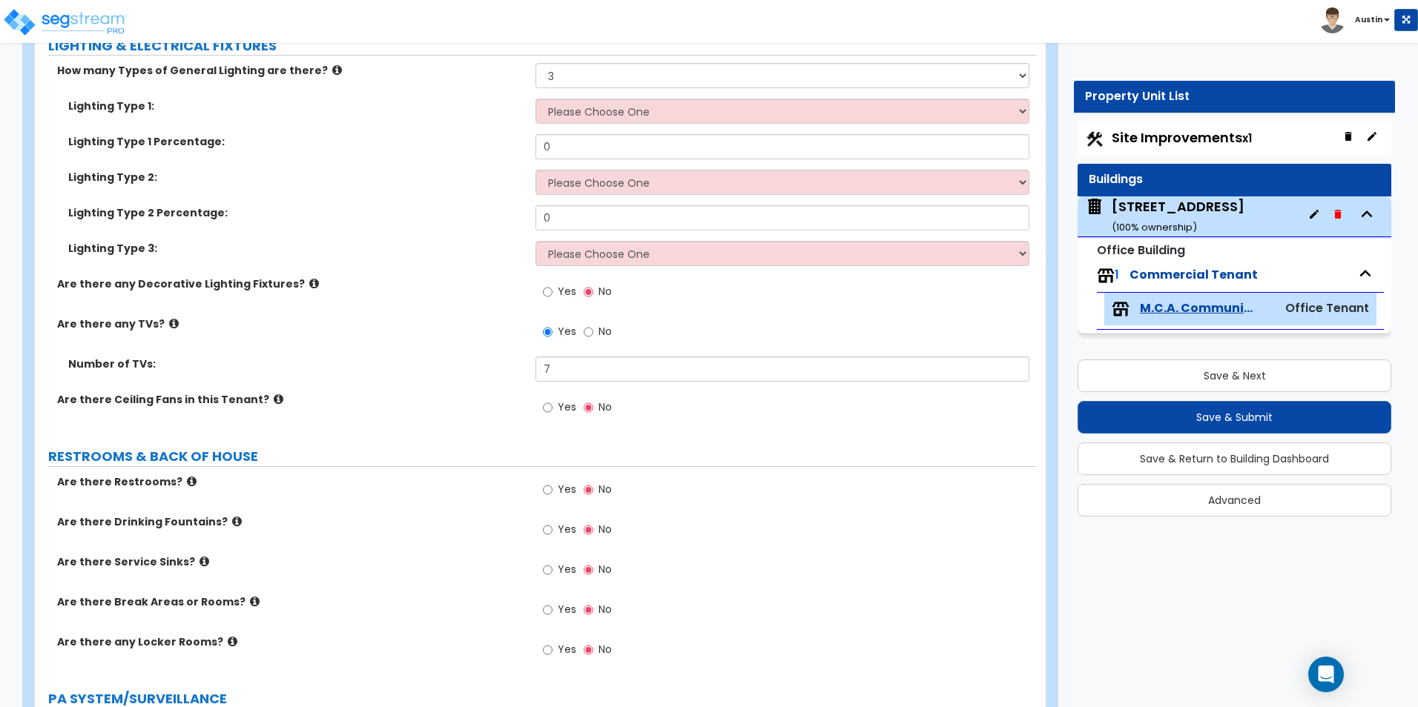
click at [227, 219] on label "Lighting Type 2 Percentage:" at bounding box center [296, 212] width 456 height 15
click at [568, 297] on span "Yes" at bounding box center [567, 291] width 19 height 15
click at [552, 297] on input "Yes" at bounding box center [548, 292] width 10 height 16
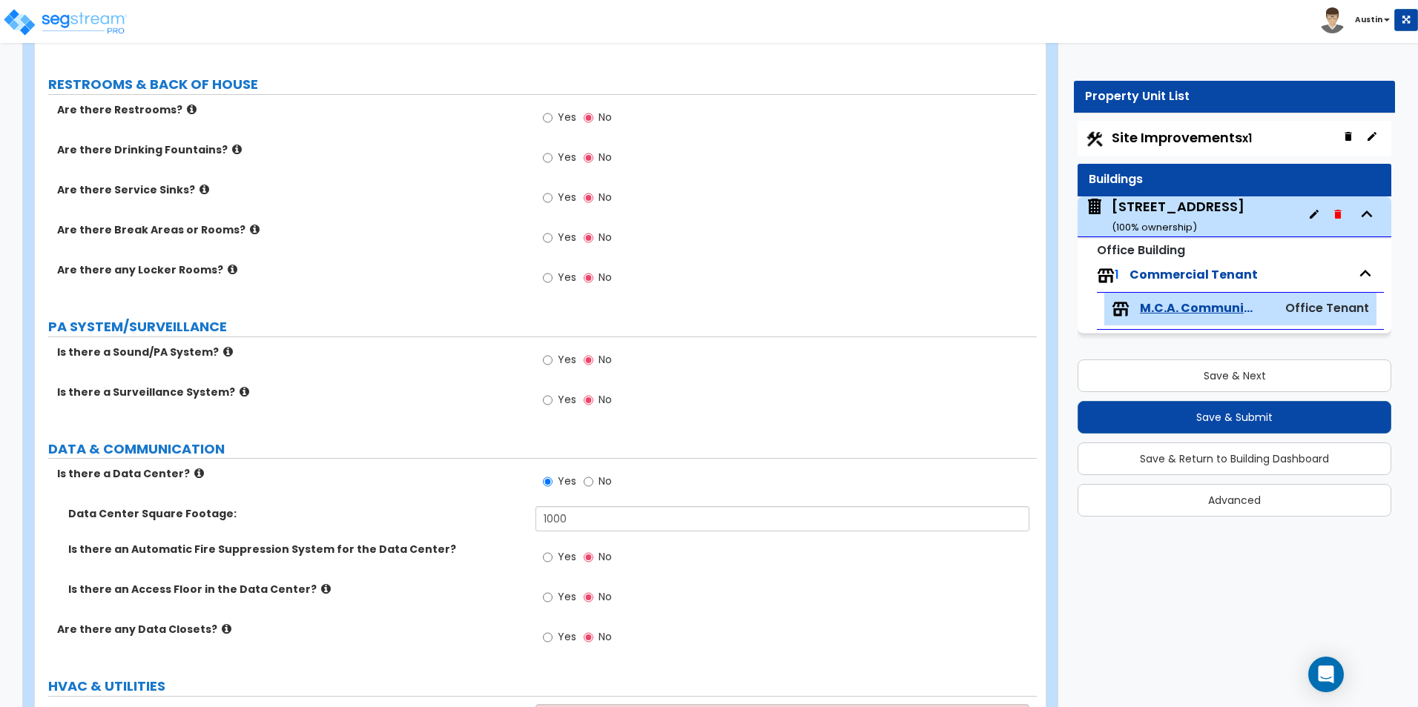
scroll to position [3232, 0]
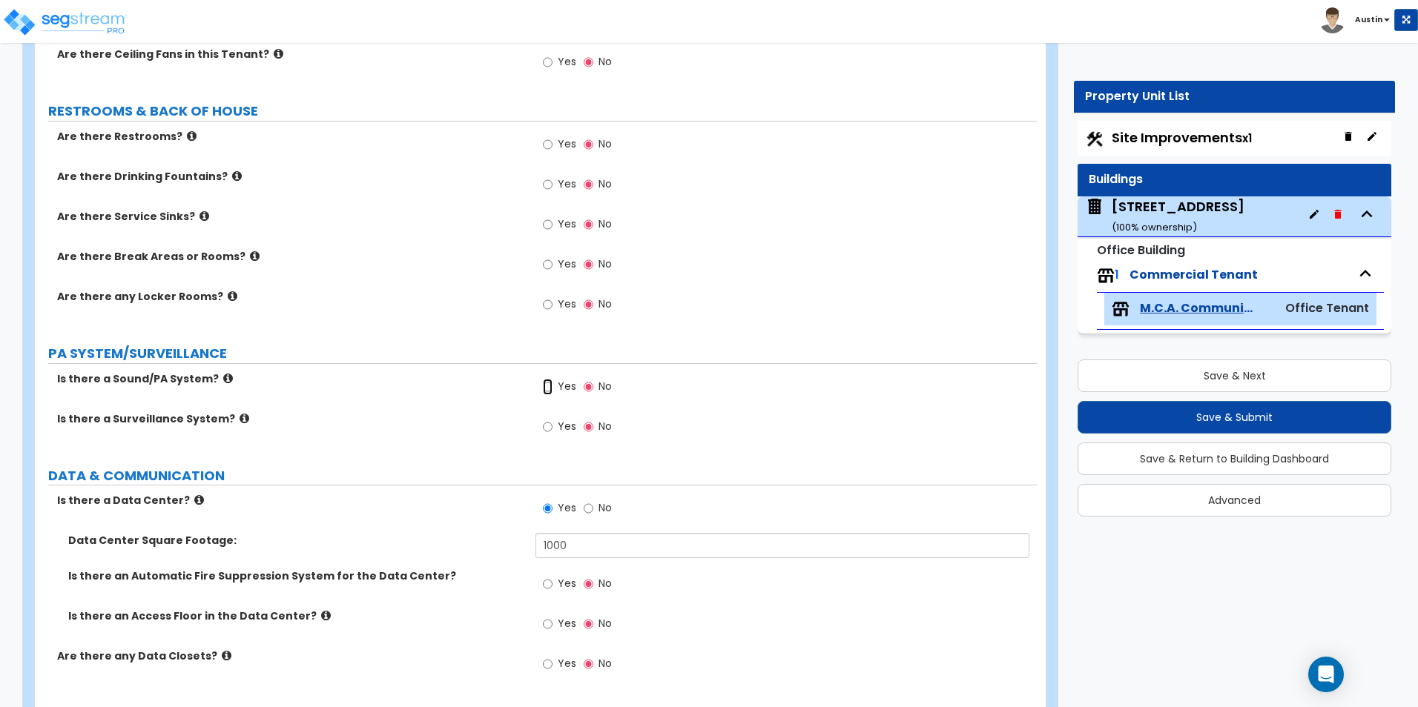
click at [551, 388] on input "Yes" at bounding box center [548, 387] width 10 height 16
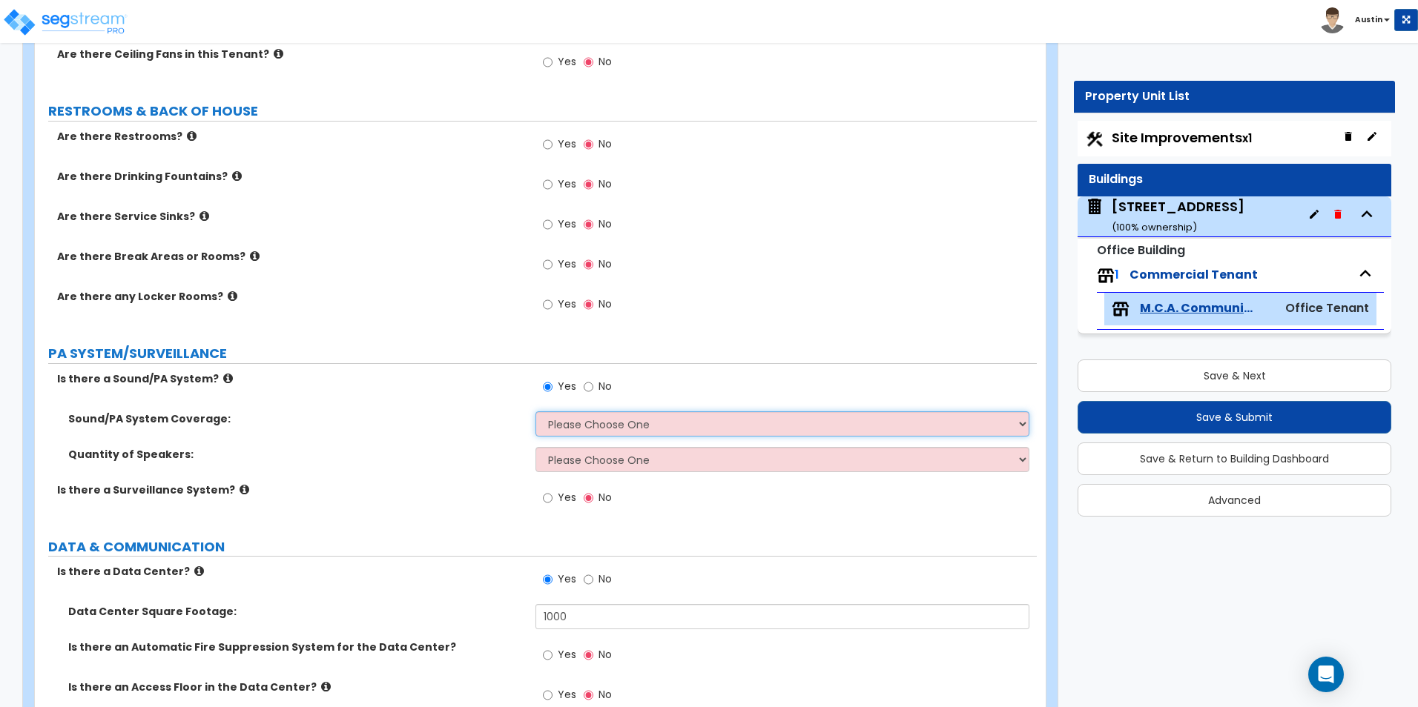
click at [578, 426] on select "Please Choose One All Areas Enter Percent Coverage" at bounding box center [781, 424] width 493 height 25
click at [535, 412] on select "Please Choose One All Areas Enter Percent Coverage" at bounding box center [781, 424] width 493 height 25
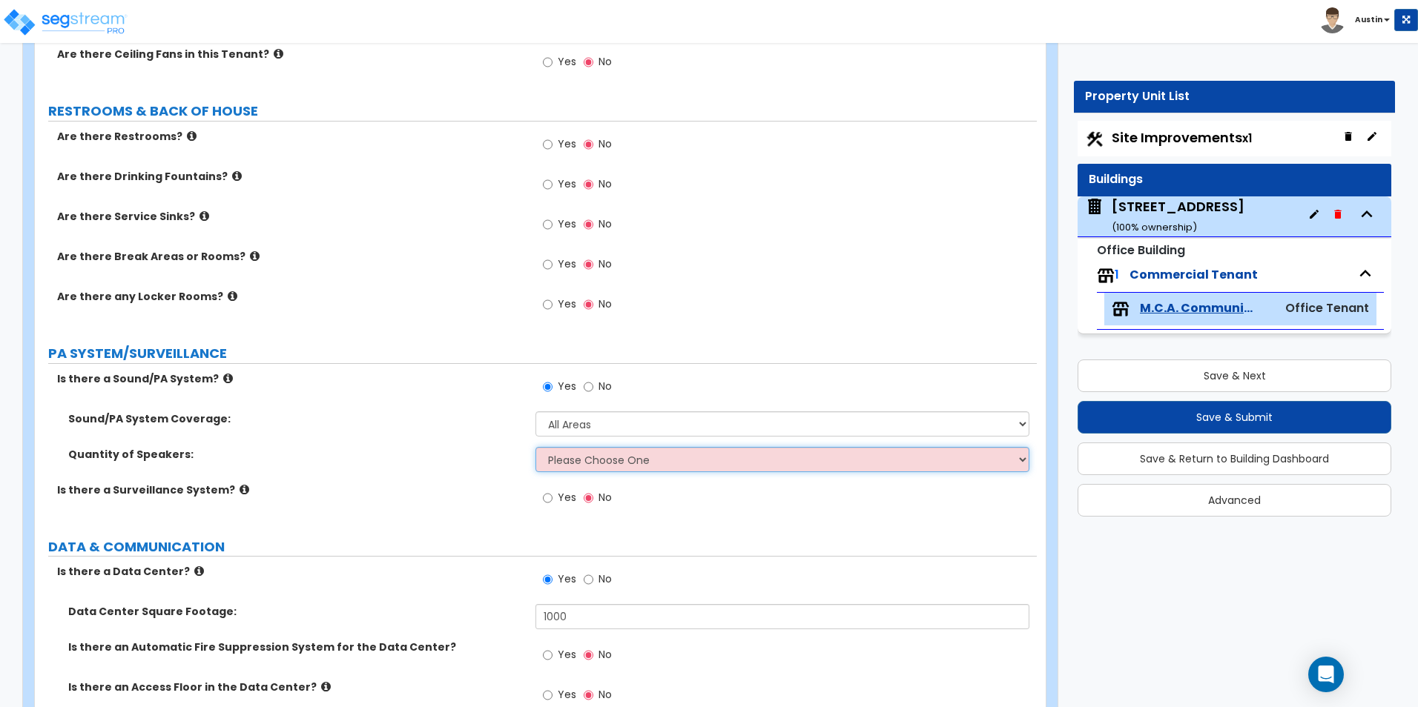
click at [578, 465] on select "Please Choose One Enter Number of Speakers Please Estimate for me" at bounding box center [781, 459] width 493 height 25
click at [535, 447] on select "Please Choose One Enter Number of Speakers Please Estimate for me" at bounding box center [781, 459] width 493 height 25
click at [558, 499] on span "Yes" at bounding box center [567, 497] width 19 height 15
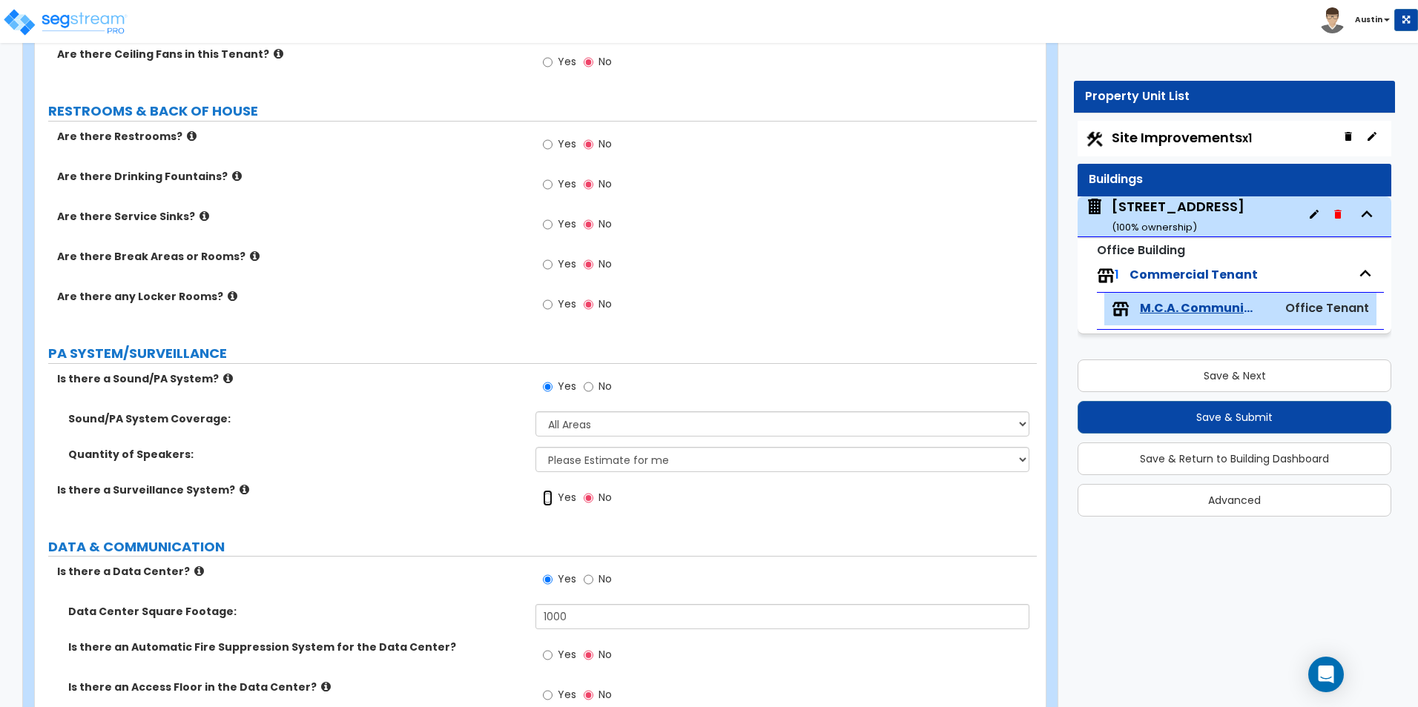
click at [552, 499] on input "Yes" at bounding box center [548, 498] width 10 height 16
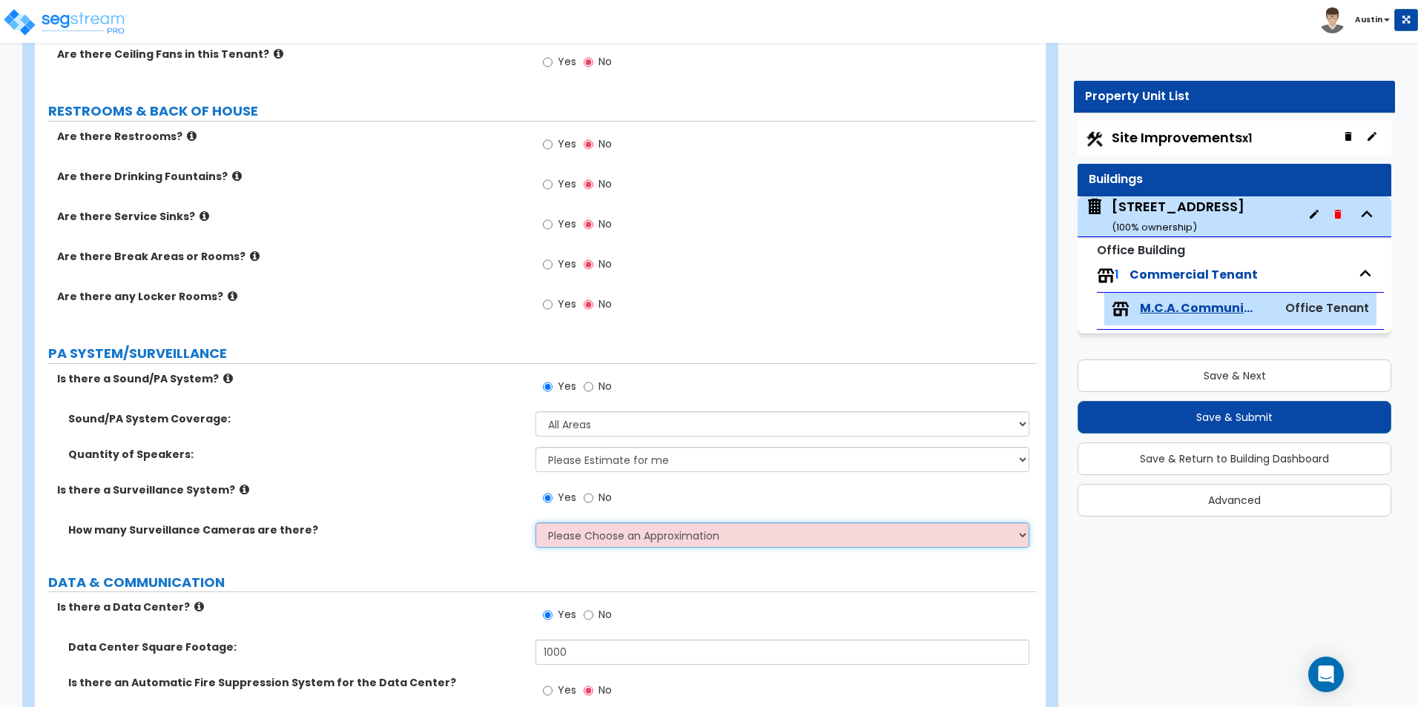
click at [579, 531] on select "Please Choose an Approximation Barely Noticed Any Noticed a Couple Frequently S…" at bounding box center [781, 535] width 493 height 25
click at [535, 523] on select "Please Choose an Approximation Barely Noticed Any Noticed a Couple Frequently S…" at bounding box center [781, 535] width 493 height 25
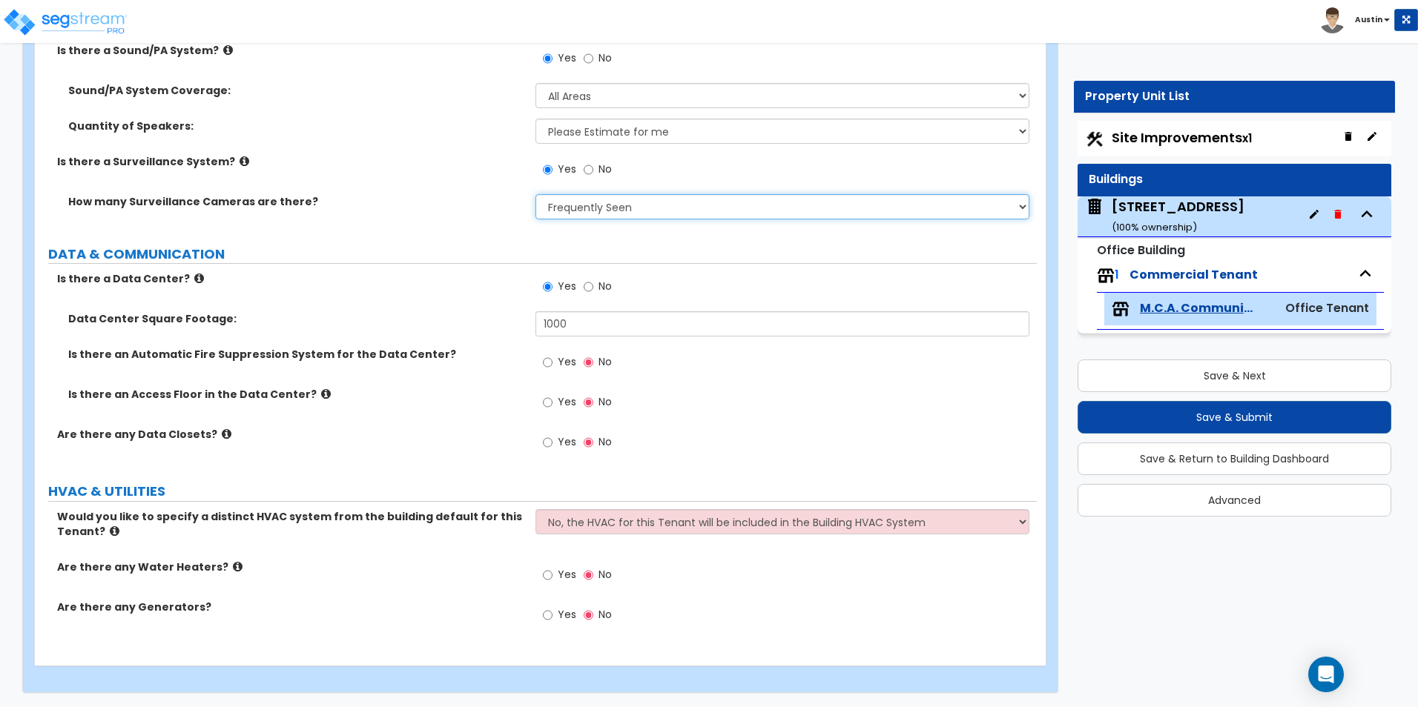
scroll to position [3561, 0]
click at [558, 613] on span "Yes" at bounding box center [567, 614] width 19 height 15
click at [552, 613] on input "Yes" at bounding box center [548, 615] width 10 height 16
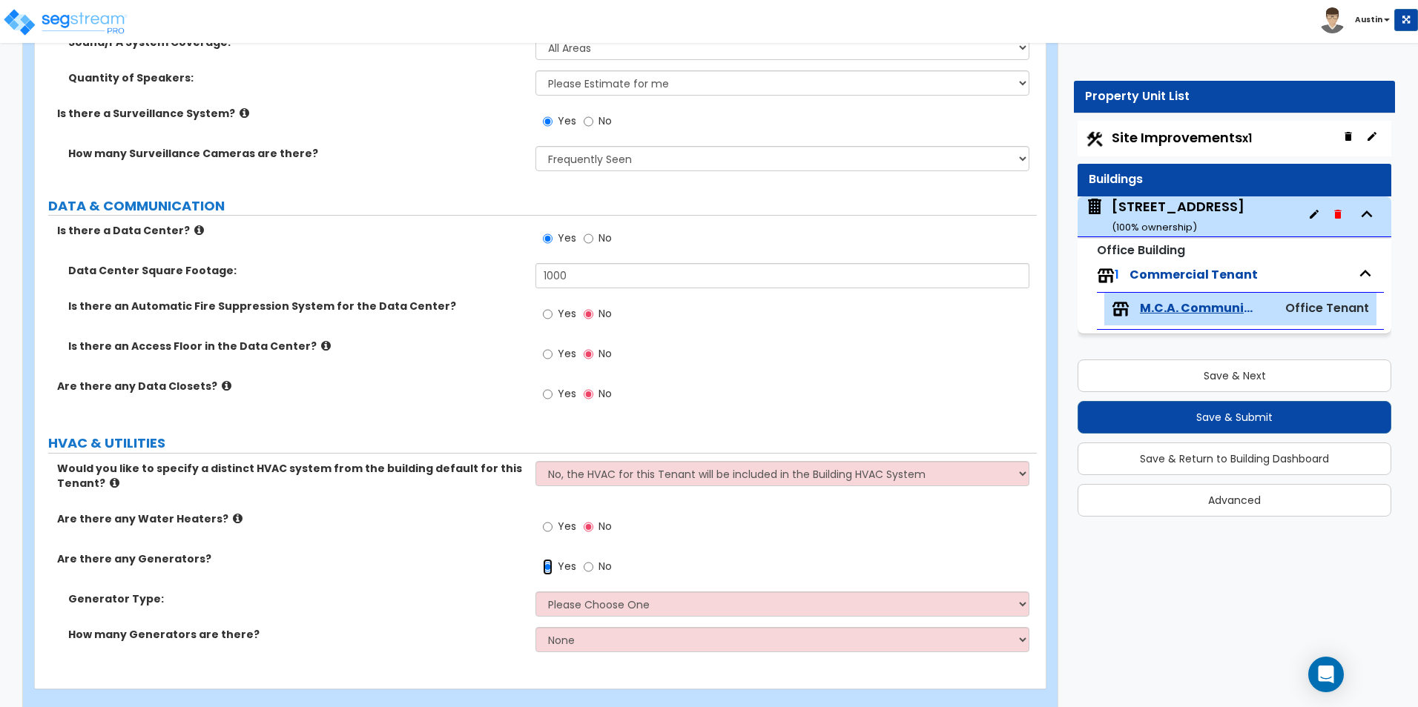
scroll to position [3632, 0]
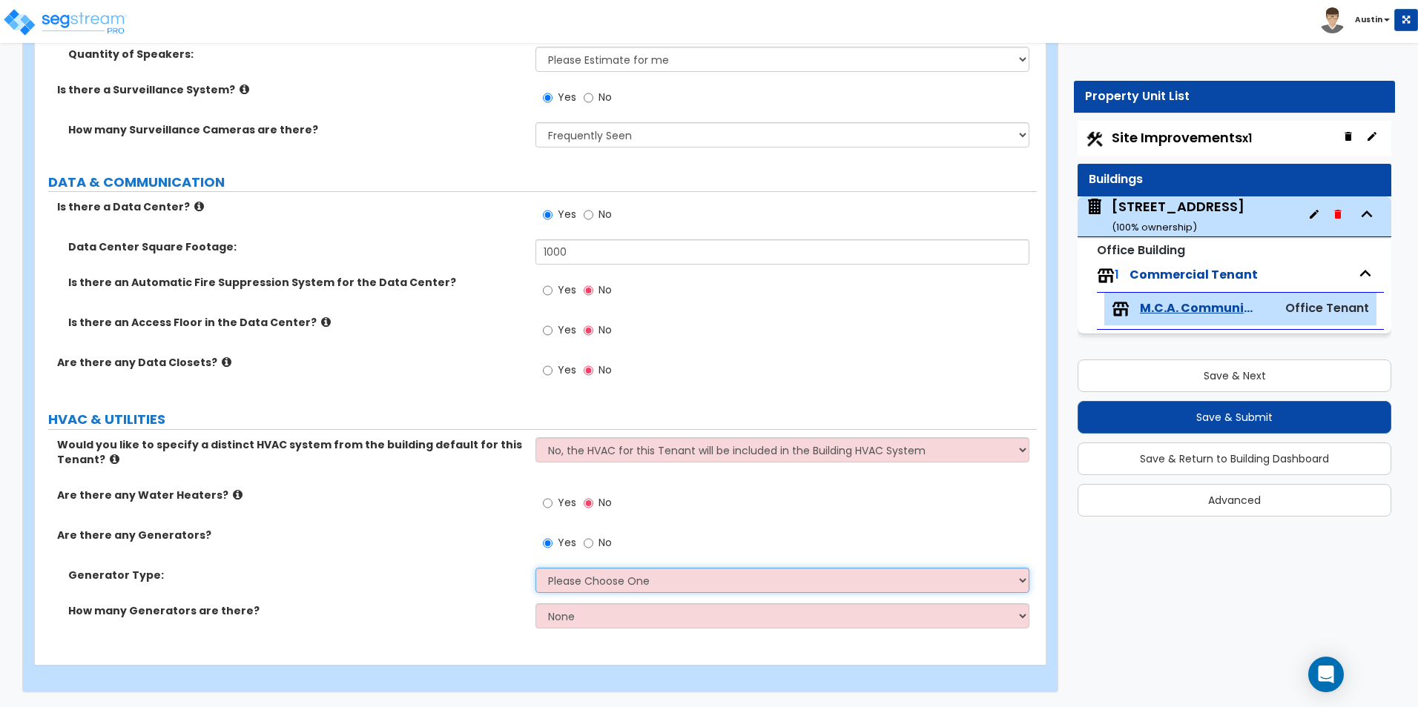
click at [565, 578] on select "Please Choose One Gas Diesel" at bounding box center [781, 580] width 493 height 25
click at [535, 568] on select "Please Choose One Gas Diesel" at bounding box center [781, 580] width 493 height 25
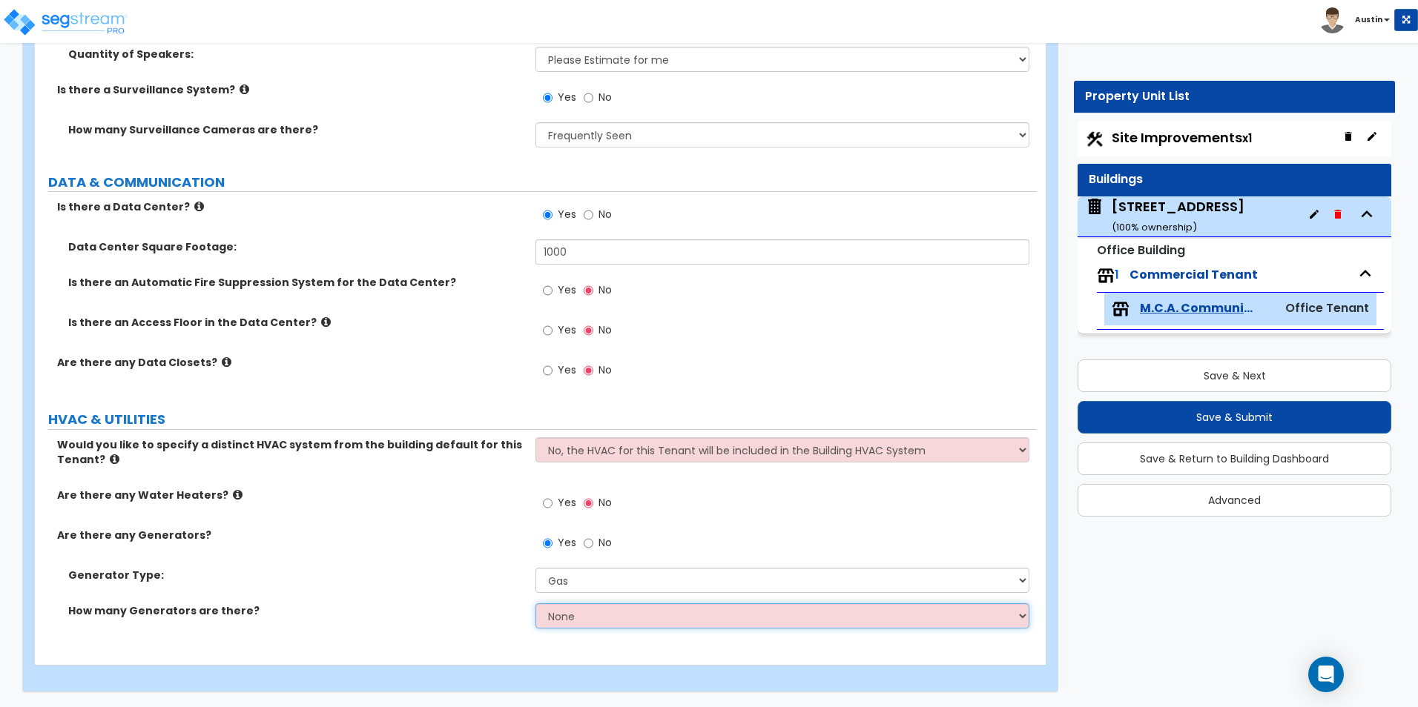
click at [570, 617] on select "None 1 2 3" at bounding box center [781, 616] width 493 height 25
click at [535, 604] on select "None 1 2 3" at bounding box center [781, 616] width 493 height 25
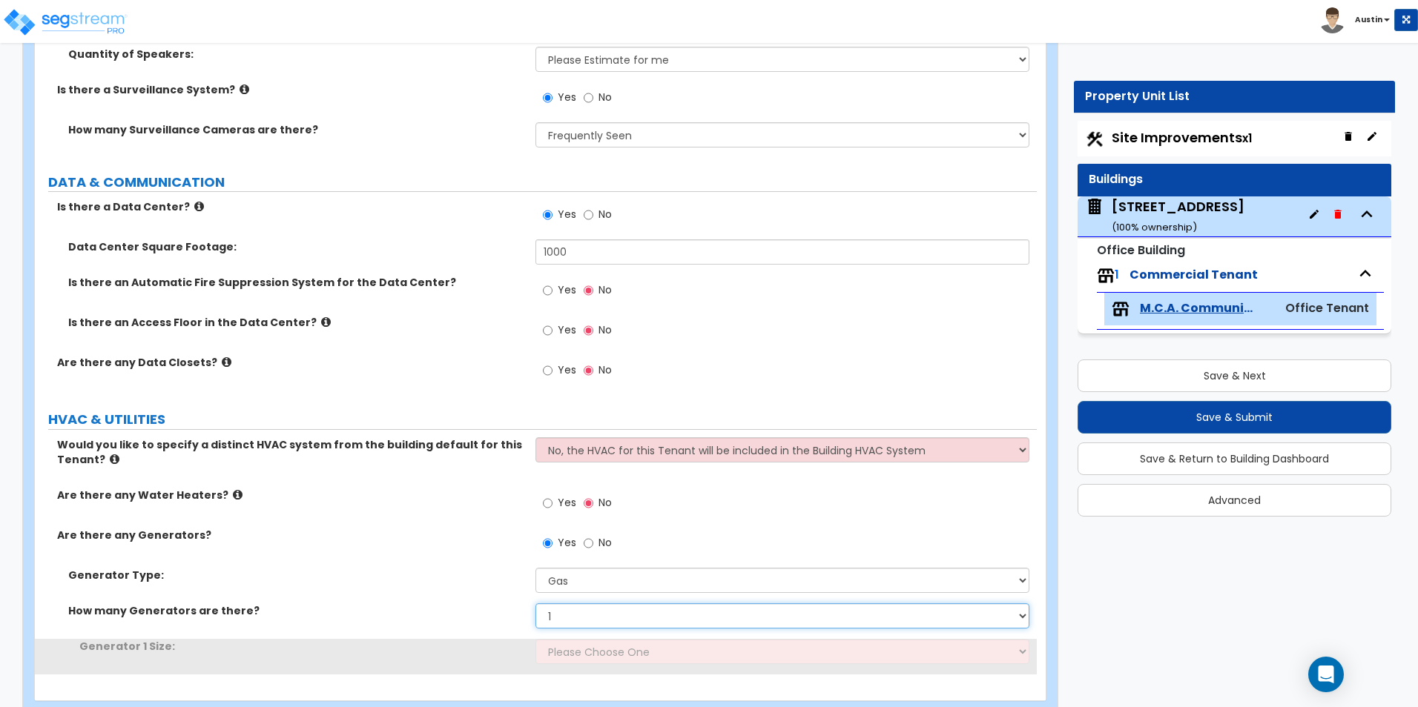
scroll to position [3668, 0]
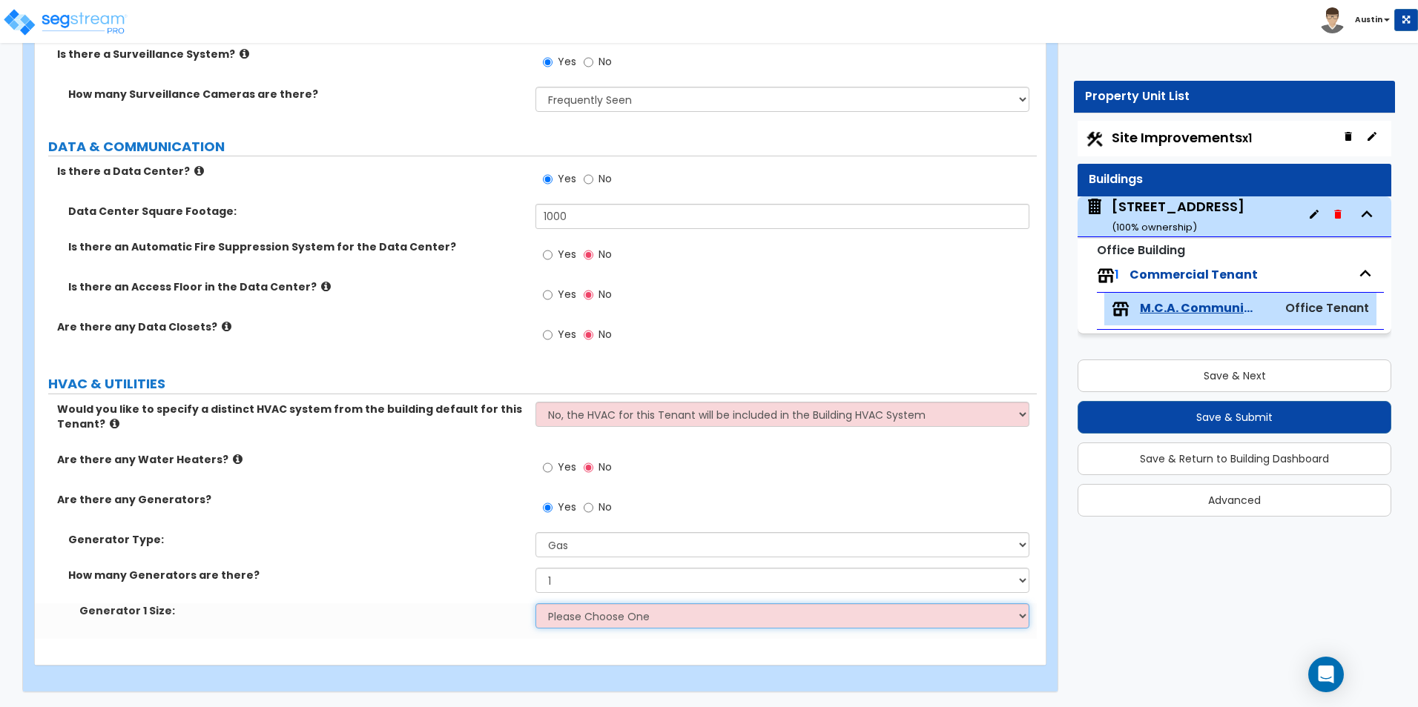
click at [572, 616] on select "Please Choose One 20kW 35 kW 80 kW 100 kW 125 kW 185 kW" at bounding box center [781, 616] width 493 height 25
click at [535, 604] on select "Please Choose One 20kW 35 kW 80 kW 100 kW 125 kW 185 kW" at bounding box center [781, 616] width 493 height 25
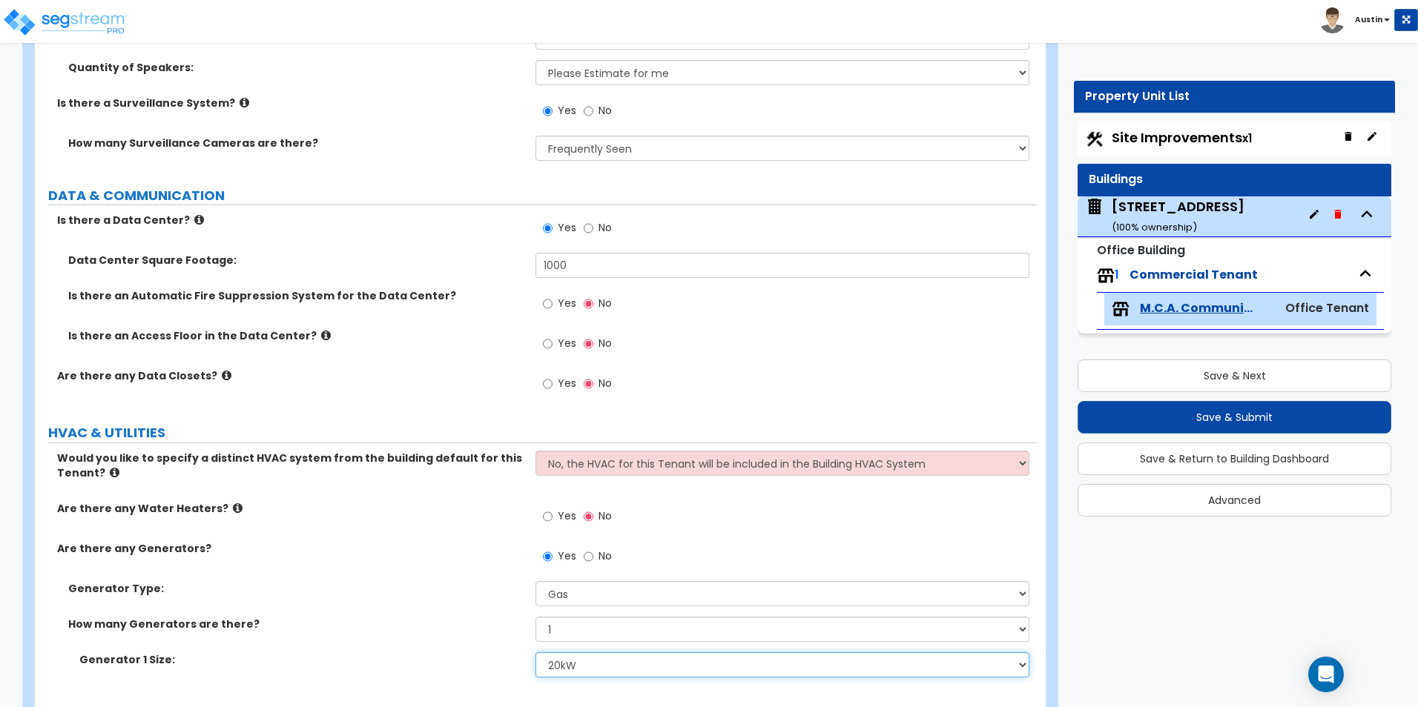
scroll to position [3594, 0]
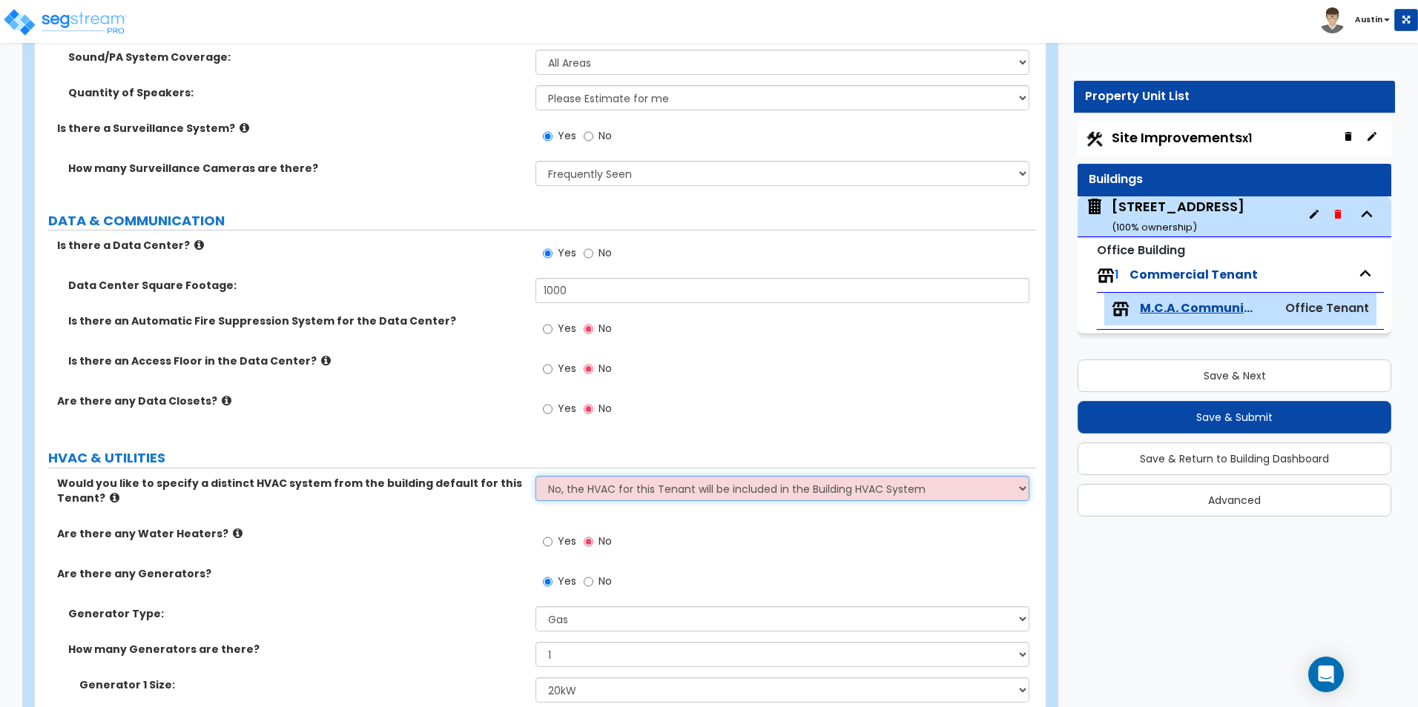
click at [578, 497] on select "No, the HVAC for this Tenant will be included in the Building HVAC System Yes, …" at bounding box center [781, 488] width 493 height 25
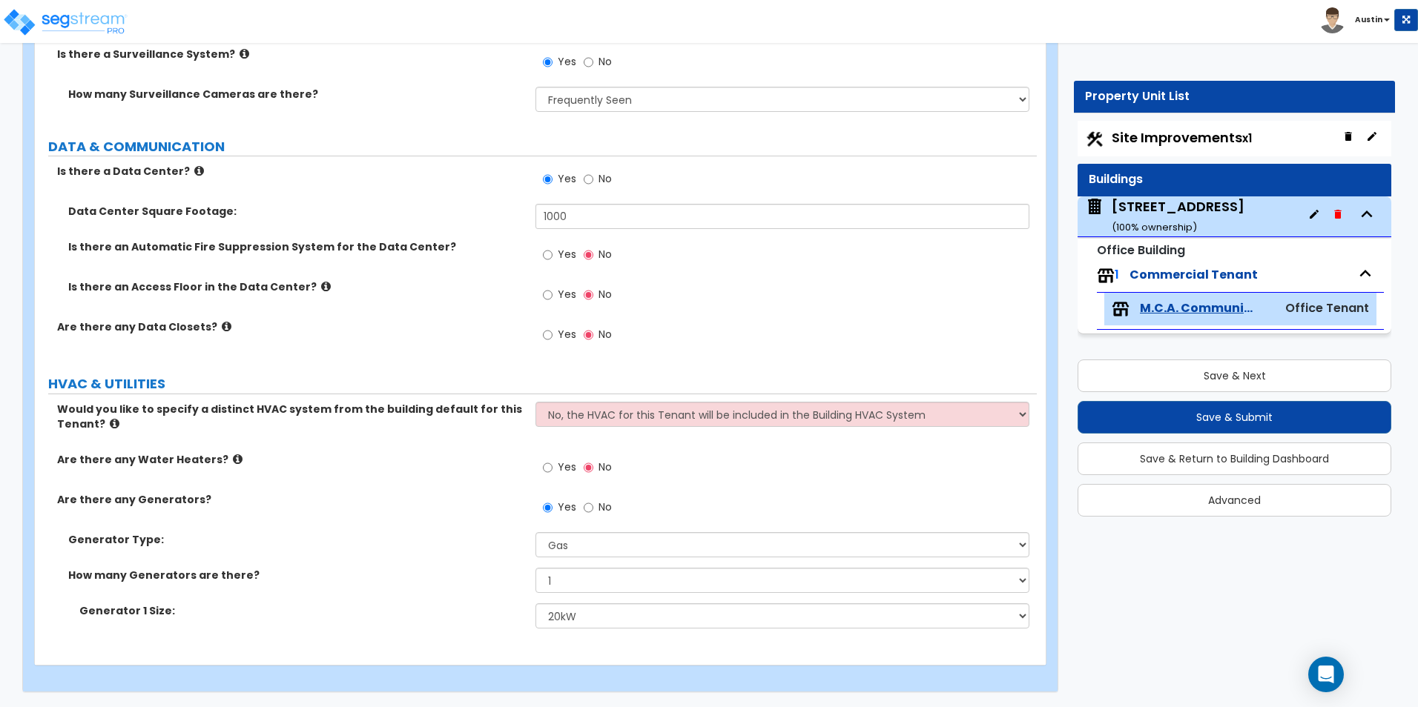
click at [595, 509] on label "No" at bounding box center [598, 509] width 28 height 25
click at [593, 509] on input "No" at bounding box center [589, 508] width 10 height 16
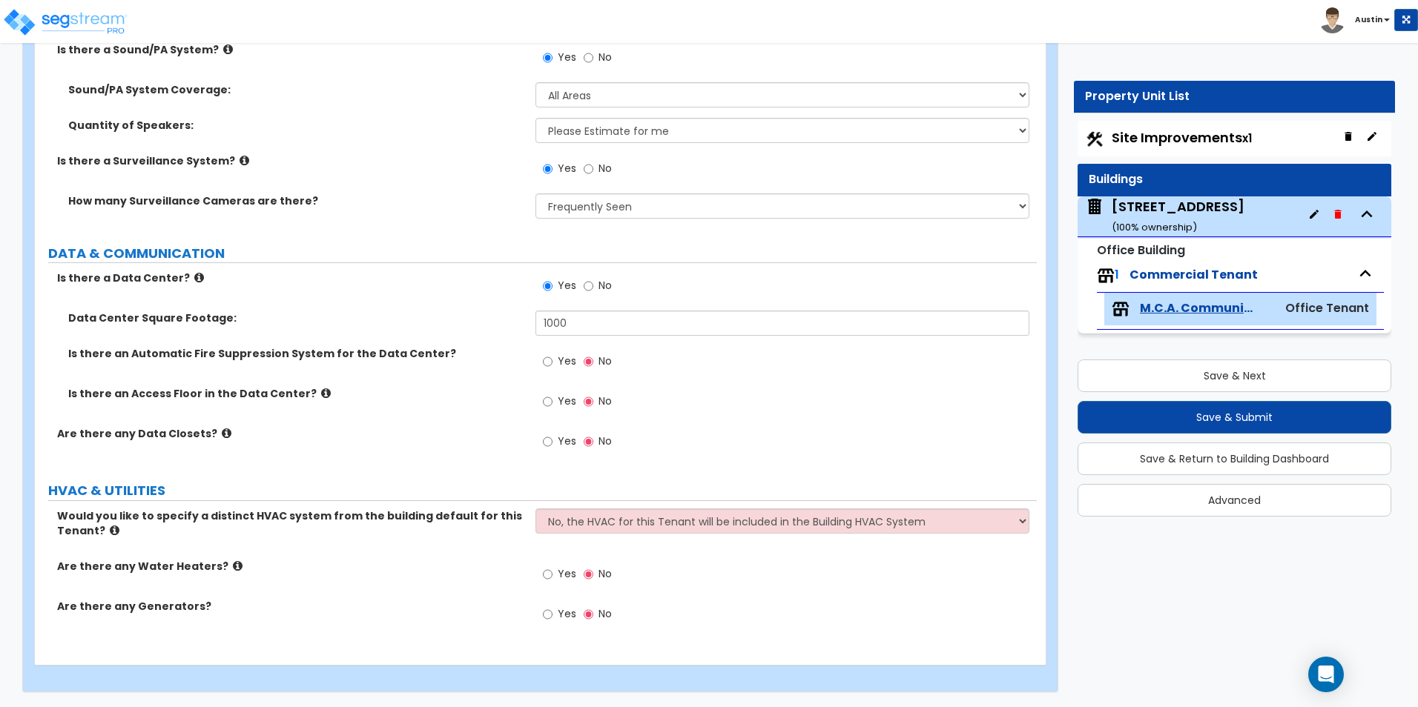
click at [376, 561] on label "Are there any Water Heaters?" at bounding box center [290, 566] width 467 height 15
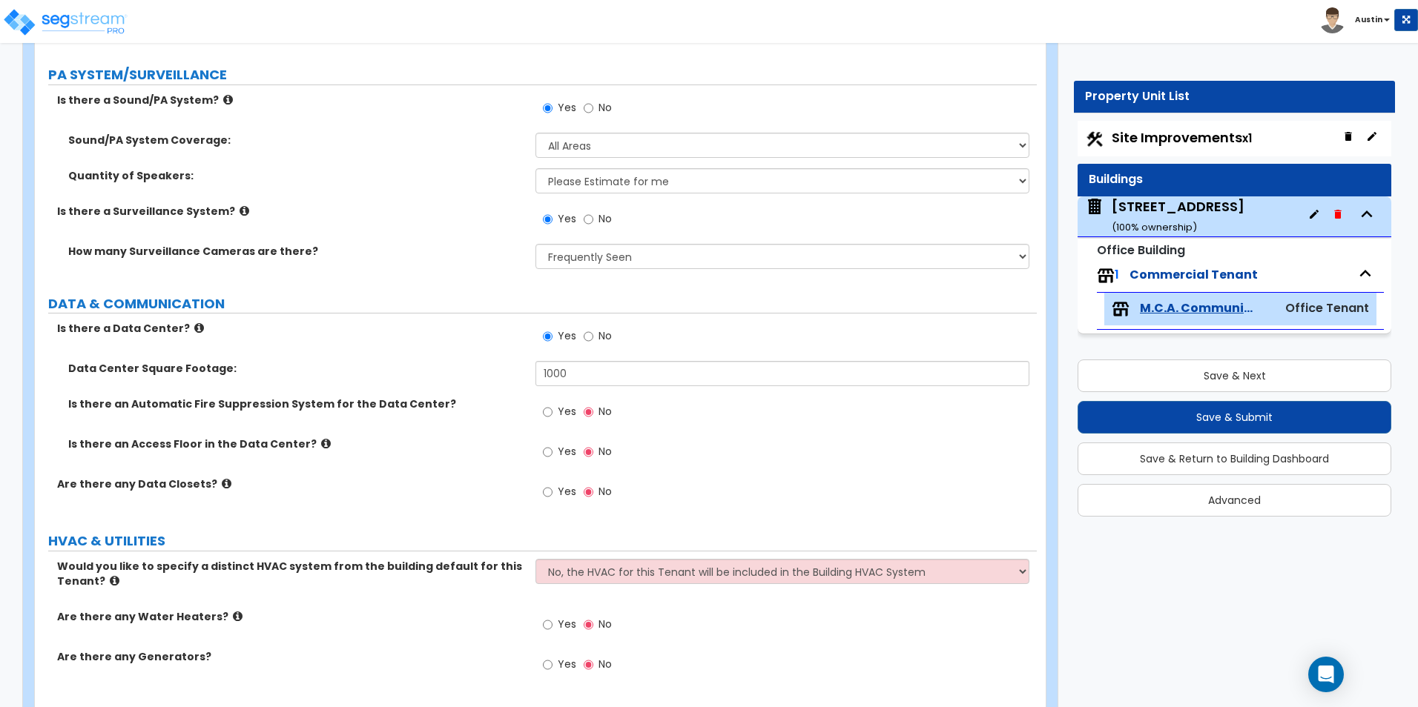
scroll to position [3487, 0]
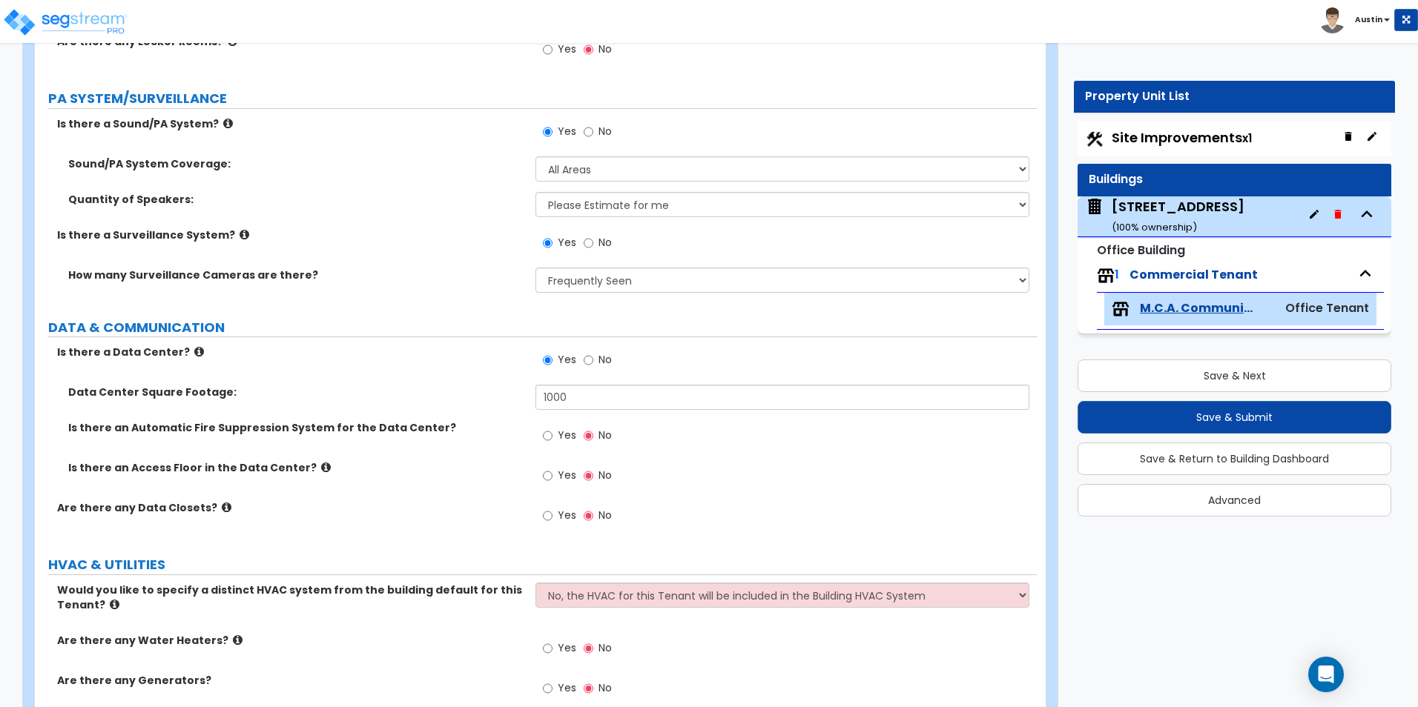
click at [558, 515] on span "Yes" at bounding box center [567, 515] width 19 height 15
click at [552, 515] on input "Yes" at bounding box center [548, 516] width 10 height 16
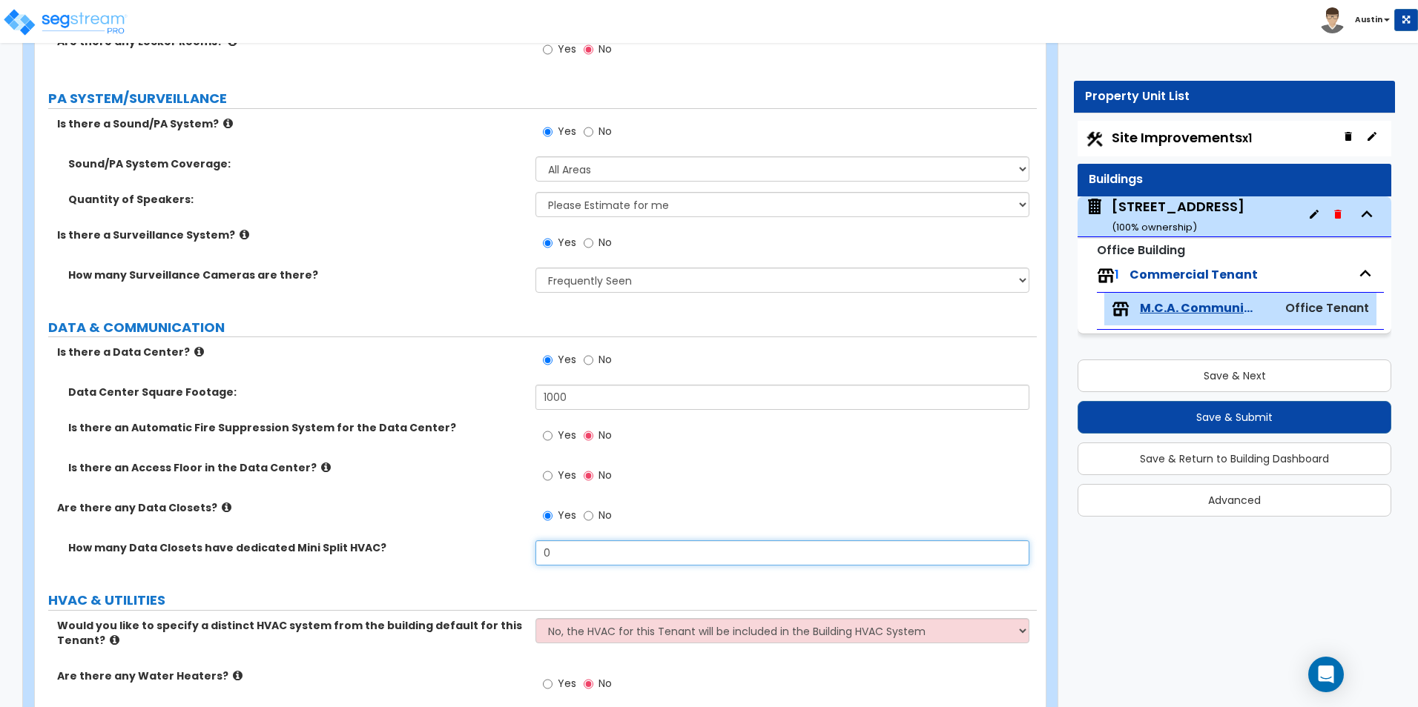
click at [577, 558] on input "0" at bounding box center [781, 553] width 493 height 25
click at [578, 559] on input "0" at bounding box center [781, 553] width 493 height 25
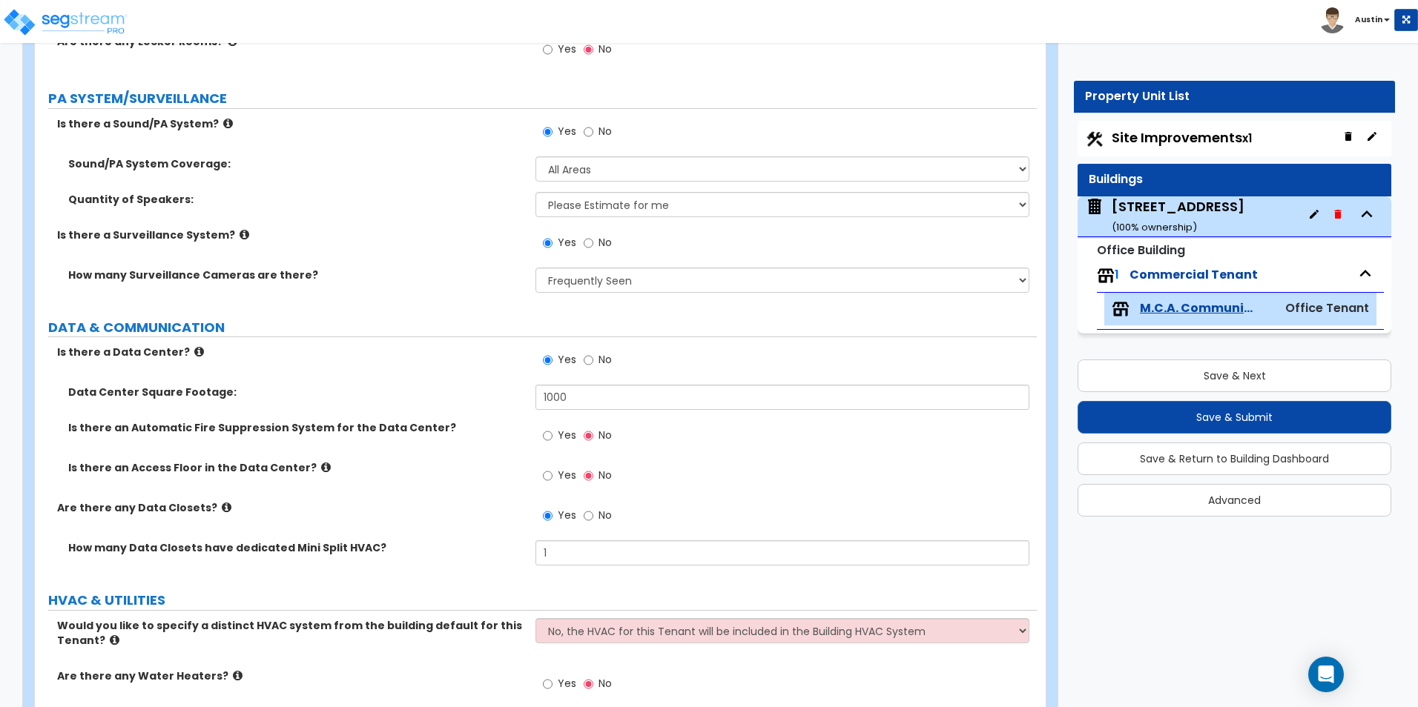
click at [443, 493] on div "Is there an Access Floor in the Data Center? Yes No" at bounding box center [536, 481] width 1002 height 40
click at [321, 466] on icon at bounding box center [326, 467] width 10 height 11
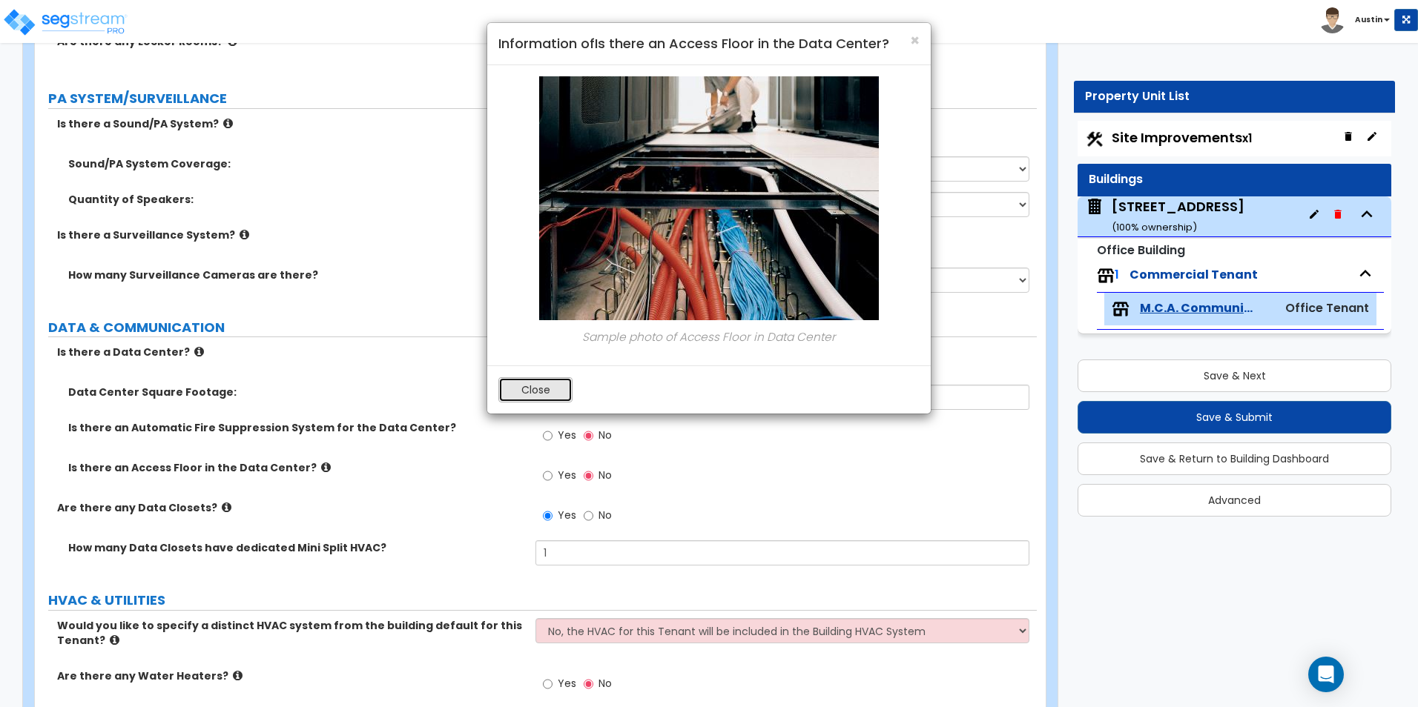
click at [532, 400] on button "Close" at bounding box center [535, 389] width 74 height 25
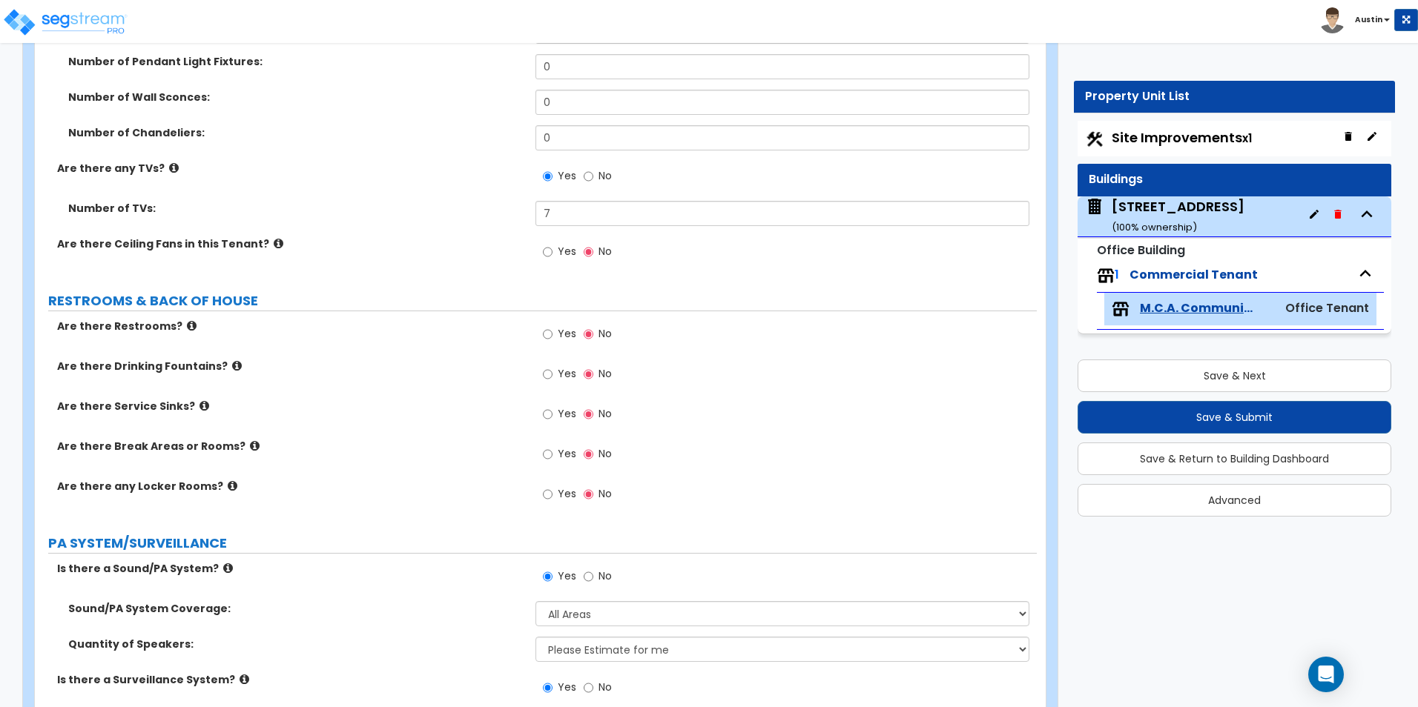
scroll to position [2968, 0]
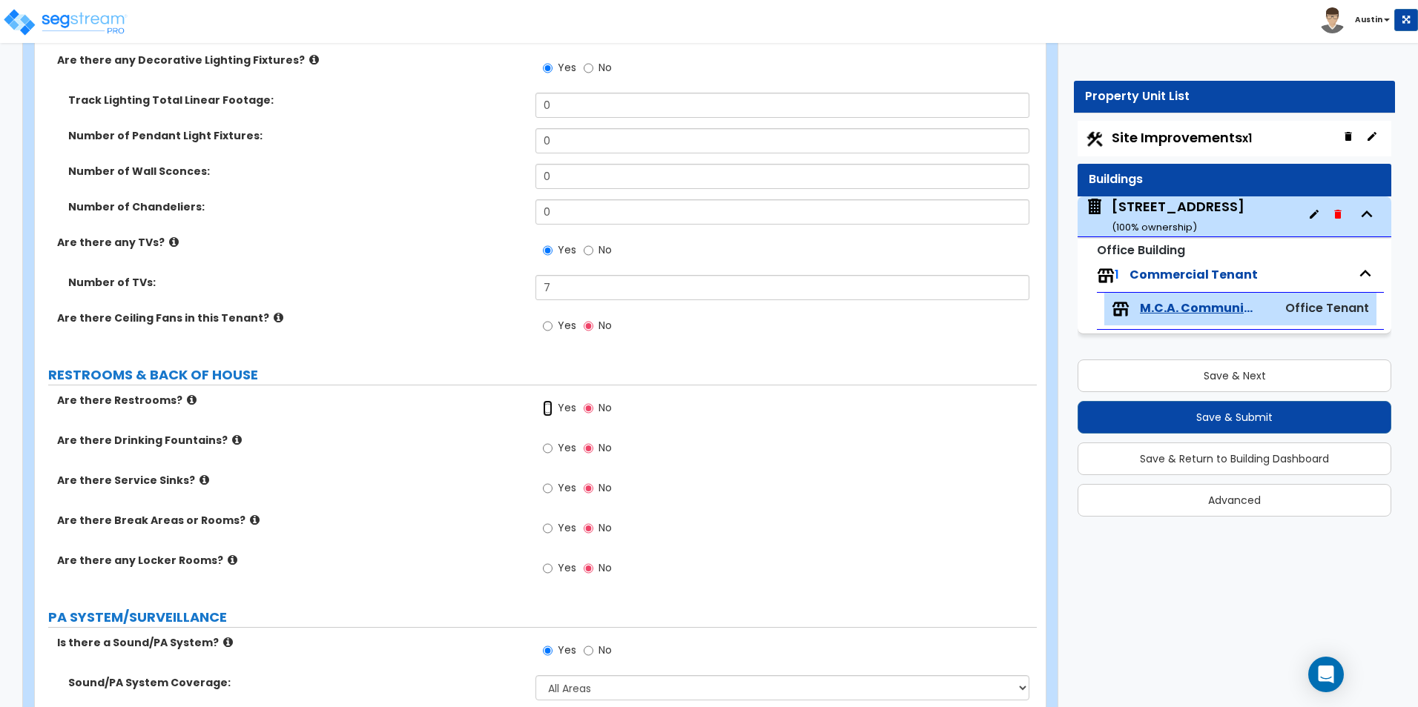
click at [552, 411] on input "Yes" at bounding box center [548, 408] width 10 height 16
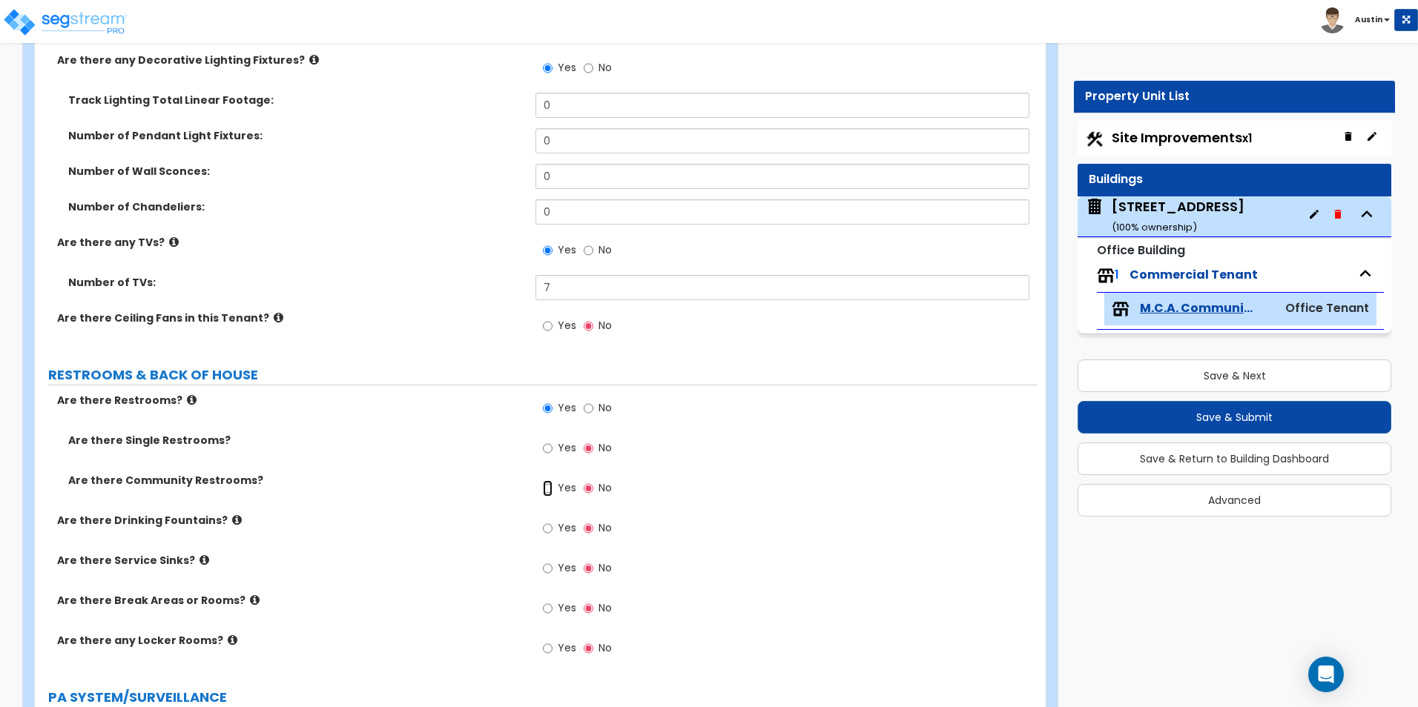
click at [544, 488] on input "Yes" at bounding box center [548, 489] width 10 height 16
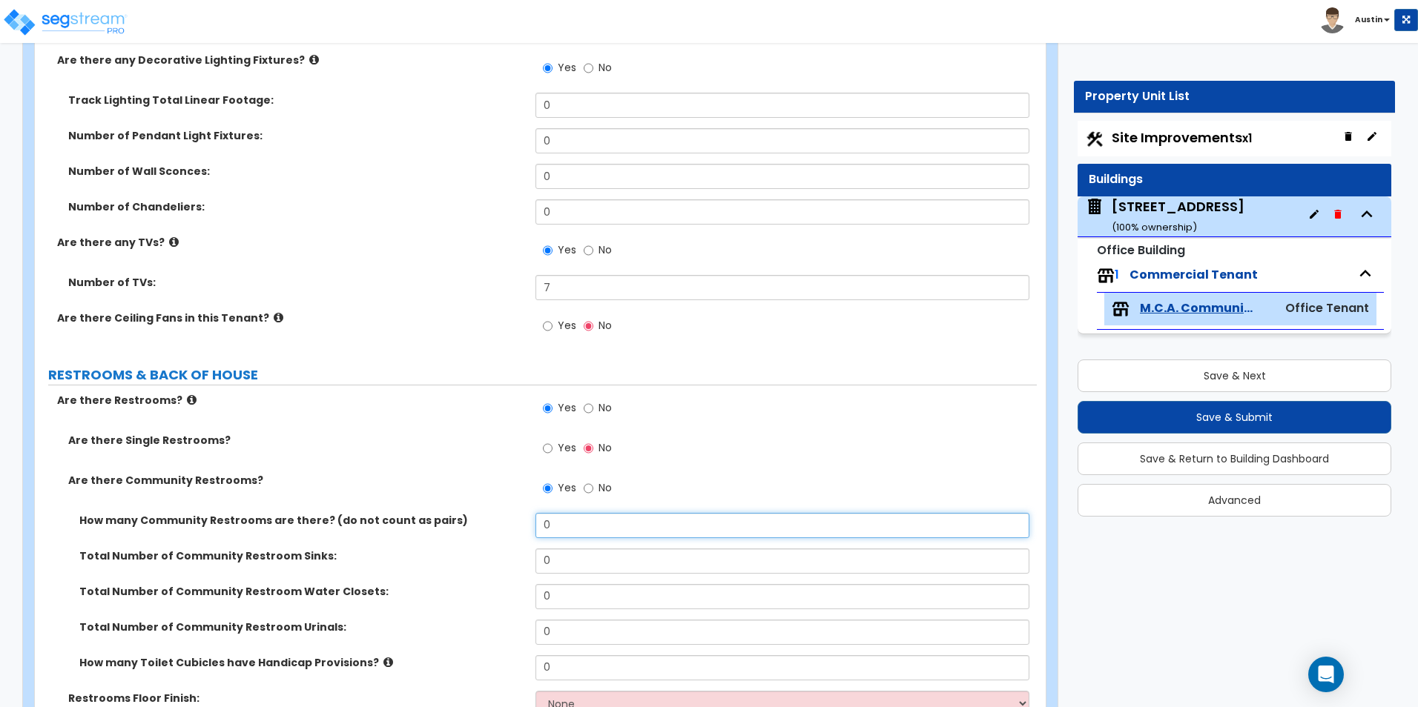
click at [596, 519] on input "0" at bounding box center [781, 525] width 493 height 25
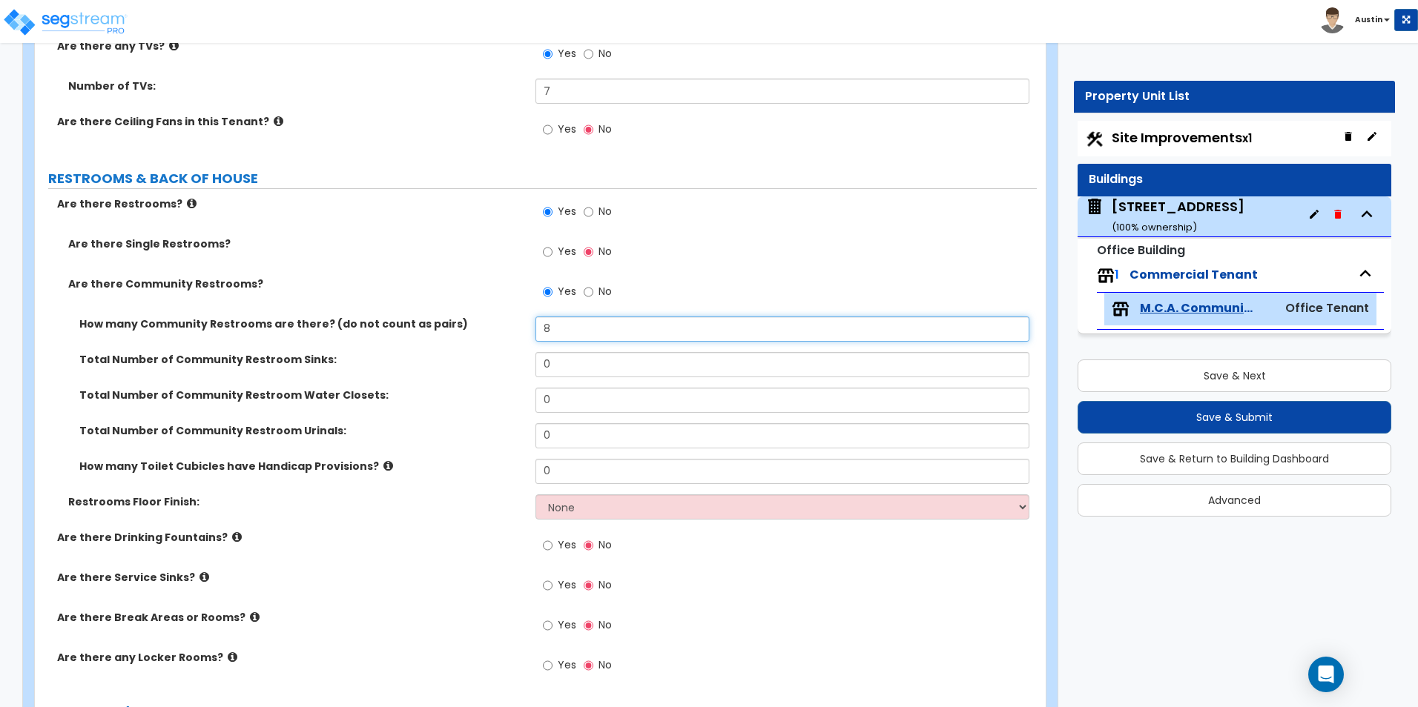
scroll to position [3190, 0]
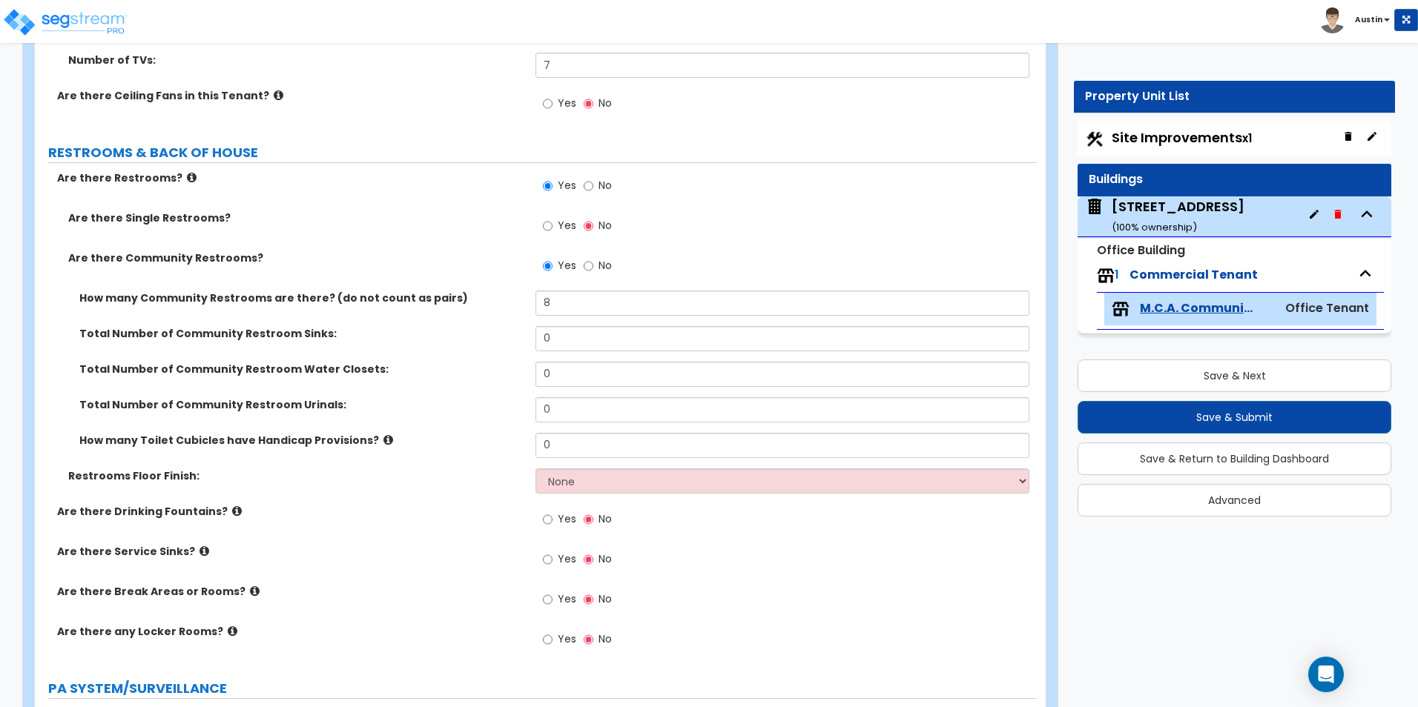
click at [564, 524] on span "Yes" at bounding box center [567, 519] width 19 height 15
click at [552, 524] on input "Yes" at bounding box center [548, 520] width 10 height 16
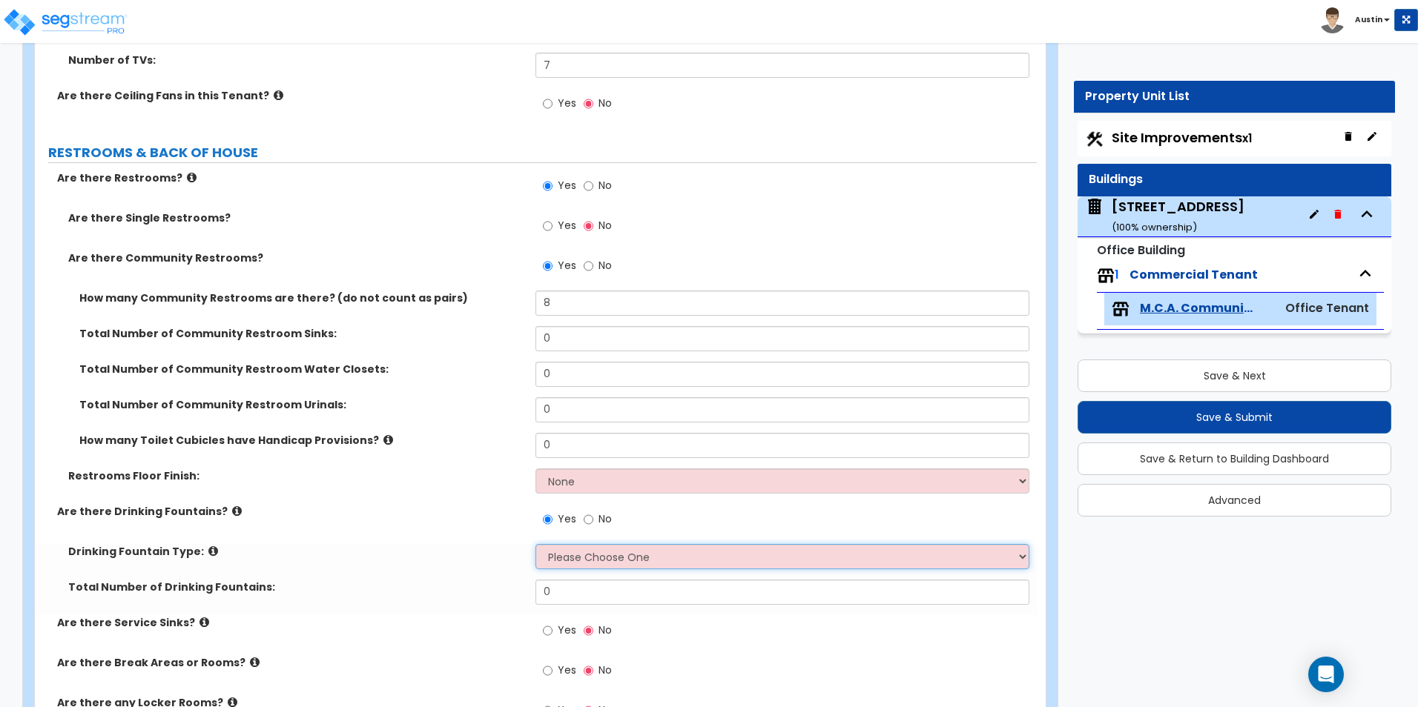
click at [561, 558] on select "Please Choose One Wall-mounted Floor-mounted" at bounding box center [781, 556] width 493 height 25
click at [535, 544] on select "Please Choose One Wall-mounted Floor-mounted" at bounding box center [781, 556] width 493 height 25
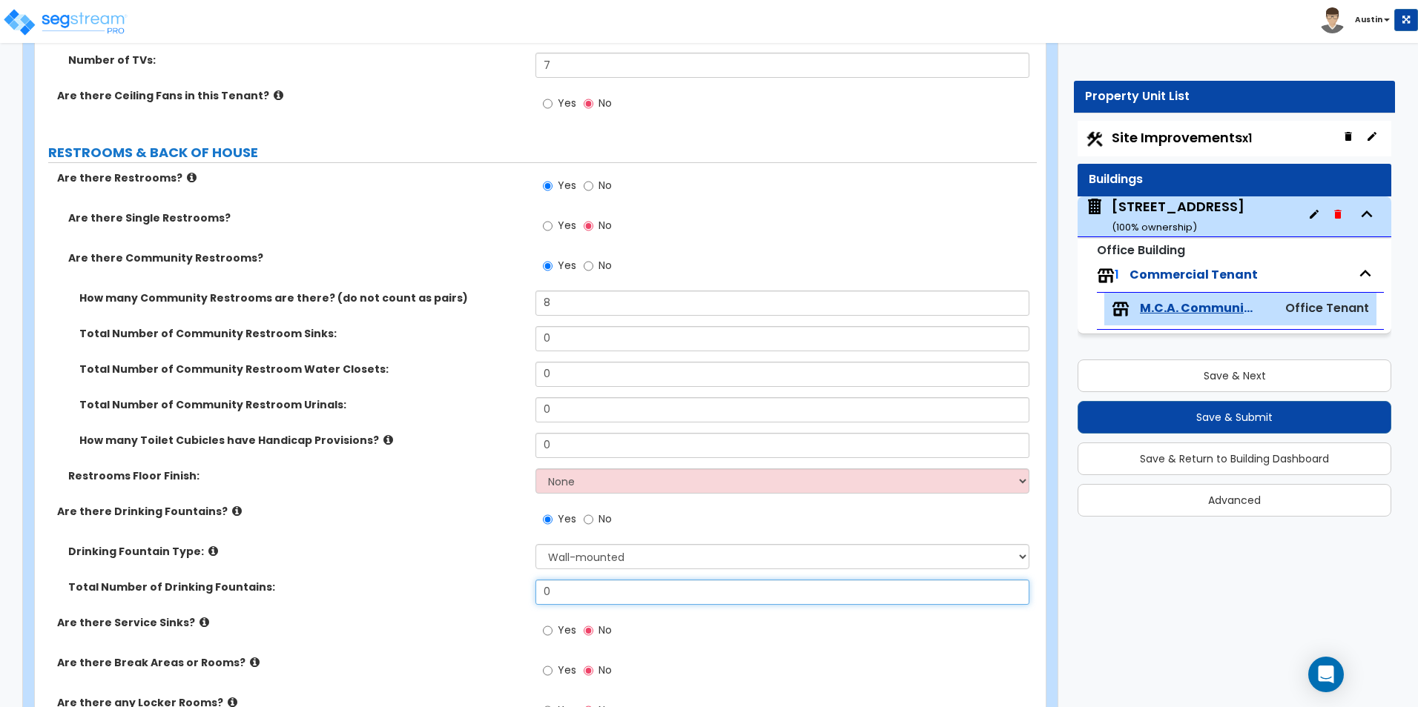
click at [569, 595] on input "0" at bounding box center [781, 592] width 493 height 25
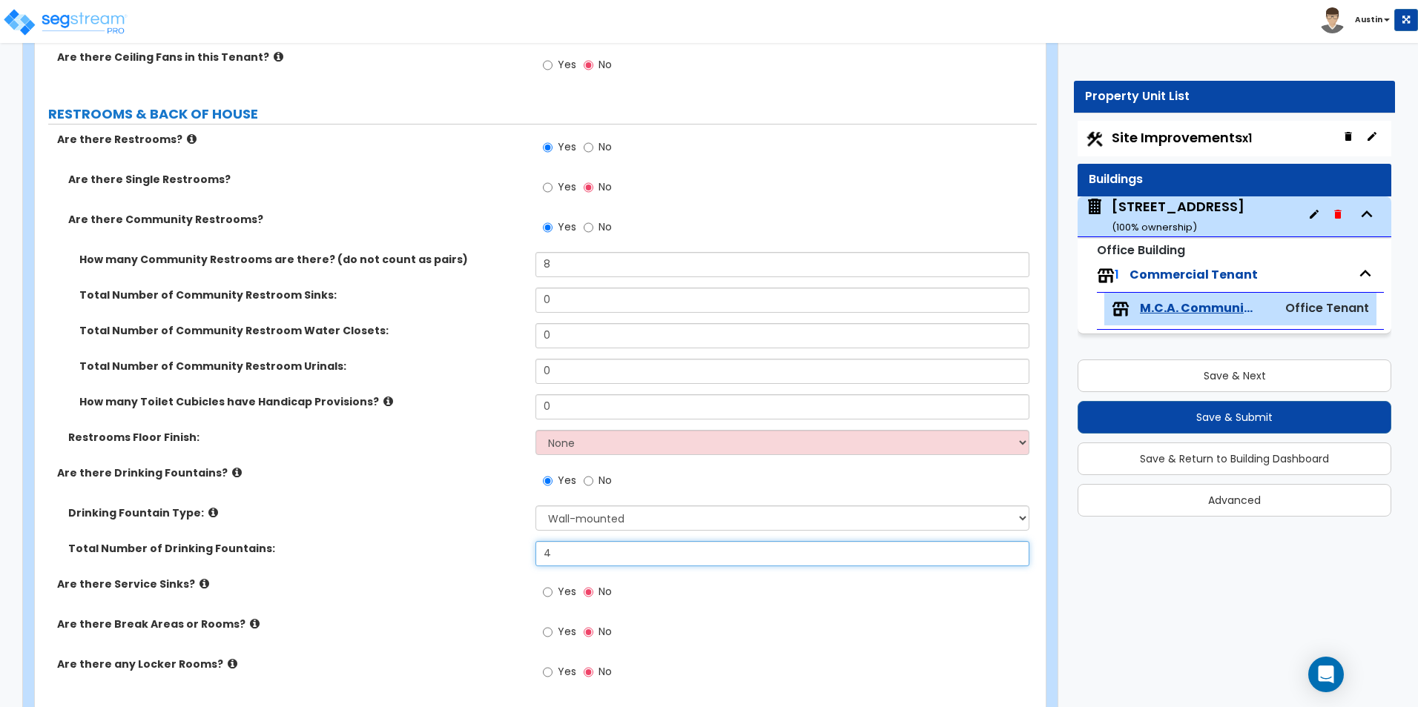
scroll to position [3264, 0]
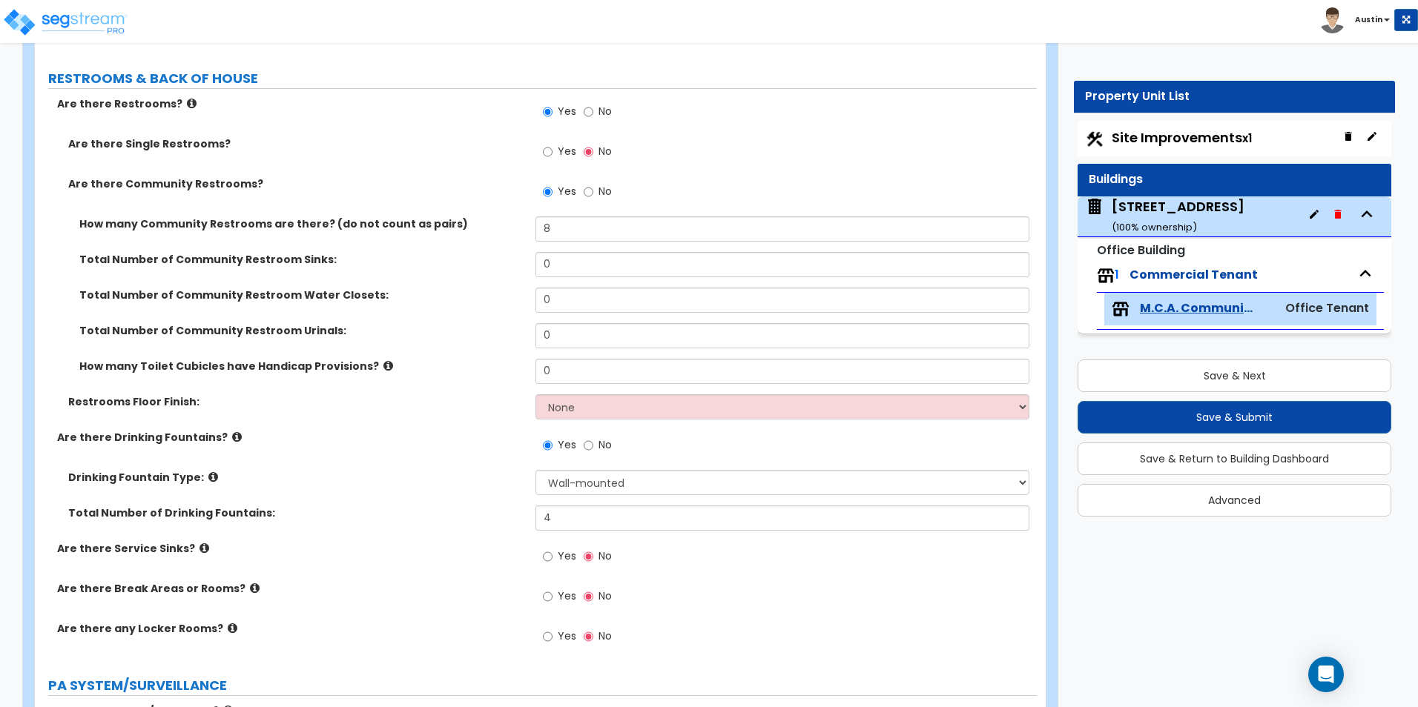
click at [566, 558] on span "Yes" at bounding box center [567, 556] width 19 height 15
click at [552, 558] on input "Yes" at bounding box center [548, 557] width 10 height 16
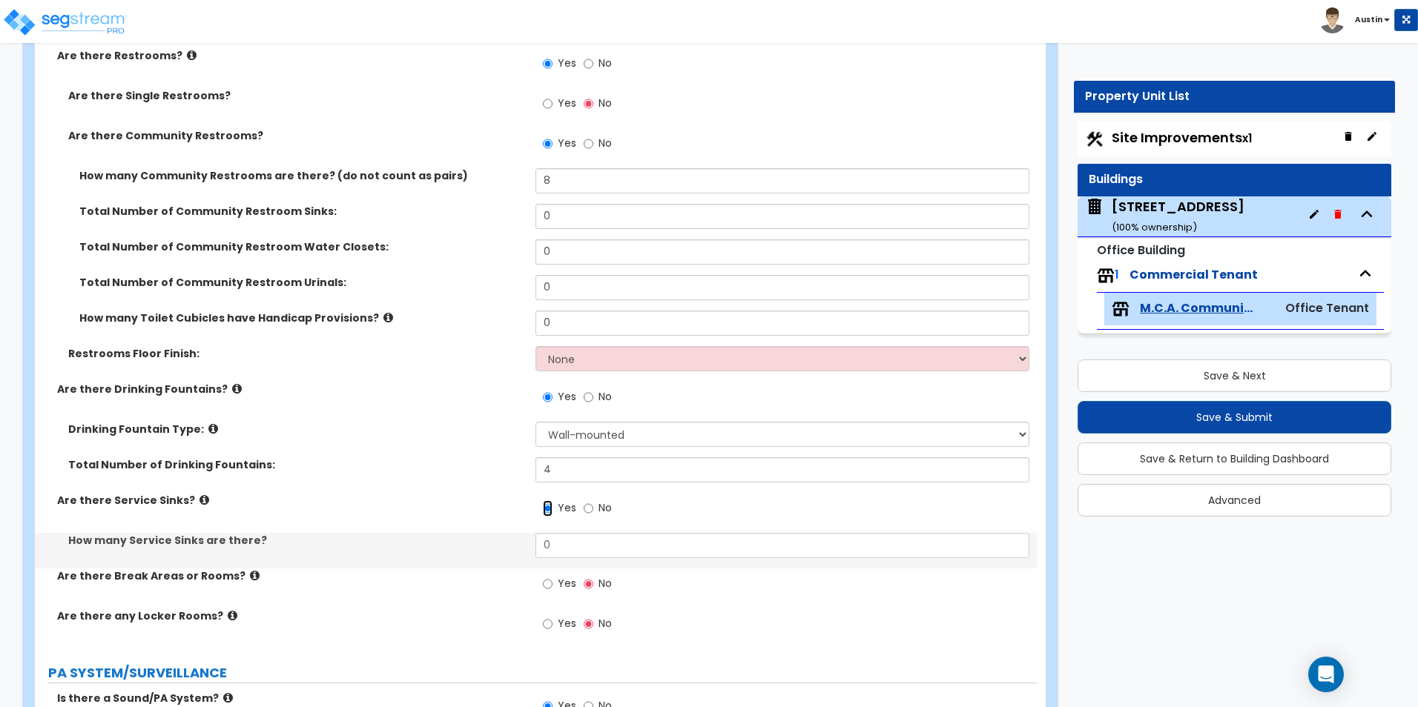
scroll to position [3339, 0]
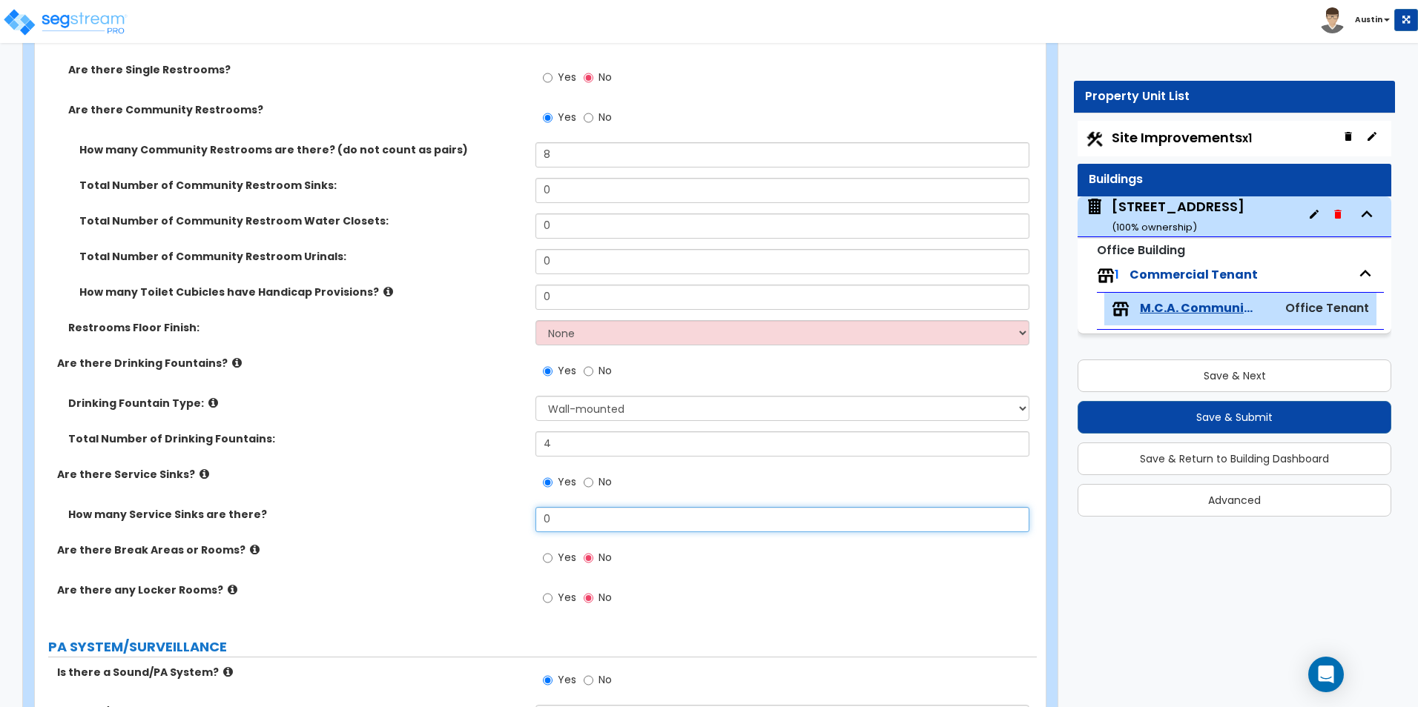
click at [562, 521] on input "0" at bounding box center [781, 519] width 493 height 25
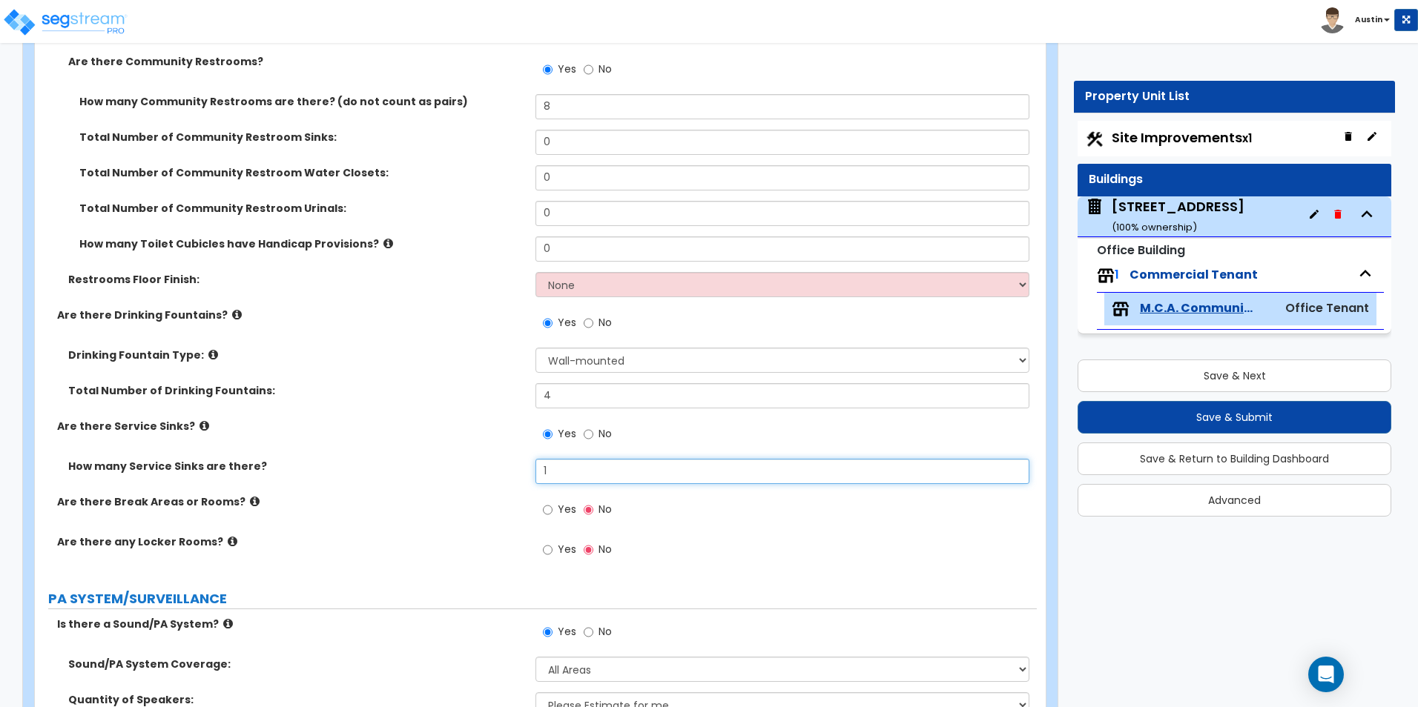
scroll to position [3413, 0]
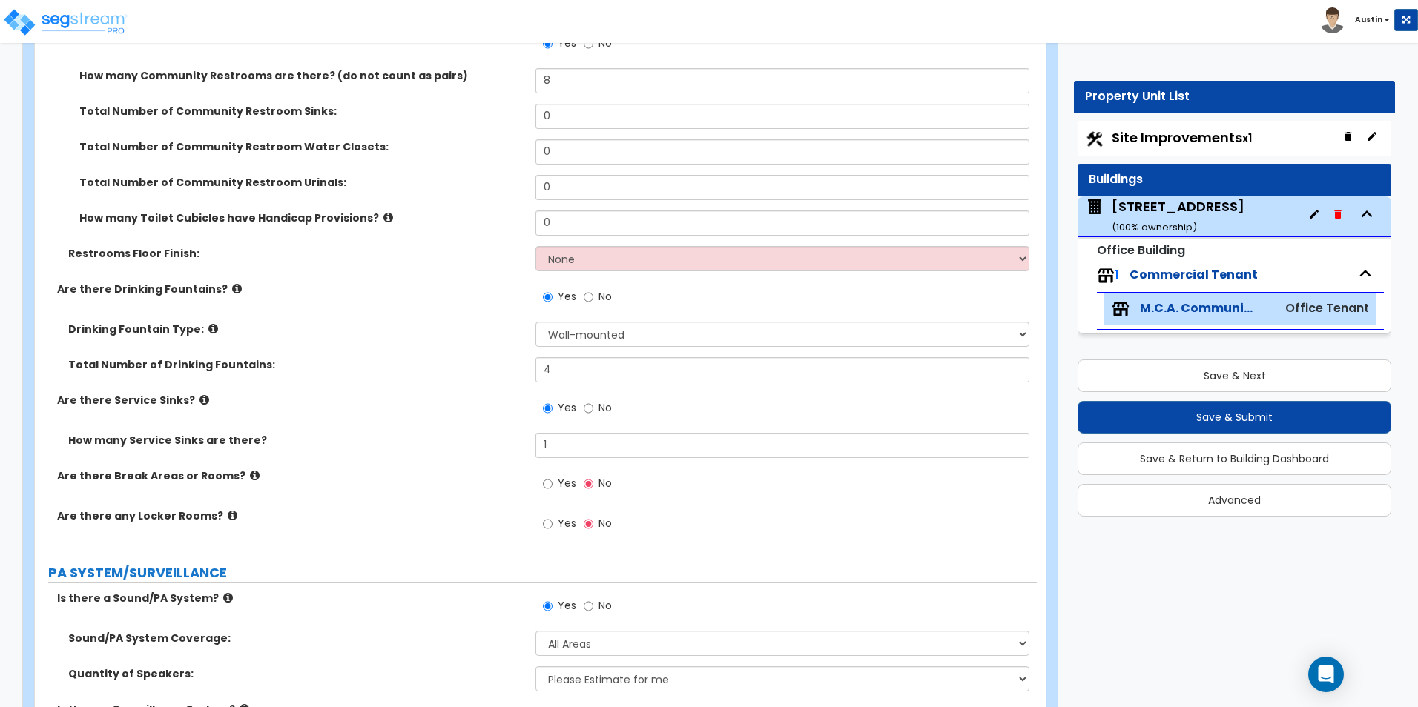
click at [561, 484] on span "Yes" at bounding box center [567, 483] width 19 height 15
click at [552, 484] on input "Yes" at bounding box center [548, 484] width 10 height 16
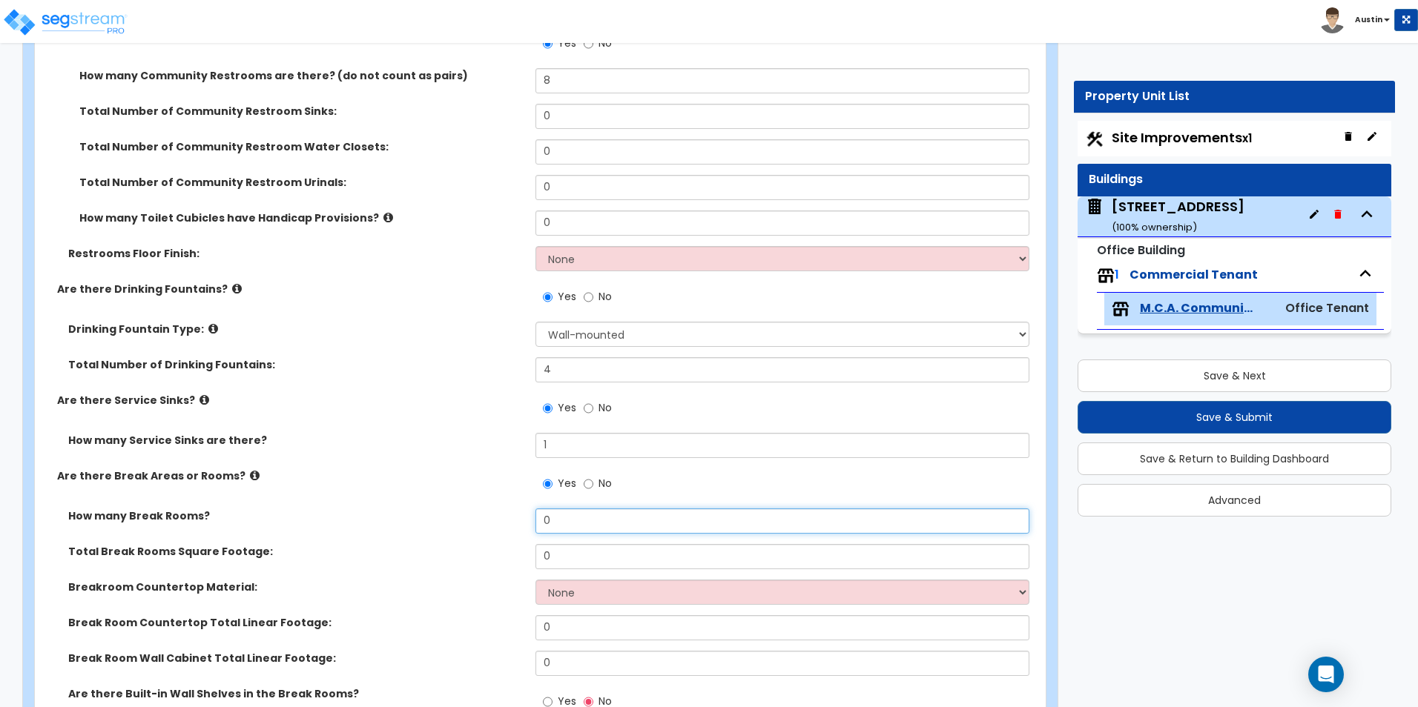
click at [560, 525] on input "0" at bounding box center [781, 521] width 493 height 25
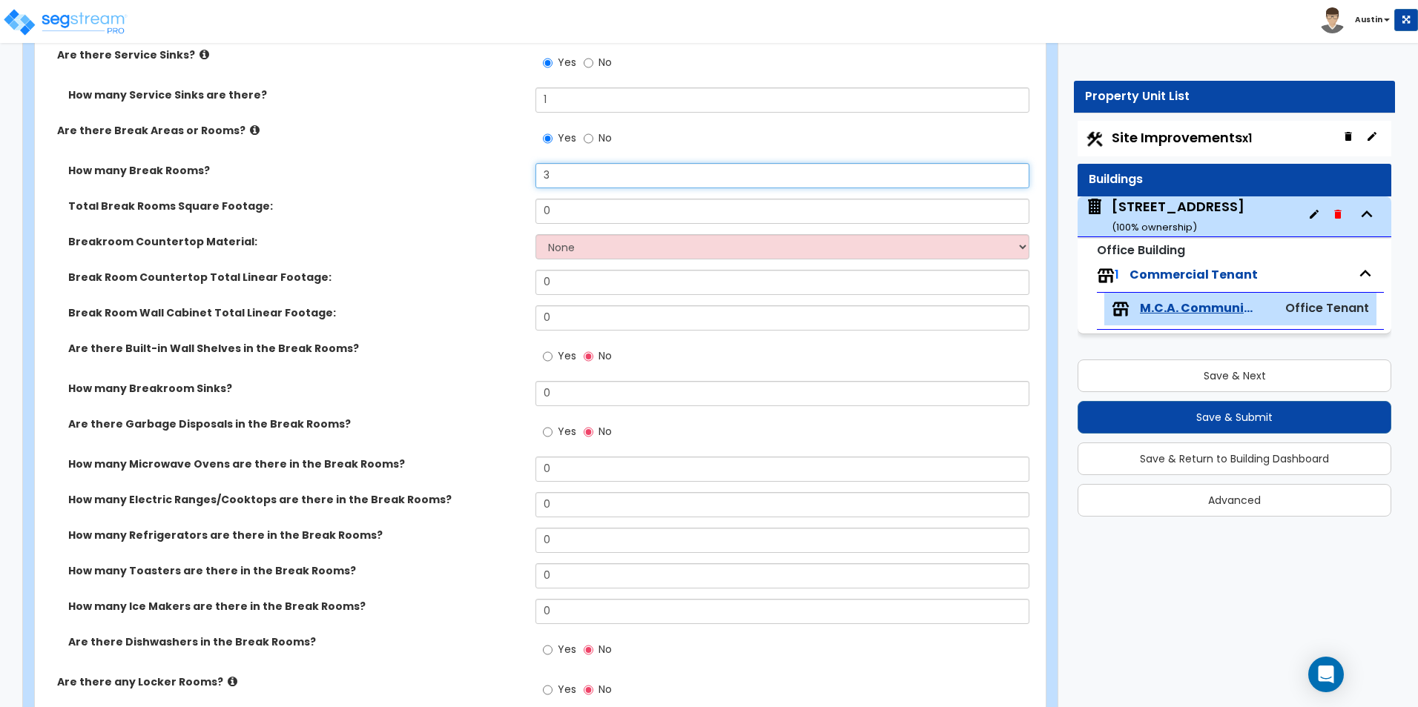
scroll to position [3545, 0]
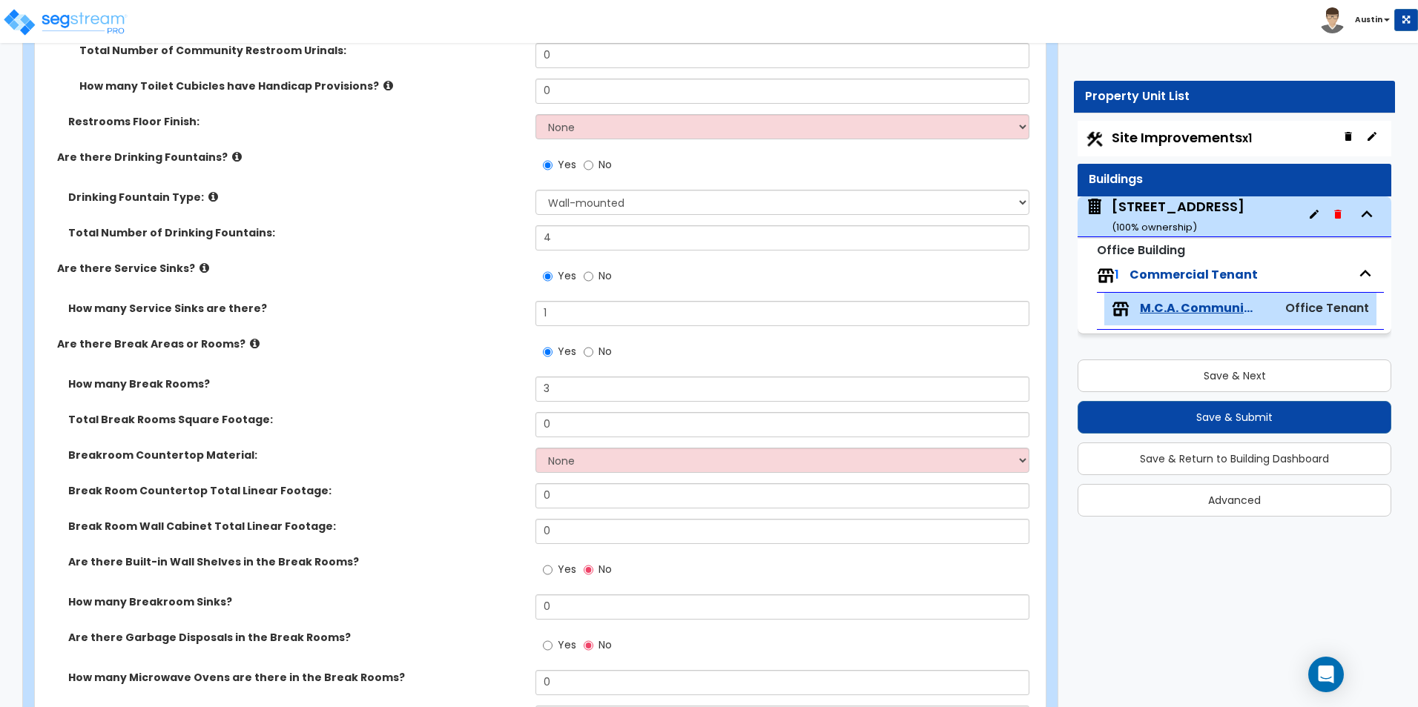
click at [364, 353] on div "Are there Break Areas or Rooms? Yes No" at bounding box center [536, 357] width 1002 height 40
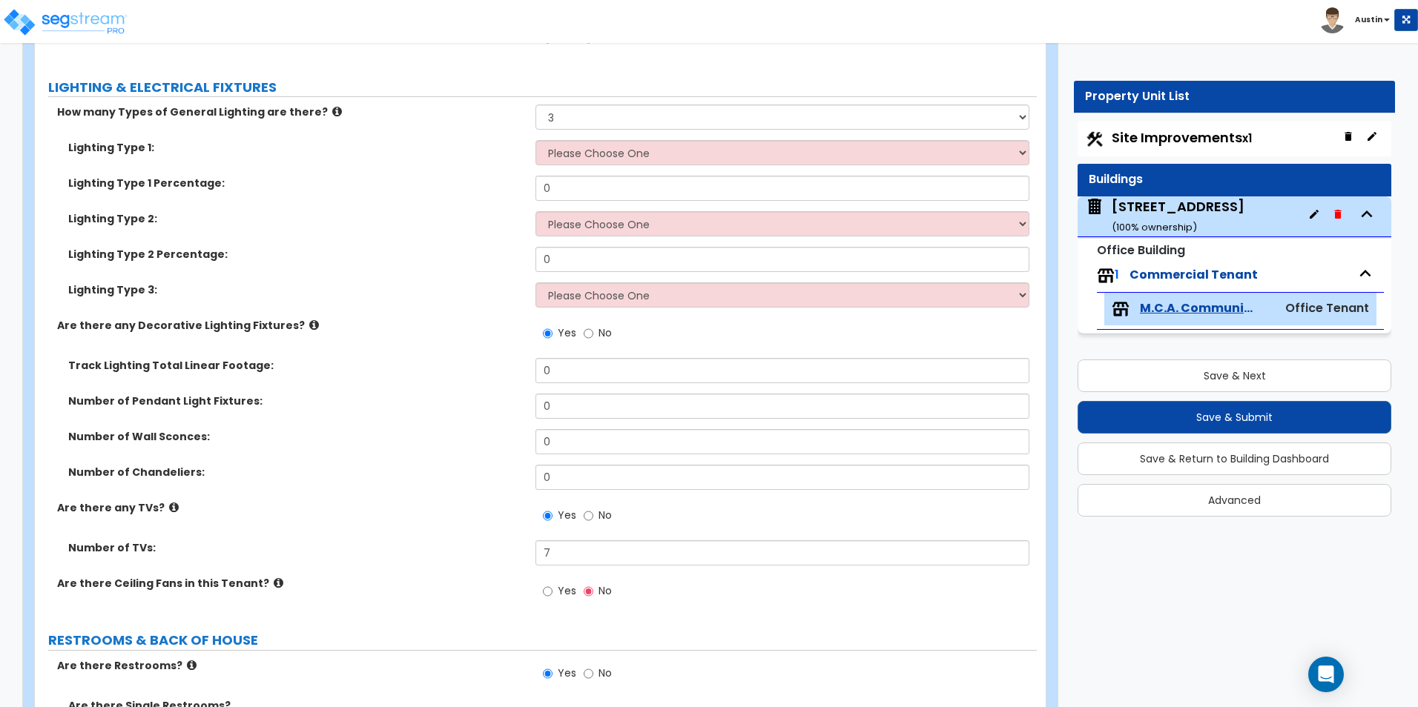
scroll to position [2655, 0]
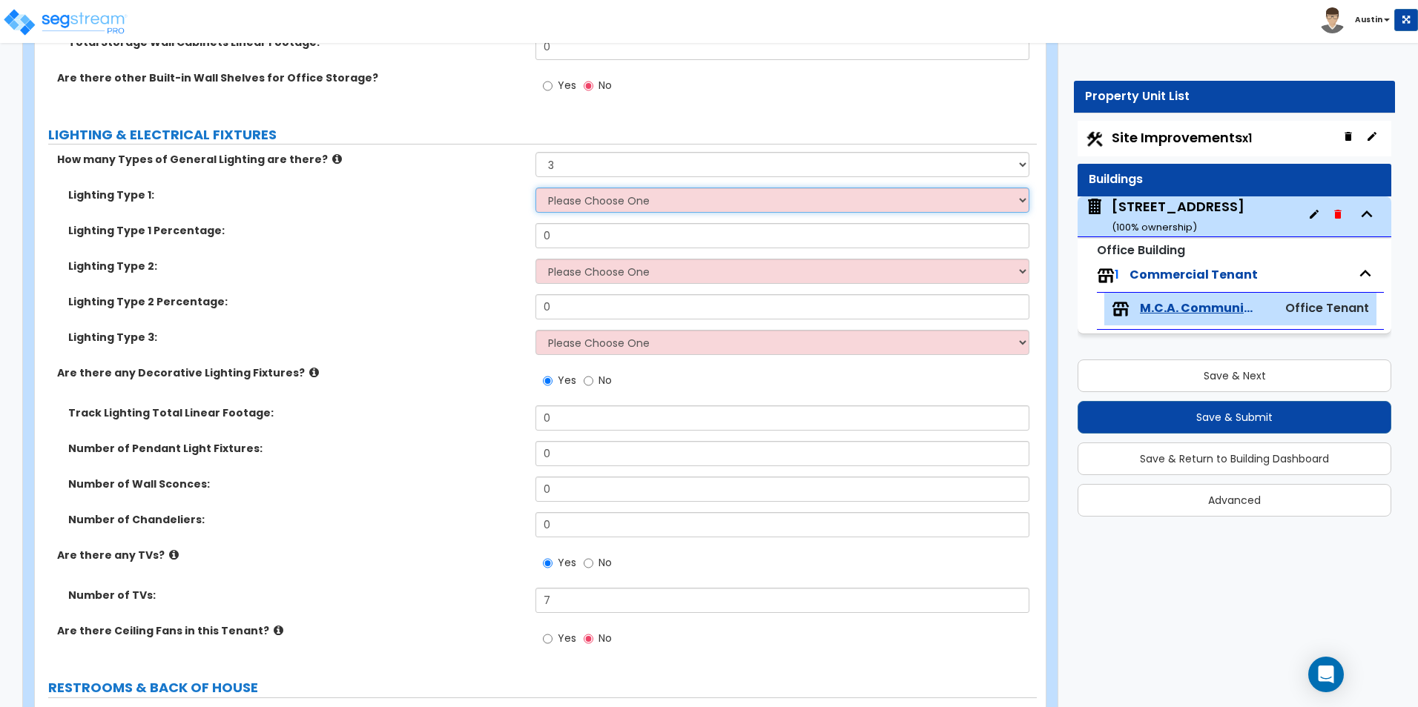
click at [615, 205] on select "Please Choose One LED Surface-Mounted LED Recessed Fluorescent Surface-Mounted …" at bounding box center [781, 200] width 493 height 25
click at [590, 195] on select "Please Choose One LED Surface-Mounted LED Recessed Fluorescent Surface-Mounted …" at bounding box center [781, 200] width 493 height 25
click at [607, 202] on select "Please Choose One LED Surface-Mounted LED Recessed Fluorescent Surface-Mounted …" at bounding box center [781, 200] width 493 height 25
click at [535, 188] on select "Please Choose One LED Surface-Mounted LED Recessed Fluorescent Surface-Mounted …" at bounding box center [781, 200] width 493 height 25
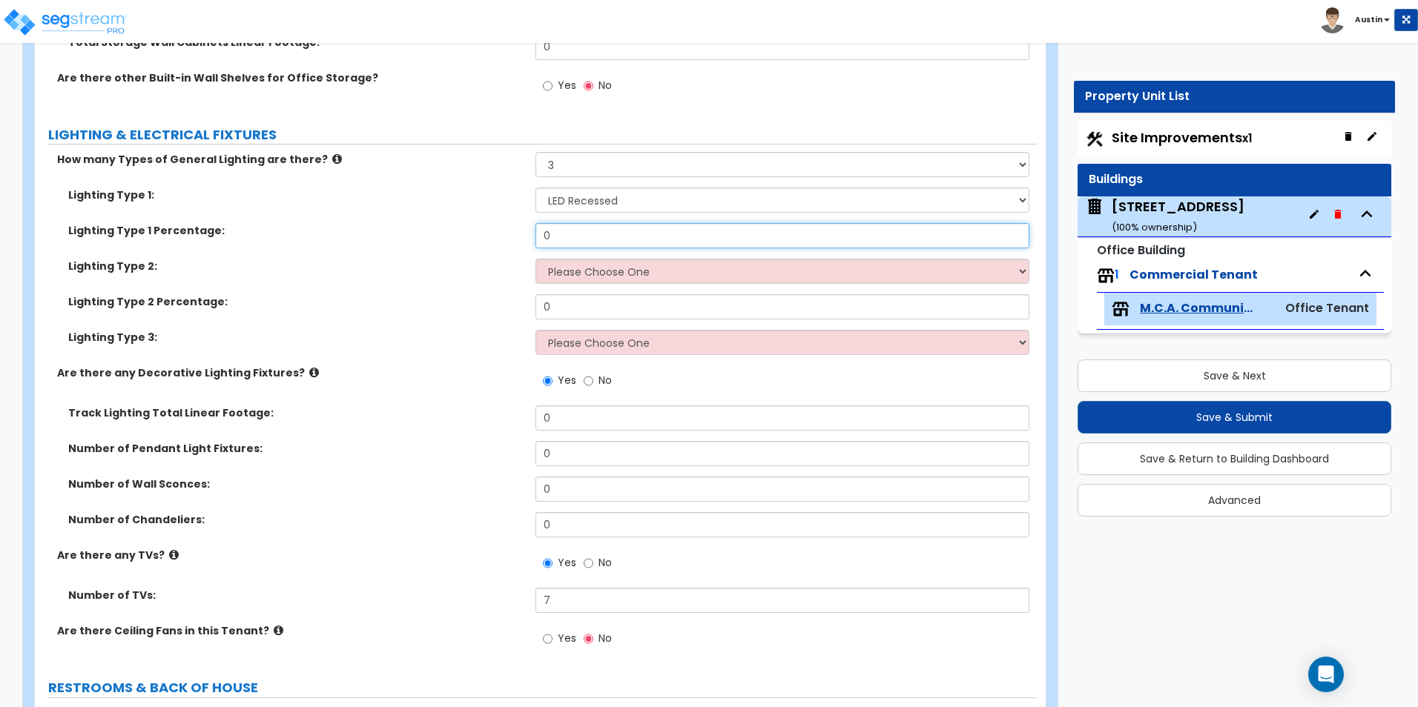
click at [597, 231] on input "0" at bounding box center [781, 235] width 493 height 25
click at [599, 272] on select "Please Choose One LED Surface-Mounted LED Recessed Fluorescent Surface-Mounted …" at bounding box center [781, 271] width 493 height 25
click at [535, 259] on select "Please Choose One LED Surface-Mounted LED Recessed Fluorescent Surface-Mounted …" at bounding box center [781, 271] width 493 height 25
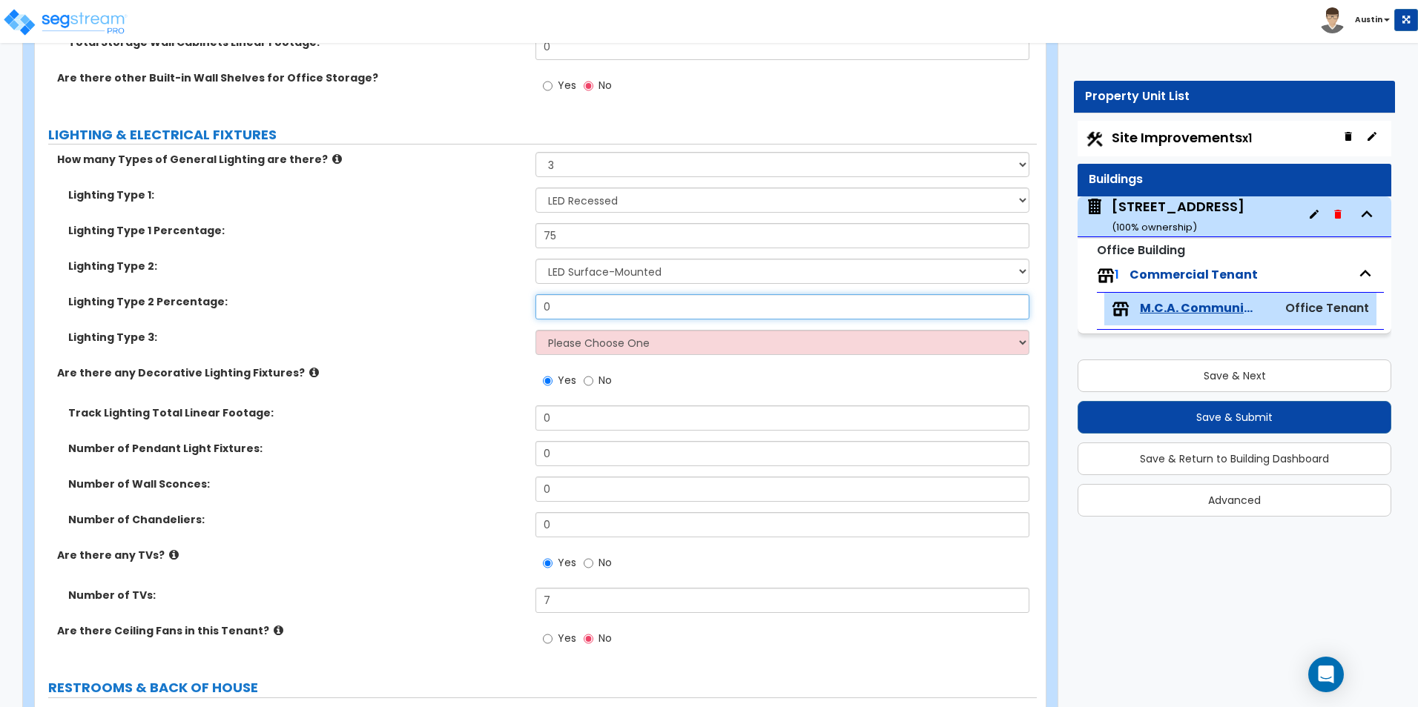
click at [593, 314] on input "0" at bounding box center [781, 306] width 493 height 25
click at [590, 347] on select "Please Choose One LED Surface-Mounted LED Recessed Fluorescent Surface-Mounted …" at bounding box center [781, 342] width 493 height 25
click at [535, 330] on select "Please Choose One LED Surface-Mounted LED Recessed Fluorescent Surface-Mounted …" at bounding box center [781, 342] width 493 height 25
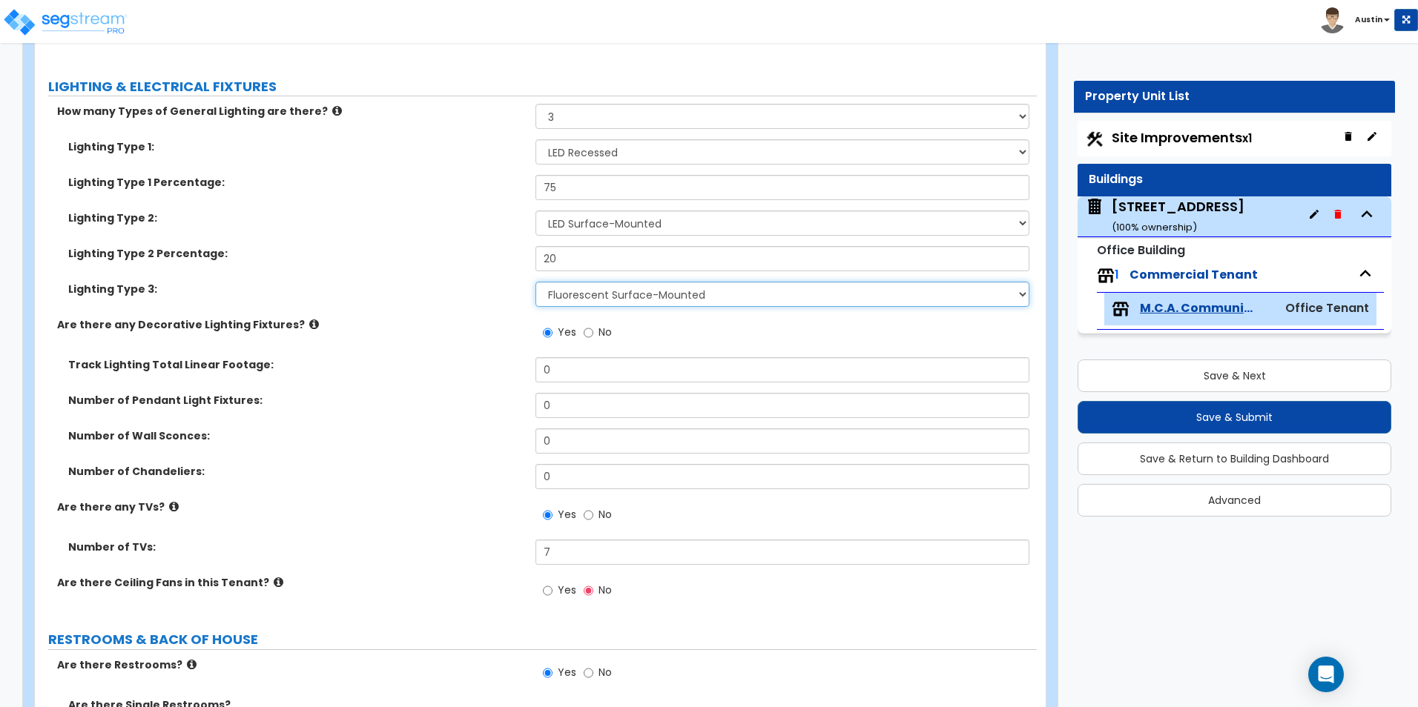
scroll to position [2729, 0]
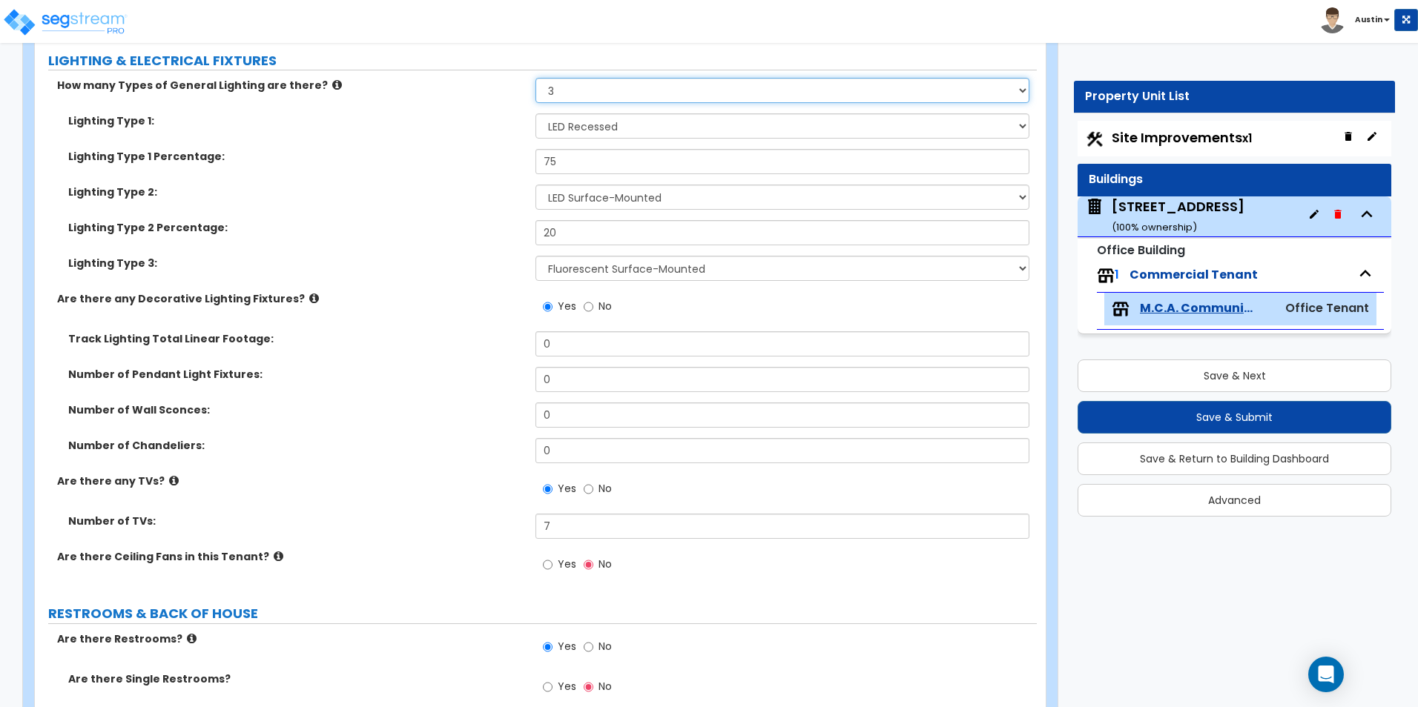
click at [588, 90] on select "None 1 2 3" at bounding box center [781, 90] width 493 height 25
click at [535, 78] on select "None 1 2 3" at bounding box center [781, 90] width 493 height 25
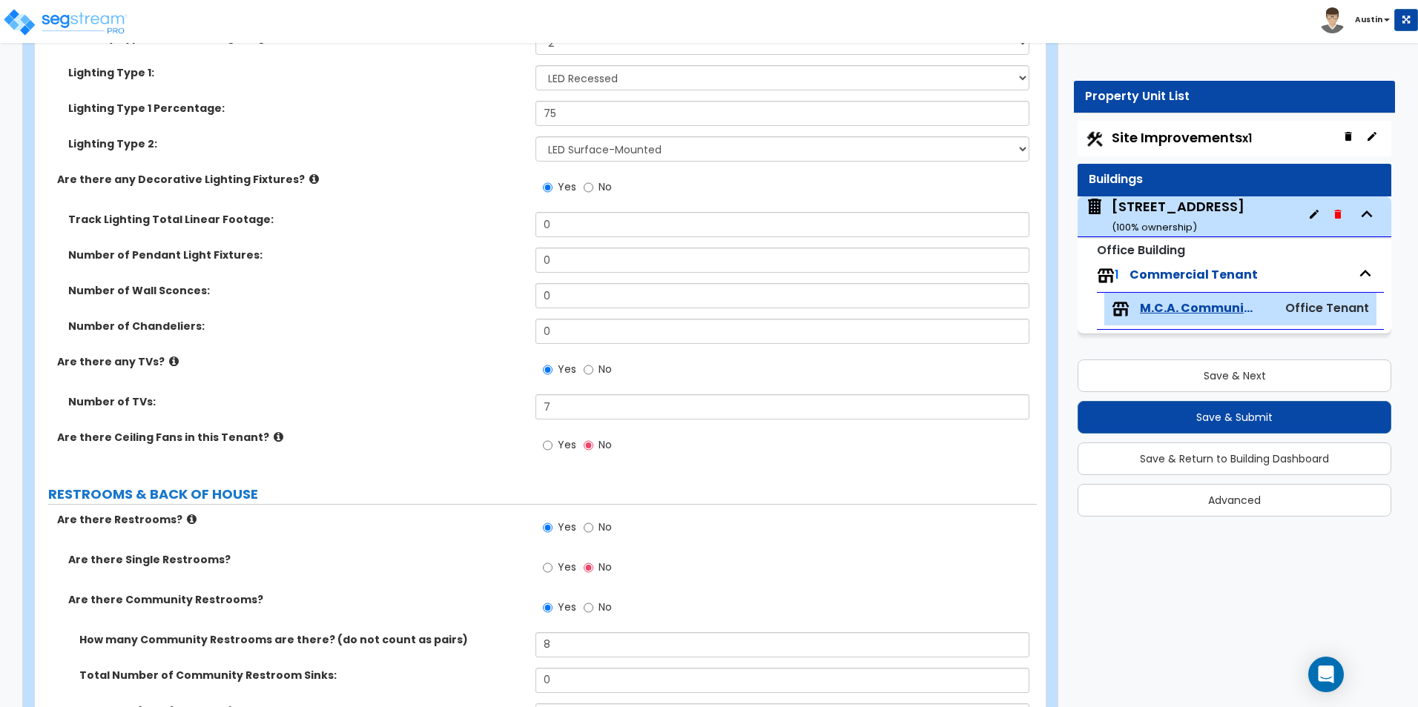
scroll to position [2803, 0]
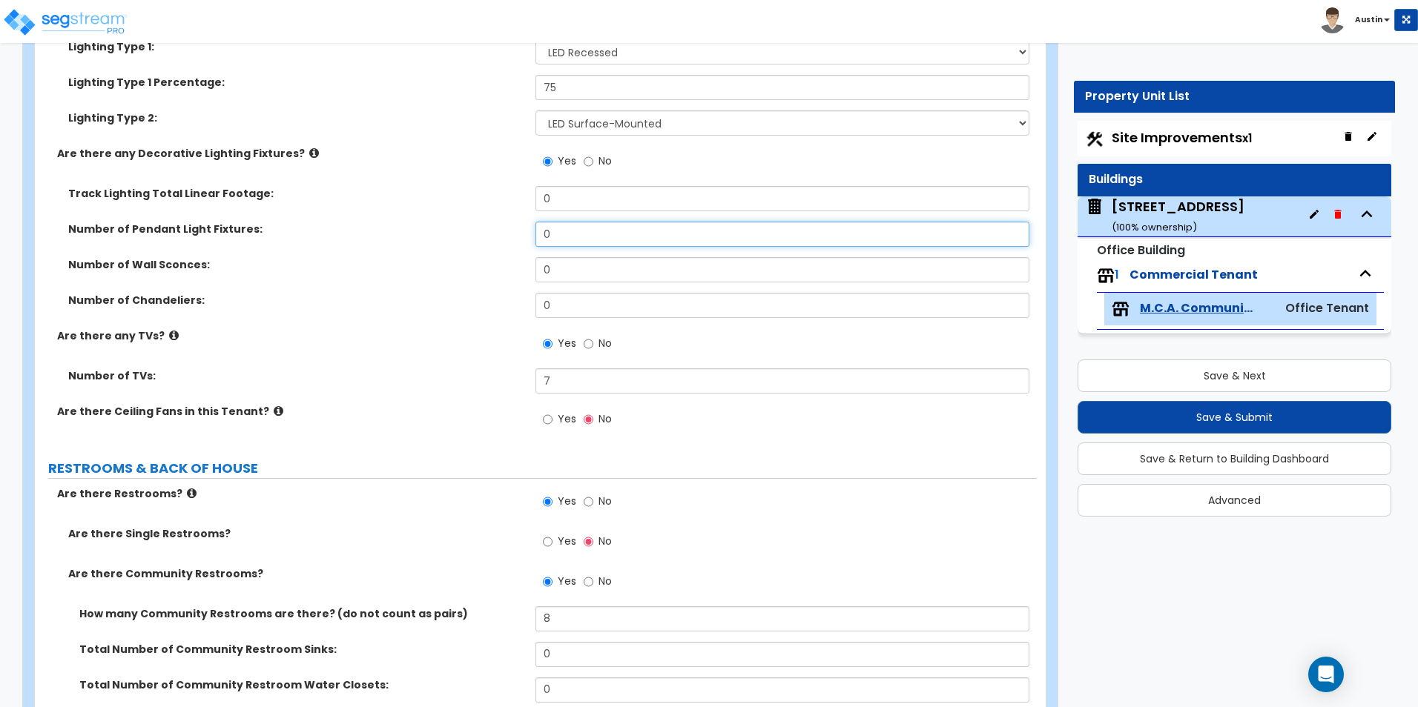
click at [607, 238] on input "0" at bounding box center [781, 234] width 493 height 25
click at [431, 270] on label "Number of Wall Sconces:" at bounding box center [296, 264] width 456 height 15
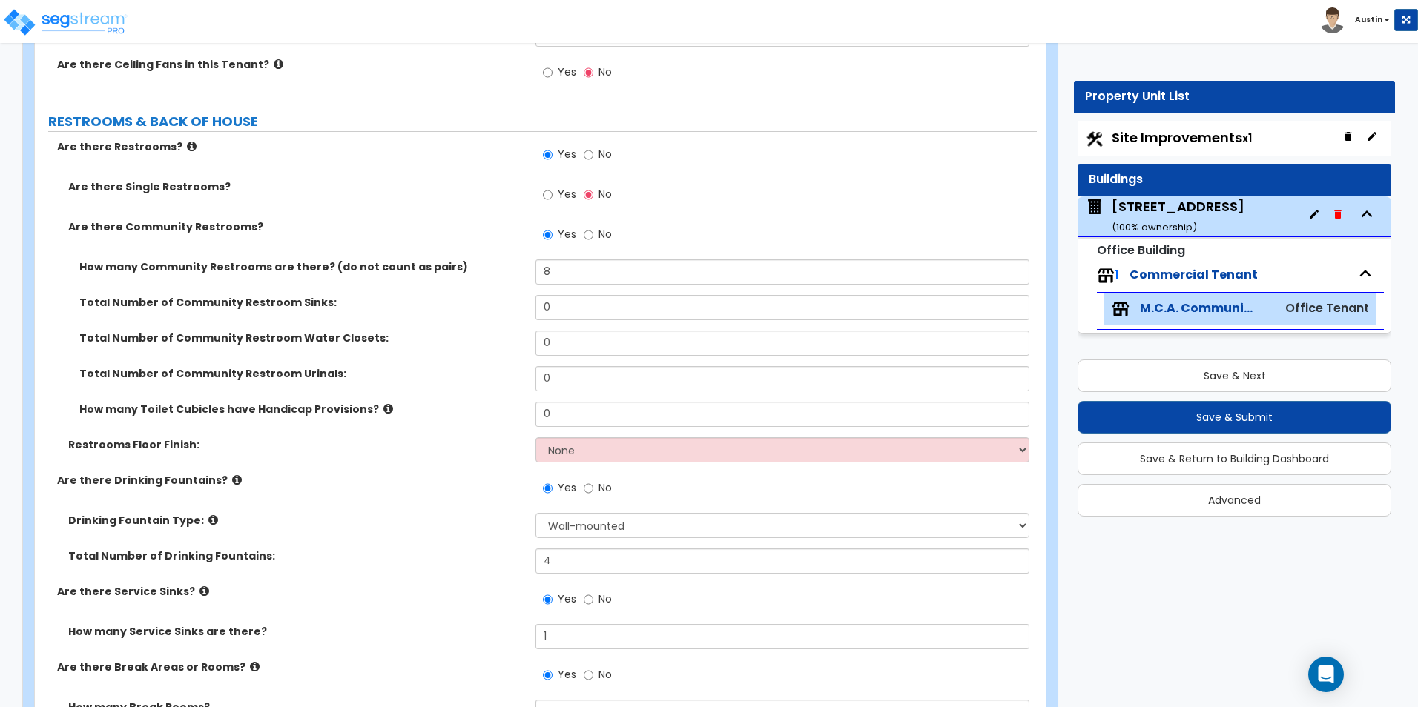
scroll to position [3174, 0]
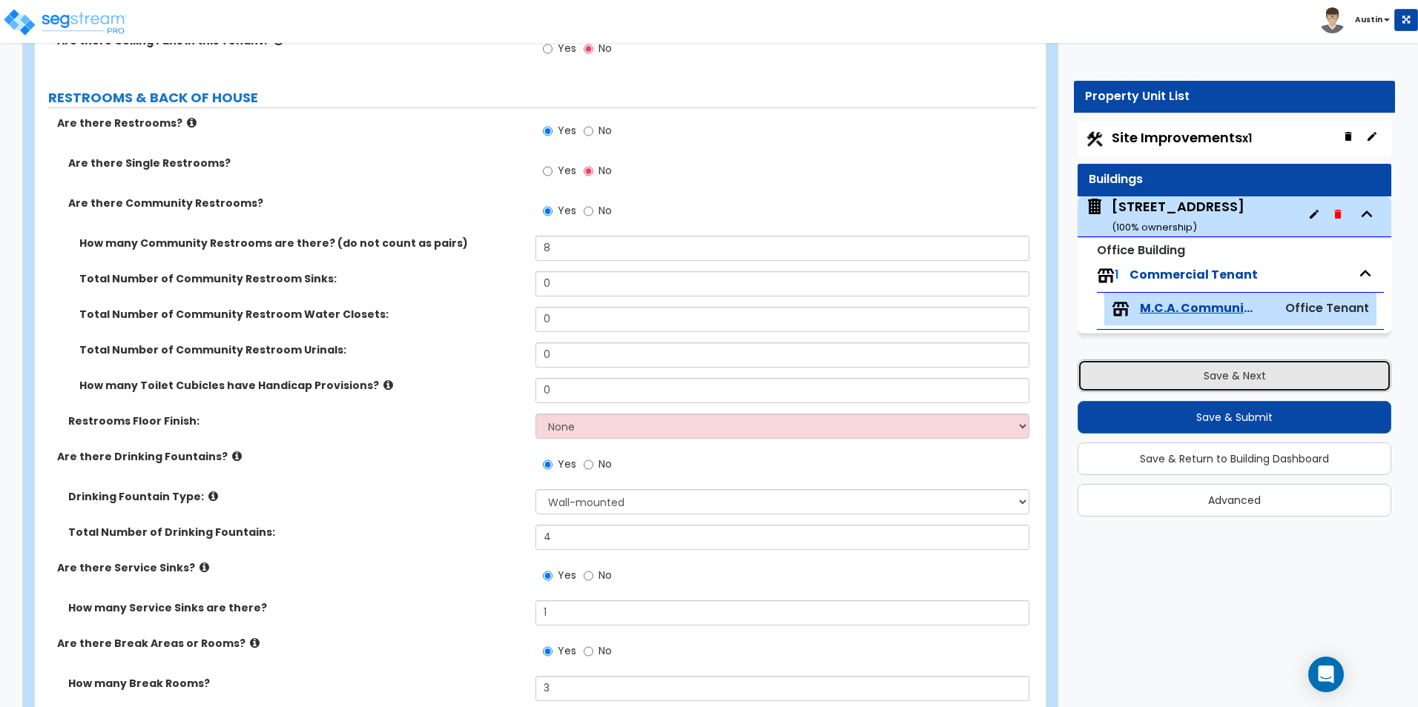
click at [1171, 373] on button "Save & Next" at bounding box center [1234, 376] width 314 height 33
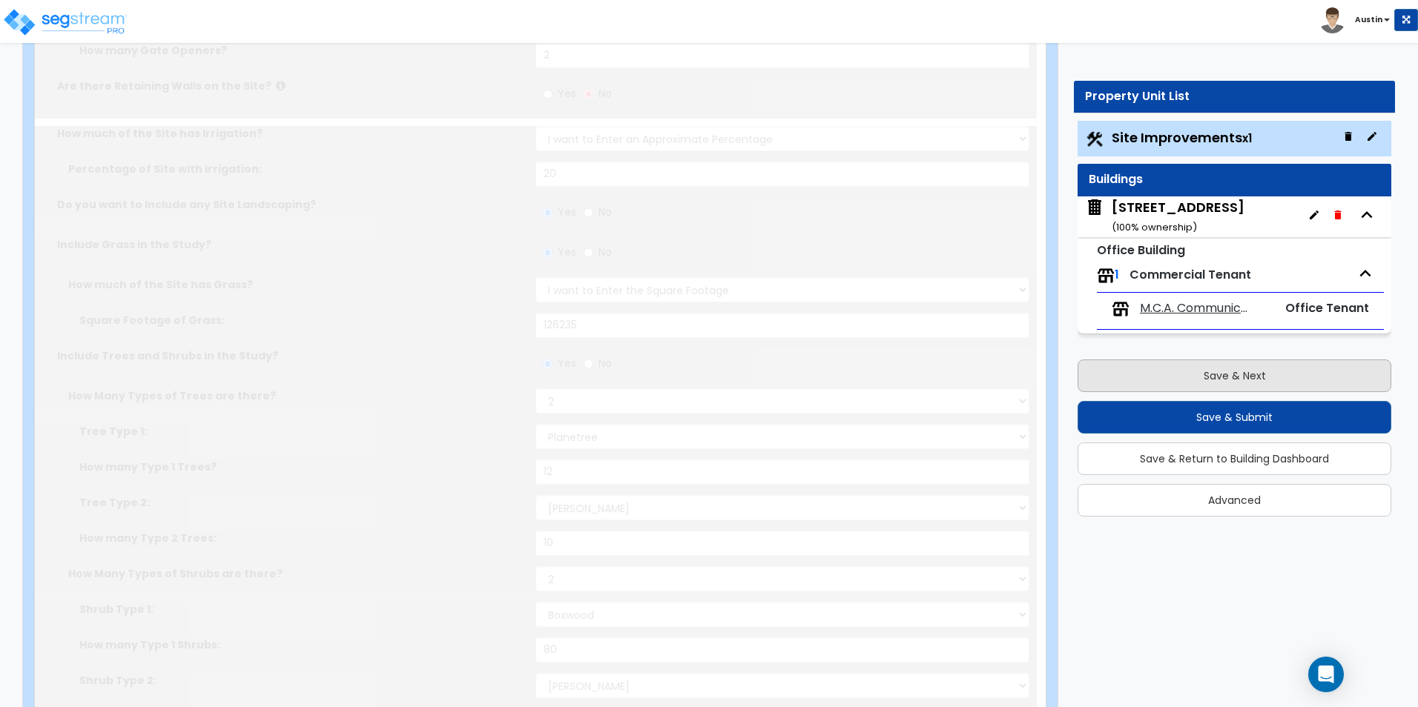
scroll to position [0, 0]
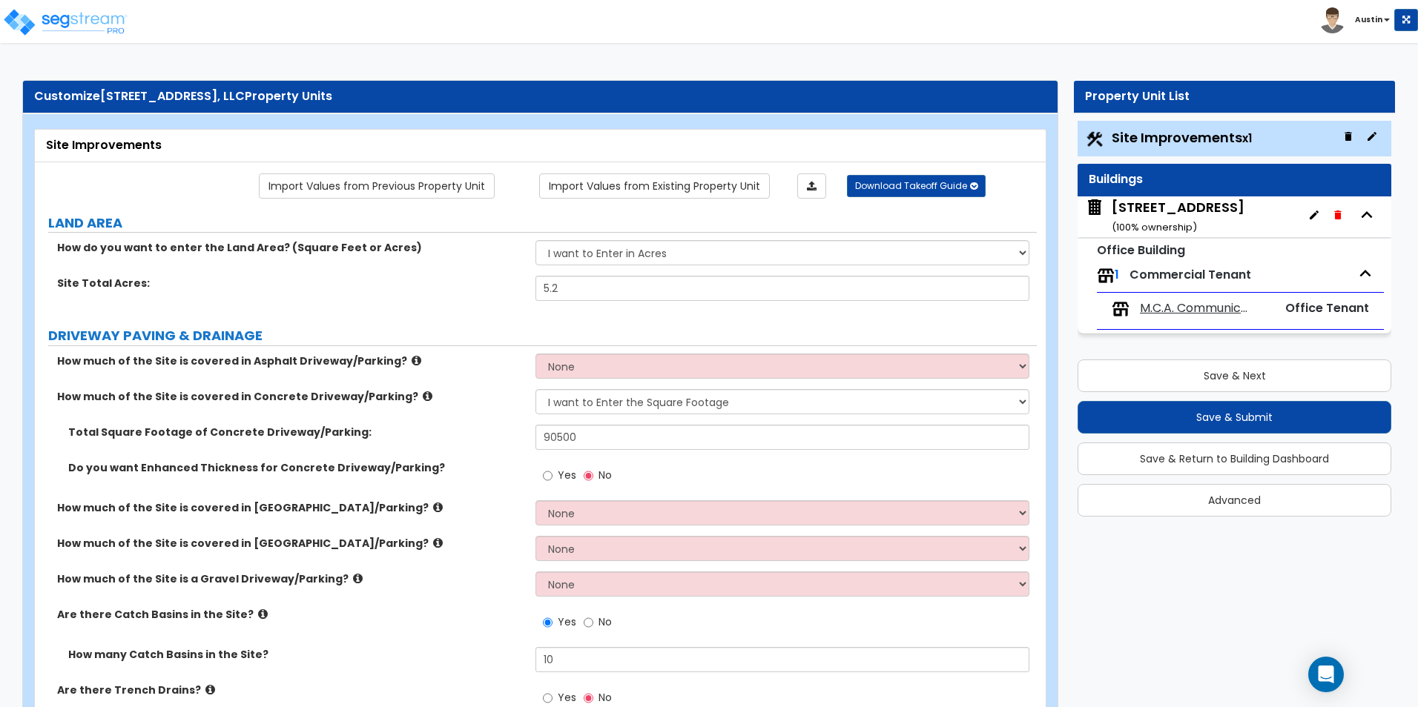
click at [1181, 311] on span "M.C.A. Communications, Inc" at bounding box center [1196, 308] width 113 height 17
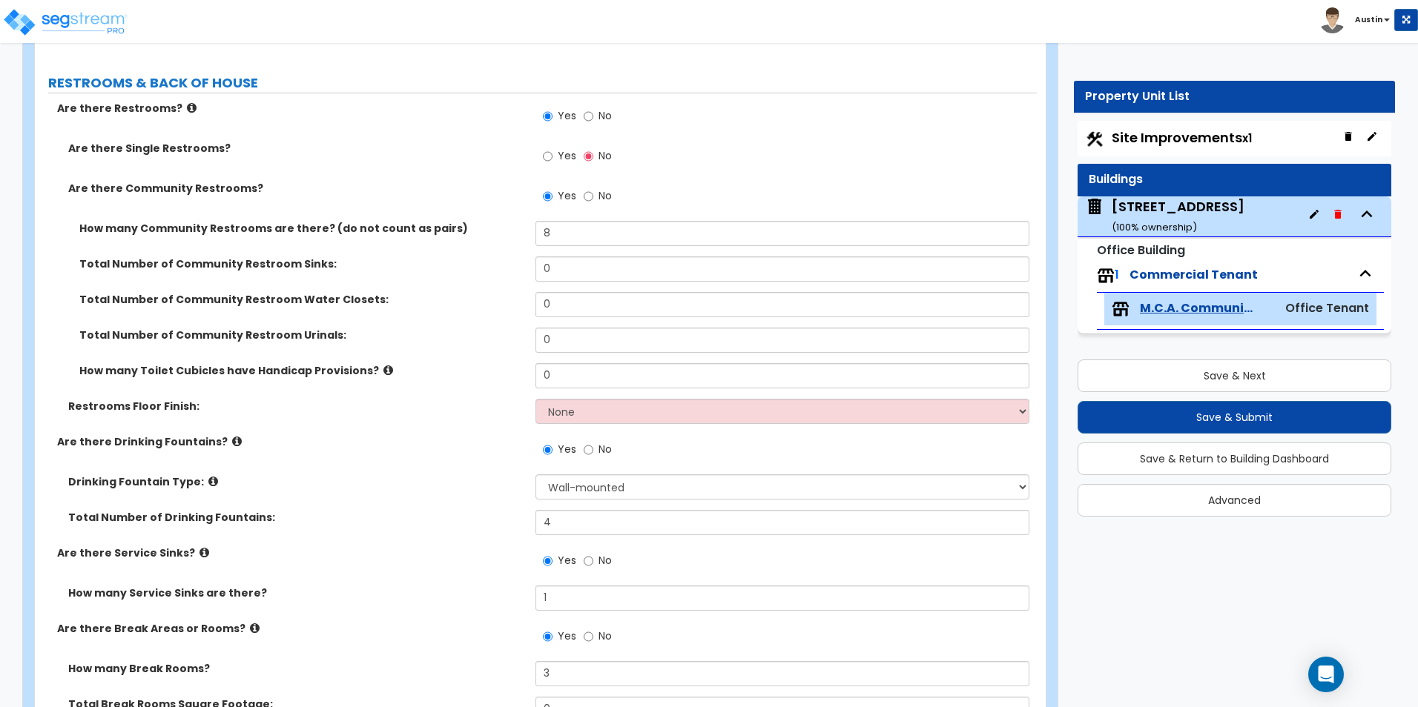
scroll to position [3263, 0]
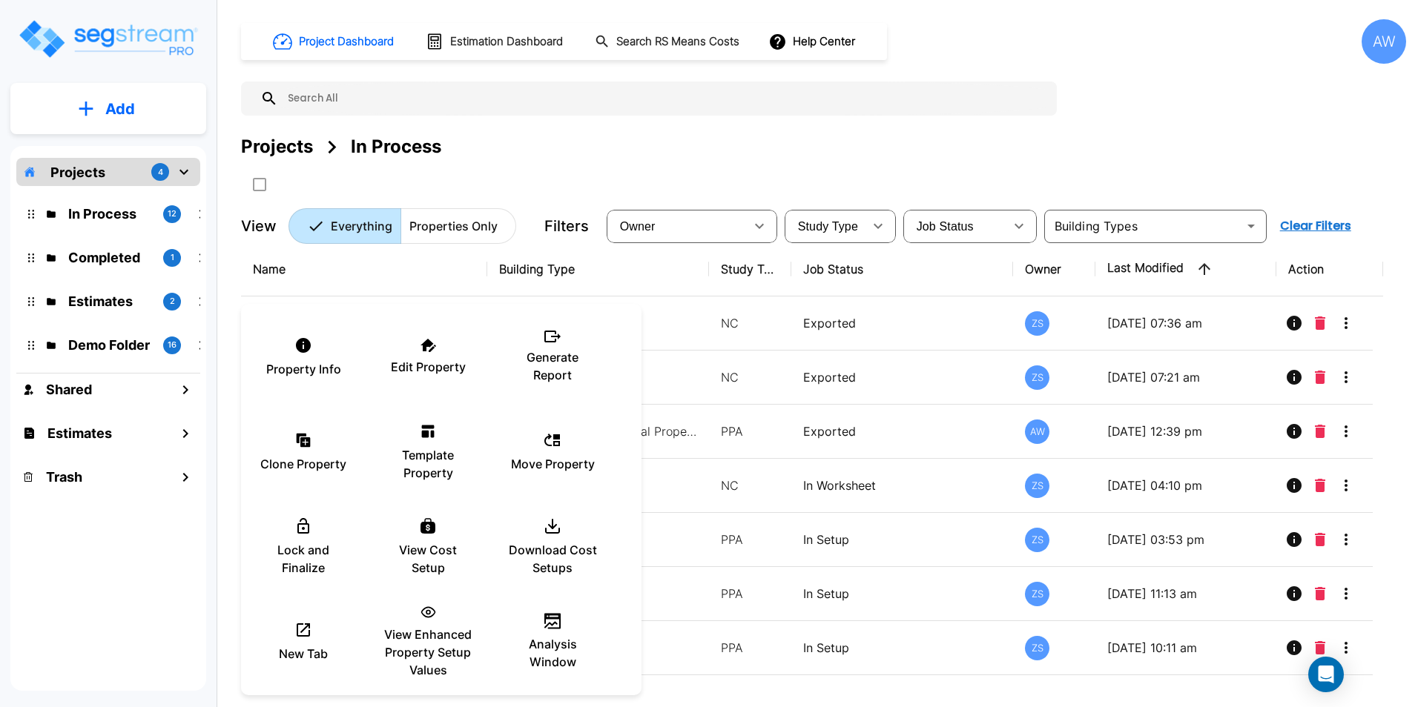
scroll to position [265, 0]
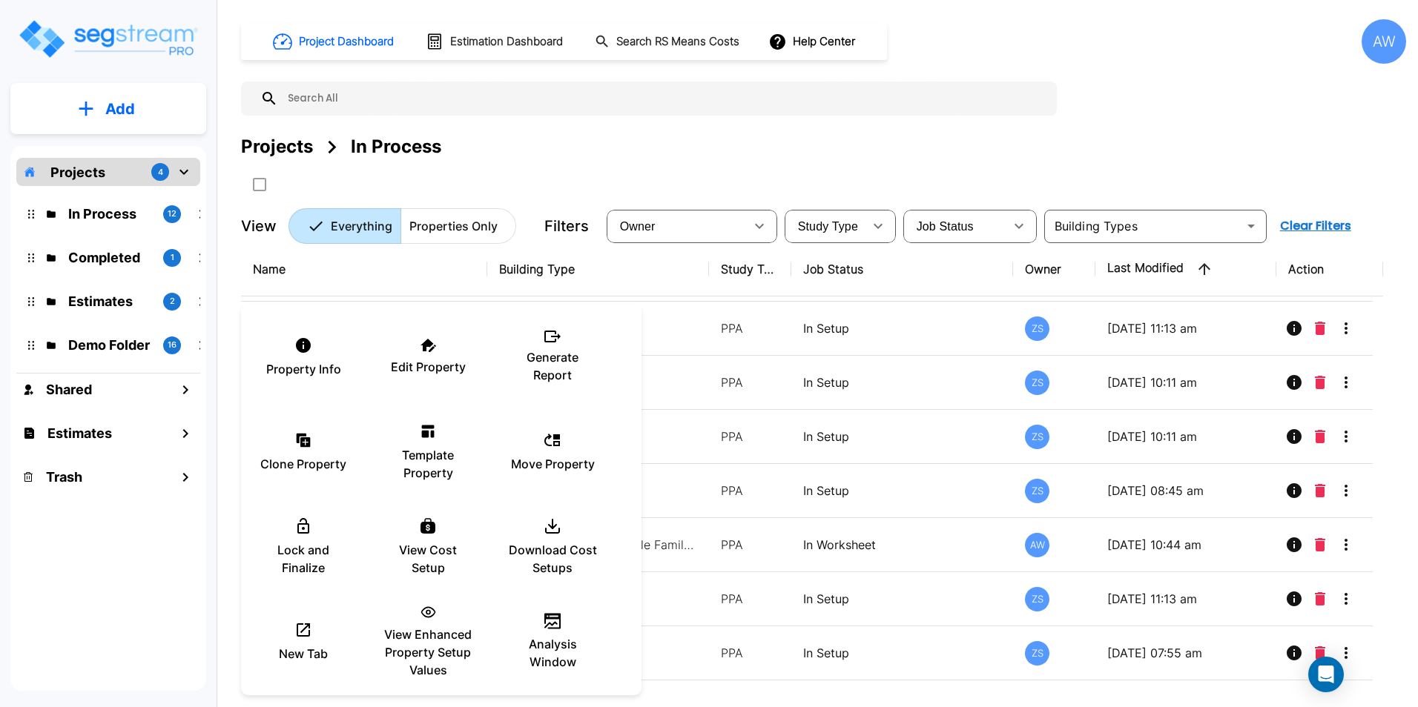
click at [578, 142] on div at bounding box center [709, 353] width 1418 height 707
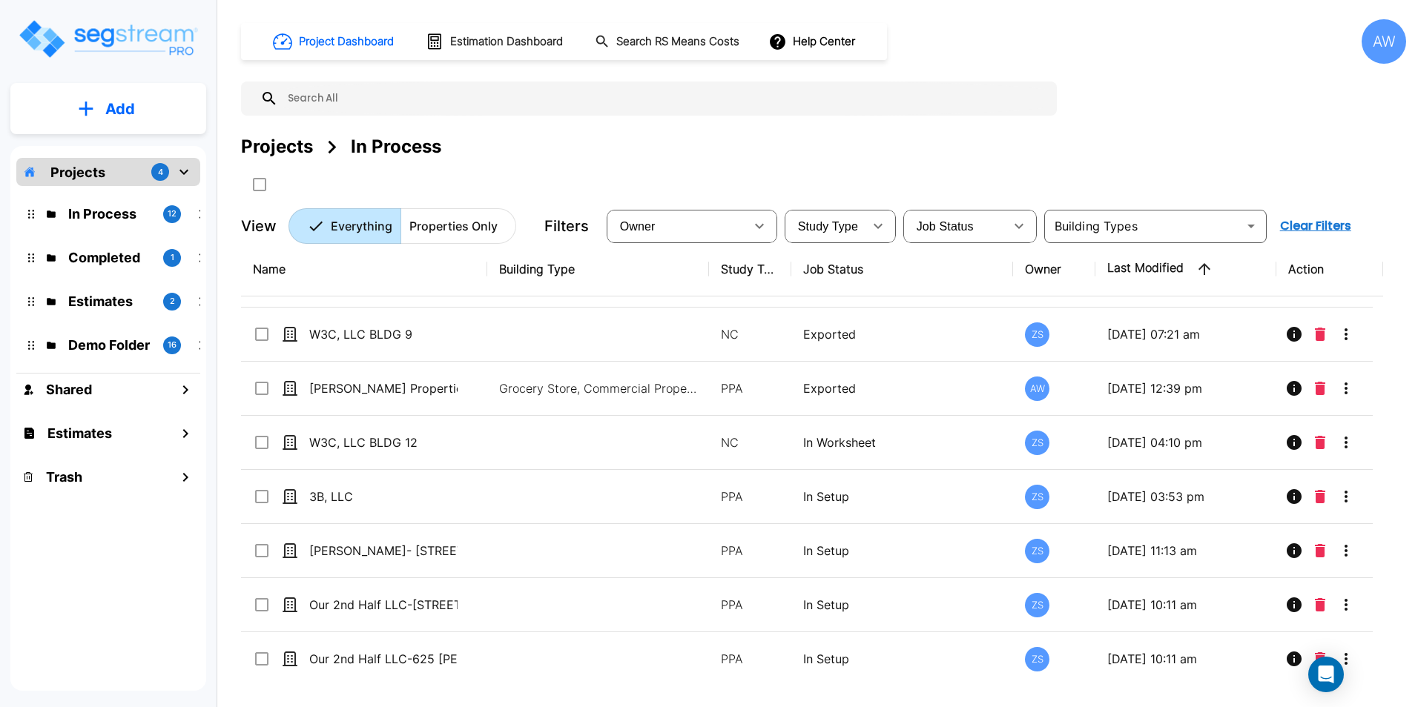
scroll to position [0, 0]
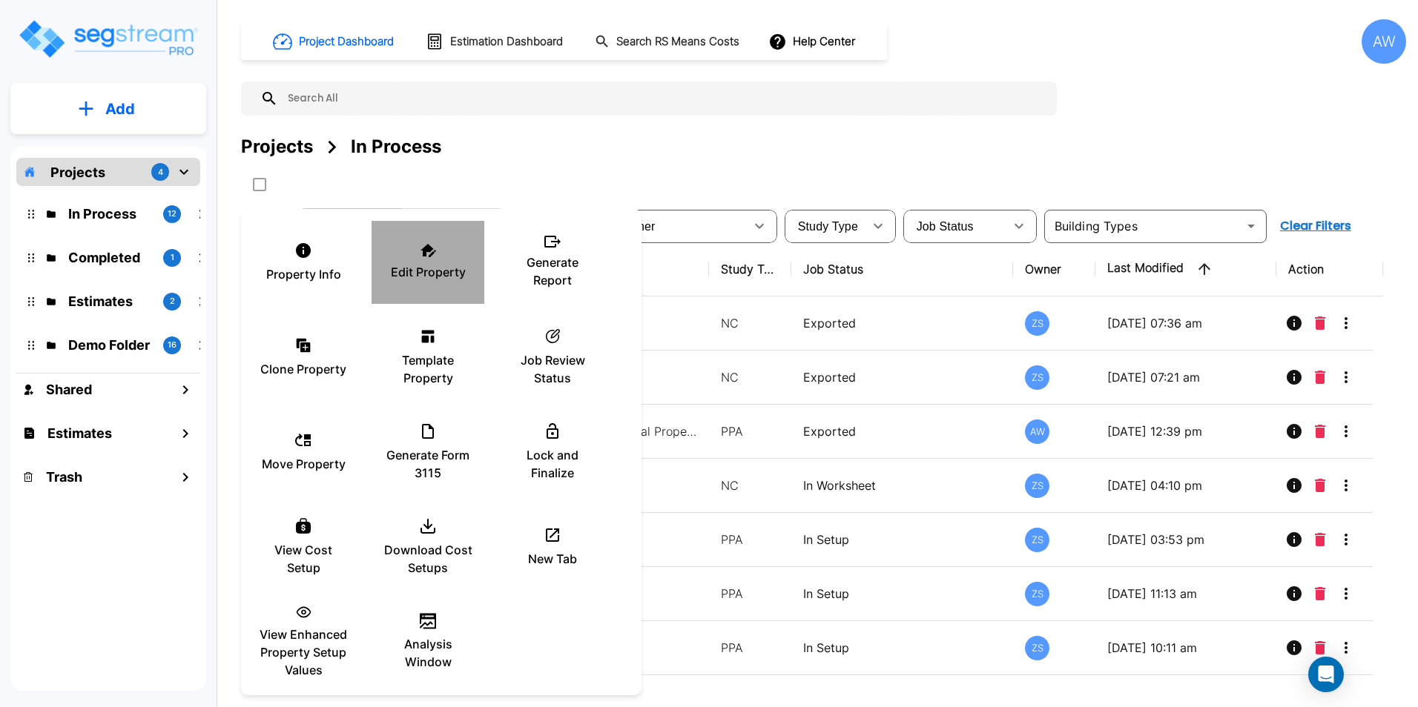
click at [438, 277] on p "Edit Property" at bounding box center [428, 272] width 75 height 18
click at [656, 148] on div at bounding box center [709, 353] width 1418 height 707
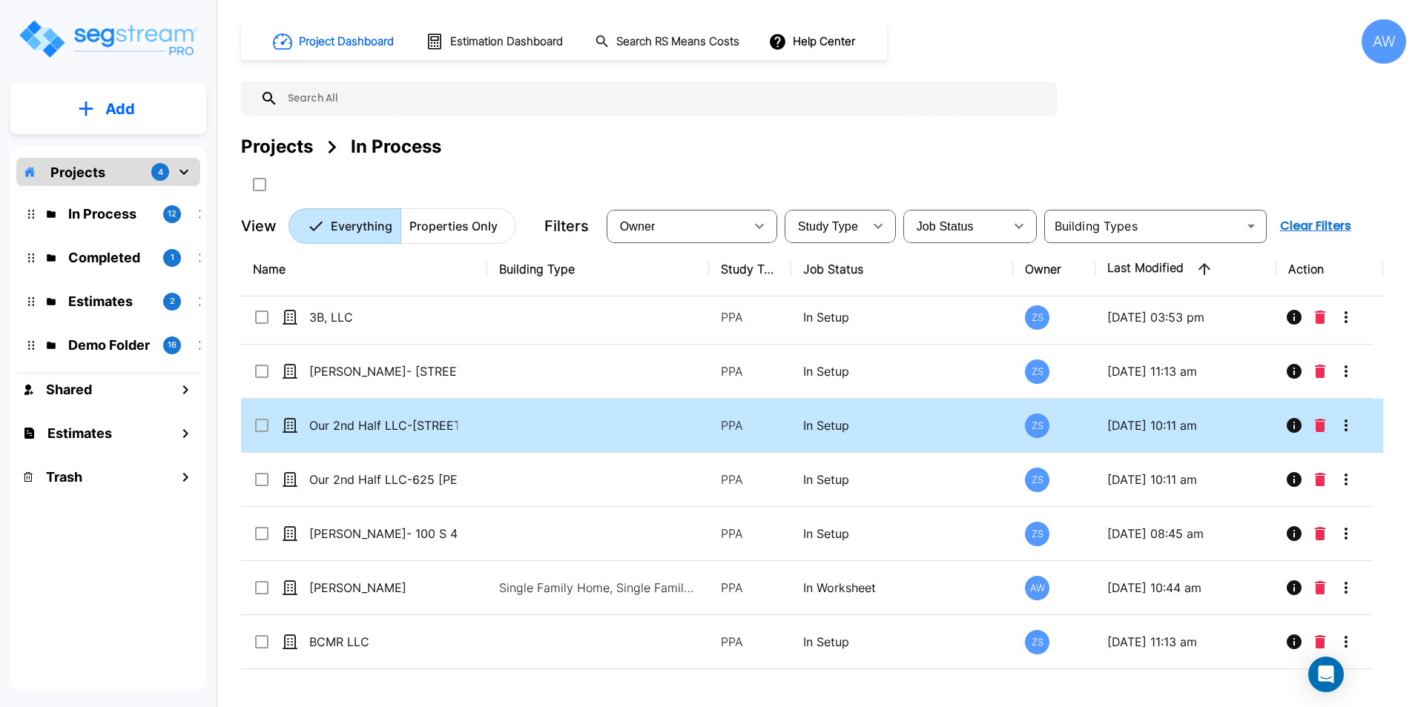
scroll to position [265, 0]
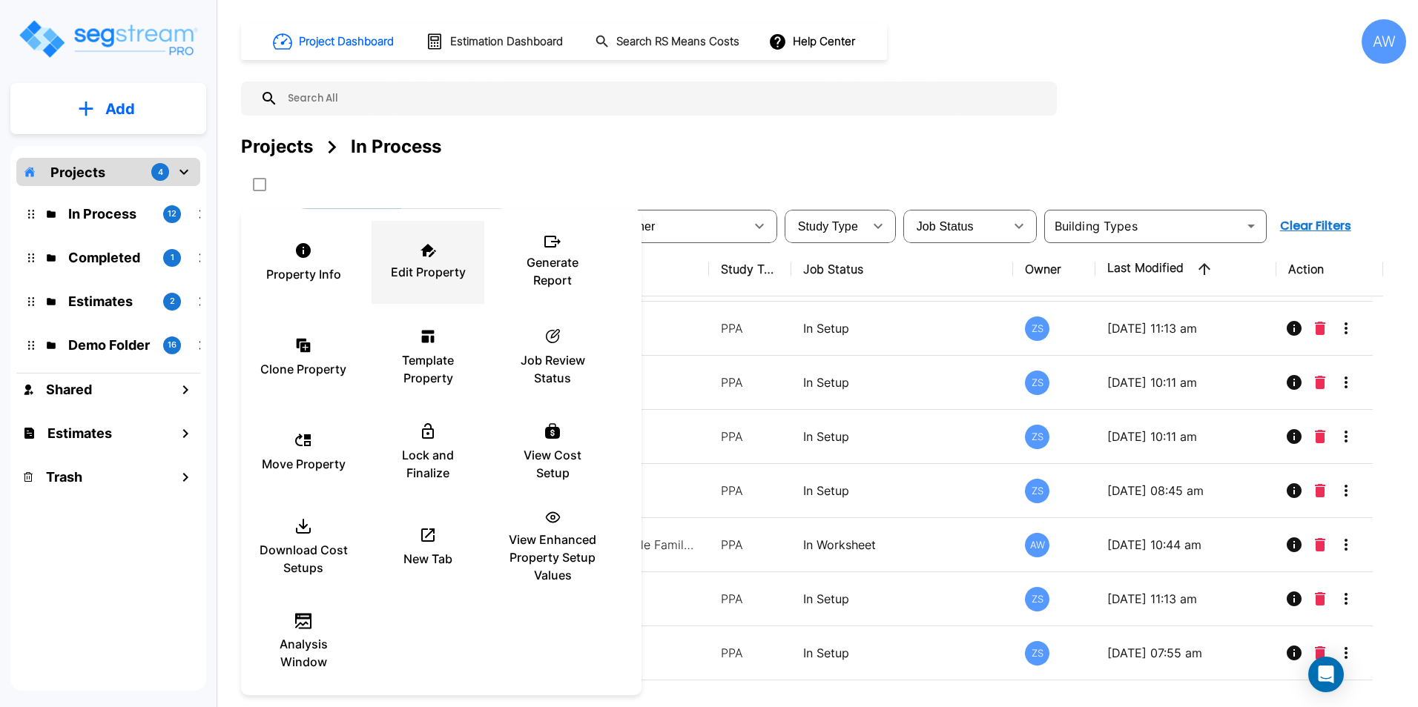
click at [429, 269] on p "Edit Property" at bounding box center [428, 272] width 75 height 18
click at [822, 151] on div at bounding box center [709, 353] width 1418 height 707
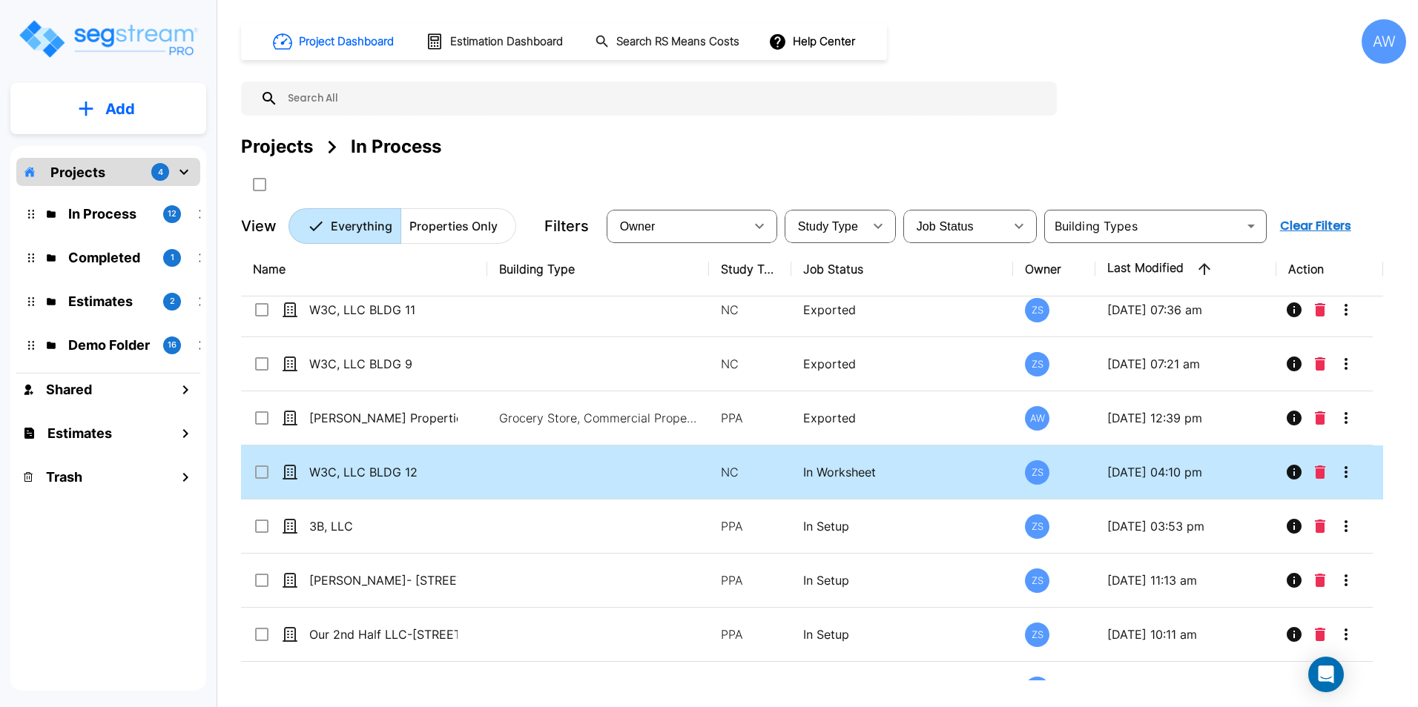
scroll to position [0, 0]
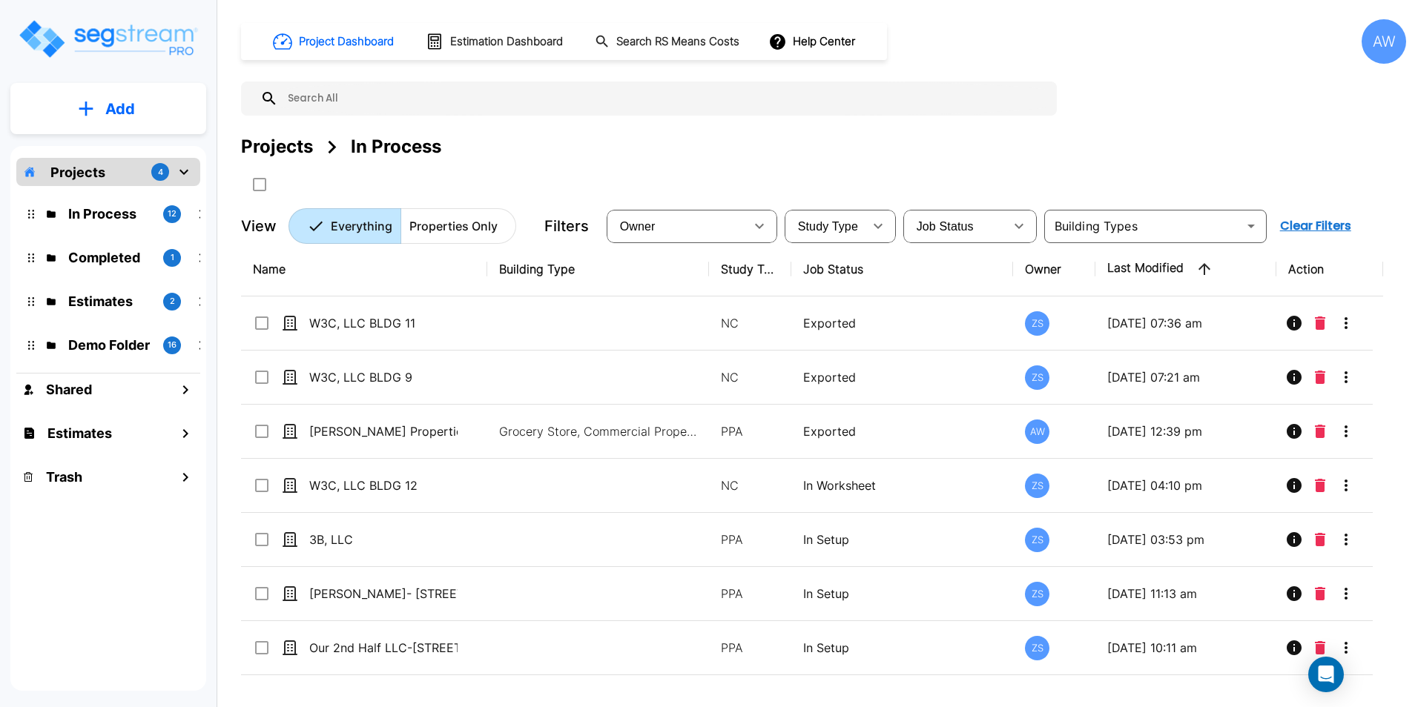
click at [231, 534] on div "Project Dashboard Estimation Dashboard Search RS Means Costs Help Center AW Pro…" at bounding box center [823, 353] width 1189 height 707
click at [1364, 51] on div "AW" at bounding box center [1384, 41] width 44 height 44
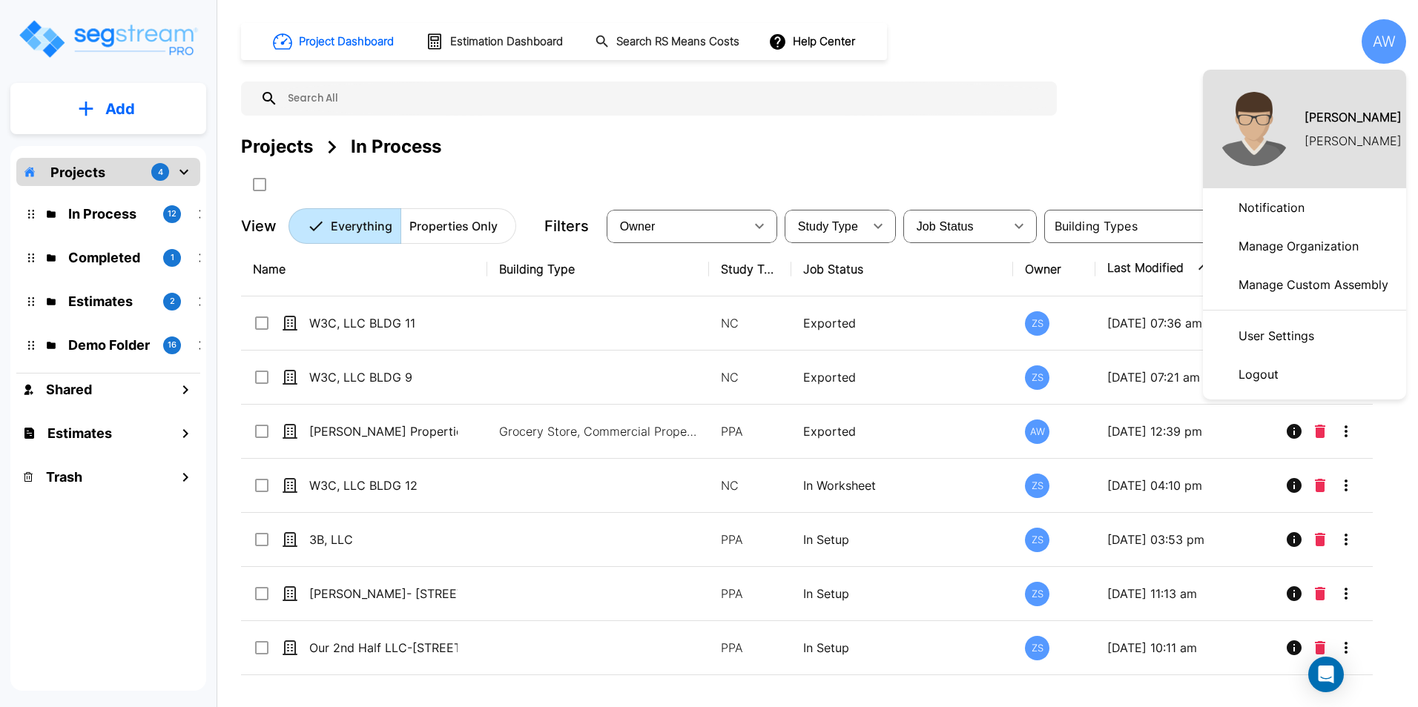
click at [1259, 245] on p "Manage Organization" at bounding box center [1298, 246] width 132 height 30
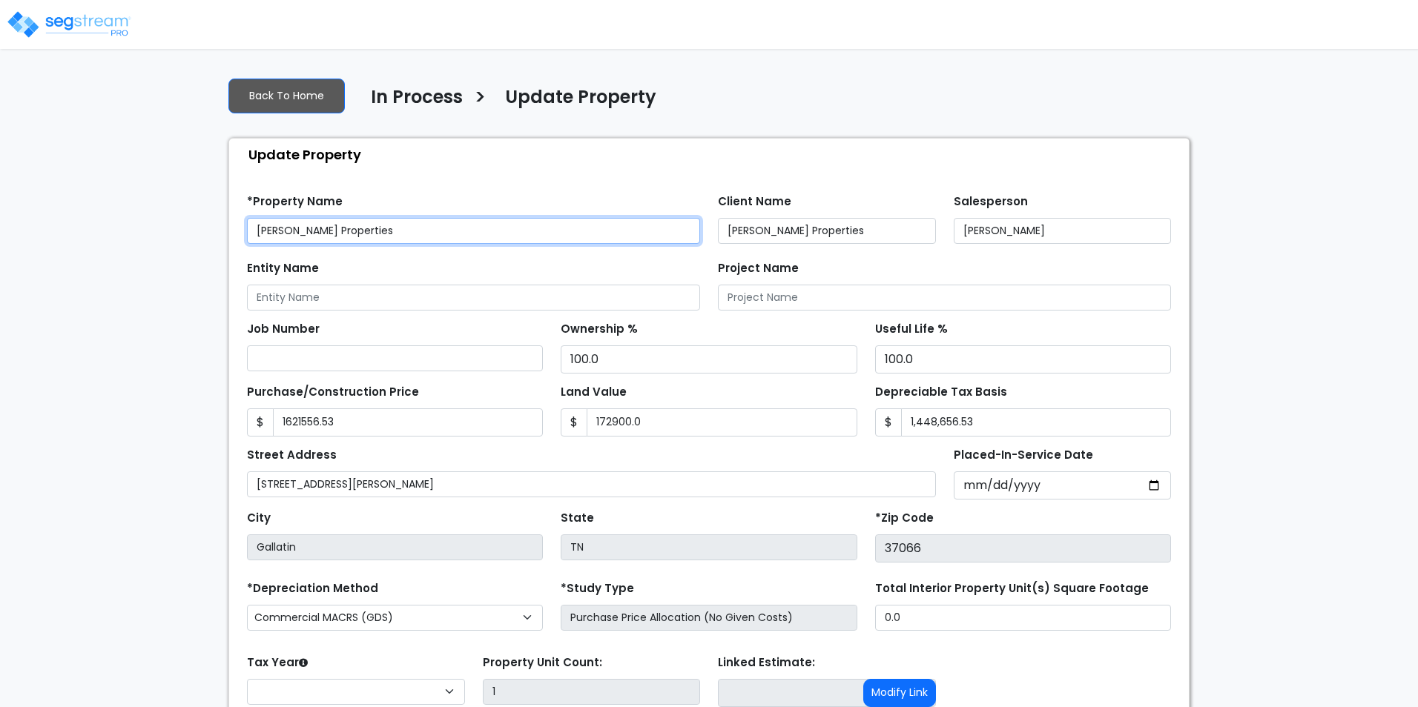
type input "1,621,556.53"
type input "172,900.0"
type input "1,448,656.53"
select select "2025"
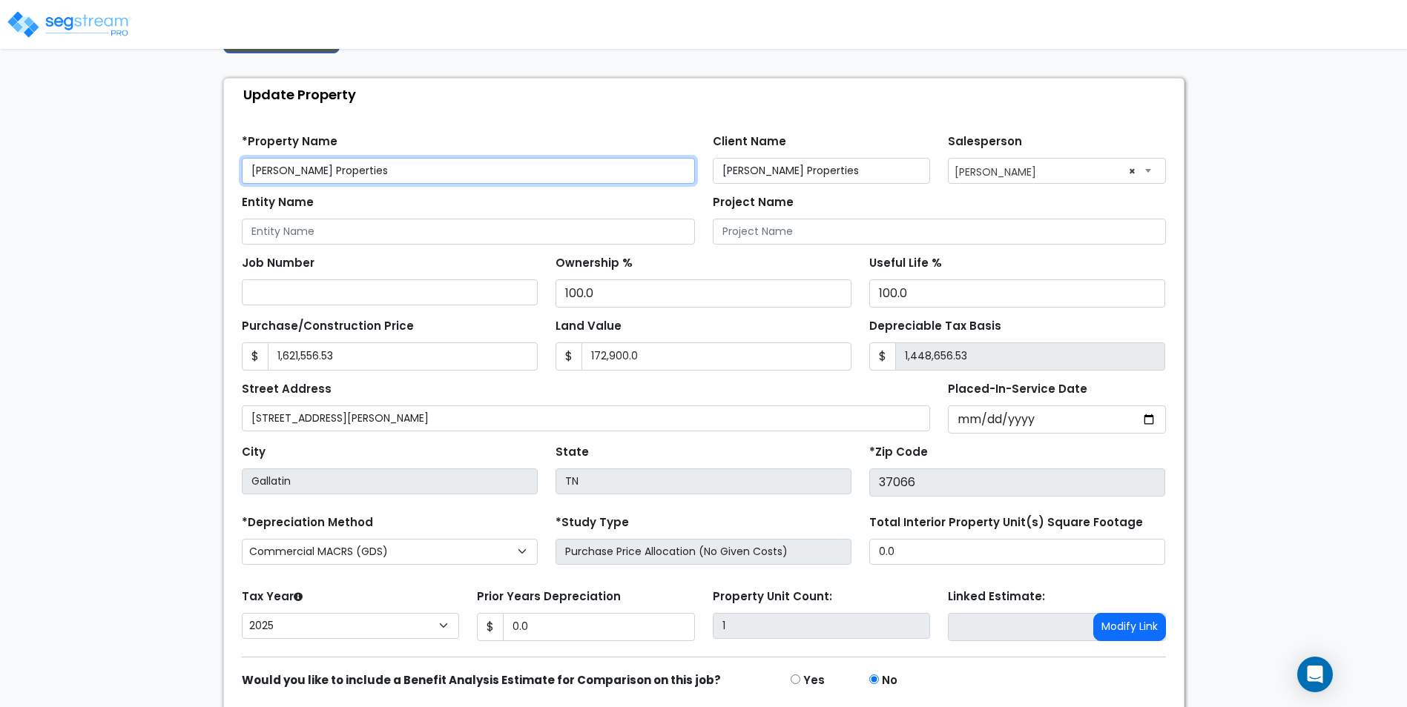
scroll to position [115, 0]
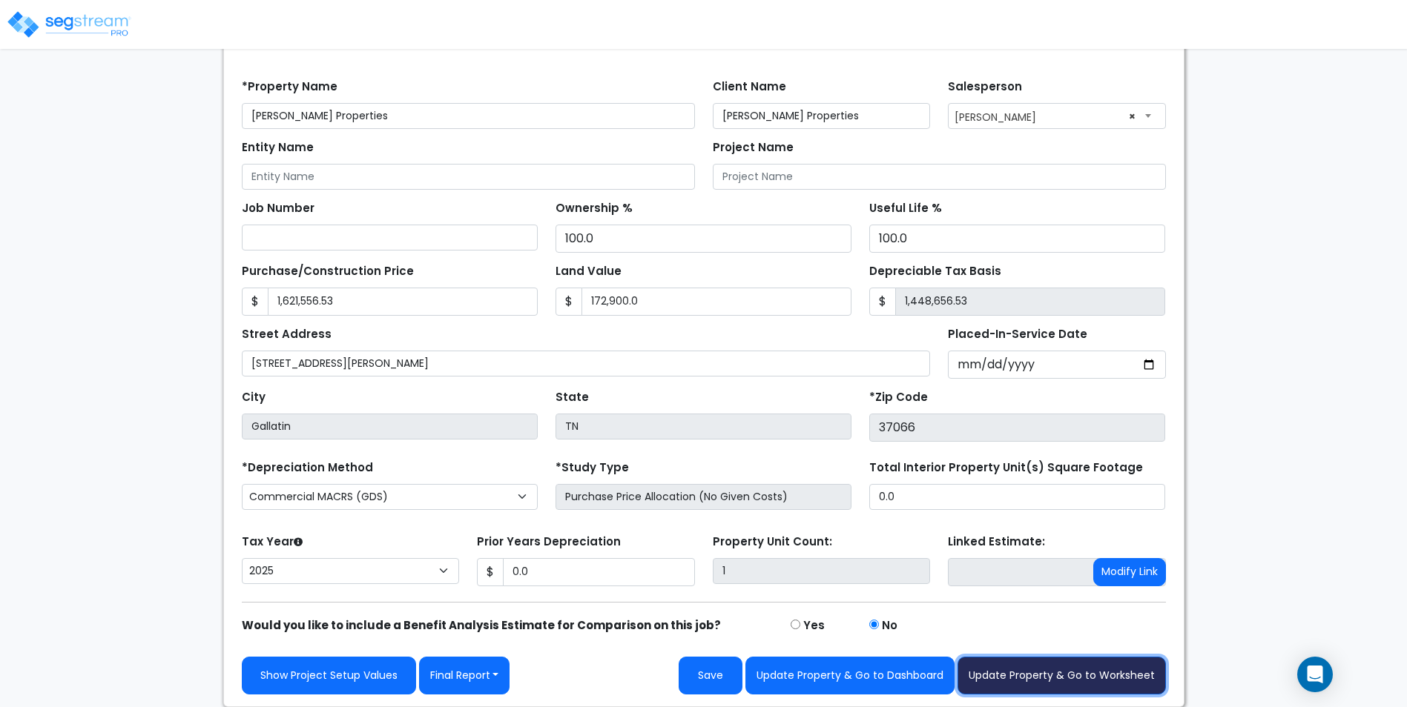
click at [1039, 684] on button "Update Property & Go to Worksheet" at bounding box center [1061, 676] width 208 height 38
type input "1621556.53"
type input "172900"
type input "0"
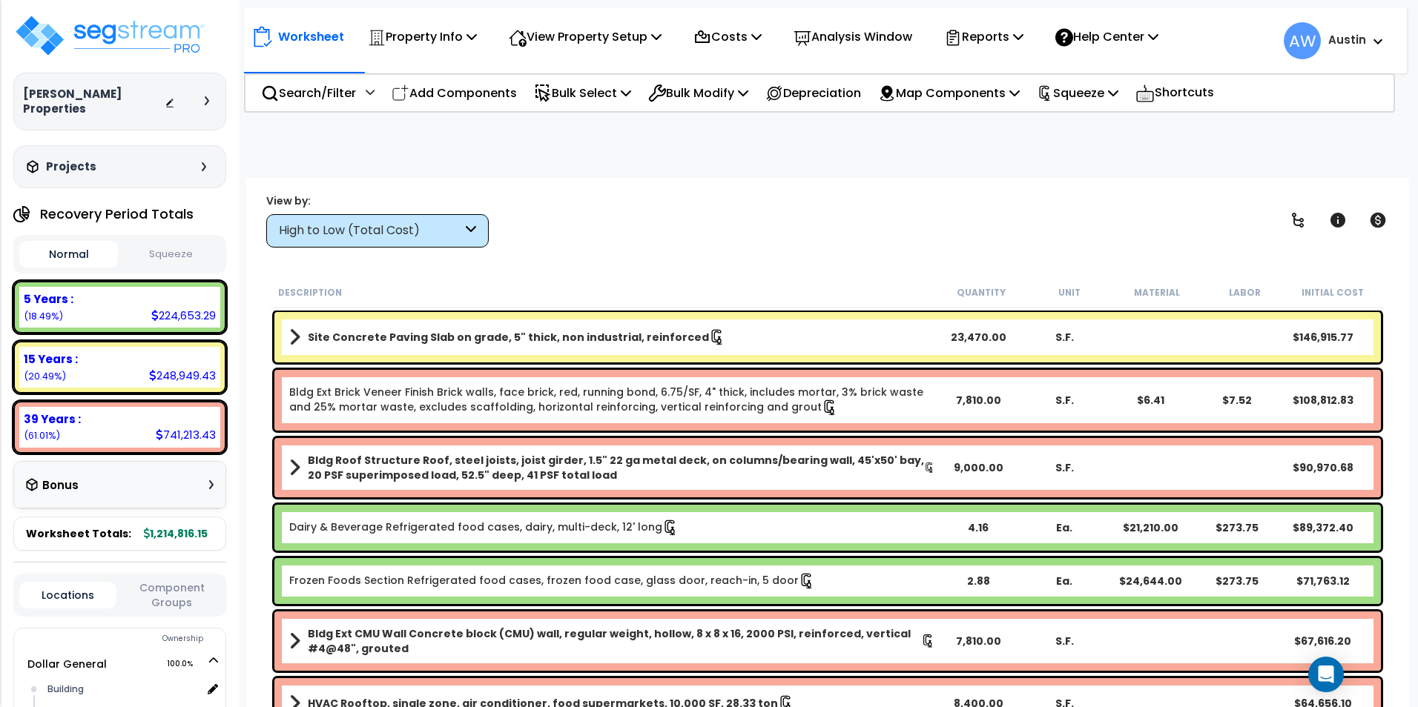
click at [467, 232] on icon at bounding box center [471, 230] width 10 height 17
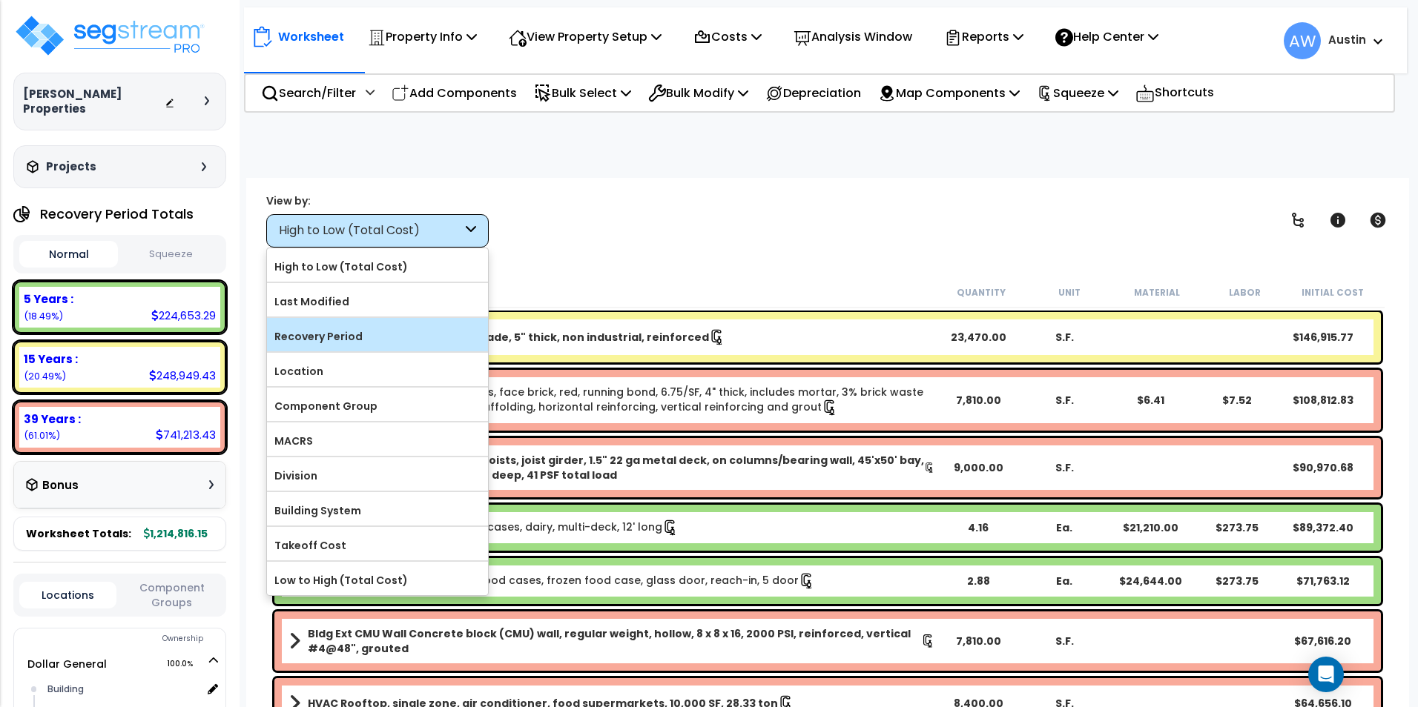
click at [356, 332] on label "Recovery Period" at bounding box center [377, 337] width 221 height 22
click at [0, 0] on input "Recovery Period" at bounding box center [0, 0] width 0 height 0
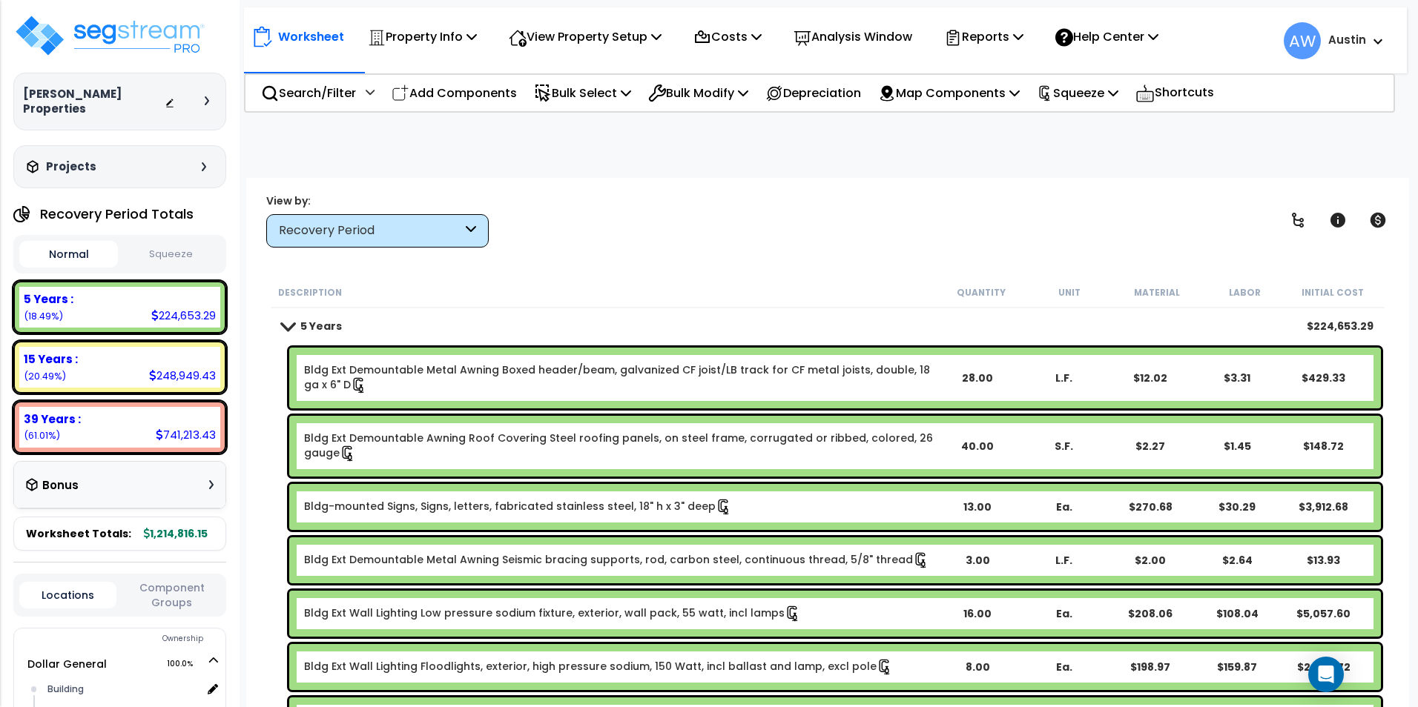
click at [166, 242] on button "Squeeze" at bounding box center [171, 255] width 99 height 26
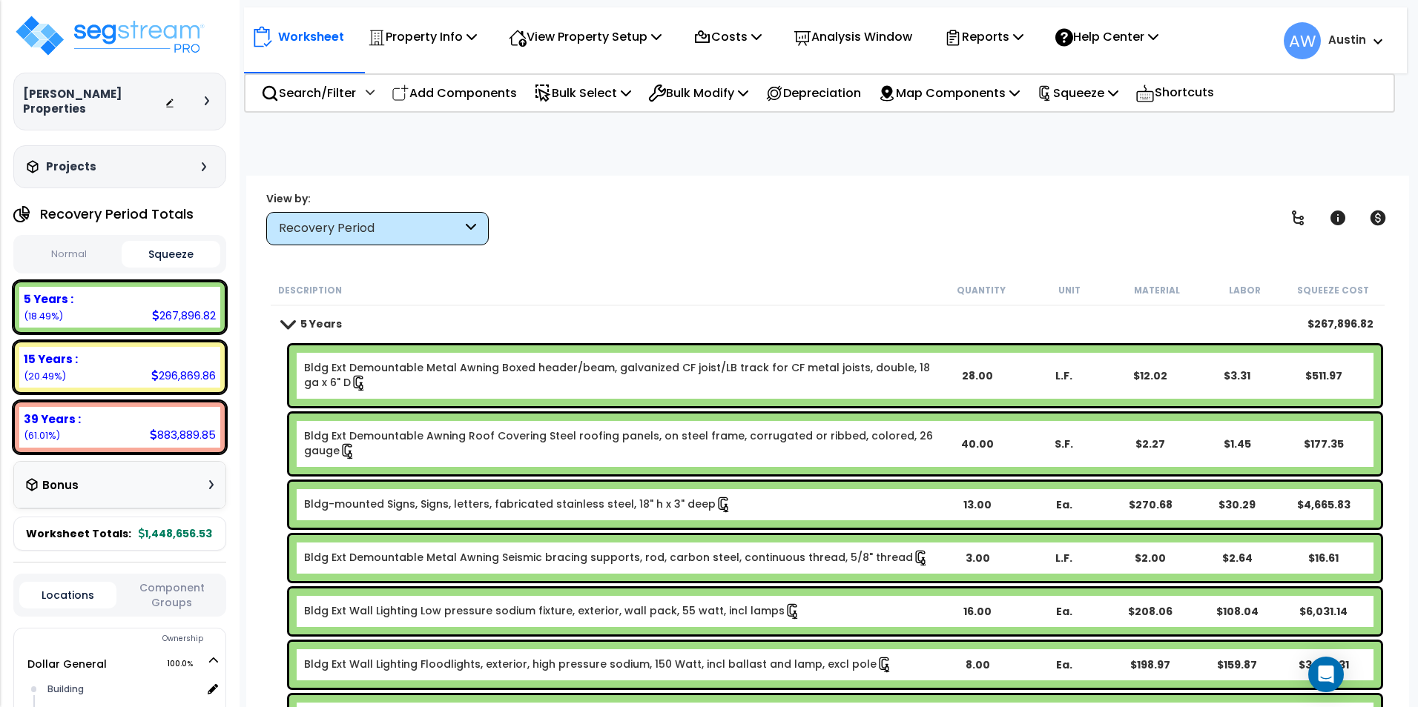
click at [143, 481] on div "Bonus" at bounding box center [120, 485] width 188 height 29
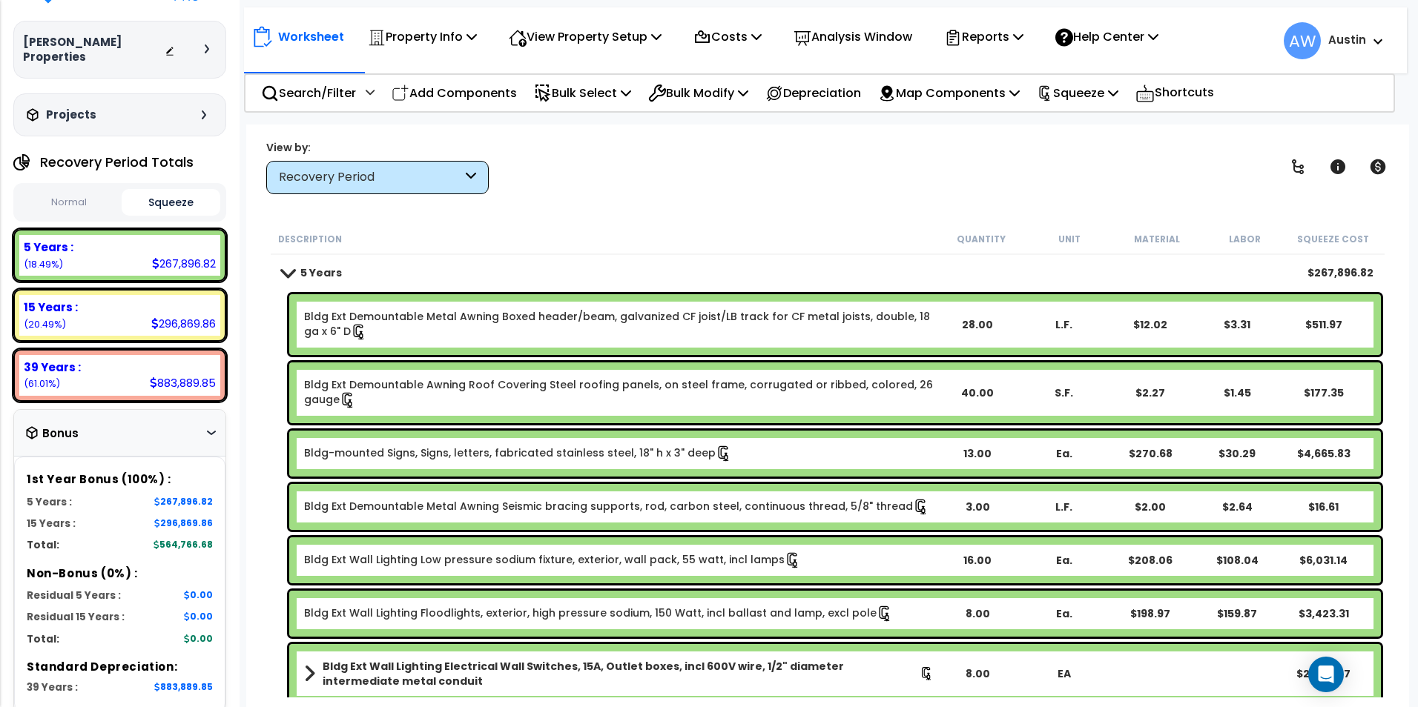
scroll to position [74, 0]
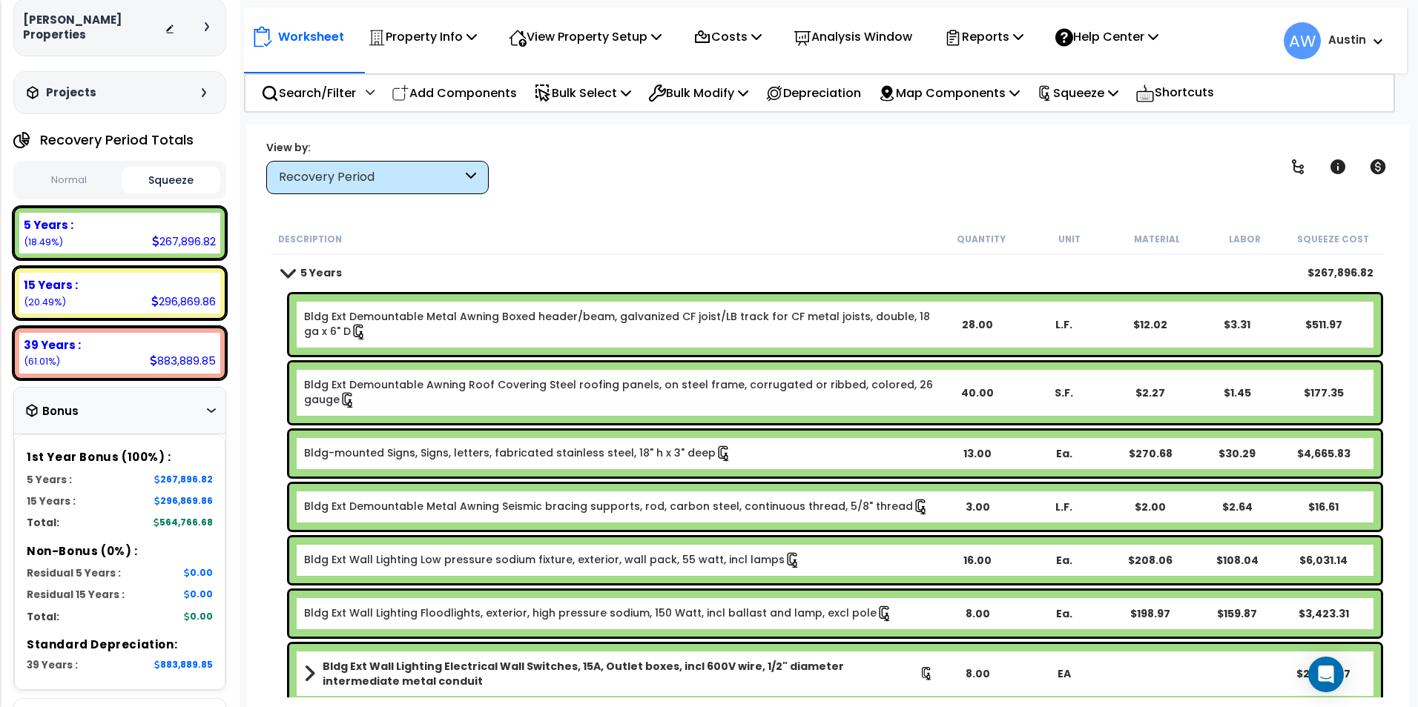
click at [281, 271] on span at bounding box center [287, 272] width 21 height 11
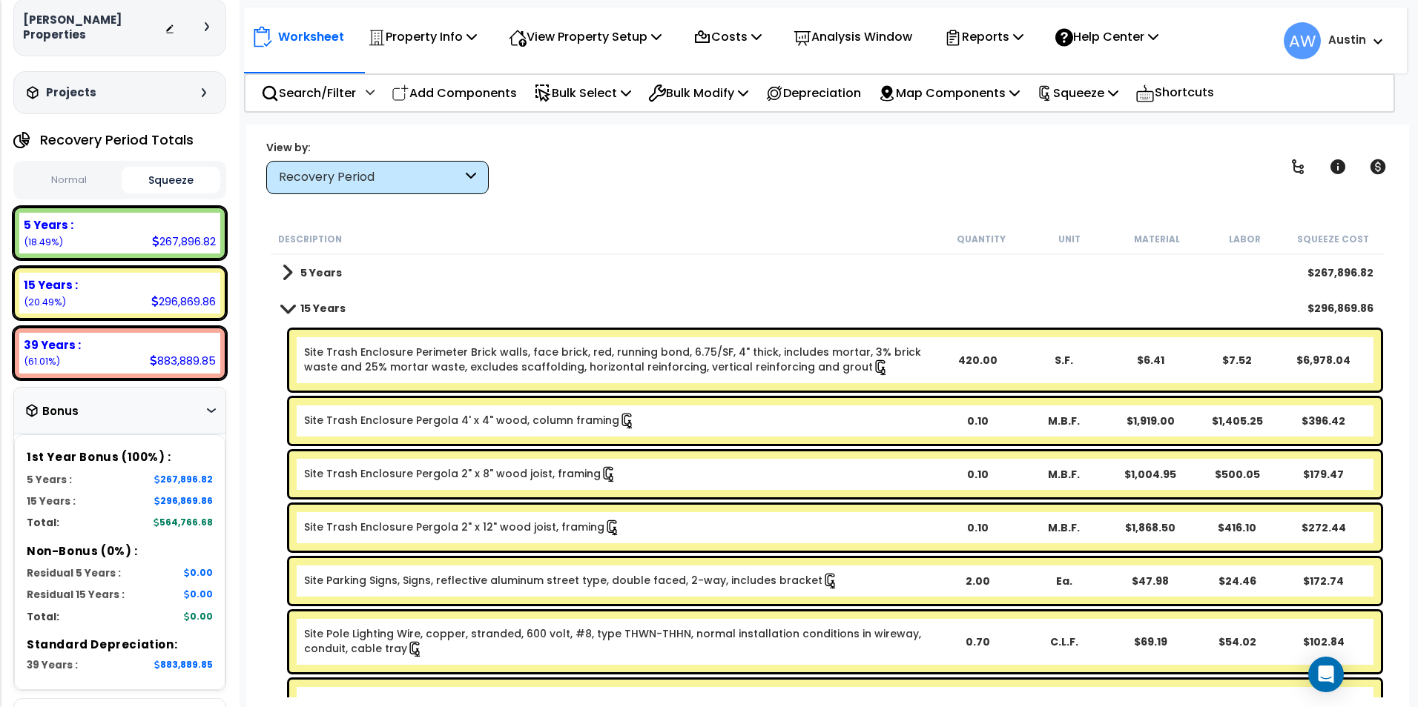
click at [281, 271] on div "5 Years $267,896.82" at bounding box center [827, 273] width 1106 height 36
click at [290, 271] on span at bounding box center [287, 273] width 11 height 21
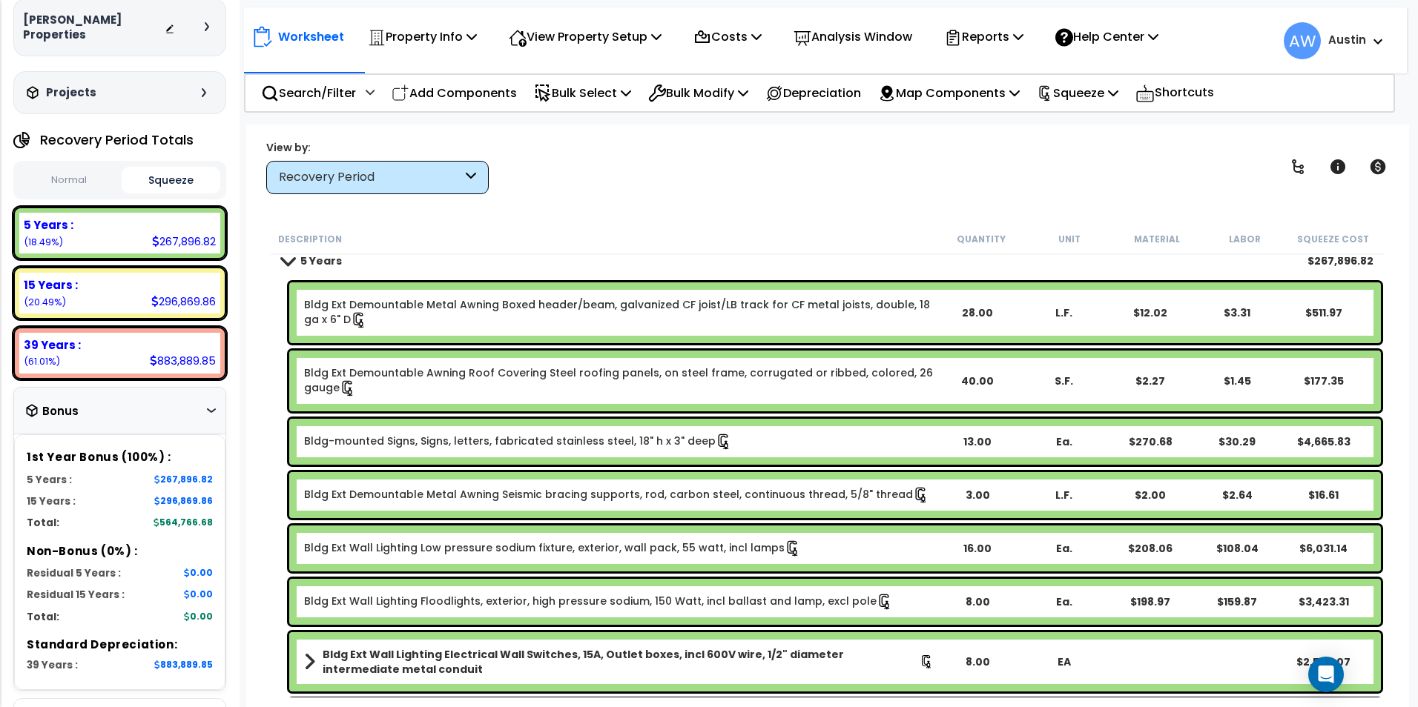
scroll to position [0, 0]
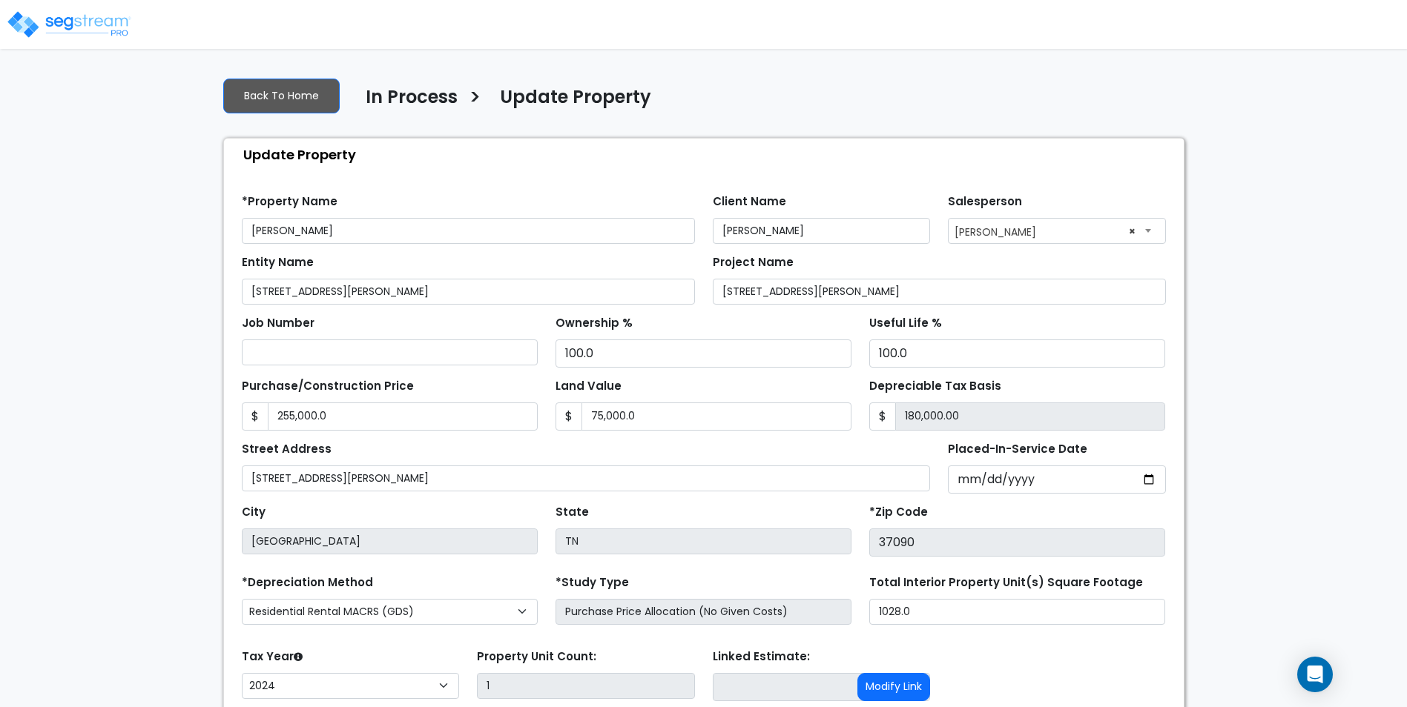
select select "2024"
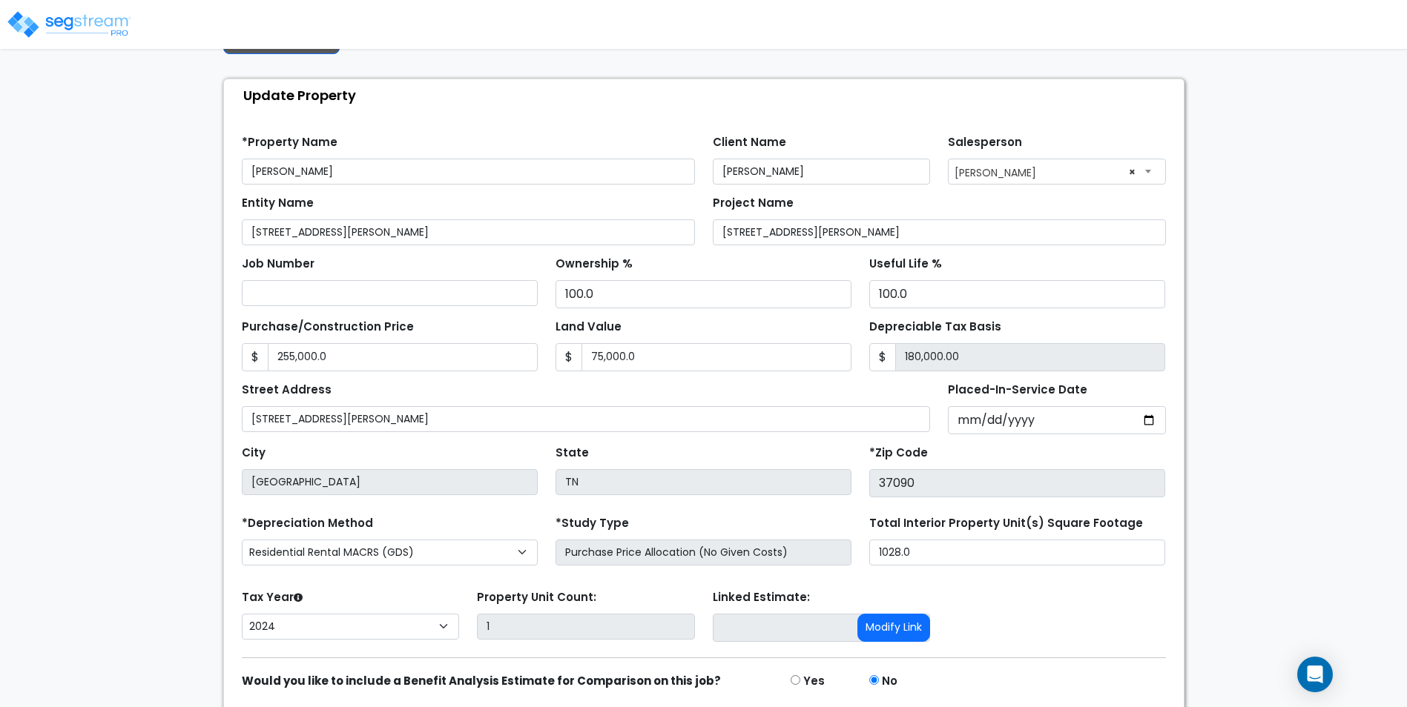
scroll to position [115, 0]
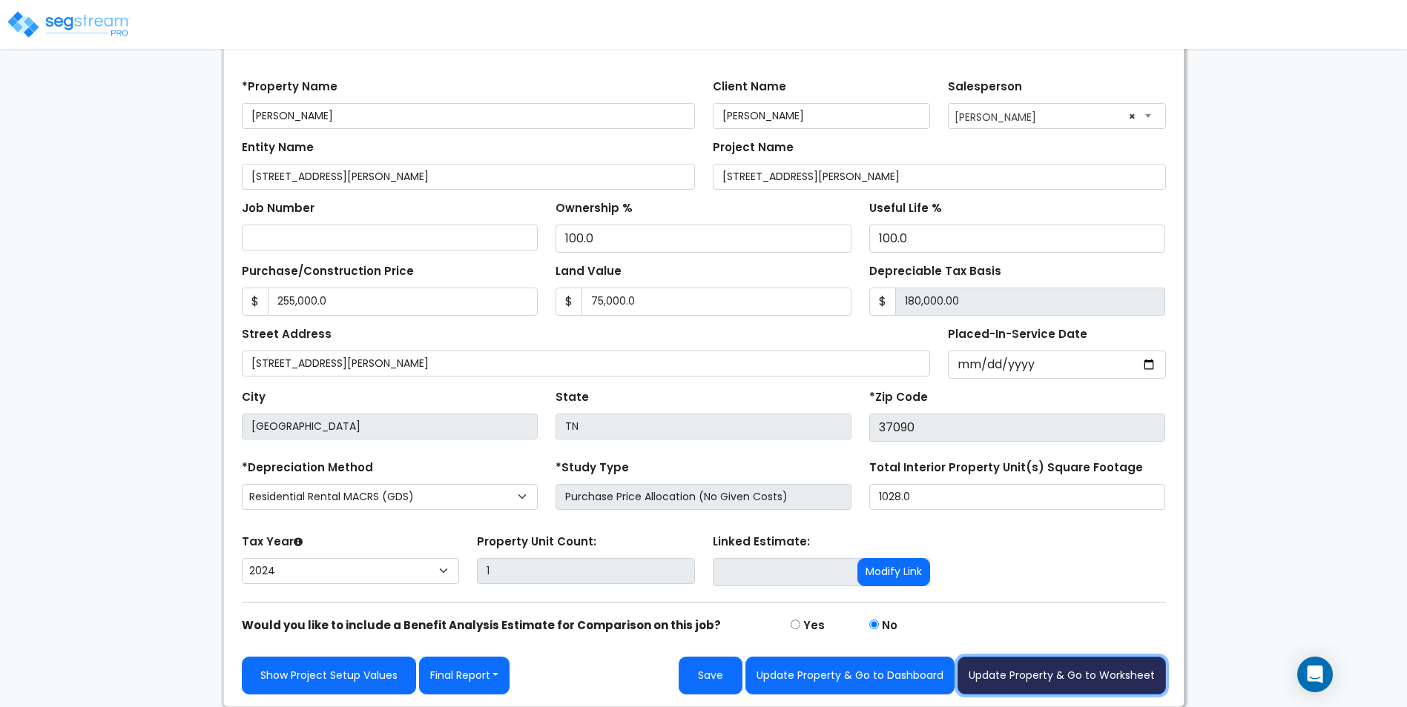
click at [1037, 680] on button "Update Property & Go to Worksheet" at bounding box center [1061, 676] width 208 height 38
type input "255000"
type input "75000"
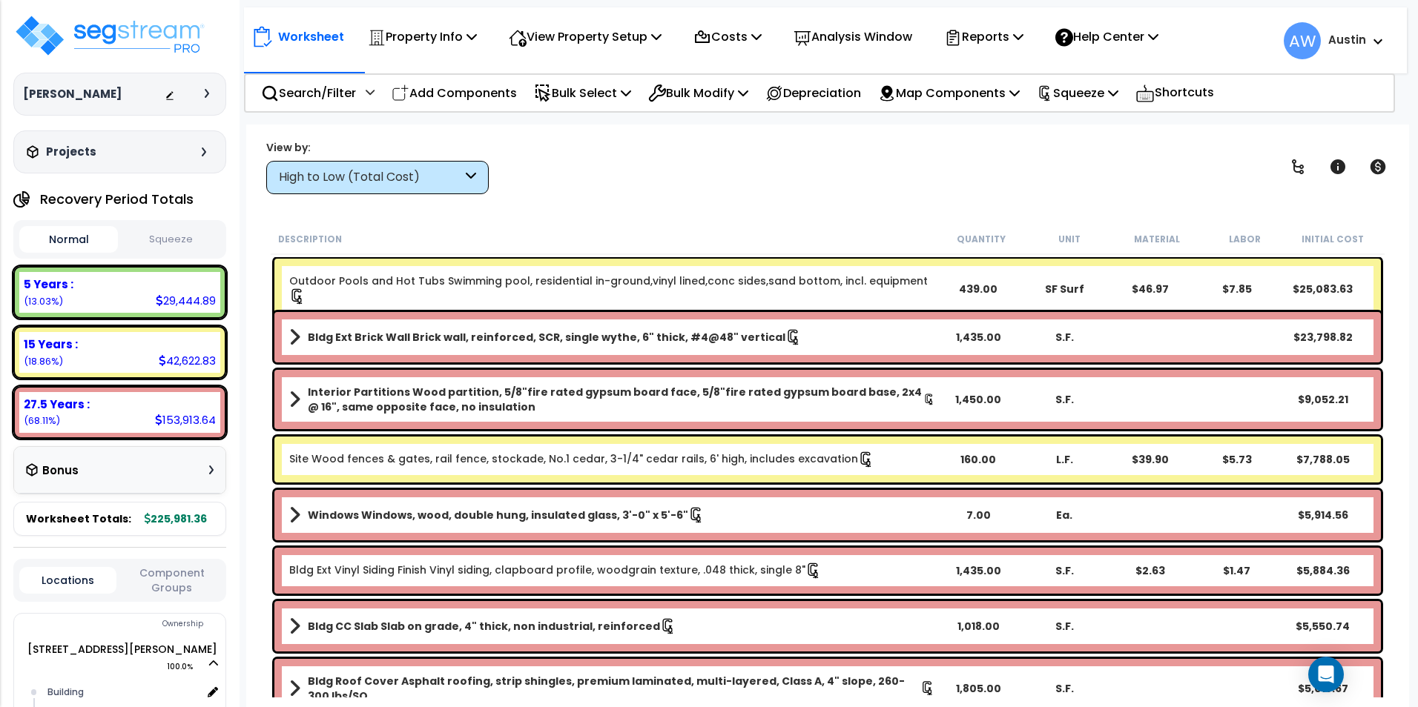
click at [421, 169] on div "High to Low (Total Cost)" at bounding box center [370, 177] width 183 height 17
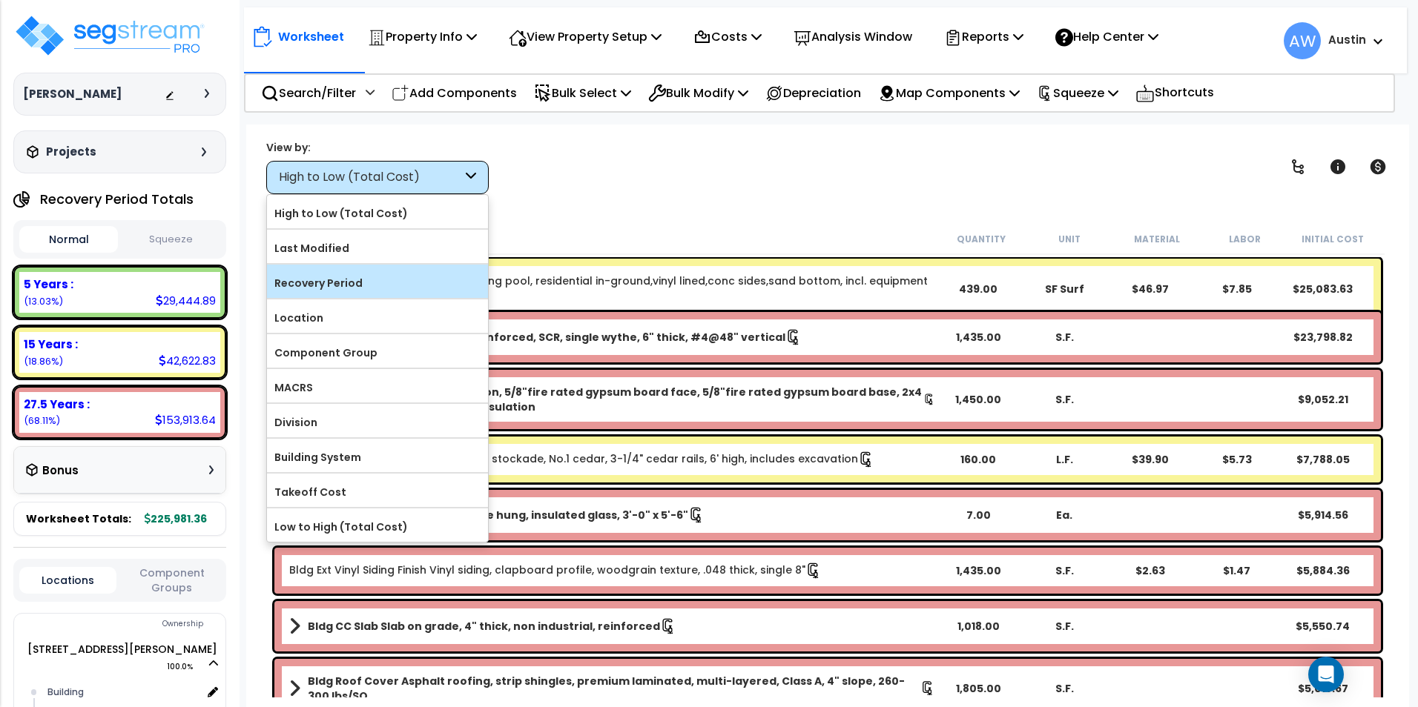
click at [361, 282] on label "Recovery Period" at bounding box center [377, 283] width 221 height 22
click at [0, 0] on input "Recovery Period" at bounding box center [0, 0] width 0 height 0
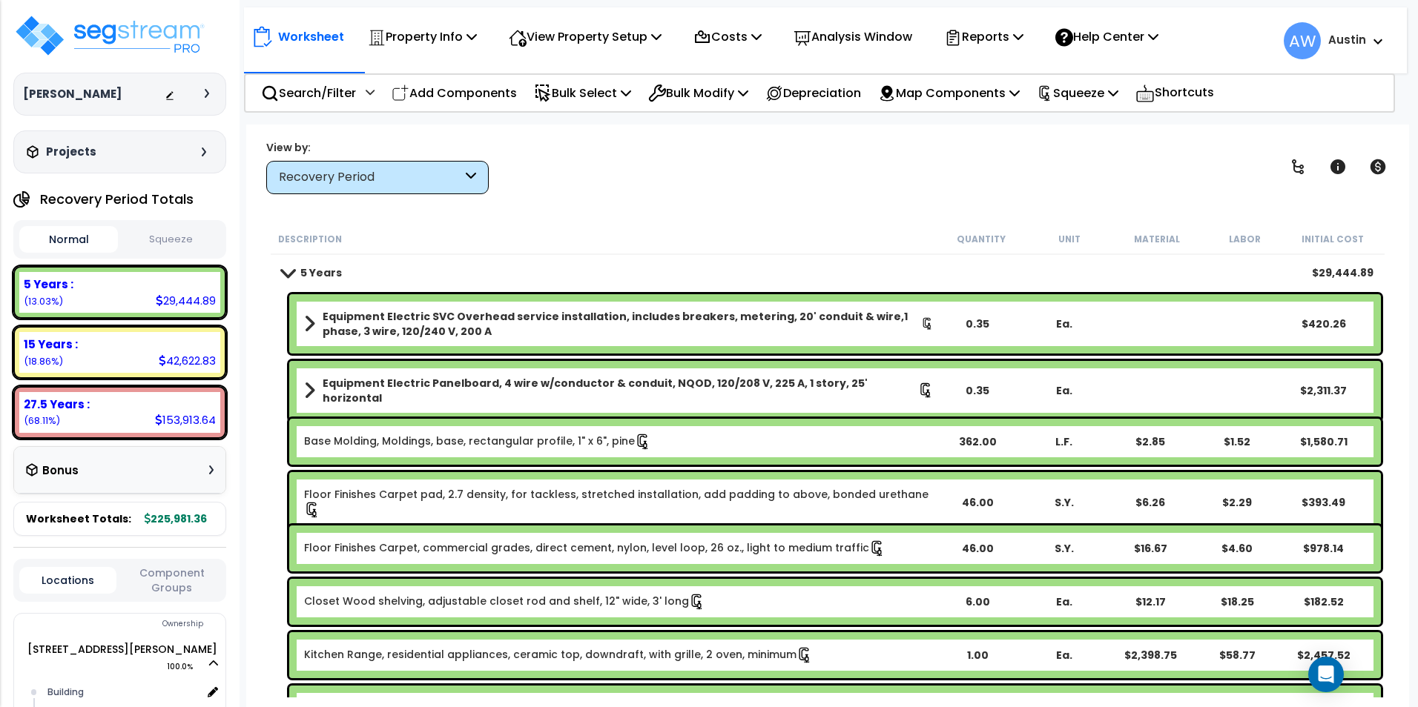
click at [145, 477] on div "Bonus" at bounding box center [120, 470] width 188 height 29
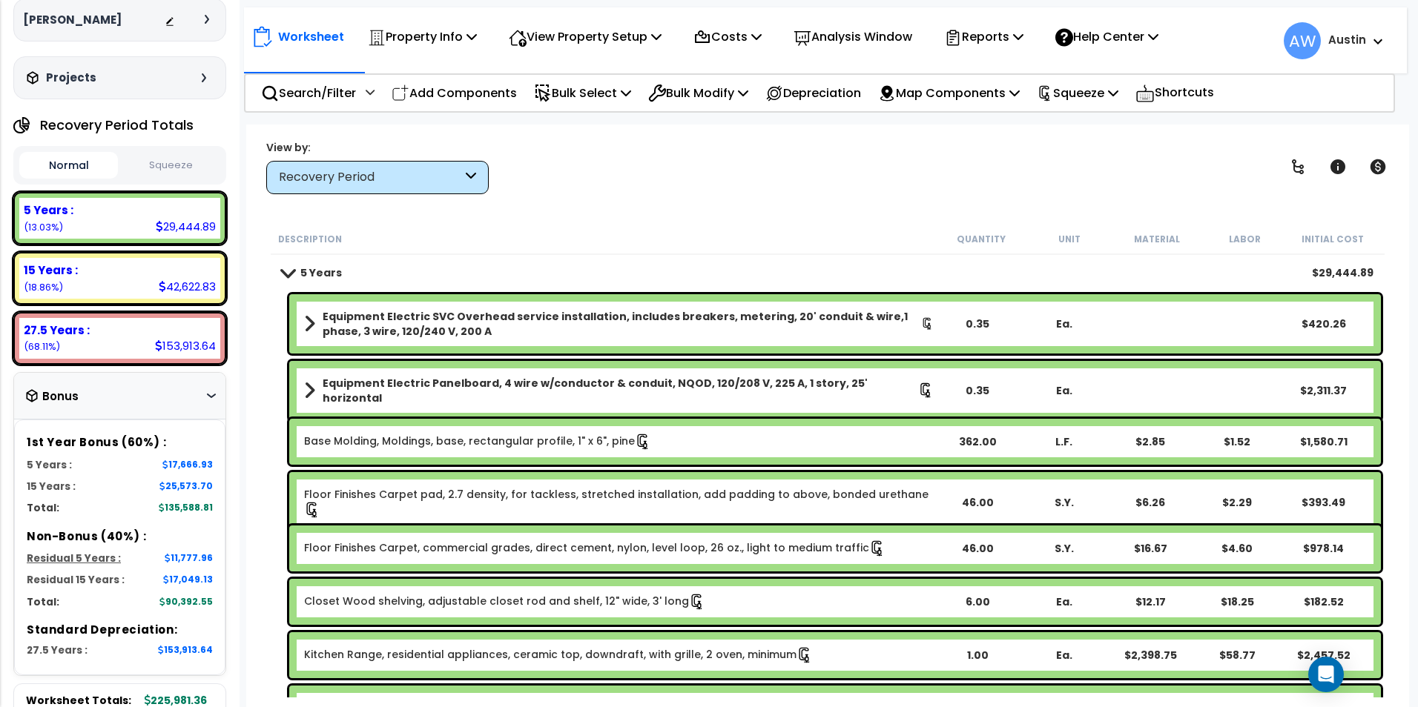
scroll to position [148, 0]
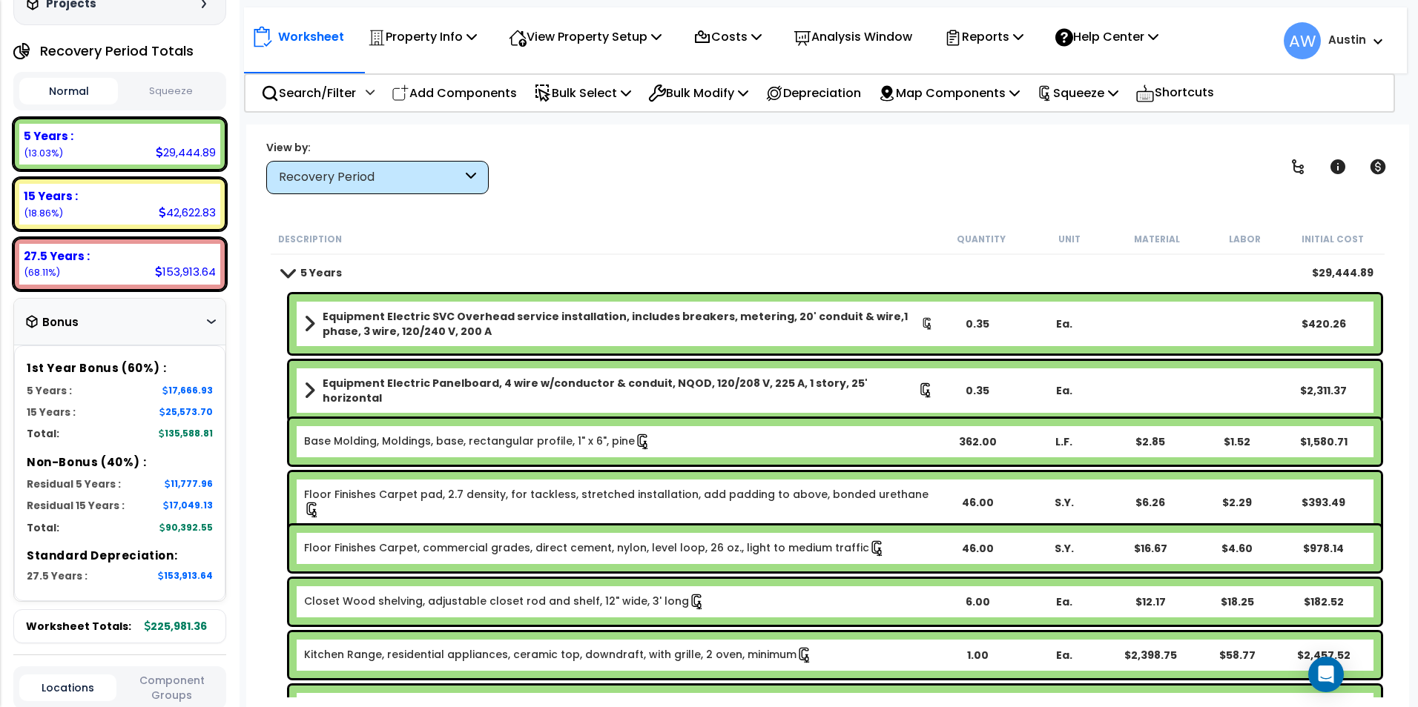
click at [212, 325] on div "Bonus" at bounding box center [120, 322] width 188 height 29
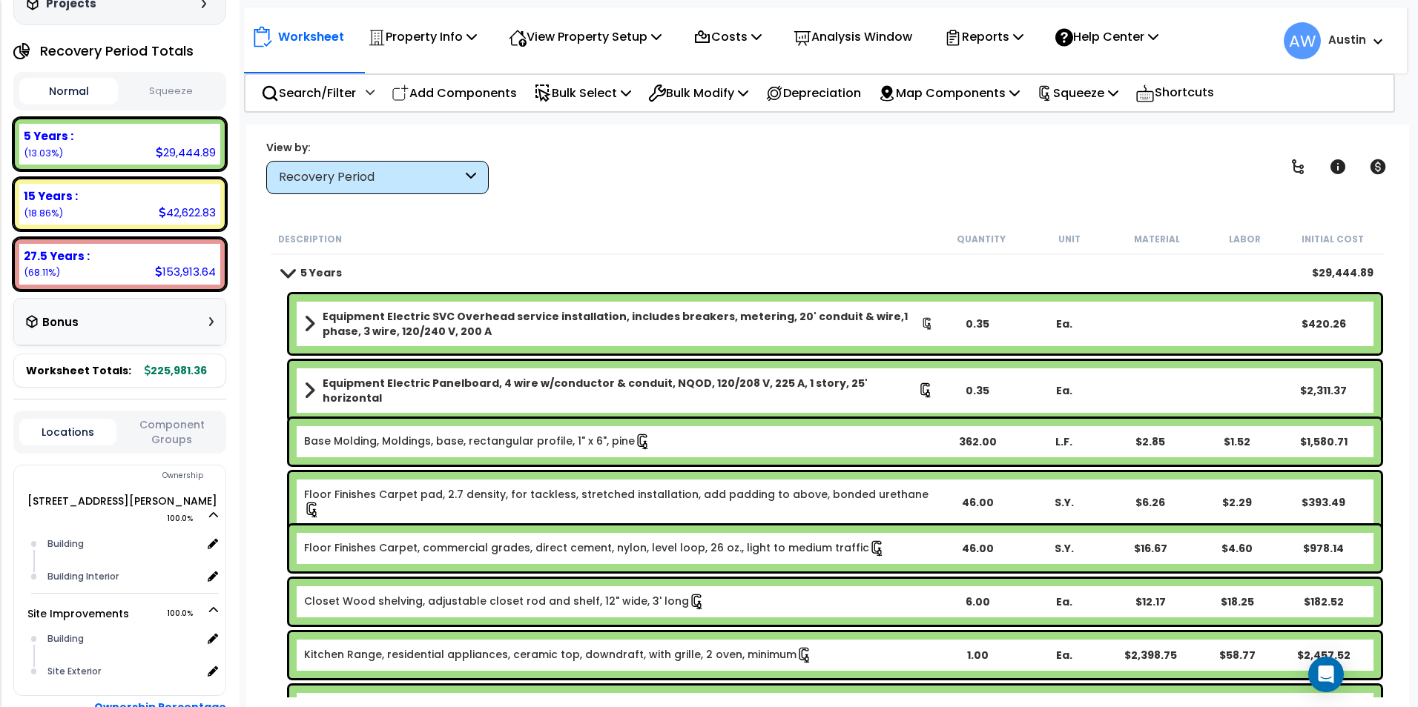
click at [168, 101] on button "Squeeze" at bounding box center [171, 92] width 99 height 26
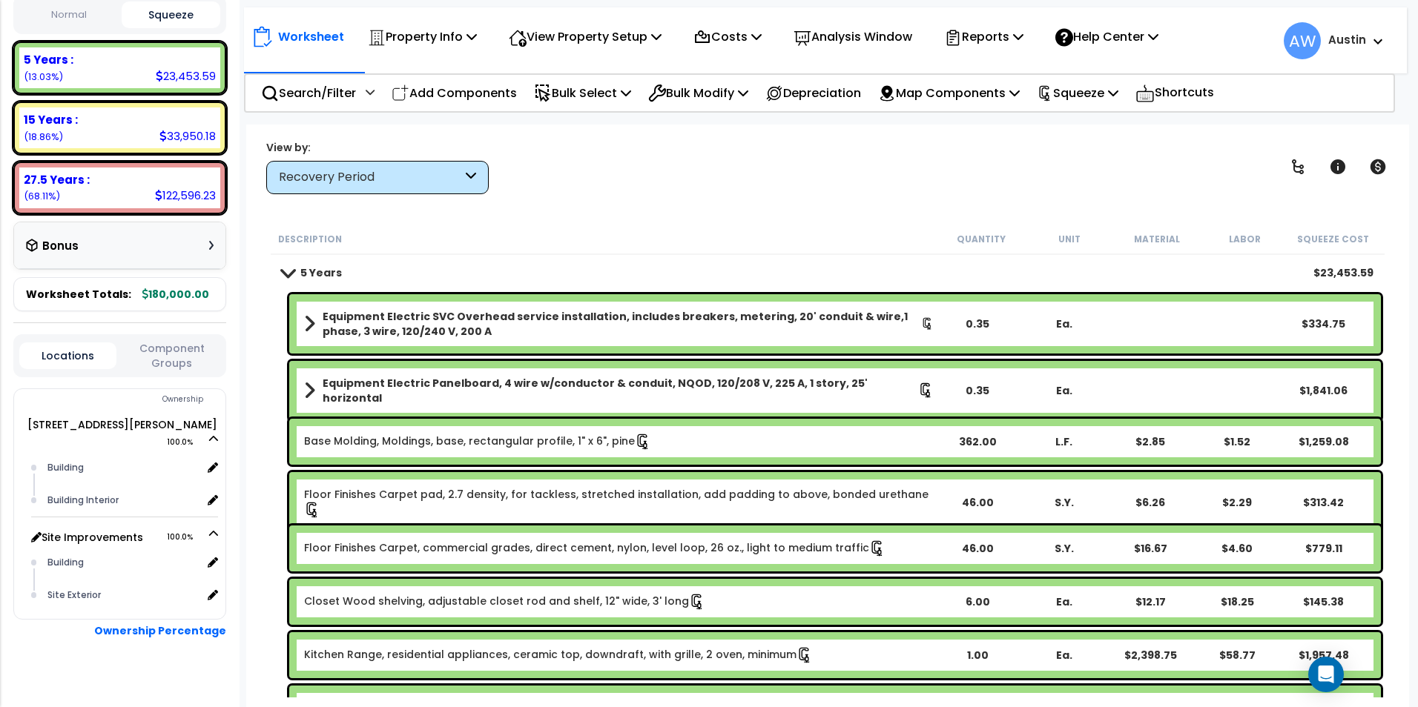
scroll to position [225, 0]
click at [151, 357] on button "Component Groups" at bounding box center [172, 355] width 96 height 31
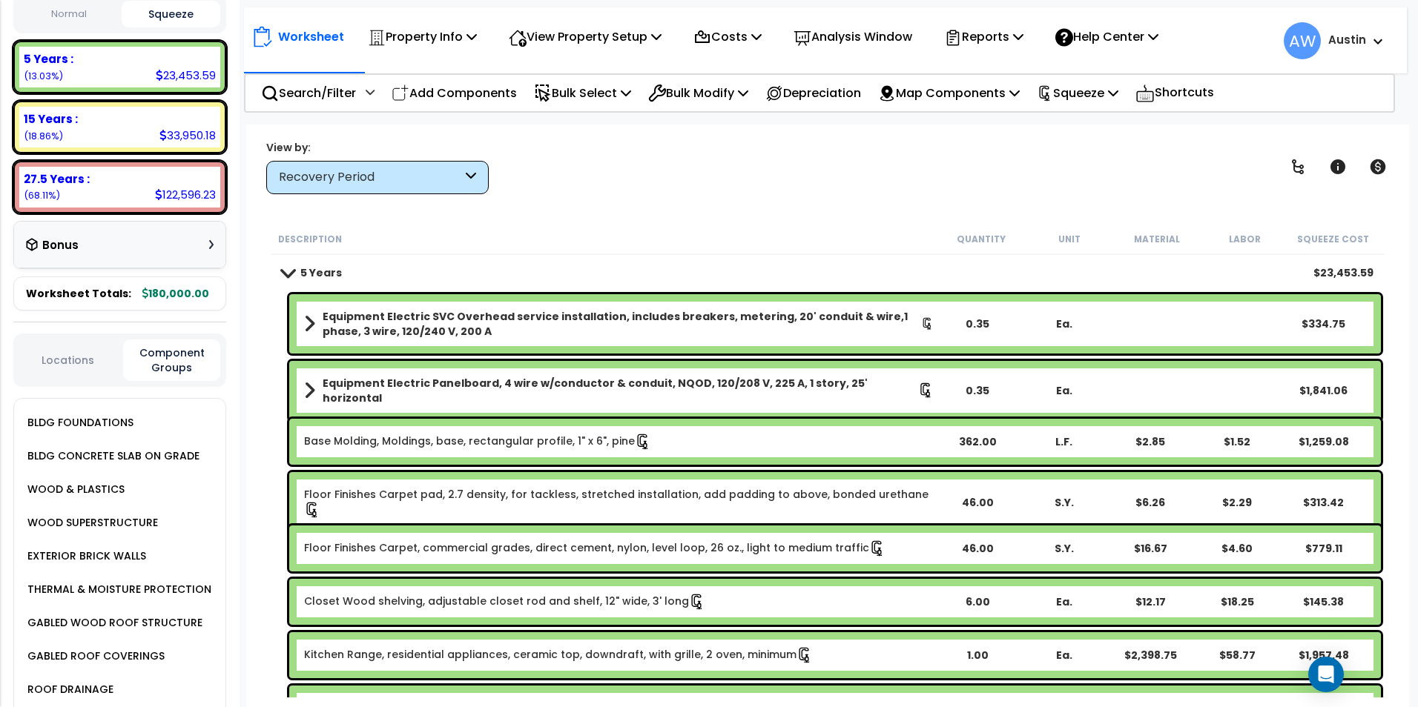
click at [62, 361] on button "Locations" at bounding box center [67, 360] width 96 height 16
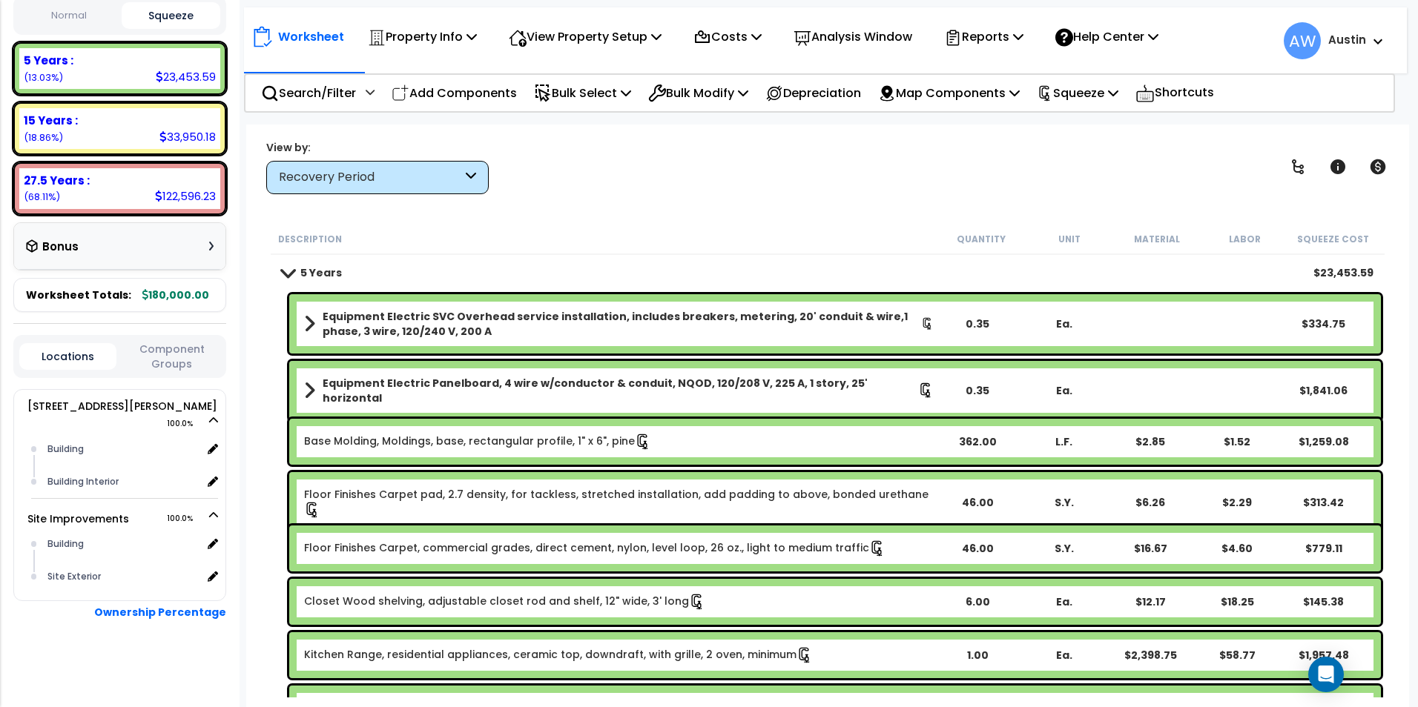
scroll to position [206, 0]
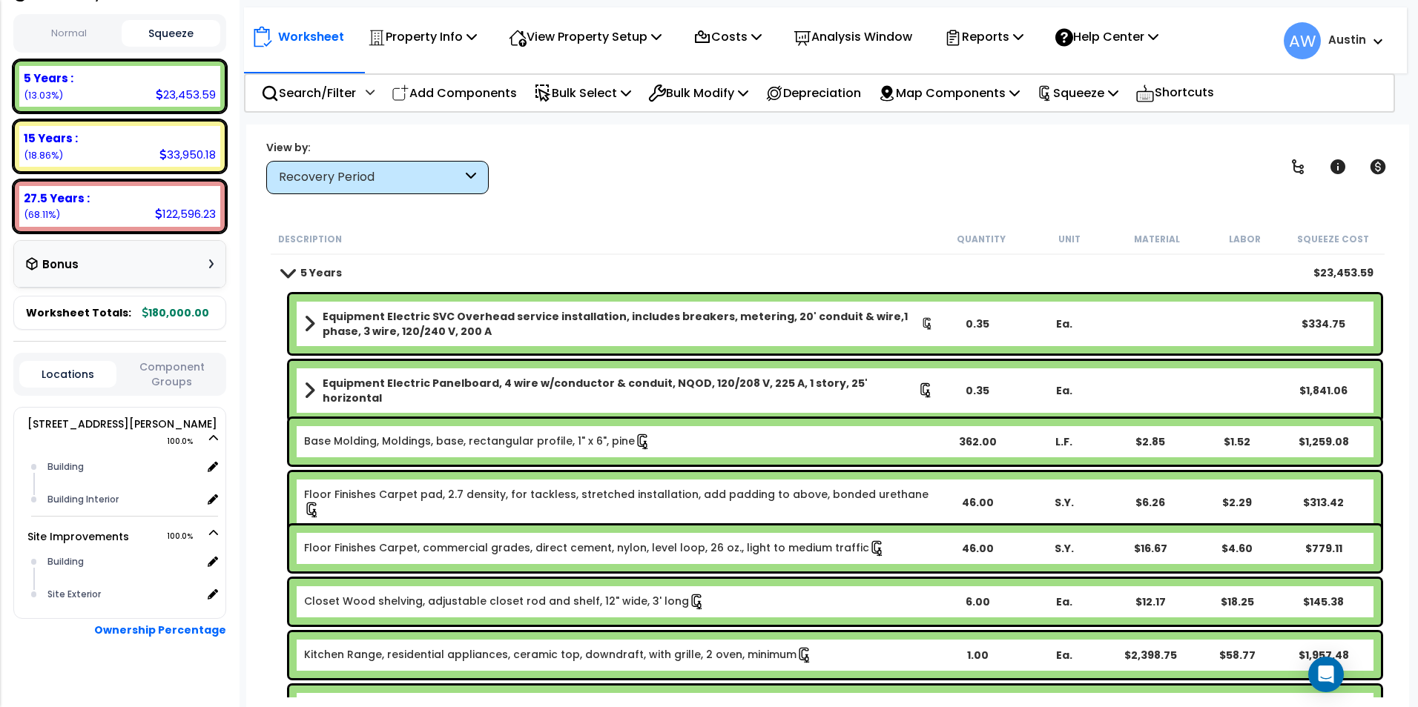
click at [124, 269] on div "Bonus" at bounding box center [120, 264] width 188 height 29
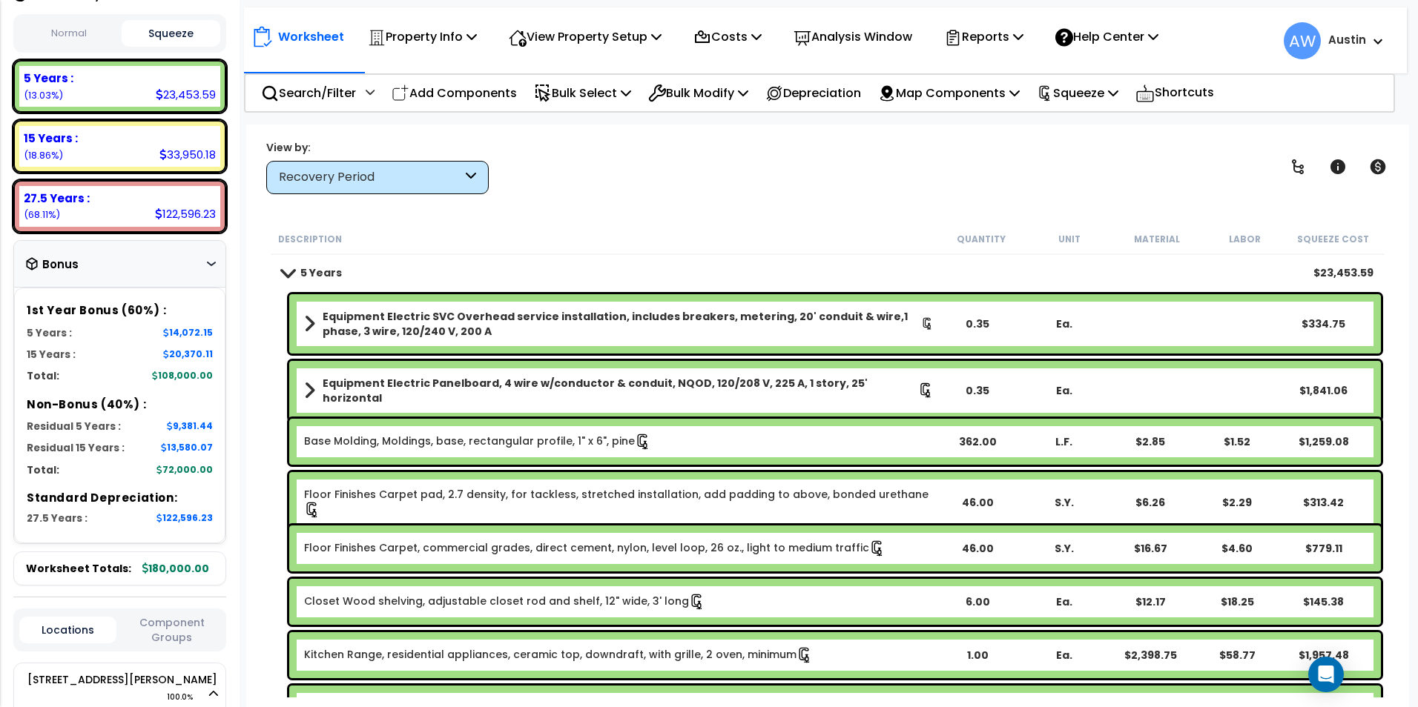
click at [543, 236] on div "Description" at bounding box center [607, 238] width 659 height 15
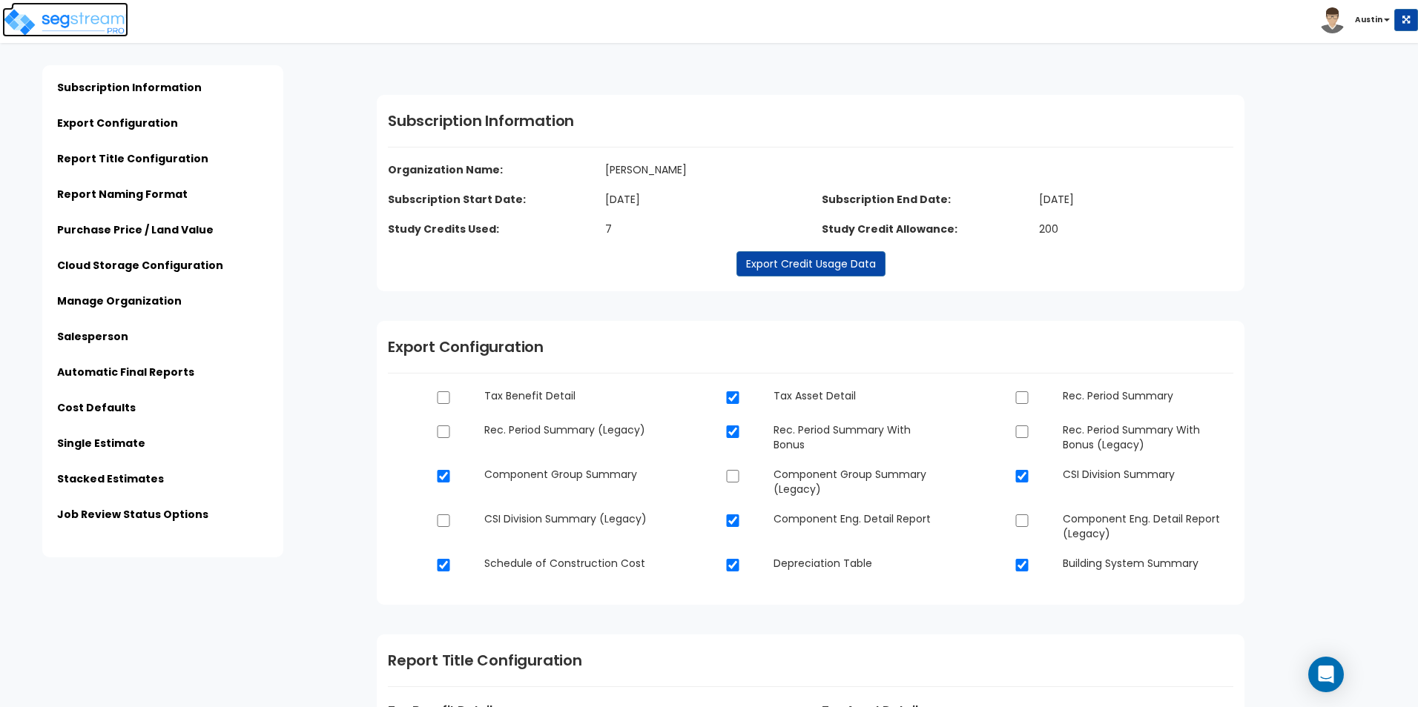
click at [83, 27] on img at bounding box center [65, 22] width 126 height 30
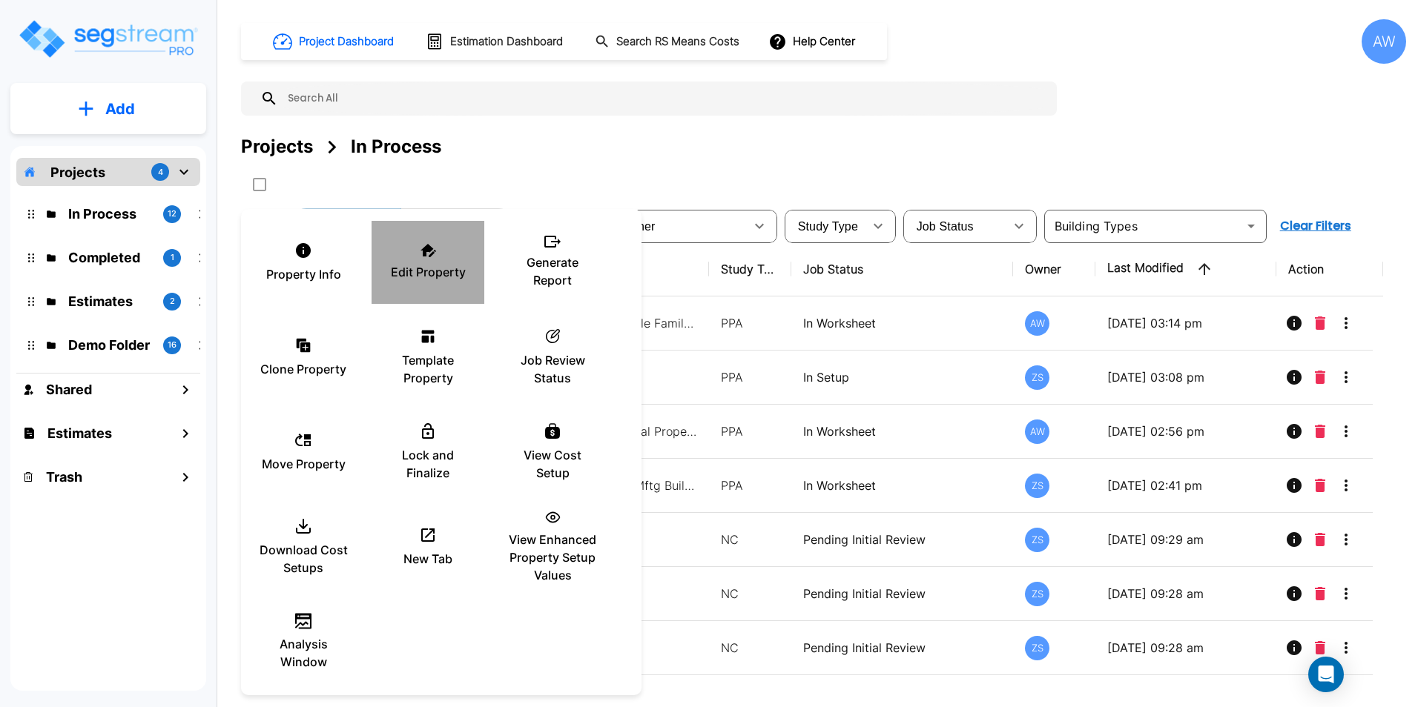
click at [432, 268] on p "Edit Property" at bounding box center [428, 272] width 75 height 18
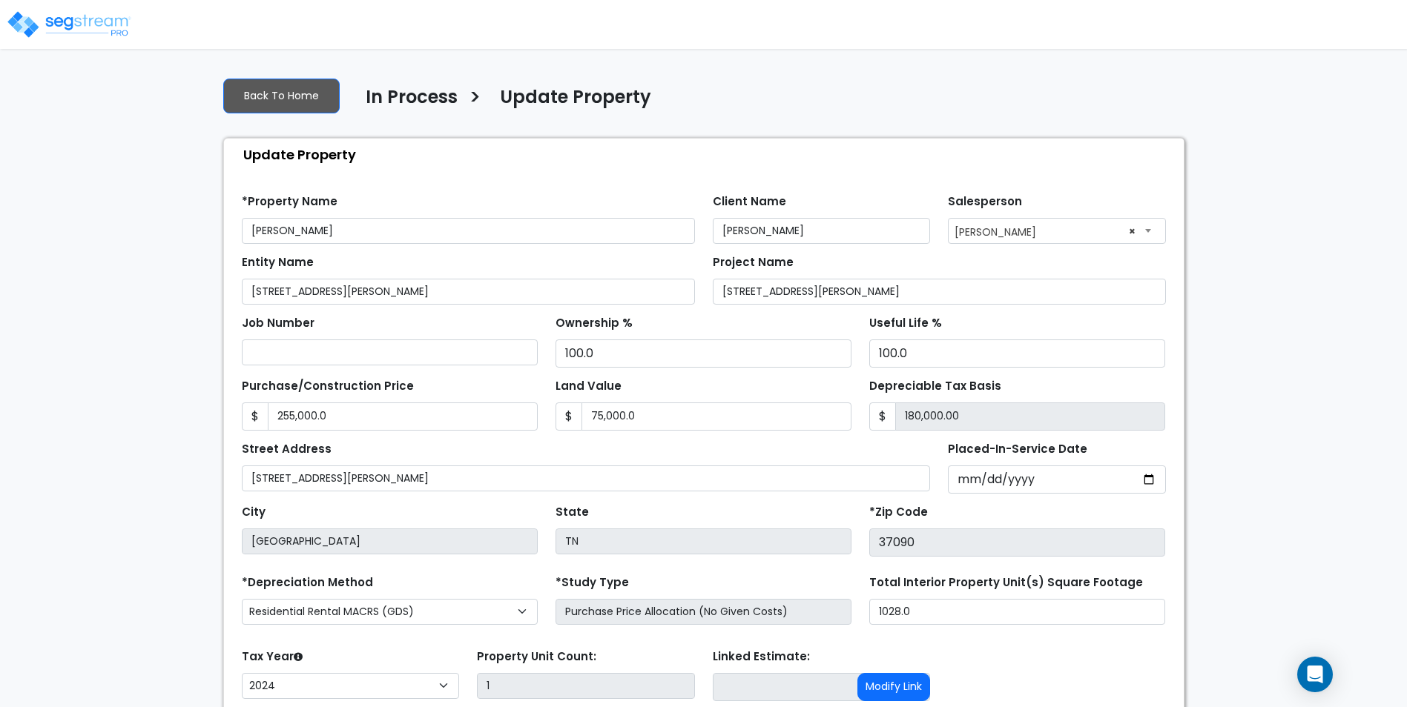
select select "2024"
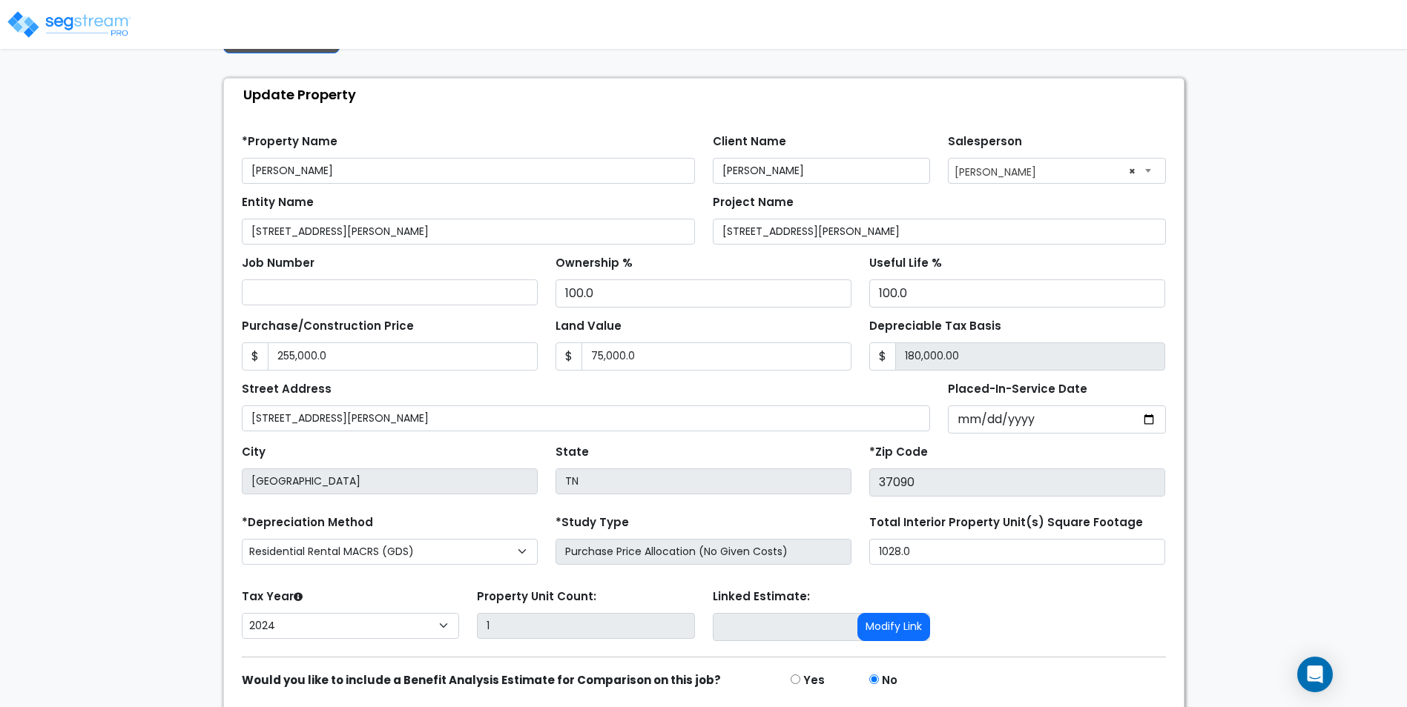
scroll to position [115, 0]
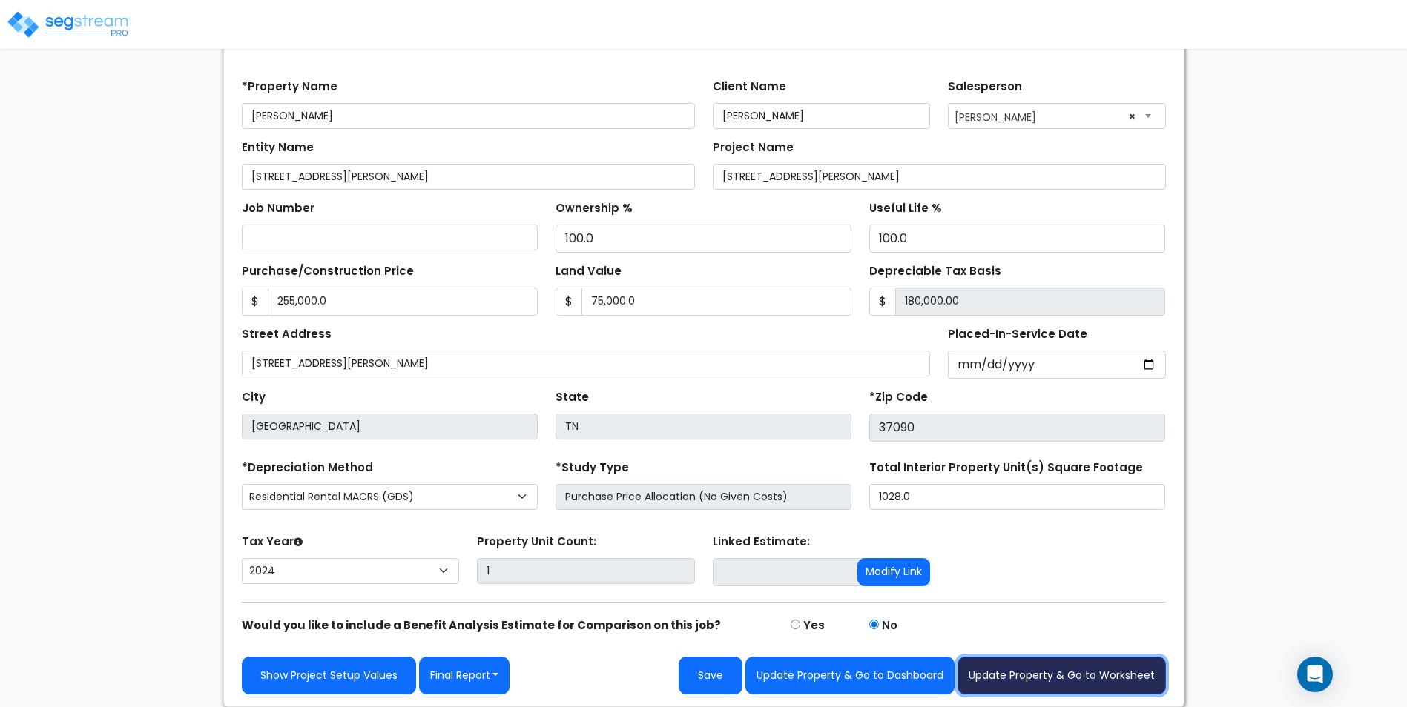
click at [1095, 681] on button "Update Property & Go to Worksheet" at bounding box center [1061, 676] width 208 height 38
type input "255000"
type input "75000"
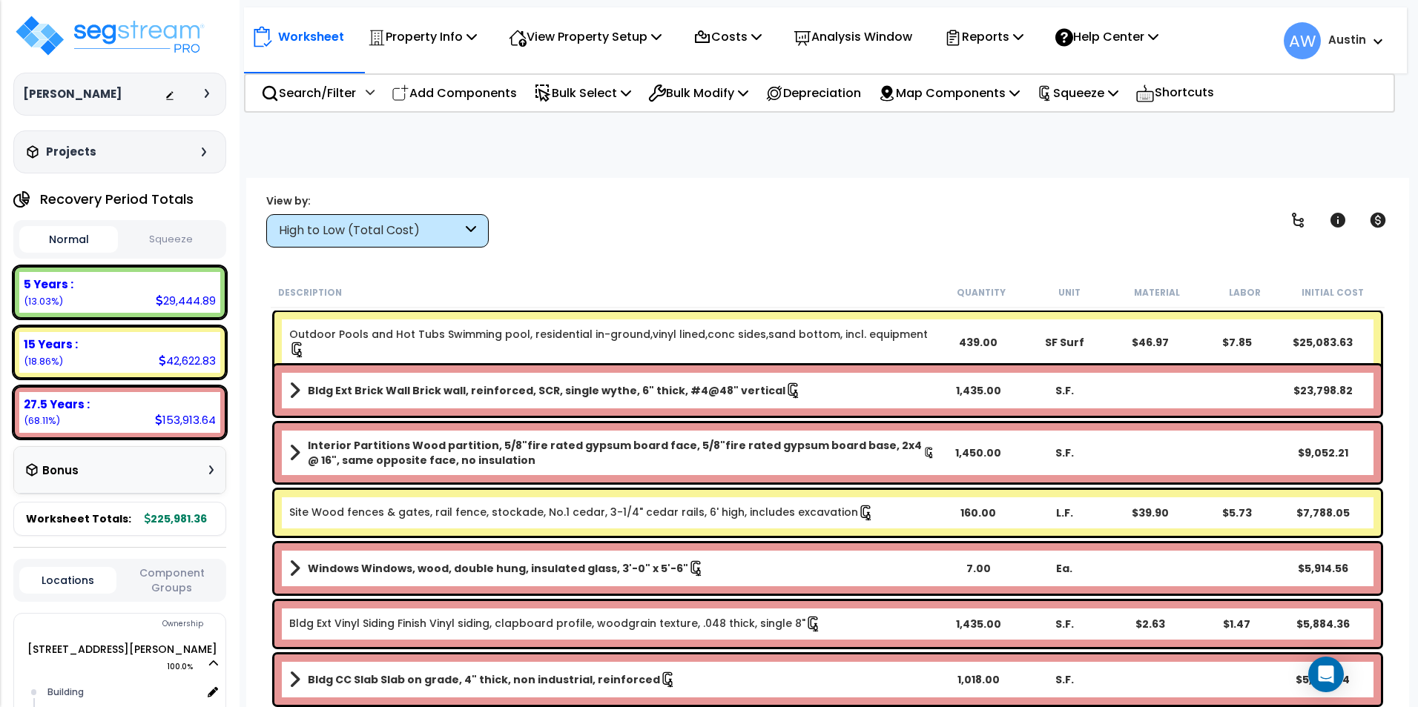
click at [176, 240] on button "Squeeze" at bounding box center [171, 240] width 99 height 26
click at [96, 251] on button "Normal" at bounding box center [68, 240] width 99 height 26
click at [173, 244] on button "Squeeze" at bounding box center [171, 240] width 99 height 26
click at [77, 242] on button "Normal" at bounding box center [68, 240] width 99 height 26
click at [156, 241] on button "Squeeze" at bounding box center [171, 240] width 99 height 26
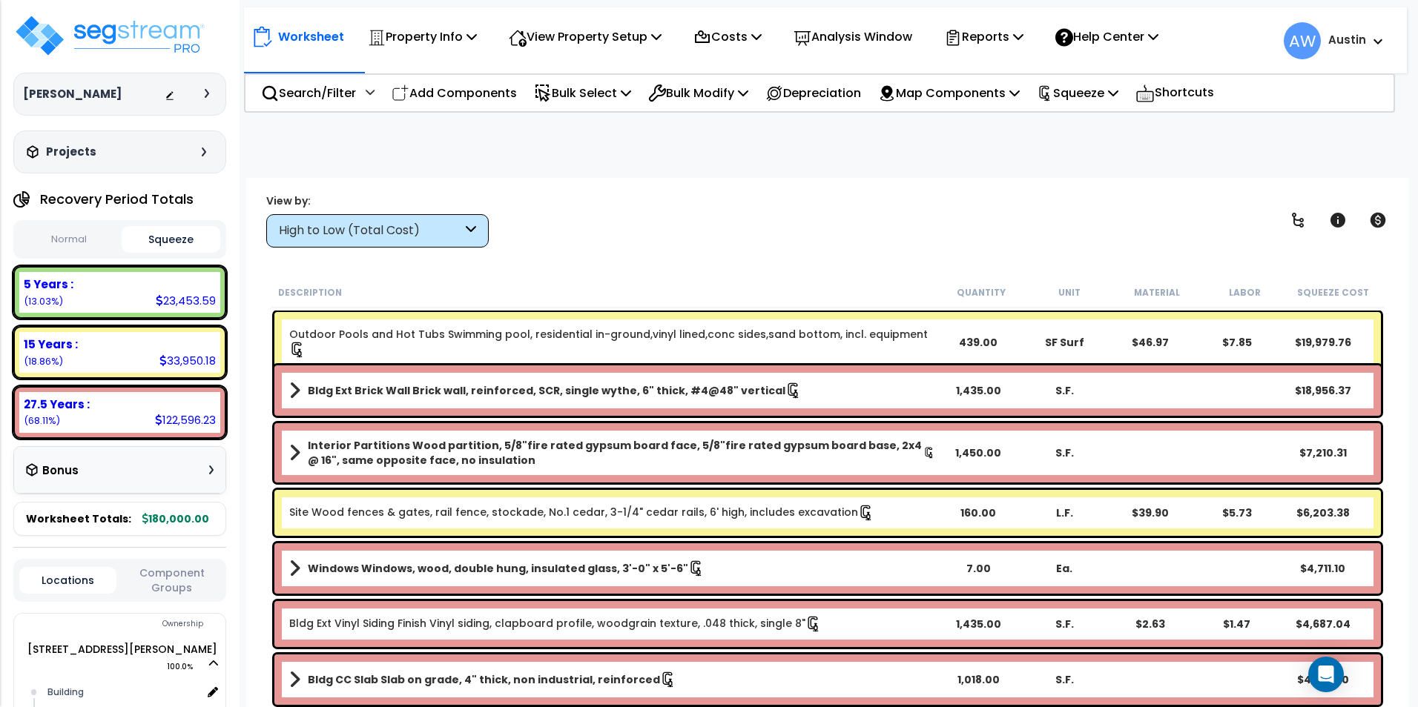
click at [77, 242] on button "Normal" at bounding box center [68, 240] width 99 height 26
click at [167, 247] on button "Squeeze" at bounding box center [171, 240] width 99 height 26
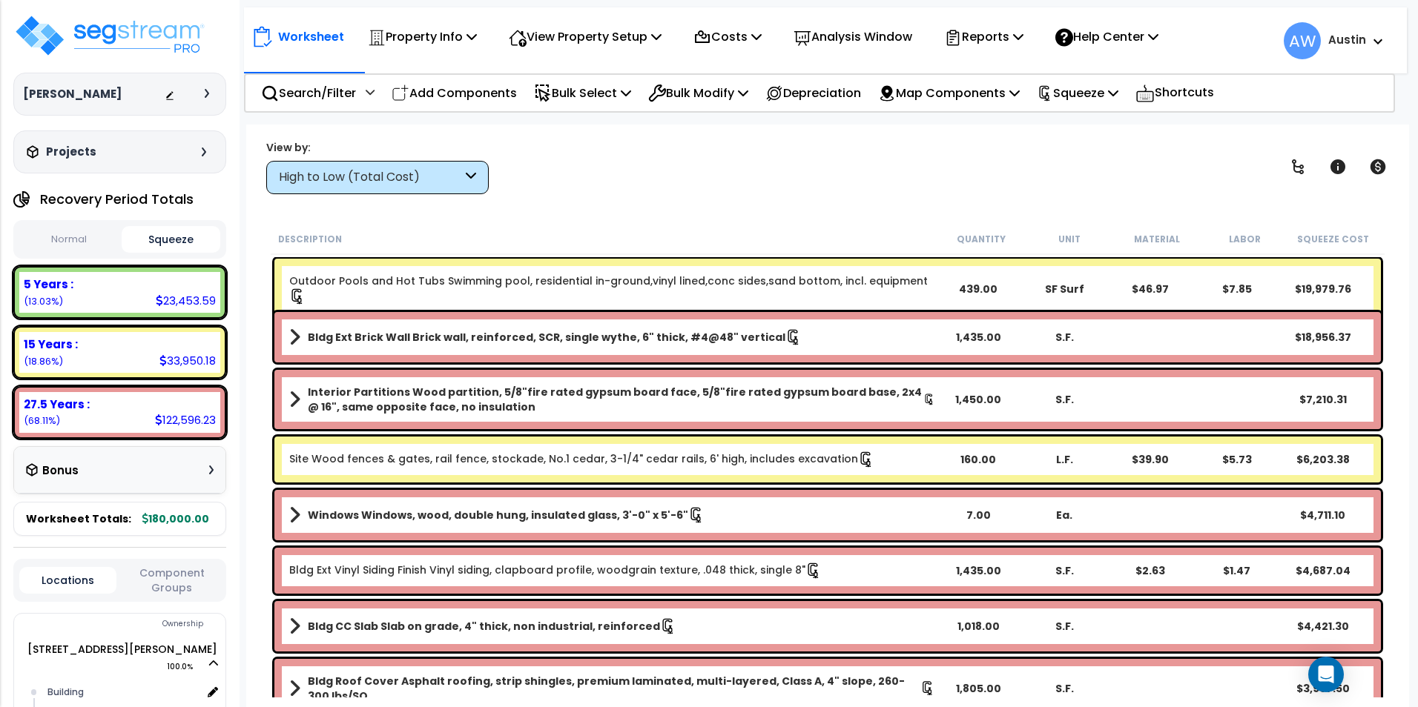
click at [72, 247] on button "Normal" at bounding box center [68, 240] width 99 height 26
click at [156, 242] on button "Squeeze" at bounding box center [171, 240] width 99 height 26
click at [45, 246] on button "Normal" at bounding box center [68, 240] width 99 height 26
click at [168, 248] on button "Squeeze" at bounding box center [171, 240] width 99 height 26
click at [57, 247] on button "Normal" at bounding box center [68, 240] width 99 height 26
